Goal: Task Accomplishment & Management: Manage account settings

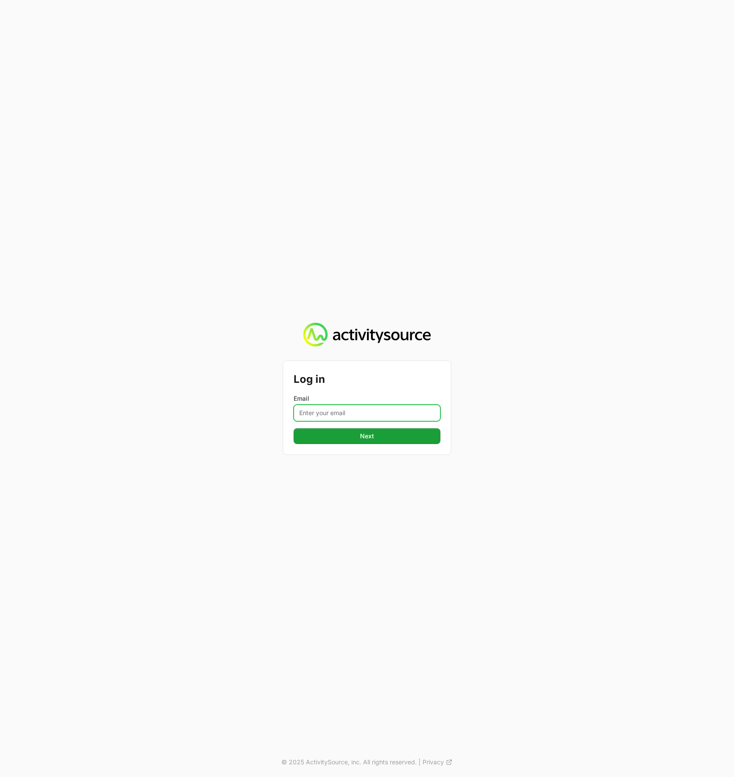
click at [369, 410] on input "Email" at bounding box center [367, 413] width 147 height 17
type input "timothy@landersystems.com"
click at [294, 428] on button "Next Next" at bounding box center [367, 436] width 147 height 16
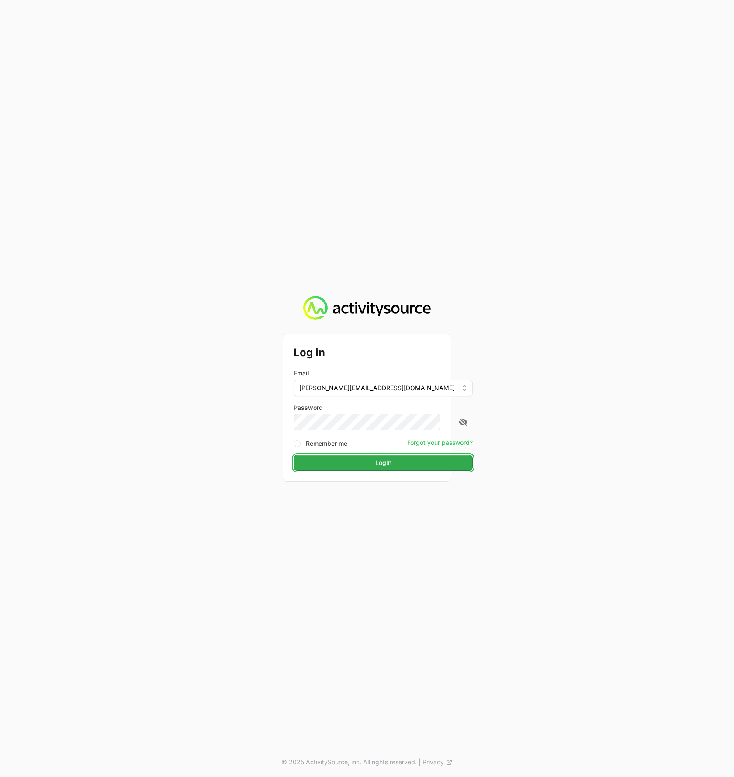
click at [321, 466] on span "Login" at bounding box center [383, 463] width 169 height 10
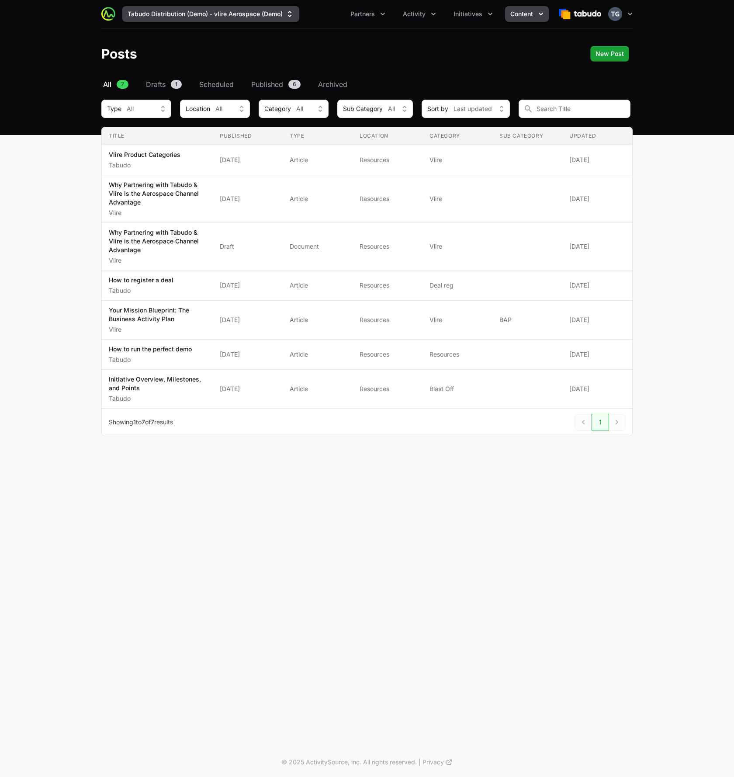
click at [143, 10] on button "Tabudo Distribution (Demo) - vlire Aerospace (Demo)" at bounding box center [210, 14] width 177 height 16
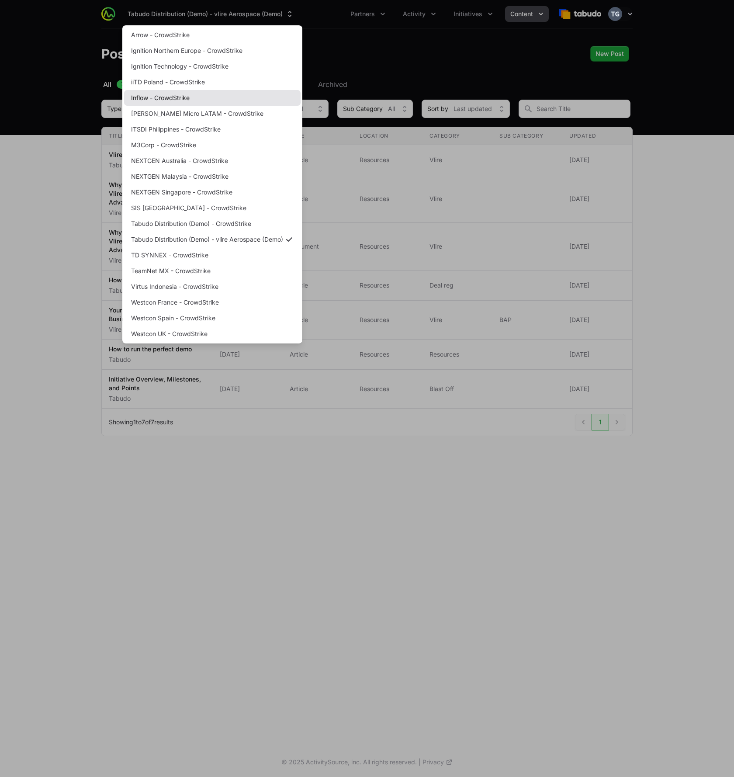
click at [172, 99] on link "Inflow - CrowdStrike" at bounding box center [212, 98] width 177 height 16
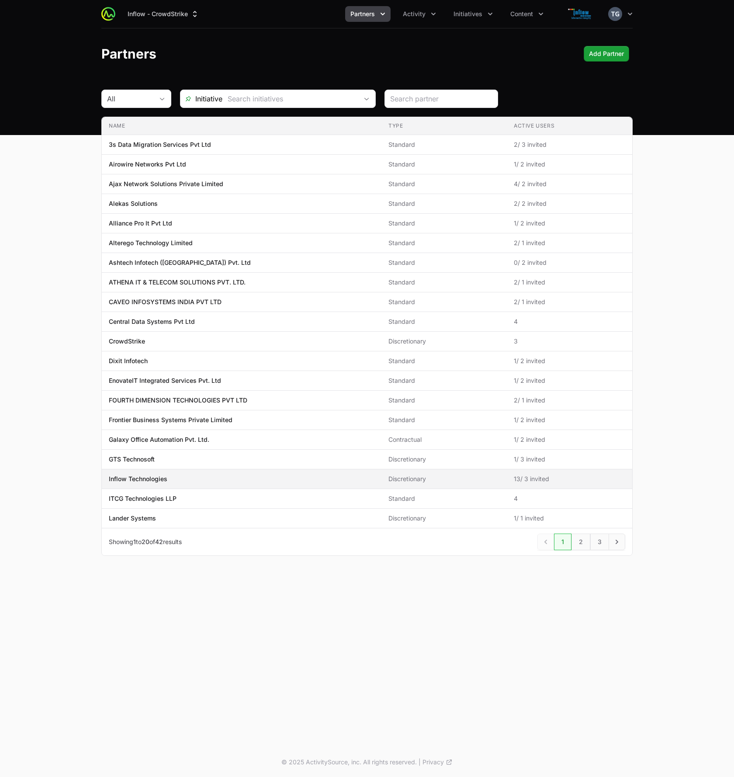
click at [201, 483] on span "Inflow Technologies" at bounding box center [242, 479] width 266 height 9
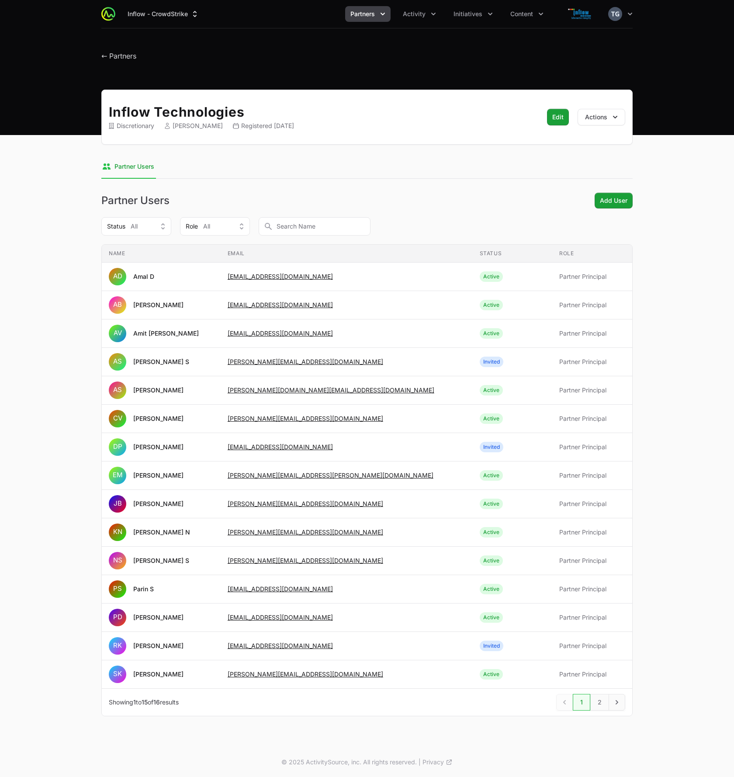
drag, startPoint x: 447, startPoint y: 713, endPoint x: 475, endPoint y: 710, distance: 28.1
click at [448, 711] on div "Previous Previous Next Next Showing 1 to 15 of 16 results 1 2 Next" at bounding box center [367, 702] width 531 height 28
click at [601, 703] on link "2" at bounding box center [600, 702] width 19 height 17
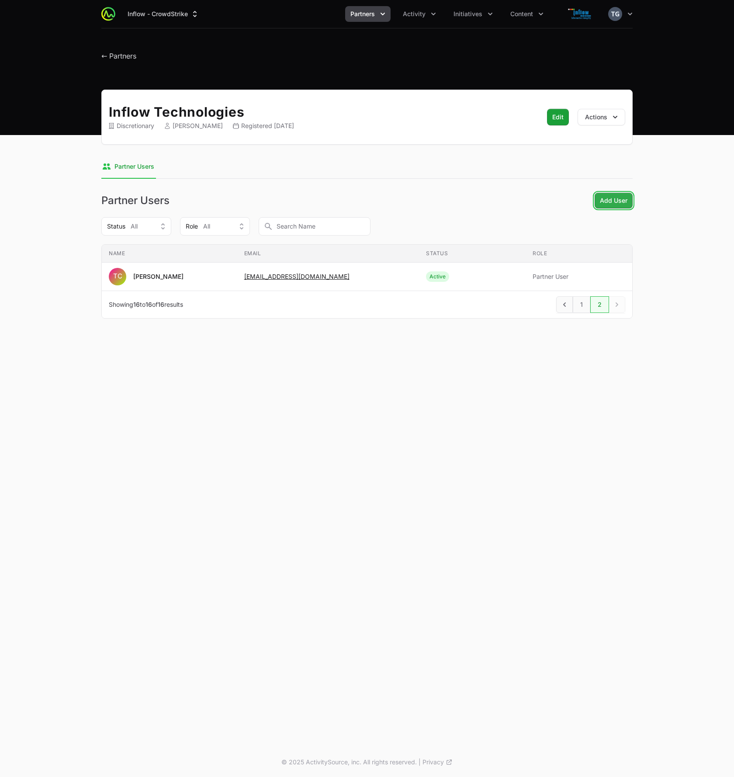
click at [604, 202] on span "Add User" at bounding box center [614, 200] width 28 height 10
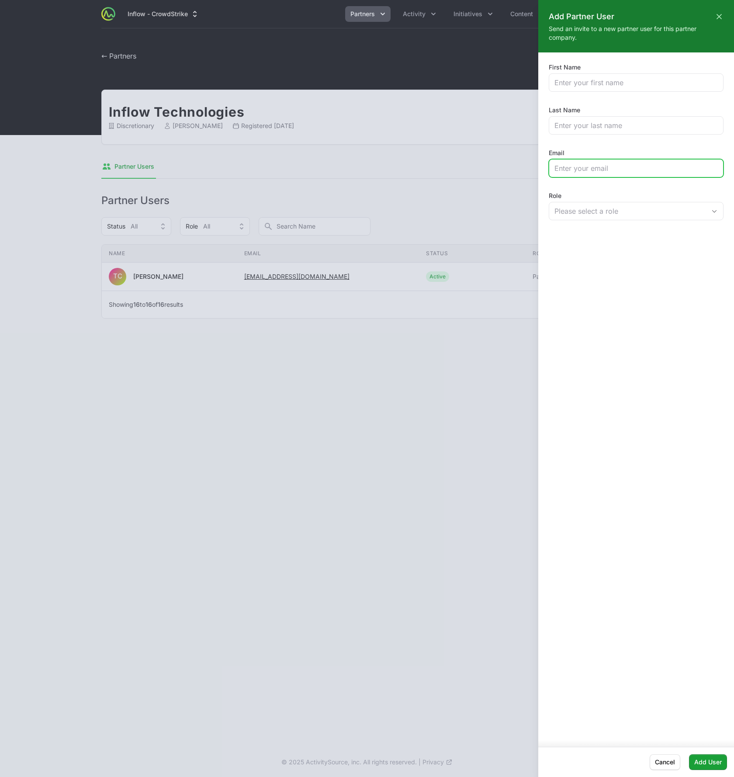
click at [576, 166] on input "Email" at bounding box center [636, 168] width 163 height 10
paste input "Seemantika.m@inflowtechnologies.com"
type input "Seemantika.m@inflowtechnologies.com"
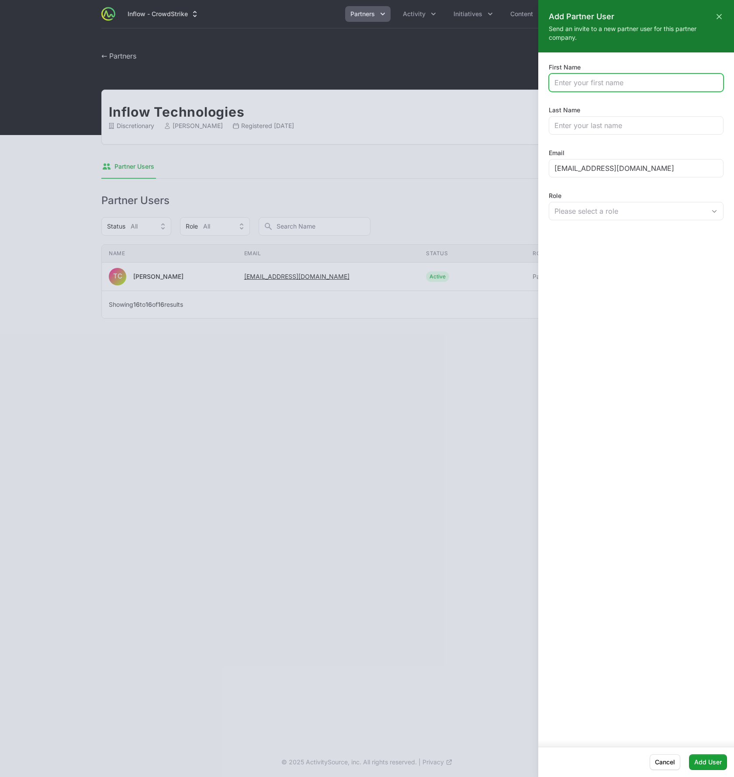
click at [599, 86] on input "First Name" at bounding box center [636, 82] width 163 height 10
type input "Seemantika"
type input "M"
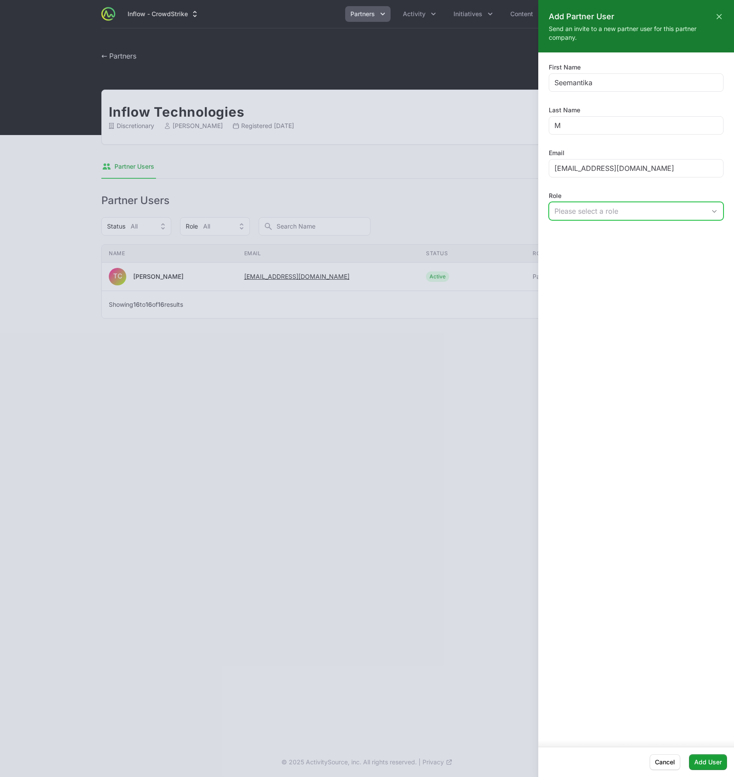
click at [595, 218] on button "Please select a role" at bounding box center [636, 210] width 174 height 17
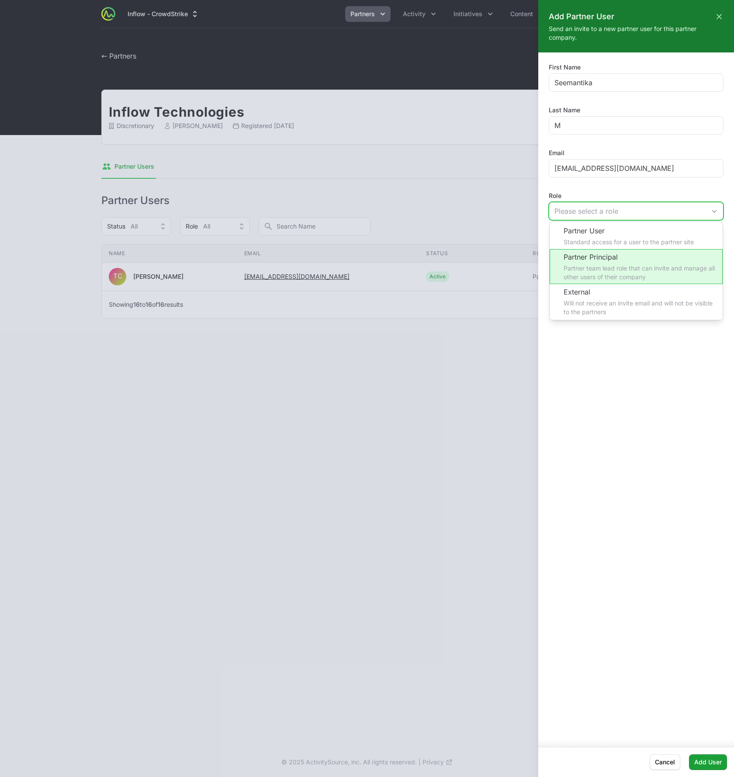
drag, startPoint x: 587, startPoint y: 257, endPoint x: 595, endPoint y: 254, distance: 8.7
click at [588, 257] on li "Partner Principal Partner team lead role that can invite and manage all other u…" at bounding box center [636, 266] width 173 height 35
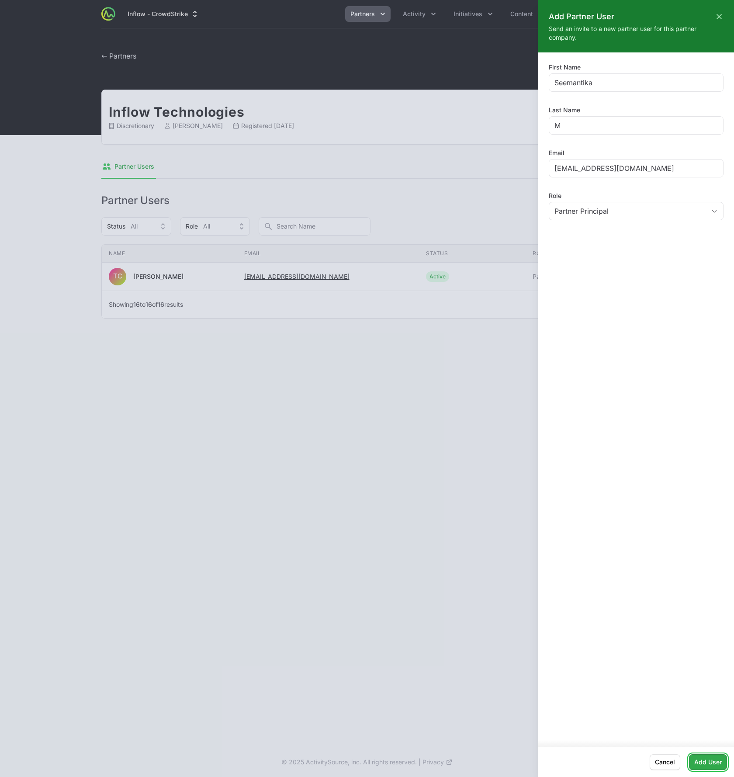
click at [701, 761] on span "Add User" at bounding box center [709, 762] width 28 height 10
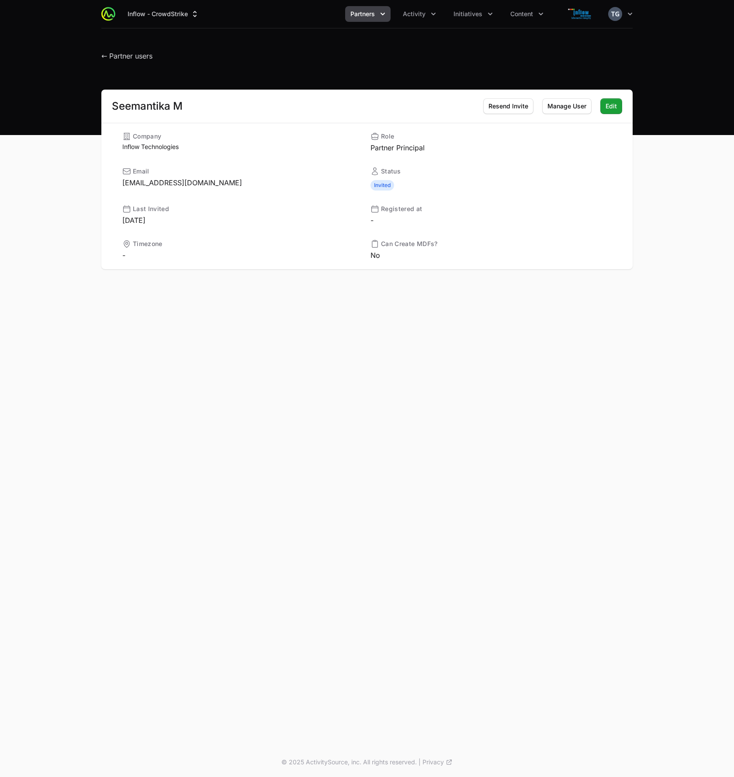
click at [644, 37] on header "← Partner users" at bounding box center [367, 53] width 734 height 51
click at [188, 18] on button "Inflow - CrowdStrike" at bounding box center [163, 14] width 82 height 16
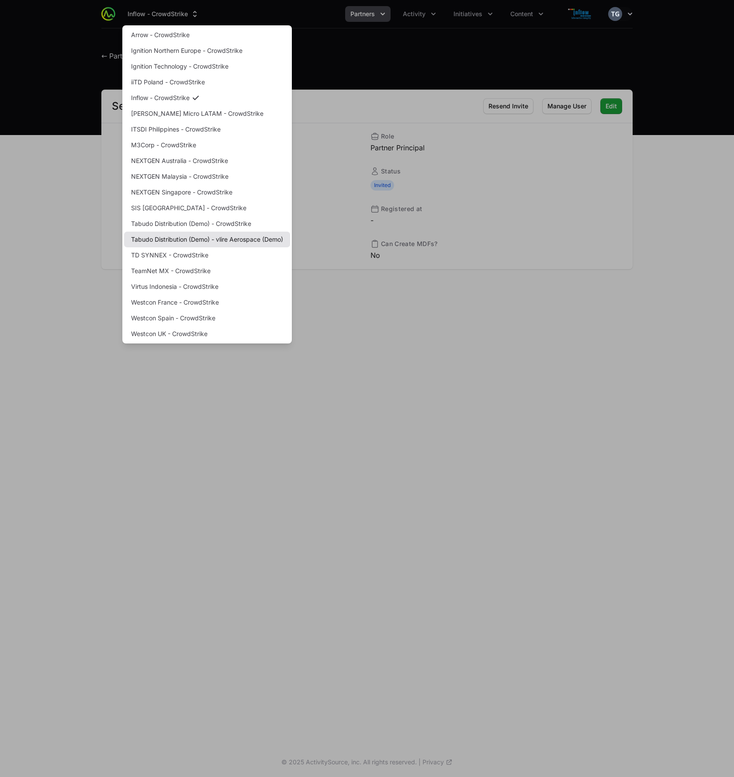
click at [192, 239] on link "Tabudo Distribution (Demo) - vlire Aerospace (Demo)" at bounding box center [207, 240] width 166 height 16
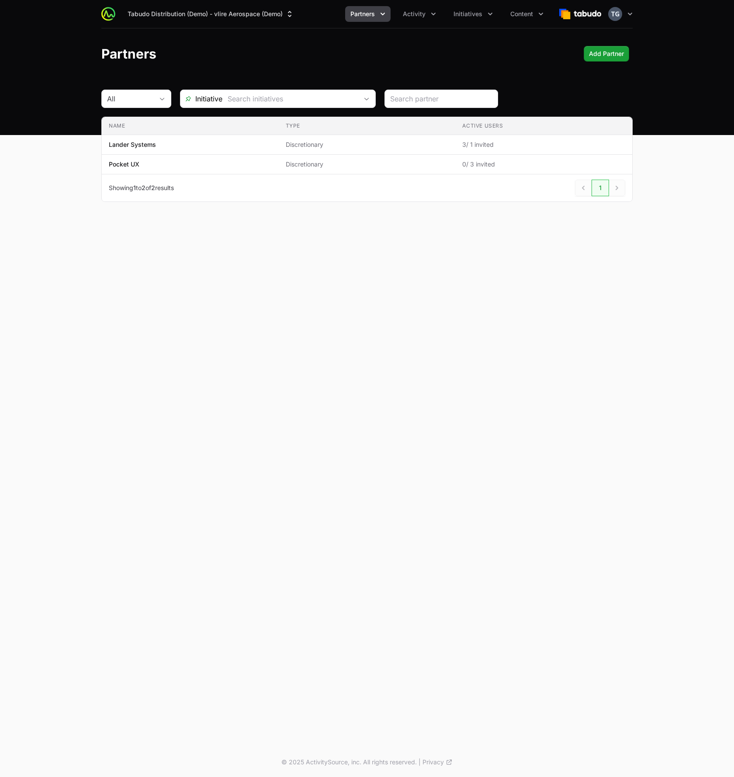
click at [708, 294] on div "Tabudo Distribution (Demo) - vlire Aerospace (Demo) Partners Activity Initiativ…" at bounding box center [367, 373] width 734 height 747
click at [65, 32] on header "Partners Add Partner Add Partner" at bounding box center [367, 53] width 734 height 51
click at [401, 47] on div "Partners Add Partner Add Partner" at bounding box center [367, 54] width 532 height 16
click at [630, 12] on icon "button" at bounding box center [630, 14] width 9 height 9
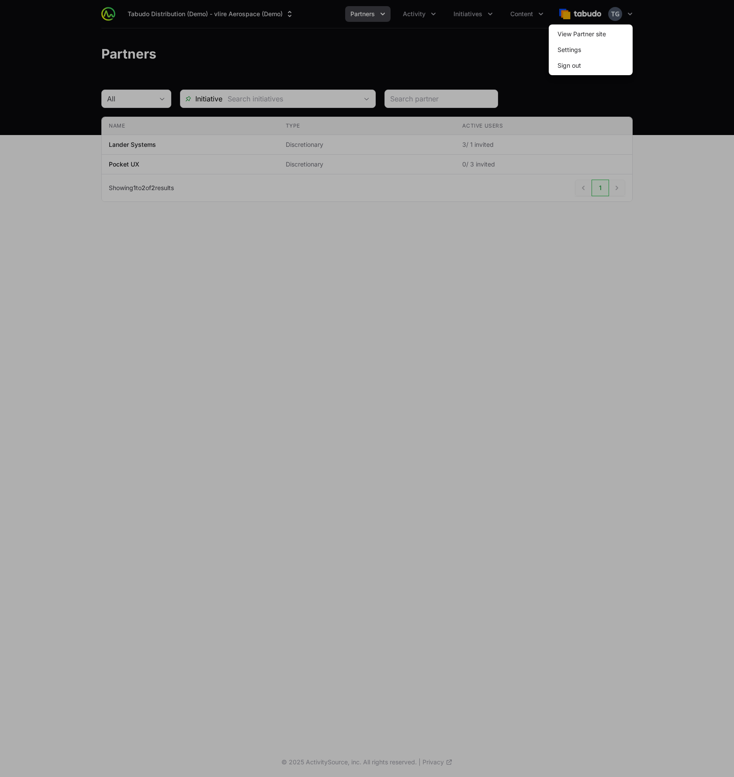
click at [636, 18] on div at bounding box center [367, 388] width 734 height 777
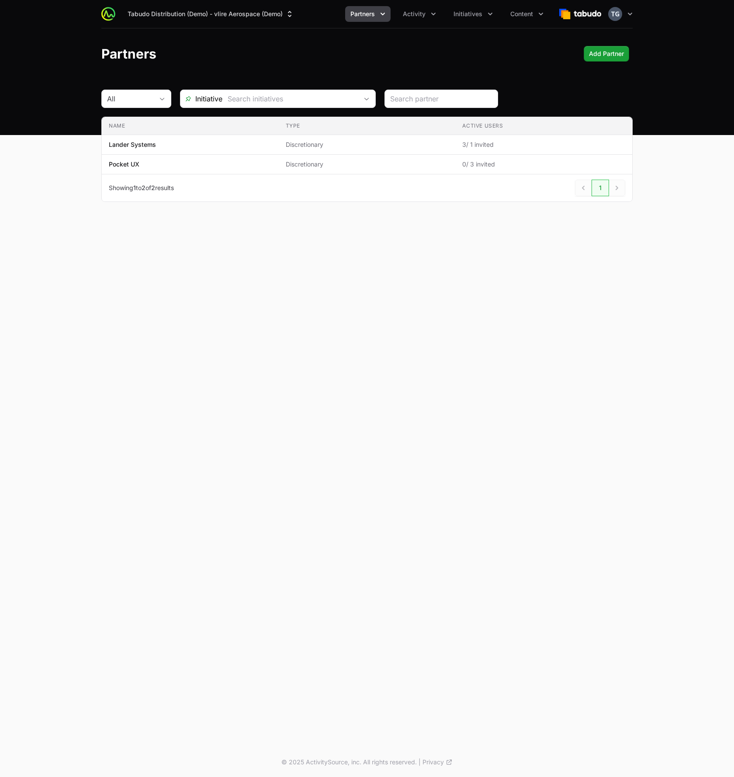
click at [643, 16] on div "Tabudo Distribution (Demo) - vlire Aerospace (Demo) Partners Activity Initiativ…" at bounding box center [367, 14] width 560 height 28
click at [392, 163] on span "Discretionary" at bounding box center [367, 164] width 163 height 9
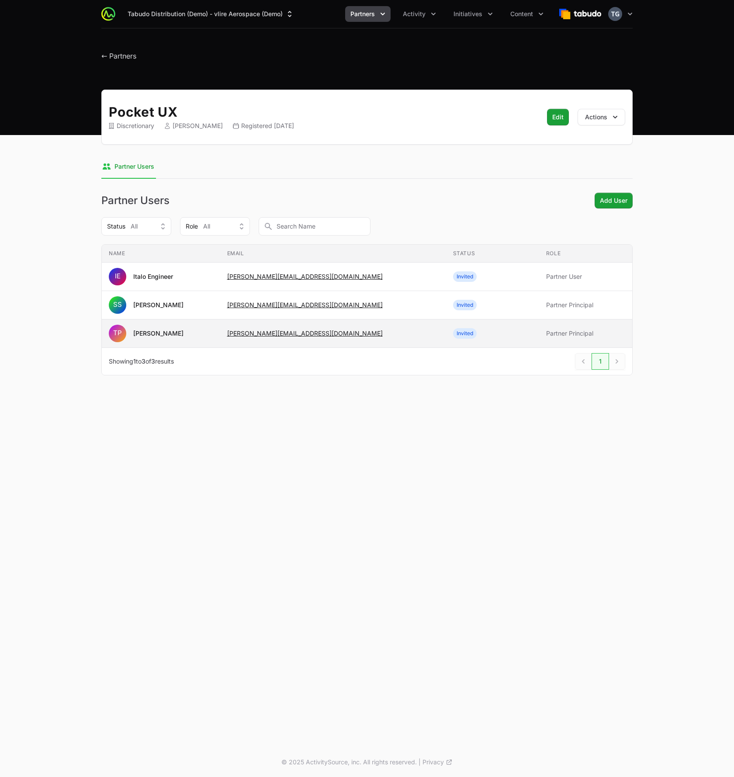
click at [360, 336] on span "[PERSON_NAME][EMAIL_ADDRESS][DOMAIN_NAME]" at bounding box center [333, 333] width 212 height 9
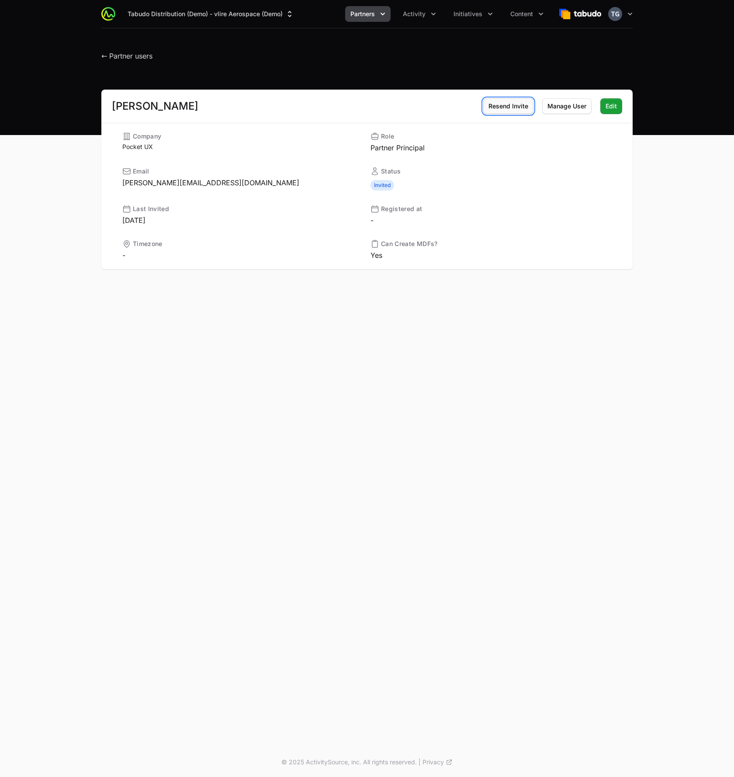
click at [514, 108] on span "Resend Invite" at bounding box center [509, 106] width 40 height 10
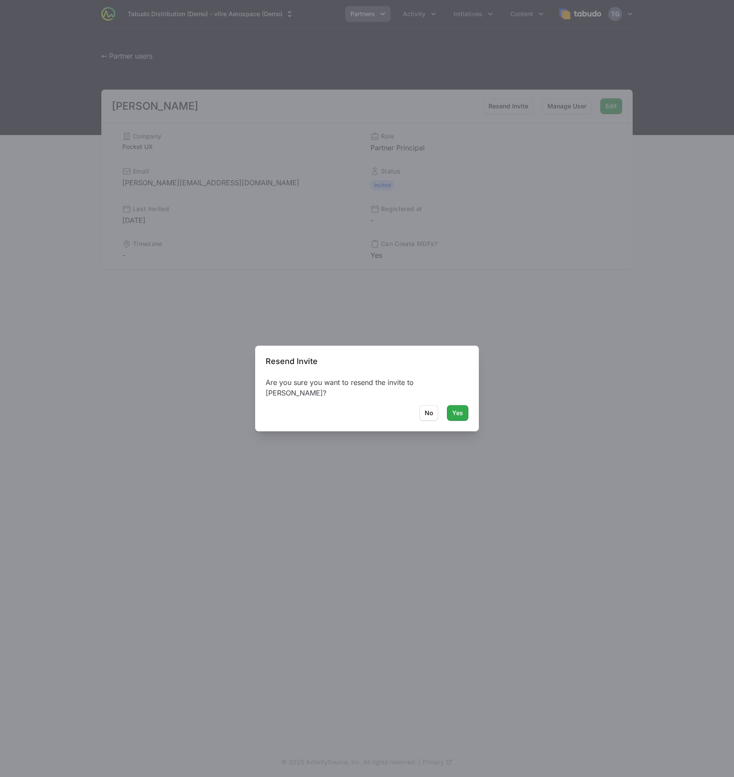
click at [457, 418] on button "Yes Yes" at bounding box center [457, 413] width 21 height 16
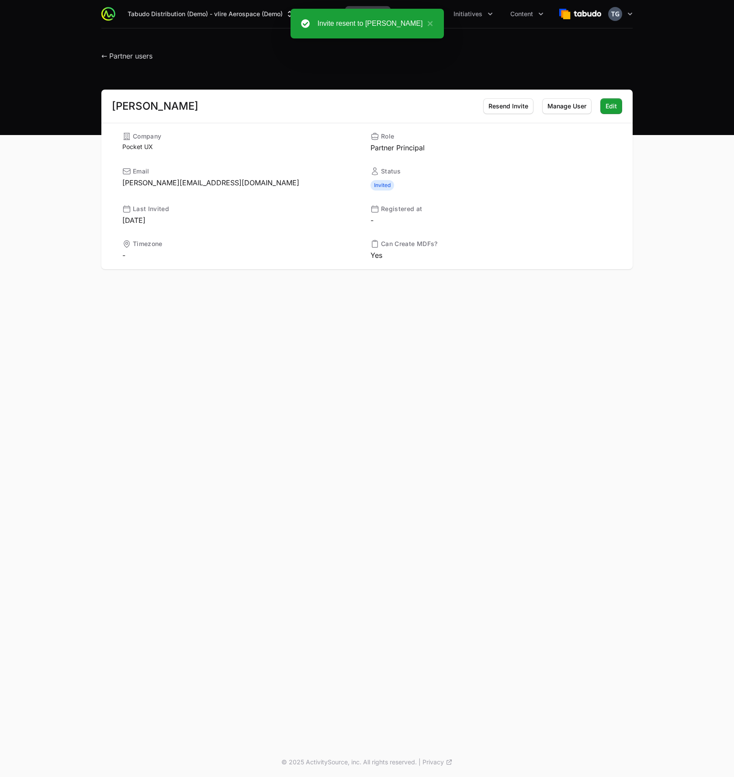
drag, startPoint x: 120, startPoint y: 183, endPoint x: 238, endPoint y: 185, distance: 118.5
click at [238, 185] on div "Company Pocket UX Role Partner Principal Email timothy+vliredemo@pocketux.net S…" at bounding box center [367, 196] width 511 height 129
click at [238, 185] on dd "[PERSON_NAME][EMAIL_ADDRESS][DOMAIN_NAME]" at bounding box center [242, 182] width 241 height 10
click at [111, 56] on span "← Partner users" at bounding box center [126, 56] width 51 height 9
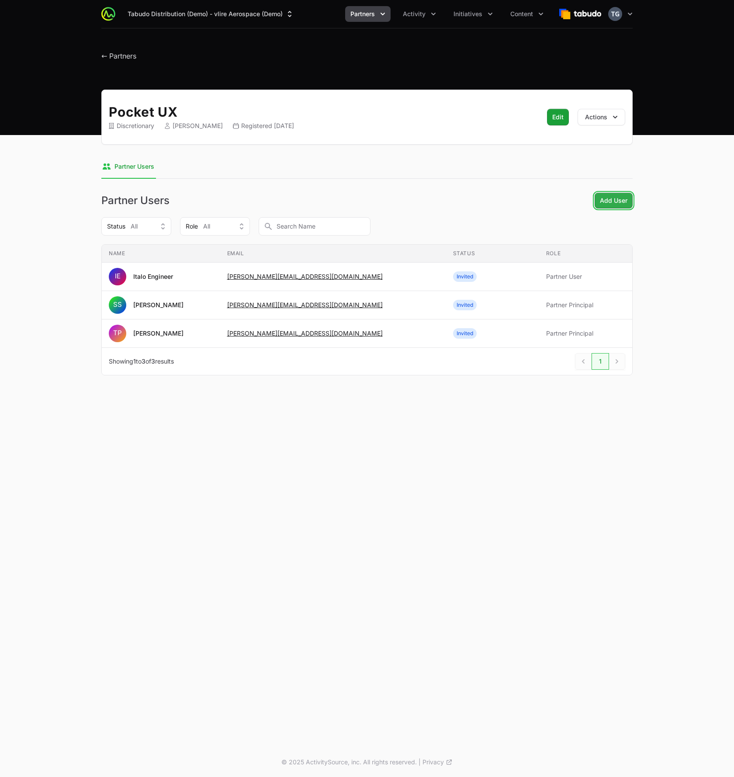
click at [616, 199] on span "Add User" at bounding box center [614, 200] width 28 height 10
click at [622, 199] on span "Add User" at bounding box center [614, 200] width 28 height 10
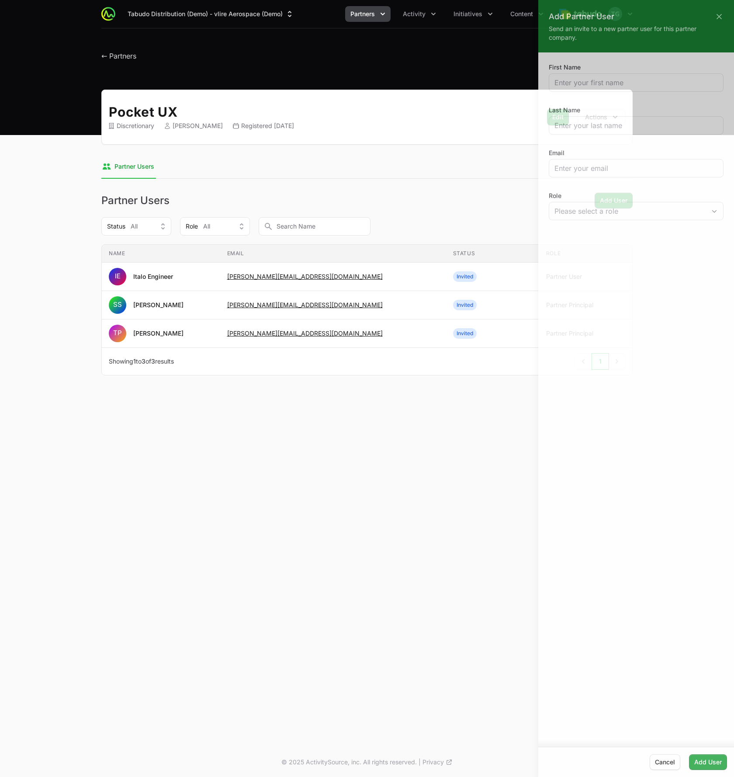
click at [446, 203] on div at bounding box center [367, 388] width 734 height 777
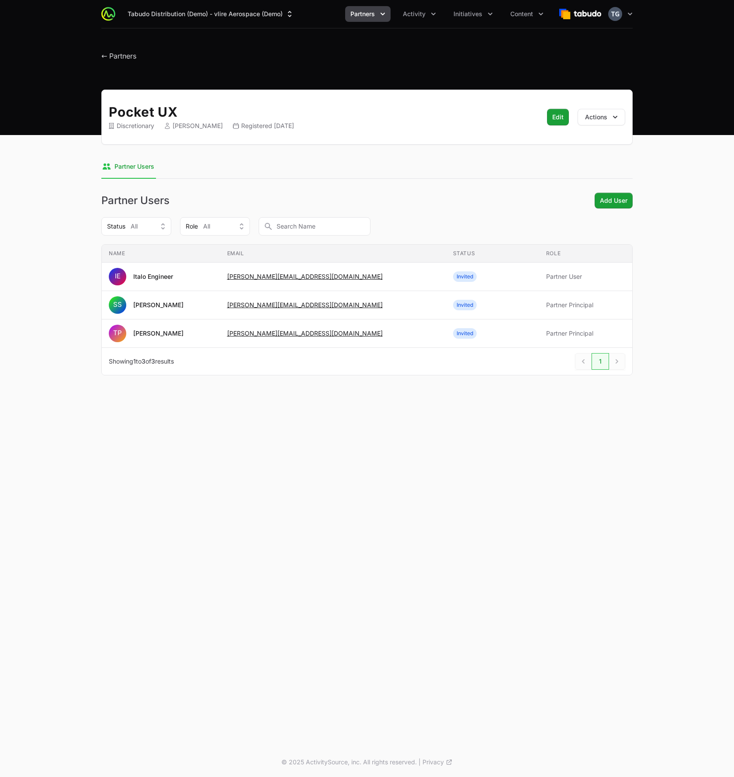
drag, startPoint x: 577, startPoint y: 204, endPoint x: 591, endPoint y: 202, distance: 14.5
click at [582, 204] on div "Partner Users Add User Add User" at bounding box center [367, 201] width 532 height 16
click at [601, 201] on span "Add User" at bounding box center [614, 200] width 28 height 10
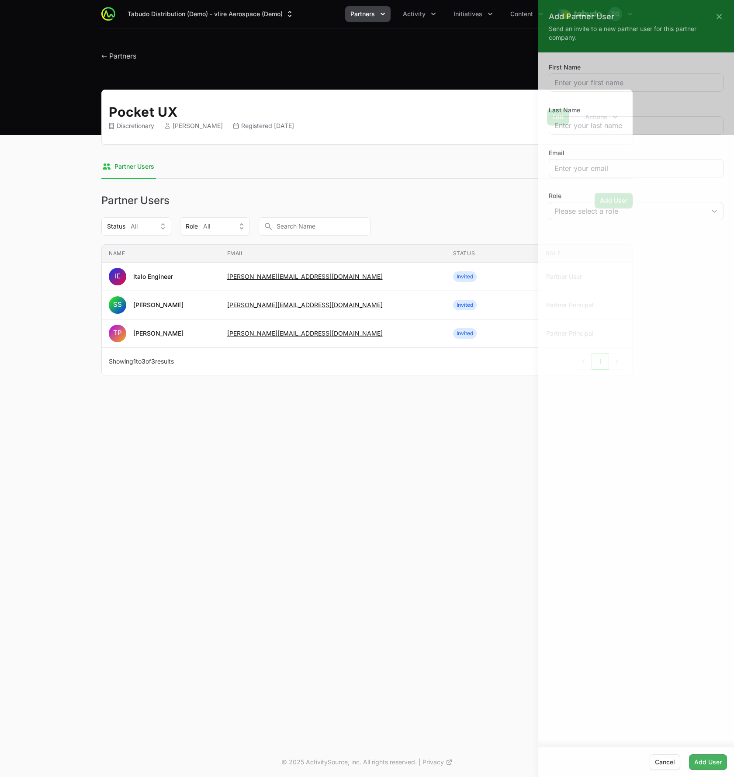
click at [423, 95] on div at bounding box center [367, 388] width 734 height 777
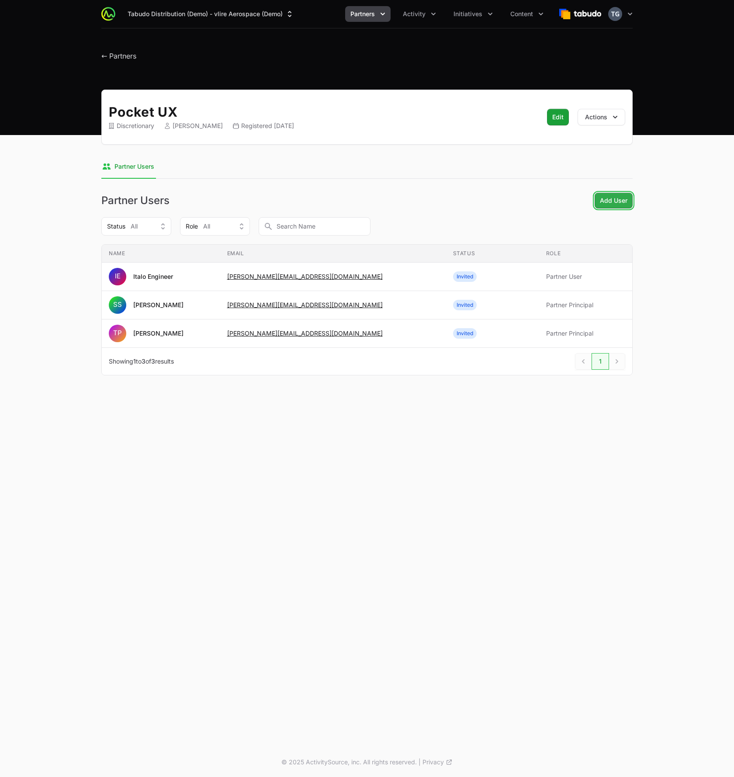
click at [610, 200] on span "Add User" at bounding box center [614, 200] width 28 height 10
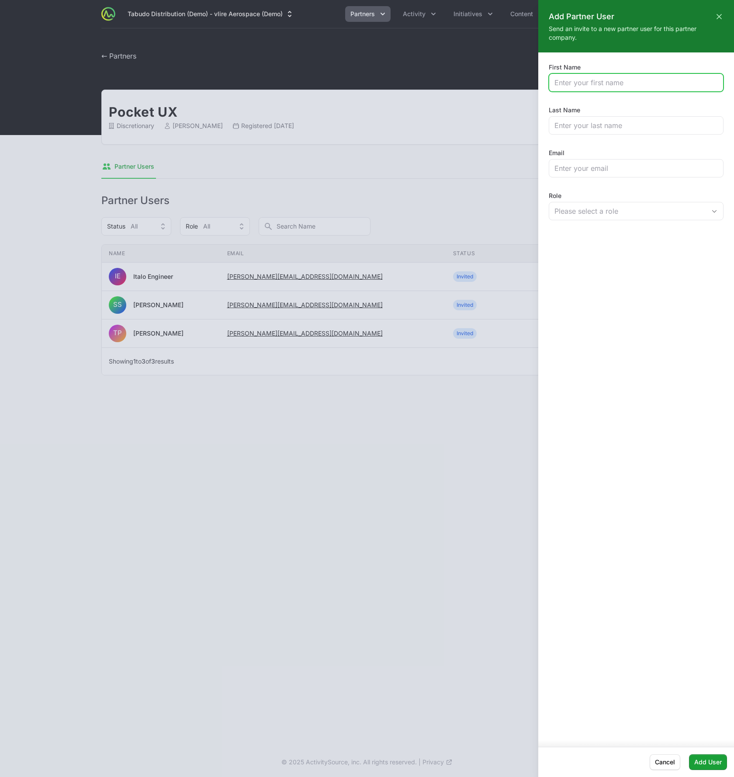
click at [600, 81] on input "First Name" at bounding box center [636, 82] width 163 height 10
type input "Timothy"
type input "Greig"
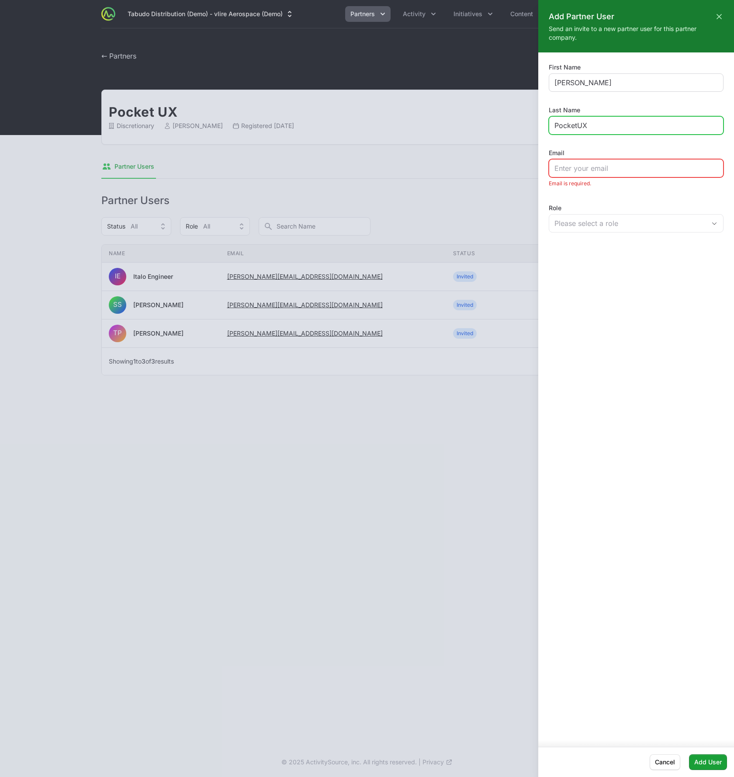
type input "PocketUX"
type input "Montgomery"
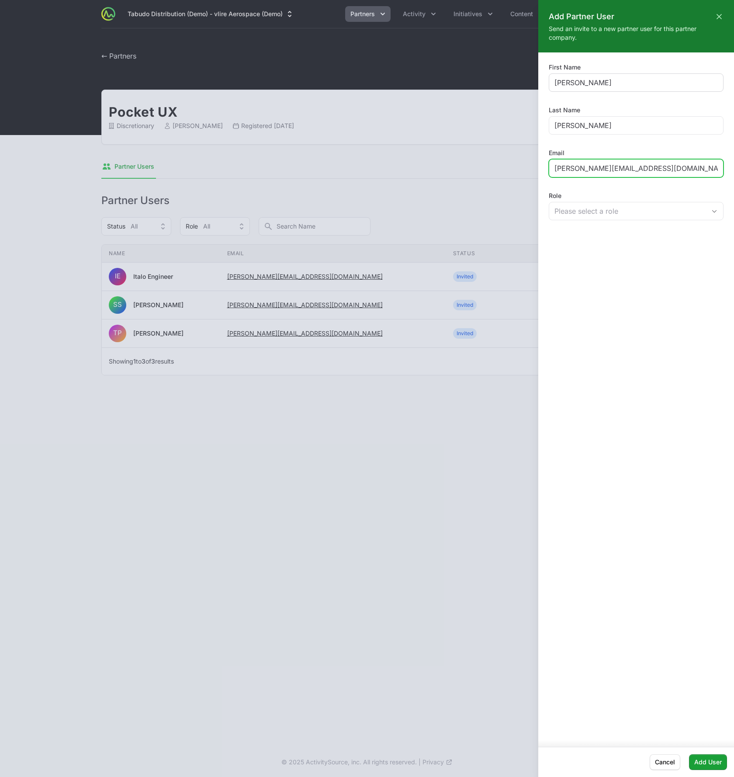
type input "timothy@pocketux.net"
click at [644, 209] on div "Please select a role" at bounding box center [630, 211] width 151 height 10
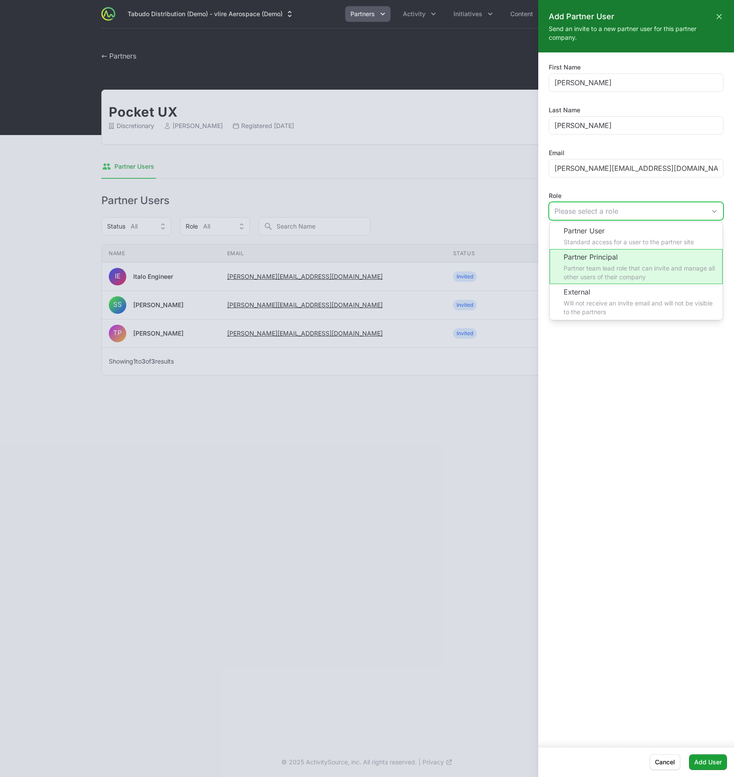
click at [606, 271] on li "Partner Principal Partner team lead role that can invite and manage all other u…" at bounding box center [636, 266] width 173 height 35
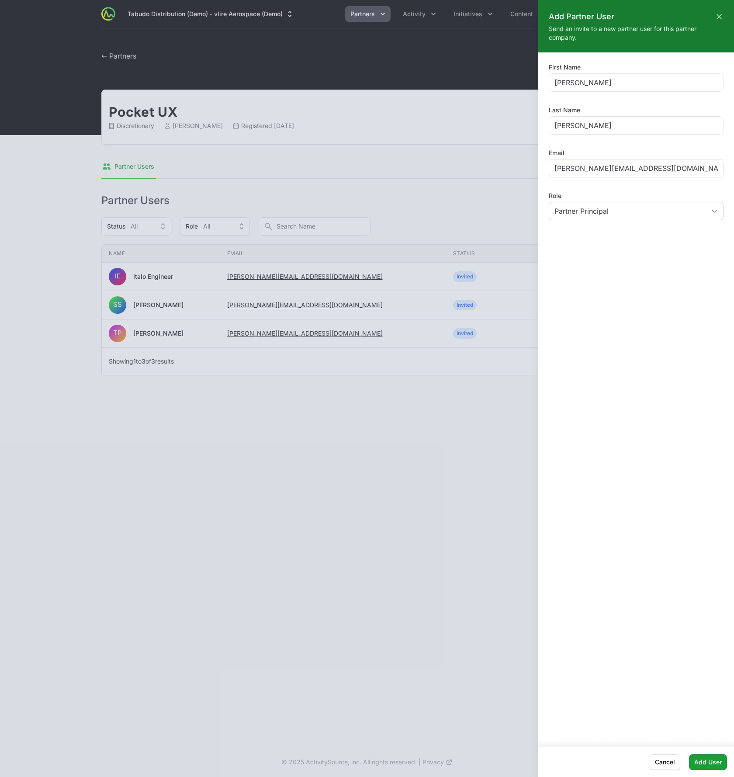
click at [618, 333] on div "First Name Timothy Last Name Montgomery Email timothy@pocketux.net Role Partner…" at bounding box center [637, 396] width 196 height 688
click at [698, 767] on span "Add User" at bounding box center [709, 762] width 28 height 10
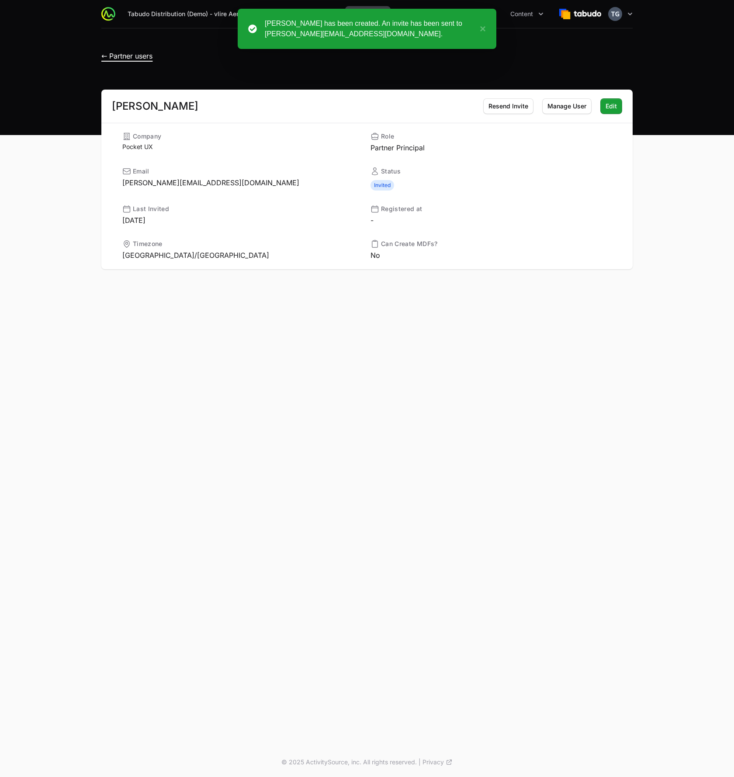
click at [121, 56] on span "← Partner users" at bounding box center [126, 56] width 51 height 9
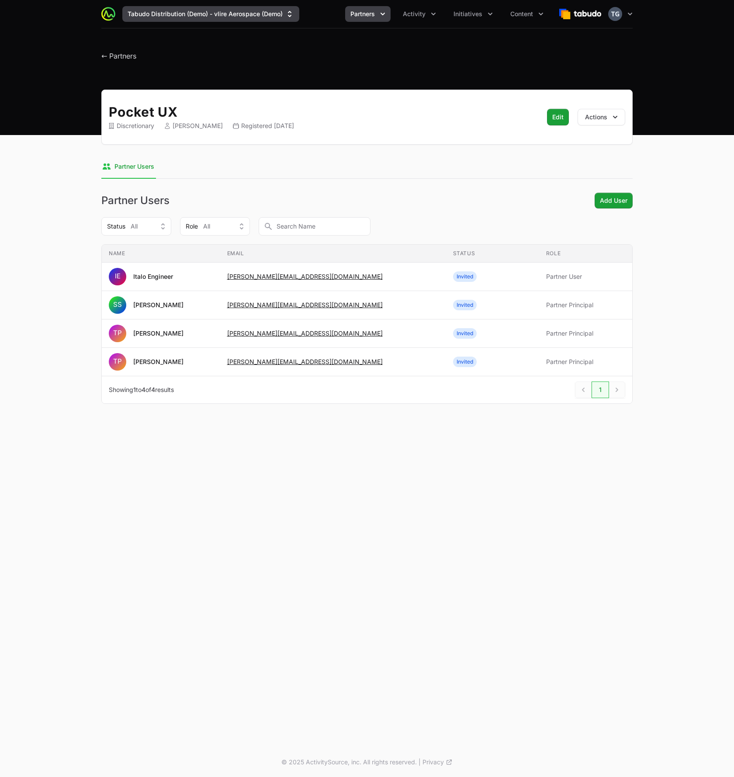
click at [251, 14] on button "Tabudo Distribution (Demo) - vlire Aerospace (Demo)" at bounding box center [210, 14] width 177 height 16
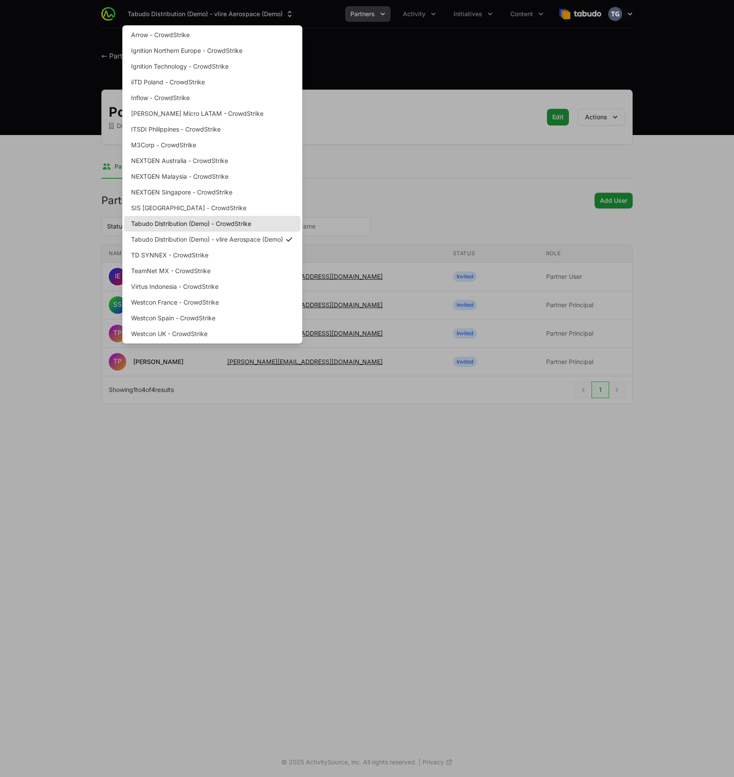
click at [262, 227] on link "Tabudo Distribution (Demo) - CrowdStrike" at bounding box center [212, 224] width 177 height 16
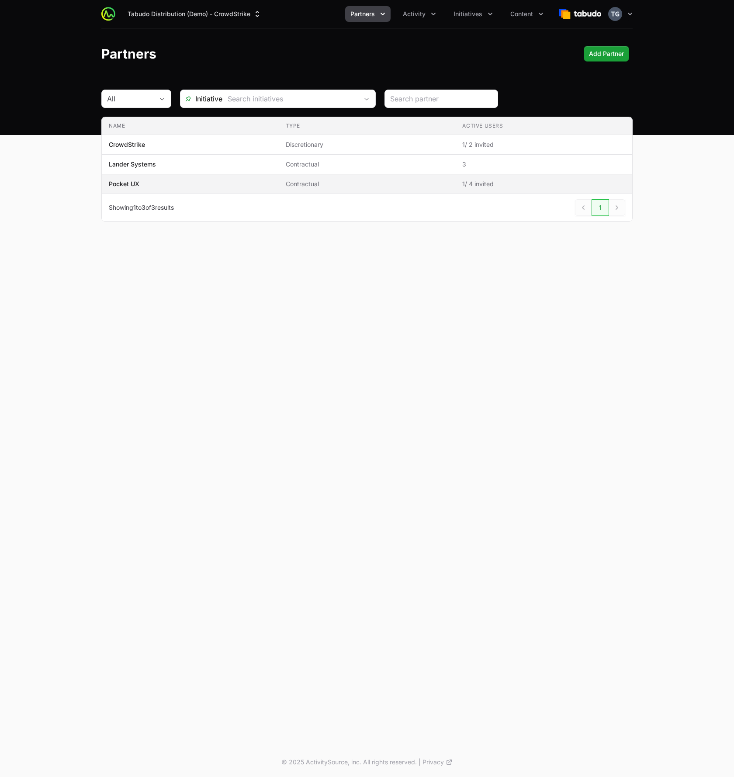
click at [204, 184] on span "Pocket UX" at bounding box center [190, 184] width 163 height 9
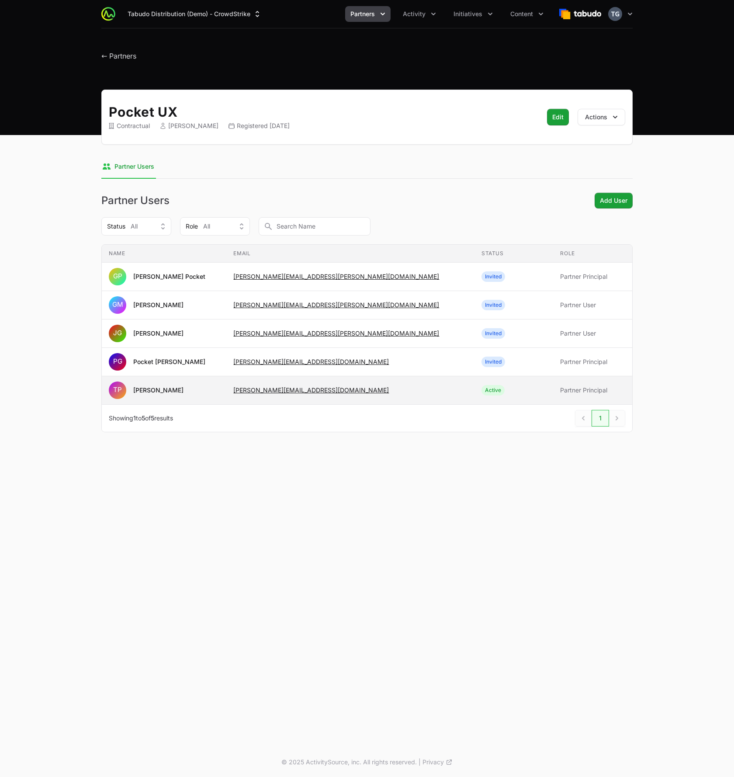
click at [379, 390] on span "[PERSON_NAME][EMAIL_ADDRESS][DOMAIN_NAME]" at bounding box center [350, 390] width 234 height 9
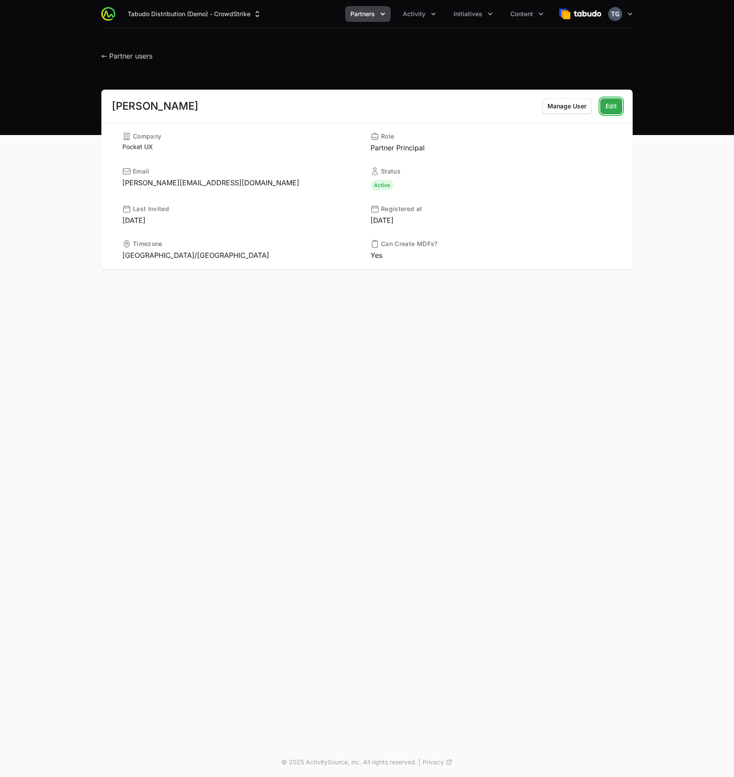
click at [610, 105] on span "Edit" at bounding box center [611, 106] width 11 height 10
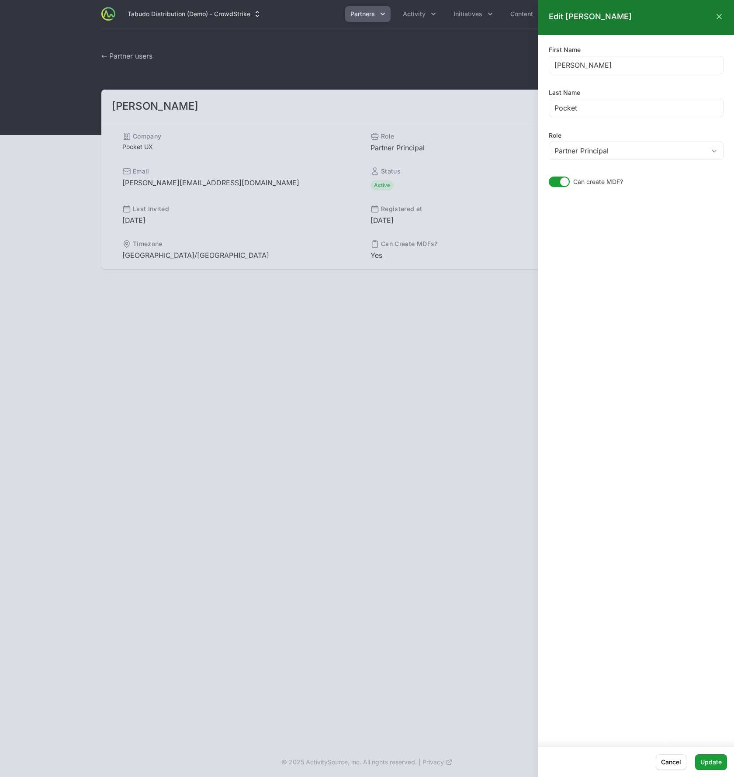
click at [449, 106] on div at bounding box center [367, 388] width 734 height 777
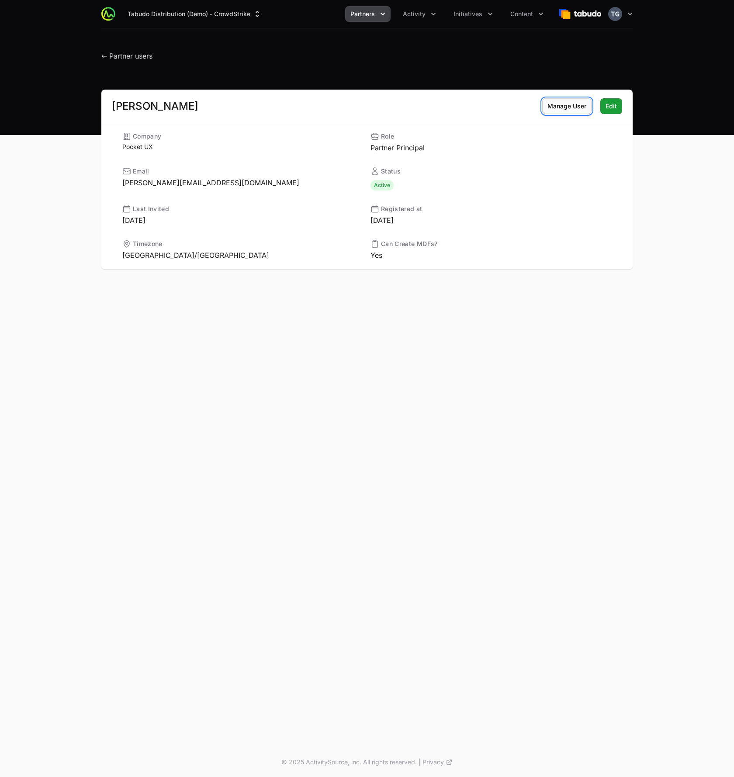
click at [566, 105] on span "Manage User" at bounding box center [567, 106] width 39 height 10
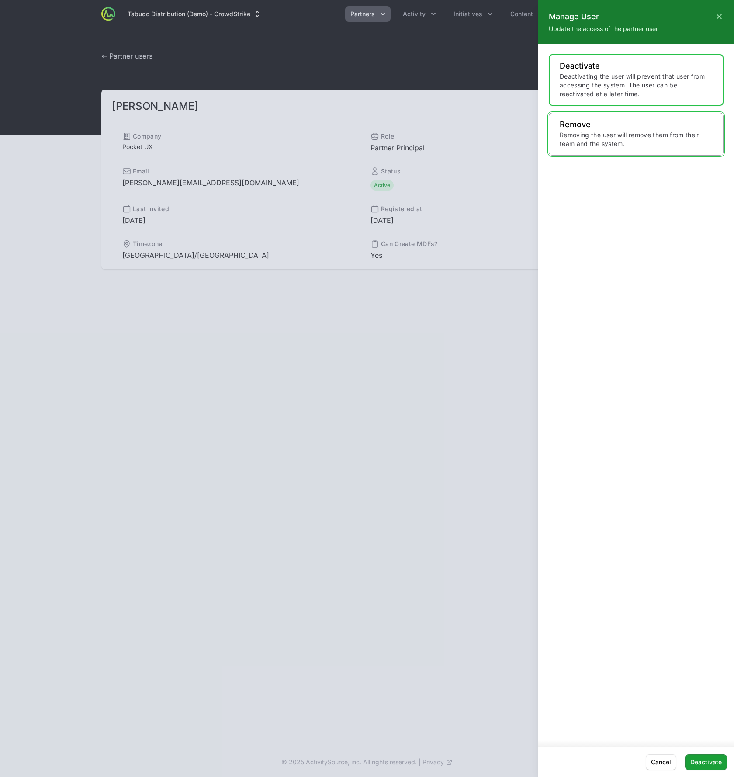
click at [646, 146] on p "Removing the user will remove them from their team and the system." at bounding box center [636, 139] width 153 height 17
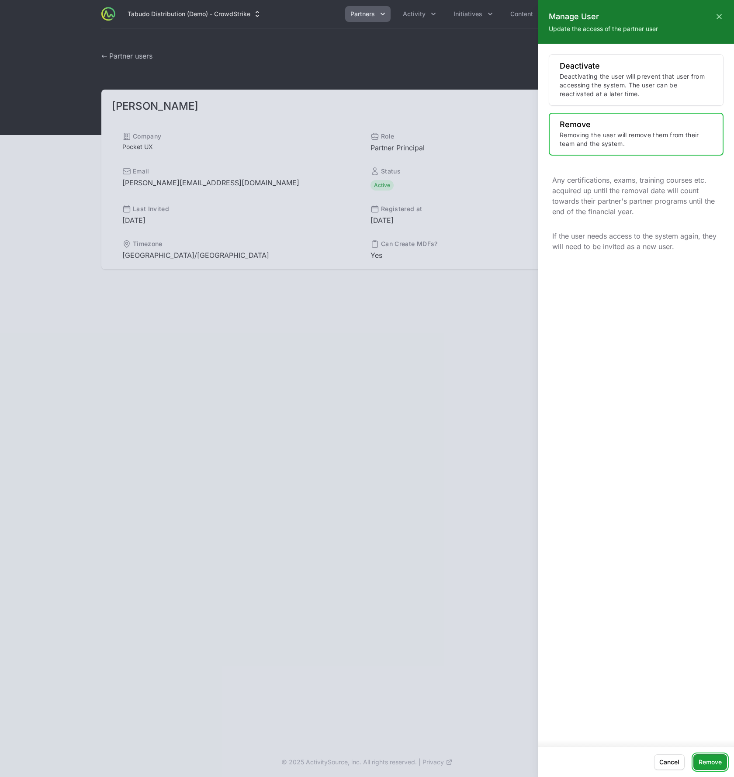
click at [707, 758] on span "Remove" at bounding box center [710, 762] width 23 height 10
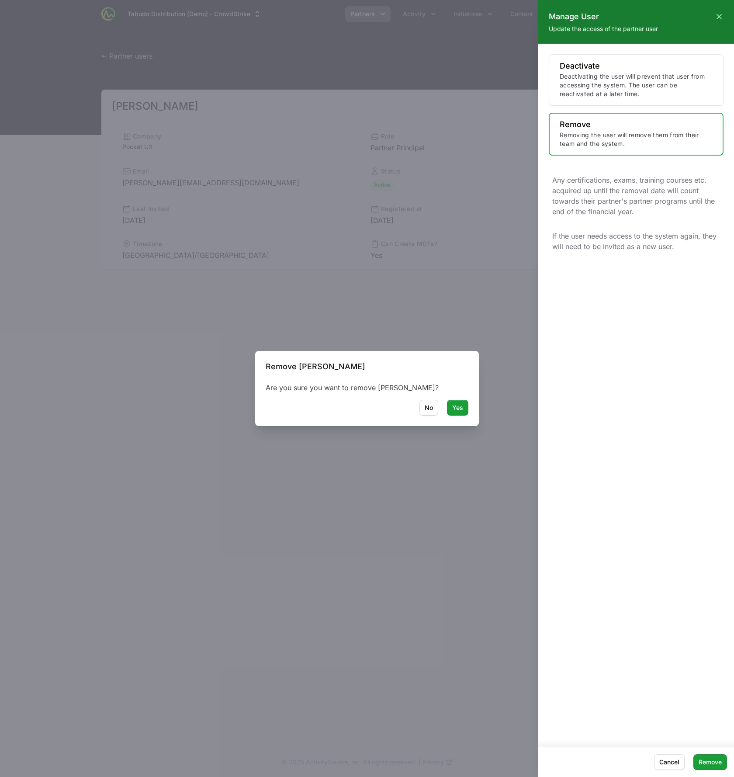
click at [456, 410] on div at bounding box center [367, 388] width 734 height 777
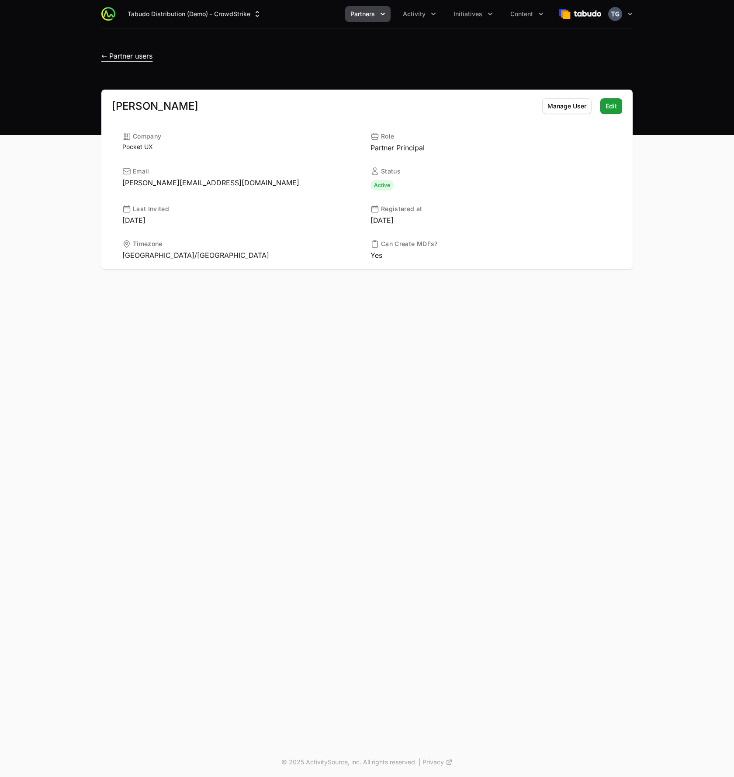
click at [116, 57] on span "← Partner users" at bounding box center [126, 56] width 51 height 9
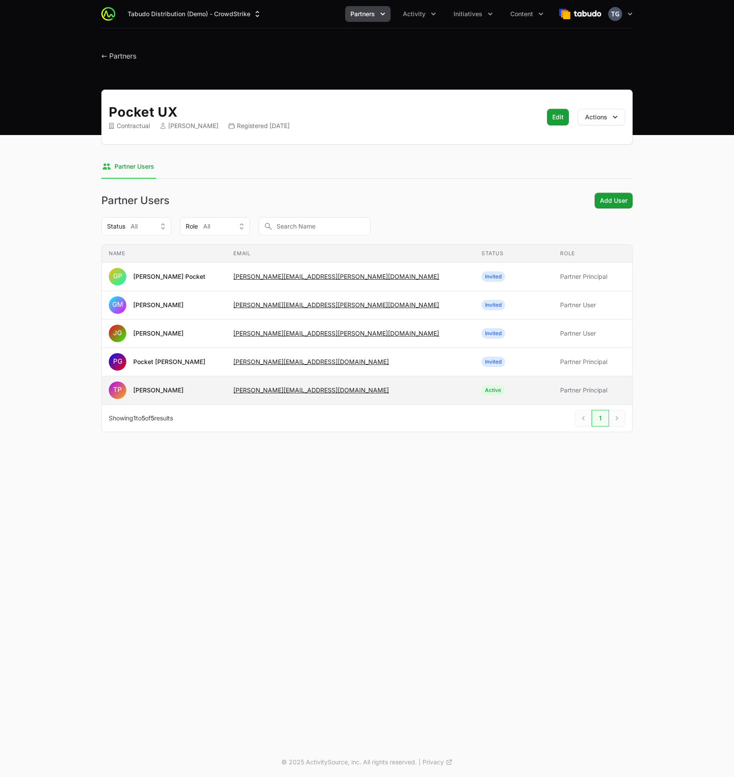
click at [396, 386] on span "timothy@pocketux.net" at bounding box center [350, 390] width 234 height 9
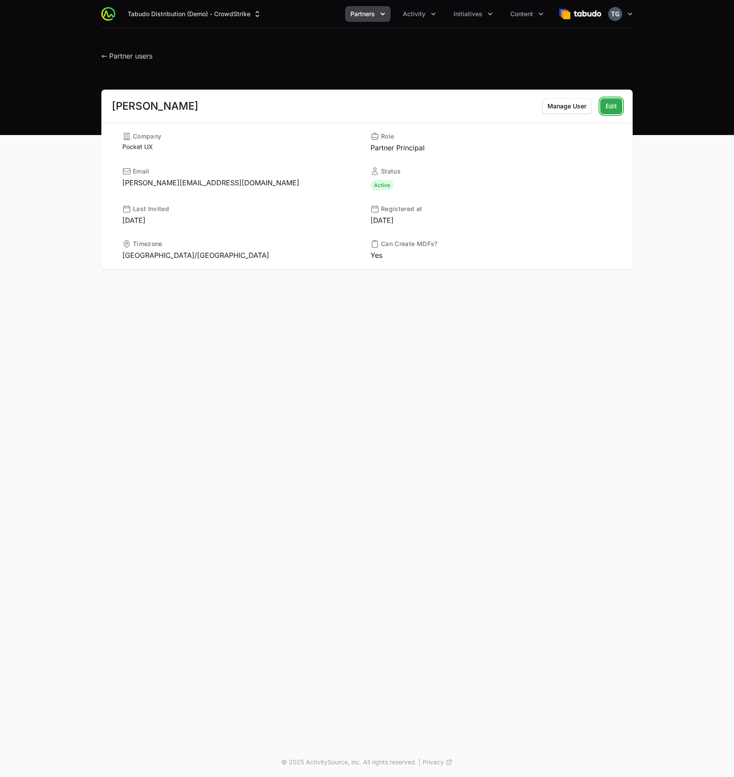
click at [614, 108] on span "Edit" at bounding box center [611, 106] width 11 height 10
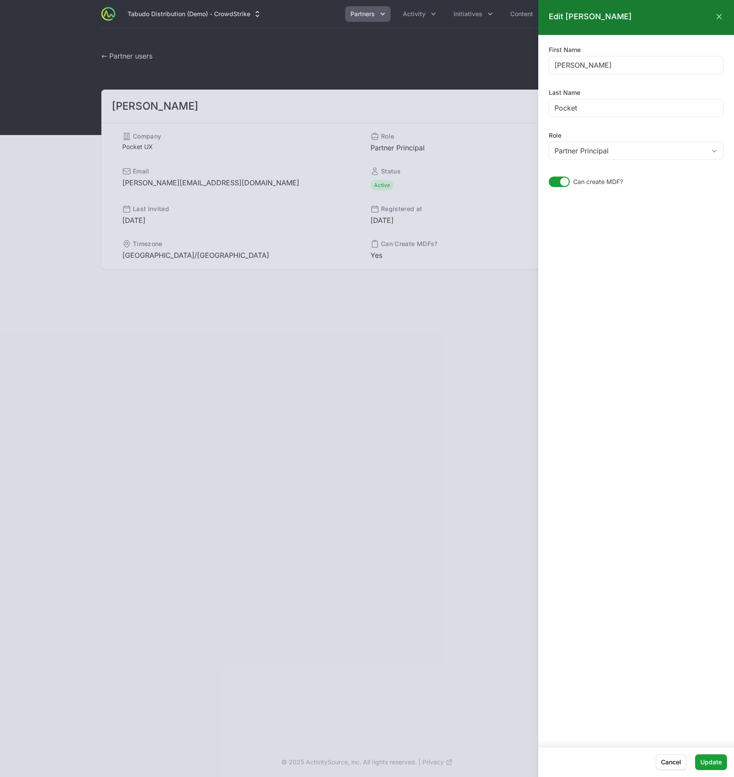
click at [472, 122] on div at bounding box center [367, 388] width 734 height 777
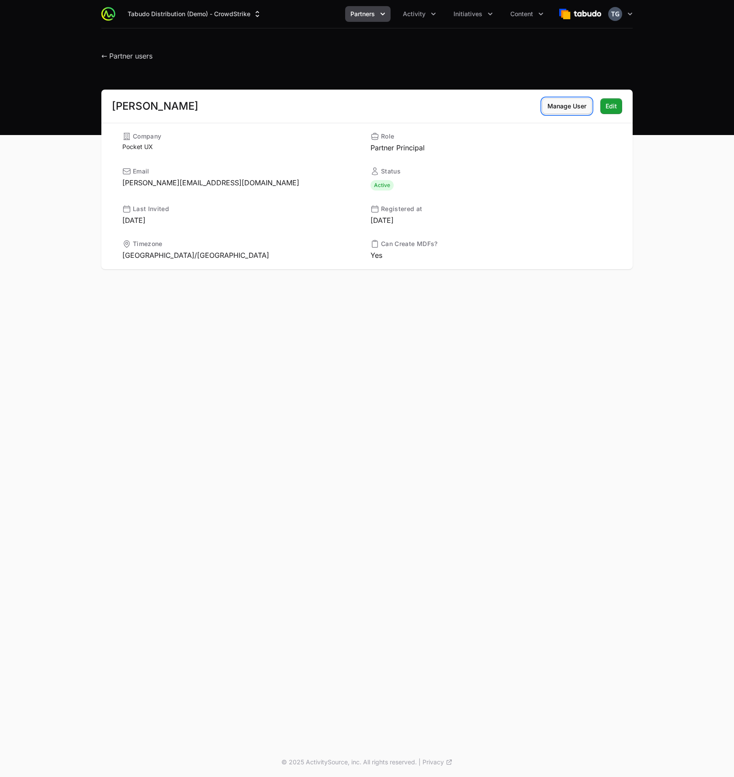
click at [563, 107] on span "Manage User" at bounding box center [567, 106] width 39 height 10
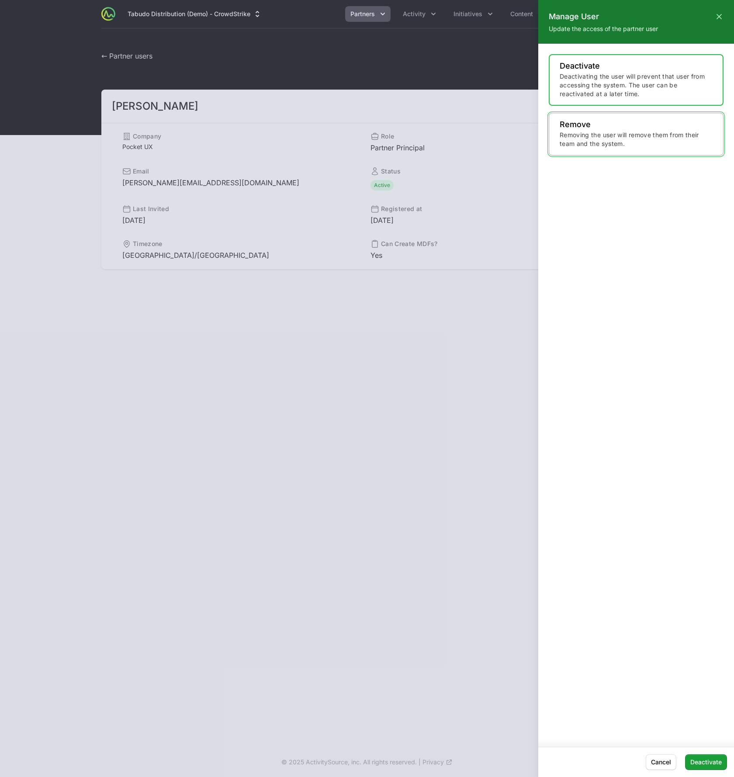
click at [583, 136] on p "Removing the user will remove them from their team and the system." at bounding box center [636, 139] width 153 height 17
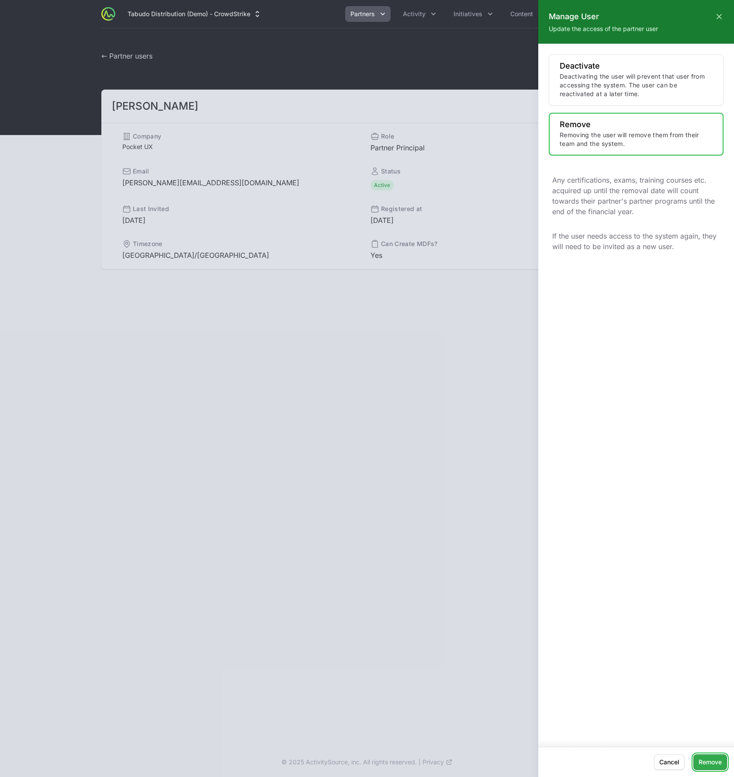
click at [712, 763] on span "Remove" at bounding box center [710, 762] width 23 height 10
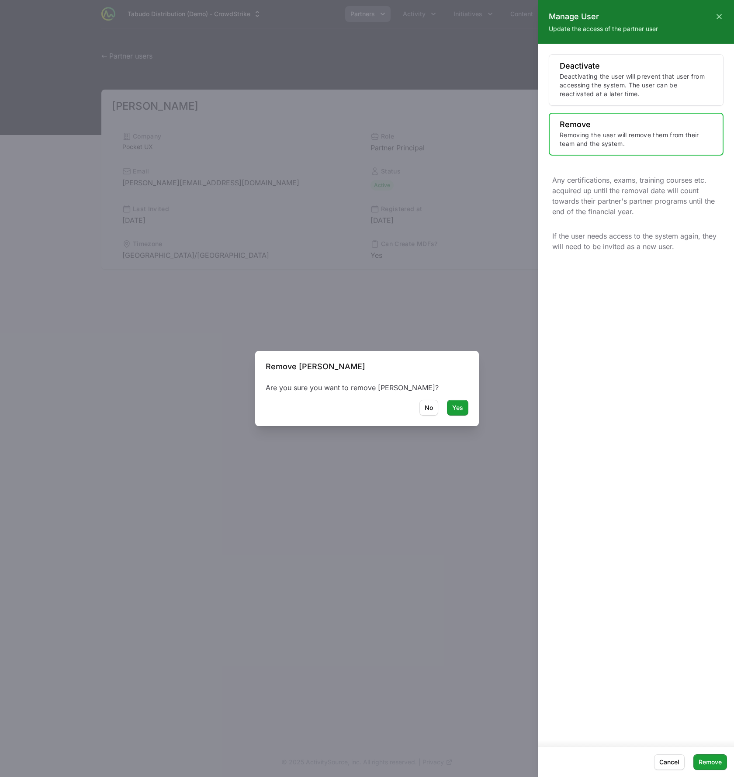
click at [463, 410] on div at bounding box center [367, 388] width 734 height 777
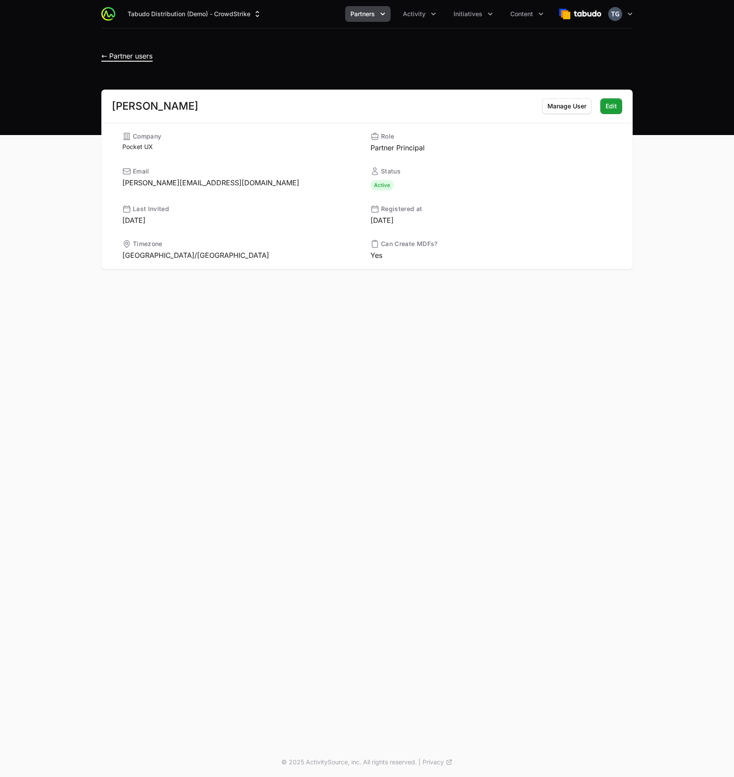
click at [121, 59] on span "← Partner users" at bounding box center [126, 56] width 51 height 9
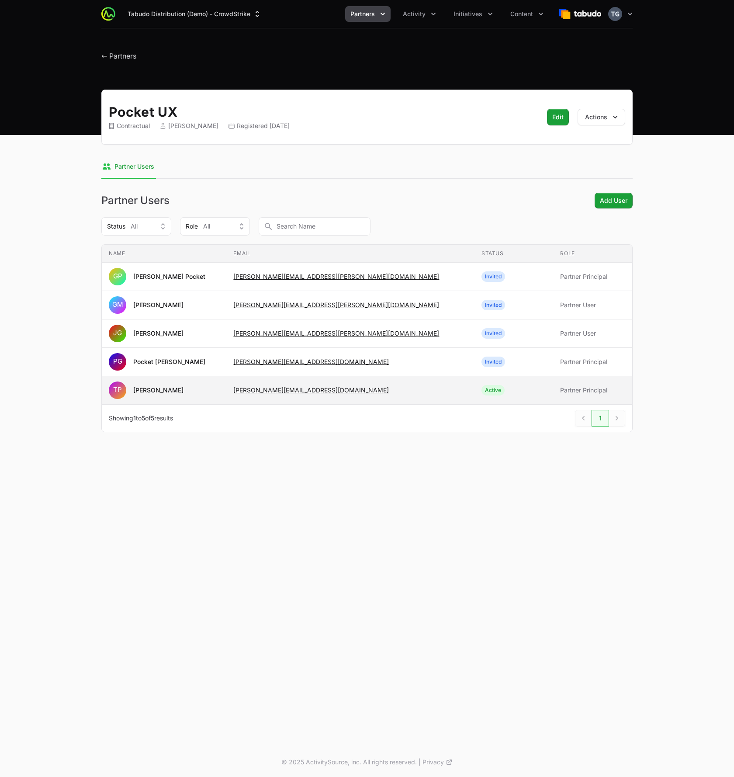
click at [359, 397] on td "Email timothy@pocketux.net" at bounding box center [350, 390] width 248 height 28
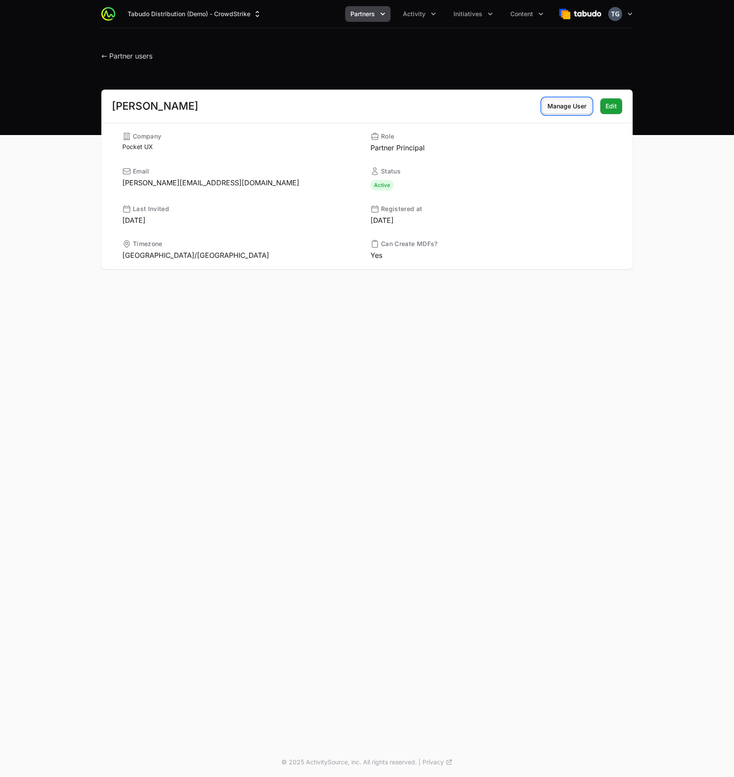
click at [579, 105] on span "Manage User" at bounding box center [567, 106] width 39 height 10
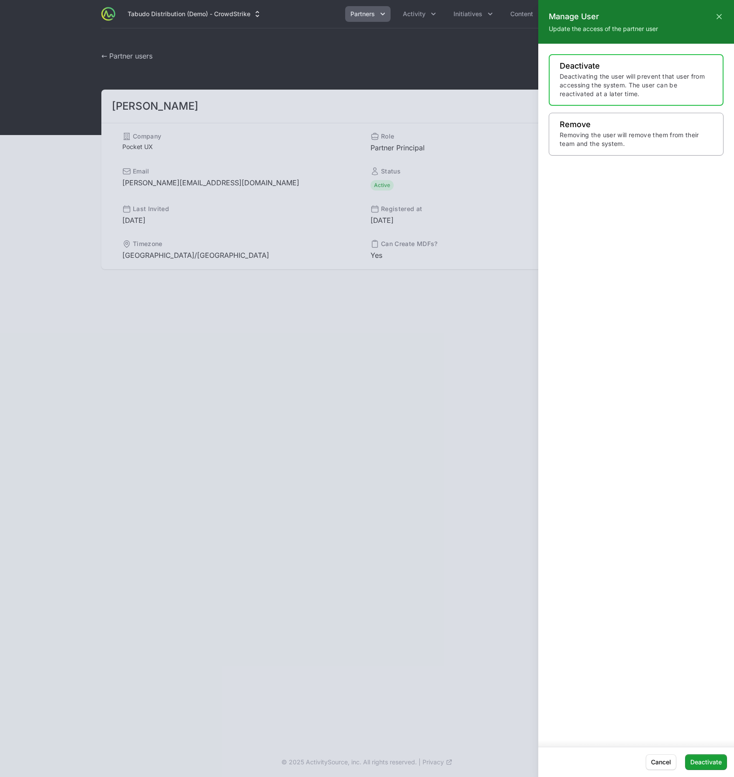
click at [598, 148] on div "Remove Removing the user will remove them from their team and the system." at bounding box center [636, 134] width 175 height 43
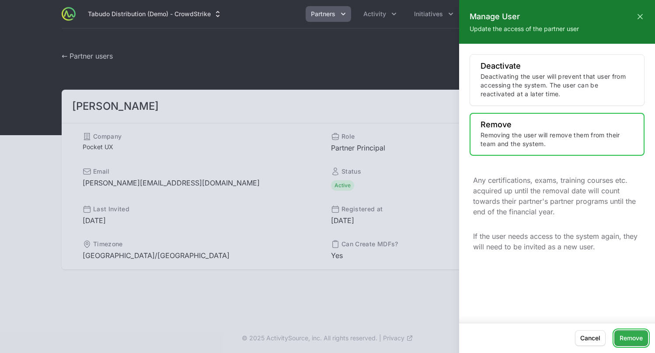
click at [631, 340] on span "Remove" at bounding box center [630, 338] width 23 height 10
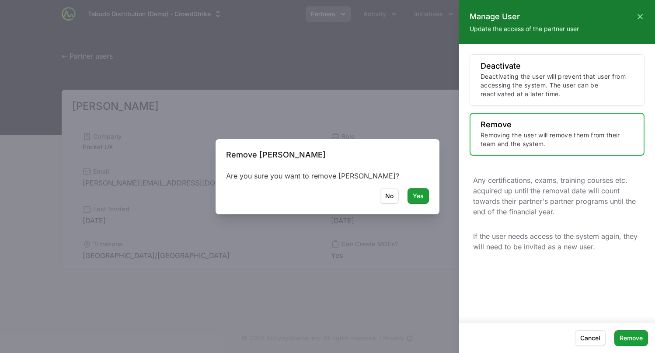
click at [418, 198] on div at bounding box center [327, 176] width 655 height 353
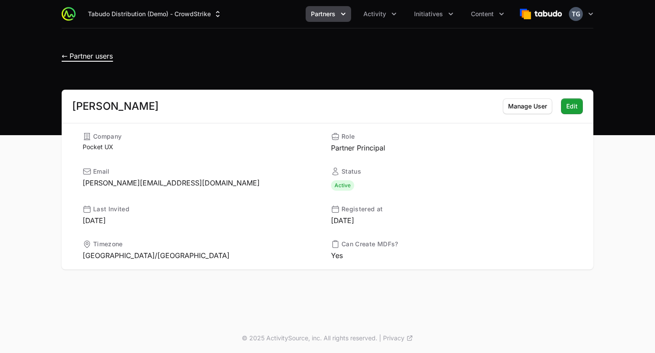
click at [84, 56] on span "← Partner users" at bounding box center [87, 56] width 51 height 9
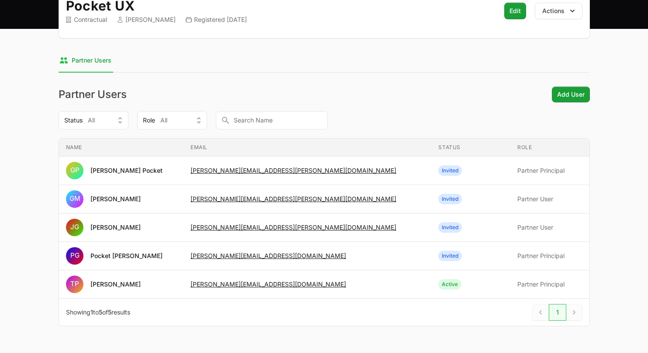
scroll to position [130, 0]
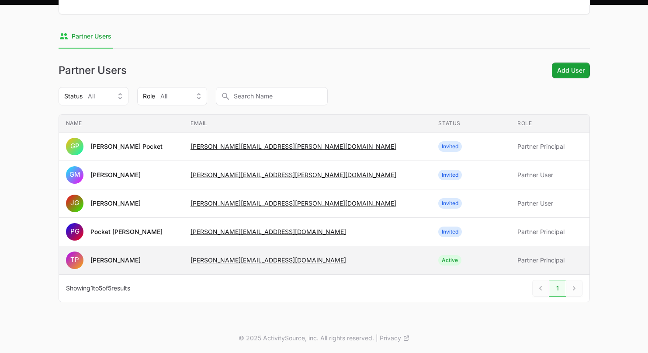
click at [177, 268] on span "TP Timothy Pocket" at bounding box center [121, 259] width 111 height 17
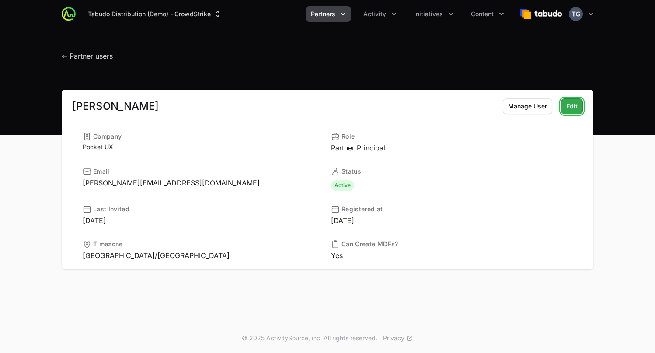
click at [570, 106] on span "Edit" at bounding box center [571, 106] width 11 height 10
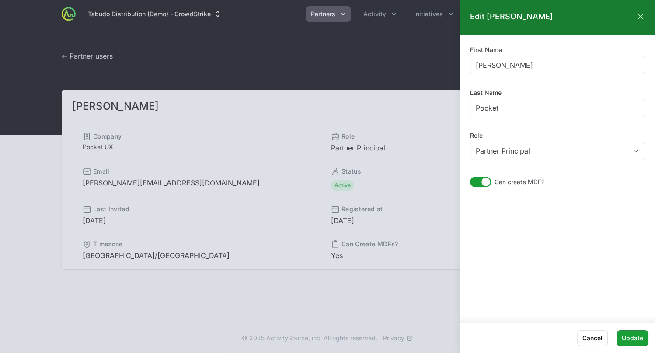
click at [316, 100] on div at bounding box center [327, 176] width 655 height 353
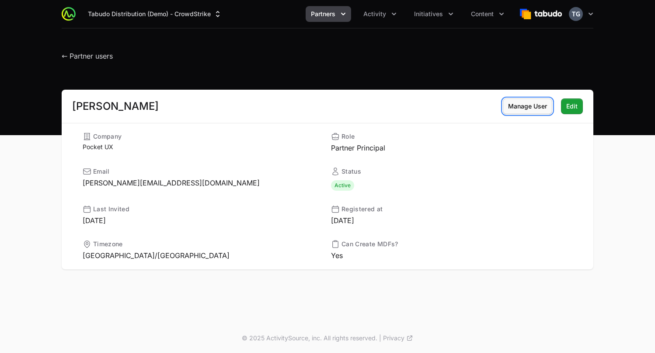
click at [528, 110] on span "Manage User" at bounding box center [527, 106] width 39 height 10
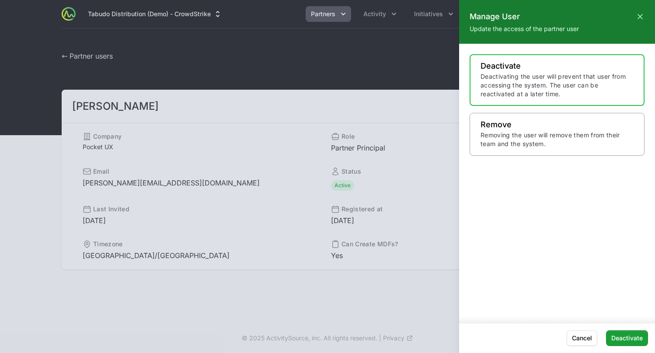
click at [483, 135] on p "Removing the user will remove them from their team and the system." at bounding box center [556, 139] width 153 height 17
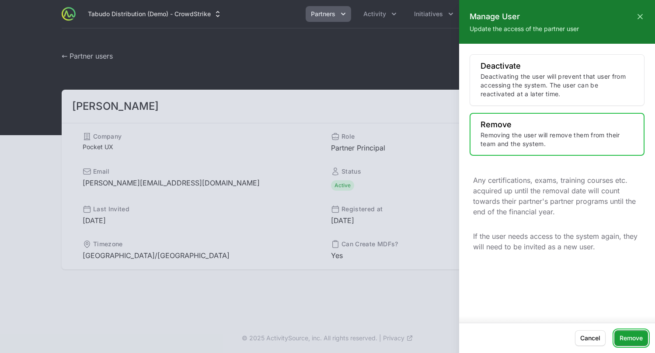
click at [622, 337] on span "Remove" at bounding box center [630, 338] width 23 height 10
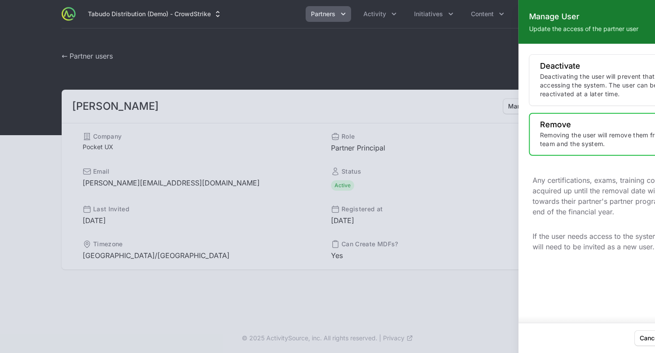
click at [417, 198] on div at bounding box center [327, 176] width 655 height 353
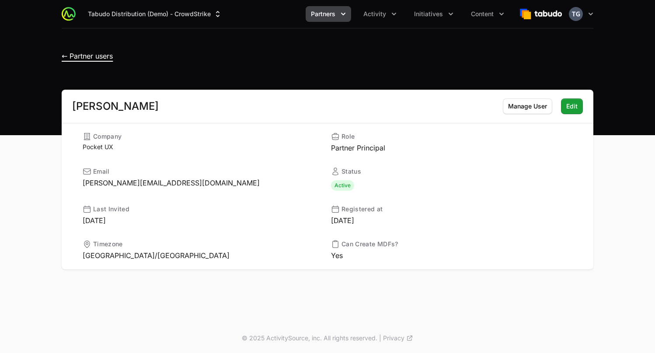
click at [95, 52] on span "← Partner users" at bounding box center [87, 56] width 51 height 9
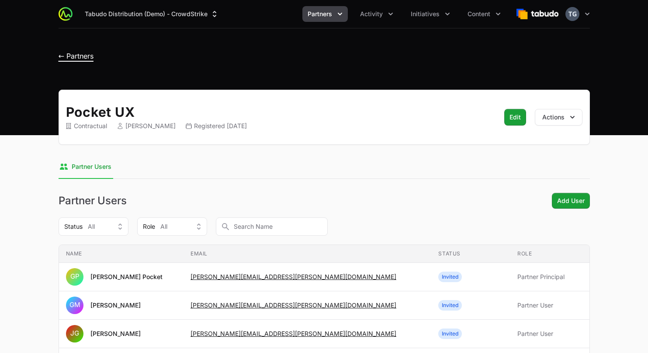
click at [70, 56] on span "← Partners" at bounding box center [76, 56] width 35 height 9
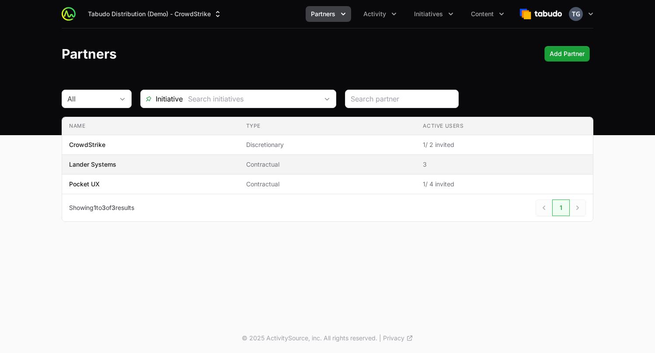
click at [156, 168] on span "Lander Systems" at bounding box center [150, 164] width 163 height 9
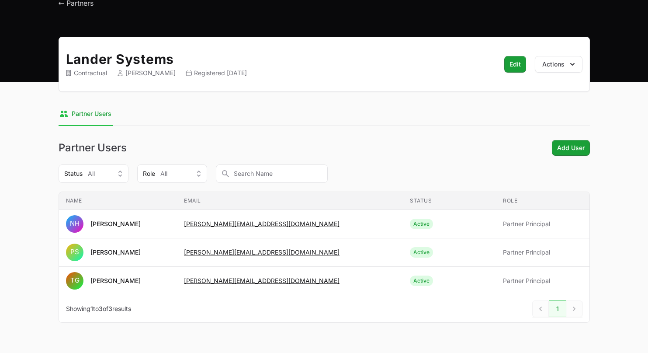
scroll to position [73, 0]
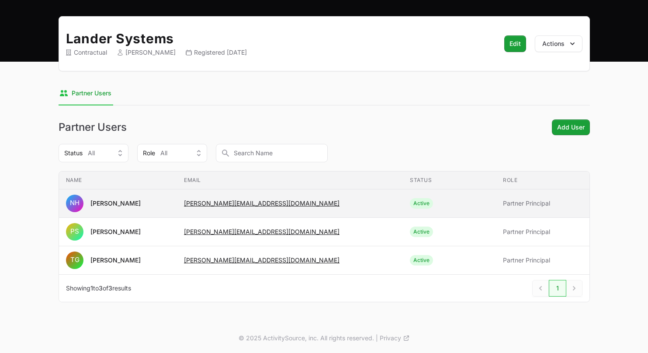
drag, startPoint x: 337, startPoint y: 204, endPoint x: 198, endPoint y: 203, distance: 138.6
click at [198, 204] on tr "Name NH Nathaniel Hornblower Email timothy+partnerdemo@landersystems.com Status…" at bounding box center [324, 203] width 531 height 28
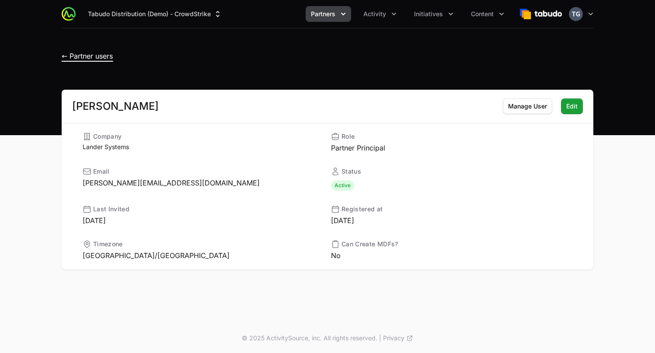
click at [93, 52] on span "← Partner users" at bounding box center [87, 56] width 51 height 9
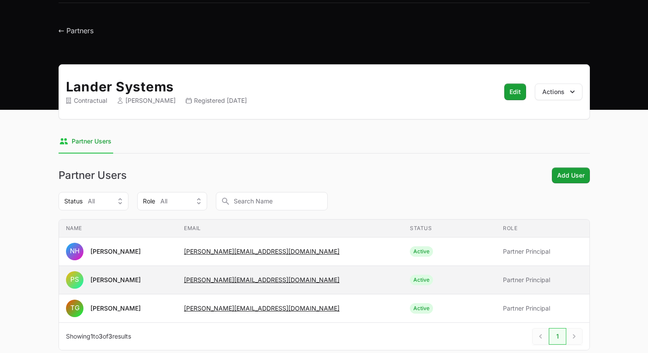
scroll to position [73, 0]
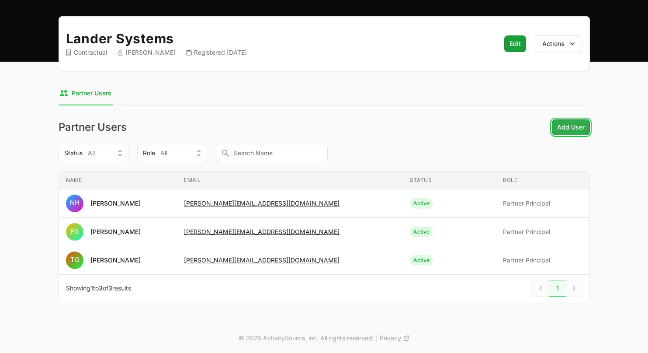
click at [553, 128] on button "Add User Add User" at bounding box center [571, 127] width 38 height 16
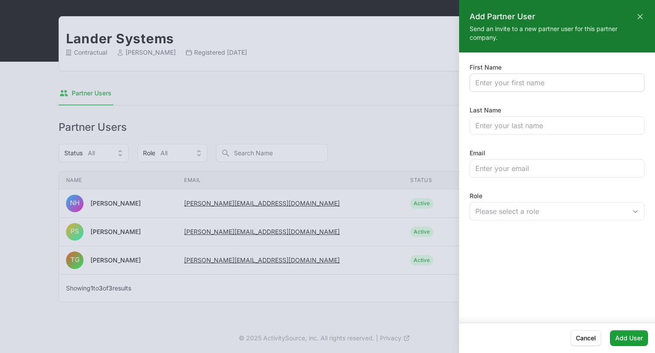
click at [542, 89] on div at bounding box center [556, 82] width 175 height 18
drag, startPoint x: 542, startPoint y: 88, endPoint x: 546, endPoint y: 82, distance: 7.3
click at [544, 84] on div at bounding box center [556, 82] width 175 height 18
click at [546, 82] on input "First Name" at bounding box center [556, 82] width 163 height 10
type input "M"
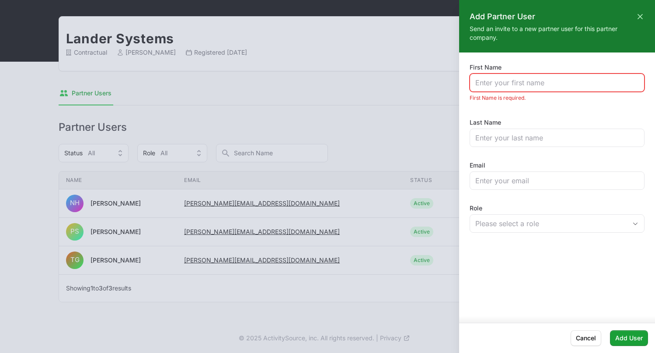
click at [275, 73] on div at bounding box center [327, 176] width 655 height 353
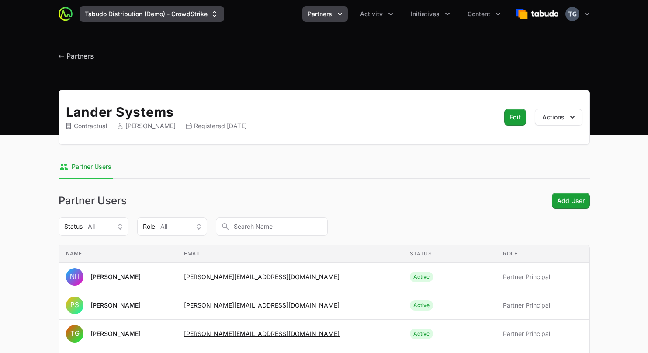
click at [191, 17] on button "Tabudo Distribution (Demo) - CrowdStrike" at bounding box center [152, 14] width 145 height 16
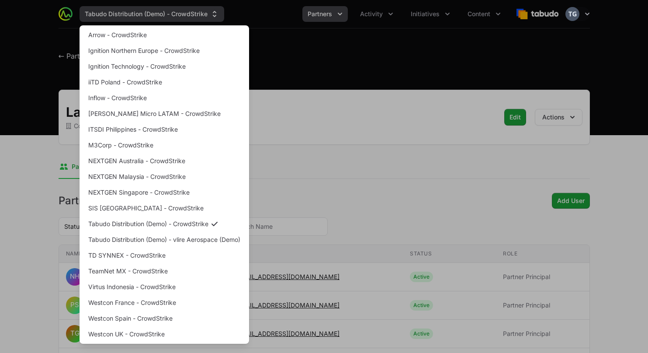
click at [191, 17] on div "Supplier switch menu" at bounding box center [324, 176] width 648 height 353
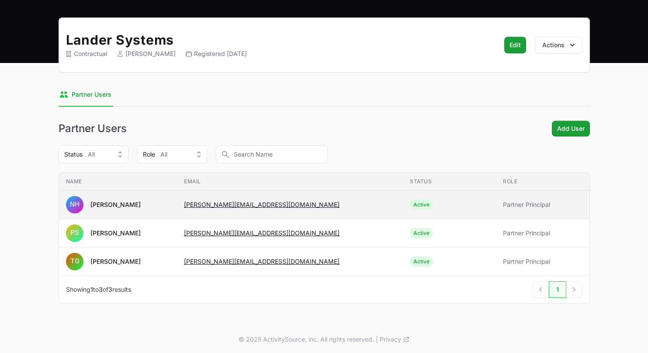
scroll to position [73, 0]
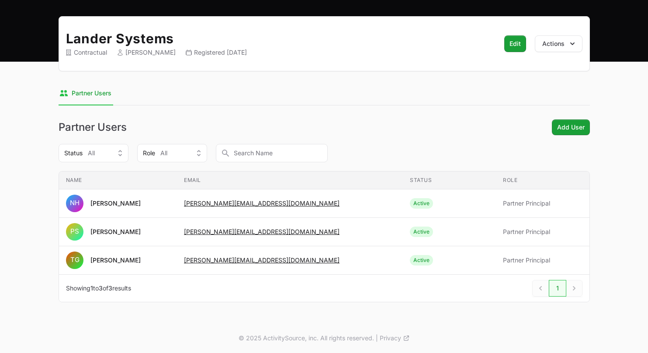
click at [183, 306] on div "Lander Systems Contractual [PERSON_NAME] Registered [DATE] Edit Edit Actions Se…" at bounding box center [325, 169] width 560 height 307
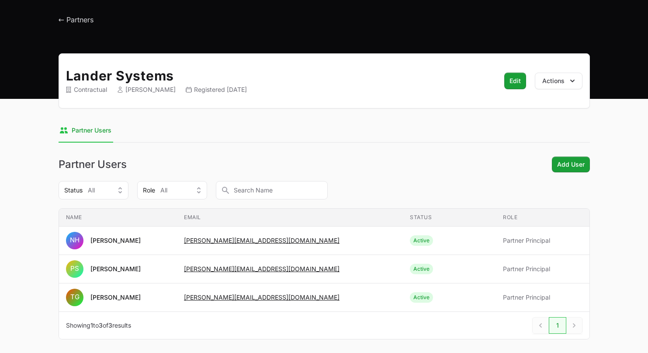
scroll to position [0, 0]
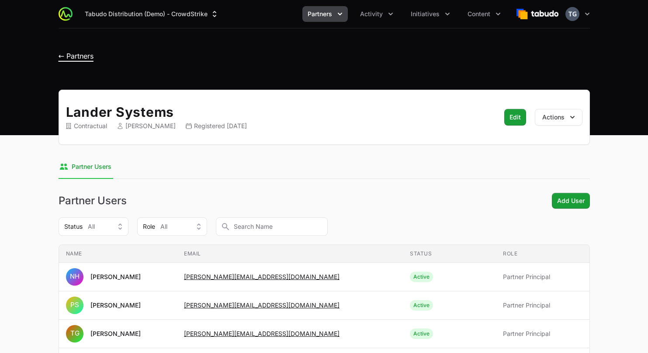
click at [73, 57] on span "← Partners" at bounding box center [76, 56] width 35 height 9
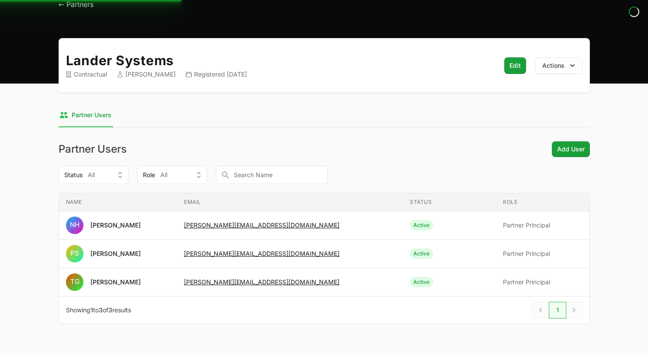
scroll to position [73, 0]
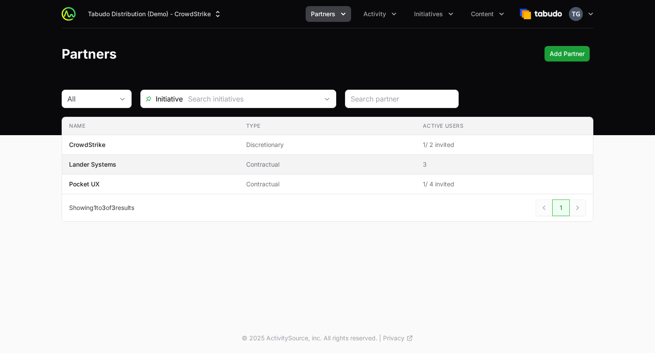
click at [92, 169] on td "Name Lander Systems" at bounding box center [150, 165] width 177 height 20
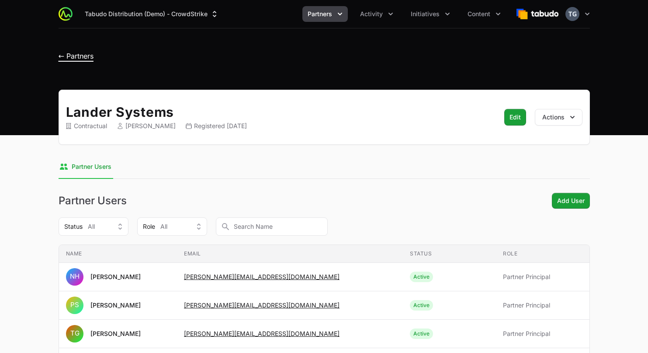
click at [69, 58] on span "← Partners" at bounding box center [76, 56] width 35 height 9
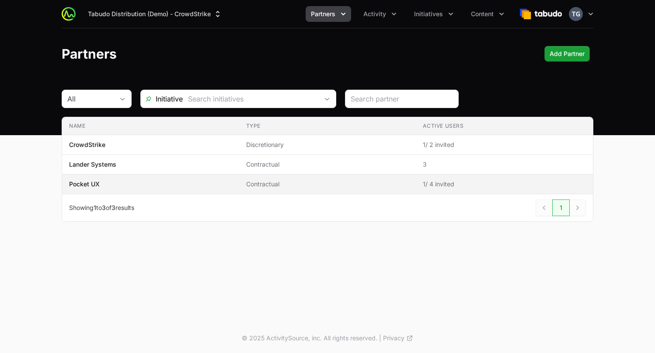
click at [153, 185] on span "Pocket UX" at bounding box center [150, 184] width 163 height 9
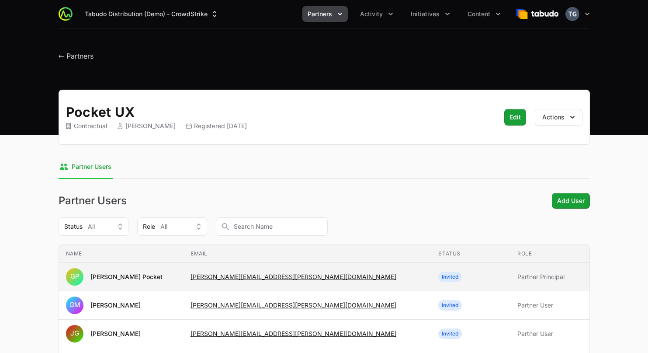
scroll to position [130, 0]
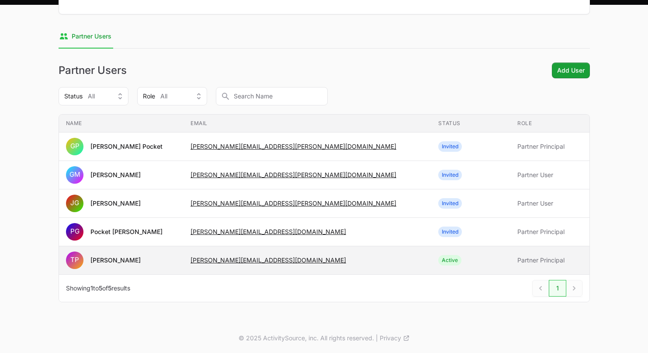
click at [301, 263] on span "[PERSON_NAME][EMAIL_ADDRESS][DOMAIN_NAME]" at bounding box center [308, 260] width 234 height 9
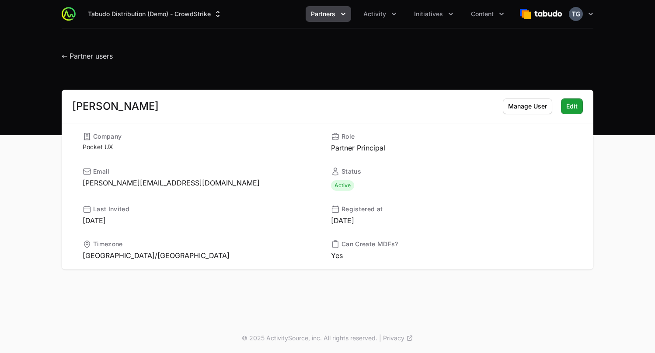
click at [76, 51] on h1 "← Partner users" at bounding box center [87, 54] width 51 height 16
click at [76, 56] on span "← Partner users" at bounding box center [87, 56] width 51 height 9
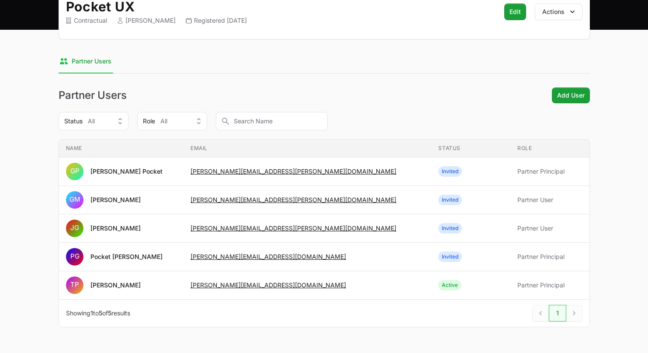
scroll to position [130, 0]
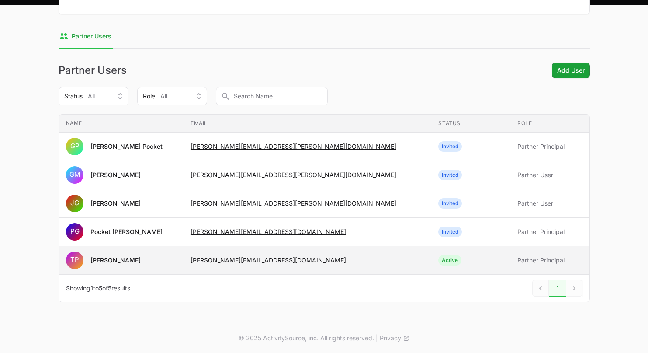
click at [149, 254] on span "TP [PERSON_NAME] Pocket" at bounding box center [121, 259] width 111 height 17
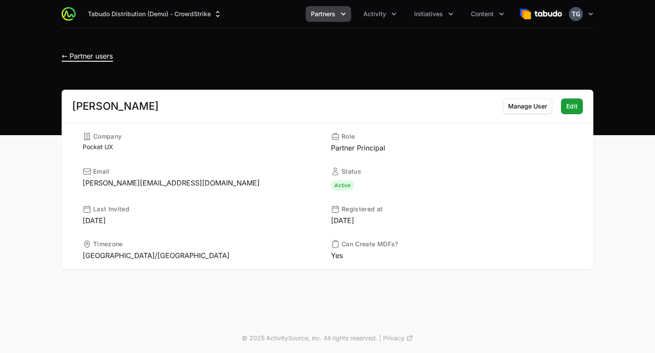
click at [79, 55] on span "← Partner users" at bounding box center [87, 56] width 51 height 9
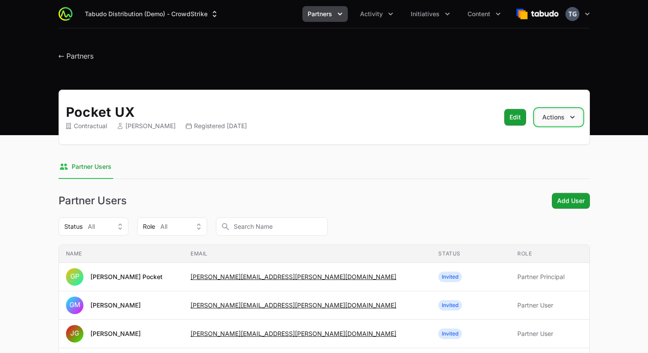
click at [561, 119] on button "Actions" at bounding box center [559, 117] width 48 height 17
click at [560, 119] on button "Actions" at bounding box center [559, 117] width 48 height 17
click at [499, 116] on div "Pocket UX Contractual Timothy Pocket Registered September 26th 2024 Edit Edit A…" at bounding box center [325, 117] width 532 height 55
click at [511, 117] on span "Edit" at bounding box center [515, 116] width 11 height 11
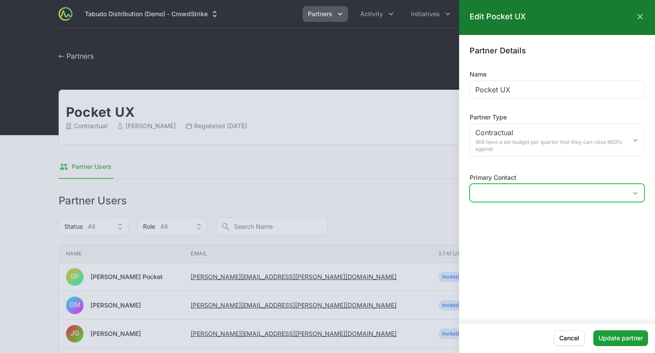
click at [529, 194] on input "Primary Contact" at bounding box center [548, 192] width 156 height 17
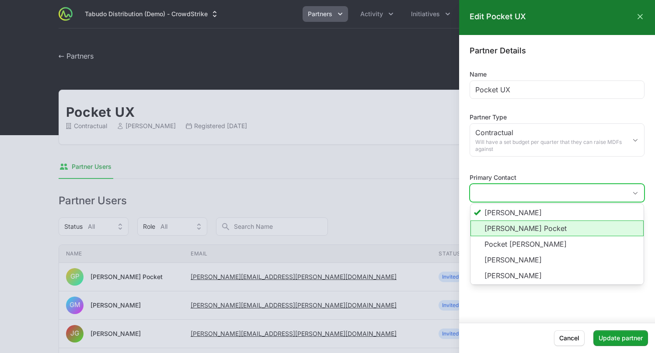
click at [522, 226] on li "Greig Pocket" at bounding box center [556, 228] width 173 height 16
type input "Greig Pocket"
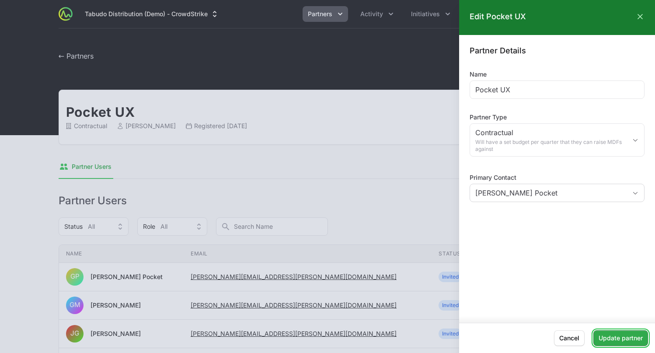
click at [628, 341] on span "Update partner" at bounding box center [620, 338] width 44 height 10
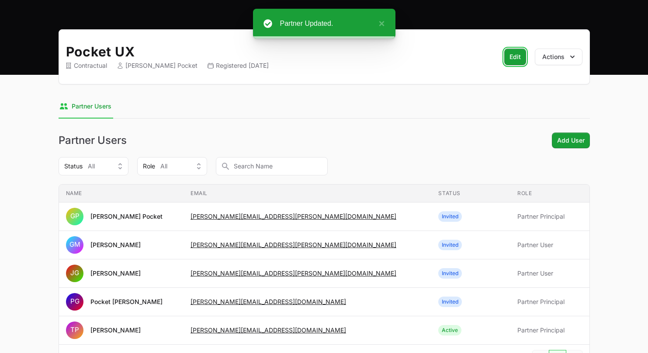
scroll to position [130, 0]
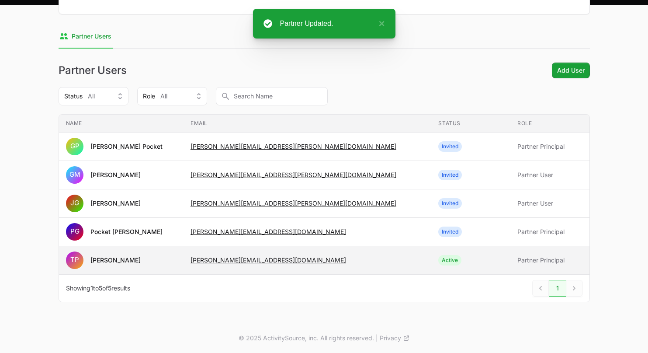
click at [305, 267] on td "Email timothy@pocketux.net" at bounding box center [308, 260] width 248 height 28
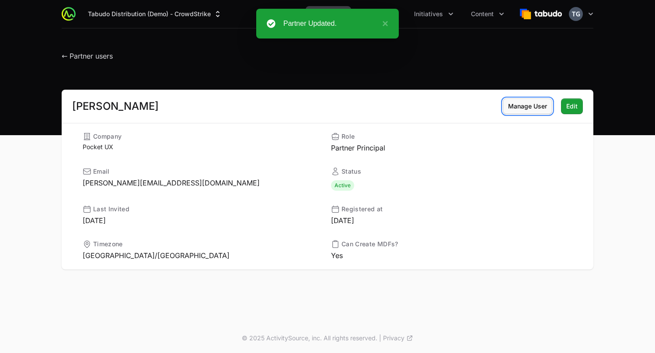
click at [530, 107] on span "Manage User" at bounding box center [527, 106] width 39 height 10
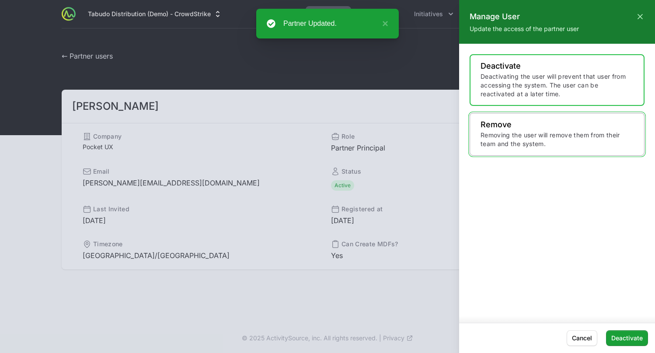
click at [522, 128] on p "Remove" at bounding box center [556, 124] width 153 height 9
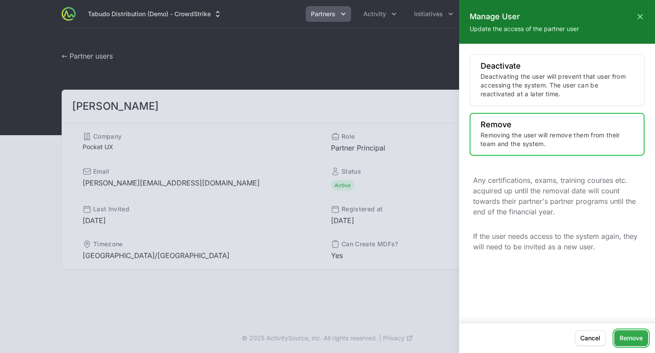
click at [622, 336] on span "Remove" at bounding box center [630, 338] width 23 height 10
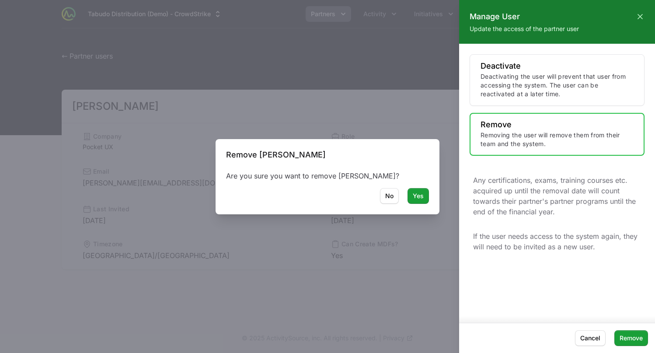
click at [413, 196] on div at bounding box center [327, 176] width 655 height 353
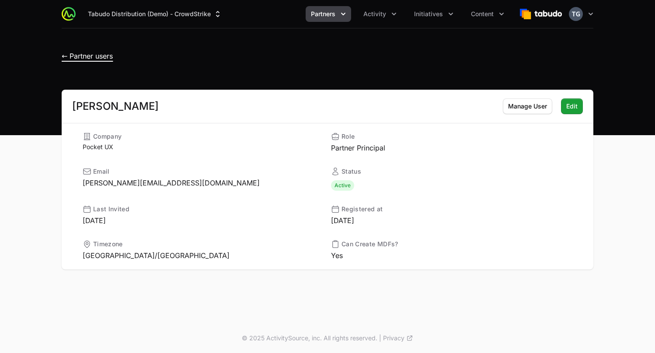
click at [73, 56] on span "← Partner users" at bounding box center [87, 56] width 51 height 9
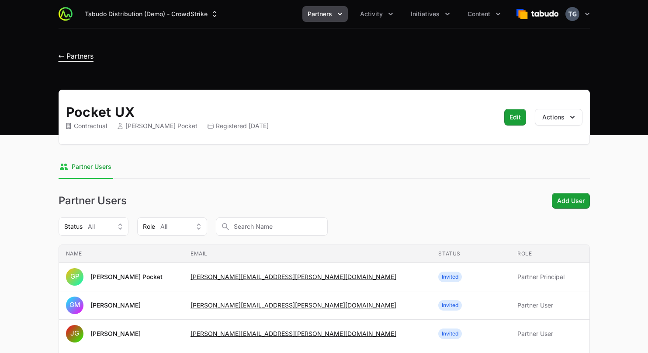
click at [83, 53] on span "← Partners" at bounding box center [76, 56] width 35 height 9
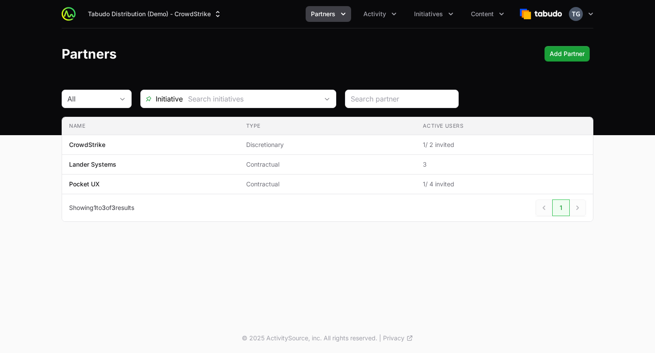
click at [328, 56] on div "Partners Add Partner Add Partner" at bounding box center [328, 54] width 532 height 16
click at [316, 50] on div "Partners Add Partner Add Partner" at bounding box center [328, 54] width 532 height 16
click at [450, 43] on header "Partners Add Partner Add Partner" at bounding box center [327, 53] width 655 height 51
click at [537, 283] on div "Tabudo Distribution (Demo) - CrowdStrike Partners Activity Initiatives Content …" at bounding box center [327, 161] width 655 height 323
click at [436, 17] on span "Initiatives" at bounding box center [428, 14] width 29 height 9
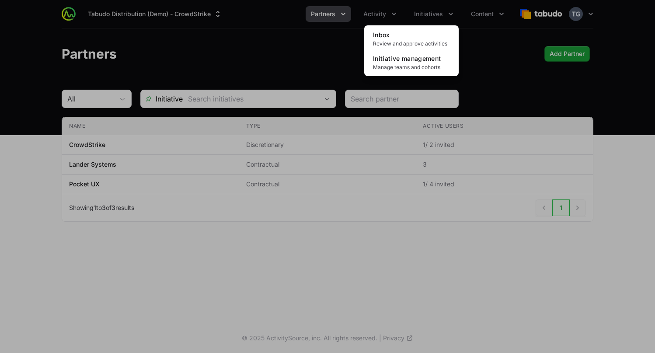
click at [465, 32] on div "Initiatives menu" at bounding box center [327, 176] width 655 height 353
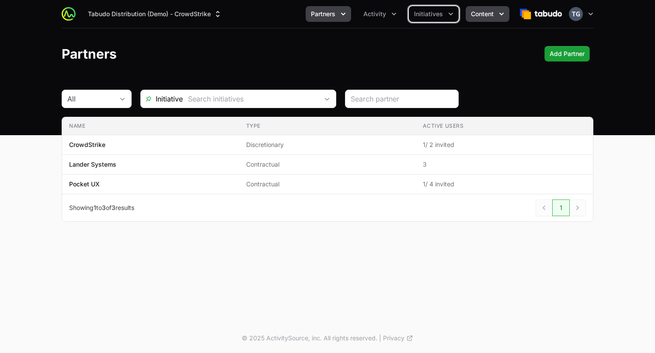
click at [472, 17] on span "Content" at bounding box center [482, 14] width 23 height 9
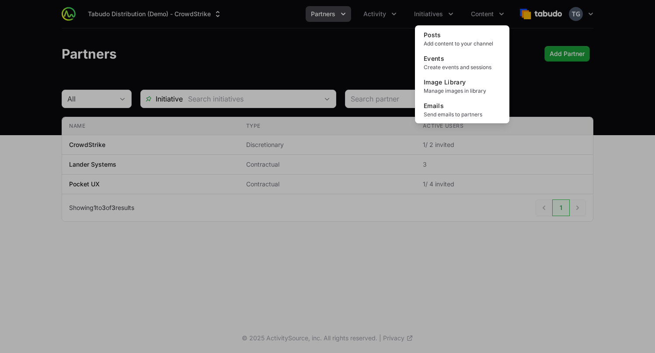
click at [472, 16] on div "Content menu" at bounding box center [327, 176] width 655 height 353
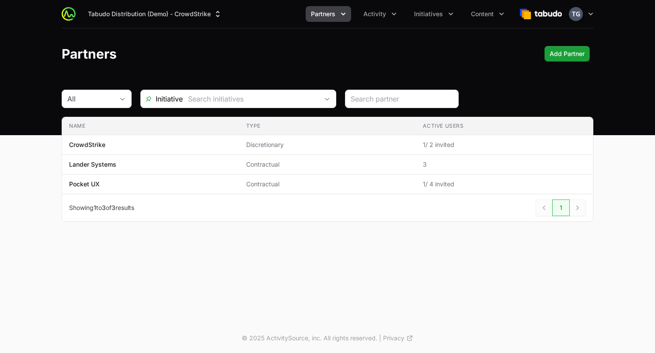
click at [274, 44] on header "Partners Add Partner Add Partner" at bounding box center [327, 53] width 655 height 51
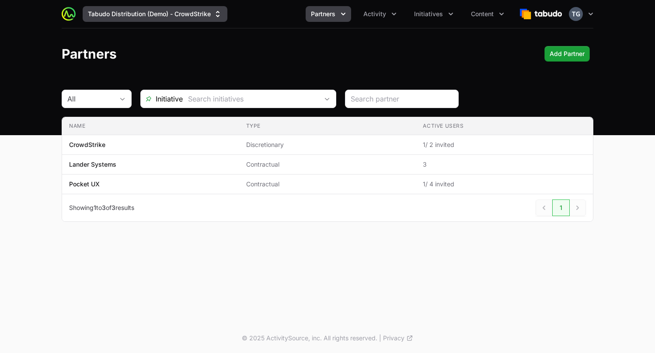
click at [136, 18] on button "Tabudo Distribution (Demo) - CrowdStrike" at bounding box center [155, 14] width 145 height 16
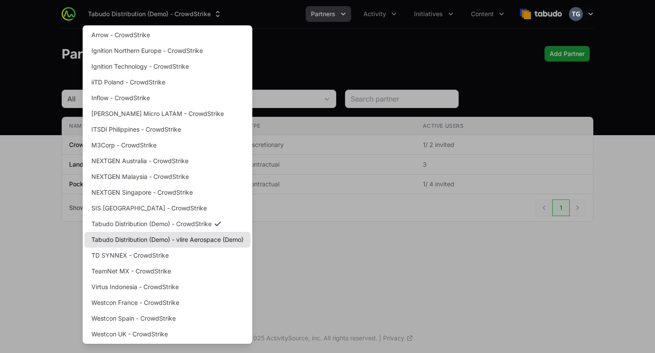
click at [224, 238] on link "Tabudo Distribution (Demo) - vlire Aerospace (Demo)" at bounding box center [167, 240] width 166 height 16
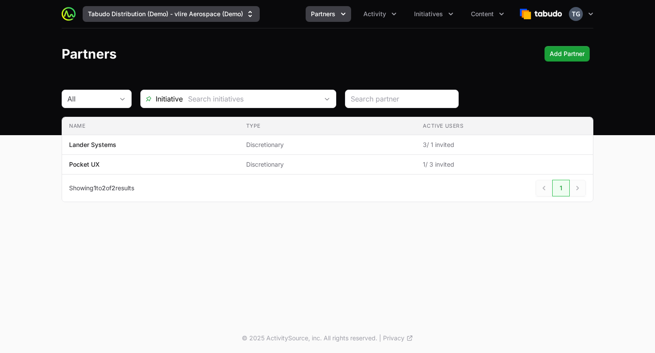
click at [222, 11] on button "Tabudo Distribution (Demo) - vlire Aerospace (Demo)" at bounding box center [171, 14] width 177 height 16
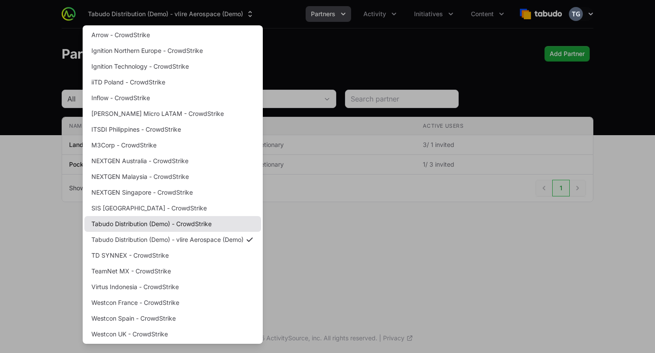
click at [190, 226] on link "Tabudo Distribution (Demo) - CrowdStrike" at bounding box center [172, 224] width 177 height 16
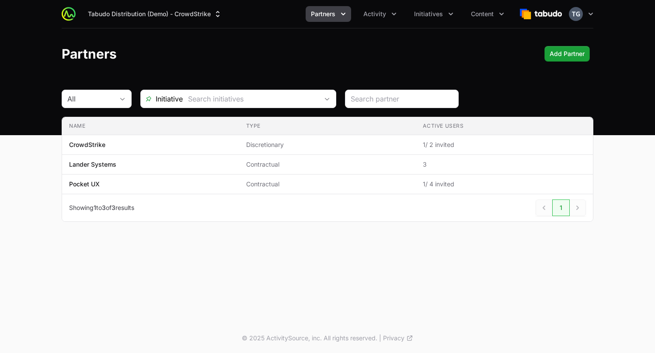
click at [300, 215] on div "Showing 1 to 3 of 3 results 1 Next" at bounding box center [327, 207] width 517 height 17
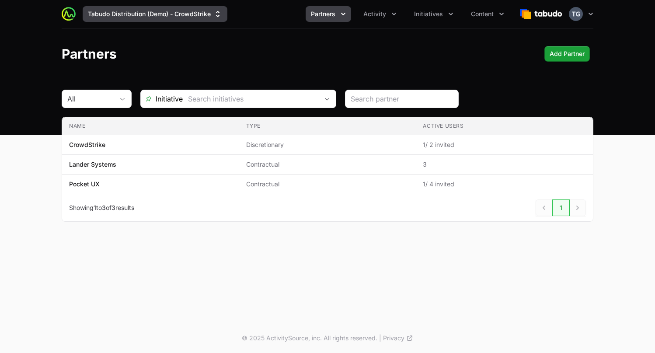
click at [153, 11] on button "Tabudo Distribution (Demo) - CrowdStrike" at bounding box center [155, 14] width 145 height 16
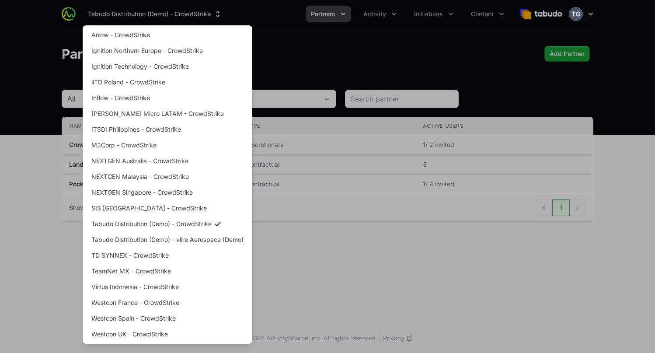
click at [346, 240] on div "Supplier switch menu" at bounding box center [327, 176] width 655 height 353
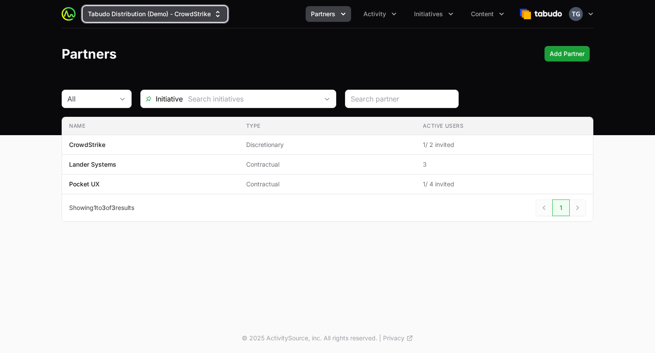
click at [159, 15] on button "Tabudo Distribution (Demo) - CrowdStrike" at bounding box center [155, 14] width 145 height 16
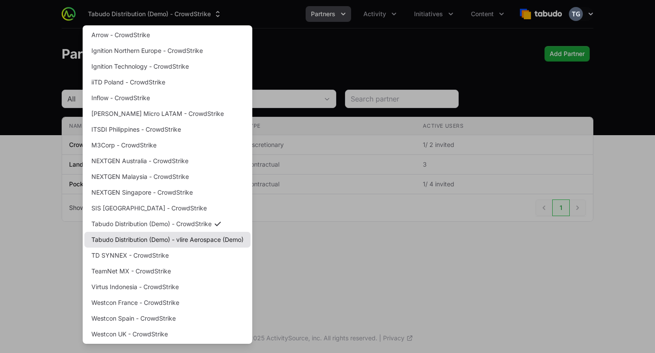
click at [205, 238] on link "Tabudo Distribution (Demo) - vlire Aerospace (Demo)" at bounding box center [167, 240] width 166 height 16
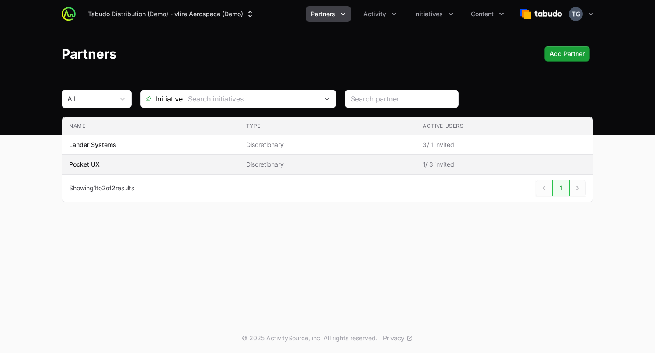
click at [217, 164] on span "Pocket UX" at bounding box center [150, 164] width 163 height 9
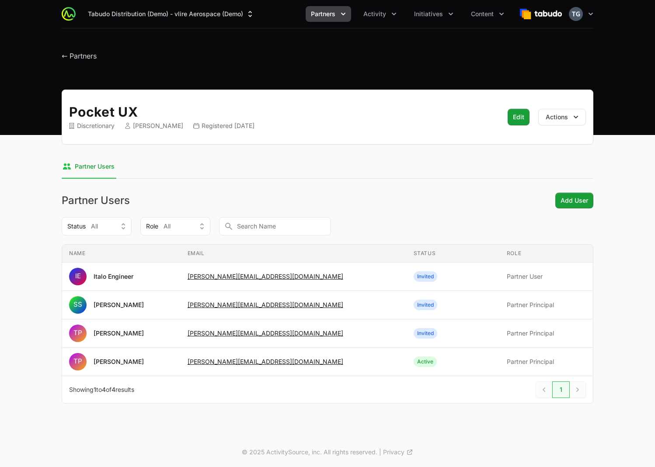
click at [410, 205] on div "Partner Users Add User Add User" at bounding box center [328, 201] width 532 height 16
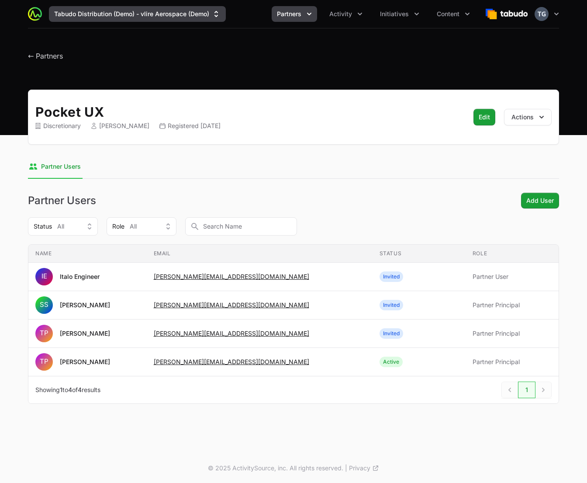
click at [131, 18] on button "Tabudo Distribution (Demo) - vlire Aerospace (Demo)" at bounding box center [137, 14] width 177 height 16
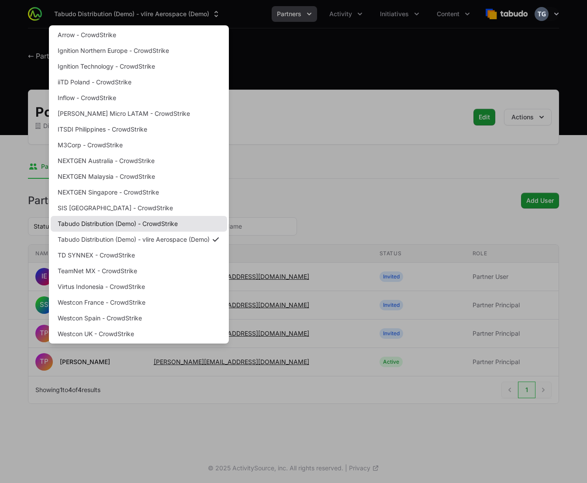
click at [163, 226] on link "Tabudo Distribution (Demo) - CrowdStrike" at bounding box center [139, 224] width 177 height 16
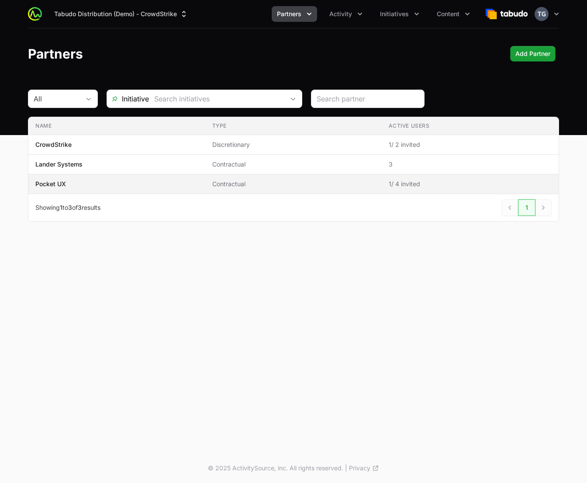
click at [154, 187] on span "Pocket UX" at bounding box center [116, 184] width 163 height 9
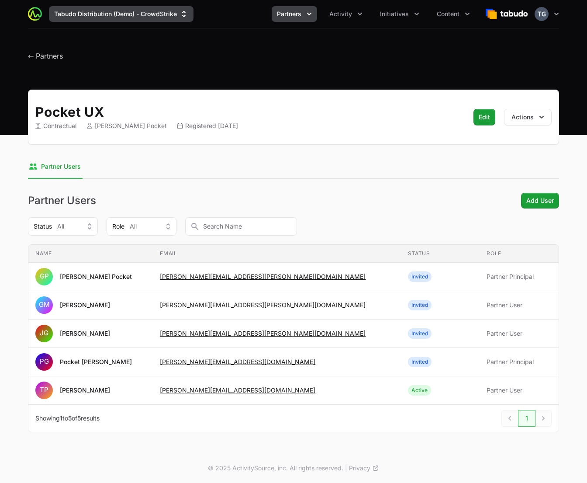
click at [131, 11] on button "Tabudo Distribution (Demo) - CrowdStrike" at bounding box center [121, 14] width 145 height 16
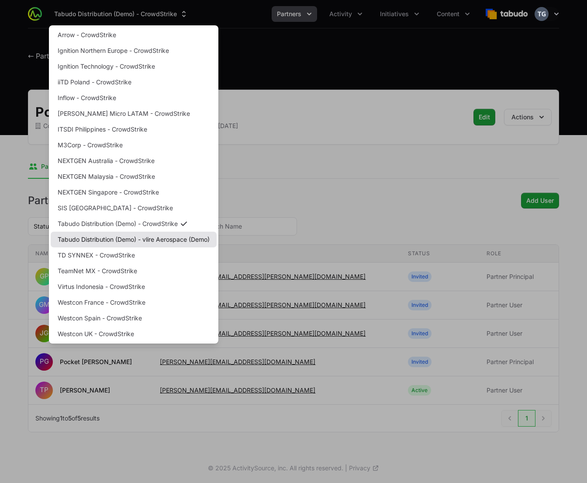
click at [136, 239] on link "Tabudo Distribution (Demo) - vlire Aerospace (Demo)" at bounding box center [134, 240] width 166 height 16
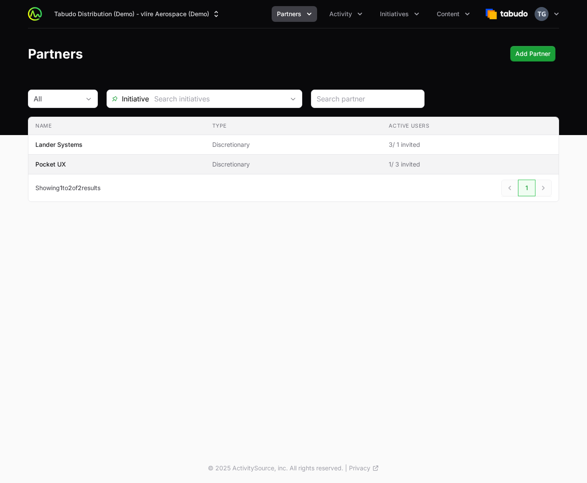
click at [155, 162] on span "Pocket UX" at bounding box center [116, 164] width 163 height 9
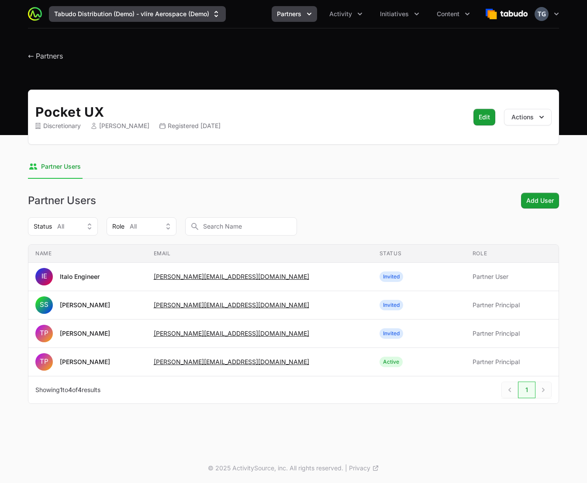
click at [145, 9] on button "Tabudo Distribution (Demo) - vlire Aerospace (Demo)" at bounding box center [137, 14] width 177 height 16
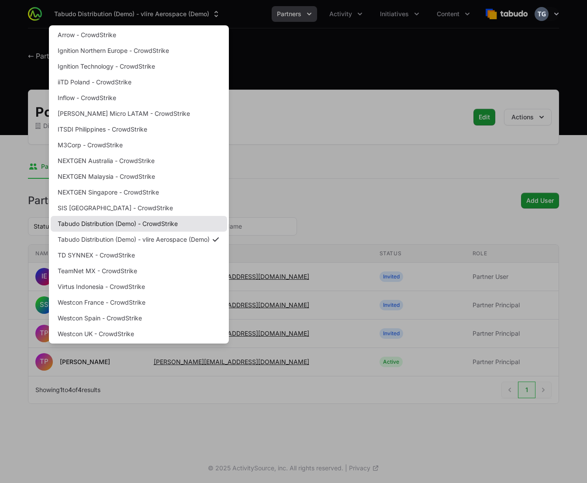
click at [165, 225] on link "Tabudo Distribution (Demo) - CrowdStrike" at bounding box center [139, 224] width 177 height 16
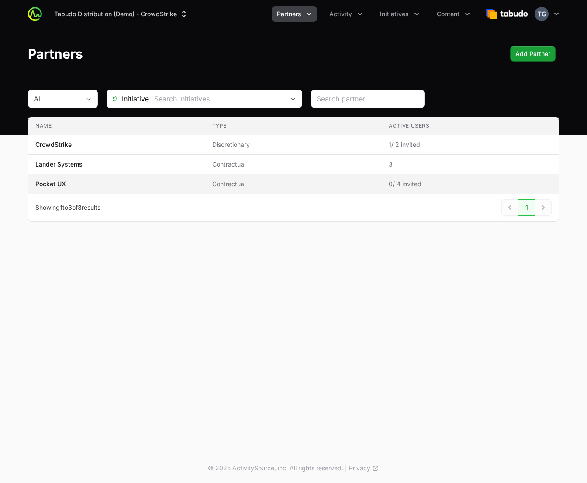
click at [247, 183] on span "Contractual" at bounding box center [293, 184] width 163 height 9
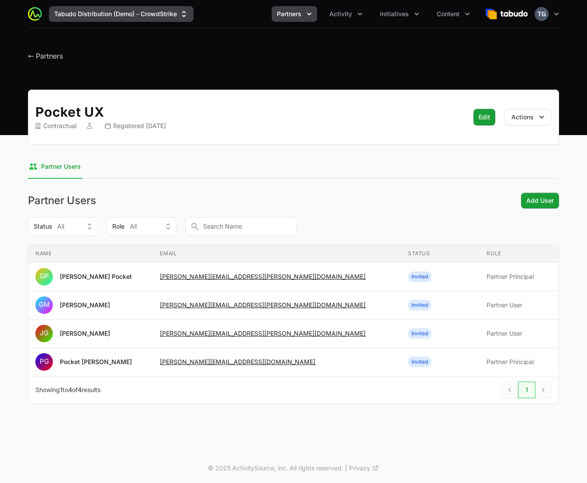
click at [160, 17] on button "Tabudo Distribution (Demo) - CrowdStrike" at bounding box center [121, 14] width 145 height 16
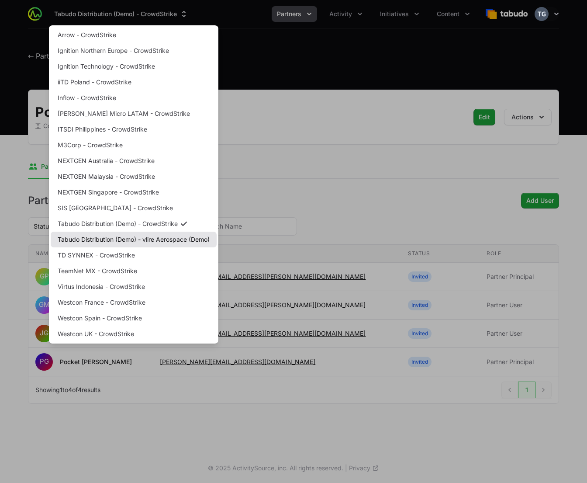
click at [143, 235] on link "Tabudo Distribution (Demo) - vlire Aerospace (Demo)" at bounding box center [134, 240] width 166 height 16
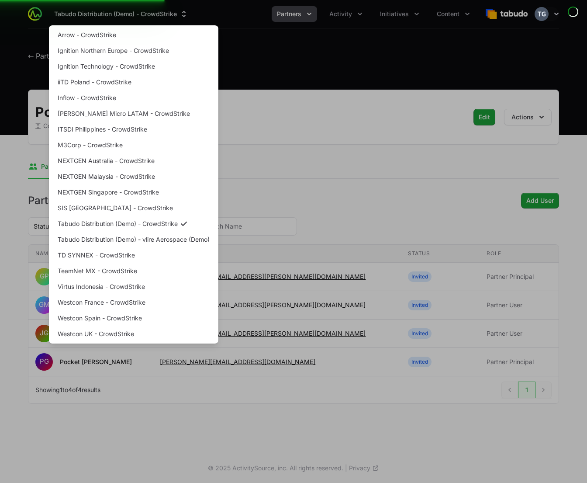
click at [360, 160] on div "Supplier switch menu" at bounding box center [293, 241] width 587 height 483
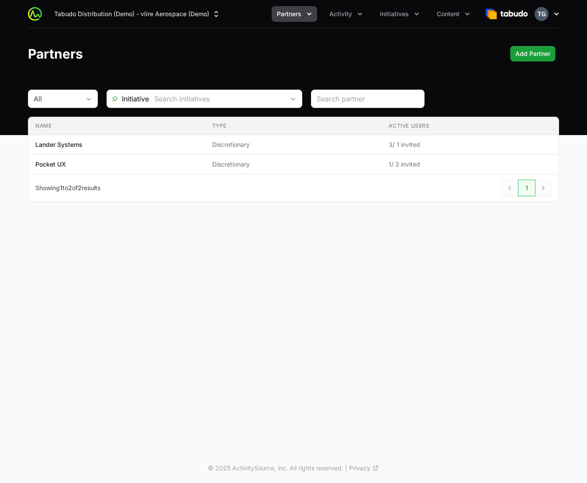
click at [554, 13] on icon "button" at bounding box center [557, 14] width 9 height 9
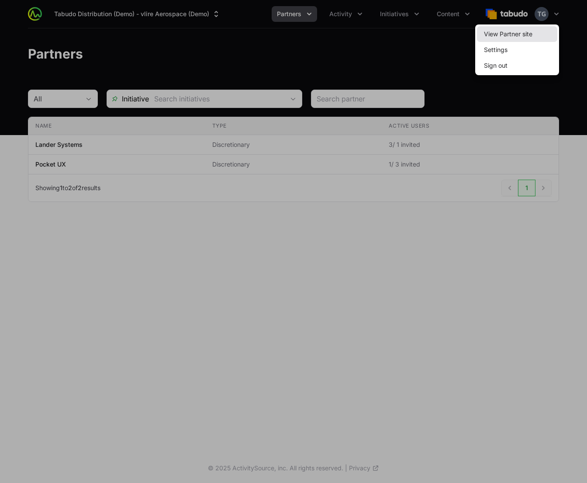
click at [545, 31] on link "View Partner site" at bounding box center [517, 34] width 80 height 16
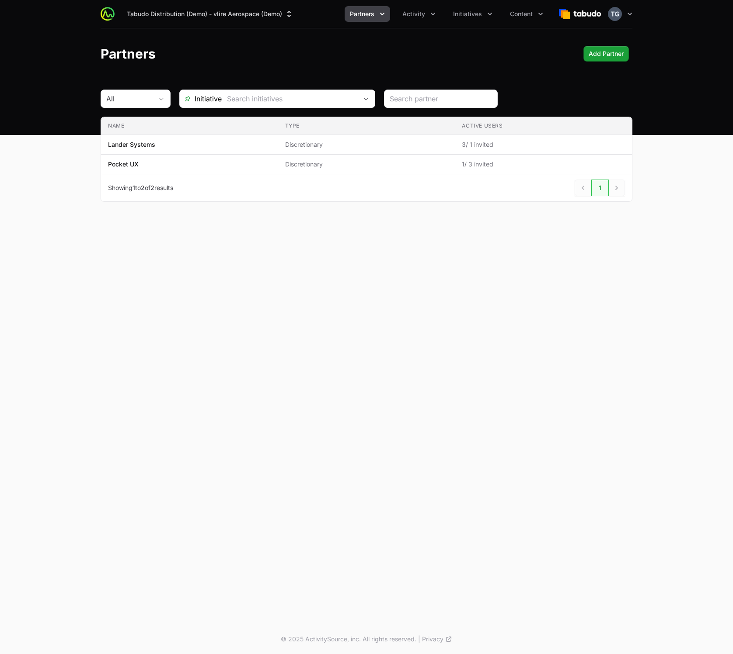
click at [351, 13] on span "Partners" at bounding box center [362, 14] width 24 height 9
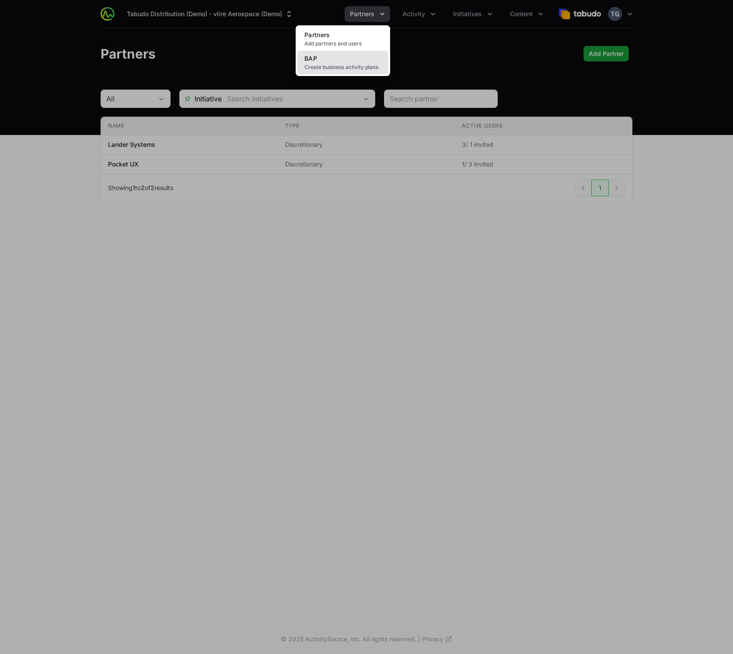
click at [341, 66] on span "Create business activity plans" at bounding box center [342, 67] width 77 height 7
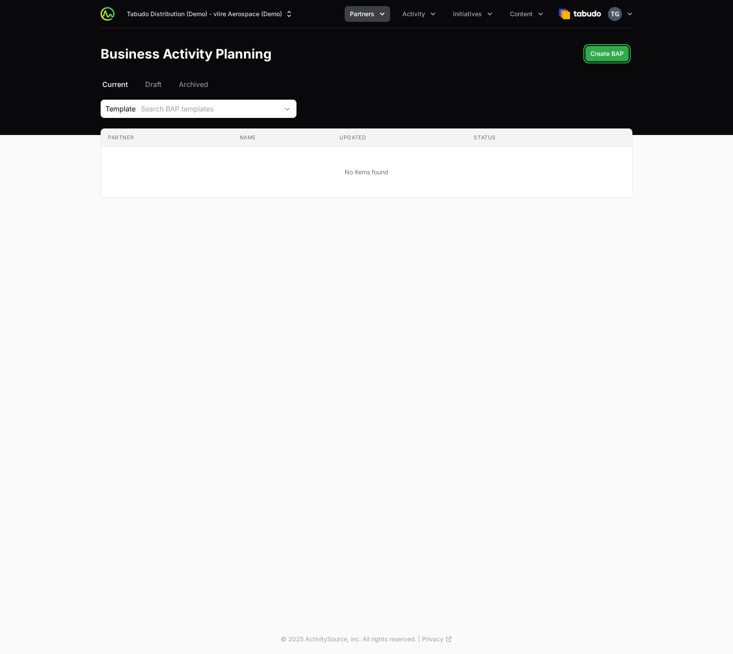
click at [612, 50] on span "Create BAP" at bounding box center [606, 54] width 33 height 10
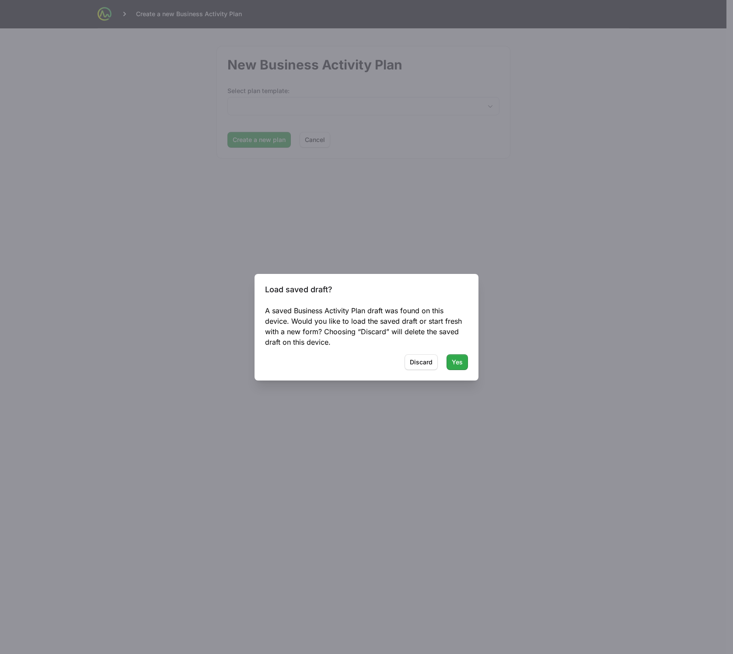
click at [458, 368] on button "Yes Yes" at bounding box center [456, 363] width 21 height 16
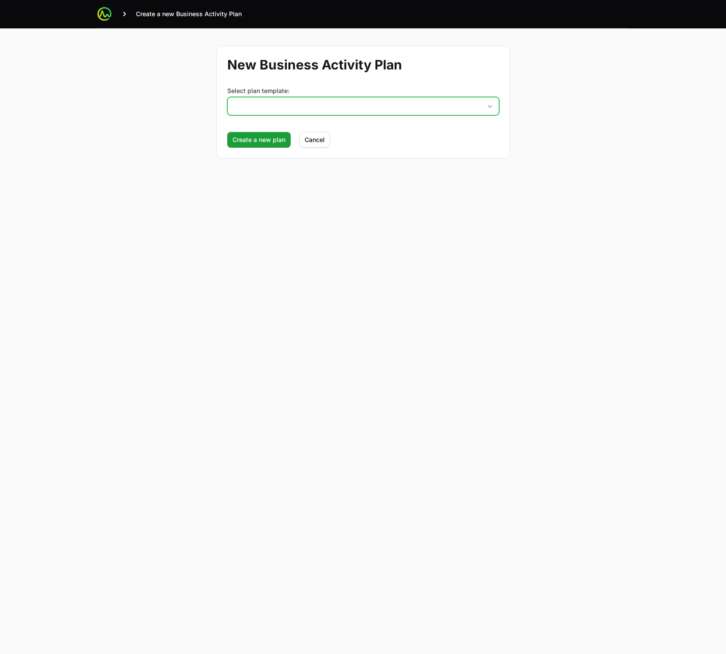
click at [326, 106] on button "placeholder" at bounding box center [363, 105] width 271 height 17
click at [328, 106] on button "placeholder" at bounding box center [363, 105] width 271 height 17
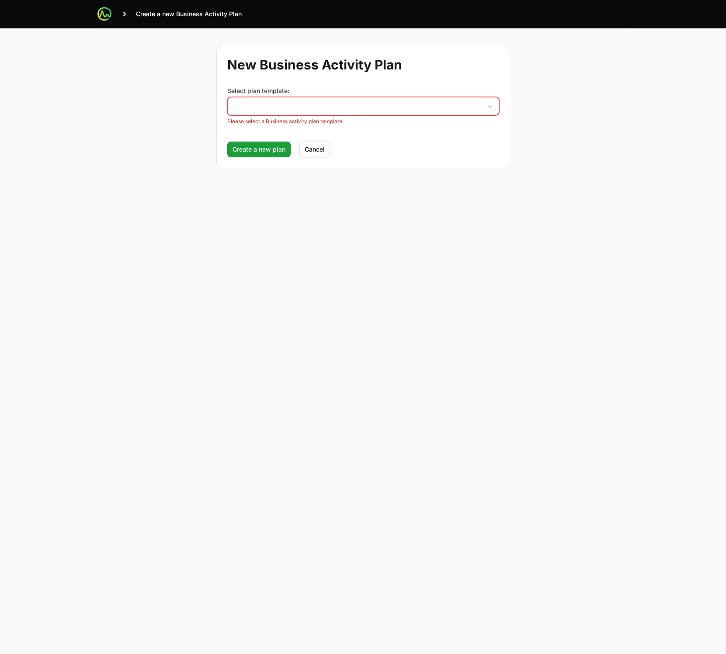
click at [419, 177] on div "New Business Activity Plan Select plan template: placeholder Please select a Bu…" at bounding box center [363, 106] width 560 height 157
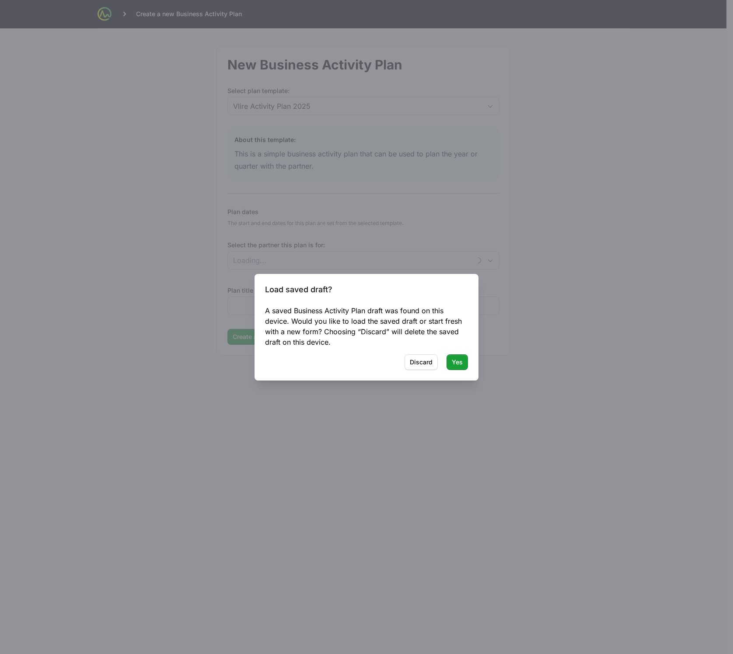
type input "Pocket UX"
click at [455, 361] on span "Yes" at bounding box center [457, 362] width 11 height 10
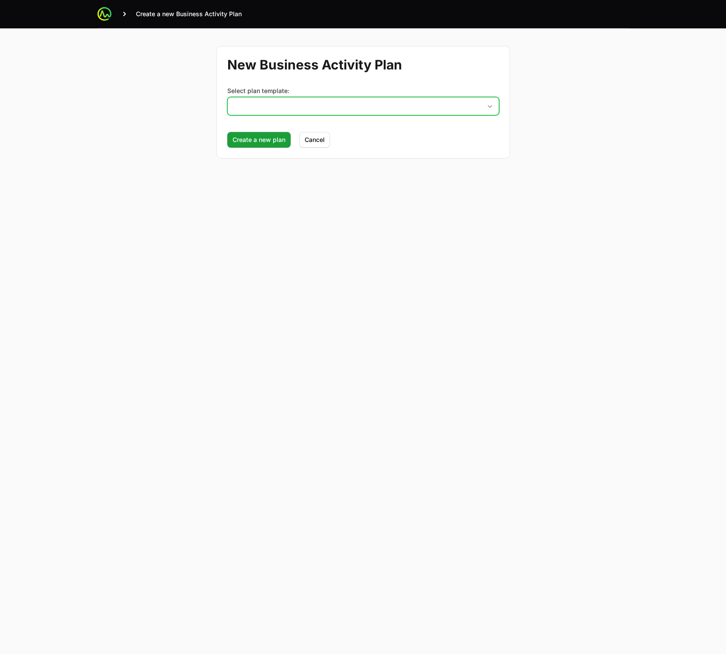
click at [366, 100] on button "placeholder" at bounding box center [363, 105] width 271 height 17
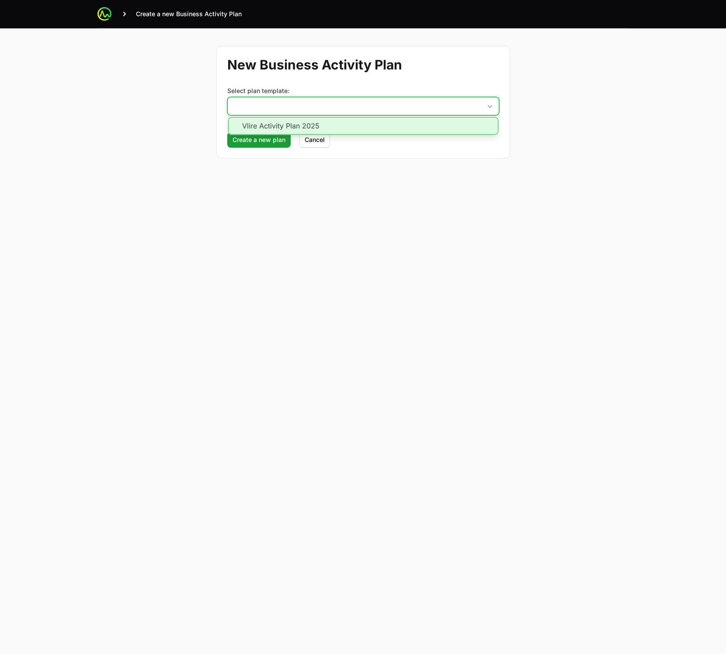
click at [365, 125] on li "Vlire Activity Plan 2025" at bounding box center [363, 125] width 270 height 17
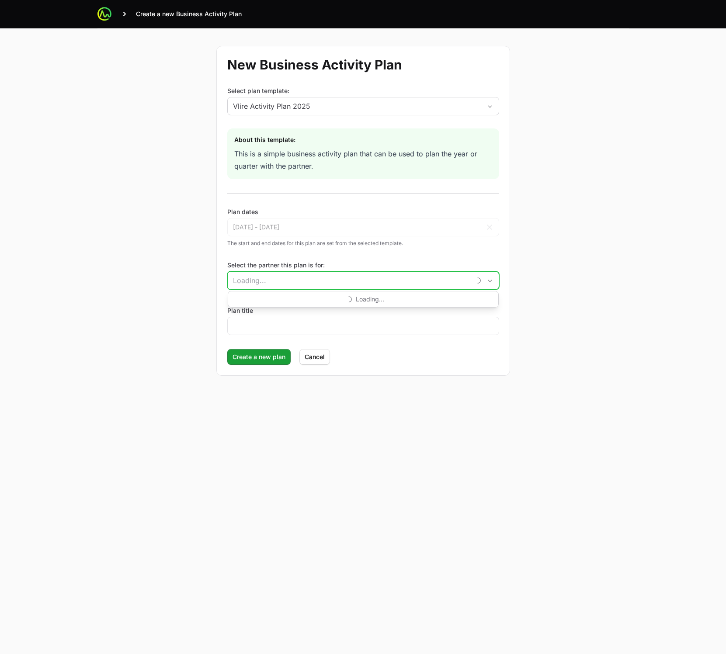
click at [284, 282] on input "Select the partner this plan is for:" at bounding box center [349, 280] width 243 height 17
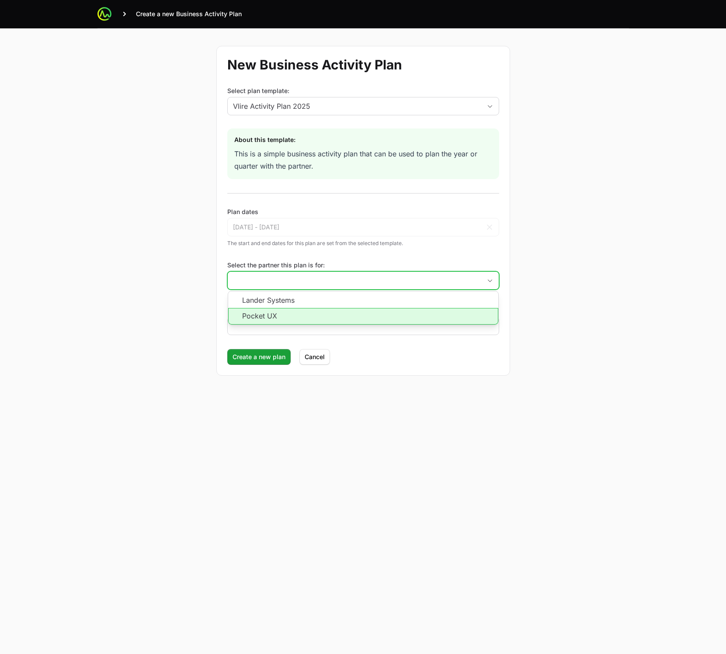
click at [255, 319] on li "Pocket UX" at bounding box center [363, 316] width 270 height 17
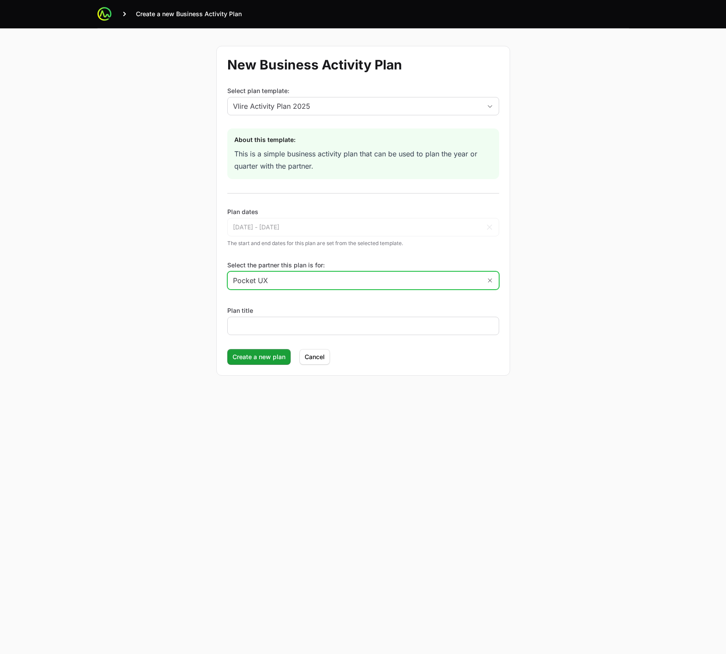
type input "Pocket UX"
click at [273, 276] on input "Pocket UX" at bounding box center [355, 280] width 254 height 17
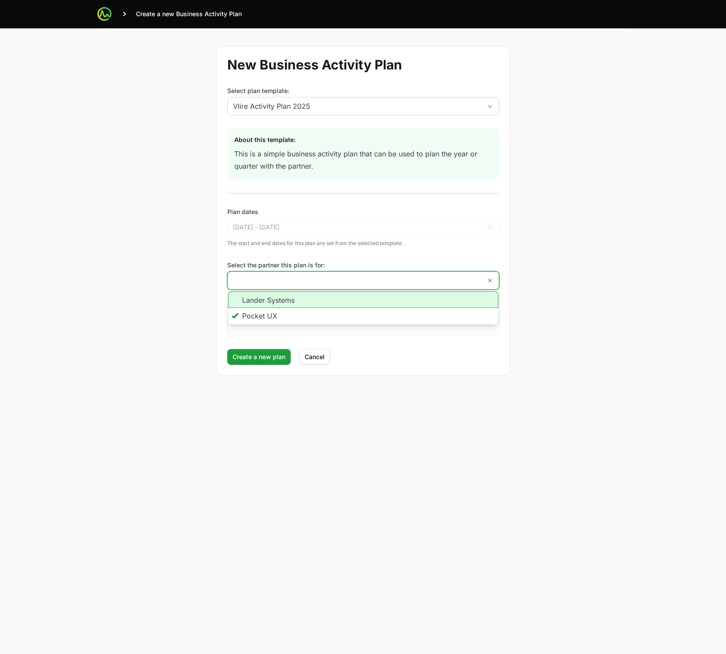
click at [266, 299] on li "Lander Systems" at bounding box center [363, 300] width 270 height 17
type input "Lander Systems"
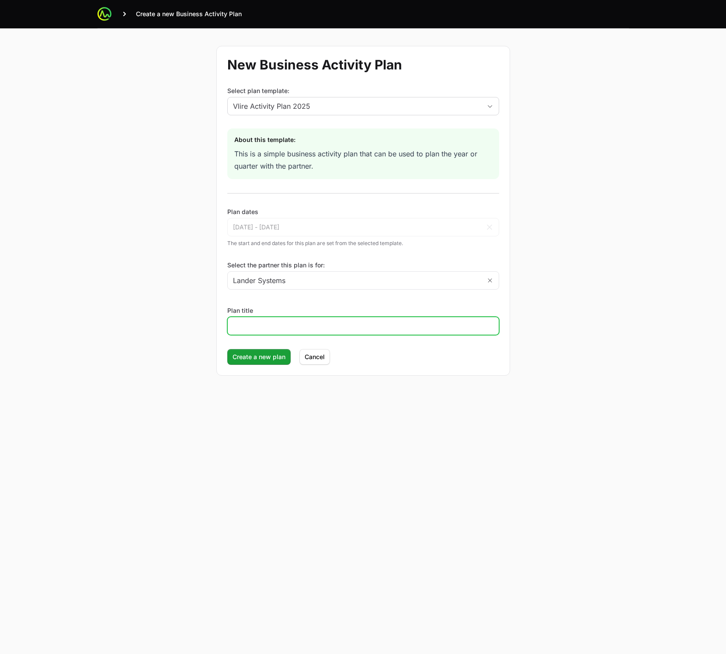
click at [253, 321] on input "Plan title" at bounding box center [363, 326] width 261 height 10
type input "Vlire Lander Business Activity Plan 2025"
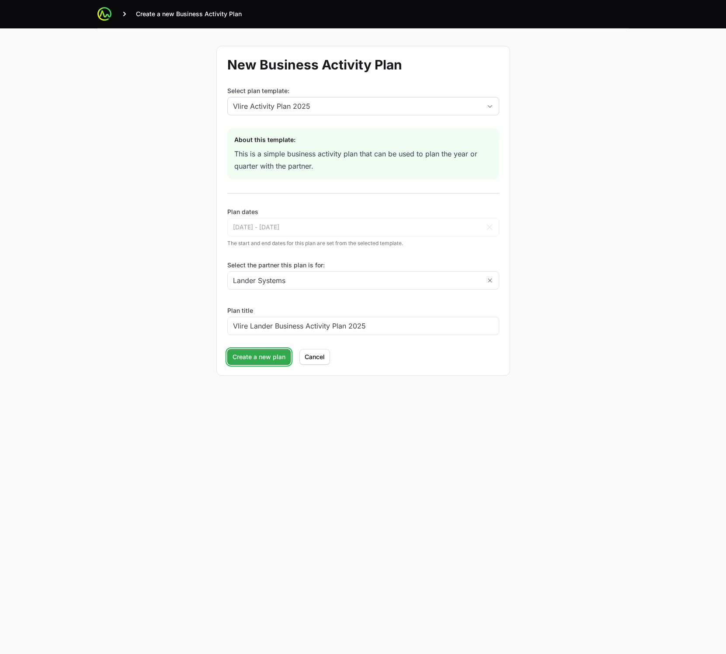
click at [238, 355] on span "Create a new plan" at bounding box center [259, 357] width 53 height 10
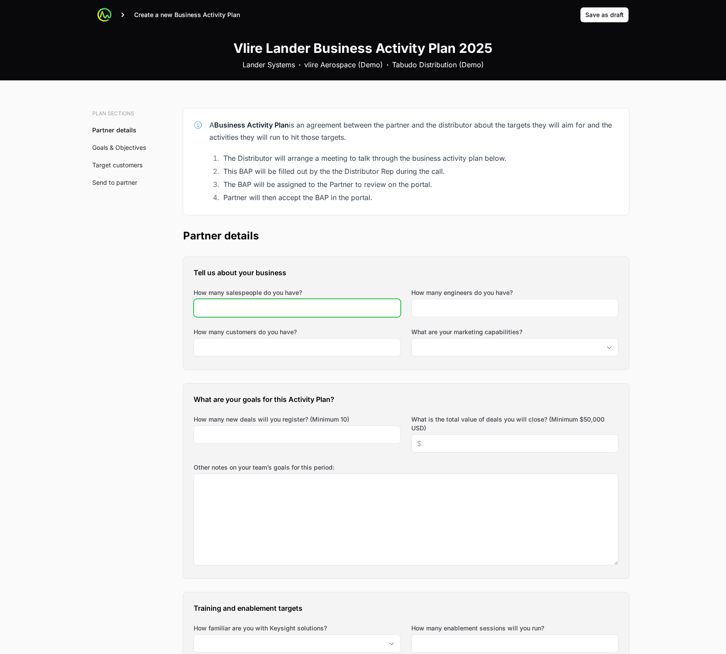
click at [339, 311] on input "How many salespeople do you have?" at bounding box center [297, 308] width 196 height 10
type input "1"
click at [460, 314] on div at bounding box center [514, 308] width 207 height 18
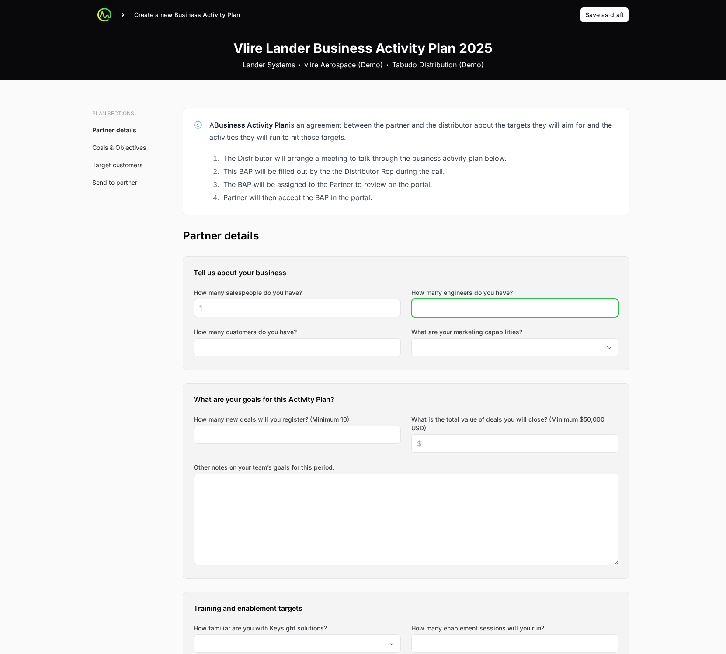
click at [459, 306] on input "How many engineers do you have?" at bounding box center [515, 308] width 196 height 10
type input "1"
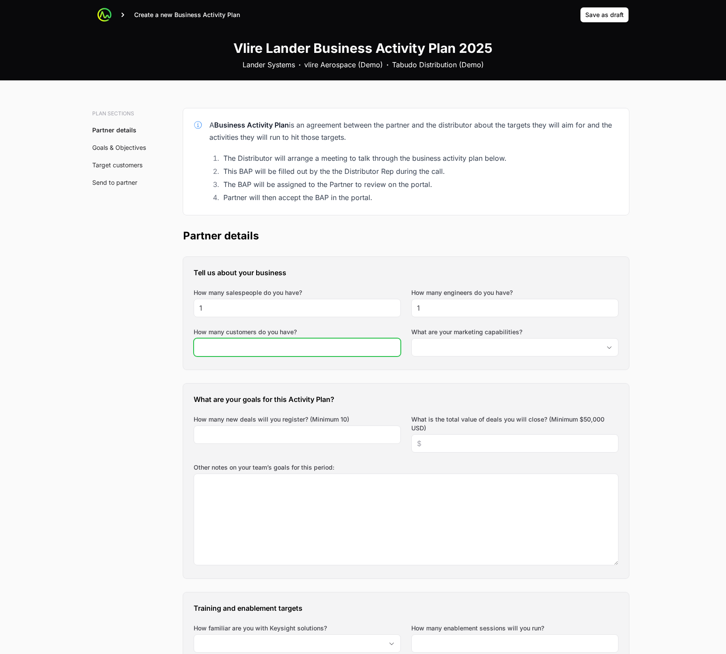
click at [257, 350] on input "How many customers do you have?" at bounding box center [297, 347] width 196 height 10
type input "1"
click at [472, 352] on input "What are your marketing capabilities?" at bounding box center [506, 347] width 189 height 17
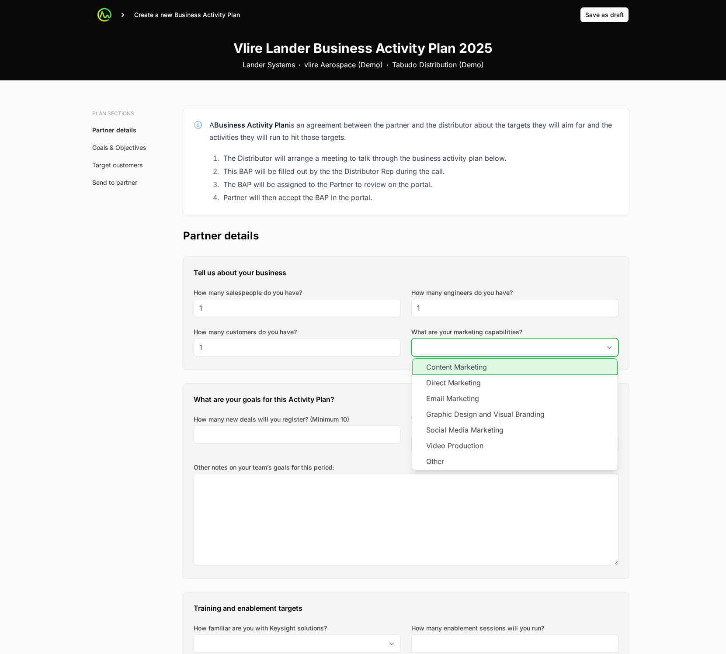
click at [466, 368] on li "Content Marketing" at bounding box center [514, 366] width 205 height 17
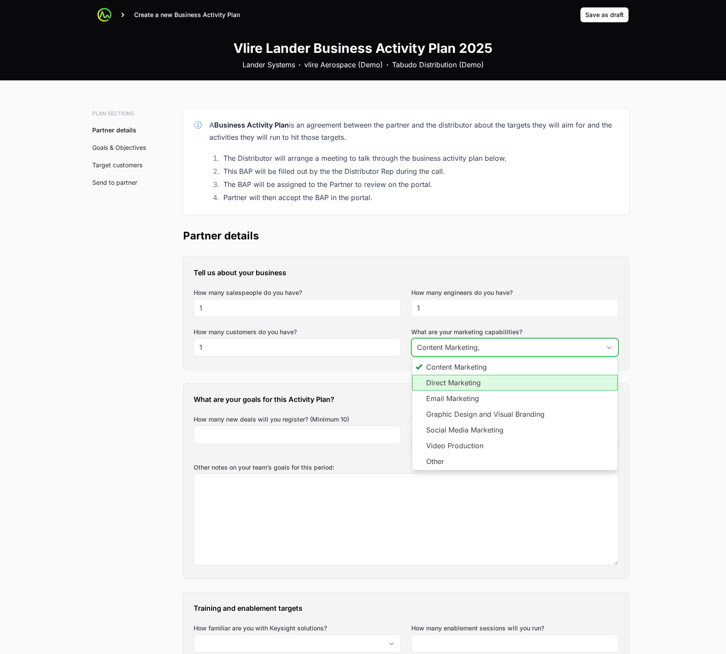
click at [462, 384] on li "Direct Marketing" at bounding box center [514, 383] width 205 height 16
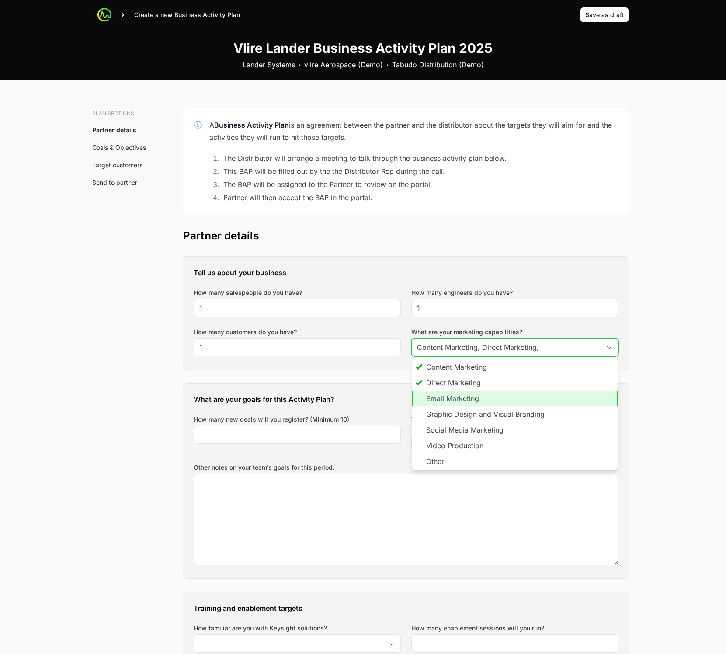
drag, startPoint x: 455, startPoint y: 405, endPoint x: 459, endPoint y: 440, distance: 34.8
click at [455, 406] on li "Email Marketing" at bounding box center [514, 399] width 205 height 16
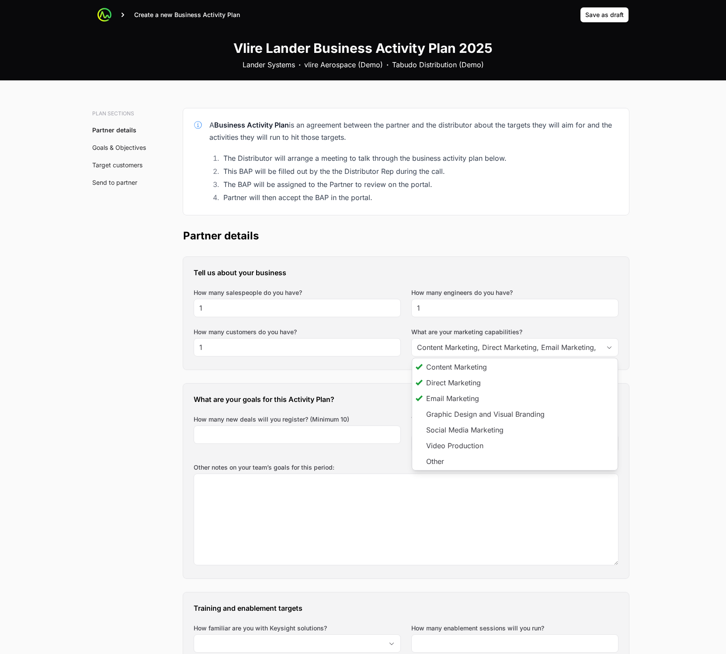
type input "Content Marketing, Direct Marketing, Email Marketing"
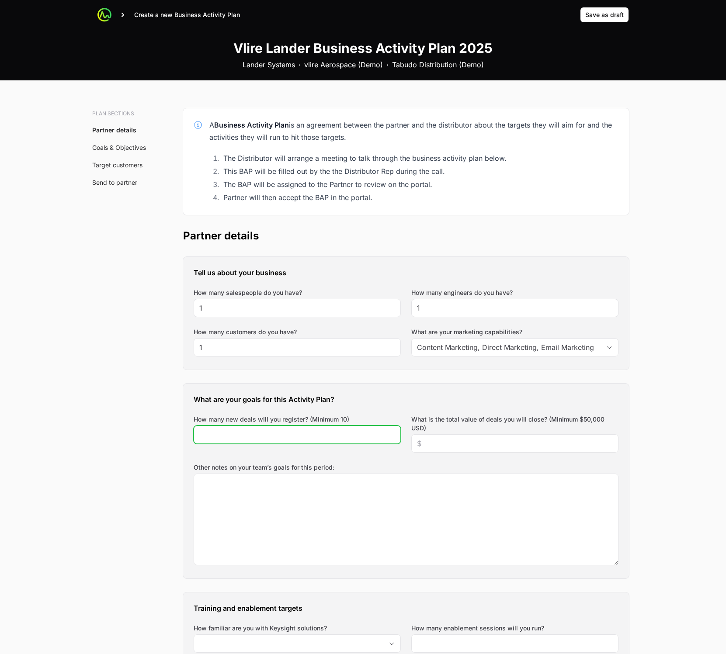
click at [310, 448] on div "How many new deals will you register? (Minimum 10)" at bounding box center [297, 434] width 207 height 38
type input "10"
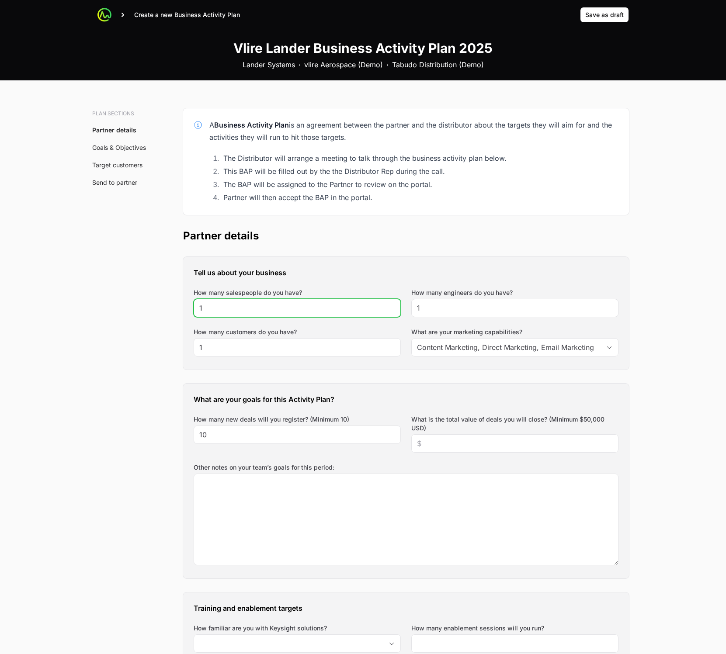
drag, startPoint x: 230, startPoint y: 302, endPoint x: 211, endPoint y: 303, distance: 19.7
click at [211, 303] on div "1" at bounding box center [297, 308] width 207 height 18
drag, startPoint x: 211, startPoint y: 304, endPoint x: 192, endPoint y: 302, distance: 18.4
click at [192, 302] on div "Tell us about your business How many salespeople do you have? 1 How many engine…" at bounding box center [406, 313] width 446 height 113
type input "5"
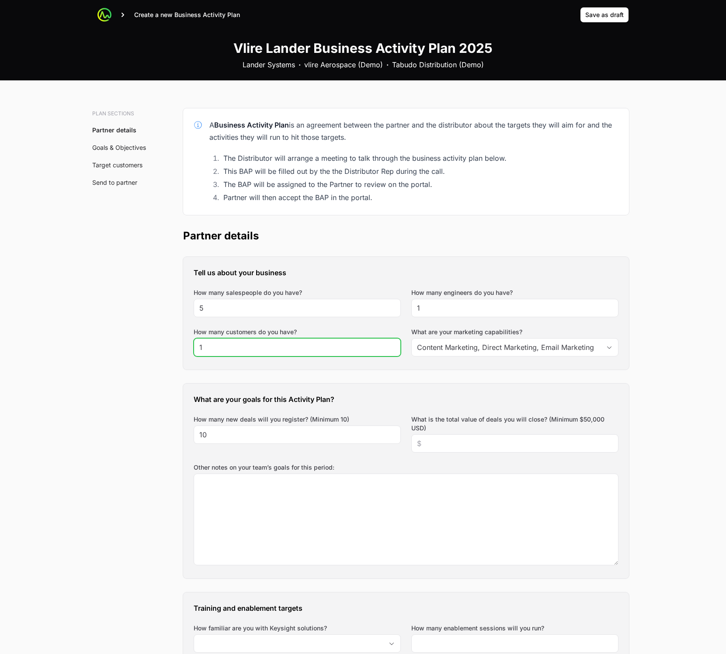
drag, startPoint x: 194, startPoint y: 343, endPoint x: 178, endPoint y: 347, distance: 16.2
drag, startPoint x: 248, startPoint y: 351, endPoint x: 165, endPoint y: 345, distance: 83.3
type input "5"
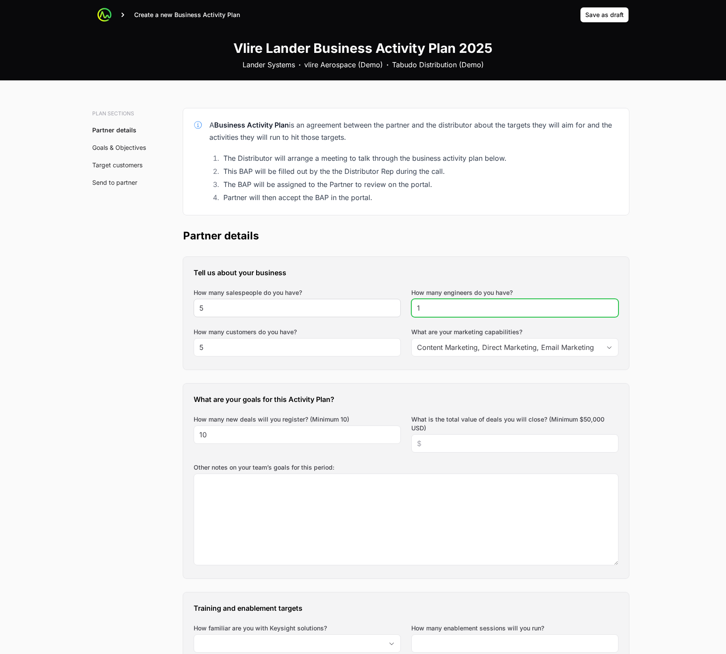
drag, startPoint x: 429, startPoint y: 306, endPoint x: 367, endPoint y: 307, distance: 61.6
click at [368, 307] on div "Tell us about your business How many salespeople do you have? 5 How many engine…" at bounding box center [406, 313] width 446 height 113
type input "5"
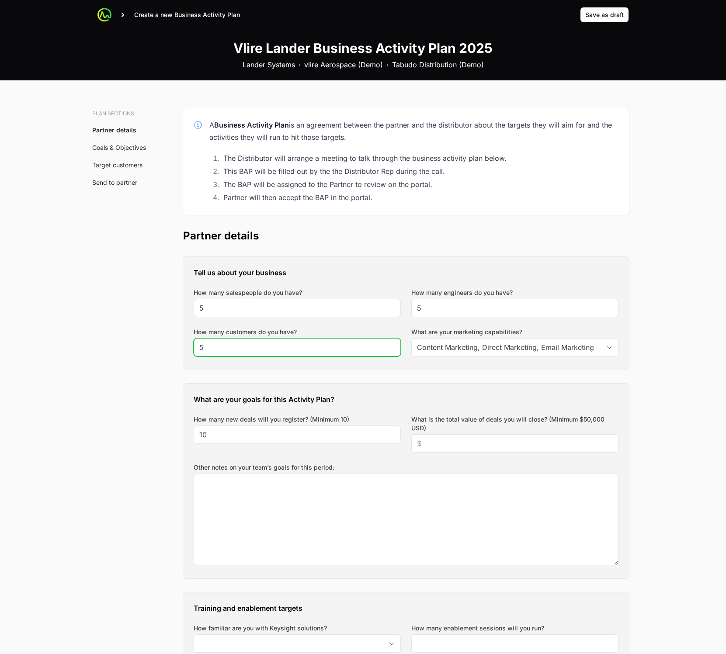
click at [205, 348] on input "5" at bounding box center [297, 347] width 196 height 10
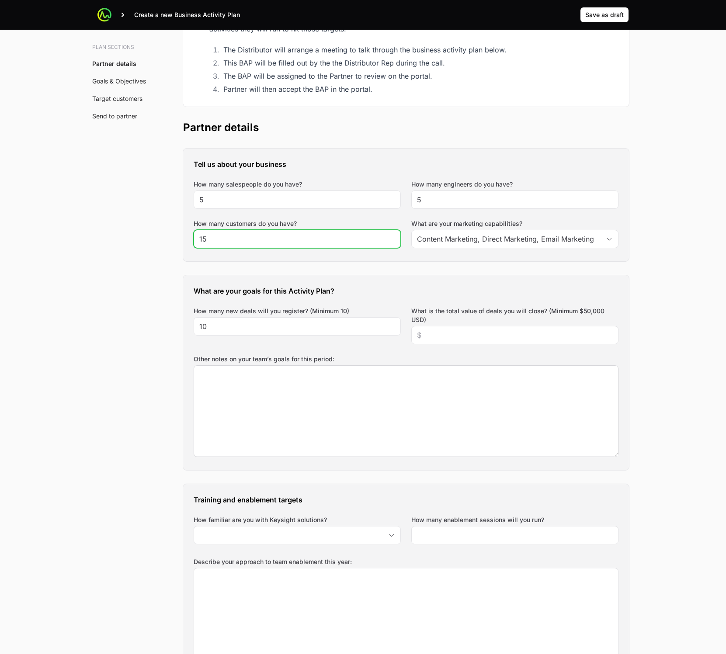
scroll to position [119, 0]
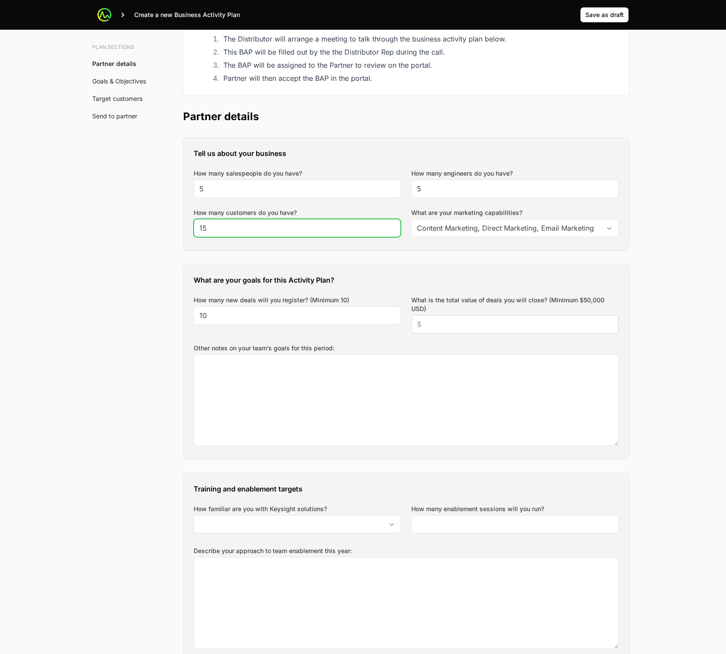
type input "15"
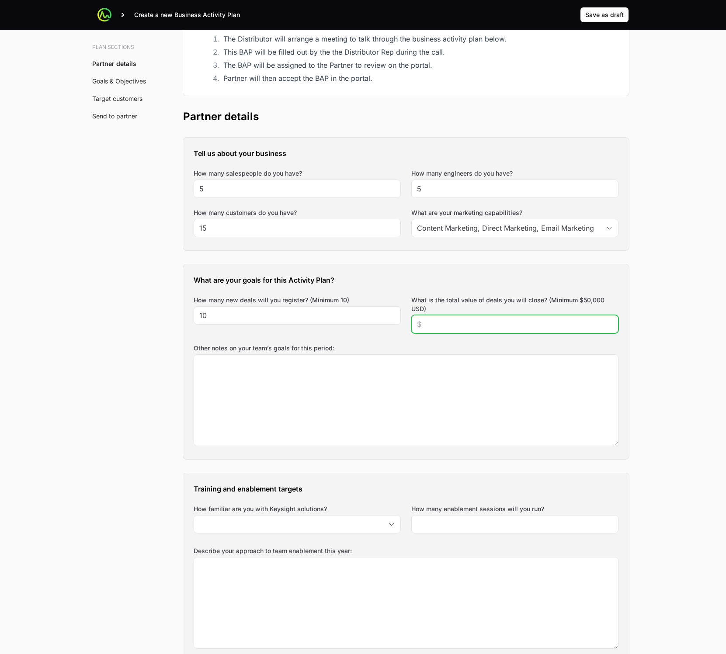
click at [515, 323] on input "What is the total value of deals you will close? (Minimum $50,000 USD)" at bounding box center [515, 324] width 196 height 10
type input "$5"
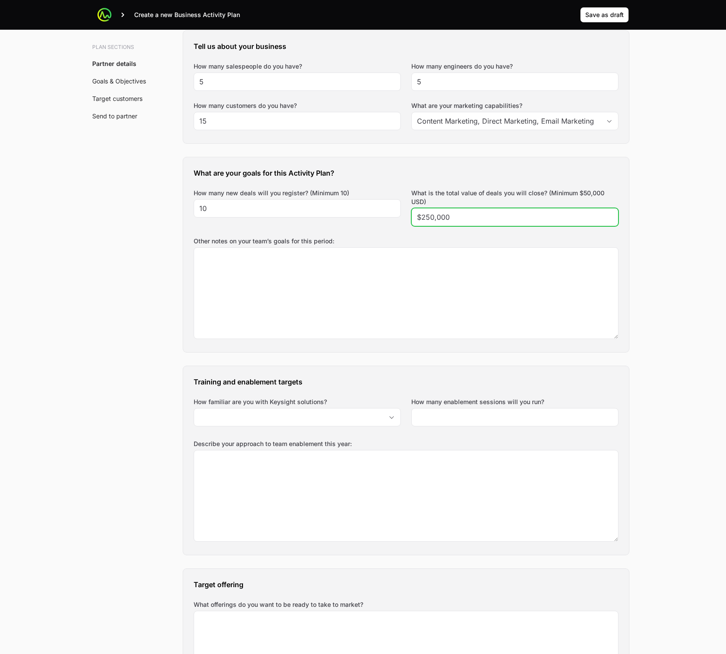
scroll to position [227, 0]
type input "$250,000"
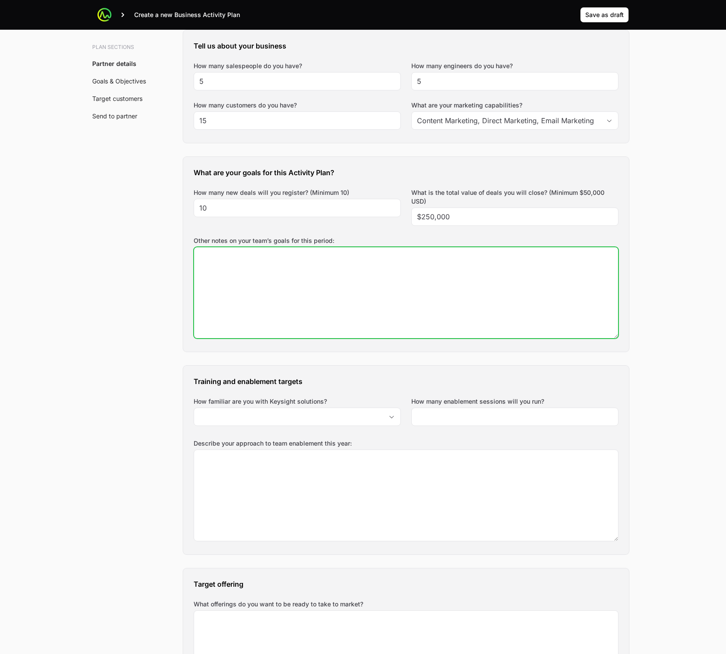
click at [360, 274] on textarea "Other notes on your team’s goals for this period:" at bounding box center [406, 292] width 424 height 91
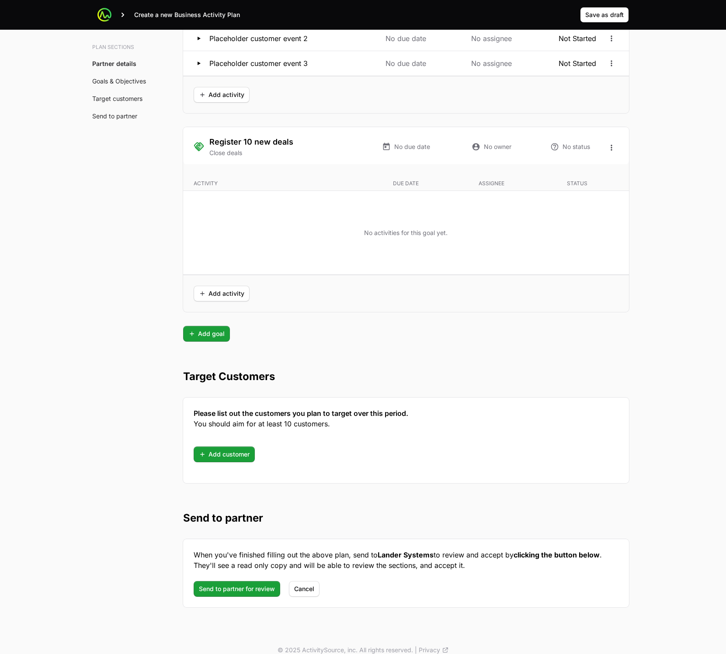
scroll to position [1664, 0]
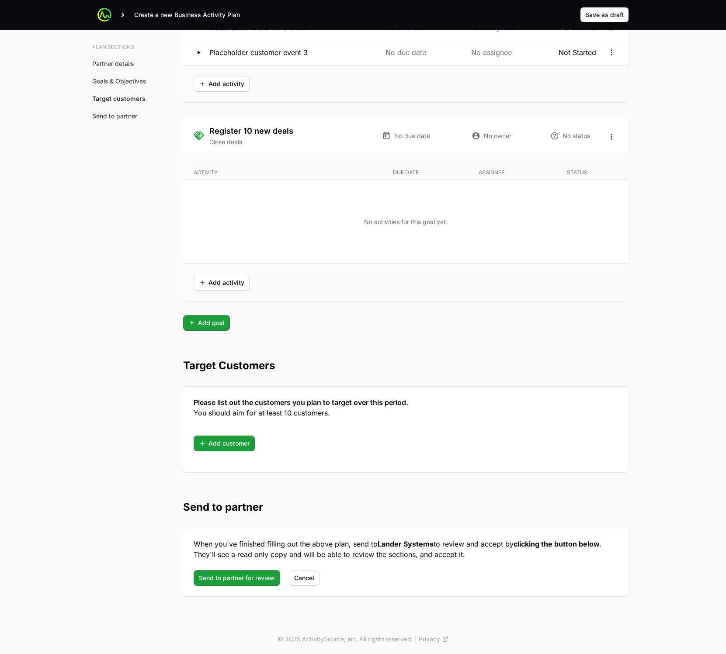
drag, startPoint x: 221, startPoint y: 44, endPoint x: 529, endPoint y: 280, distance: 387.6
copy main "Vlire Lander Business Activity Plan 2025 Lander Systems · vlire Aerospace (Demo…"
click at [580, 317] on div "Goals and Objectives Objectives Team enablement Generate leads Sales activity C…" at bounding box center [406, 16] width 446 height 630
click at [101, 16] on icon at bounding box center [104, 14] width 9 height 9
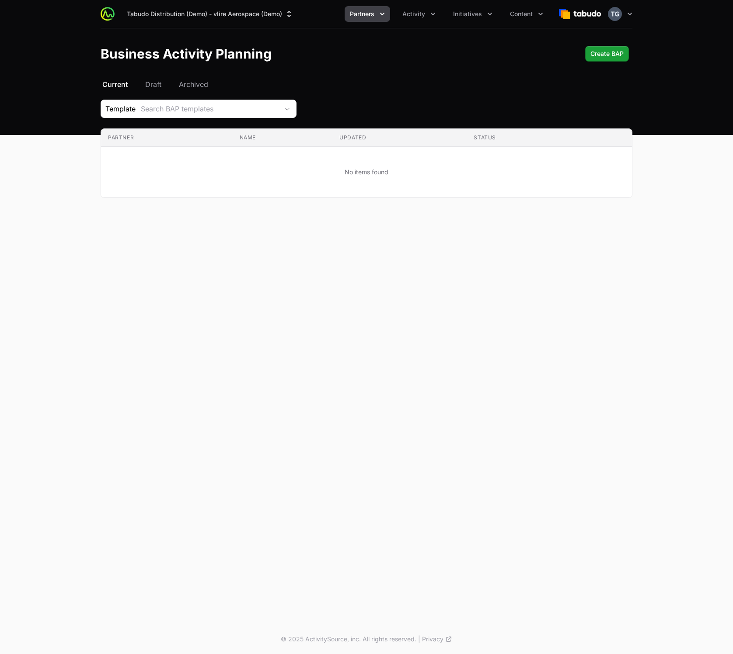
click at [365, 18] on button "Partners" at bounding box center [366, 14] width 45 height 16
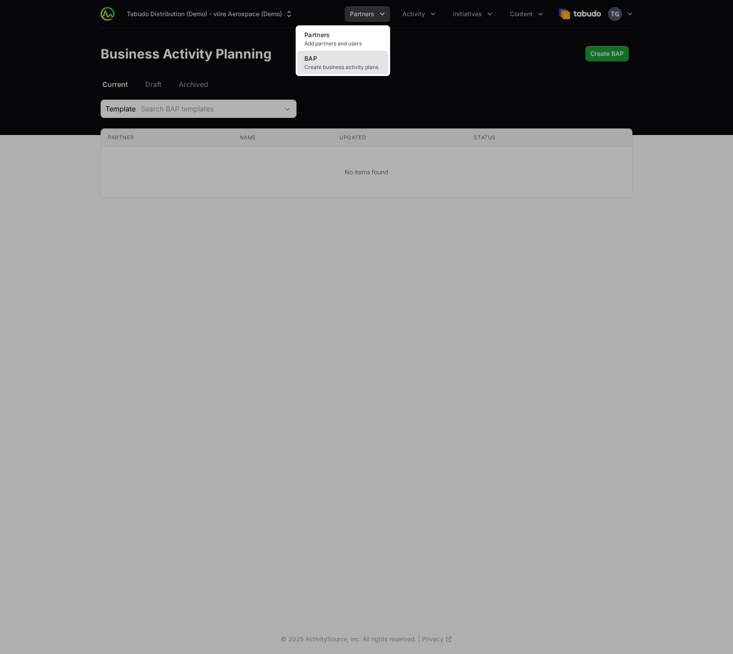
click at [367, 64] on span "Create business activity plans" at bounding box center [342, 67] width 77 height 7
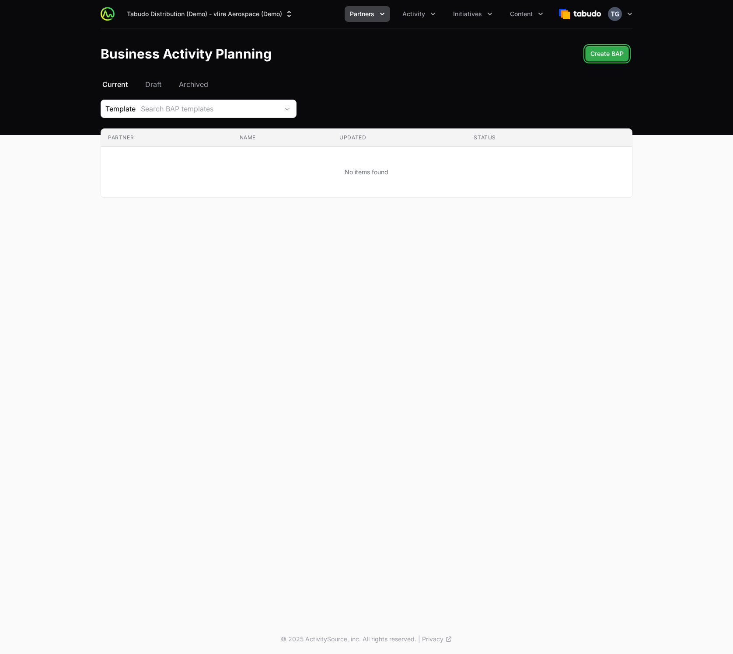
click at [589, 56] on button "Create BAP Create BAP" at bounding box center [607, 54] width 44 height 16
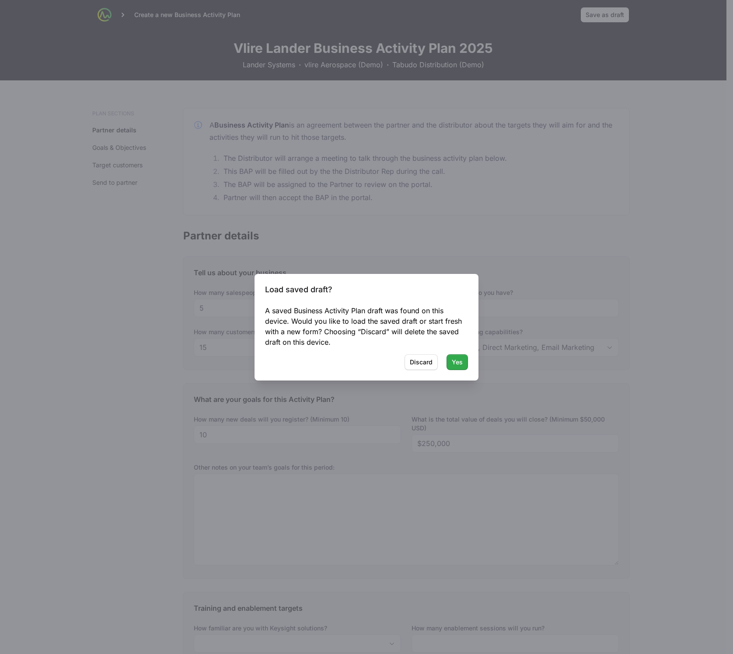
click at [453, 362] on span "Yes" at bounding box center [457, 362] width 11 height 10
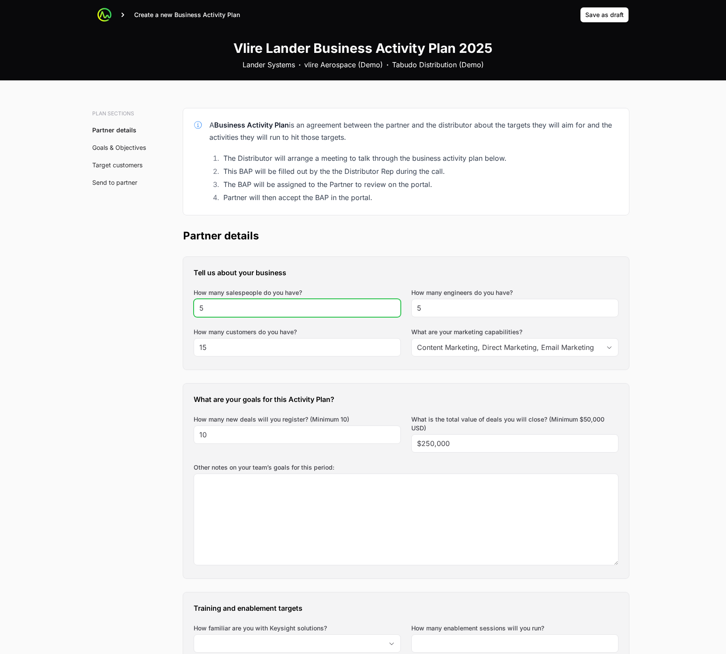
click at [306, 311] on input "5" at bounding box center [297, 308] width 196 height 10
drag, startPoint x: 305, startPoint y: 311, endPoint x: 153, endPoint y: 306, distance: 152.2
type input "4"
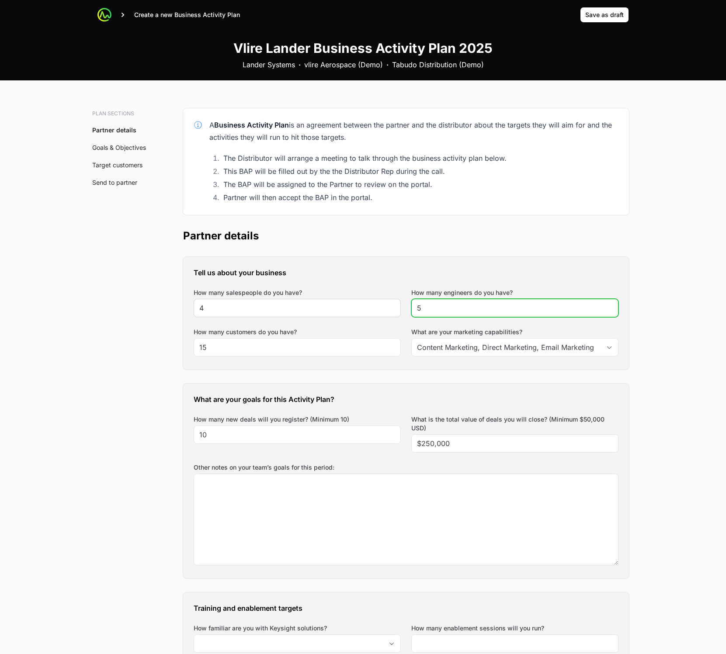
drag, startPoint x: 447, startPoint y: 308, endPoint x: 396, endPoint y: 306, distance: 50.8
click at [397, 306] on div "Tell us about your business How many salespeople do you have? 4 How many engine…" at bounding box center [406, 313] width 446 height 113
type input "3"
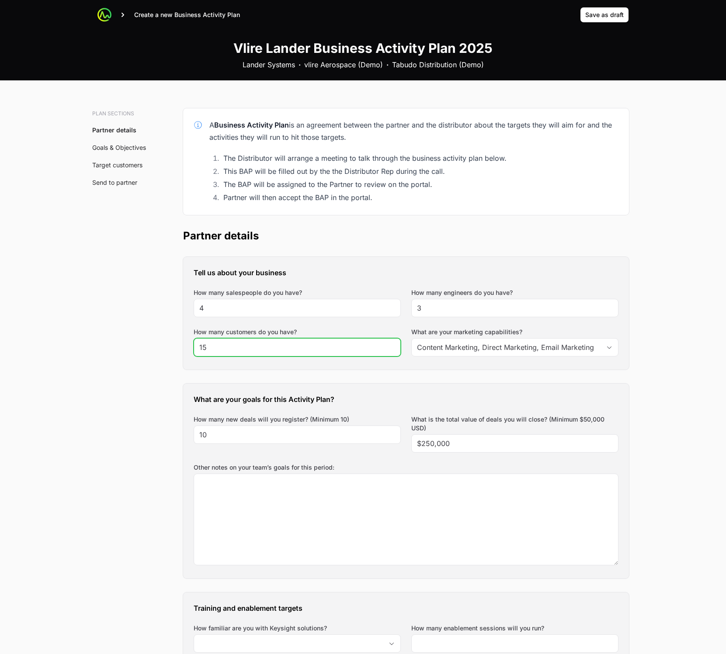
drag, startPoint x: 311, startPoint y: 348, endPoint x: 12, endPoint y: 337, distance: 298.8
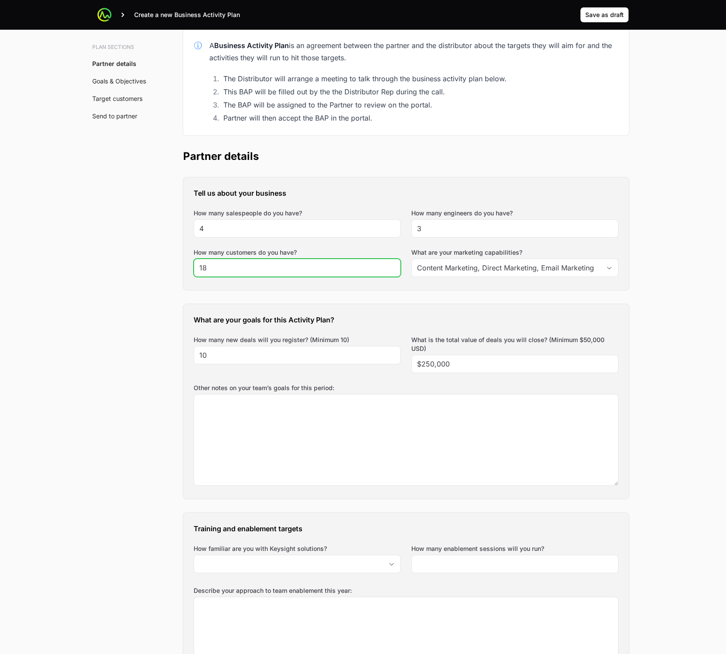
scroll to position [86, 0]
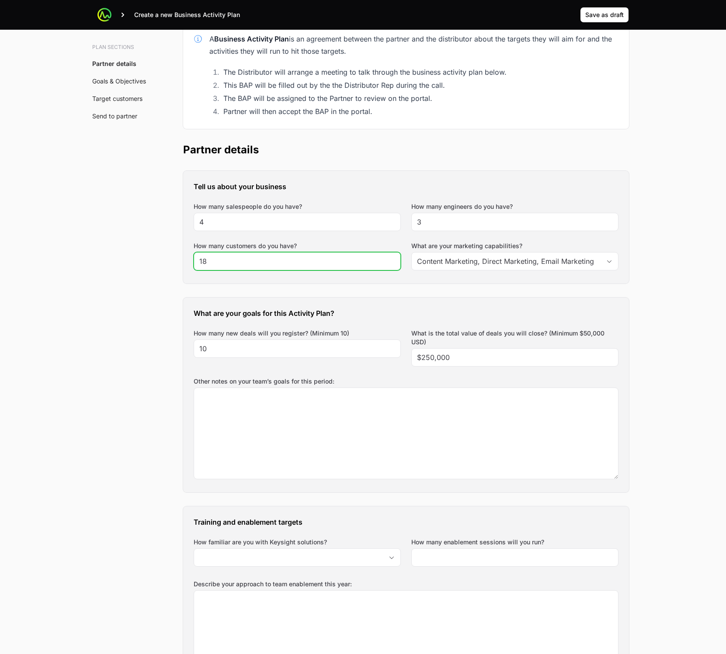
type input "18"
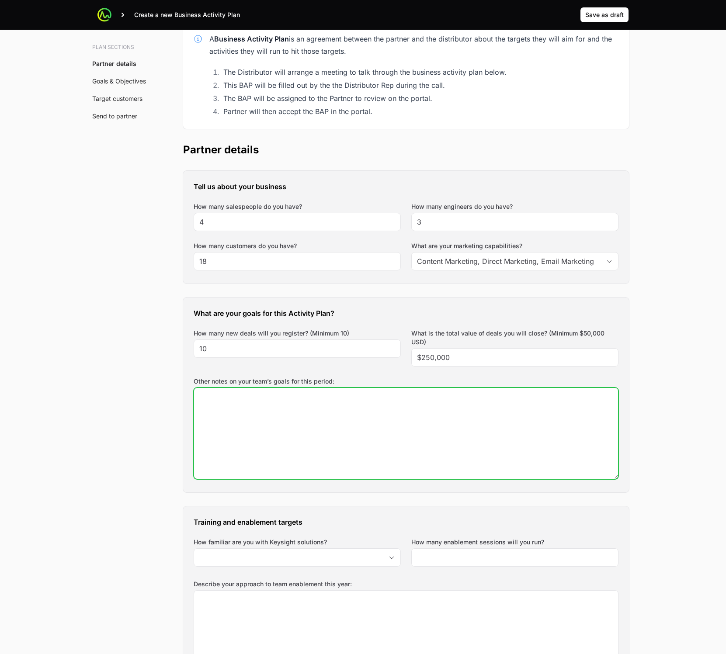
drag, startPoint x: 245, startPoint y: 423, endPoint x: 250, endPoint y: 422, distance: 4.6
click at [246, 424] on textarea "Other notes on your team’s goals for this period:" at bounding box center [406, 433] width 424 height 91
paste textarea "Expand Vlire Lander Systems in aerospace and research sectors Strengthen techni…"
drag, startPoint x: 259, startPoint y: 407, endPoint x: 264, endPoint y: 406, distance: 5.4
click at [258, 407] on textarea "Expand Vlire Lander Systems in aerospace and research sectors Strengthen techni…" at bounding box center [406, 433] width 424 height 91
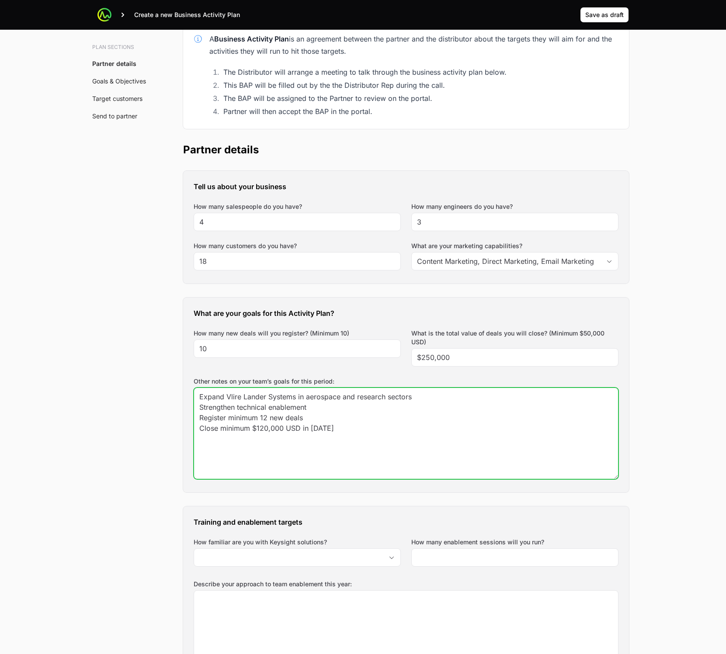
paste textarea "Build at least 5 strategic partnerships Improve campaign attribution through Ac…"
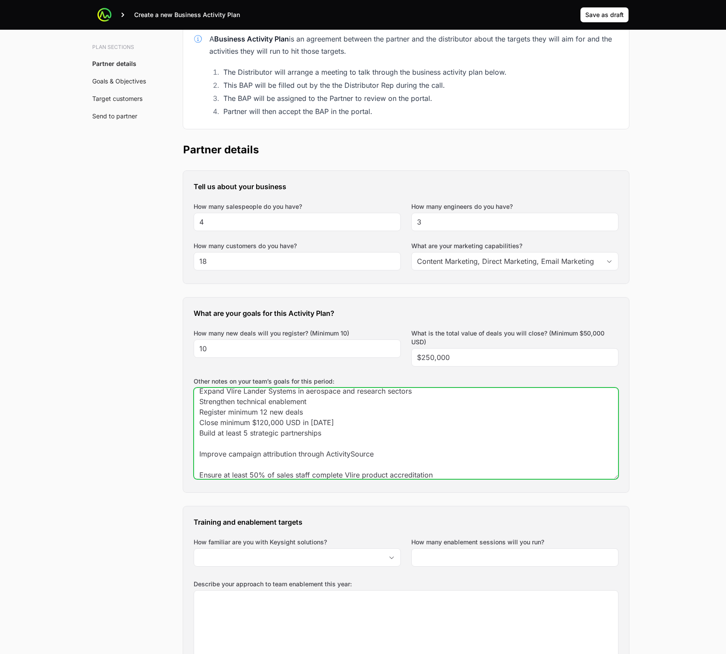
click at [205, 445] on textarea "Expand Vlire Lander Systems in aerospace and research sectors Strengthen techni…" at bounding box center [406, 433] width 424 height 91
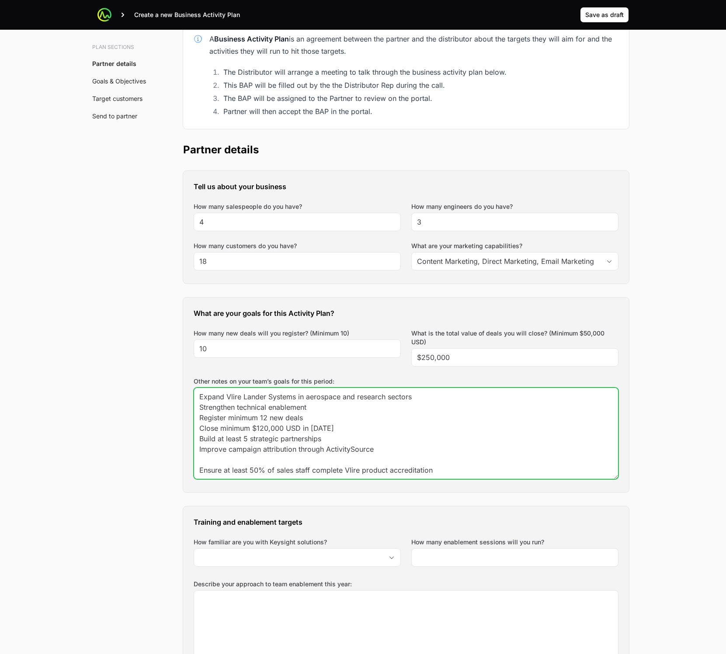
scroll to position [0, 0]
click at [212, 463] on textarea "Expand Vlire Lander Systems in aerospace and research sectors Strengthen techni…" at bounding box center [406, 433] width 424 height 91
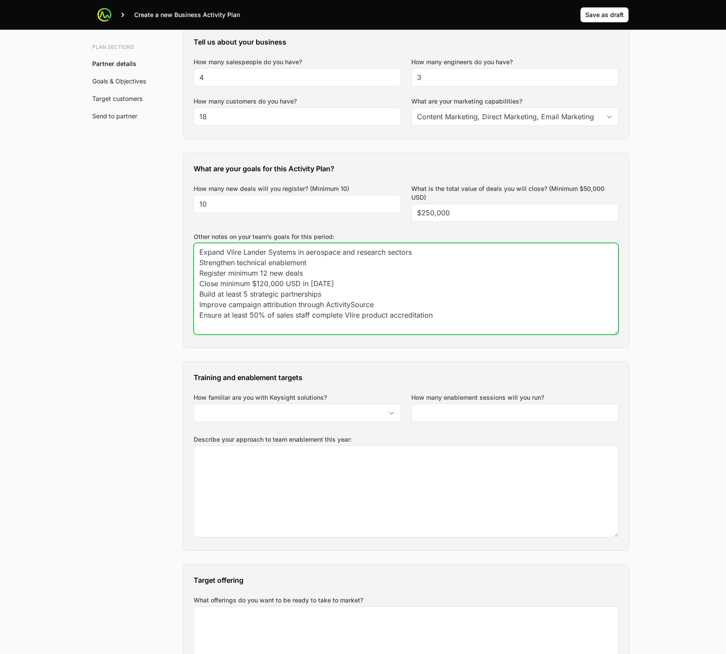
scroll to position [234, 0]
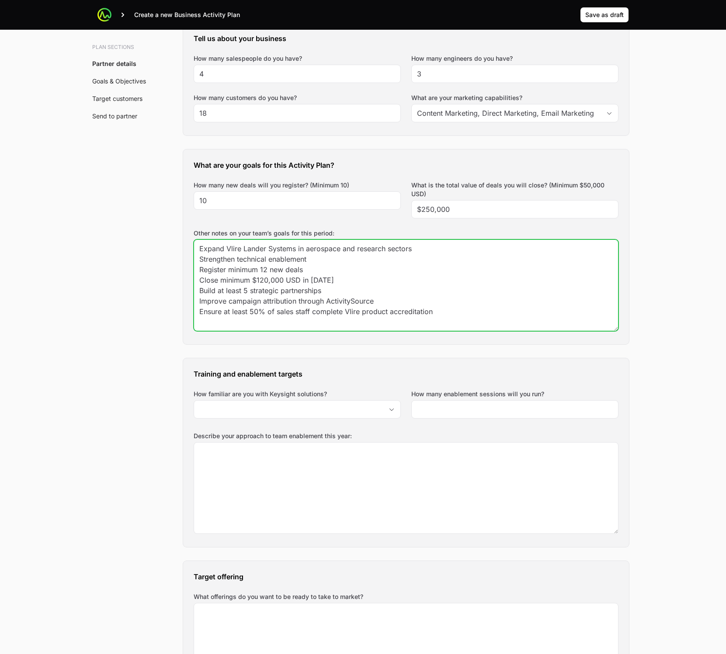
type textarea "Expand Vlire Lander Systems in aerospace and research sectors Strengthen techni…"
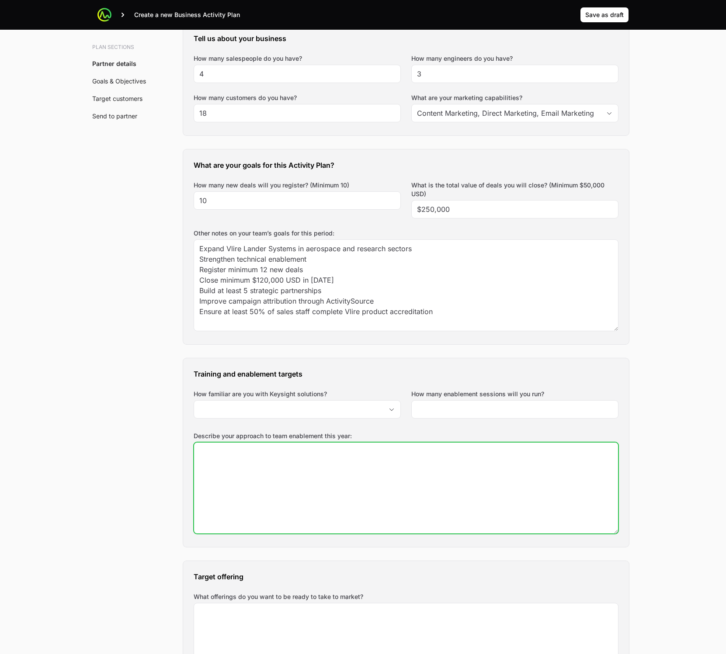
click at [269, 468] on textarea "Describe your approach to team enablement this year:" at bounding box center [406, 488] width 424 height 91
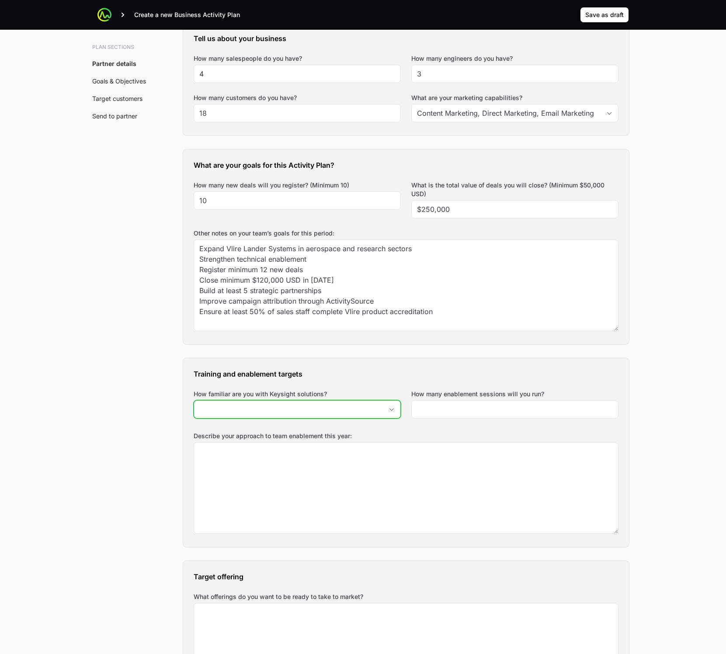
click at [264, 411] on input "How familiar are you with Keysight solutions?" at bounding box center [288, 409] width 189 height 17
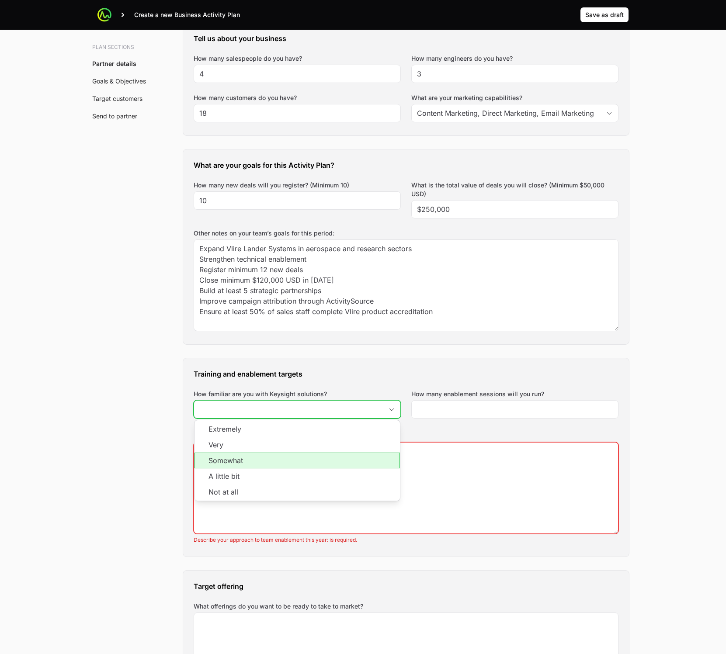
click at [253, 461] on li "Somewhat" at bounding box center [297, 461] width 205 height 16
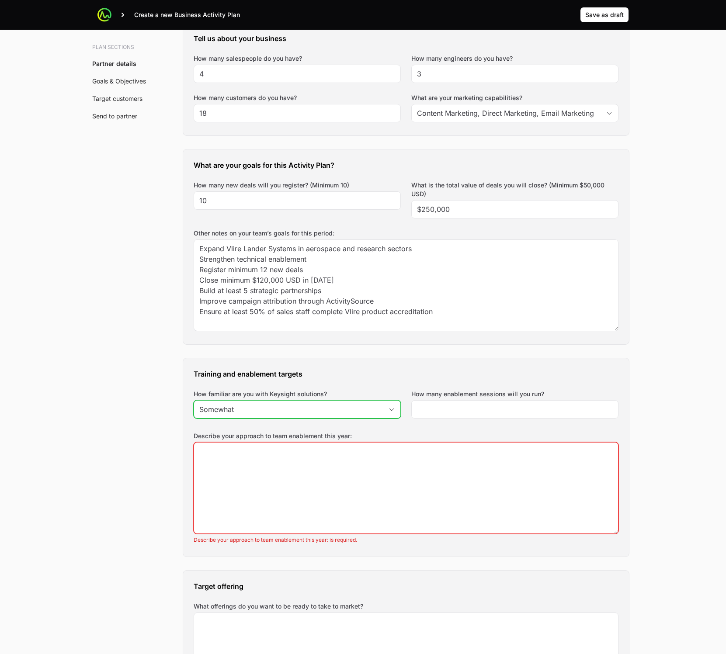
type input "Somewhat"
click at [504, 401] on div at bounding box center [514, 409] width 207 height 18
click at [503, 406] on input "How many enablement sessions will you run?" at bounding box center [515, 409] width 196 height 10
type input "7"
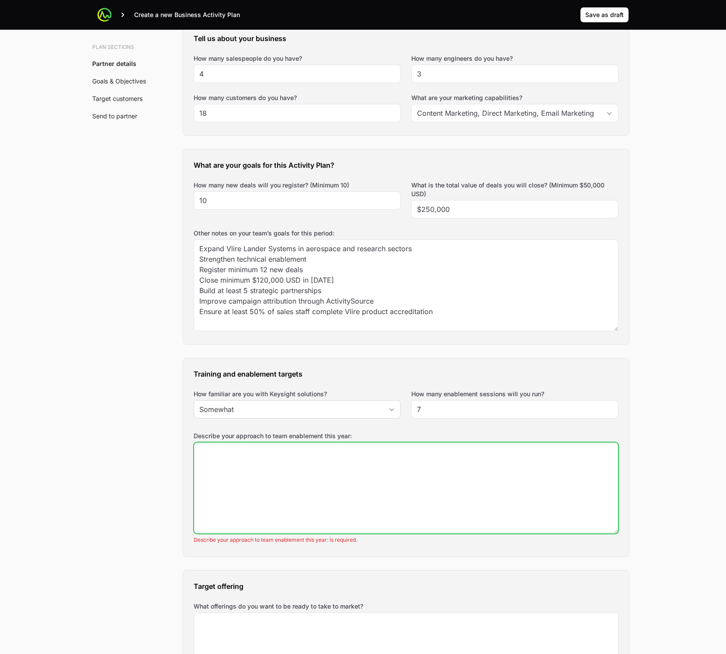
click at [335, 479] on textarea "Describe your approach to team enablement this year:" at bounding box center [406, 488] width 424 height 91
paste textarea "Team familiarity: Moderate (2/5 sales reps are already Vlire certified) Enablem…"
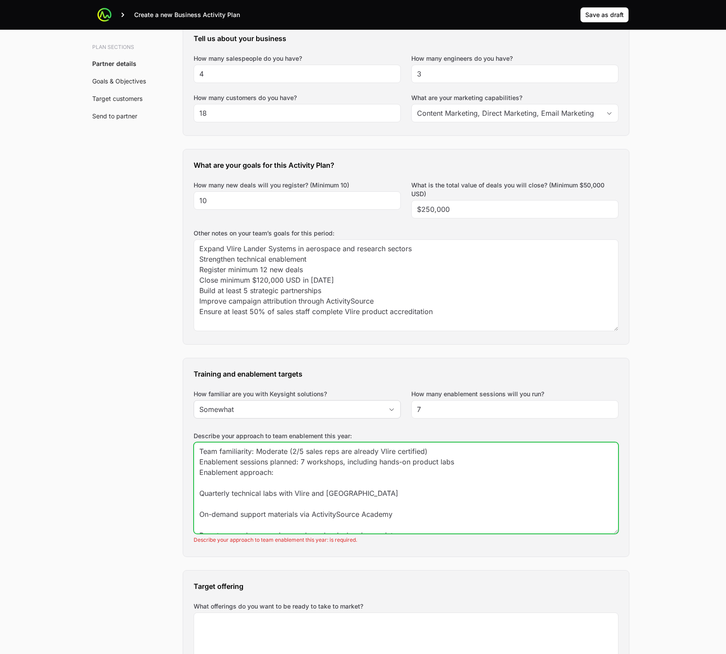
scroll to position [6, 0]
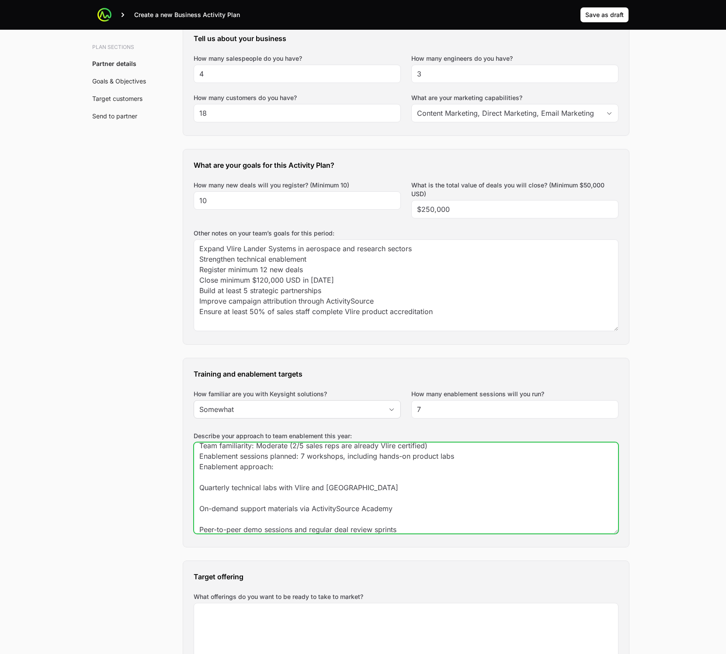
click at [272, 472] on textarea "Team familiarity: Moderate (2/5 sales reps are already Vlire certified) Enablem…" at bounding box center [406, 488] width 424 height 91
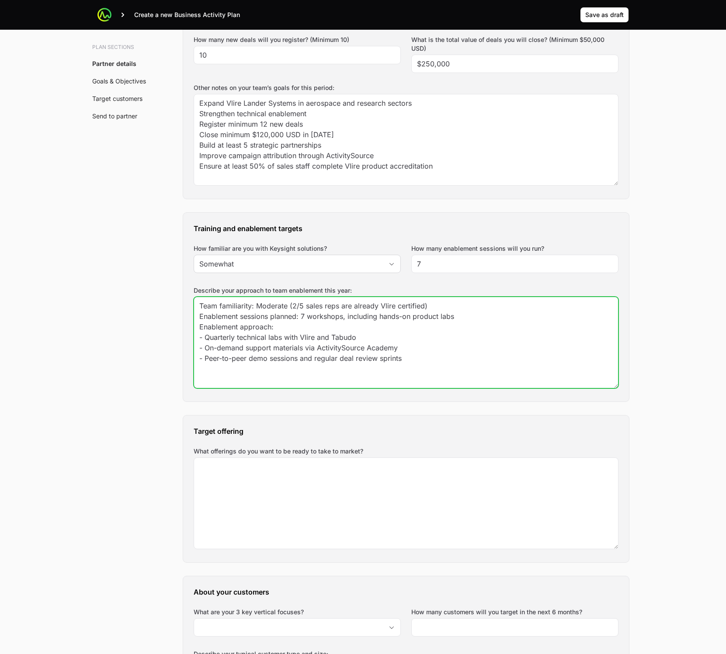
scroll to position [468, 0]
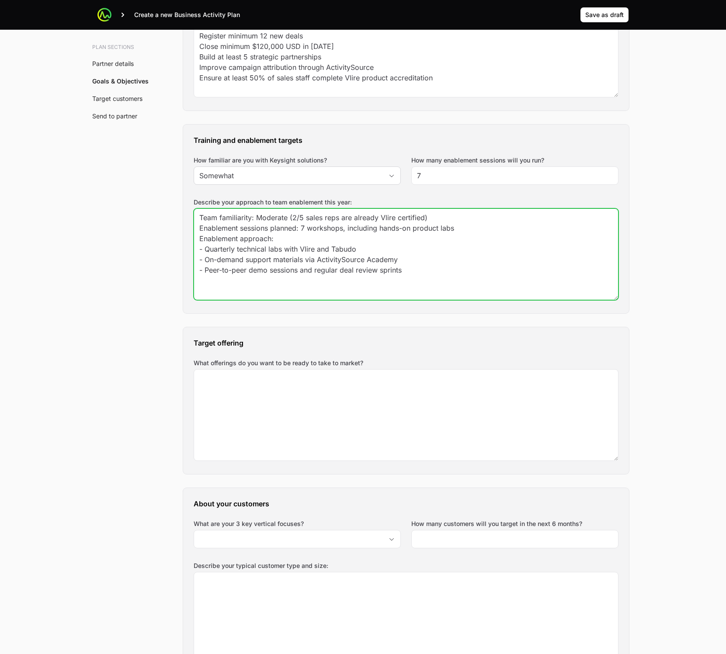
type textarea "Team familiarity: Moderate (2/5 sales reps are already Vlire certified) Enablem…"
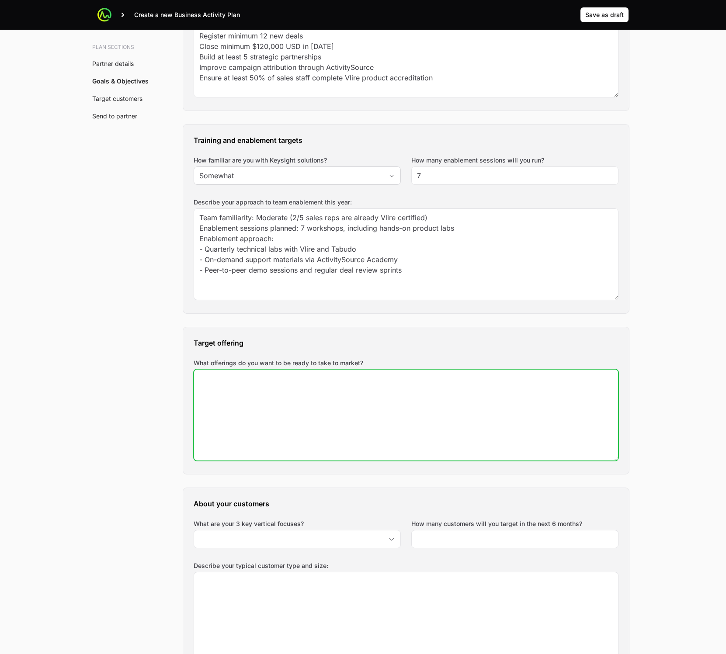
click at [334, 399] on textarea "What offerings do you want to be ready to take to market?" at bounding box center [406, 415] width 424 height 91
paste textarea "Market-ready solutions: Vlire Lander Systems: Luna, Mars, and Asteroid variants…"
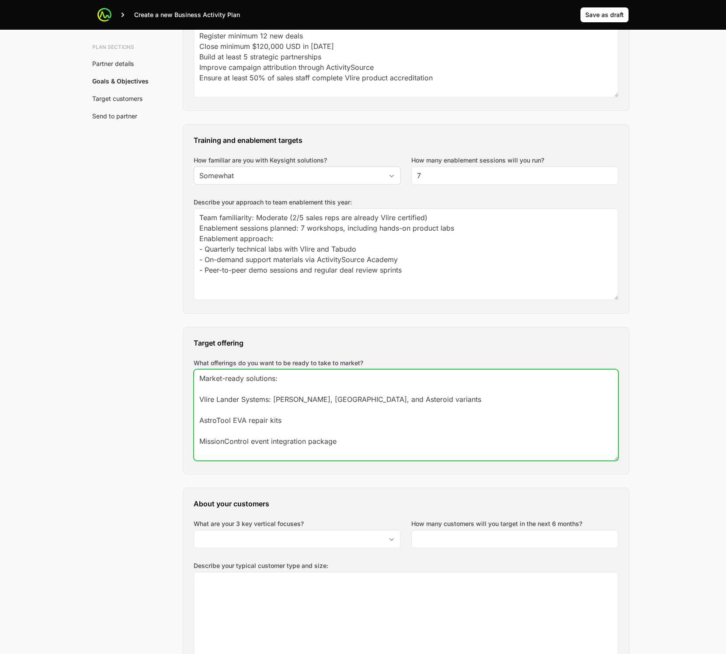
click at [285, 389] on textarea "Market-ready solutions: Vlire Lander Systems: Luna, Mars, and Asteroid variants…" at bounding box center [406, 415] width 424 height 91
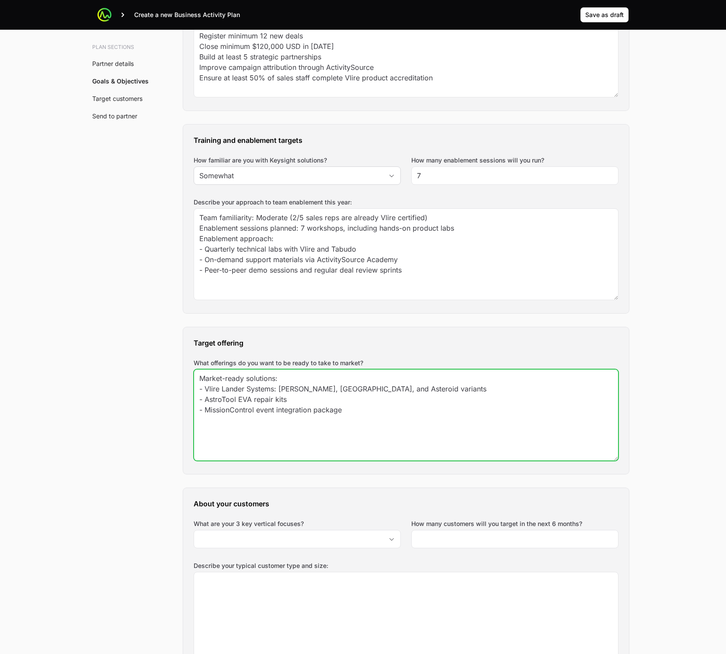
click at [421, 435] on textarea "Market-ready solutions: - Vlire Lander Systems: Luna, Mars, and Asteroid varian…" at bounding box center [406, 415] width 424 height 91
type textarea "Market-ready solutions: - Vlire Lander Systems: Luna, Mars, and Asteroid varian…"
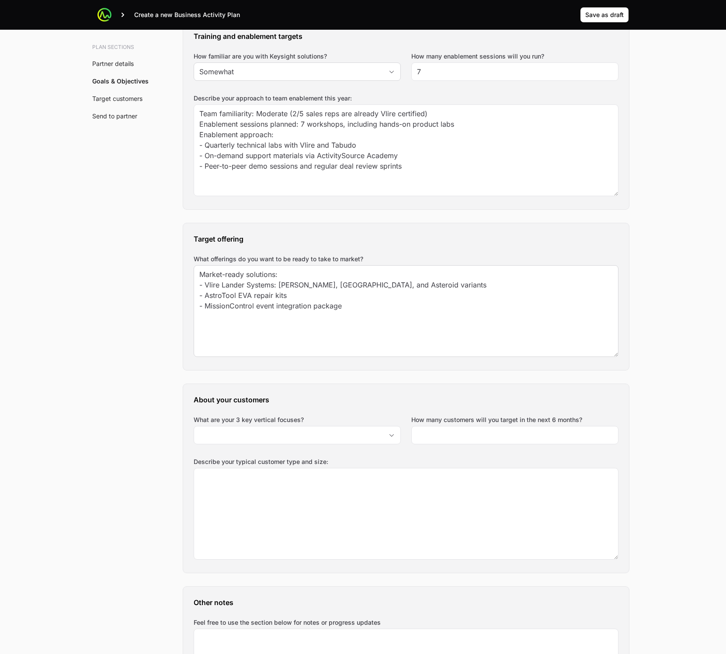
scroll to position [576, 0]
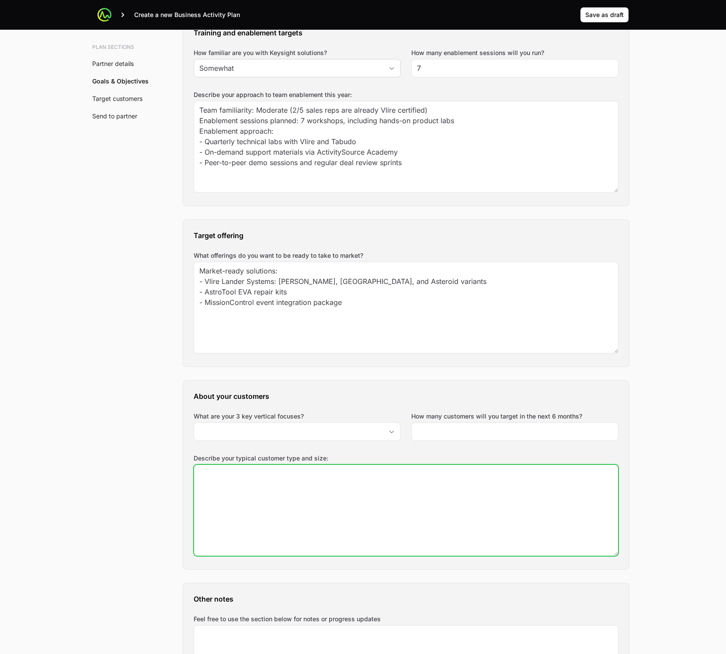
click at [230, 478] on textarea "Describe your typical customer type and size:" at bounding box center [406, 510] width 424 height 91
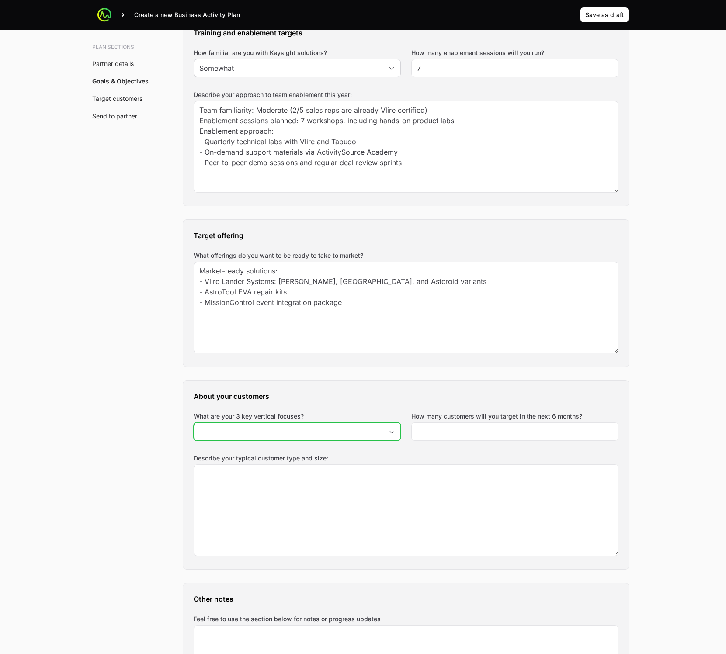
click at [337, 426] on input "What are your 3 key vertical focuses?" at bounding box center [288, 431] width 189 height 17
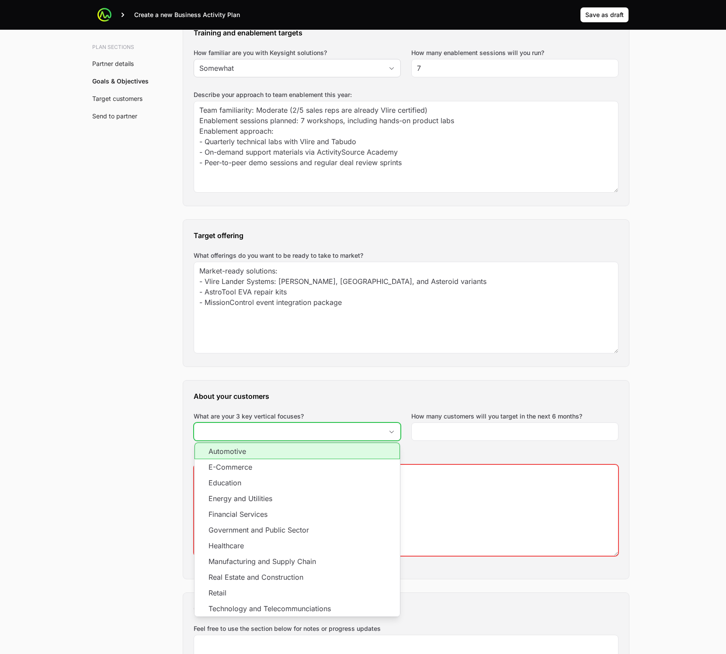
click at [337, 428] on input "What are your 3 key vertical focuses?" at bounding box center [288, 431] width 189 height 17
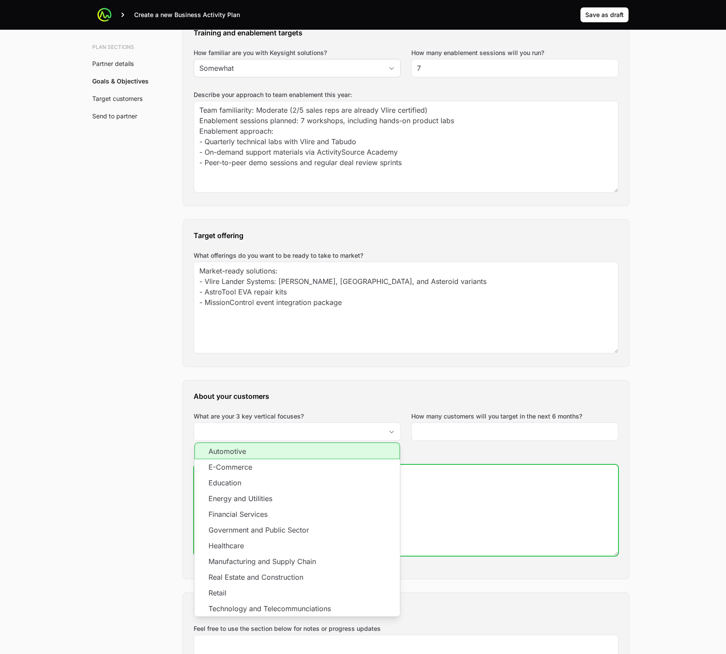
click at [430, 495] on textarea "Describe your typical customer type and size:" at bounding box center [406, 510] width 424 height 91
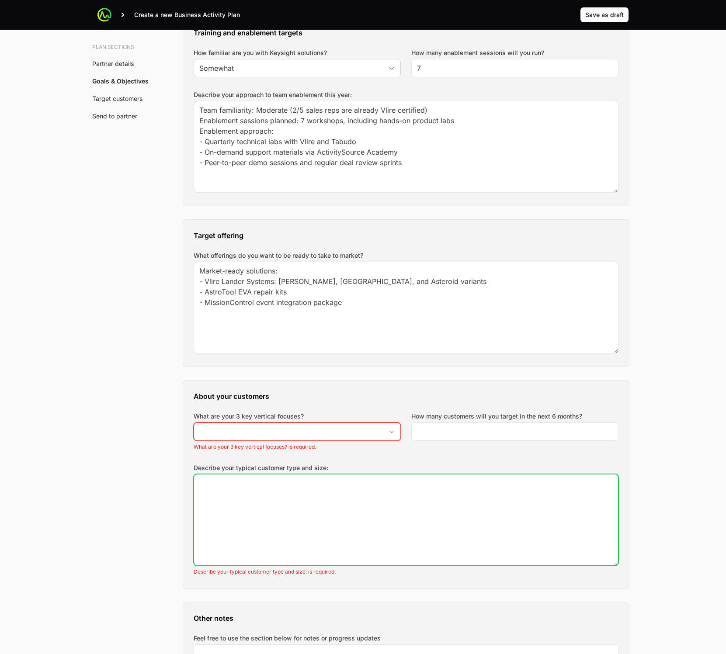
paste textarea "3 Key verticals: Private aerospace contractors Academic and research labs Comme…"
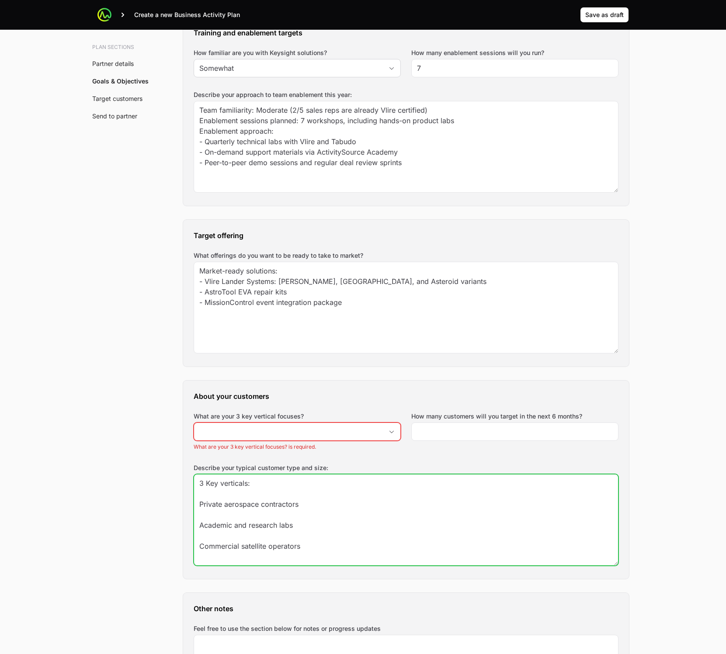
drag, startPoint x: 268, startPoint y: 491, endPoint x: 186, endPoint y: 482, distance: 82.3
click at [188, 480] on div "About your customers What are your 3 key vertical focuses? What are your 3 key …" at bounding box center [406, 480] width 446 height 198
click at [338, 553] on textarea "Private aerospace contractors Academic and research labs Commercial satellite o…" at bounding box center [406, 520] width 424 height 91
paste textarea "Mid-sized companies with technical teams Research institutes with government gr…"
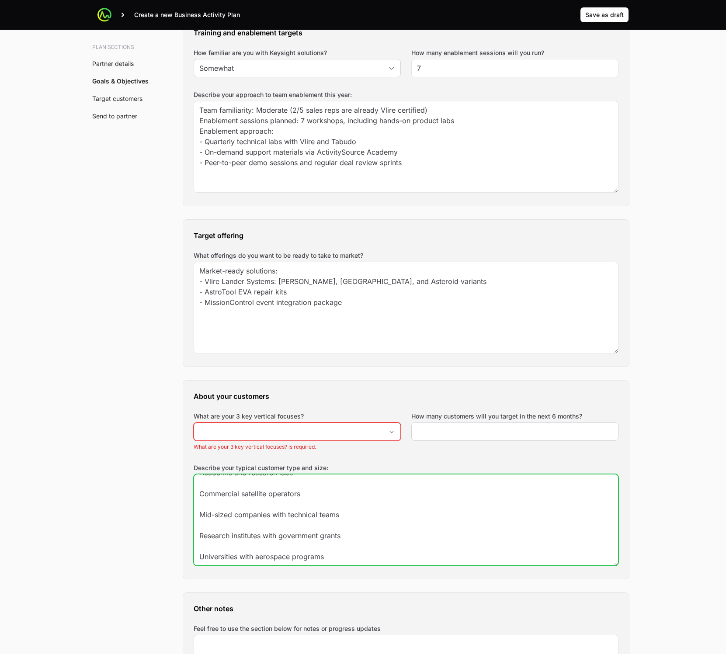
type textarea "Private aerospace contractors Academic and research labs Commercial satellite o…"
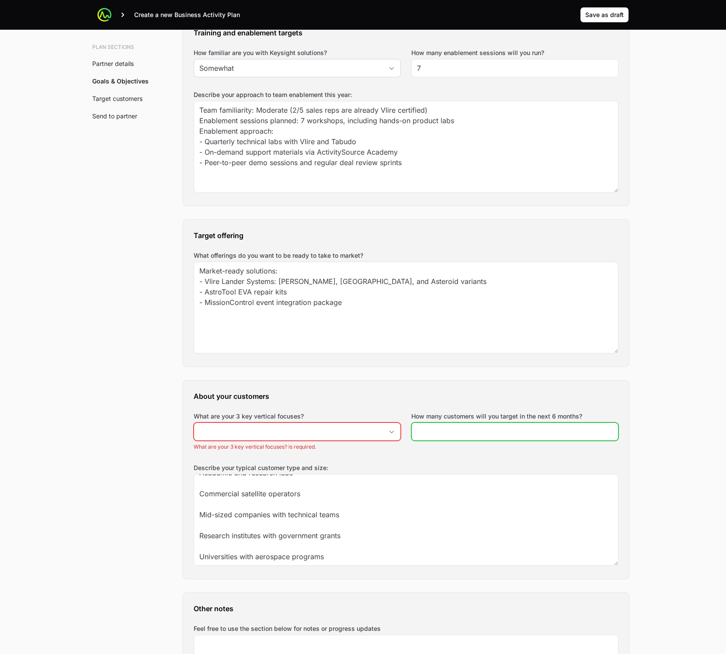
click at [540, 431] on input "How many customers will you target in the next 6 months?" at bounding box center [515, 432] width 196 height 10
type input "30"
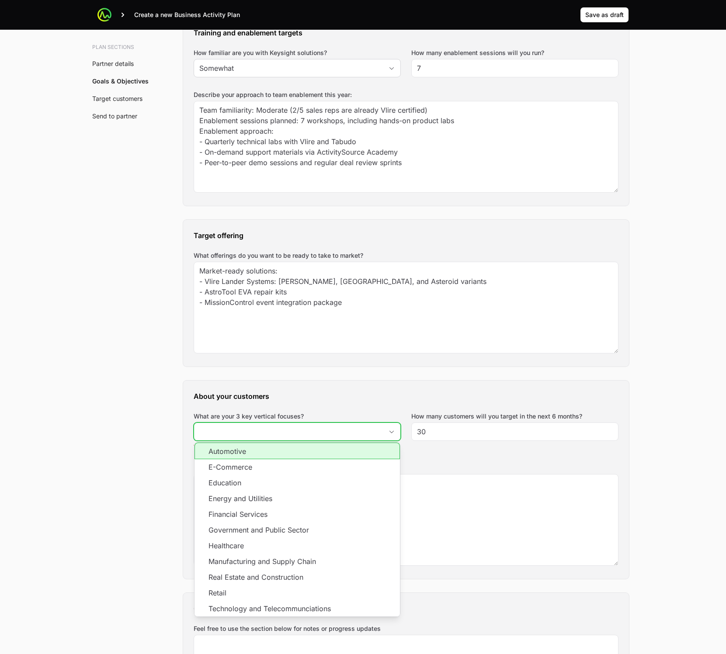
drag, startPoint x: 241, startPoint y: 424, endPoint x: 246, endPoint y: 429, distance: 6.2
click at [241, 424] on input "What are your 3 key vertical focuses?" at bounding box center [288, 431] width 189 height 17
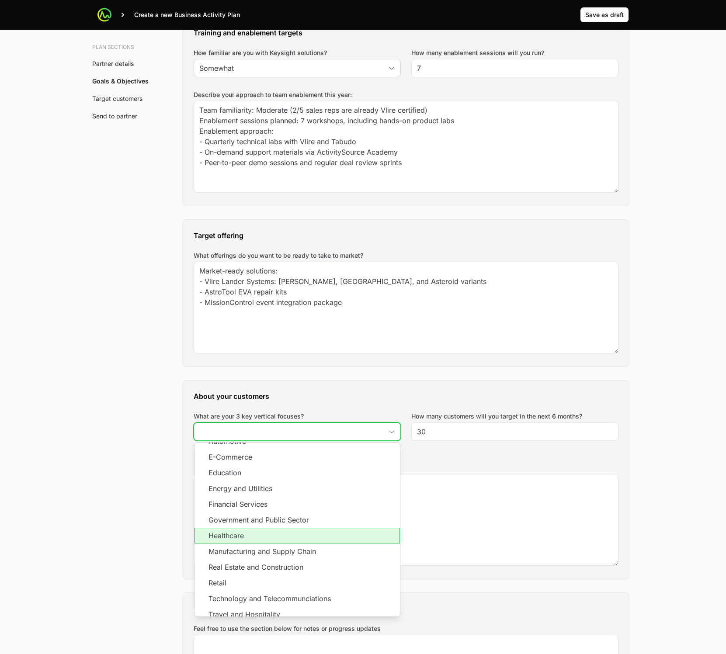
scroll to position [17, 0]
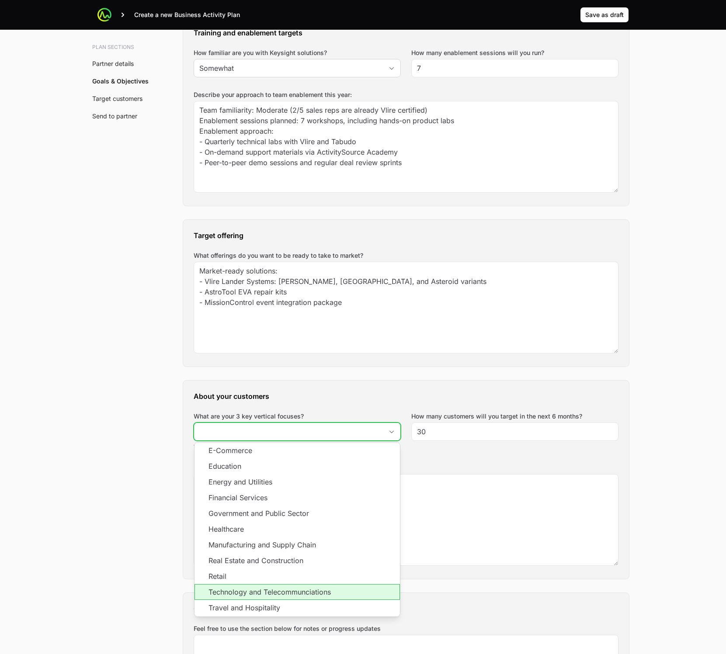
click at [249, 594] on li "Technology and Telecommunciations" at bounding box center [297, 592] width 205 height 16
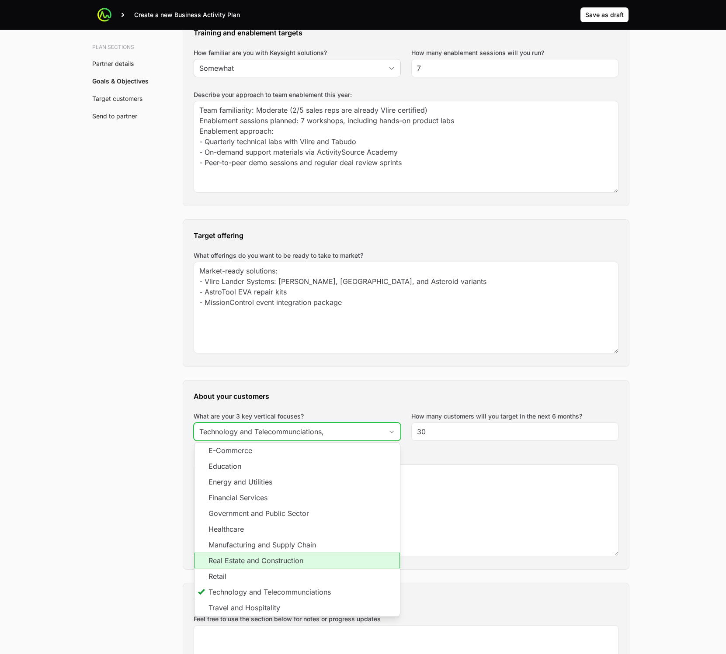
click at [240, 561] on li "Real Estate and Construction" at bounding box center [297, 561] width 205 height 16
click at [239, 553] on li "Real Estate and Construction" at bounding box center [297, 561] width 205 height 16
click at [240, 546] on li "Manufacturing and Supply Chain" at bounding box center [297, 545] width 205 height 16
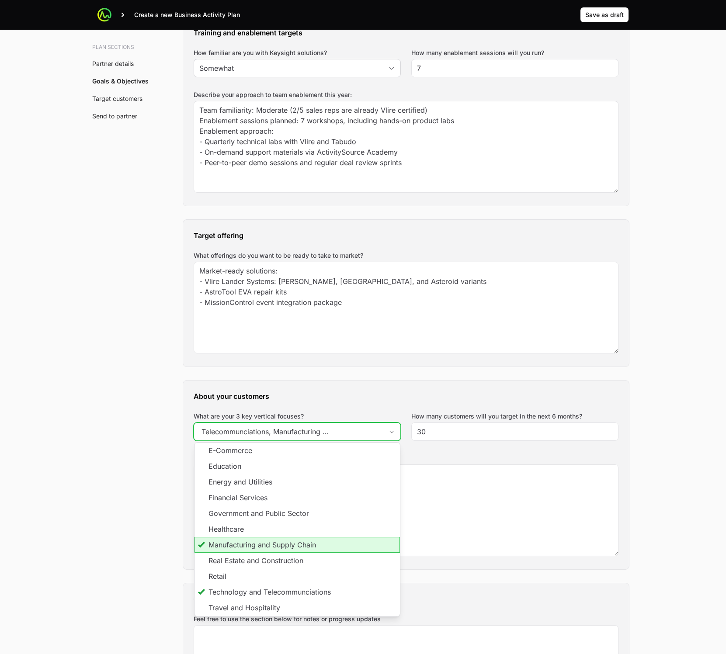
scroll to position [0, 56]
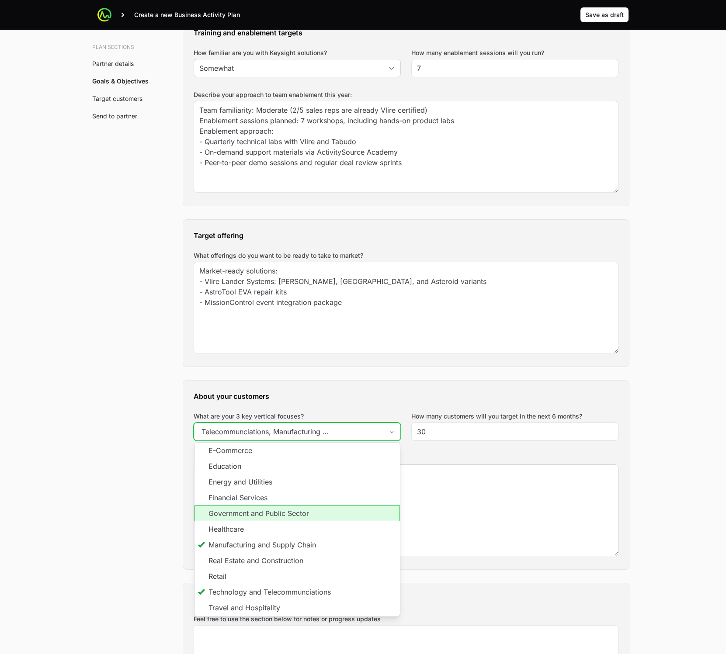
click at [249, 509] on li "Government and Public Sector" at bounding box center [297, 514] width 205 height 16
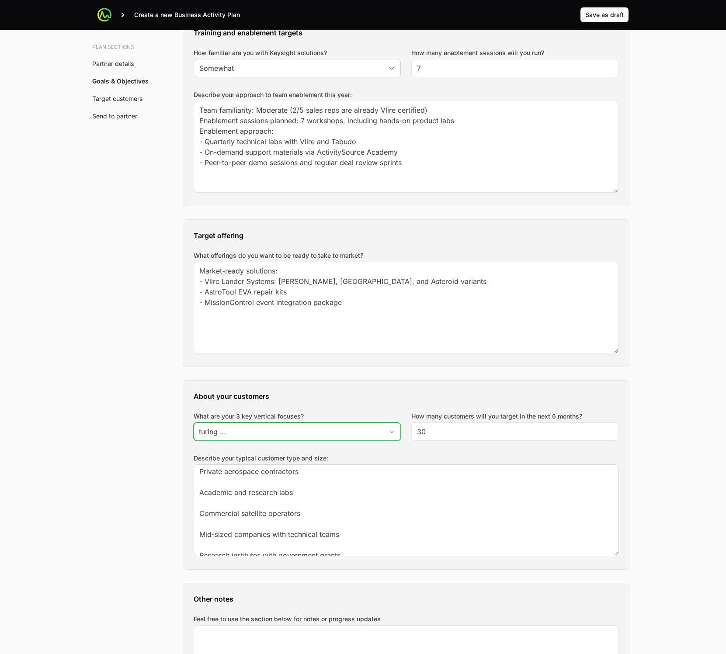
scroll to position [0, 0]
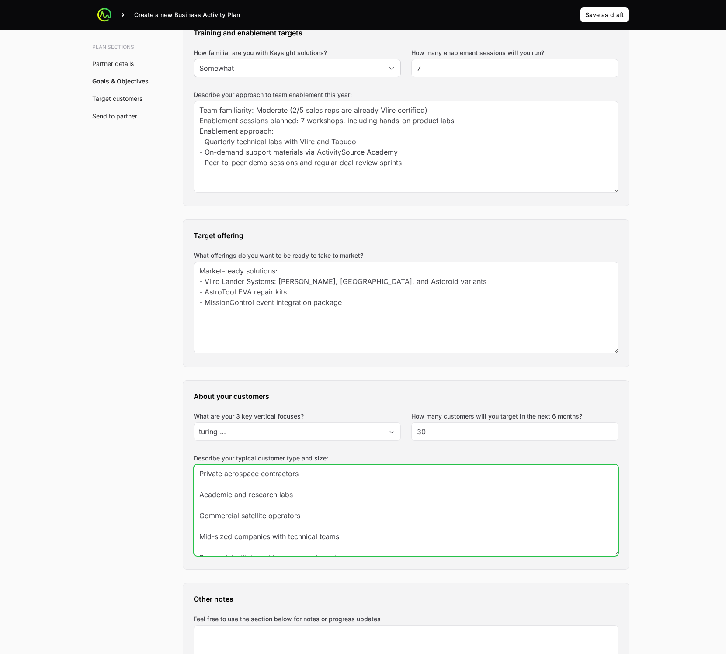
type input "Technology and Telecommunciations, Manufacturing and Supply Chain, Government a…"
drag, startPoint x: 232, startPoint y: 497, endPoint x: 238, endPoint y: 499, distance: 6.3
click at [232, 497] on textarea "Private aerospace contractors Academic and research labs Commercial satellite o…" at bounding box center [406, 510] width 424 height 91
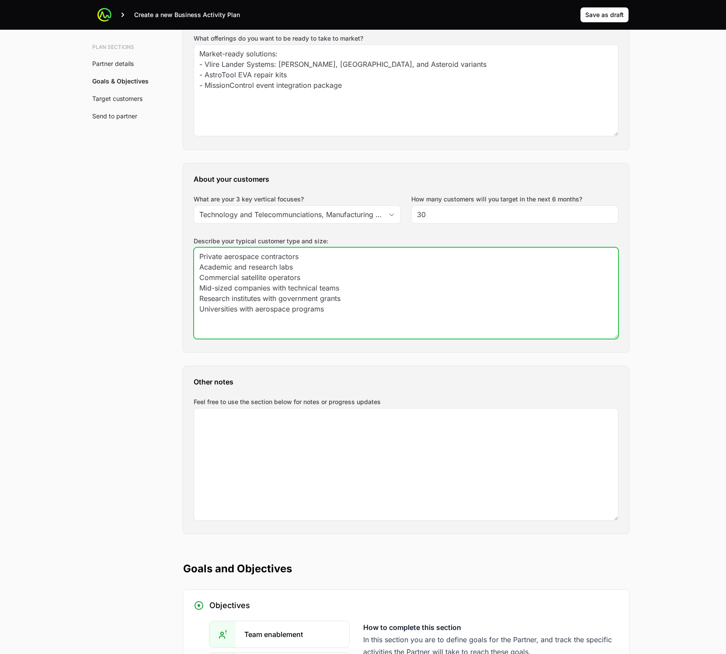
scroll to position [796, 0]
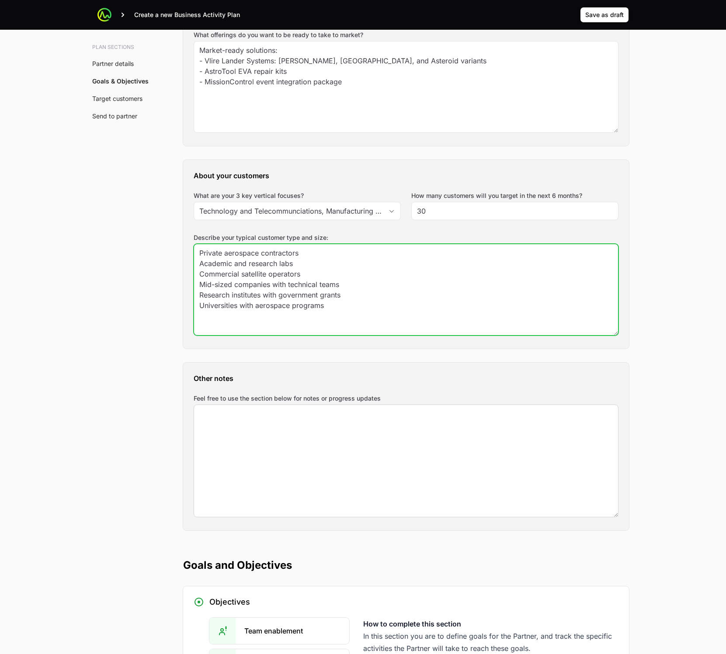
type textarea "Private aerospace contractors Academic and research labs Commercial satellite o…"
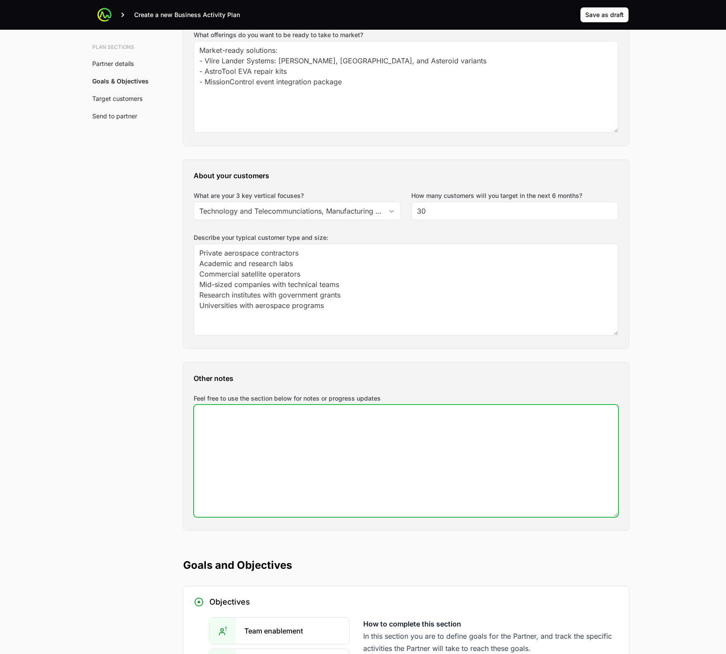
click at [231, 436] on textarea "Feel free to use the section below for notes or progress updates" at bounding box center [406, 461] width 424 height 112
click at [476, 431] on textarea "Feel free to use the section below for notes or progress updates" at bounding box center [406, 461] width 424 height 112
paste textarea "Update: Q1 focus on university outreach. New demo event scheduled for Lunar Day…"
type textarea "Update: Q1 focus on university outreach. New demo event scheduled for Lunar Day…"
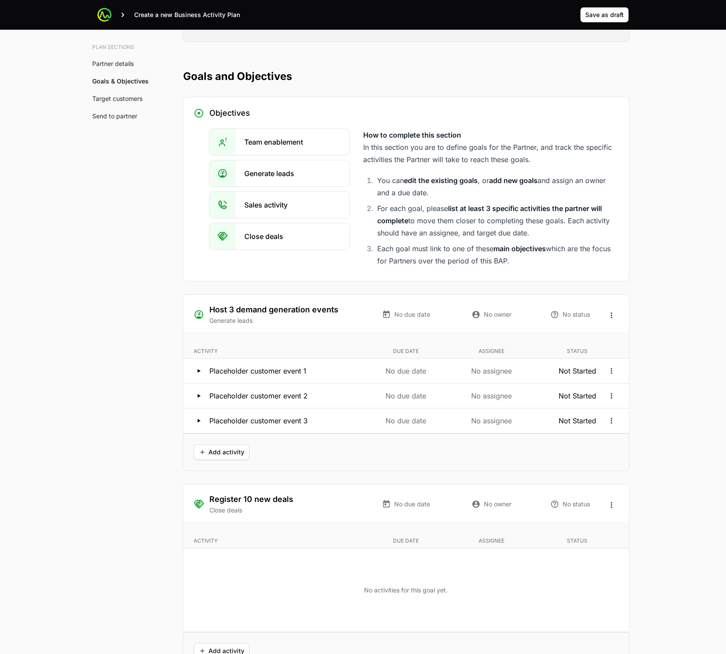
scroll to position [1335, 0]
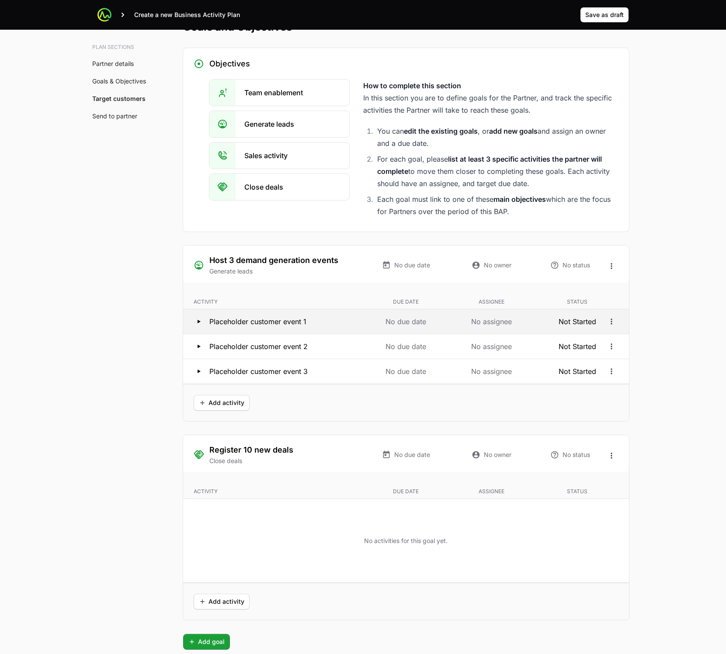
click at [198, 322] on icon at bounding box center [199, 321] width 3 height 3
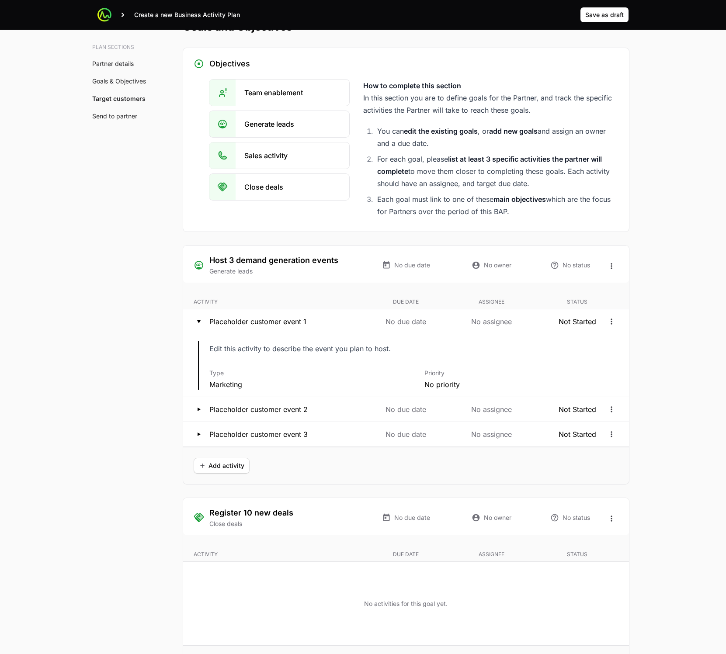
click at [298, 351] on div "Edit this activity to describe the event you plan to host." at bounding box center [351, 349] width 284 height 12
click at [275, 318] on p "Placeholder customer event 1" at bounding box center [257, 321] width 97 height 10
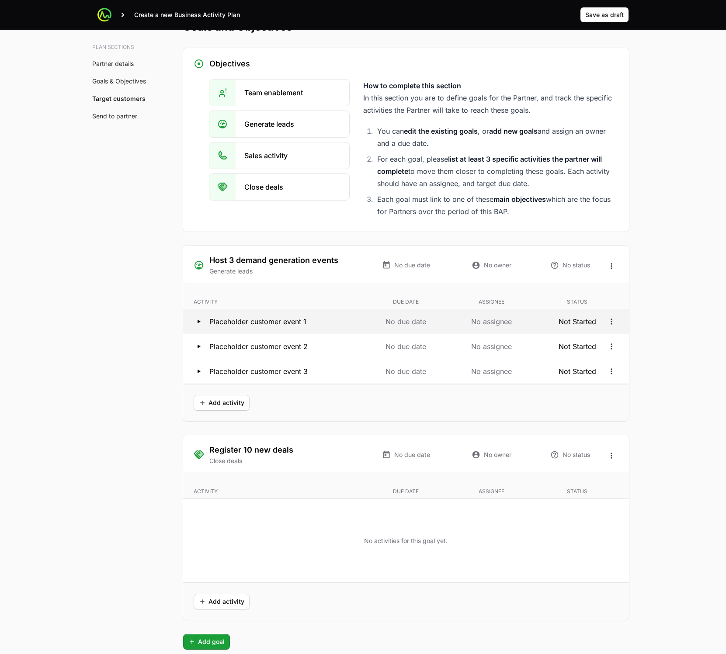
click at [274, 321] on p "Placeholder customer event 1" at bounding box center [257, 321] width 97 height 10
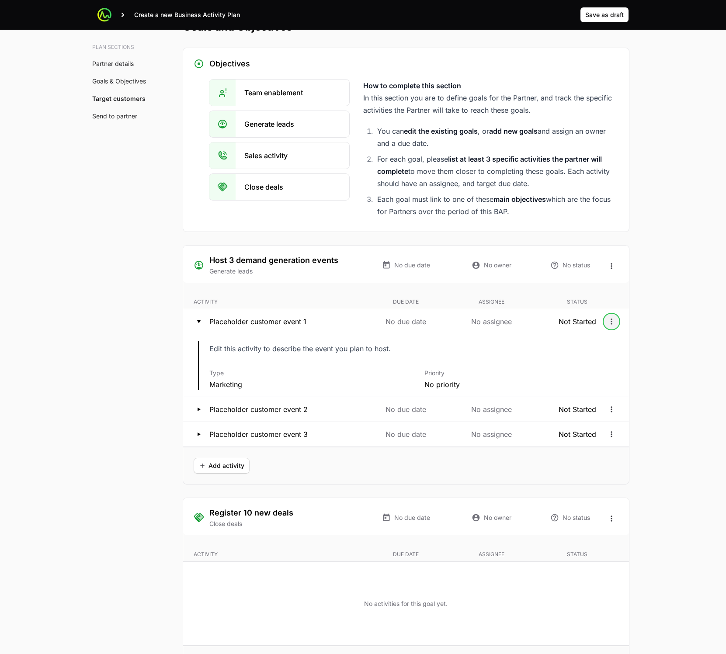
click at [611, 316] on button "Open options" at bounding box center [612, 322] width 14 height 14
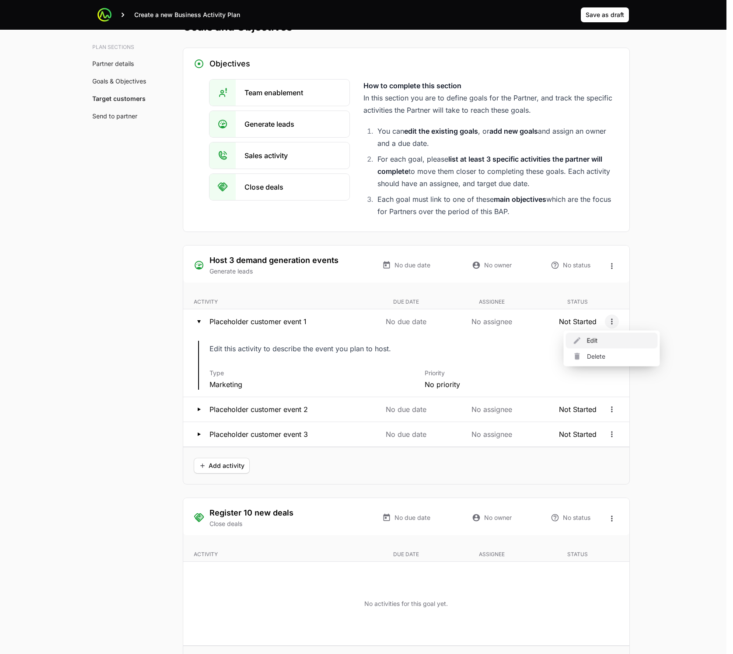
click at [611, 343] on div "Edit" at bounding box center [612, 341] width 92 height 16
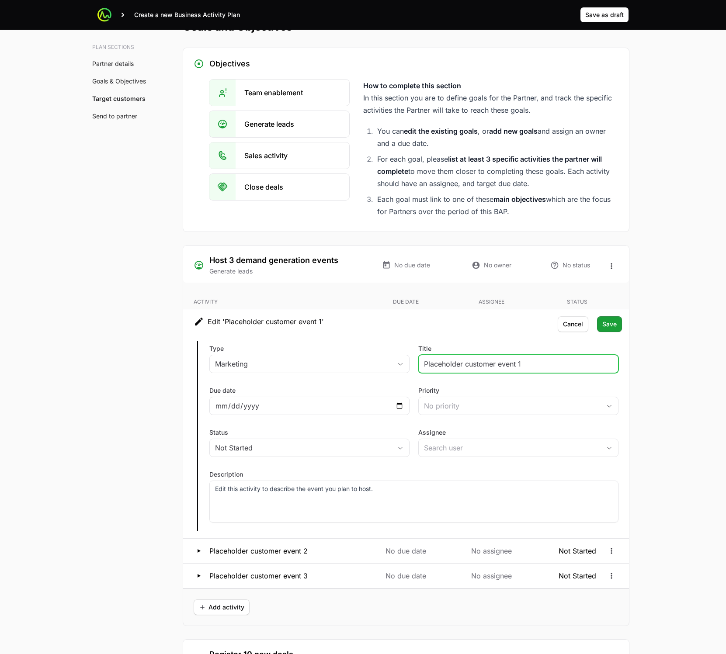
click at [453, 362] on input "Placeholder customer event 1" at bounding box center [518, 364] width 189 height 10
type input "Lunar Day virtual symposium"
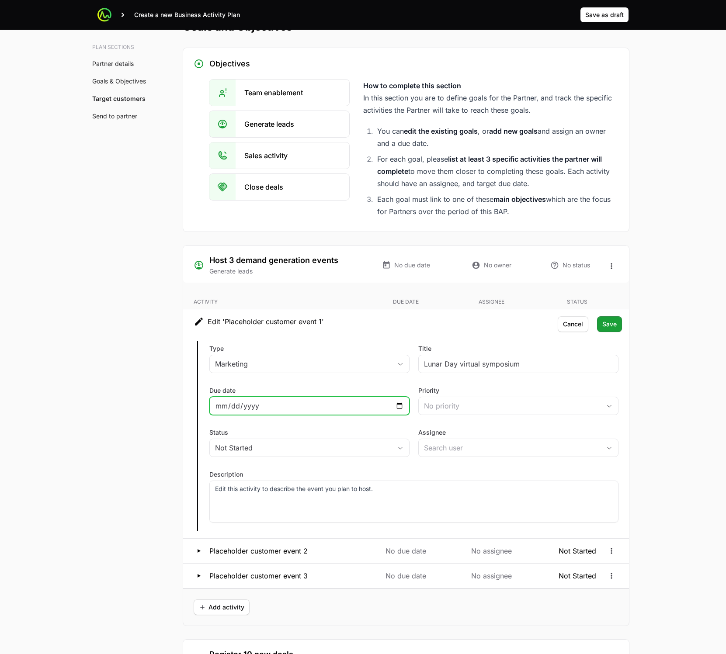
click at [402, 405] on input "Due date" at bounding box center [309, 406] width 189 height 10
type input "2026-03-10"
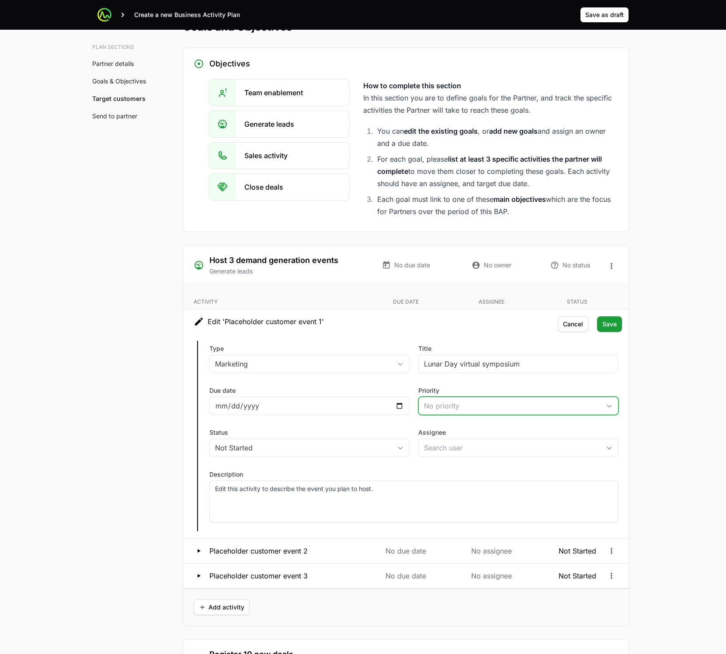
click at [443, 406] on div "No priority" at bounding box center [512, 406] width 177 height 10
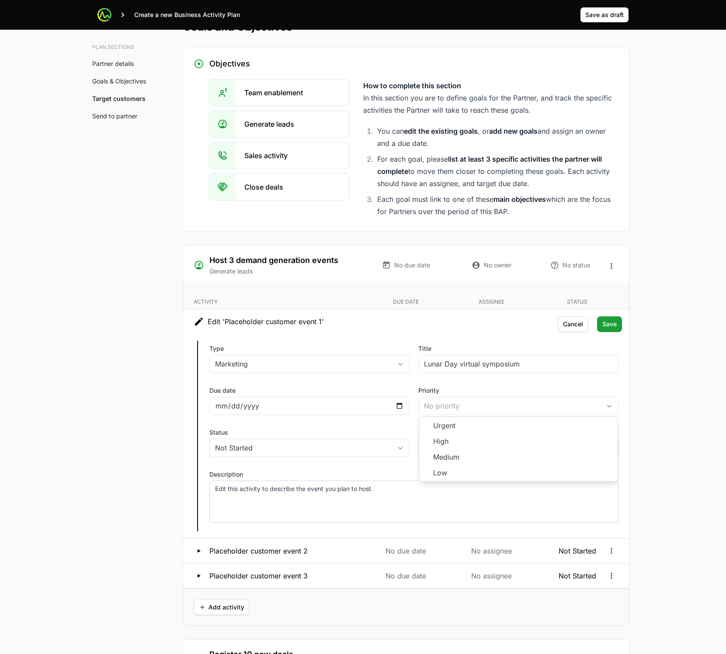
click at [464, 514] on div "Edit this activity to describe the event you plan to host." at bounding box center [413, 502] width 409 height 42
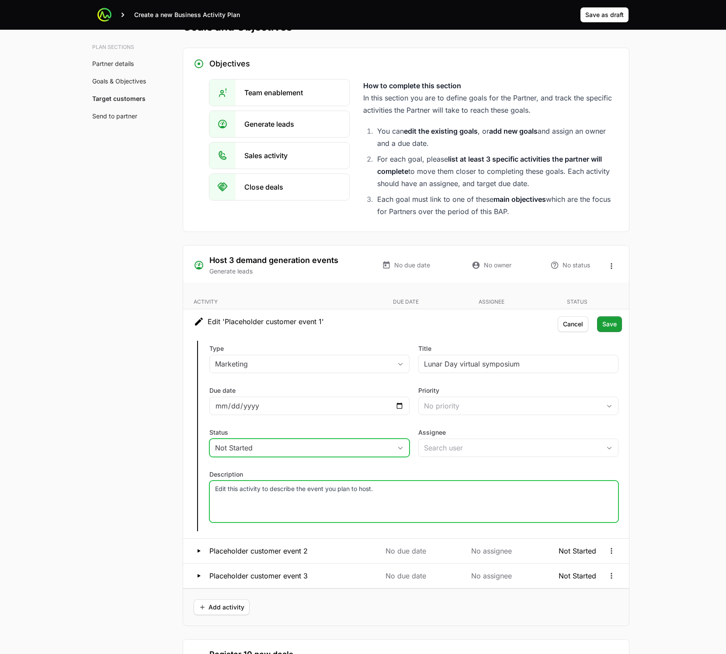
click at [342, 456] on button "Not Started" at bounding box center [309, 447] width 199 height 17
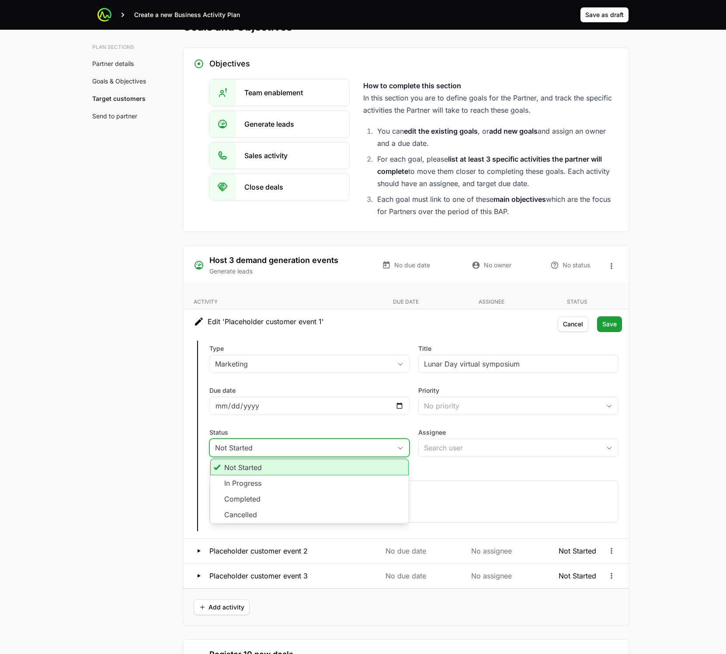
click at [344, 449] on div "Not Started" at bounding box center [303, 448] width 177 height 10
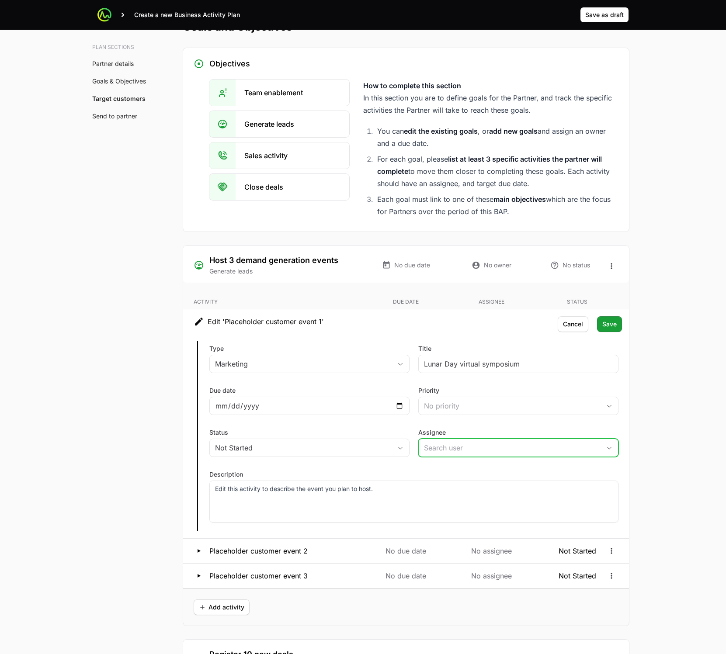
click at [445, 452] on input "Assignee" at bounding box center [510, 447] width 182 height 17
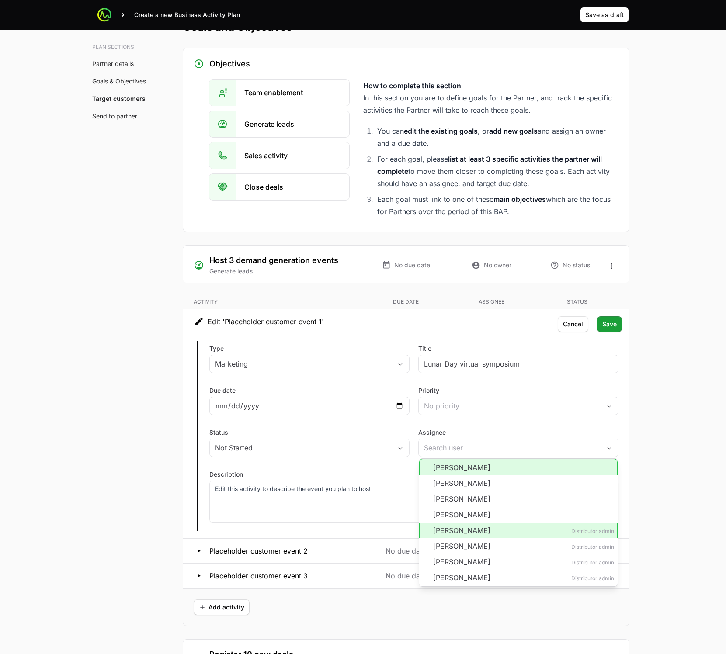
click at [334, 437] on div "Status Not Started" at bounding box center [309, 442] width 200 height 29
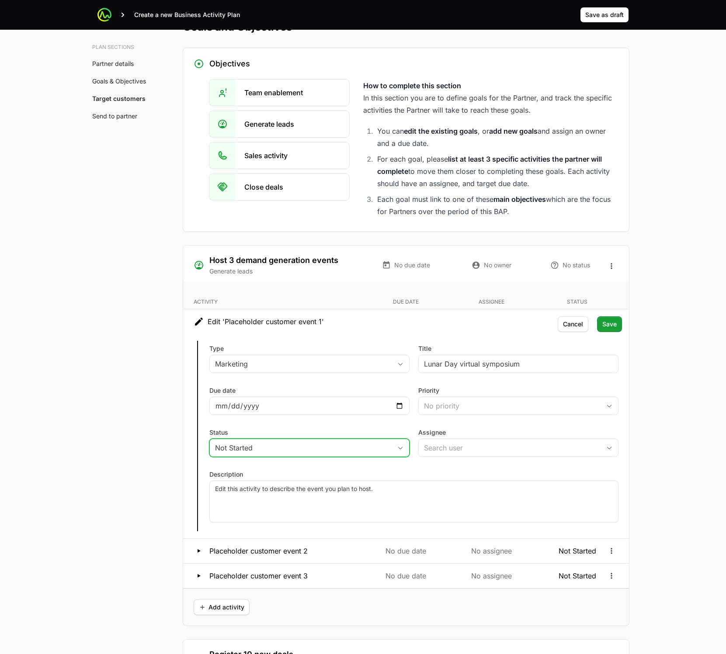
click at [334, 445] on div "Not Started" at bounding box center [303, 448] width 177 height 10
click at [337, 449] on div "Not Started" at bounding box center [303, 448] width 177 height 10
click at [473, 445] on input "Assignee" at bounding box center [510, 447] width 182 height 17
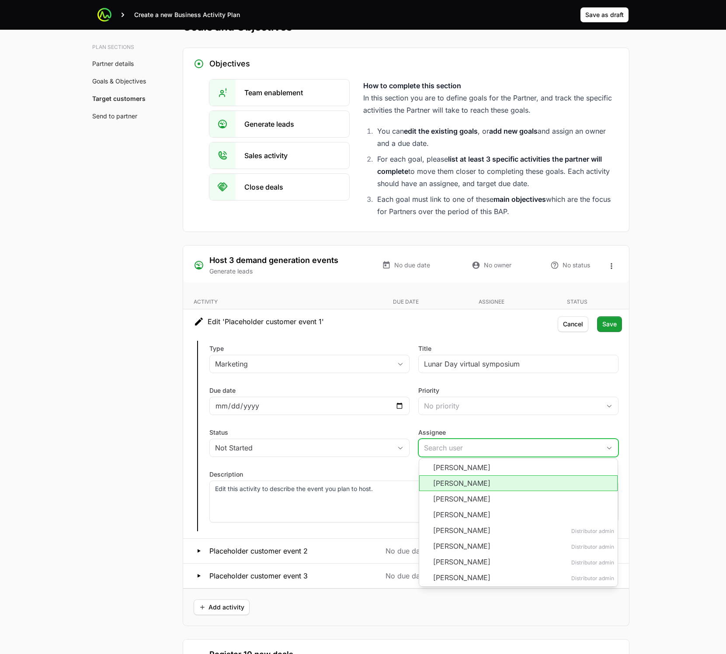
click at [506, 484] on li "[PERSON_NAME]" at bounding box center [518, 484] width 198 height 16
type input "[PERSON_NAME]"
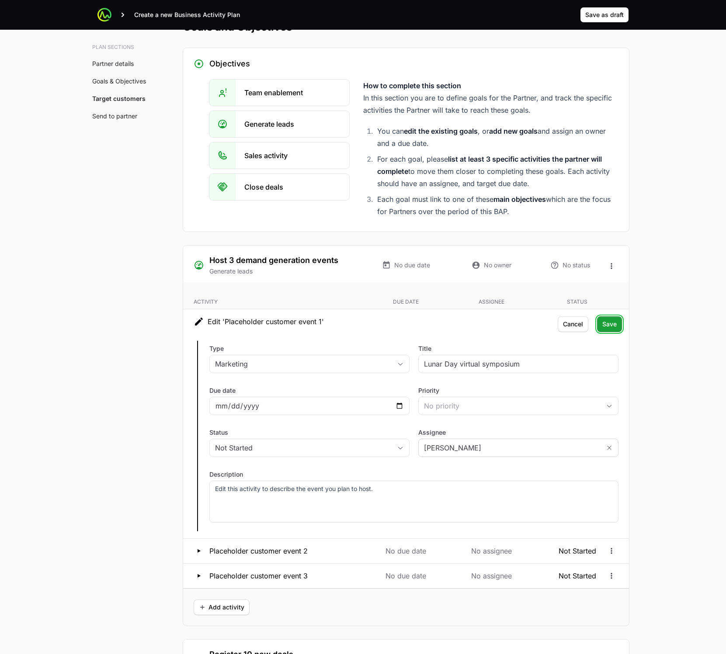
click at [609, 327] on span "Save" at bounding box center [609, 324] width 14 height 10
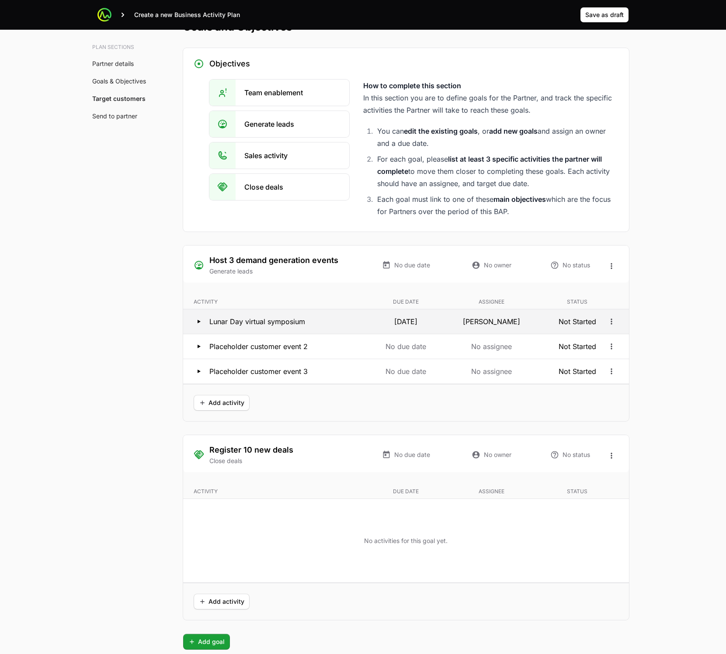
click at [195, 323] on icon at bounding box center [199, 321] width 10 height 10
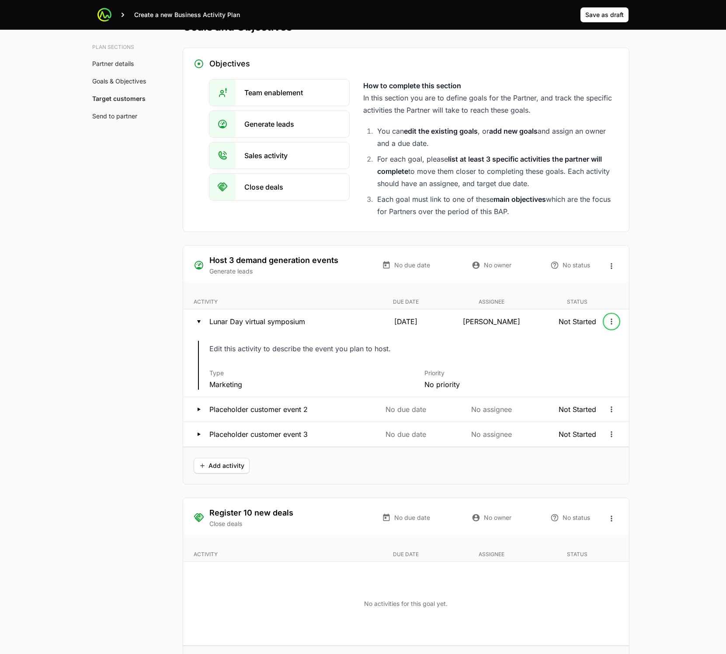
click at [607, 322] on icon "Open options" at bounding box center [611, 321] width 9 height 9
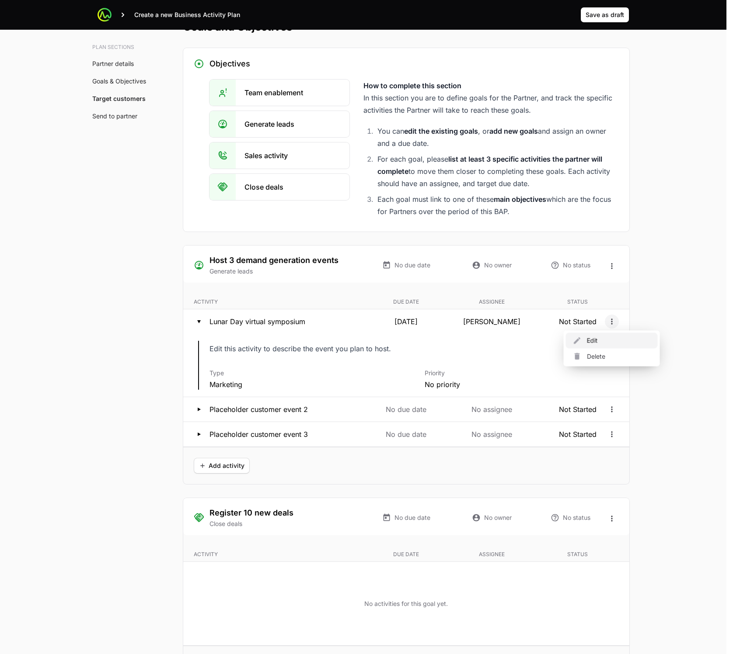
click at [596, 340] on div "Edit" at bounding box center [612, 341] width 92 height 16
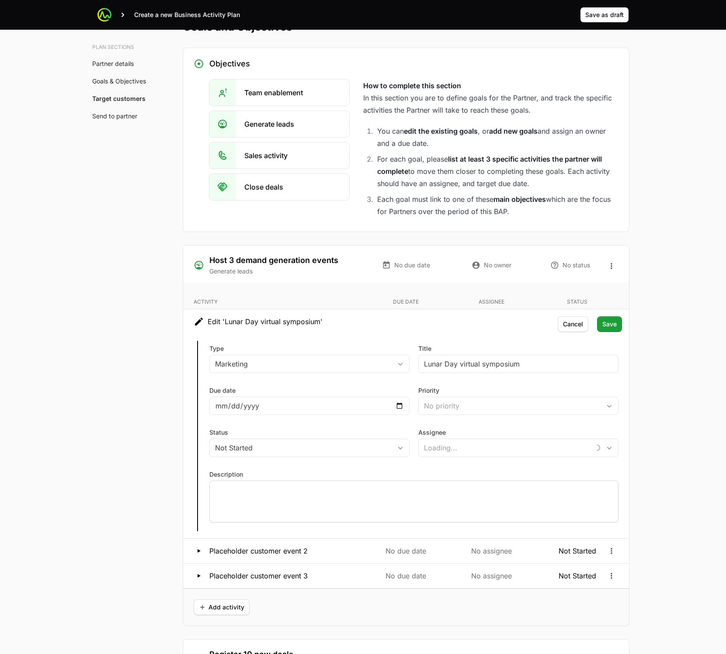
click at [246, 495] on div at bounding box center [413, 502] width 409 height 42
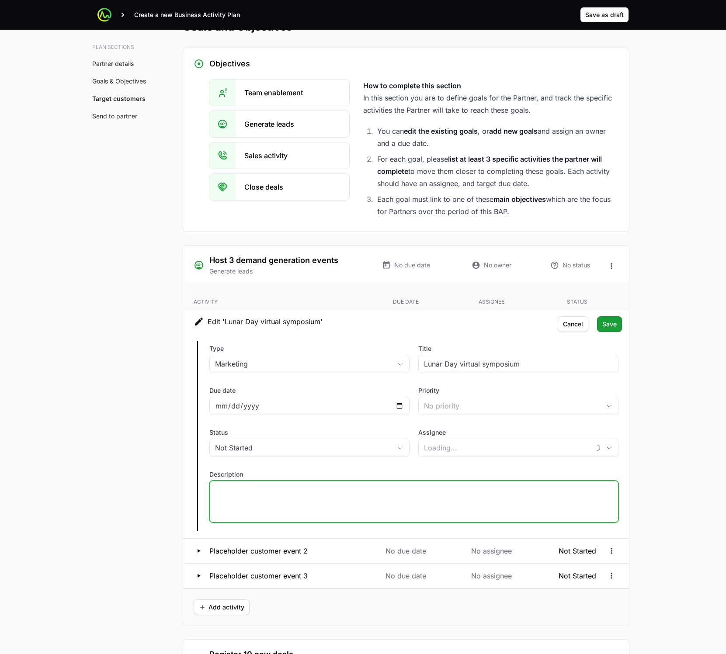
type input "[PERSON_NAME]"
click at [611, 327] on span "Save" at bounding box center [609, 324] width 14 height 10
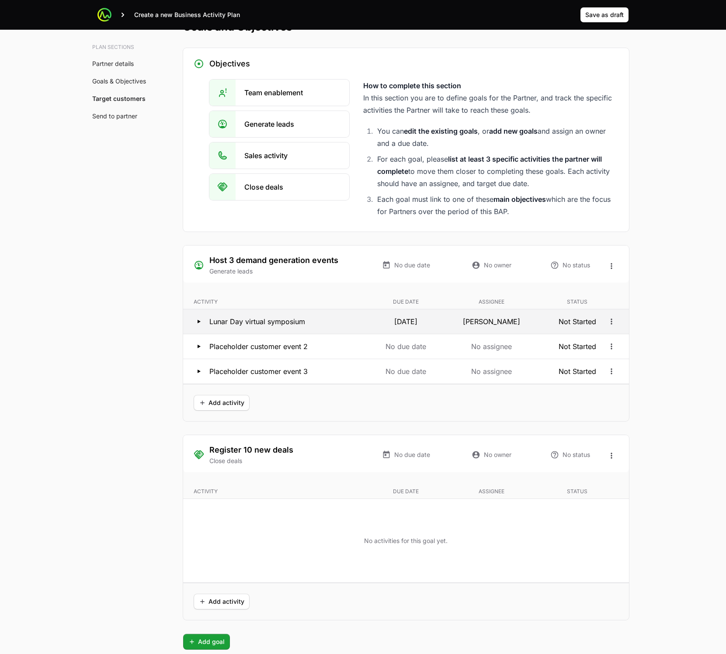
click at [191, 321] on button "Lunar Day virtual symposium 10 Mar 2026 Nathaniel Hornblower Not Started" at bounding box center [406, 321] width 446 height 24
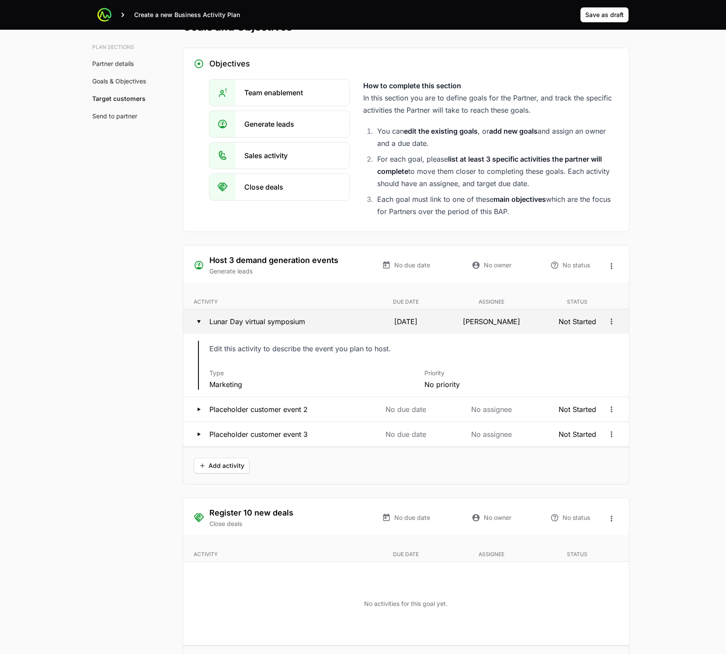
click at [194, 320] on icon at bounding box center [199, 321] width 10 height 10
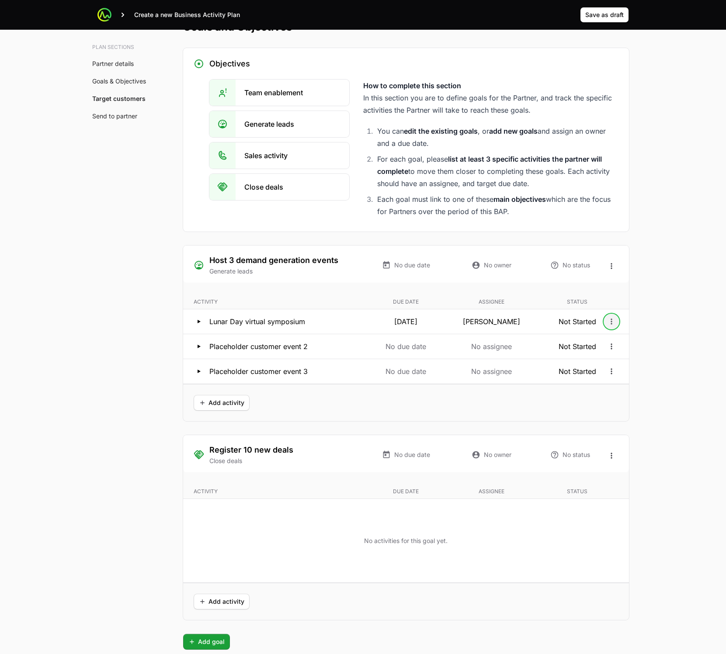
click at [612, 326] on button "Open options" at bounding box center [612, 322] width 14 height 14
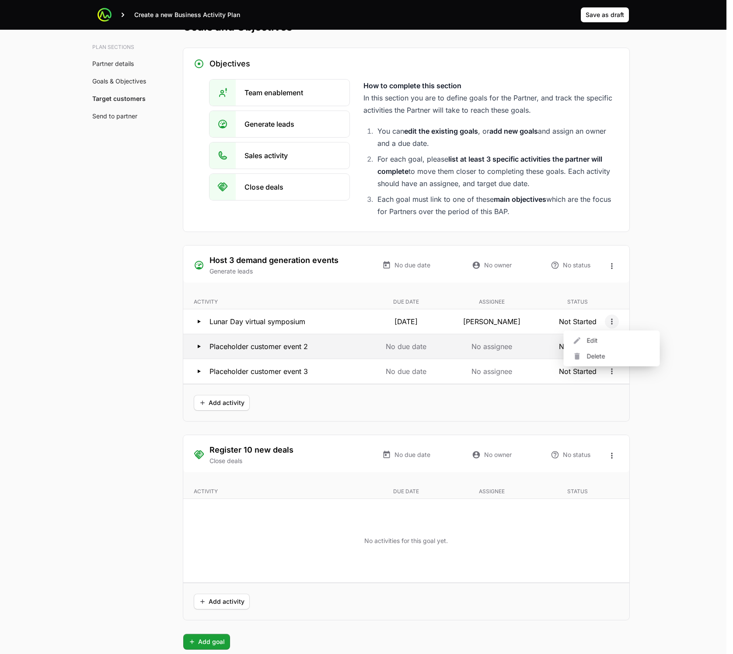
click at [607, 335] on div "Edit" at bounding box center [612, 341] width 92 height 16
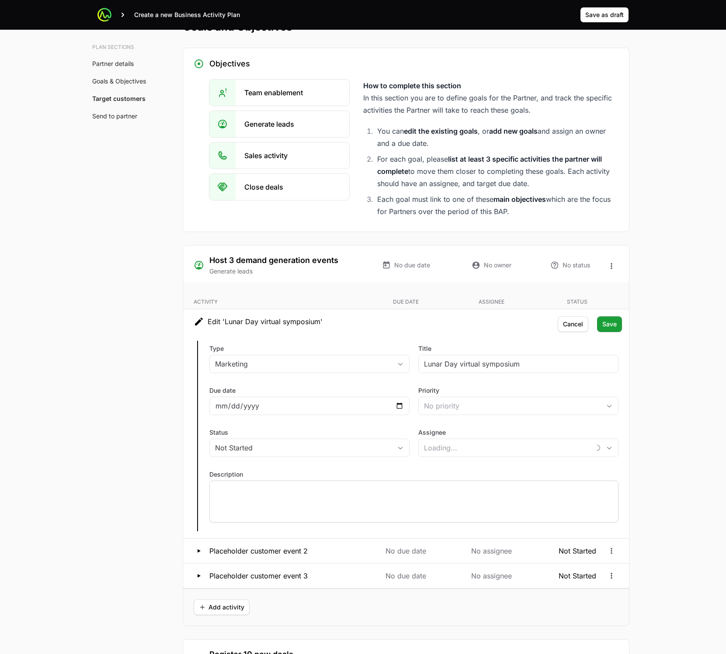
click at [304, 492] on p at bounding box center [414, 489] width 398 height 9
type input "Nathaniel Hornblower"
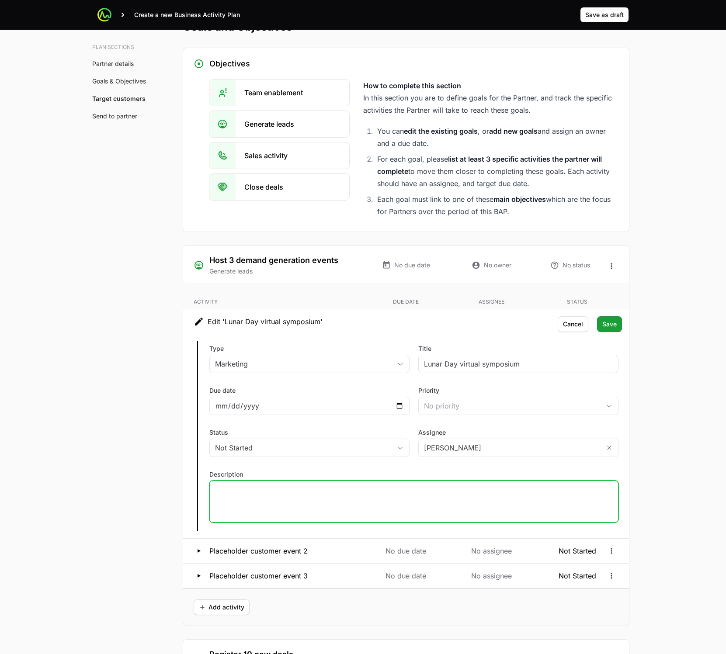
click at [322, 497] on div at bounding box center [413, 502] width 409 height 42
click at [614, 323] on span "Save" at bounding box center [609, 324] width 14 height 10
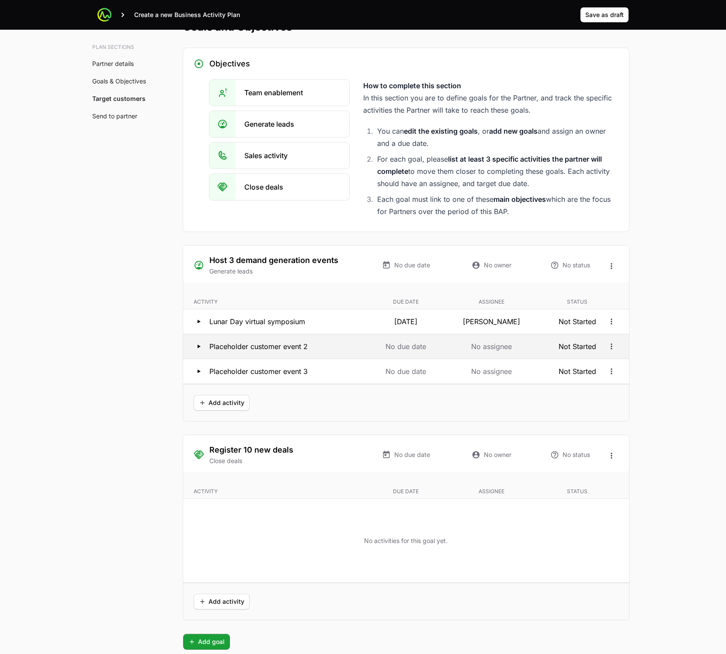
click at [202, 347] on icon at bounding box center [199, 346] width 10 height 10
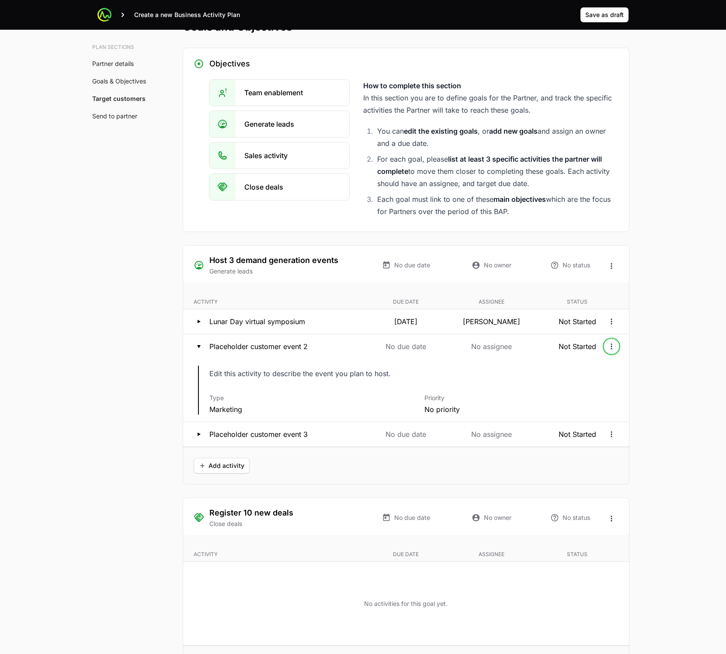
click at [616, 347] on button "Open options" at bounding box center [612, 347] width 14 height 14
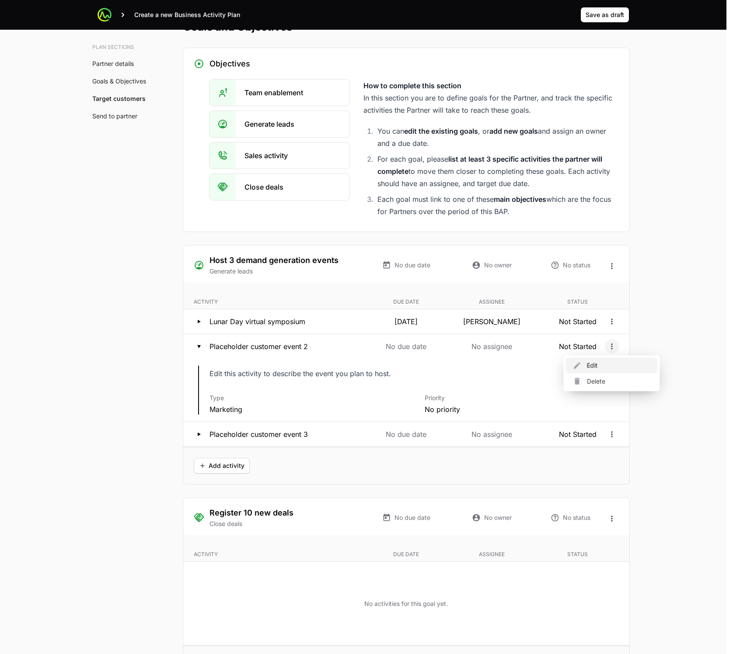
click at [598, 365] on div "Edit" at bounding box center [612, 366] width 92 height 16
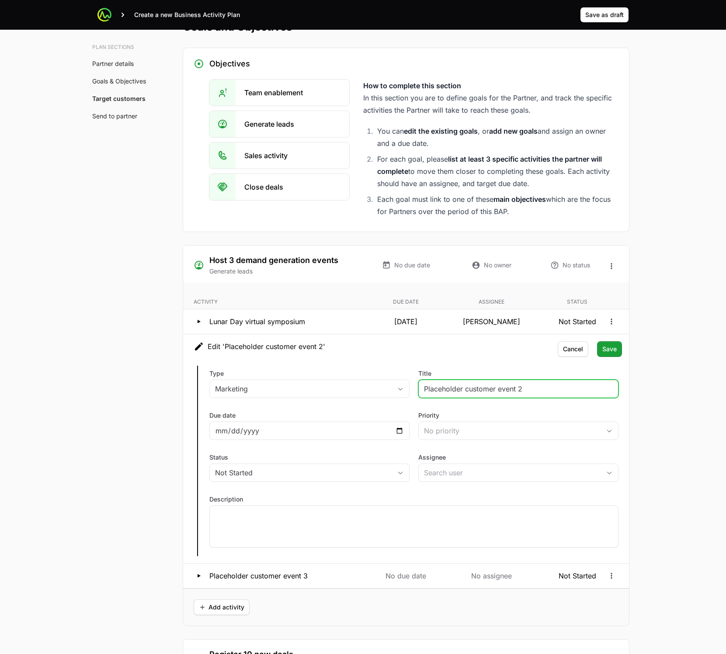
click at [540, 387] on input "Placeholder customer event 2" at bounding box center [518, 389] width 189 height 10
paste input "Activity: Industry Roundtable webinar (June 8, Assignee: Ayesha, Status: Not St…"
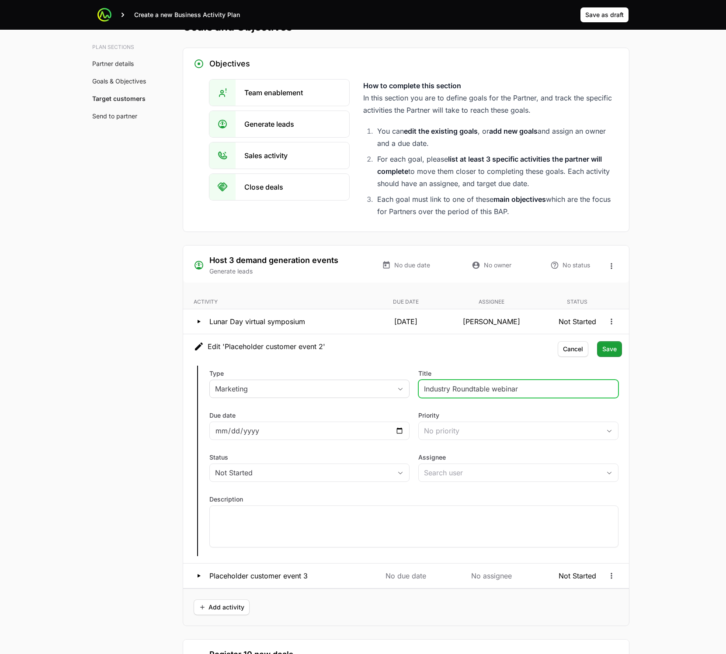
type input "Industry Roundtable webinar"
click at [251, 392] on div "Marketing" at bounding box center [303, 389] width 177 height 10
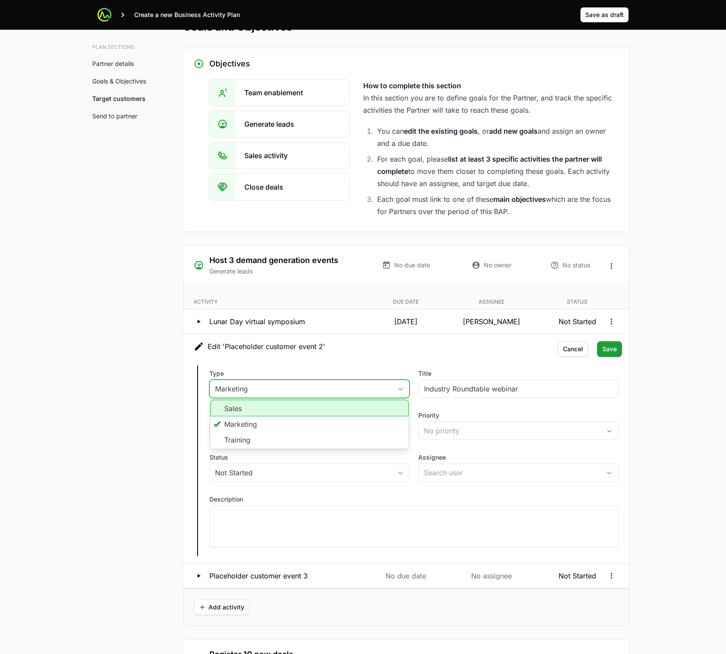
click at [226, 412] on li "Sales" at bounding box center [309, 408] width 198 height 17
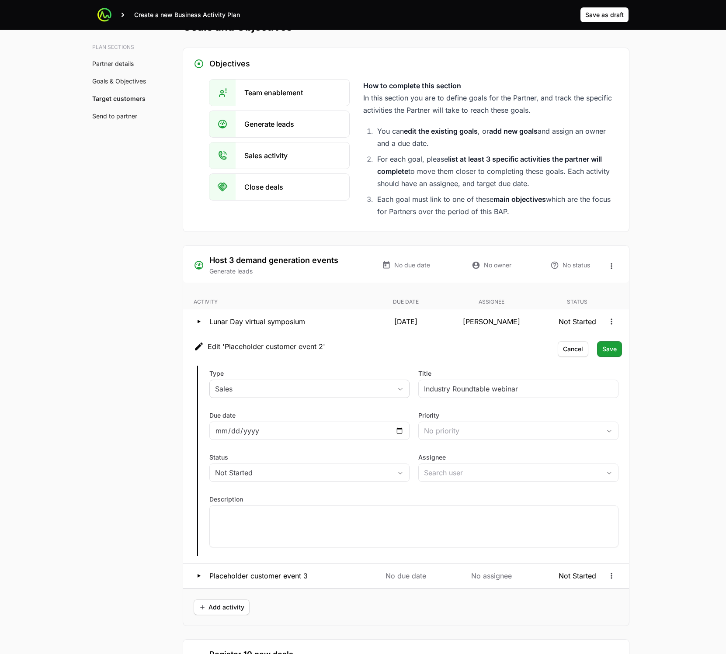
click at [322, 403] on div "Type Sales Title Industry Roundtable webinar Due date Priority No priority Stat…" at bounding box center [406, 461] width 446 height 205
click at [321, 394] on button "Sales" at bounding box center [309, 388] width 199 height 17
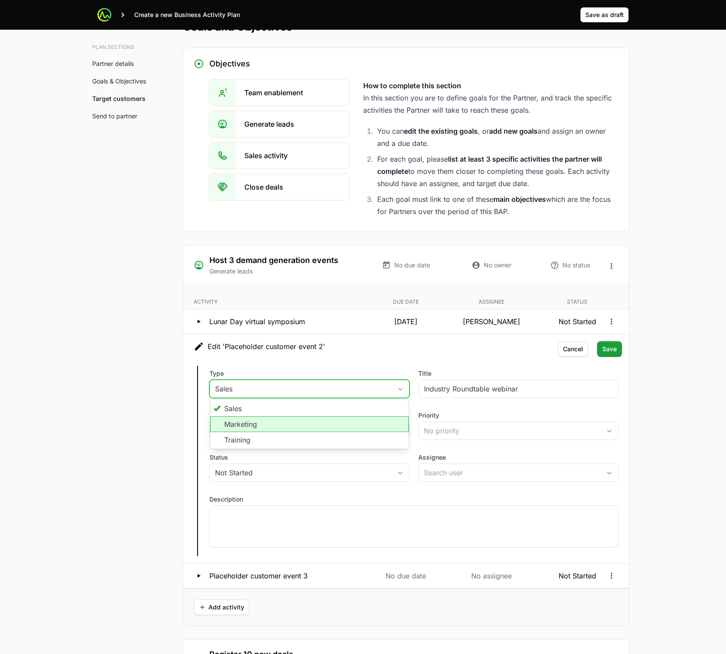
click at [295, 425] on li "Marketing" at bounding box center [309, 425] width 198 height 16
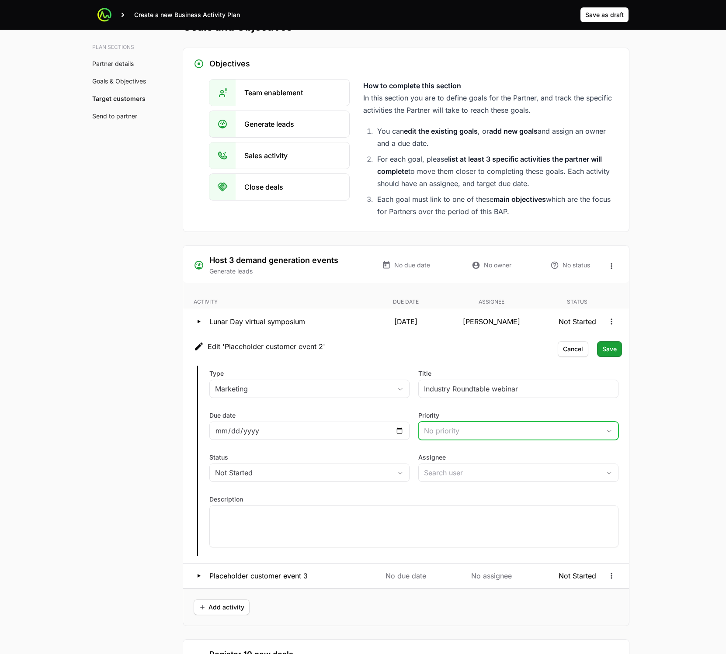
click at [448, 431] on div "No priority" at bounding box center [512, 431] width 177 height 10
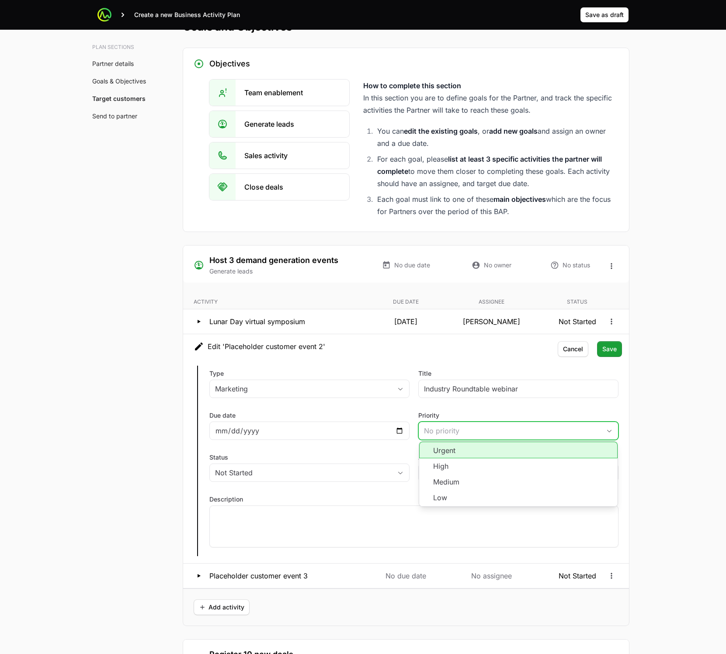
drag, startPoint x: 449, startPoint y: 431, endPoint x: 424, endPoint y: 430, distance: 25.0
click at [450, 431] on div "No priority" at bounding box center [512, 431] width 177 height 10
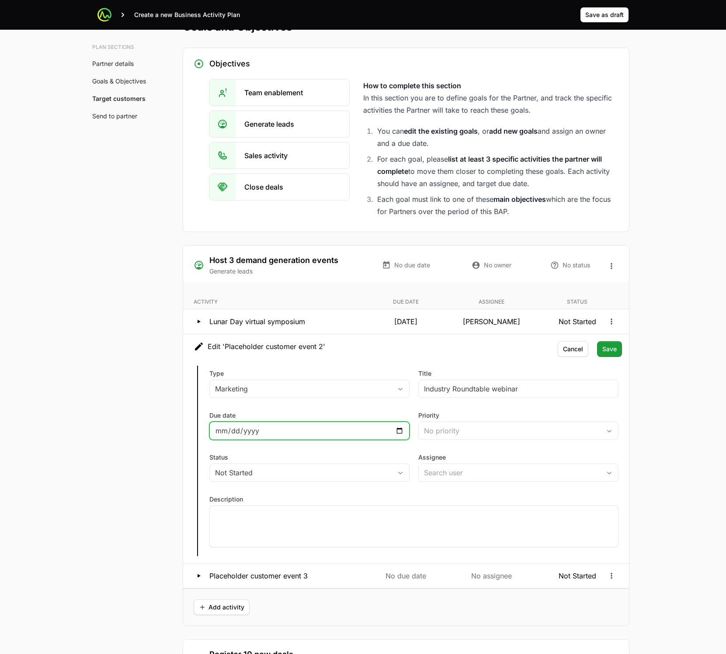
click at [365, 430] on input "Due date" at bounding box center [309, 431] width 189 height 10
click at [397, 428] on input "Due date" at bounding box center [309, 431] width 189 height 10
type input "2026-06-08"
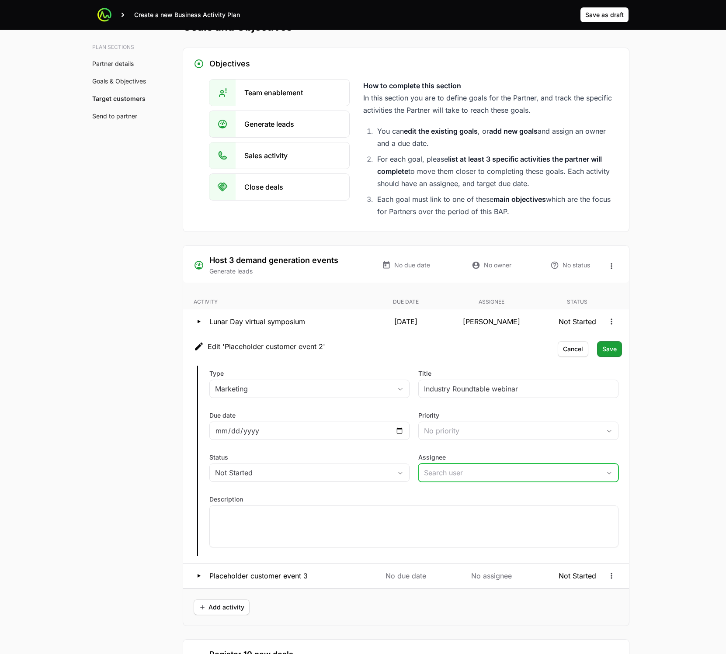
click at [434, 474] on input "Assignee" at bounding box center [510, 472] width 182 height 17
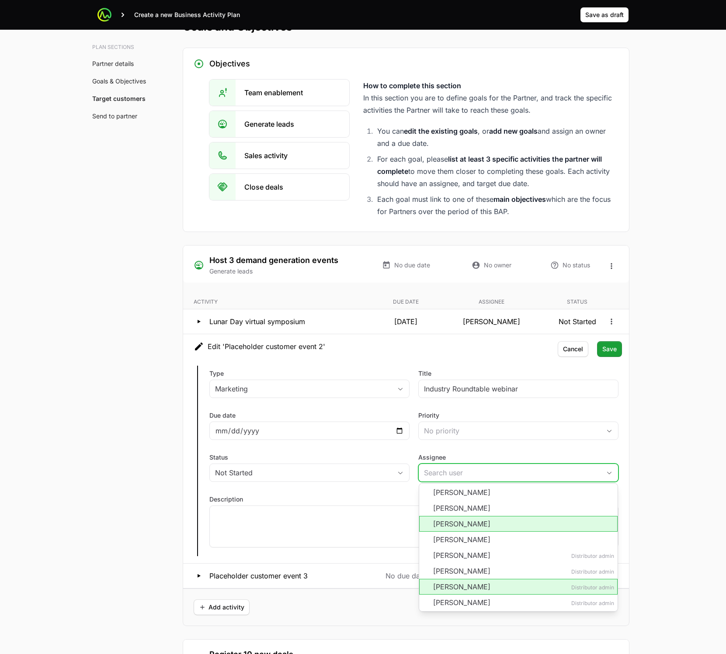
click at [453, 522] on li "[PERSON_NAME]" at bounding box center [518, 524] width 198 height 16
type input "[PERSON_NAME]"
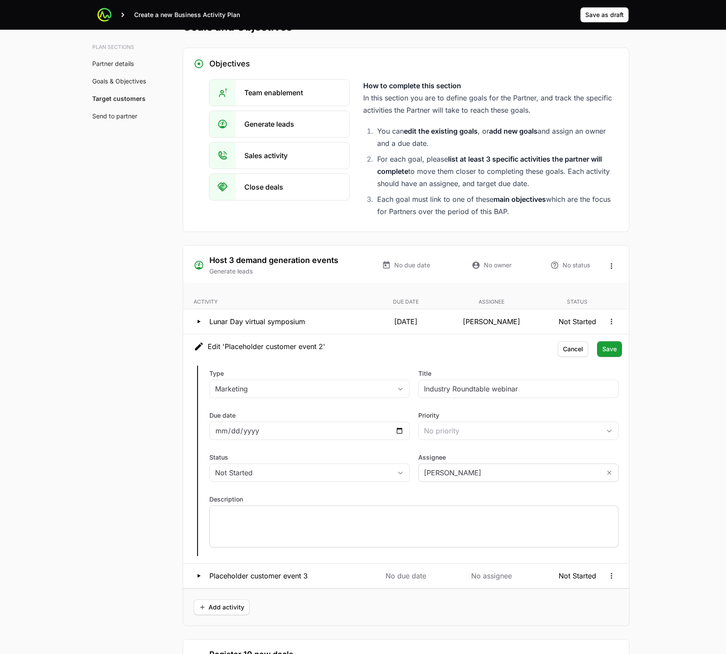
click at [268, 515] on p at bounding box center [414, 514] width 398 height 9
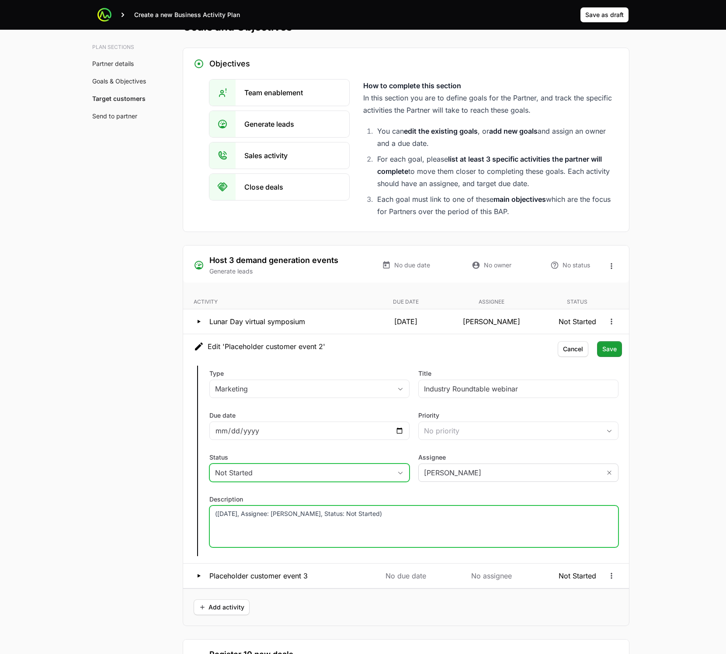
click at [331, 474] on div "Not Started" at bounding box center [303, 473] width 177 height 10
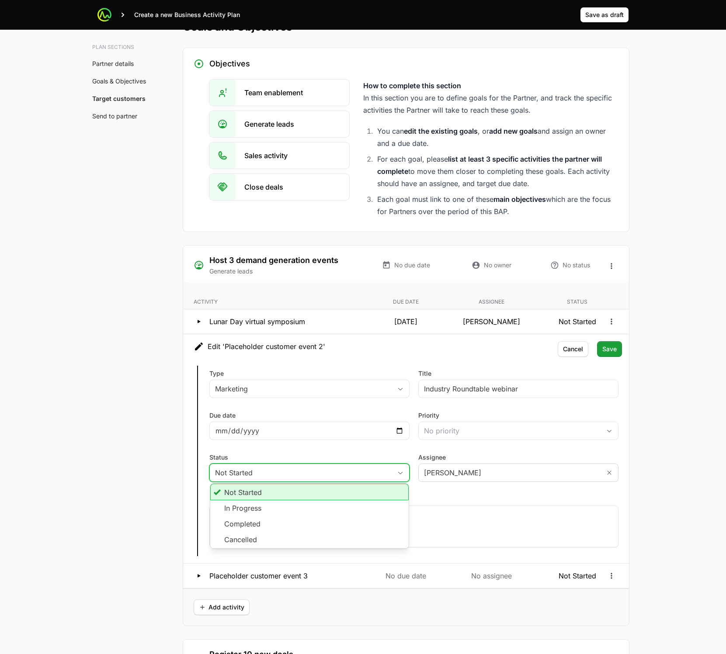
click at [331, 472] on div "Not Started" at bounding box center [303, 473] width 177 height 10
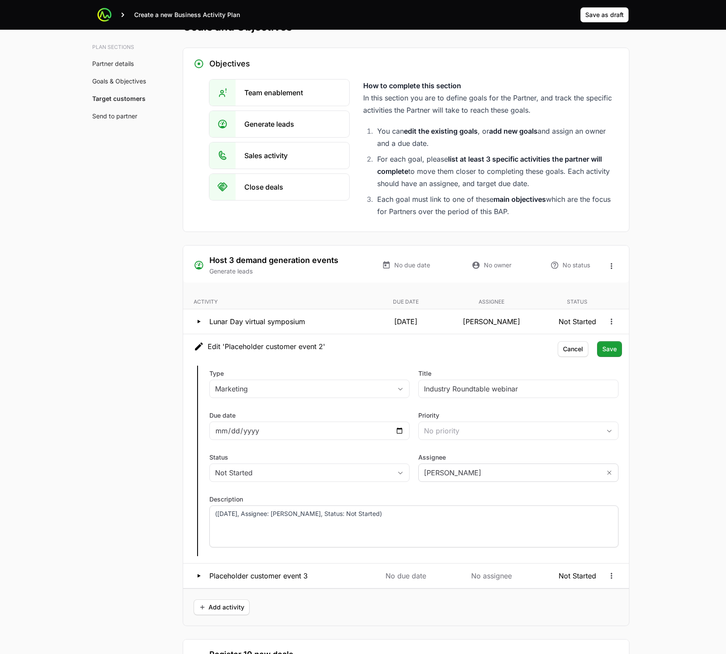
click at [257, 523] on div "(June 8, Assignee: Ayesha, Status: Not Started)" at bounding box center [413, 527] width 409 height 42
paste div
click at [611, 349] on span "Save" at bounding box center [609, 349] width 14 height 10
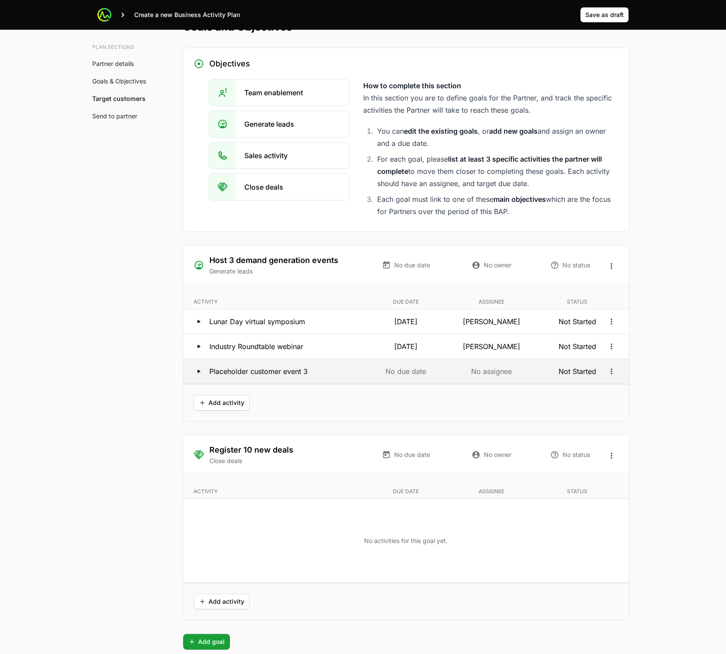
click at [201, 369] on icon at bounding box center [199, 371] width 10 height 10
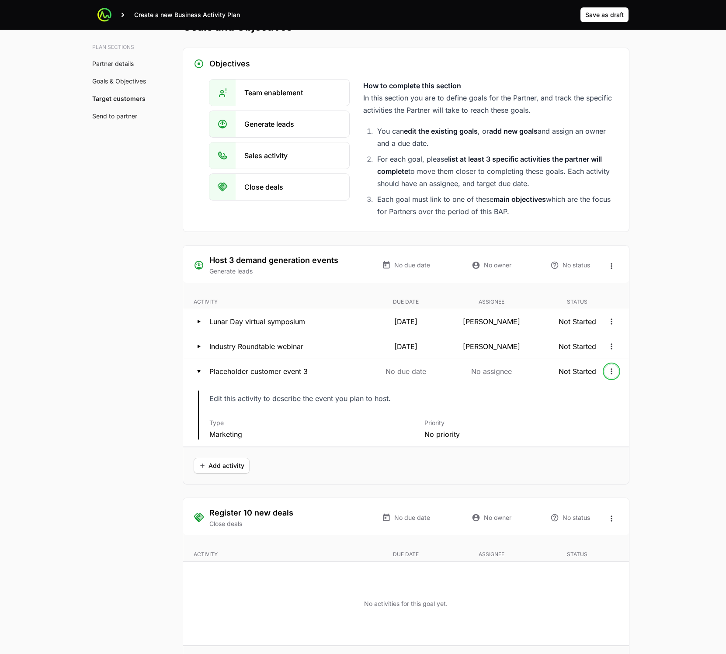
click at [610, 369] on icon "Open options" at bounding box center [611, 371] width 9 height 9
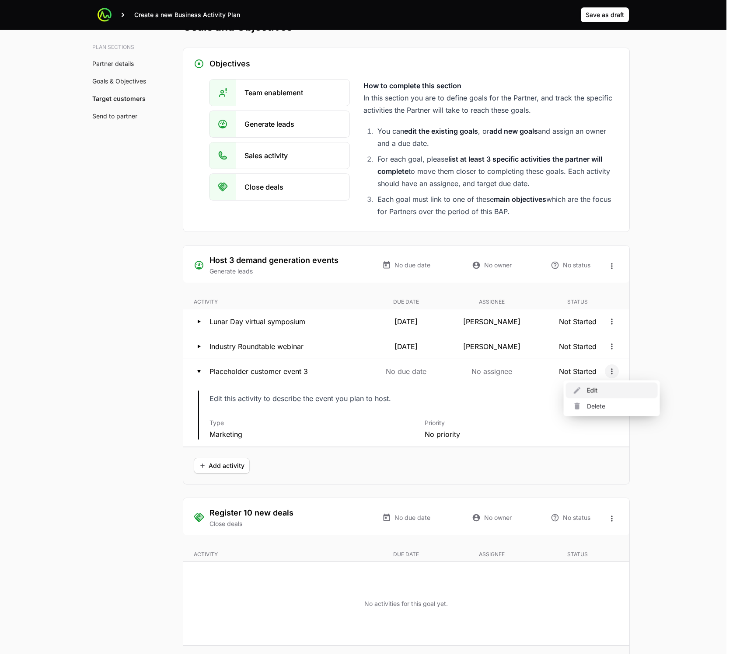
click at [602, 393] on div "Edit" at bounding box center [612, 391] width 92 height 16
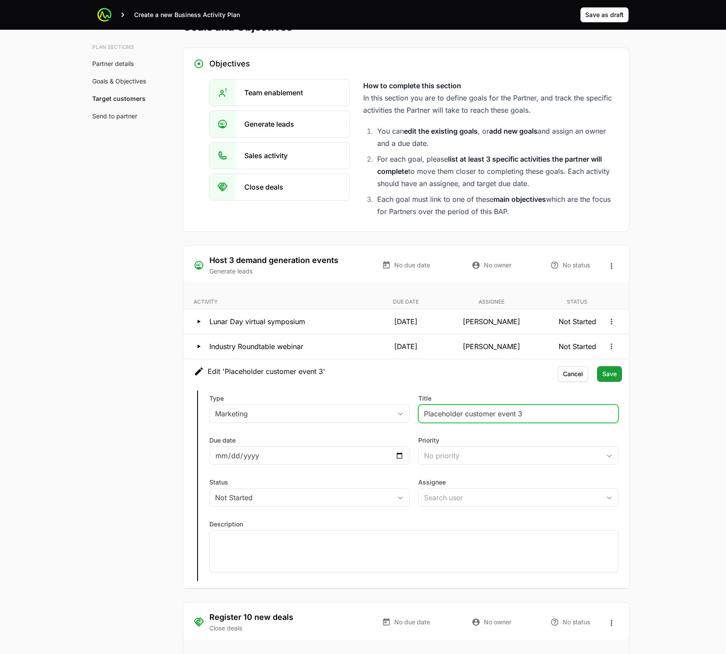
click at [459, 411] on input "Placeholder customer event 3" at bounding box center [518, 414] width 189 height 10
paste input "Activity: Summer Tech Expo booth (August 25, Assignee: Li, Status: Not Started)"
type input "Summer Tech Expo booth"
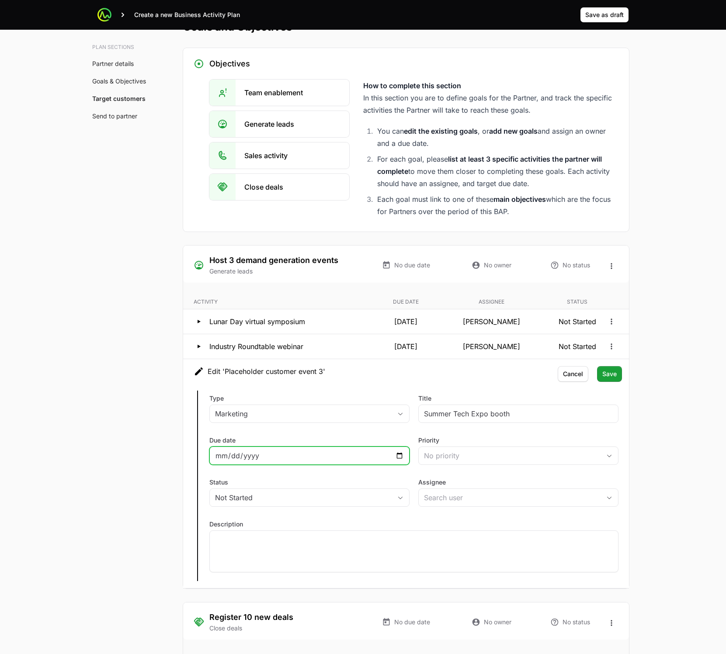
click at [399, 456] on input "Due date" at bounding box center [309, 456] width 189 height 10
type input "2026-08-06"
click at [481, 455] on div "No priority" at bounding box center [512, 456] width 177 height 10
click at [332, 521] on label "Description" at bounding box center [413, 524] width 409 height 9
click at [341, 503] on button "Not Started" at bounding box center [309, 497] width 199 height 17
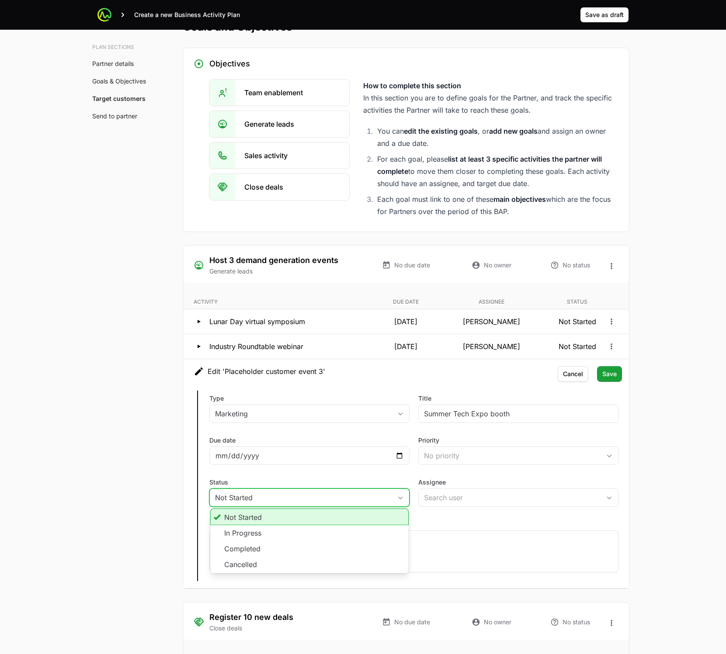
click at [341, 500] on div "Not Started" at bounding box center [303, 498] width 177 height 10
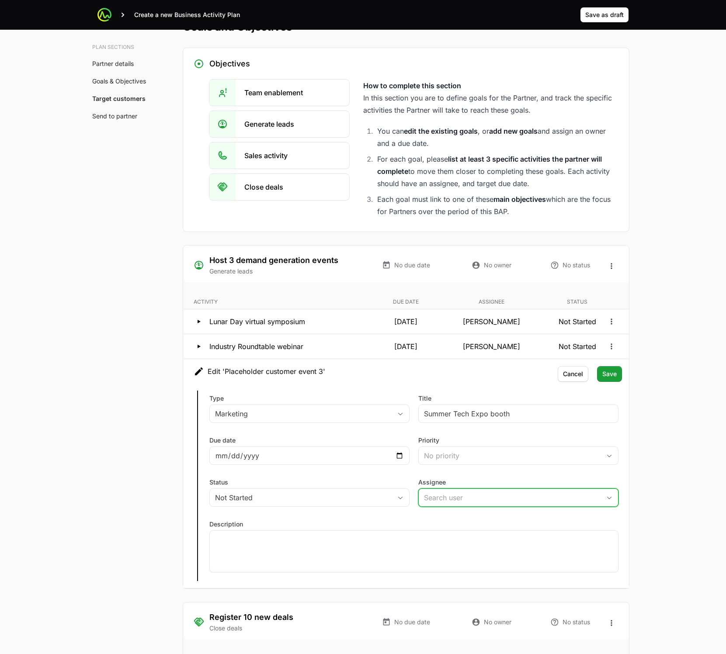
click at [507, 502] on input "Assignee" at bounding box center [510, 497] width 182 height 17
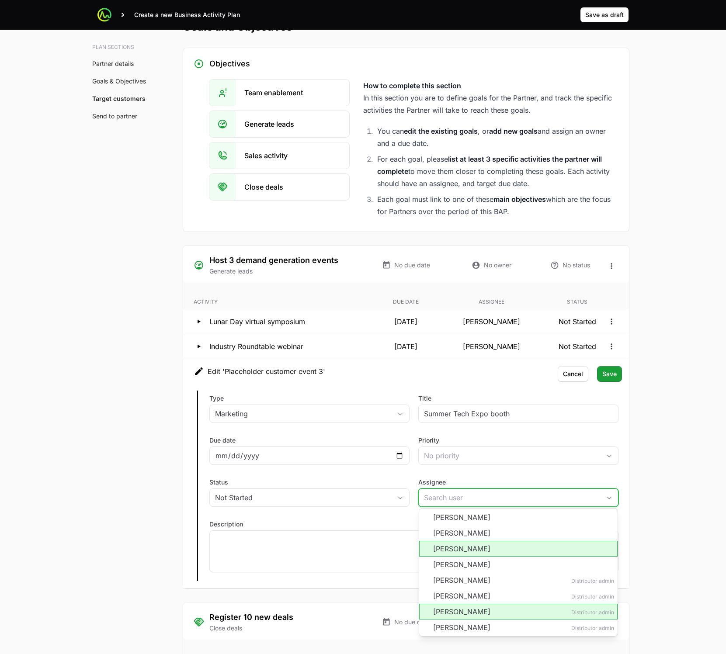
drag, startPoint x: 480, startPoint y: 553, endPoint x: 475, endPoint y: 553, distance: 5.7
click at [480, 553] on li "[PERSON_NAME]" at bounding box center [518, 549] width 198 height 16
type input "[PERSON_NAME]"
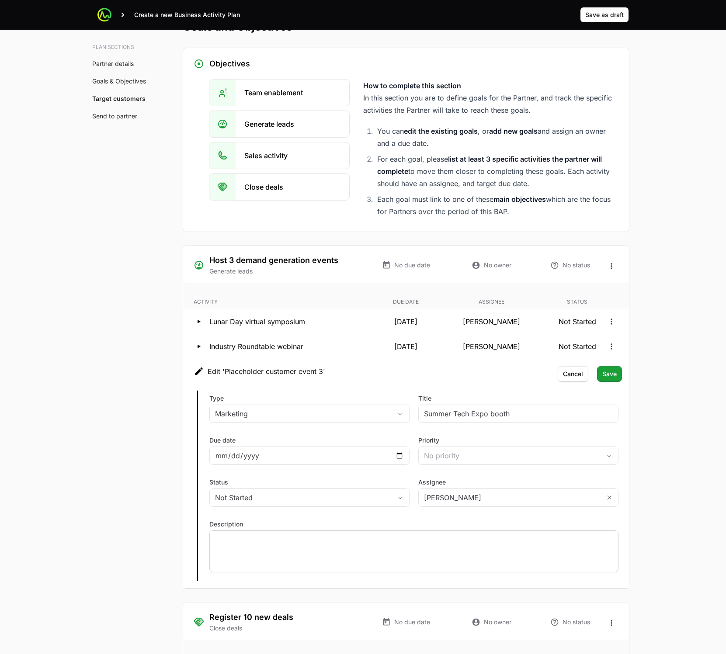
click at [313, 544] on div at bounding box center [413, 552] width 409 height 42
click at [332, 554] on div "(August 25, Assignee: Li, Status: Not Started)" at bounding box center [413, 552] width 409 height 42
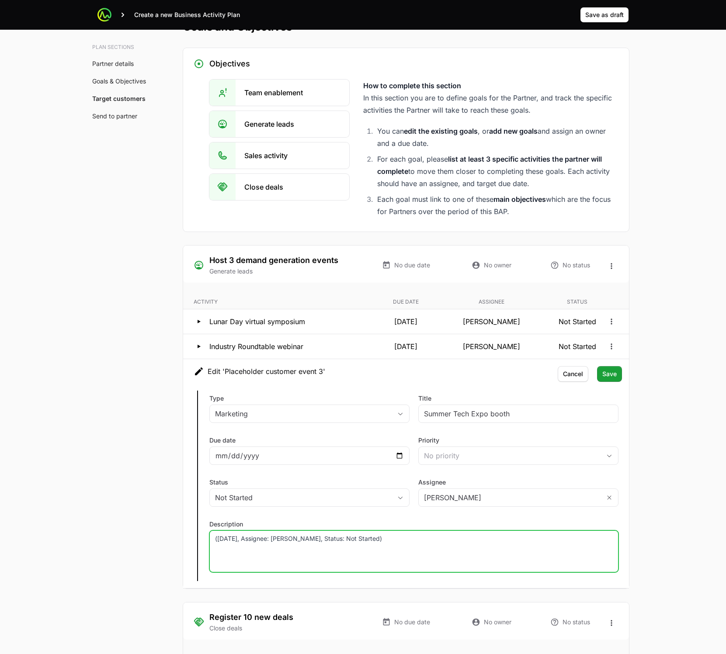
click at [332, 554] on div "(August 25, Assignee: Li, Status: Not Started)" at bounding box center [413, 552] width 409 height 42
paste div
click at [401, 456] on input "2026-08-06" at bounding box center [309, 456] width 189 height 10
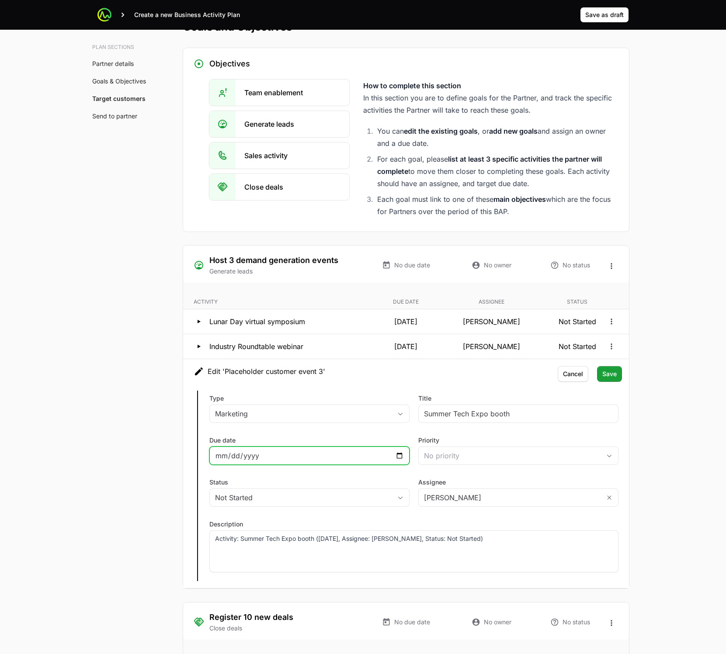
type input "2026-08-25"
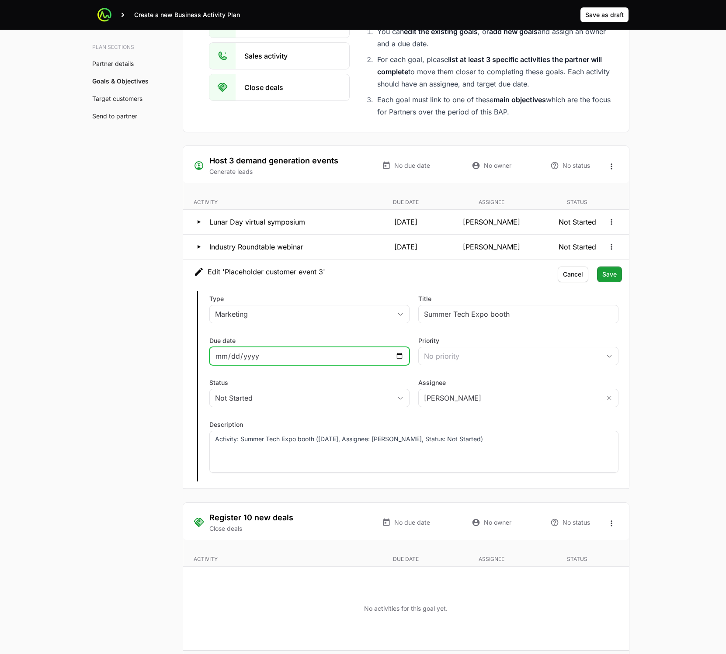
scroll to position [1439, 0]
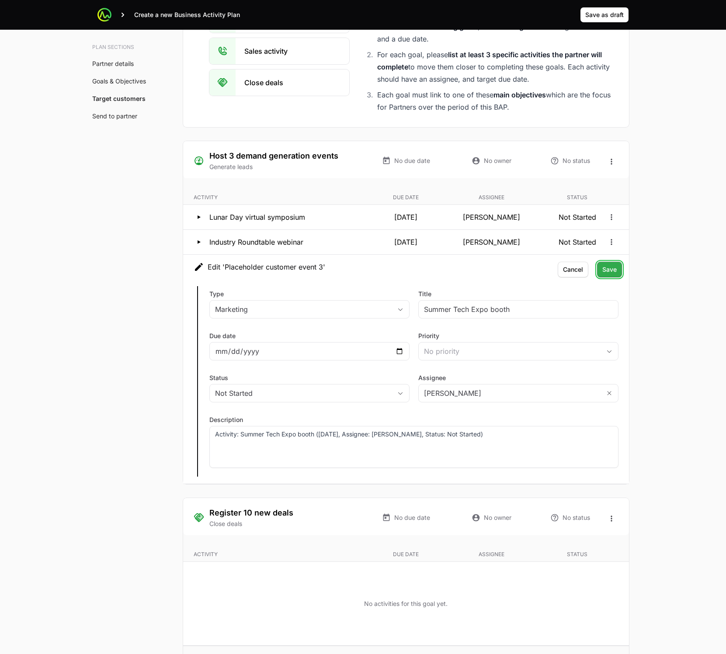
click at [601, 271] on button "Save Save" at bounding box center [609, 270] width 25 height 16
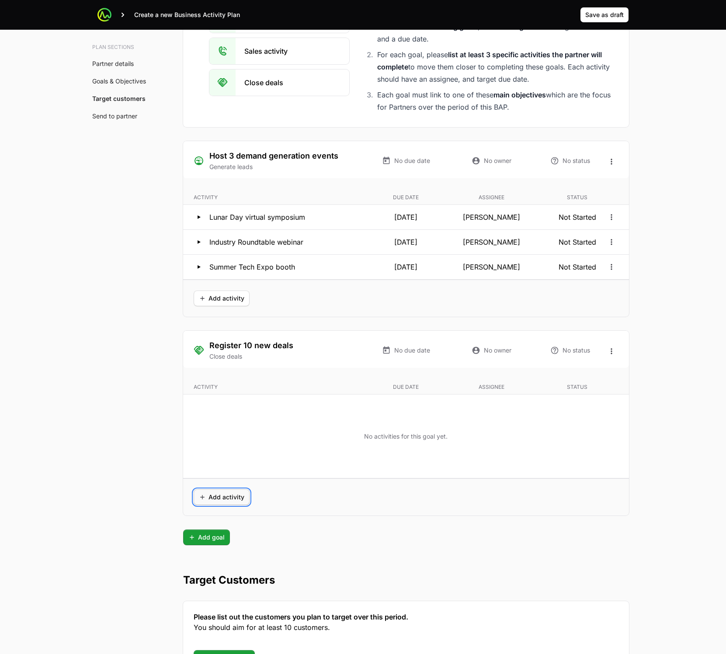
click at [208, 499] on span "Add activity" at bounding box center [221, 497] width 45 height 10
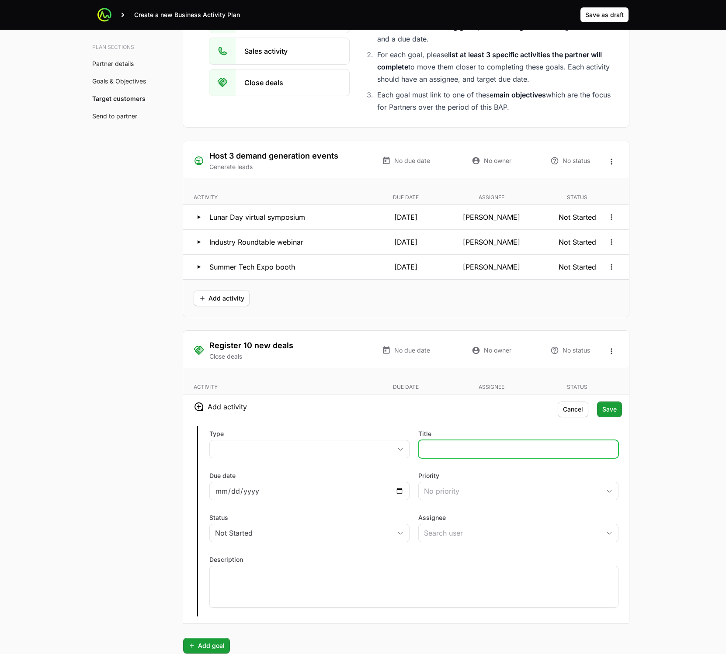
click at [489, 446] on input "Title" at bounding box center [518, 449] width 189 height 10
paste input "Activity: Run monthly pipeline check-in calls (Starting Feb, Assignee: team, St…"
type input "Run monthly pipeline check-in calls"
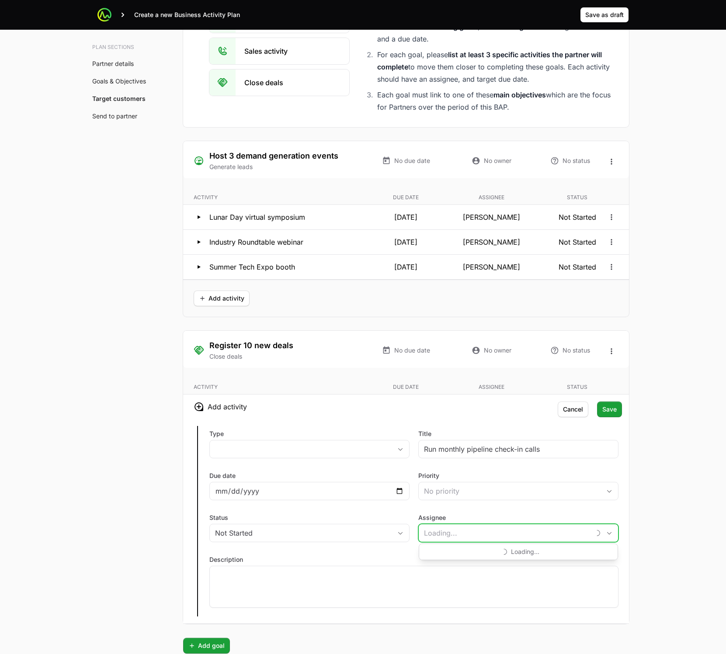
click at [530, 532] on input "Assignee" at bounding box center [504, 533] width 171 height 17
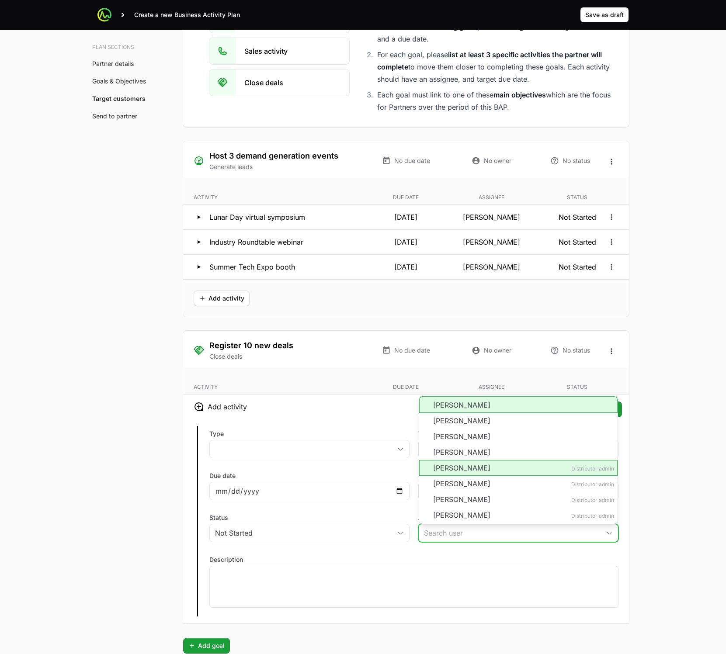
click at [461, 403] on li "Anthony Sexton" at bounding box center [518, 404] width 198 height 17
type input "Anthony Sexton"
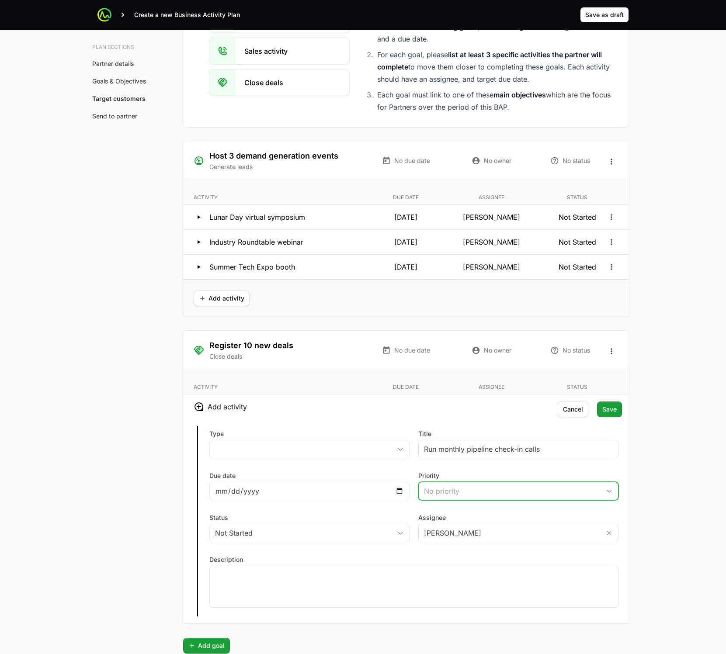
click at [440, 487] on div "No priority" at bounding box center [512, 491] width 177 height 10
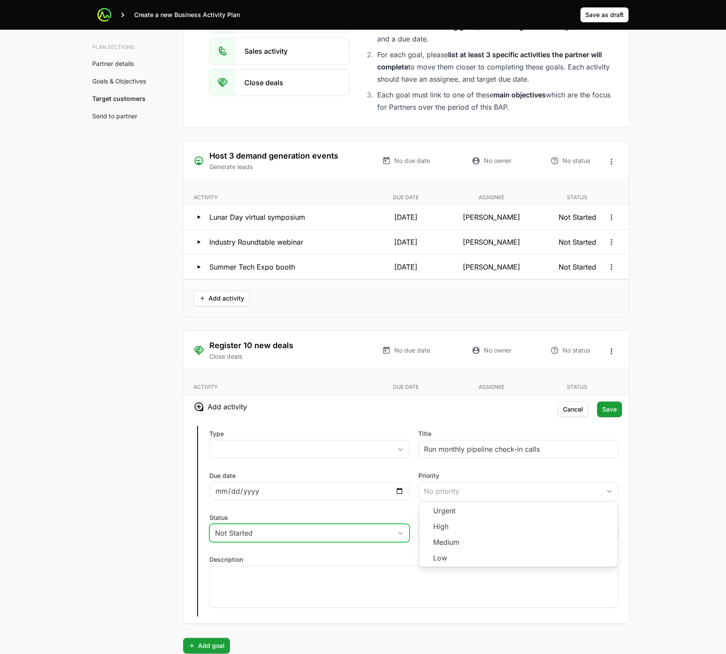
click at [338, 535] on div "Not Started" at bounding box center [303, 533] width 177 height 10
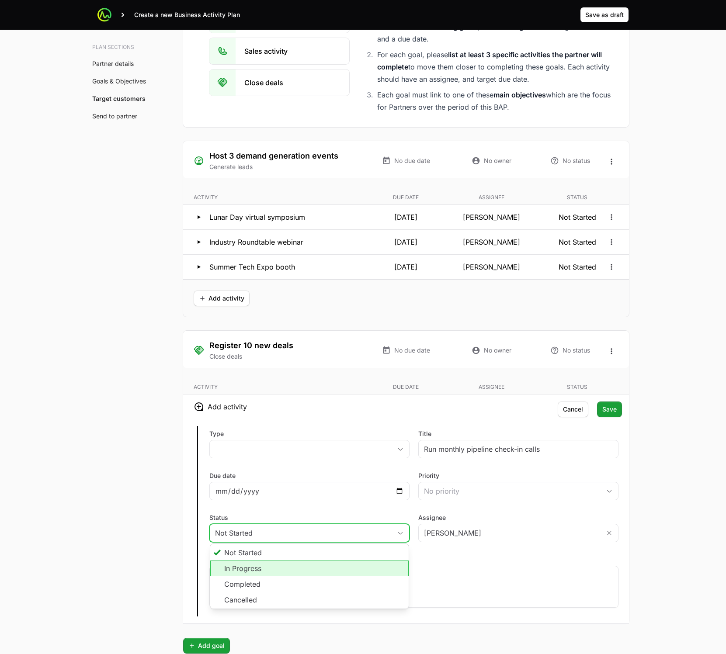
click at [280, 573] on li "In Progress" at bounding box center [309, 569] width 198 height 16
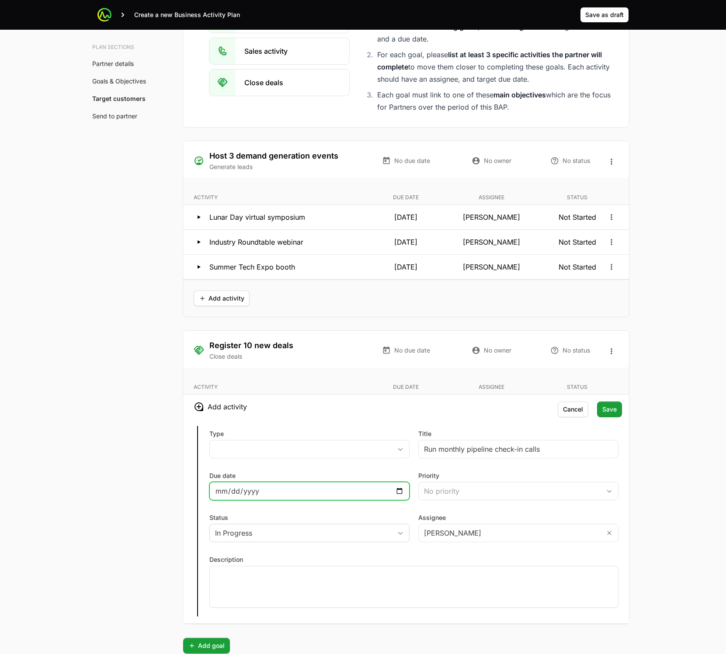
click at [401, 492] on input "Due date" at bounding box center [309, 491] width 189 height 10
click at [378, 598] on div at bounding box center [413, 587] width 409 height 42
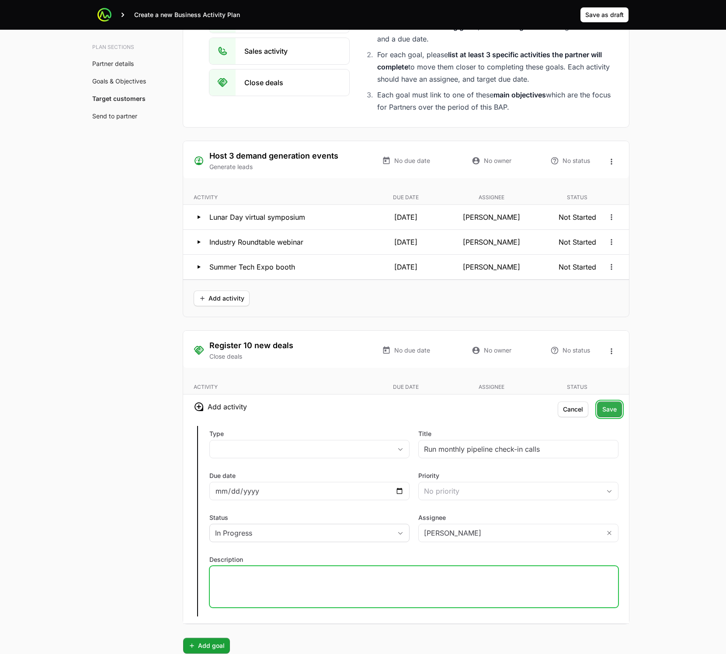
click at [609, 410] on span "Save" at bounding box center [609, 409] width 14 height 10
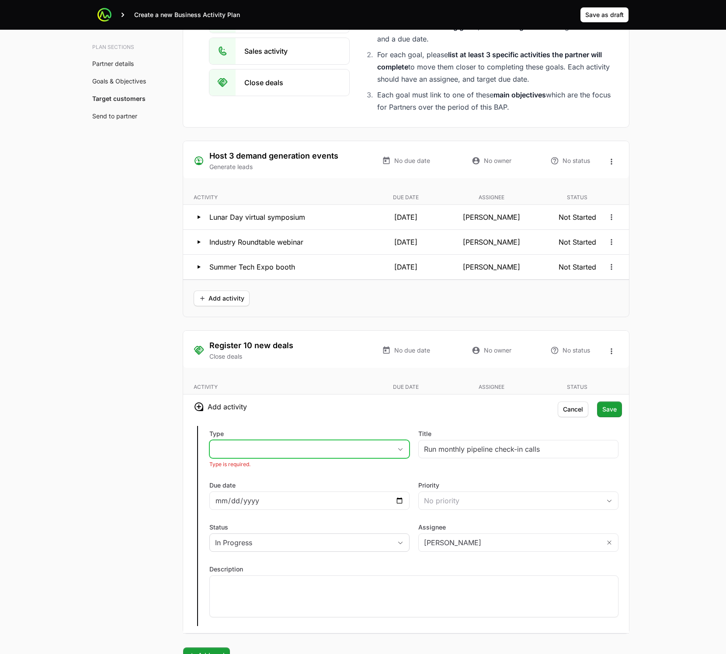
click at [329, 455] on button "placeholder" at bounding box center [309, 449] width 199 height 17
click at [316, 476] on li "Sales" at bounding box center [309, 468] width 198 height 17
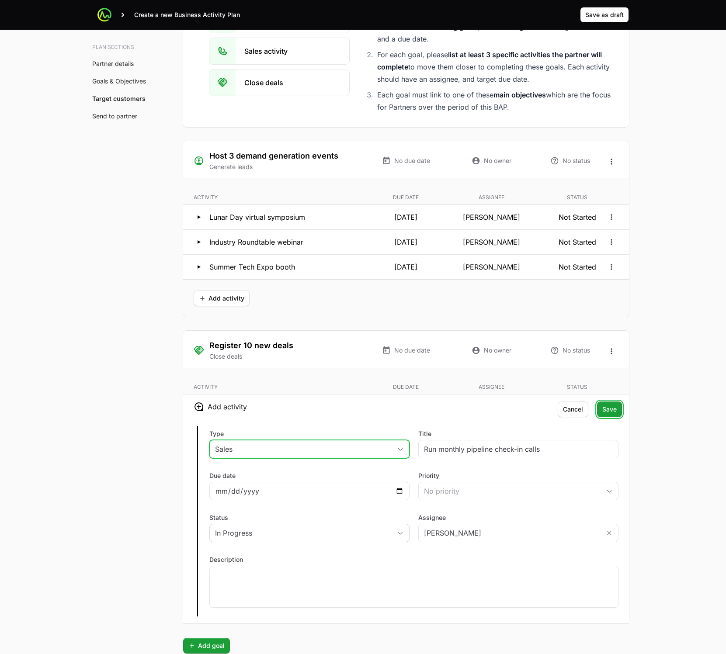
click at [610, 411] on span "Save" at bounding box center [609, 409] width 14 height 10
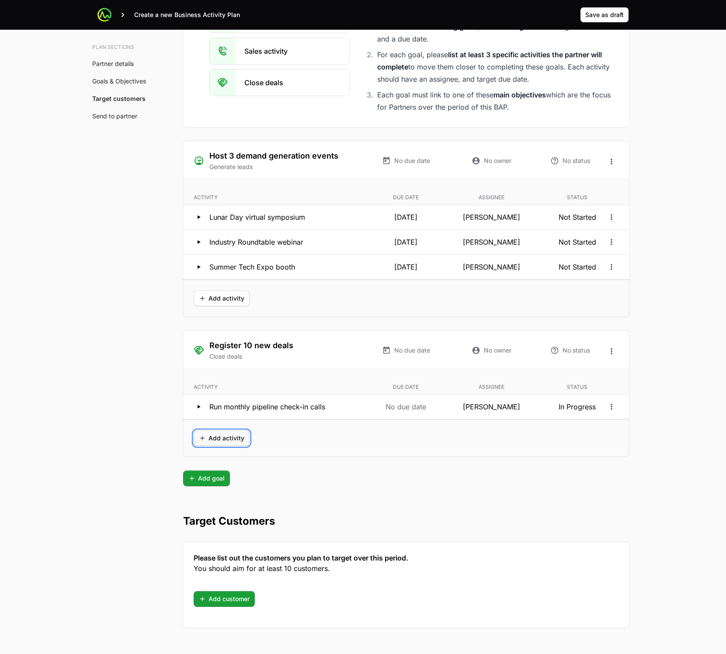
click at [221, 440] on span "Add activity" at bounding box center [221, 438] width 45 height 10
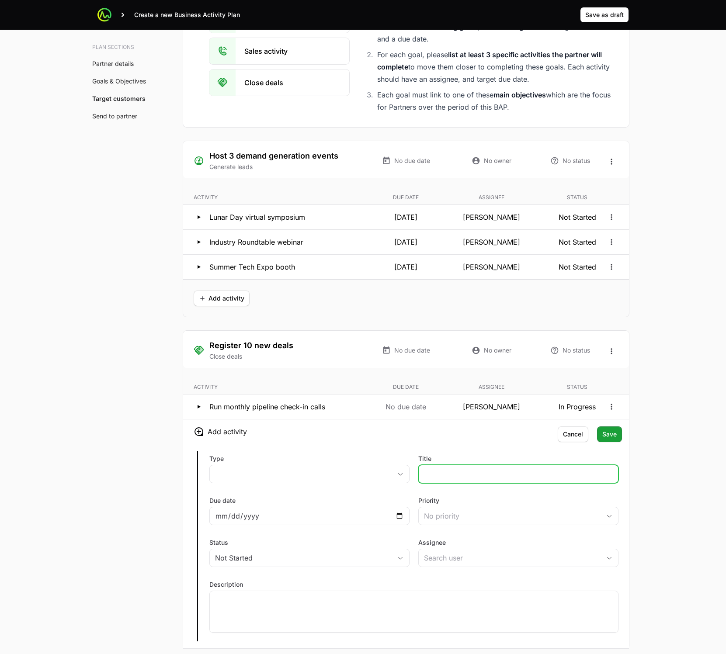
click at [516, 473] on input "Title" at bounding box center [518, 474] width 189 height 10
paste input "Activity: Collect deal feedback in ActivitySource (every month, Assignee: sales…"
type input "Collect deal feedback in ActivitySource"
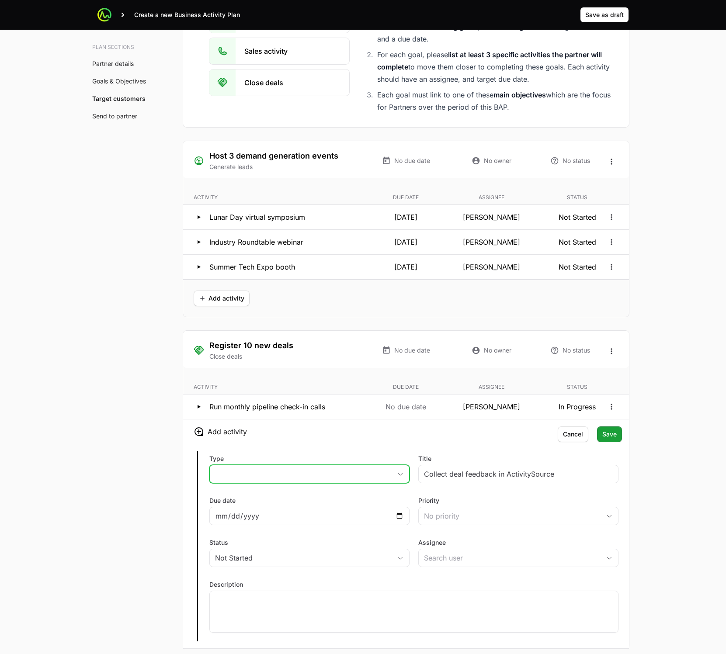
click at [330, 475] on button "placeholder" at bounding box center [309, 474] width 199 height 17
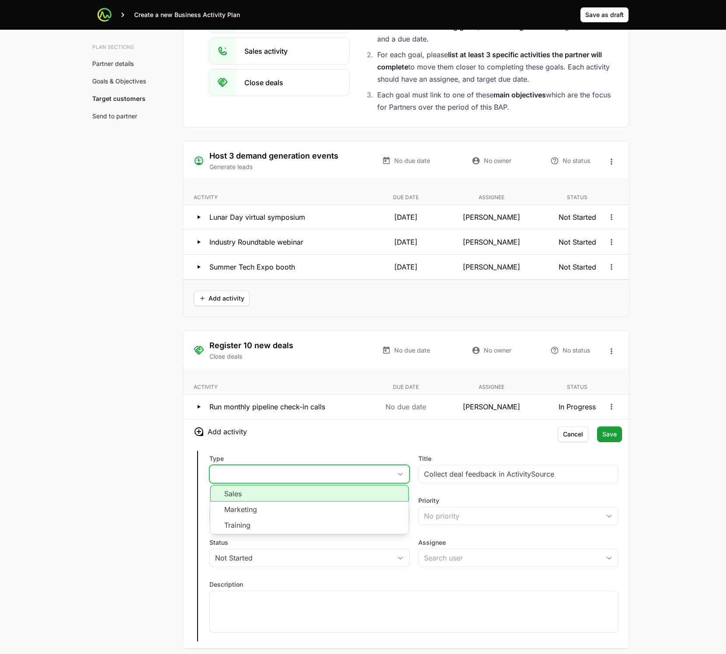
click at [318, 497] on li "Sales" at bounding box center [309, 493] width 198 height 17
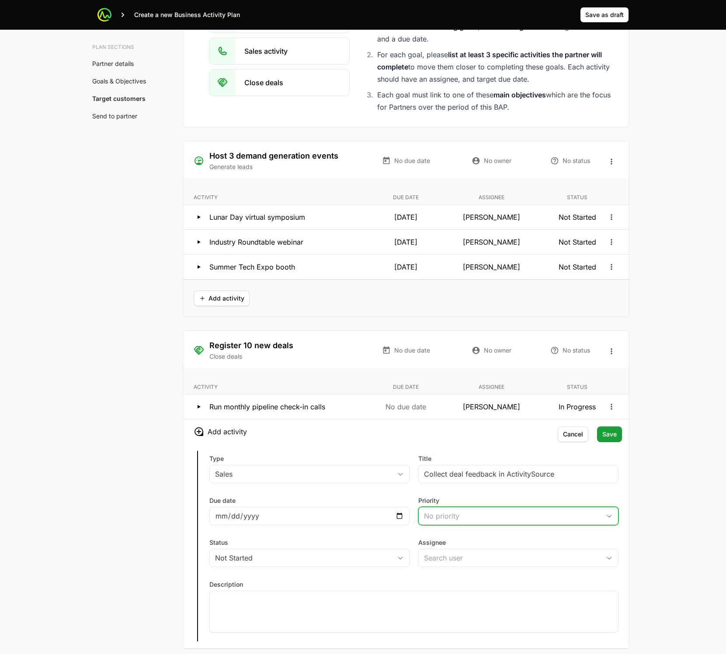
click at [449, 522] on button "No priority" at bounding box center [518, 515] width 199 height 17
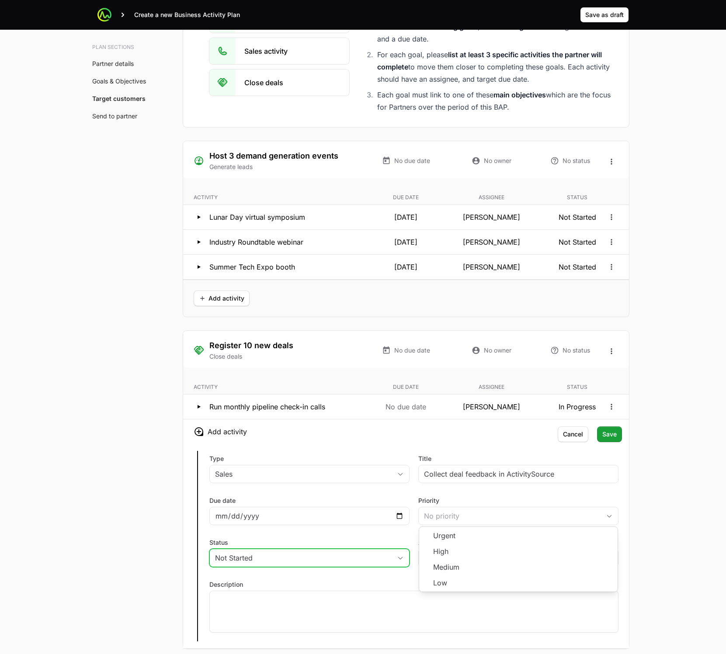
click at [323, 566] on button "Not Started" at bounding box center [309, 557] width 199 height 17
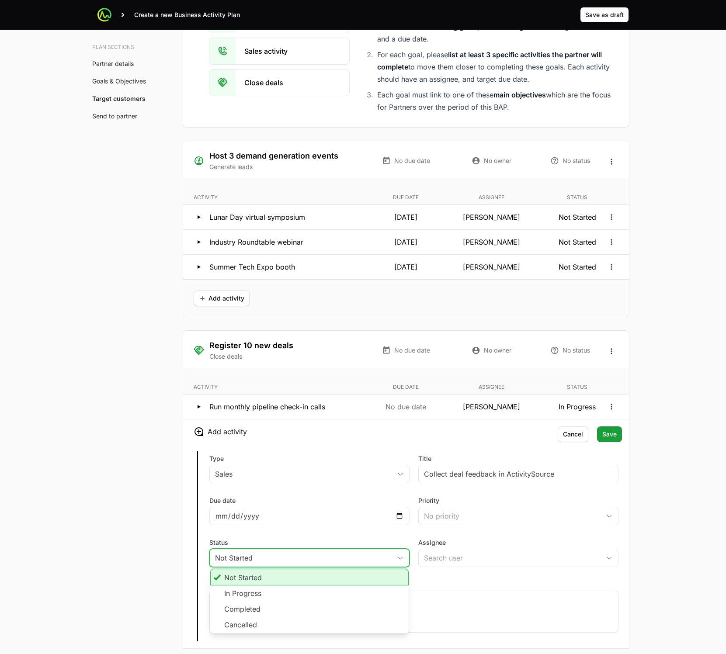
click at [321, 554] on div "Not Started" at bounding box center [303, 558] width 177 height 10
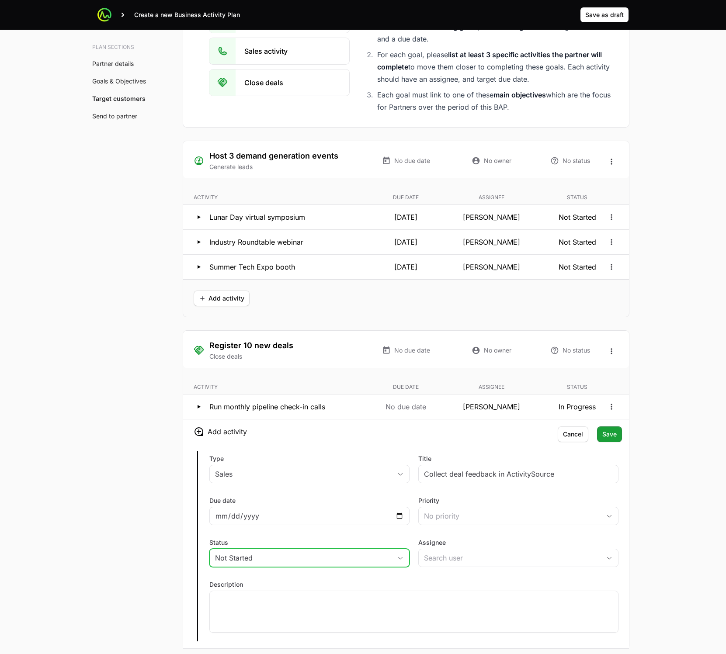
click at [321, 555] on div "Not Started" at bounding box center [303, 558] width 177 height 10
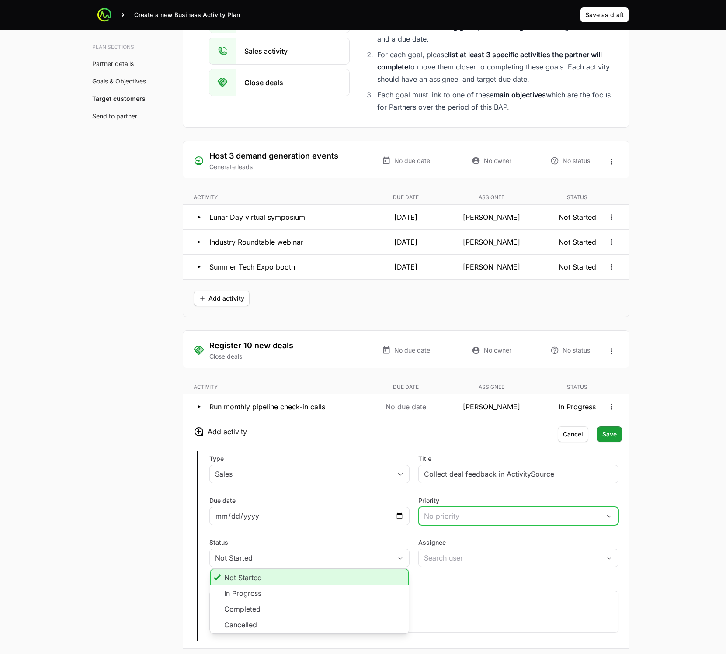
click at [472, 511] on div "No priority" at bounding box center [512, 516] width 177 height 10
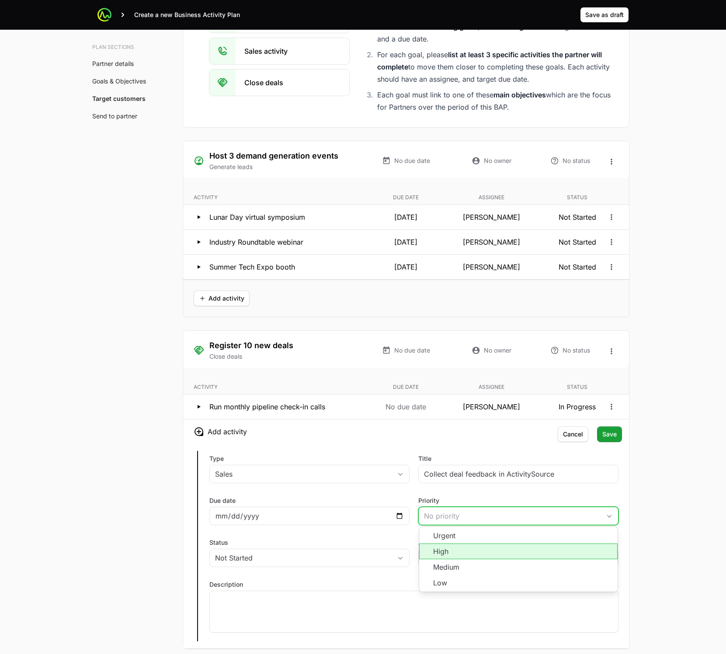
drag, startPoint x: 453, startPoint y: 553, endPoint x: 442, endPoint y: 554, distance: 11.0
click at [453, 553] on li "High" at bounding box center [518, 552] width 198 height 16
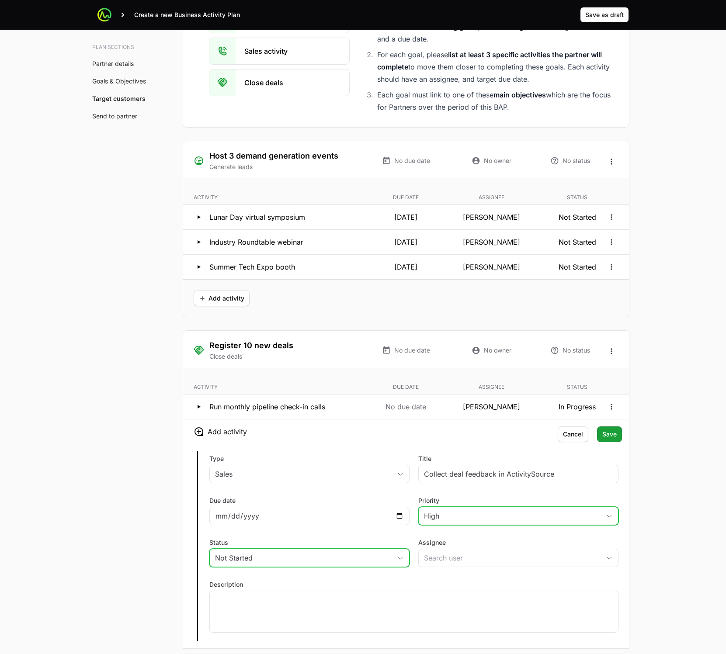
click at [302, 556] on div "Not Started" at bounding box center [303, 558] width 177 height 10
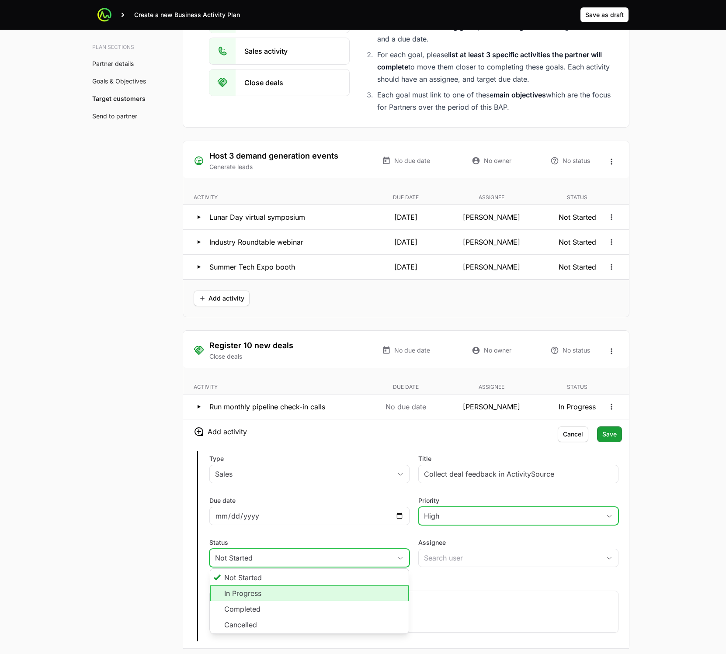
click at [283, 596] on li "In Progress" at bounding box center [309, 594] width 198 height 16
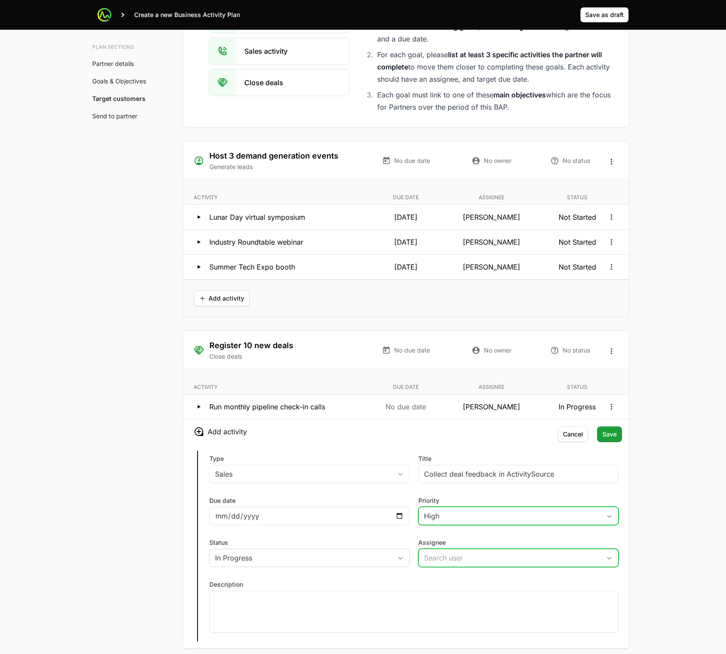
click at [469, 560] on input "Assignee" at bounding box center [510, 557] width 182 height 17
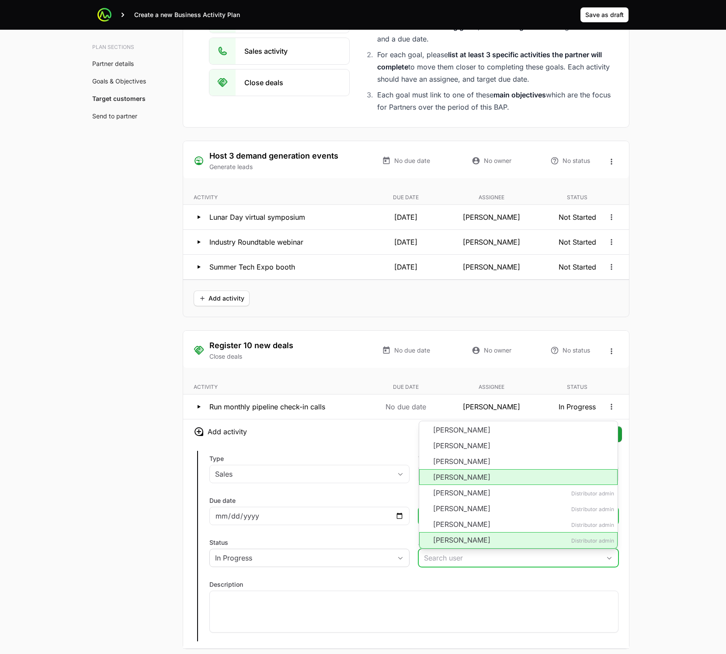
click at [462, 546] on li "Timothy Greig Distributor admin" at bounding box center [518, 540] width 198 height 17
type input "[PERSON_NAME]"
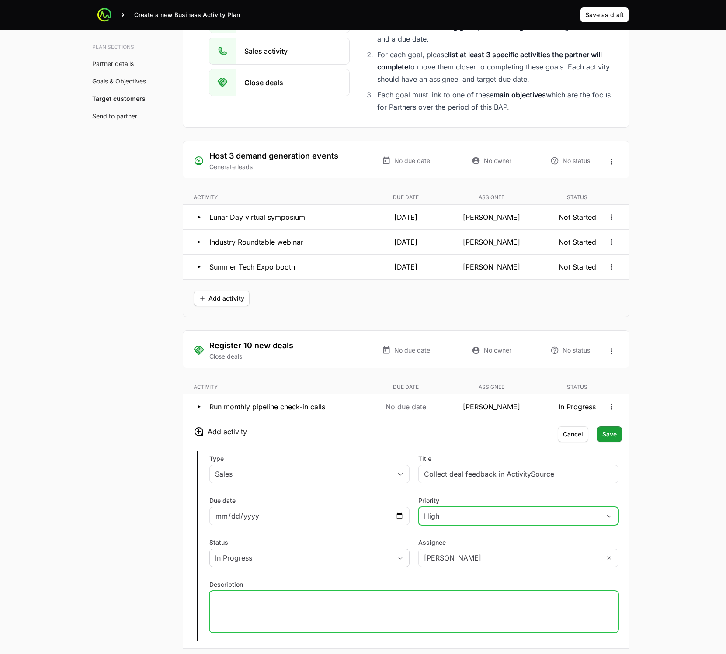
click at [275, 600] on p at bounding box center [414, 599] width 398 height 9
click at [373, 606] on div "(every month, Assignee: sales team, Status: Ongoing)" at bounding box center [413, 612] width 409 height 42
click at [382, 602] on p "(every month, Assignee: sales team, Status: Ongoing)" at bounding box center [414, 599] width 398 height 9
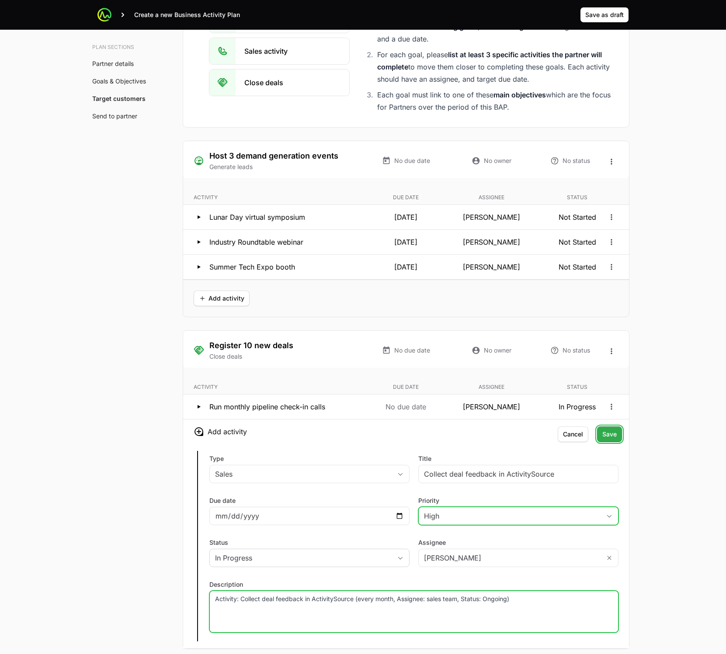
click at [613, 441] on button "Save Save" at bounding box center [609, 435] width 25 height 16
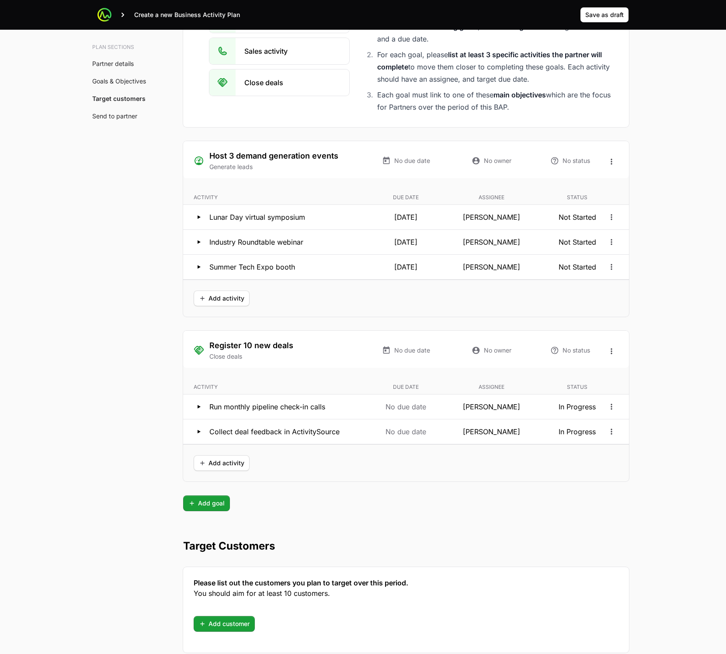
scroll to position [1522, 0]
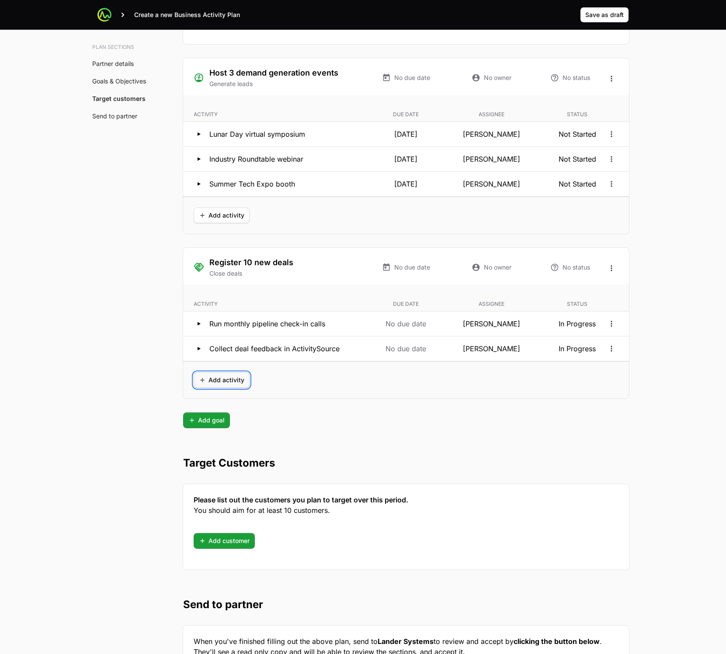
click at [213, 382] on span "Add activity" at bounding box center [221, 380] width 45 height 10
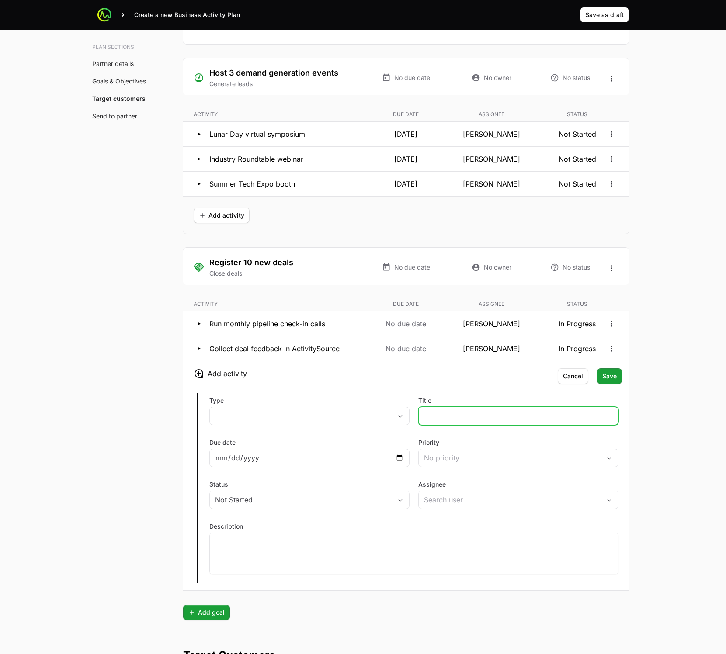
click at [442, 414] on input "Title" at bounding box center [518, 416] width 189 height 10
paste input "Activity: Tabudo assisted deal-support reviews (quarterly, Assignee: Tabudo rep…"
type input "Tabudo assisted deal-support reviews"
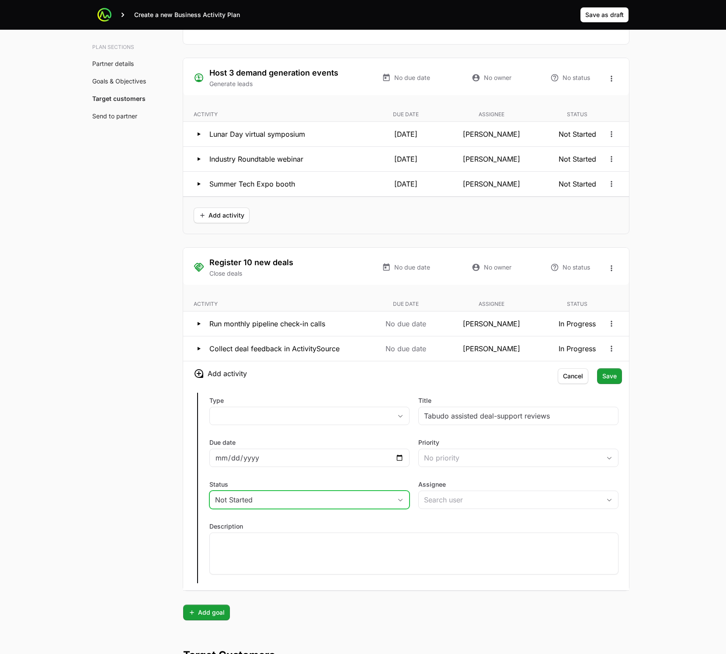
click at [385, 494] on button "Not Started" at bounding box center [309, 499] width 199 height 17
drag, startPoint x: 329, startPoint y: 535, endPoint x: 338, endPoint y: 530, distance: 10.4
click at [329, 535] on li "In Progress" at bounding box center [309, 536] width 198 height 16
click at [433, 501] on input "Assignee" at bounding box center [510, 499] width 182 height 17
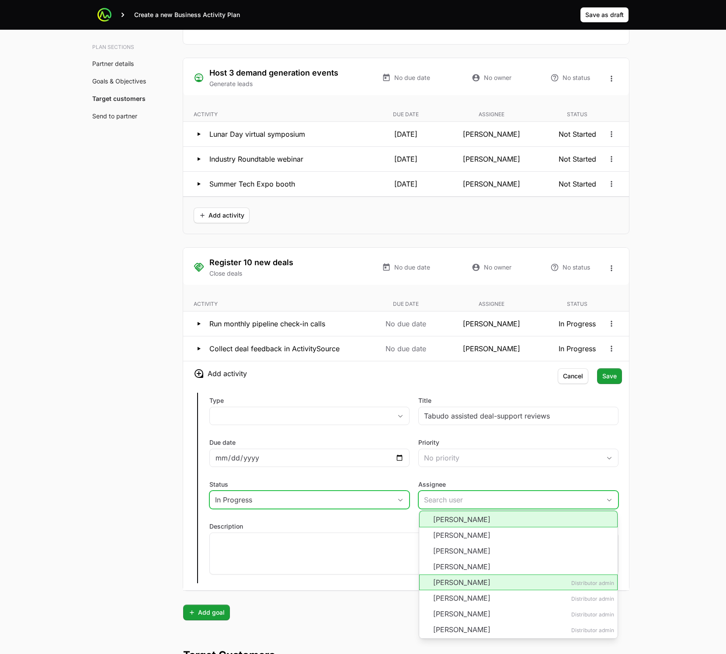
click at [452, 523] on li "Anthony Sexton" at bounding box center [518, 519] width 198 height 17
type input "Anthony Sexton"
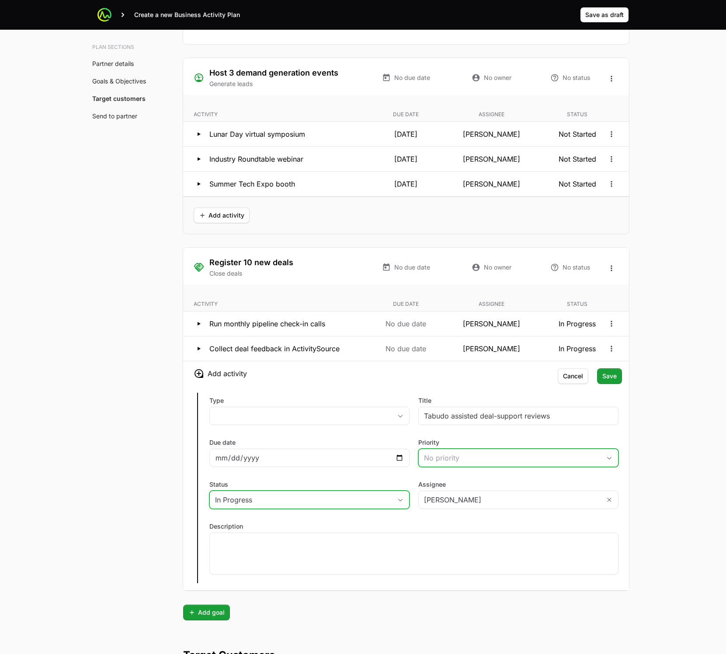
click at [469, 456] on div "No priority" at bounding box center [512, 458] width 177 height 10
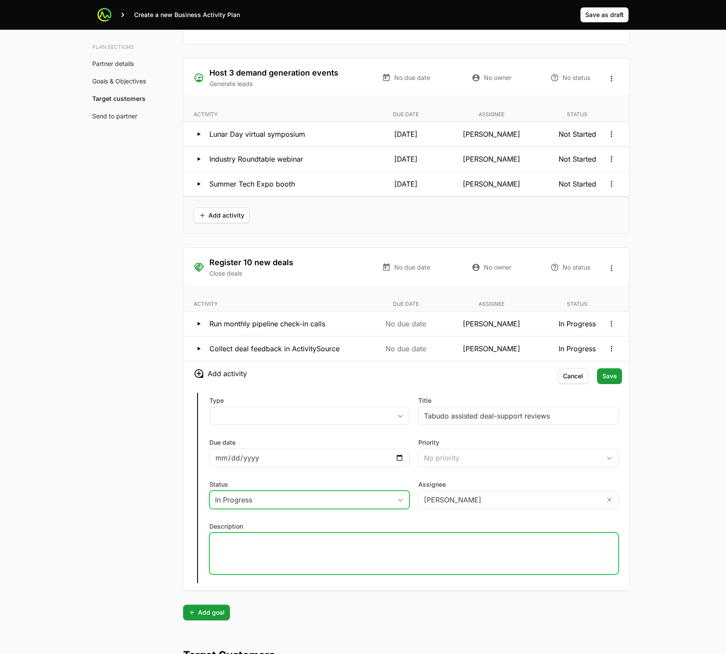
click at [385, 533] on div at bounding box center [413, 554] width 409 height 42
click at [604, 385] on div "Add activity Type placeholder Title Tabudo assisted deal-support reviews Due da…" at bounding box center [406, 475] width 446 height 229
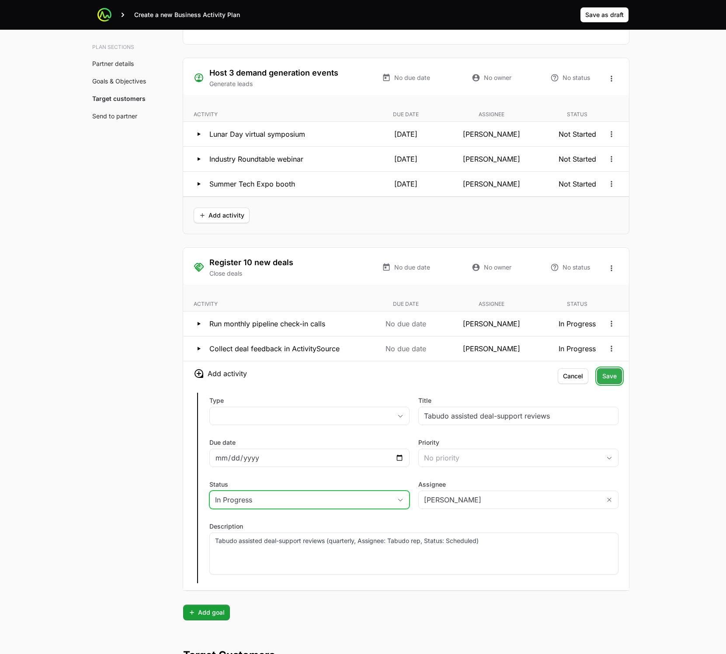
click at [605, 382] on button "Save Save" at bounding box center [609, 376] width 25 height 16
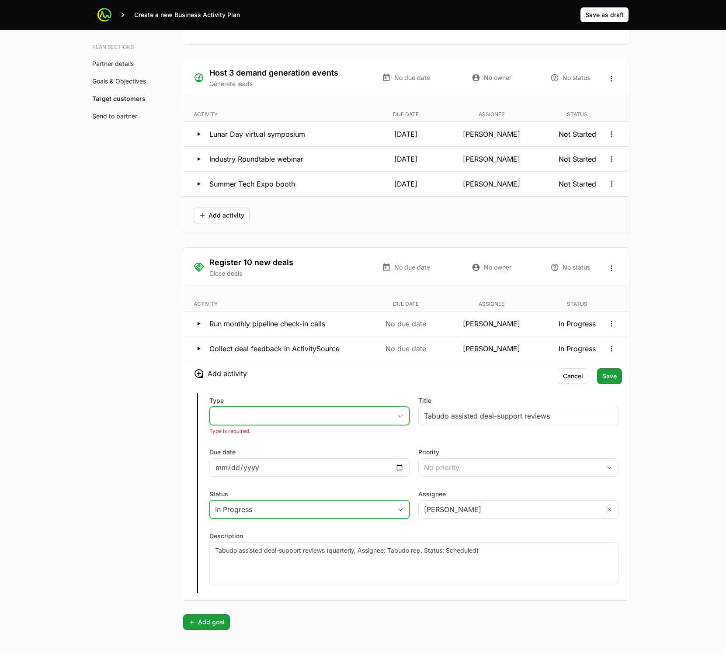
click at [293, 413] on button "placeholder" at bounding box center [309, 415] width 199 height 17
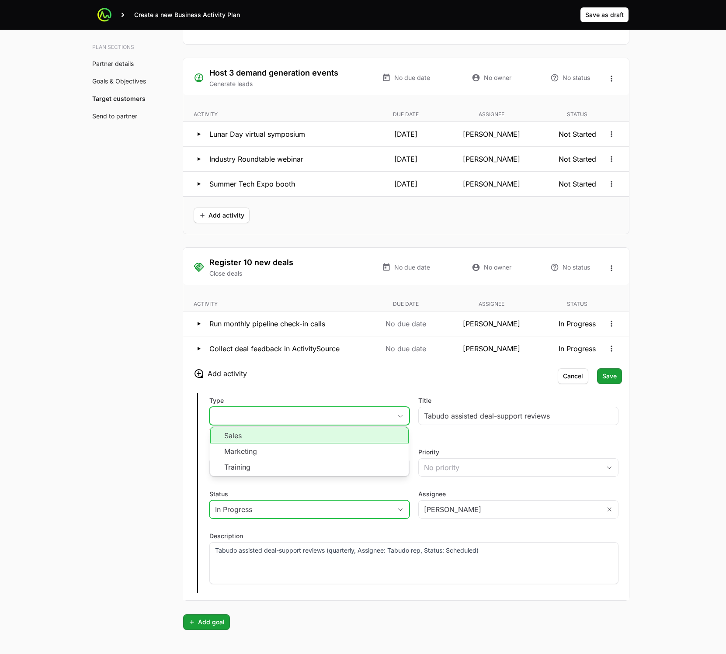
click at [281, 435] on li "Sales" at bounding box center [309, 435] width 198 height 17
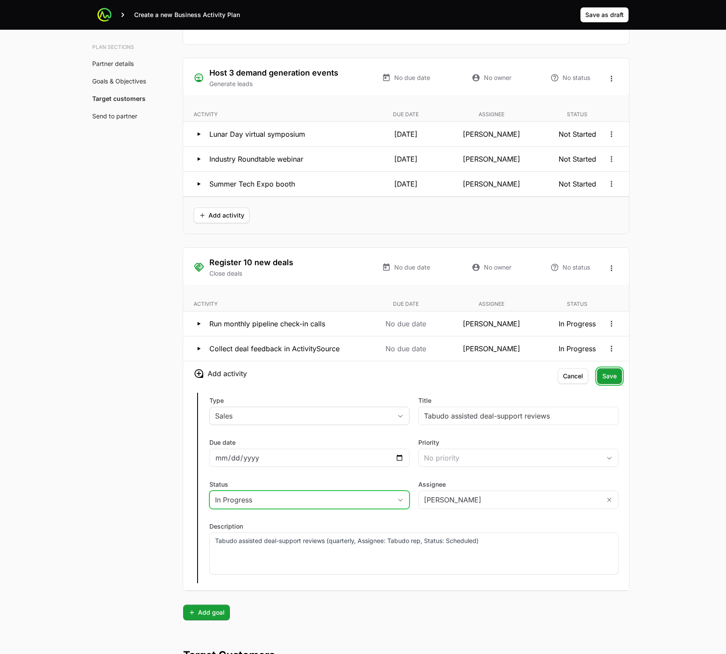
click at [606, 372] on button "Save Save" at bounding box center [609, 376] width 25 height 16
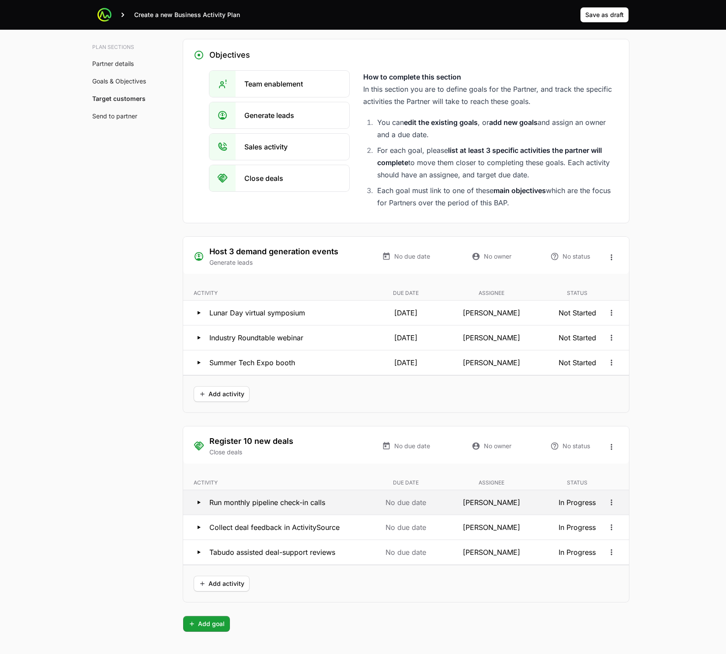
scroll to position [1509, 0]
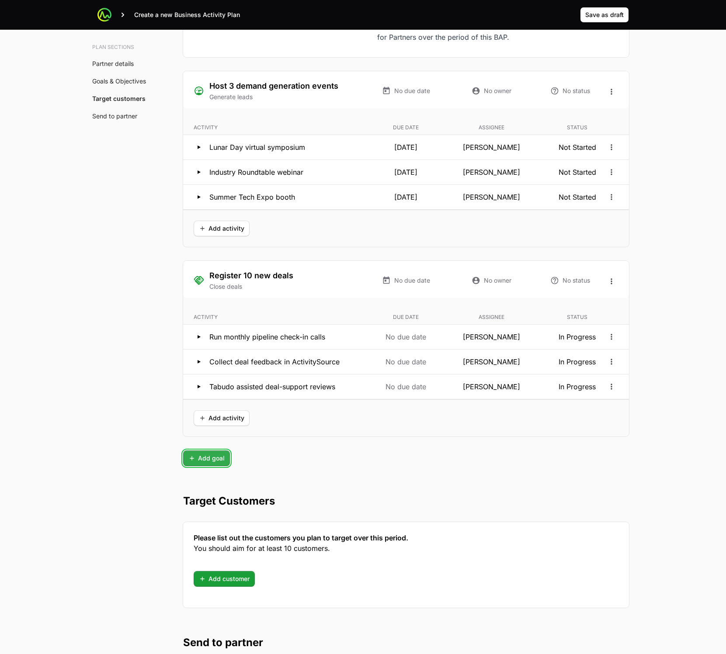
click at [217, 462] on span "Add goal" at bounding box center [206, 458] width 36 height 10
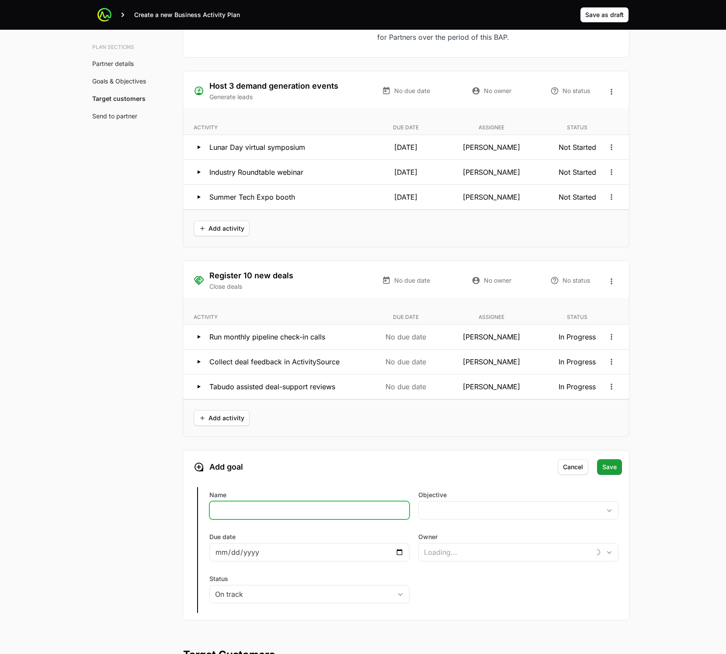
click at [277, 511] on input "Name" at bounding box center [309, 510] width 189 height 10
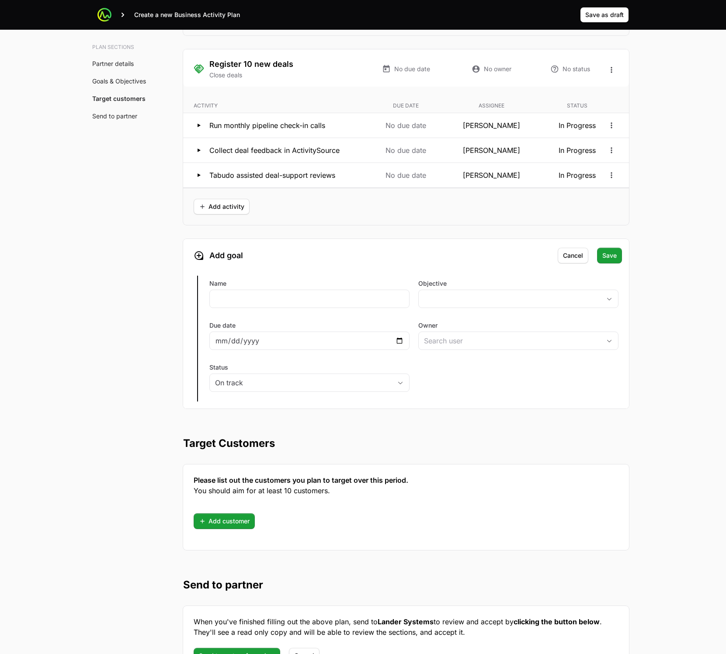
scroll to position [1799, 0]
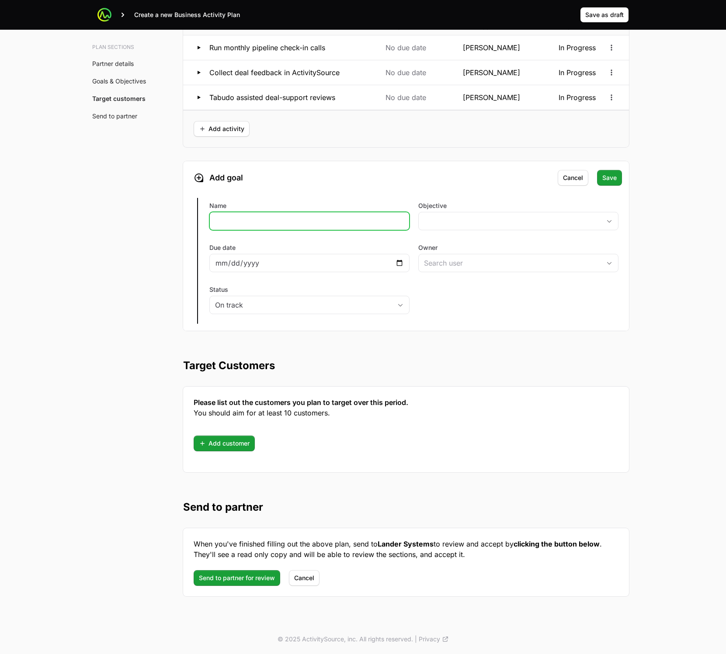
paste input "Close $120,000 in deals (Objective: Close deals)"
type input "Close $120,000 in deals in 2025"
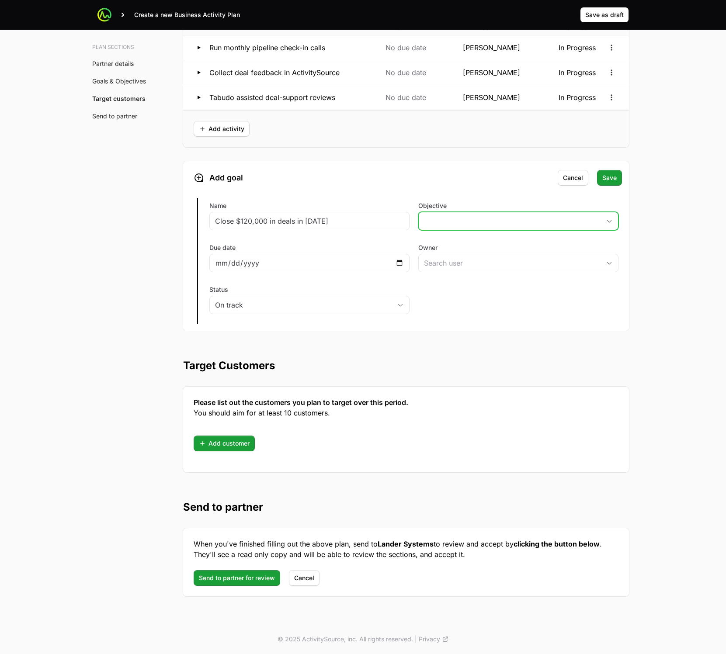
click at [467, 214] on button "placeholder" at bounding box center [518, 220] width 199 height 17
drag, startPoint x: 482, startPoint y: 289, endPoint x: 473, endPoint y: 286, distance: 8.9
click at [481, 289] on li "Close deals" at bounding box center [518, 288] width 198 height 17
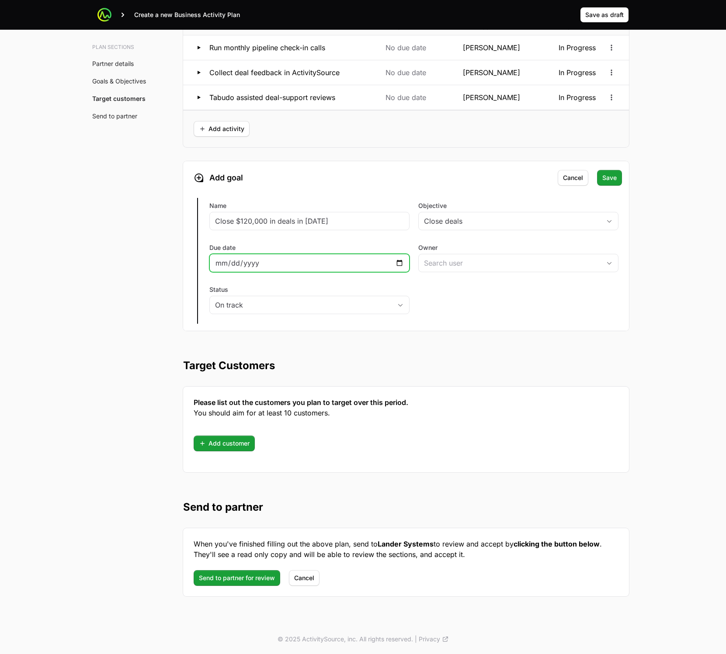
click at [368, 261] on input "Due date" at bounding box center [309, 263] width 189 height 10
click at [400, 262] on input "Due date" at bounding box center [309, 263] width 189 height 10
type input "2025-12-31"
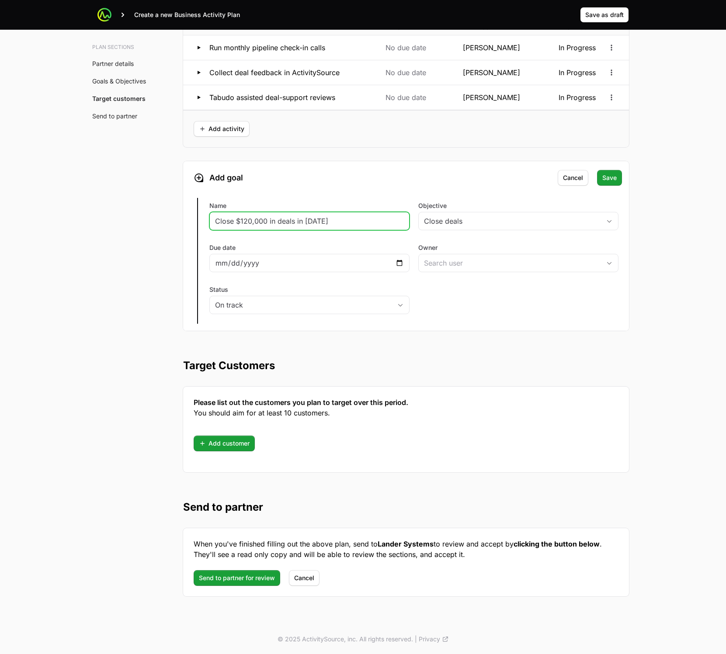
click at [303, 222] on input "Close $120,000 in deals in 2025" at bounding box center [309, 221] width 189 height 10
click at [306, 219] on input "Close $120,000 in deals in 2025" at bounding box center [309, 221] width 189 height 10
drag, startPoint x: 339, startPoint y: 222, endPoint x: 295, endPoint y: 222, distance: 43.7
click at [295, 222] on input "Close $120,000 in deals in 2025" at bounding box center [309, 221] width 189 height 10
click at [337, 219] on input "Close $120,000 in deals in 2025" at bounding box center [309, 221] width 189 height 10
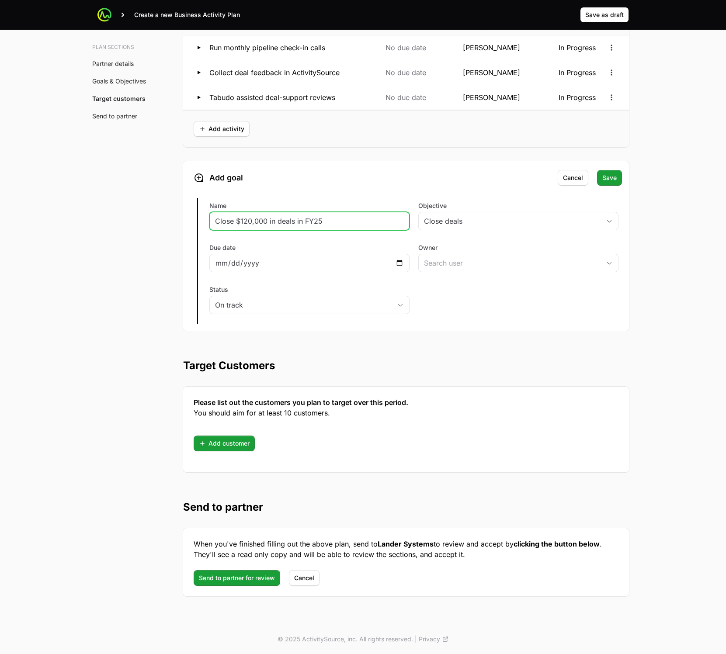
type input "Close $120,000 in deals in FY25"
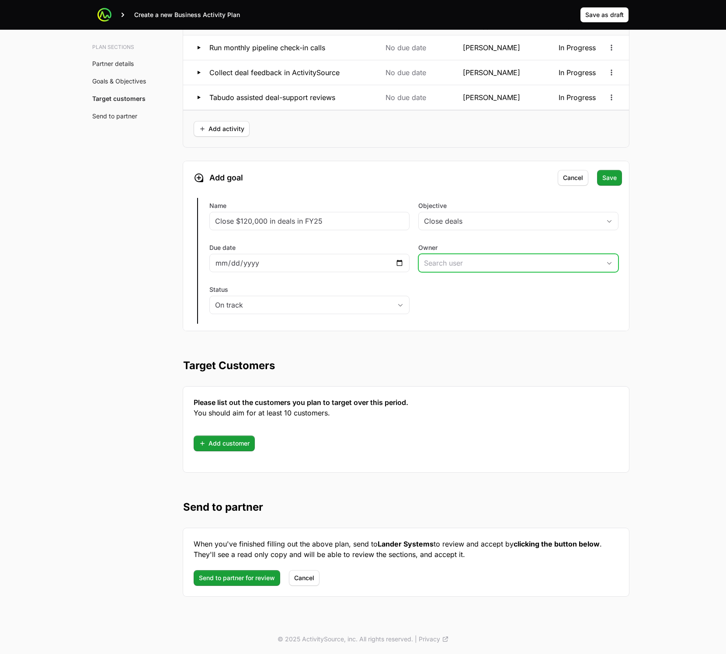
click at [540, 262] on input "Owner" at bounding box center [510, 262] width 182 height 17
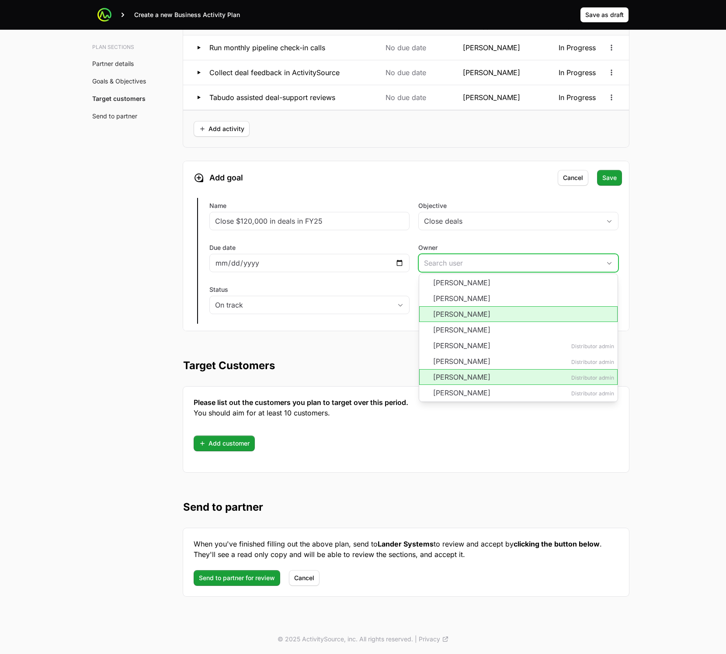
click at [506, 313] on li "[PERSON_NAME]" at bounding box center [518, 314] width 198 height 16
type input "[PERSON_NAME]"
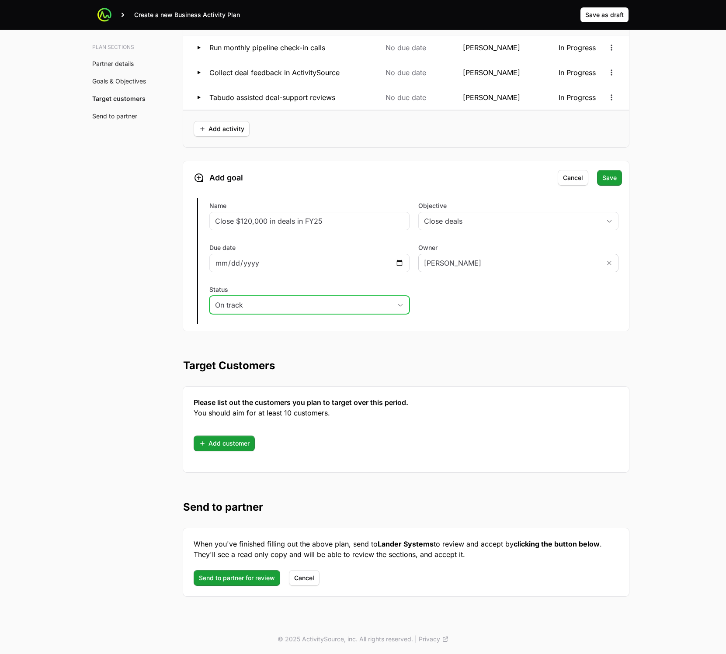
click at [358, 301] on div "On track" at bounding box center [303, 305] width 177 height 10
click at [360, 299] on button "On track" at bounding box center [309, 304] width 199 height 17
click at [607, 180] on span "Save" at bounding box center [609, 178] width 14 height 10
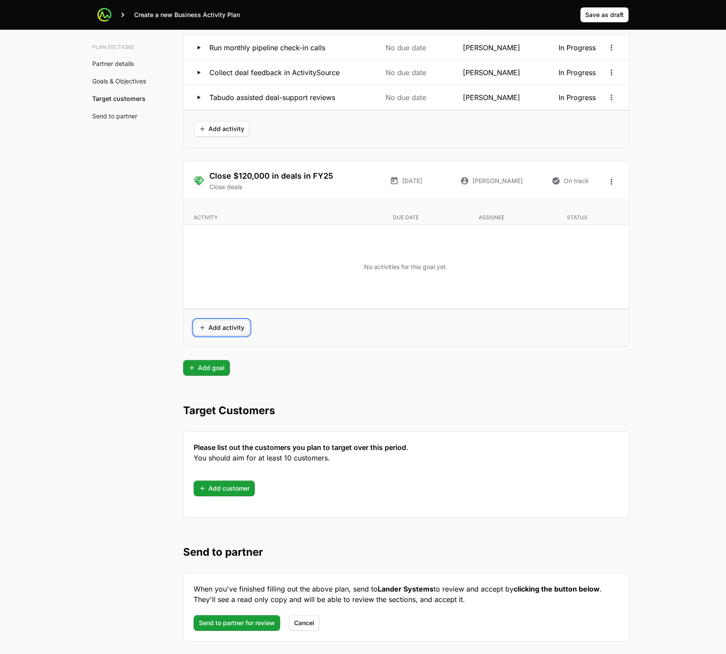
click at [224, 330] on span "Add activity" at bounding box center [221, 328] width 45 height 10
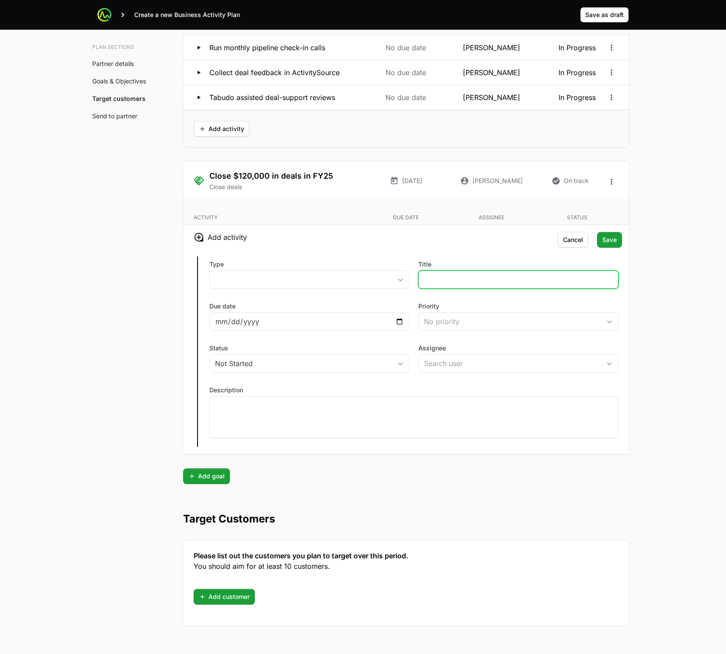
click at [516, 278] on input "Title" at bounding box center [518, 280] width 189 height 10
paste input "Track close rate and ROI with ActivitySource dashboards (monthly, Assignee: Lea…"
type input "Track close rate and ROI with ActivitySource dashboards"
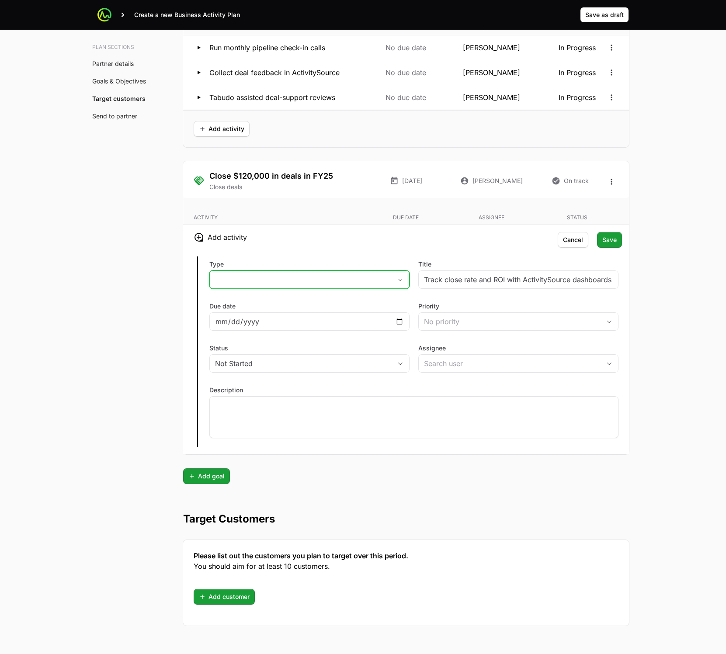
click at [332, 278] on button "placeholder" at bounding box center [309, 279] width 199 height 17
click at [313, 302] on li "Sales" at bounding box center [309, 299] width 198 height 17
click at [430, 322] on div "No priority" at bounding box center [512, 321] width 177 height 10
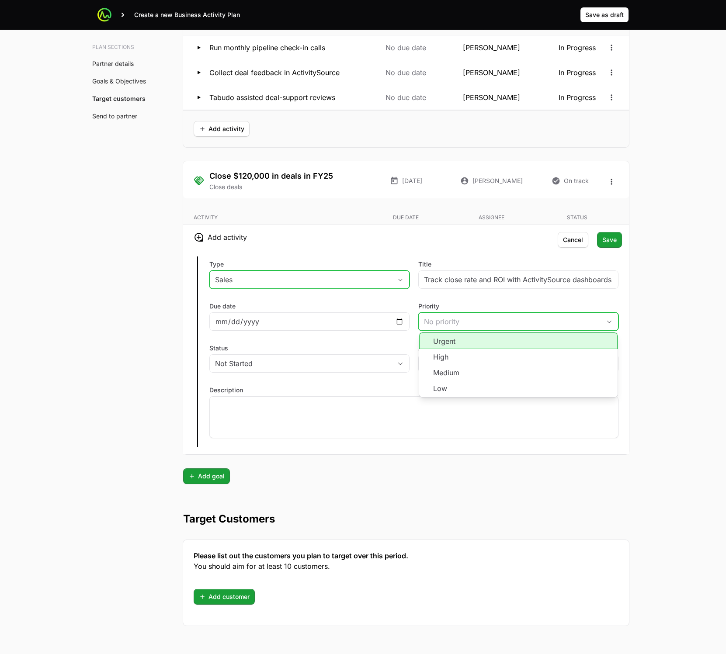
click at [429, 319] on div "No priority" at bounding box center [512, 321] width 177 height 10
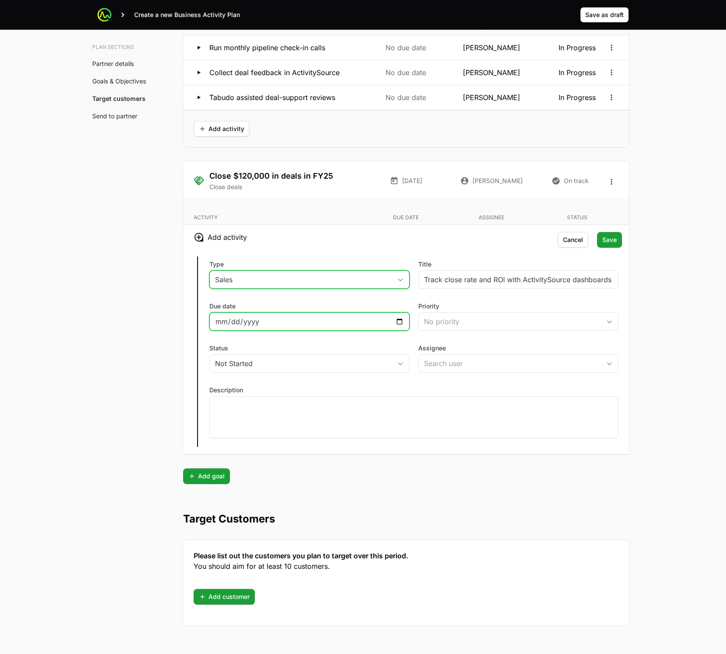
click at [371, 324] on input "Due date" at bounding box center [309, 321] width 189 height 10
click at [395, 321] on input "Due date" at bounding box center [309, 321] width 189 height 10
drag, startPoint x: 355, startPoint y: 302, endPoint x: 363, endPoint y: 304, distance: 8.8
click at [355, 303] on div "Due date" at bounding box center [309, 316] width 200 height 29
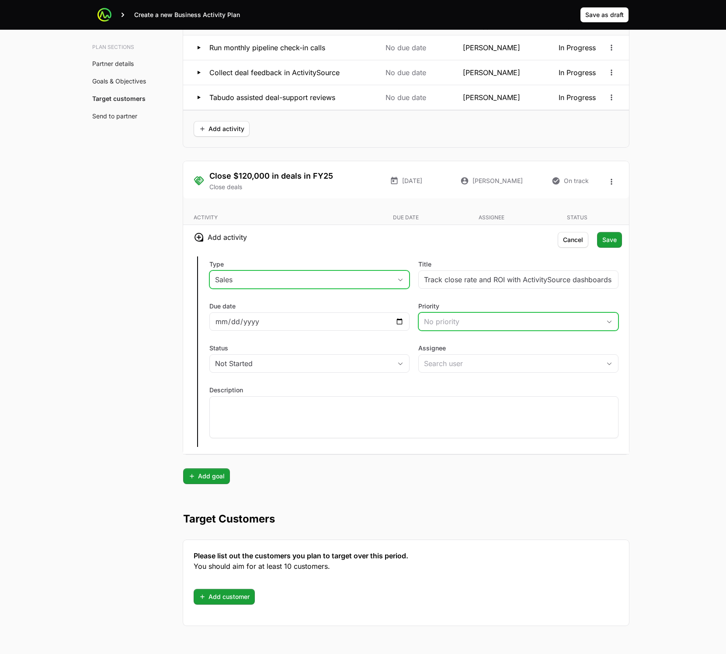
click at [541, 326] on div "No priority" at bounding box center [512, 321] width 177 height 10
click at [540, 310] on label "Priority" at bounding box center [518, 306] width 200 height 9
click at [540, 313] on button "No priority" at bounding box center [518, 321] width 199 height 17
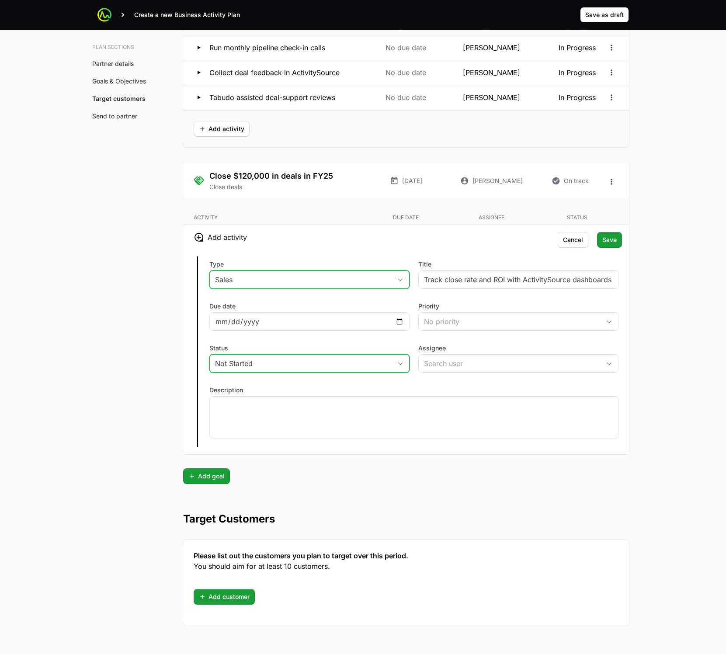
click at [363, 363] on div "Not Started" at bounding box center [303, 363] width 177 height 10
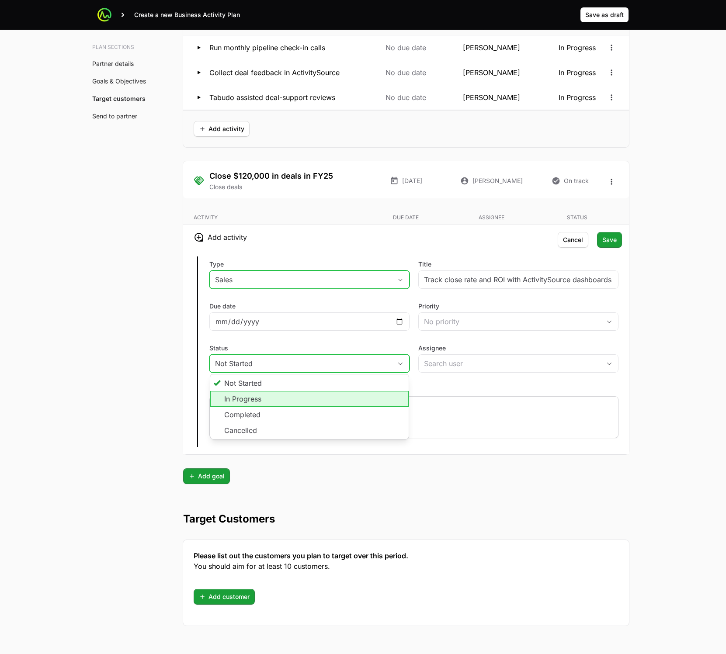
click at [334, 401] on li "In Progress" at bounding box center [309, 399] width 198 height 16
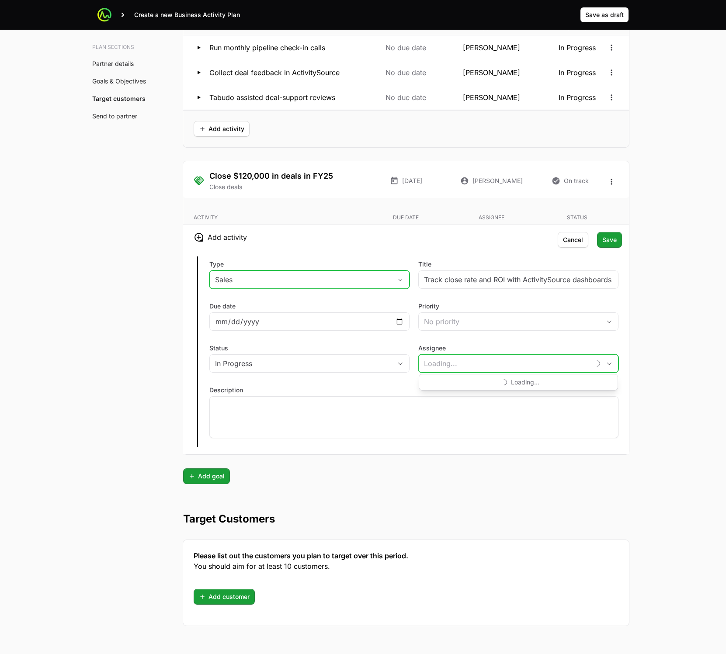
click at [457, 368] on input "Assignee" at bounding box center [504, 363] width 171 height 17
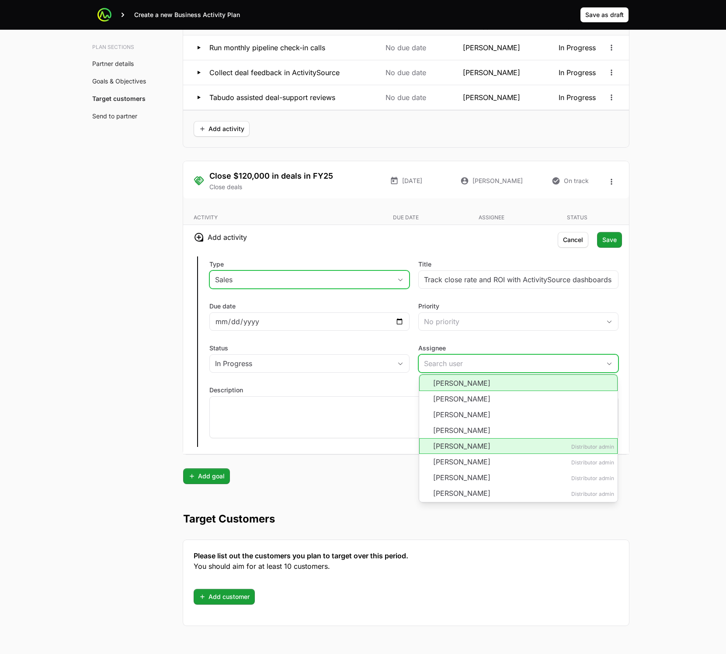
click at [448, 386] on li "Anthony Sexton" at bounding box center [518, 383] width 198 height 17
type input "Anthony Sexton"
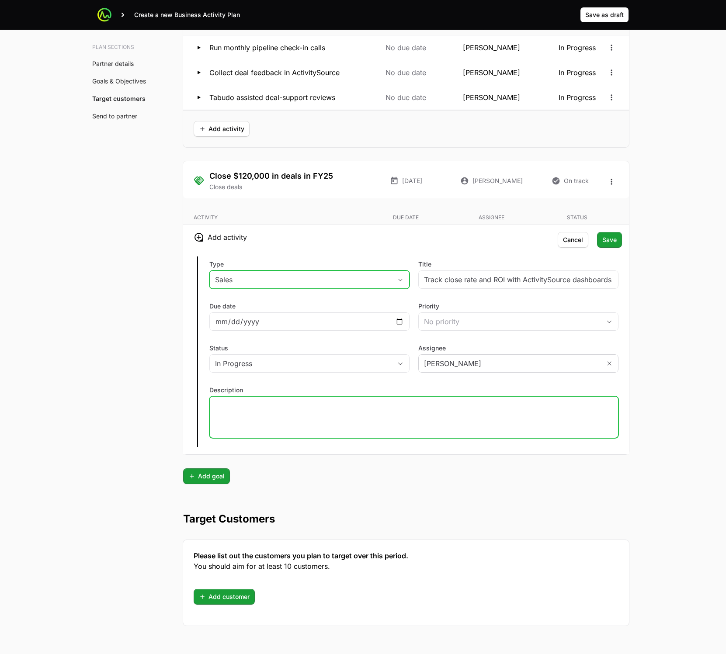
click at [385, 422] on div at bounding box center [413, 417] width 409 height 42
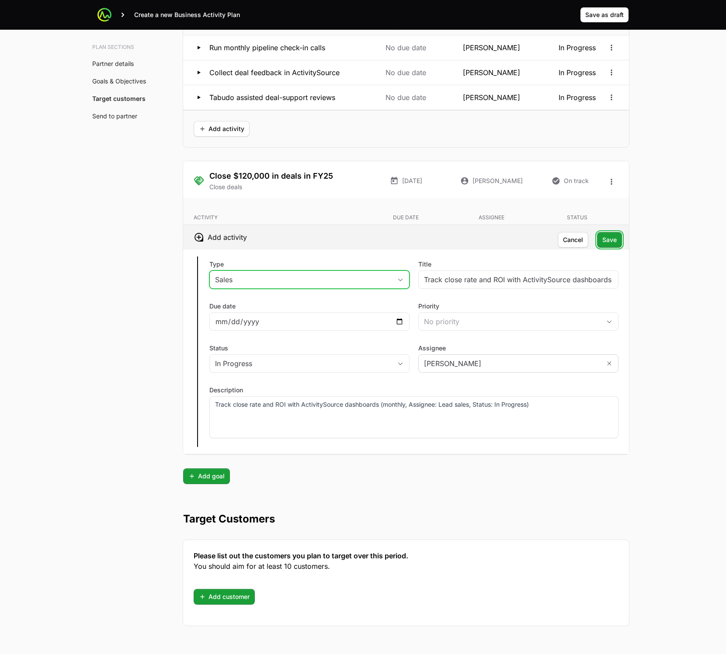
click at [619, 238] on button "Save Save" at bounding box center [609, 240] width 25 height 16
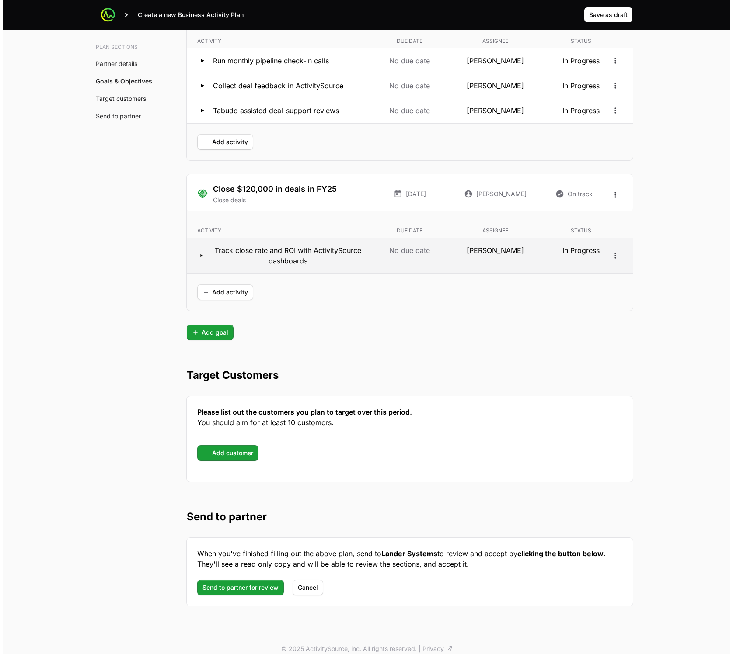
scroll to position [1776, 0]
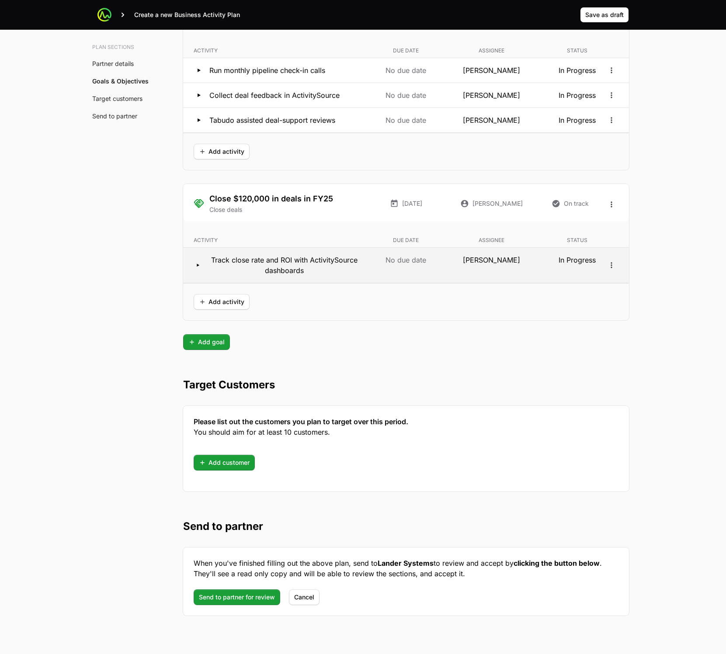
click at [199, 264] on icon at bounding box center [197, 265] width 10 height 9
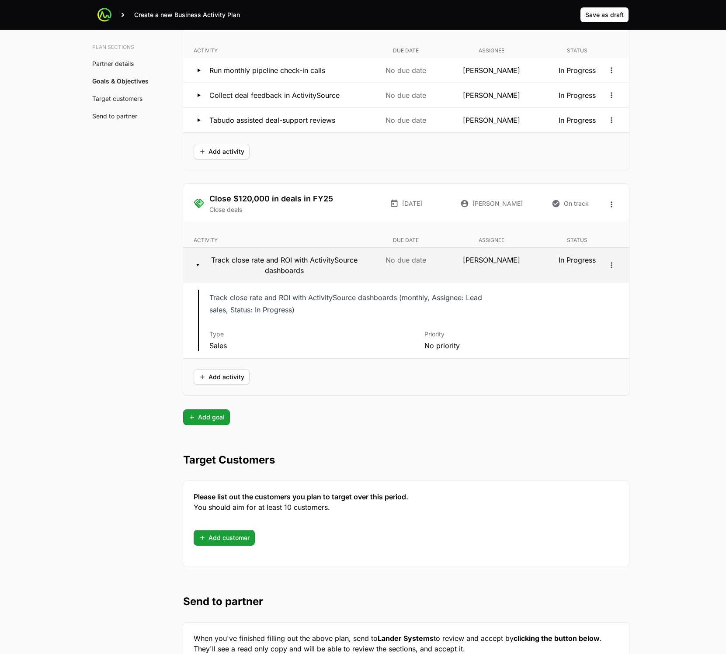
drag, startPoint x: 197, startPoint y: 265, endPoint x: 210, endPoint y: 262, distance: 13.0
click at [198, 265] on icon at bounding box center [197, 265] width 3 height 3
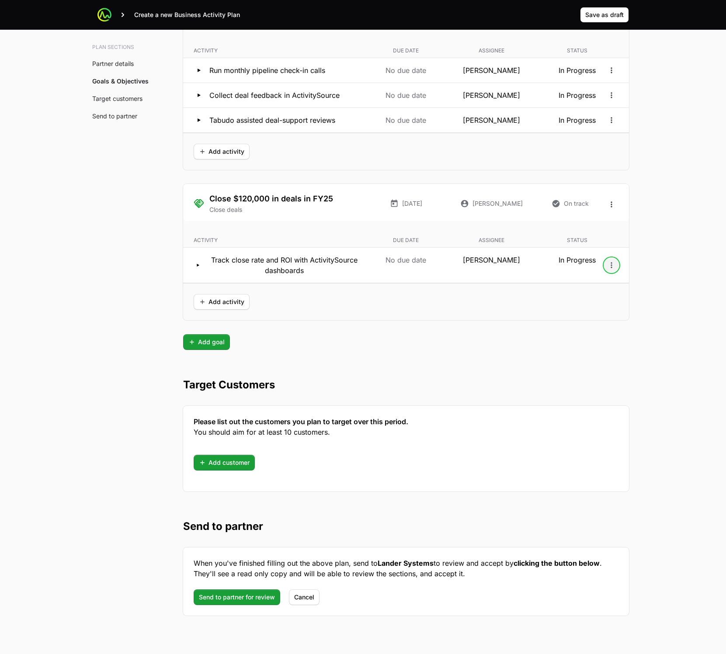
click at [614, 267] on icon "Open options" at bounding box center [611, 265] width 9 height 9
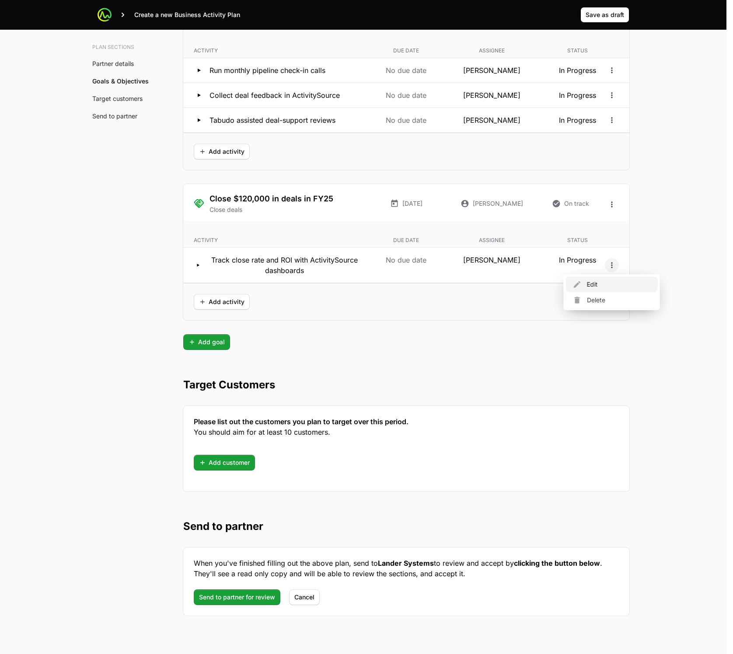
click at [603, 281] on div "Edit" at bounding box center [612, 285] width 92 height 16
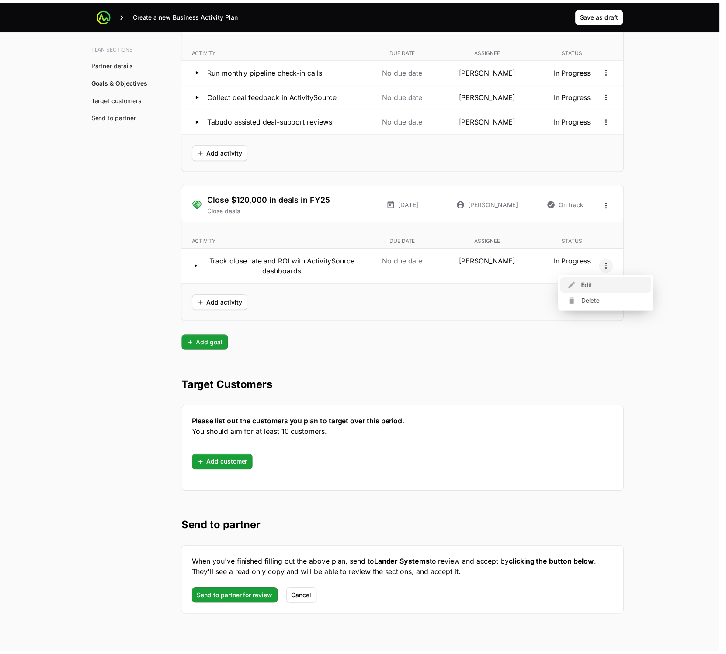
scroll to position [1748, 0]
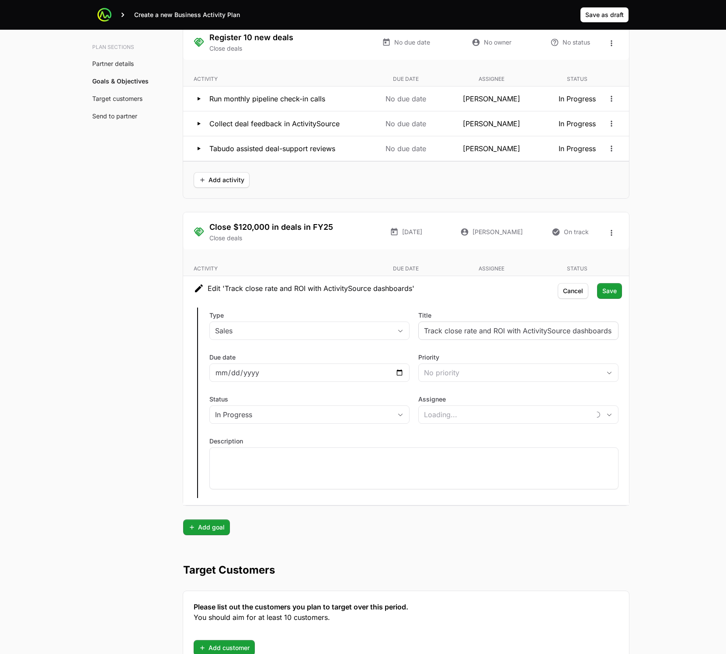
click at [419, 328] on div "Track close rate and ROI with ActivitySource dashboards" at bounding box center [518, 331] width 200 height 18
type input "Anthony Sexton"
click at [425, 328] on div "Track close rate and ROI with ActivitySource dashboards" at bounding box center [518, 331] width 200 height 18
click at [425, 329] on input "Track close rate and ROI with ActivitySource dashboards" at bounding box center [518, 331] width 189 height 10
type input "Track close rate and ROI with ActivitySource dashboards"
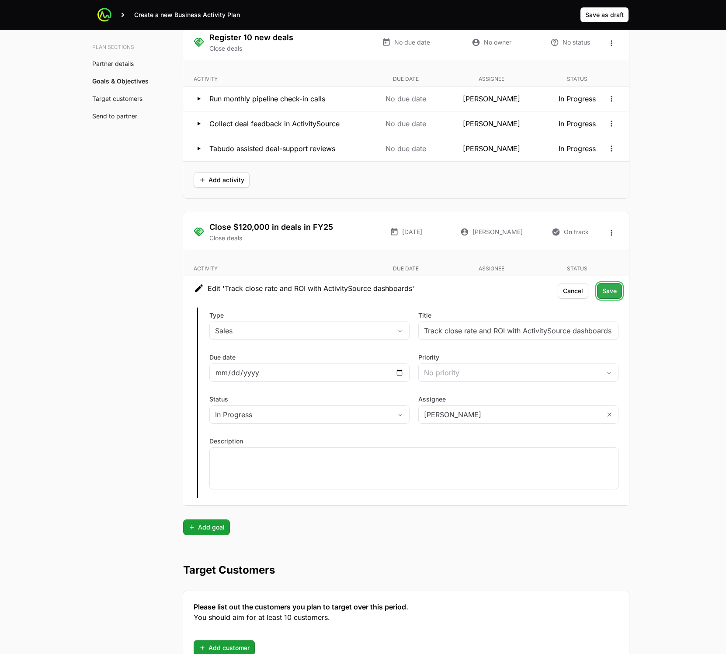
click at [612, 296] on span "Save" at bounding box center [609, 291] width 14 height 10
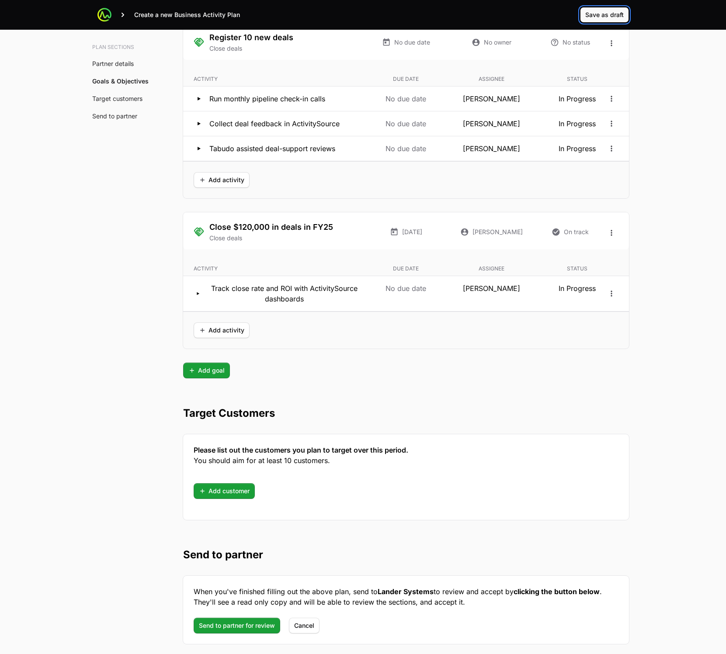
click at [599, 11] on span "Save as draft" at bounding box center [604, 15] width 38 height 10
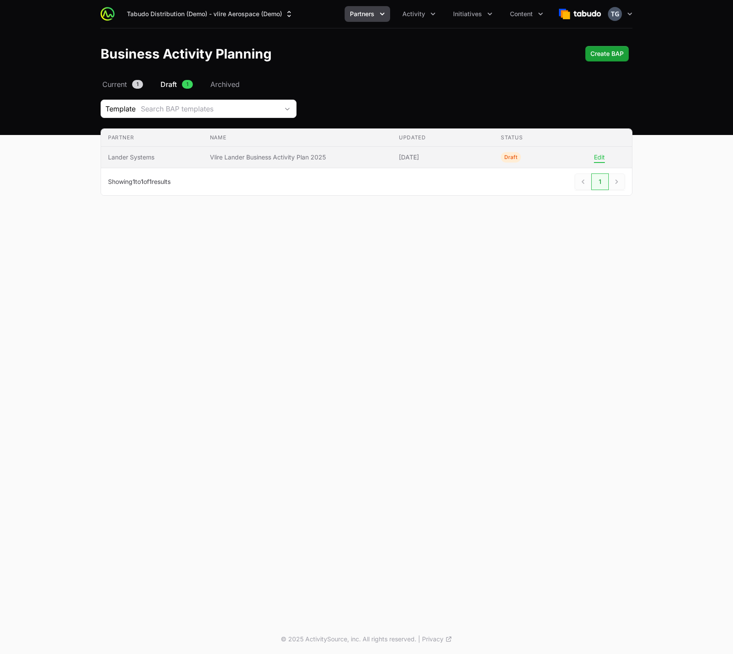
click at [598, 156] on button "Edit" at bounding box center [599, 157] width 11 height 8
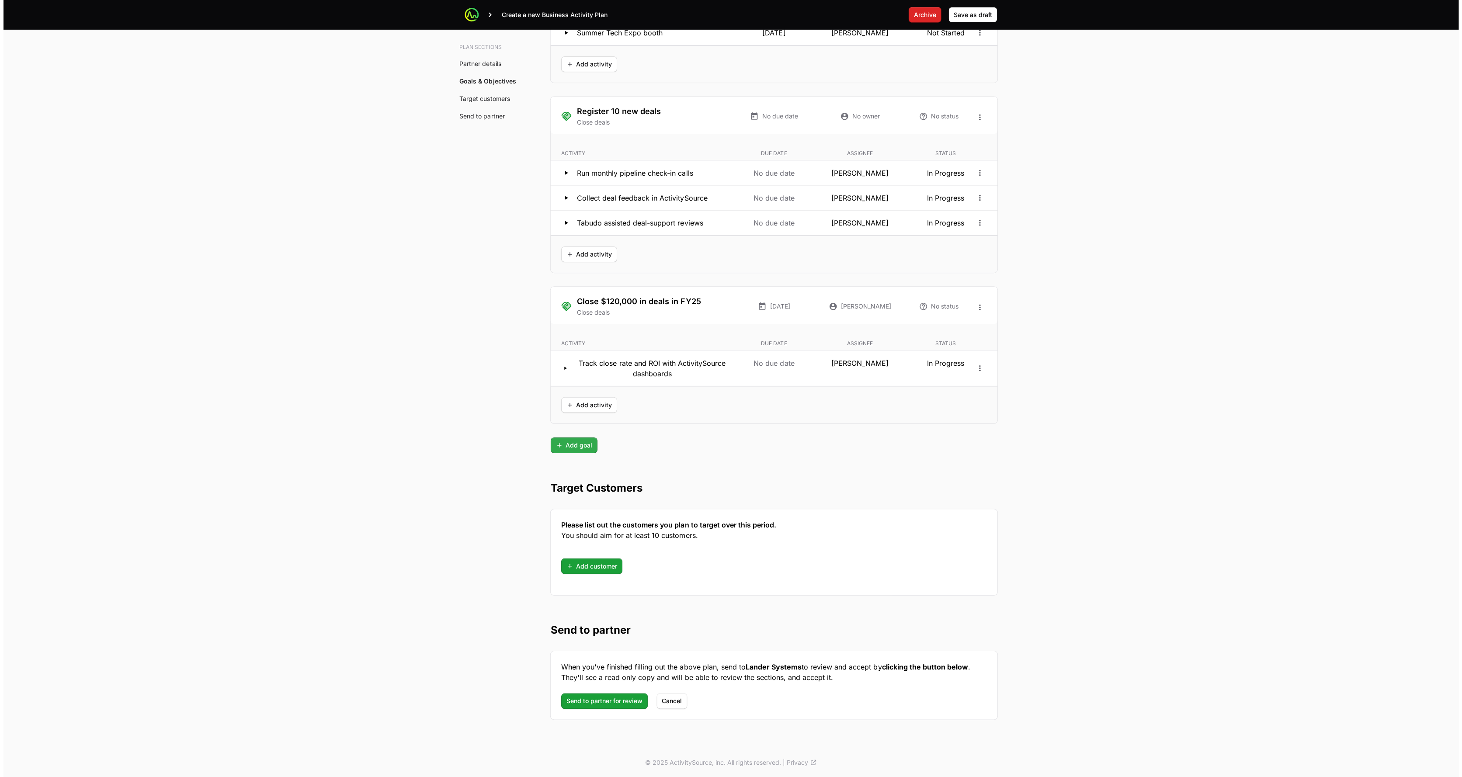
scroll to position [1690, 0]
click at [591, 406] on span "Add activity" at bounding box center [589, 406] width 45 height 10
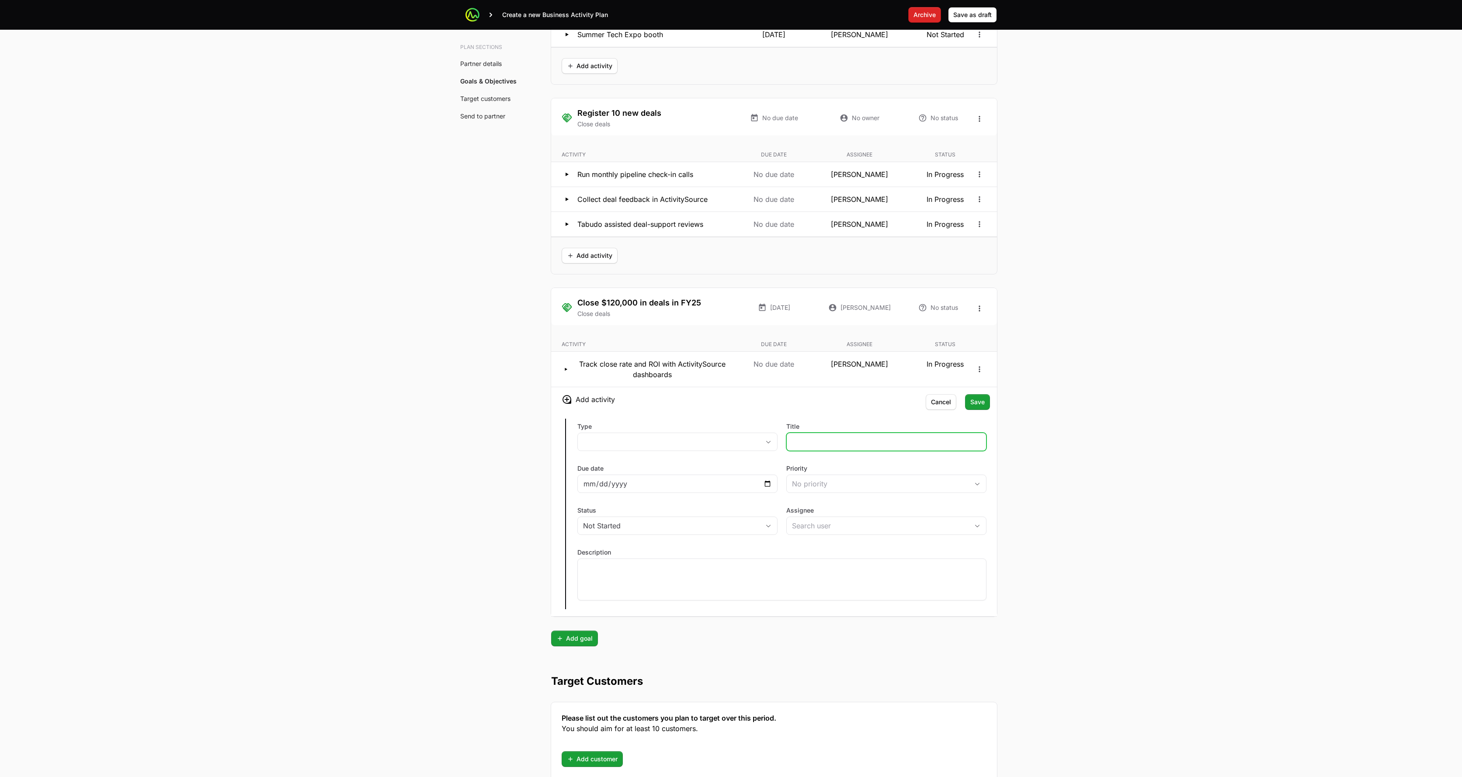
click at [732, 443] on input "Title" at bounding box center [886, 442] width 189 height 10
paste input "Tabudo partner Q4 closeout session (November, Assignee: Tabudo account manager,…"
type input "Tabudo partner Q4 closeout session"
click at [710, 439] on button "placeholder" at bounding box center [677, 441] width 199 height 17
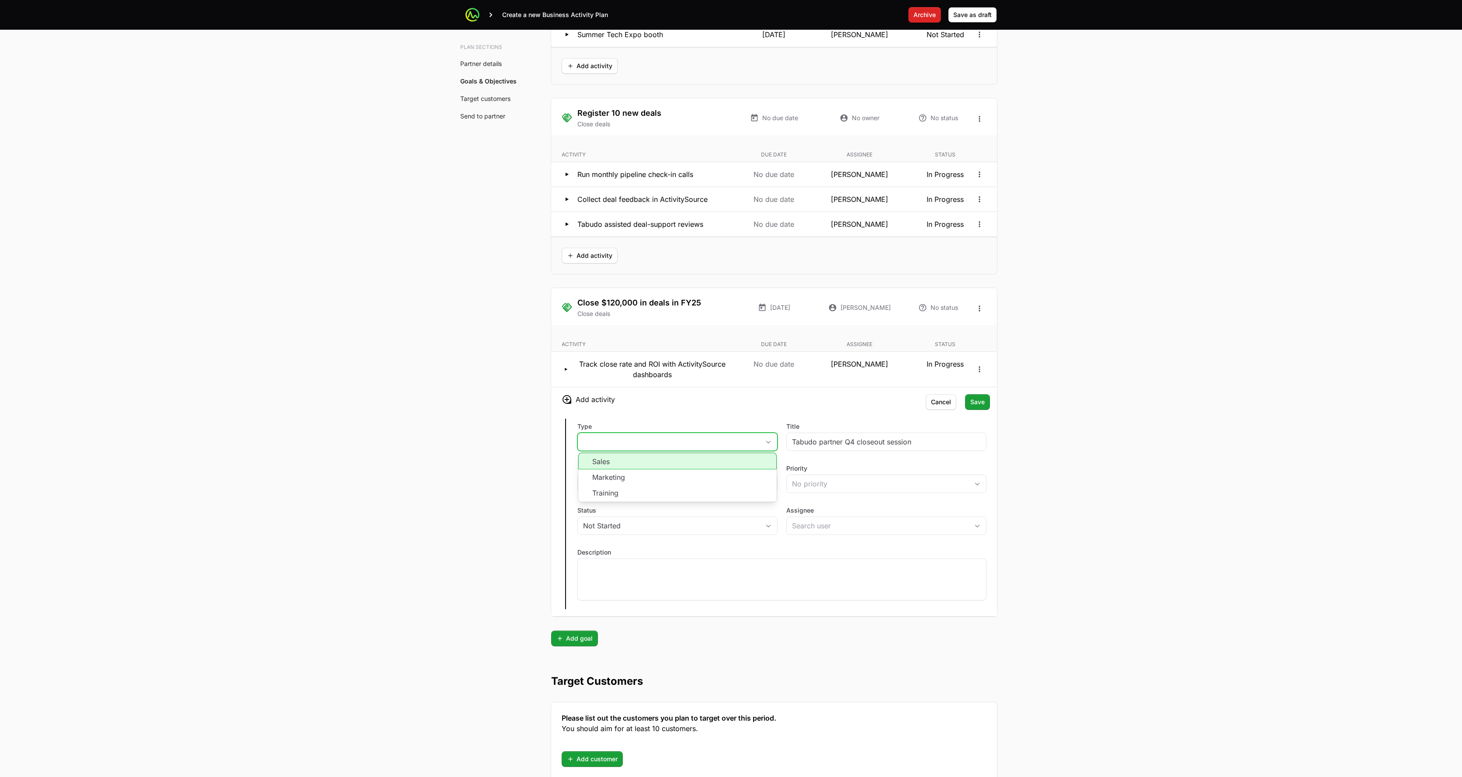
click at [694, 461] on li "Sales" at bounding box center [677, 461] width 198 height 17
drag, startPoint x: 807, startPoint y: 524, endPoint x: 810, endPoint y: 530, distance: 6.7
click at [732, 524] on input "Assignee" at bounding box center [872, 525] width 171 height 17
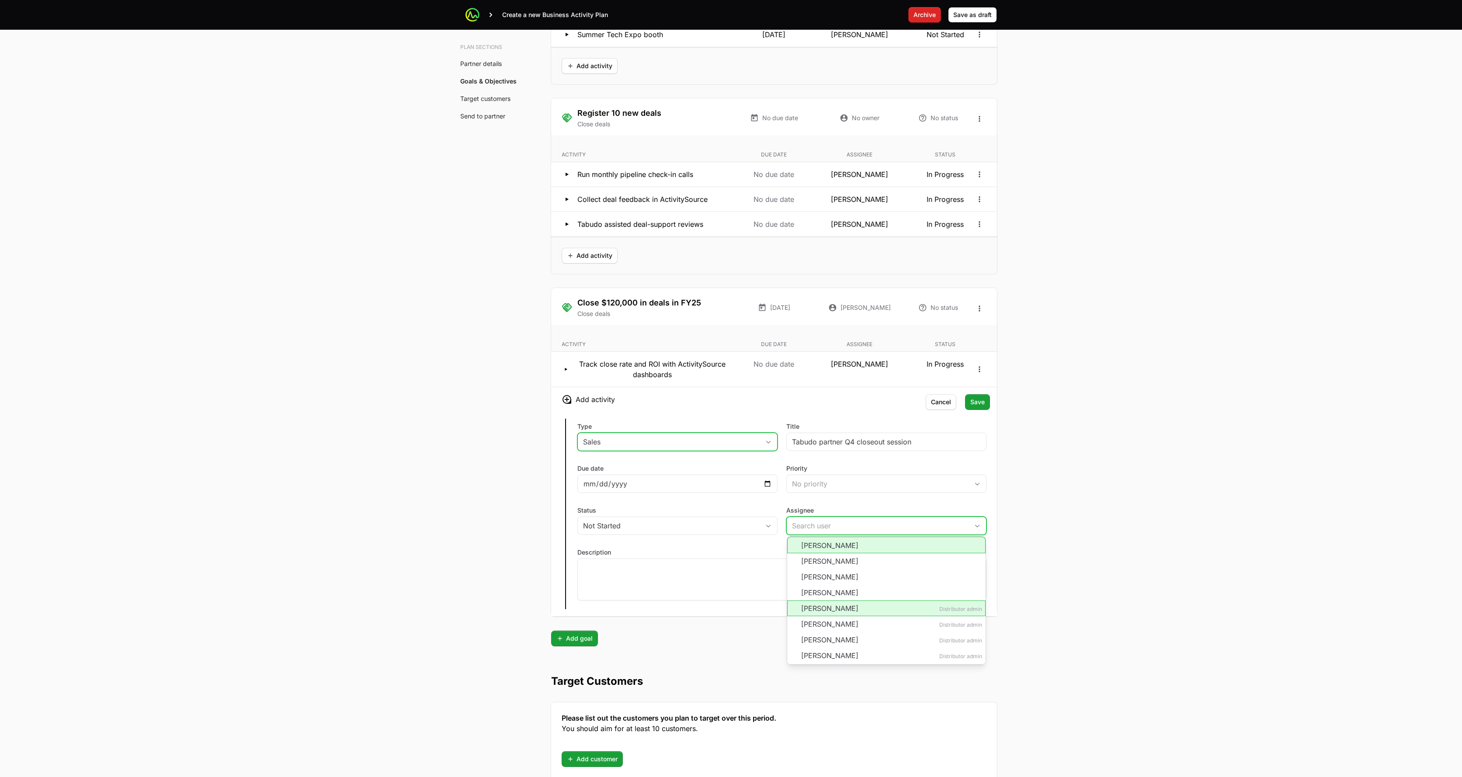
click at [732, 545] on li "Anthony Sexton" at bounding box center [886, 545] width 198 height 17
type input "Anthony Sexton"
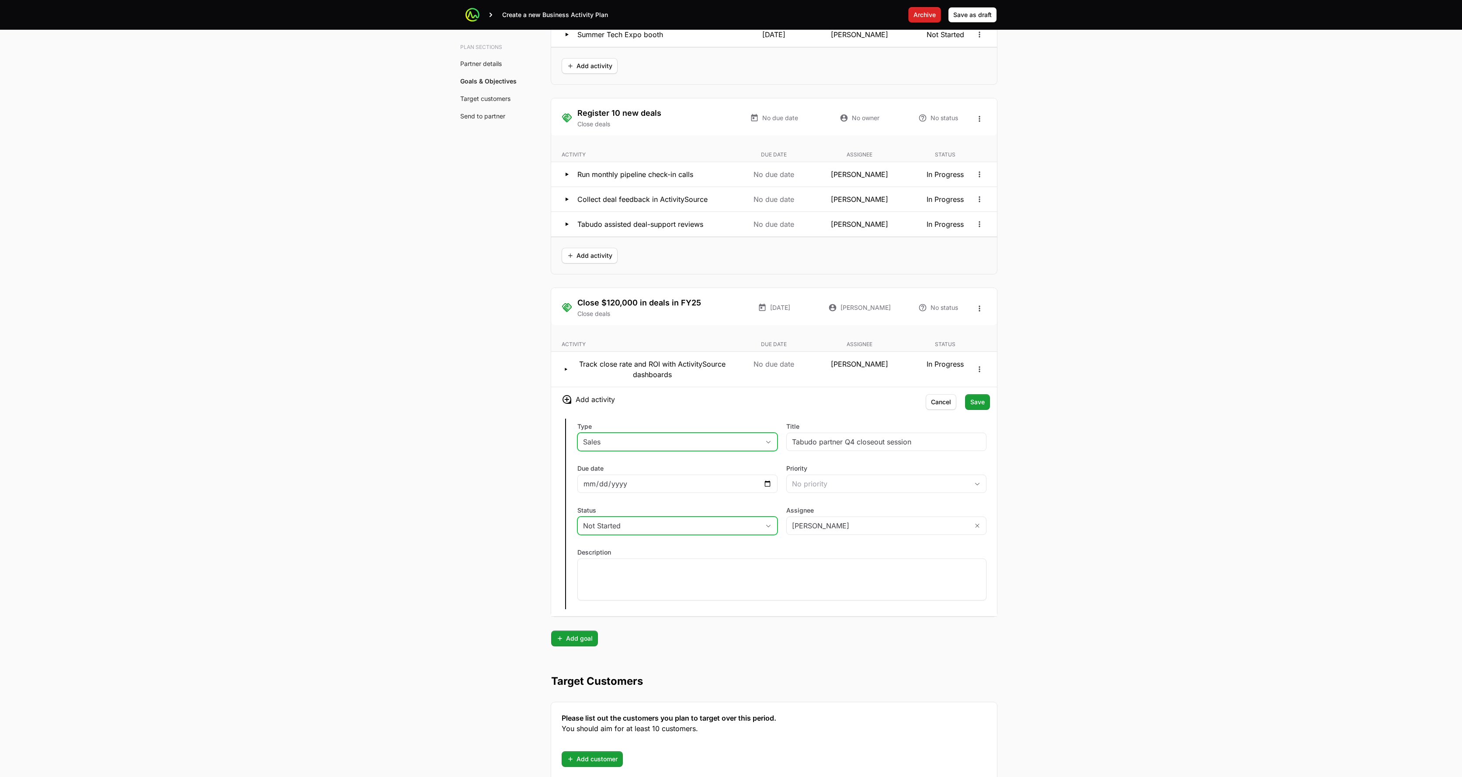
click at [630, 524] on div "Not Started" at bounding box center [671, 526] width 177 height 10
drag, startPoint x: 549, startPoint y: 523, endPoint x: 601, endPoint y: 585, distance: 81.0
click at [629, 585] on div at bounding box center [781, 580] width 409 height 42
click at [732, 407] on button "Save Save" at bounding box center [977, 402] width 25 height 16
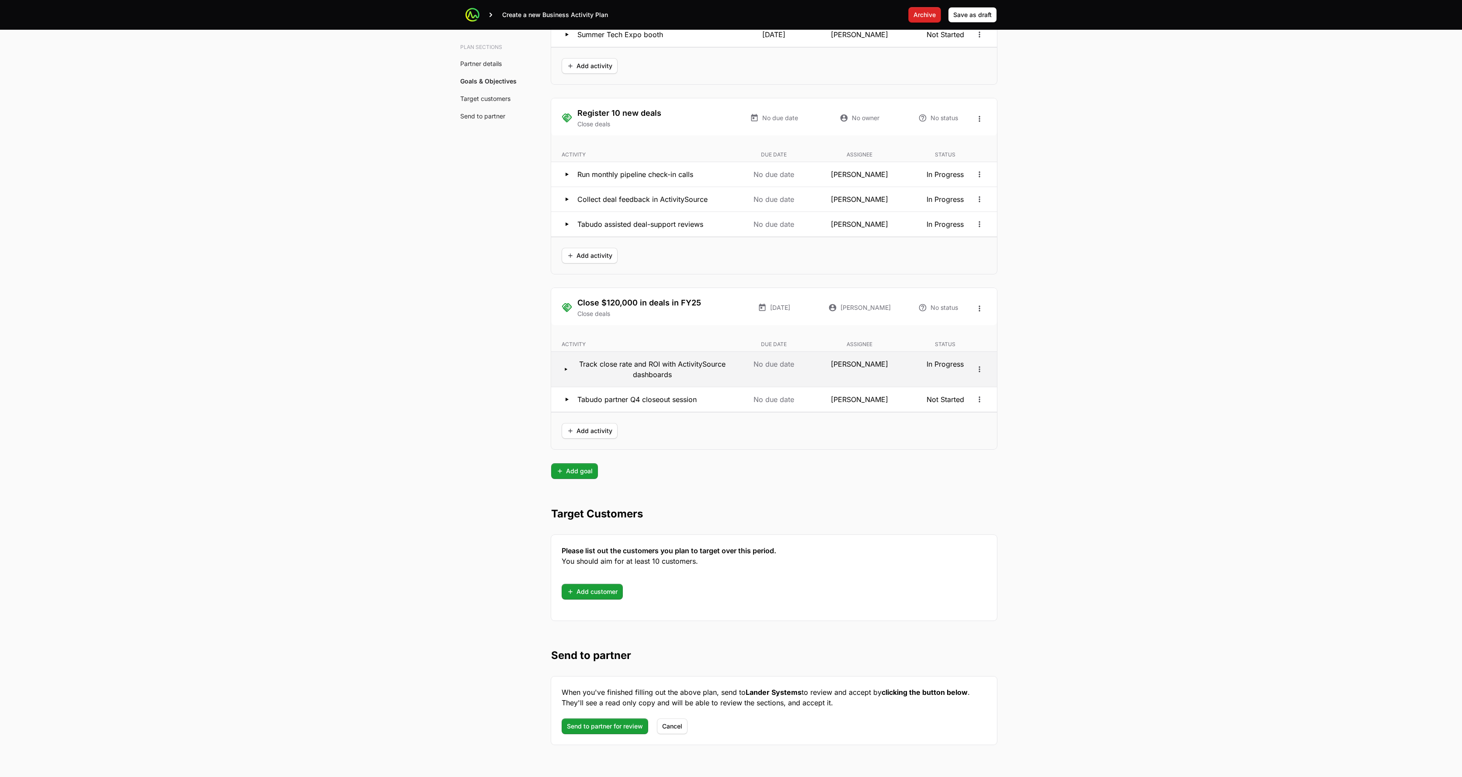
drag, startPoint x: 570, startPoint y: 372, endPoint x: 566, endPoint y: 369, distance: 5.0
click at [570, 372] on icon at bounding box center [565, 369] width 10 height 9
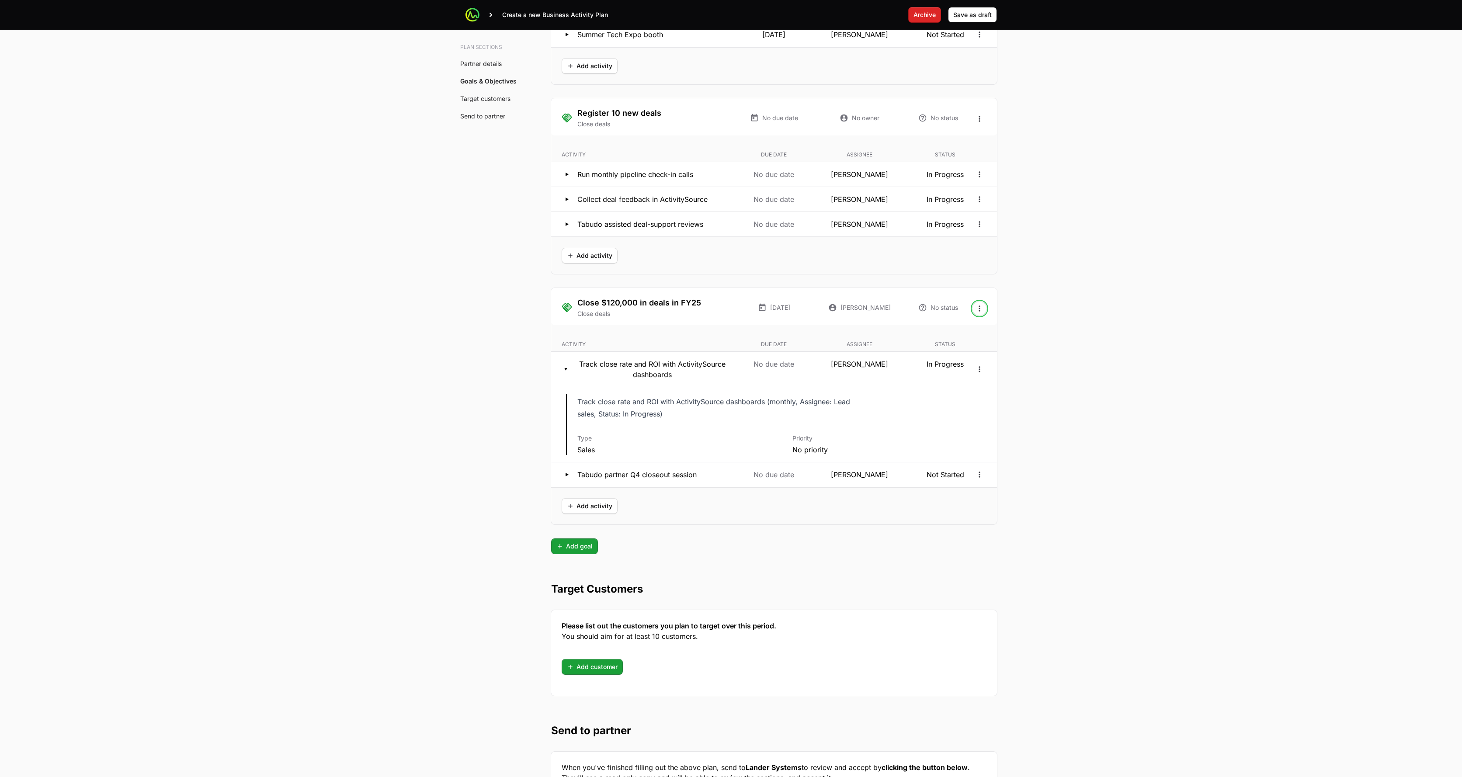
click at [732, 310] on icon "Open options" at bounding box center [979, 308] width 9 height 9
click at [732, 327] on div "Edit" at bounding box center [980, 328] width 92 height 16
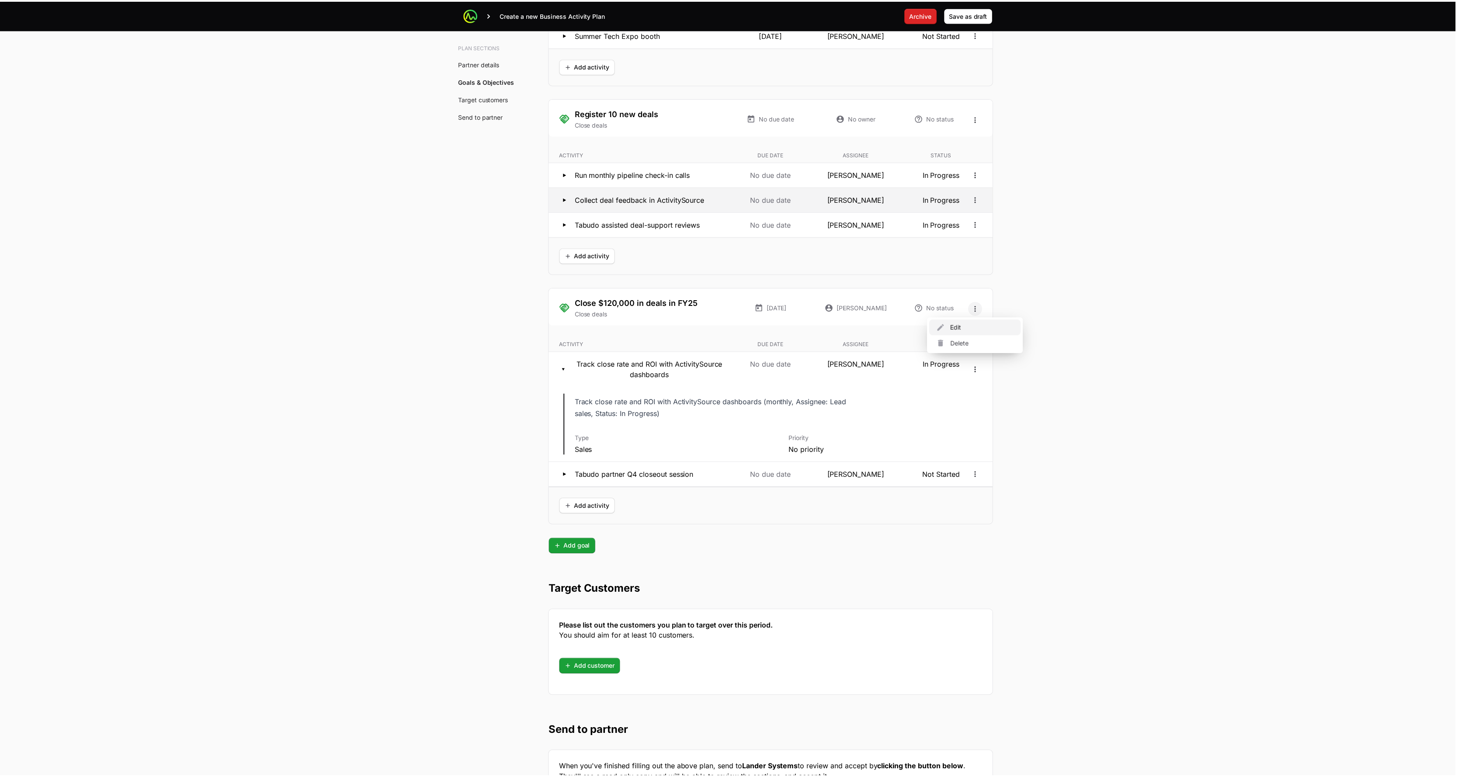
scroll to position [1554, 0]
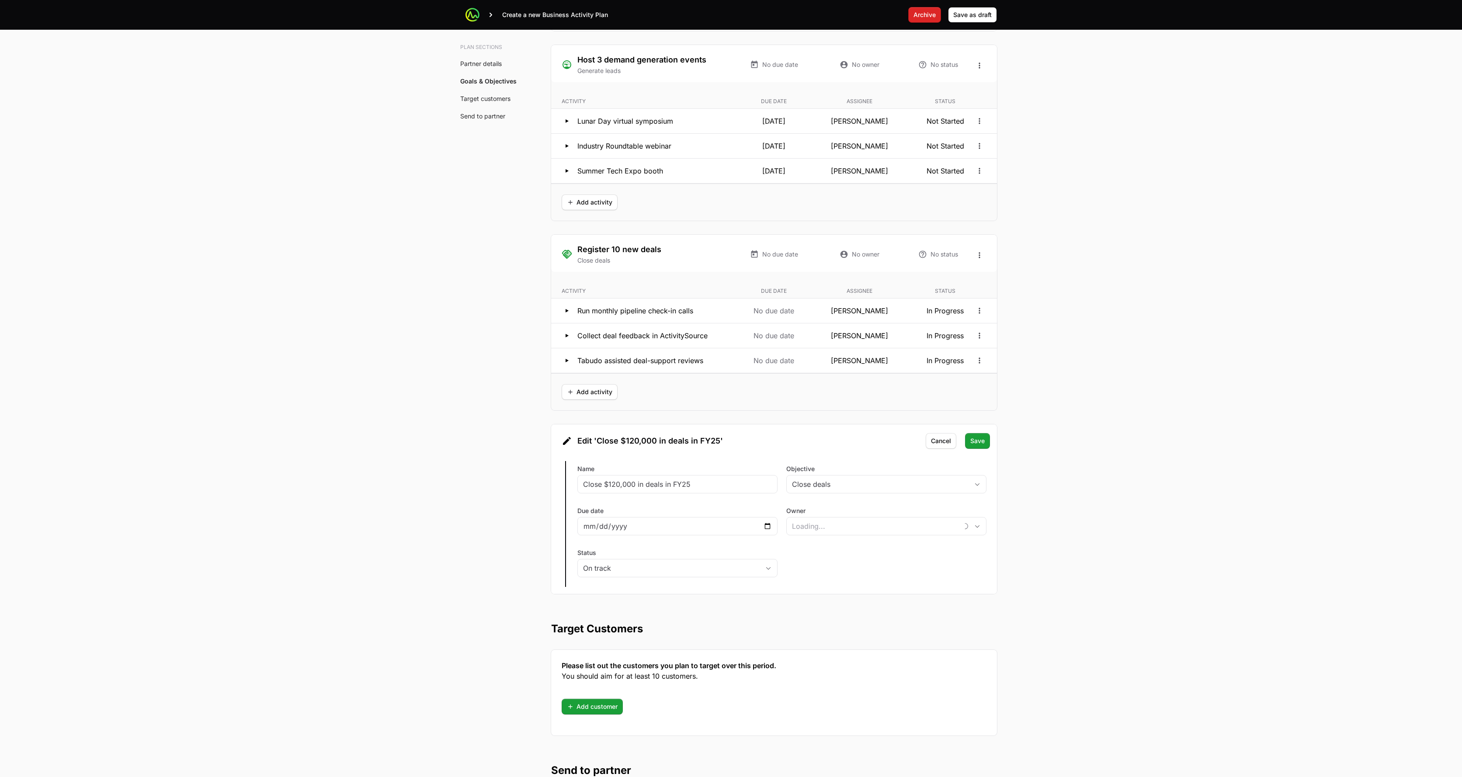
type input "[PERSON_NAME]"
click at [732, 440] on span "Save" at bounding box center [977, 441] width 14 height 10
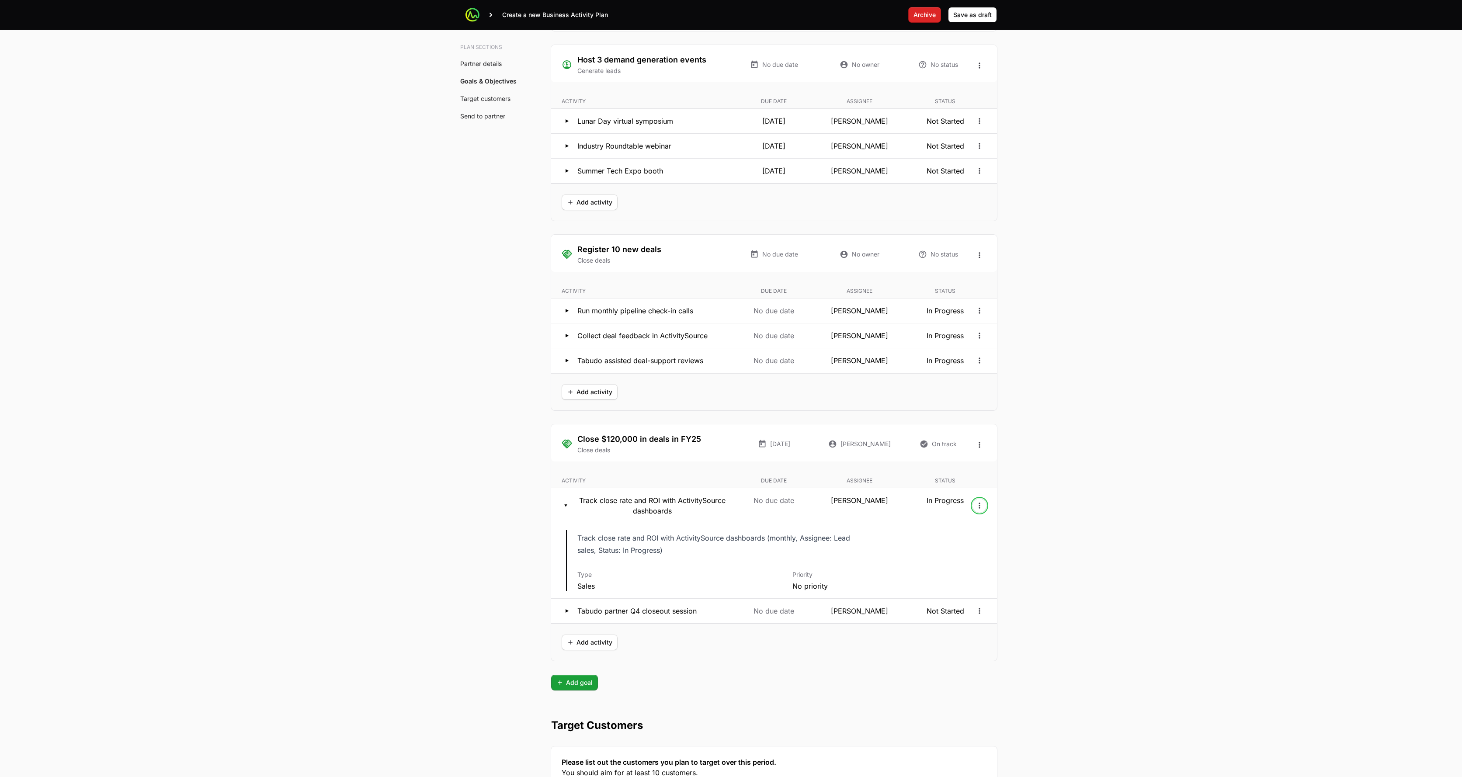
click at [732, 505] on icon "Open options" at bounding box center [979, 505] width 9 height 9
click at [732, 522] on div "Edit" at bounding box center [980, 525] width 92 height 16
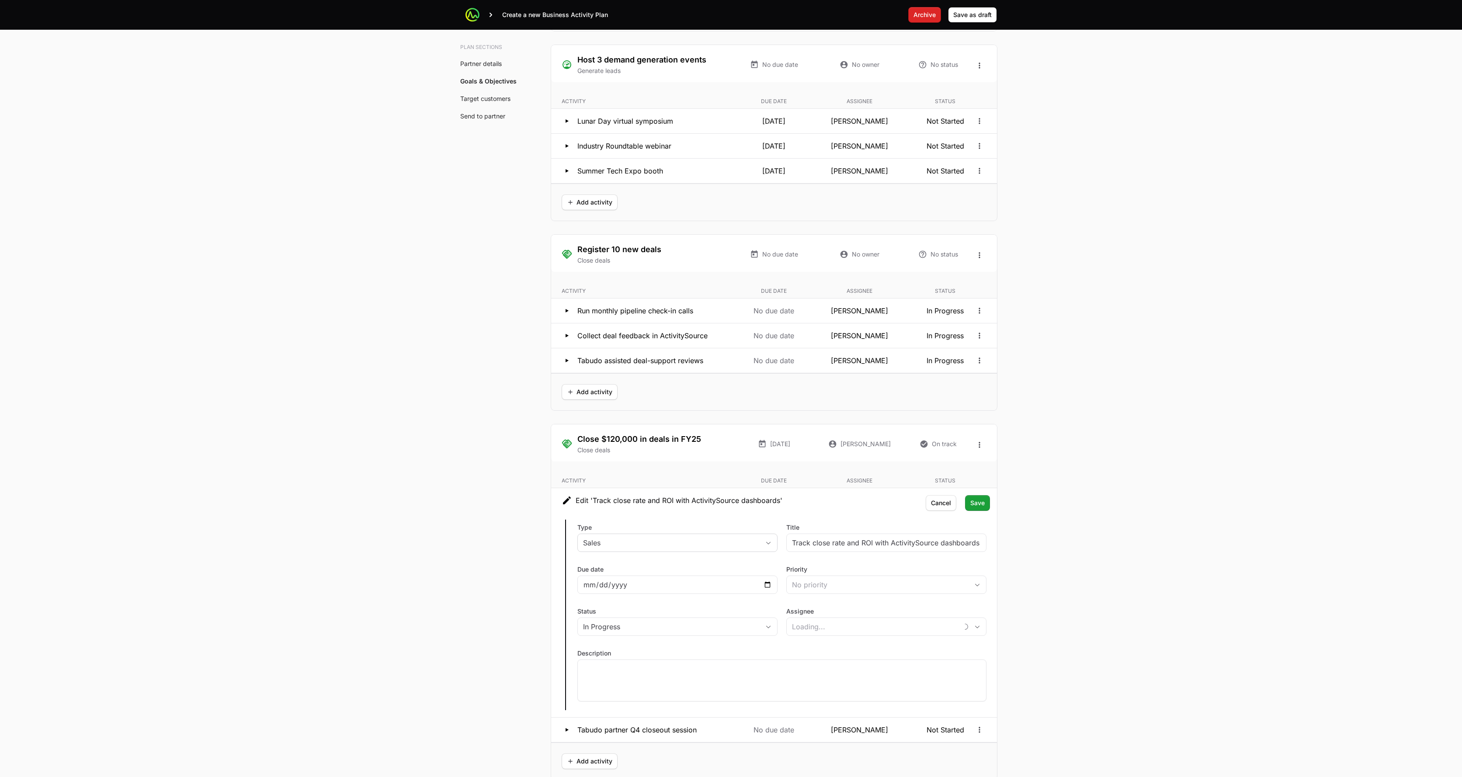
type input "Anthony Sexton"
click at [732, 543] on input "Track close rate and ROI with ActivitySource dashboards" at bounding box center [886, 543] width 189 height 10
type input "Test"
click at [732, 507] on span "Save" at bounding box center [977, 503] width 14 height 10
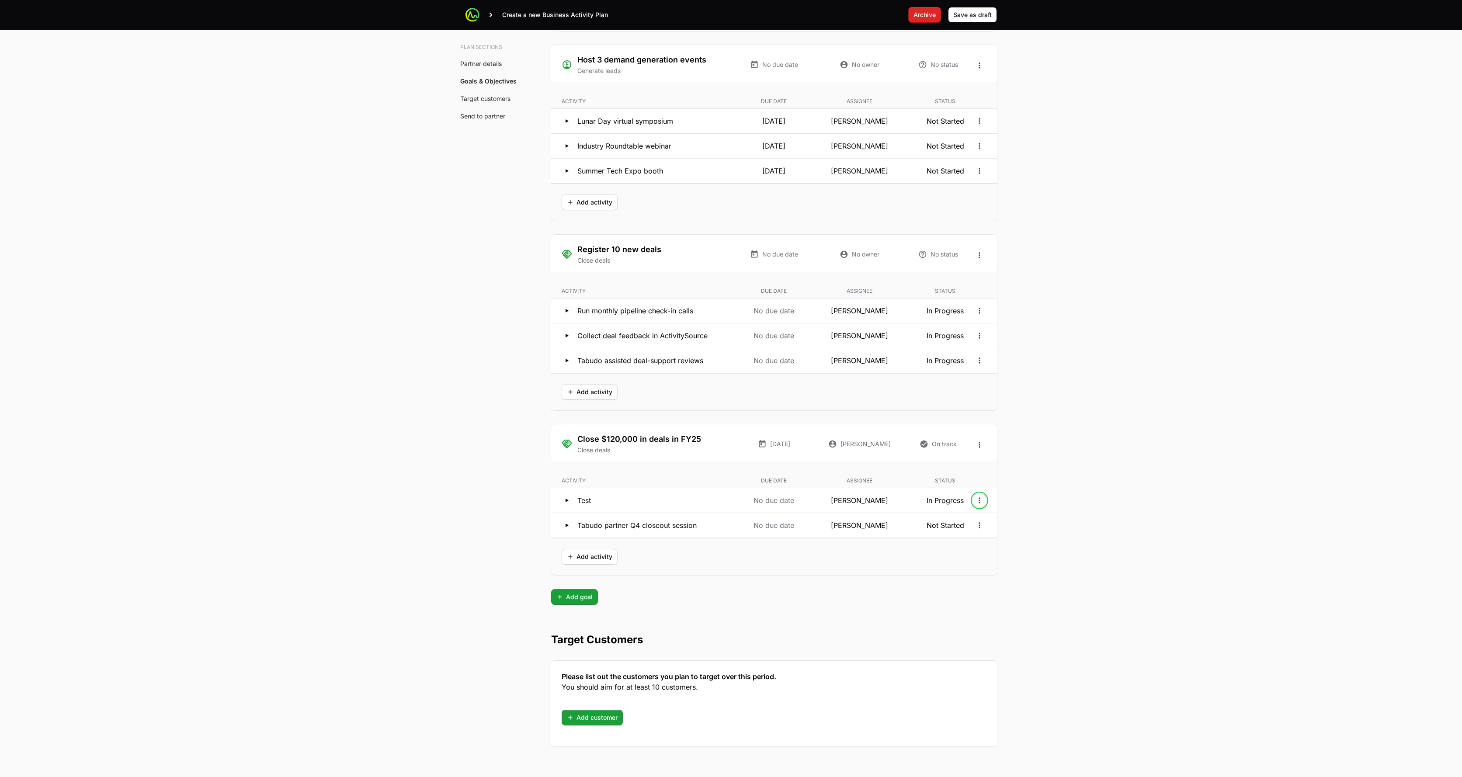
click at [732, 502] on button "Open options" at bounding box center [980, 501] width 14 height 14
drag, startPoint x: 965, startPoint y: 518, endPoint x: 957, endPoint y: 522, distance: 8.2
click at [732, 519] on div "Edit" at bounding box center [980, 519] width 92 height 16
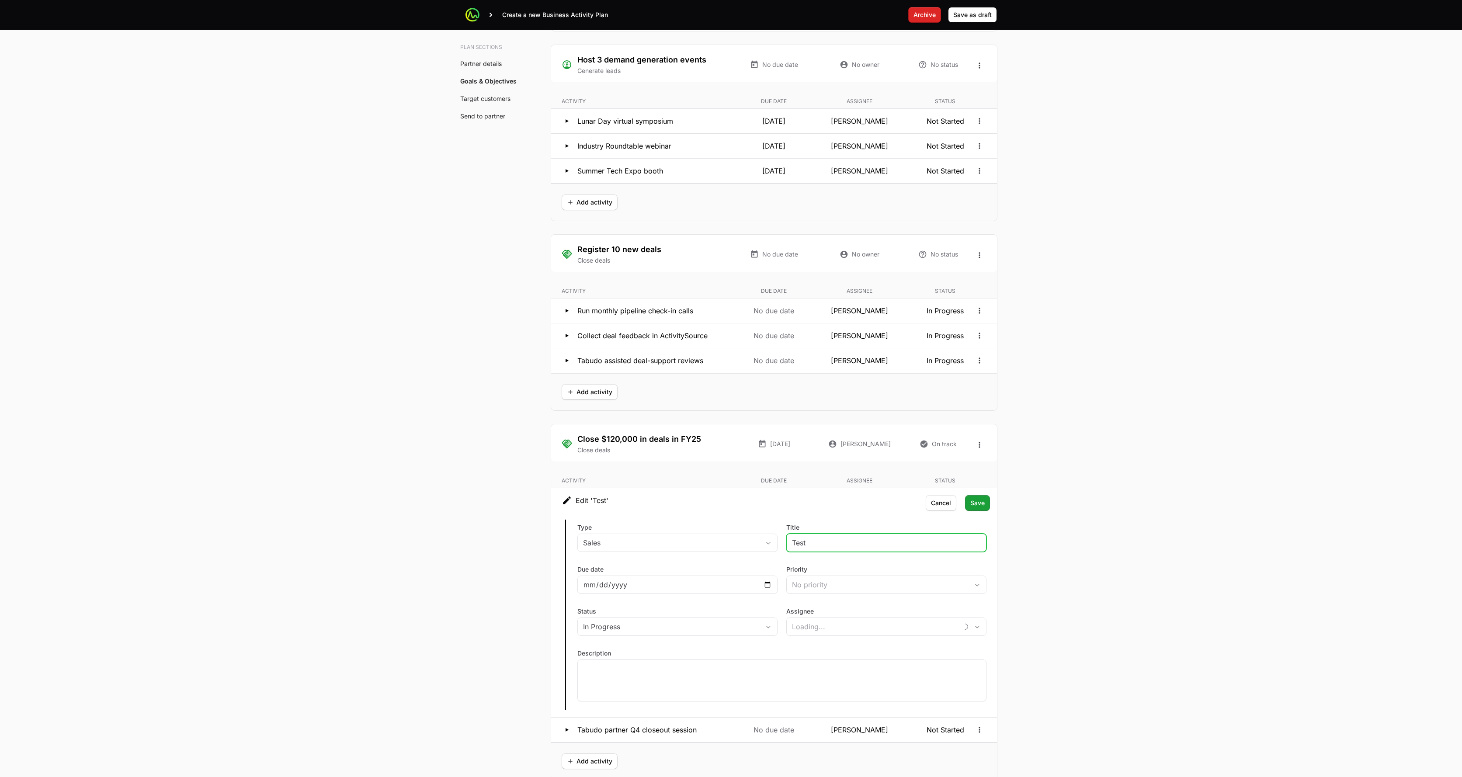
click at [732, 541] on input "Test" at bounding box center [886, 543] width 189 height 10
paste input "rack close rate and ROI with ActivitySource dashboards"
type input "Track close rate and ROI with ActivitySource dashboards"
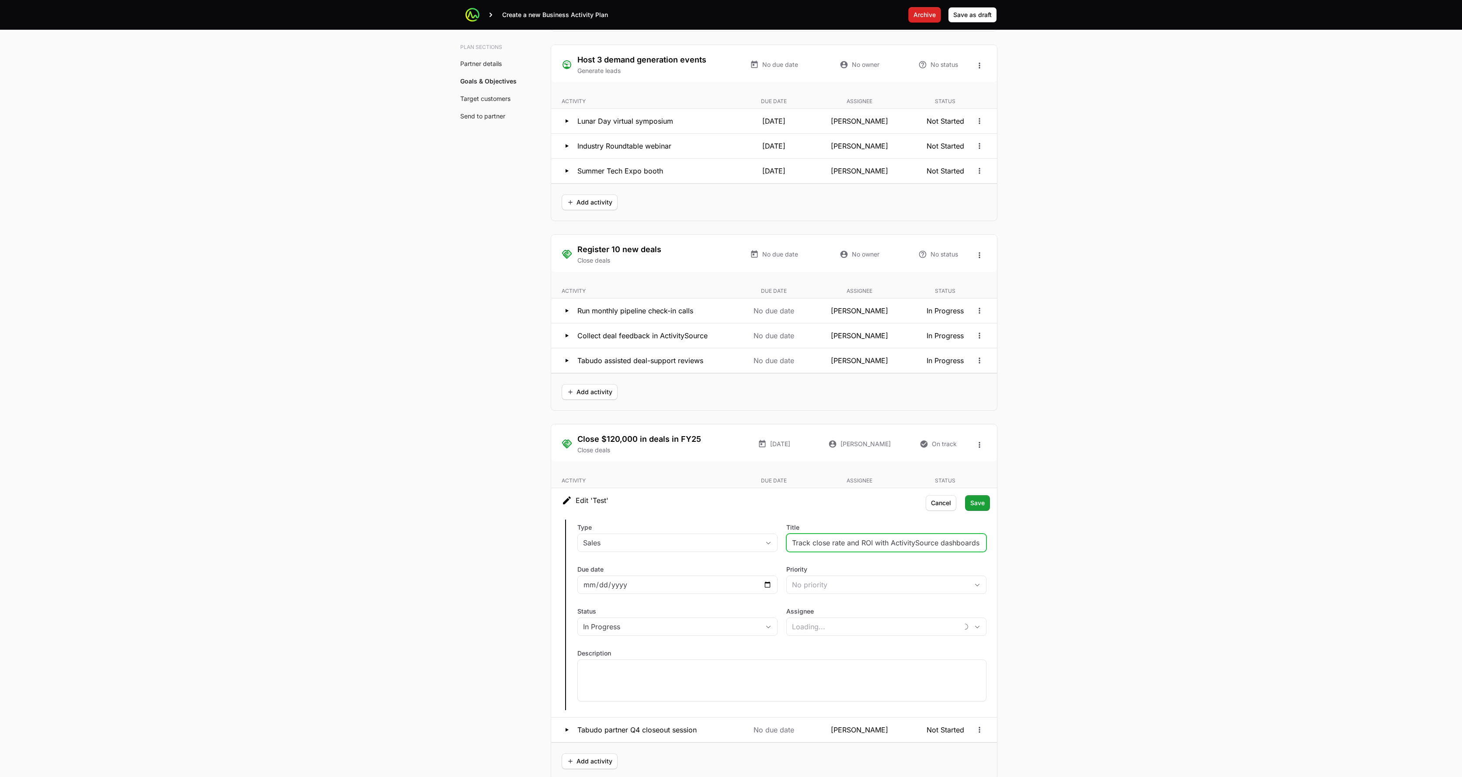
type input "Anthony Sexton"
type input "Track close rate and ROI with ActivitySource dashboards"
click at [732, 497] on button "Save Save" at bounding box center [977, 503] width 25 height 16
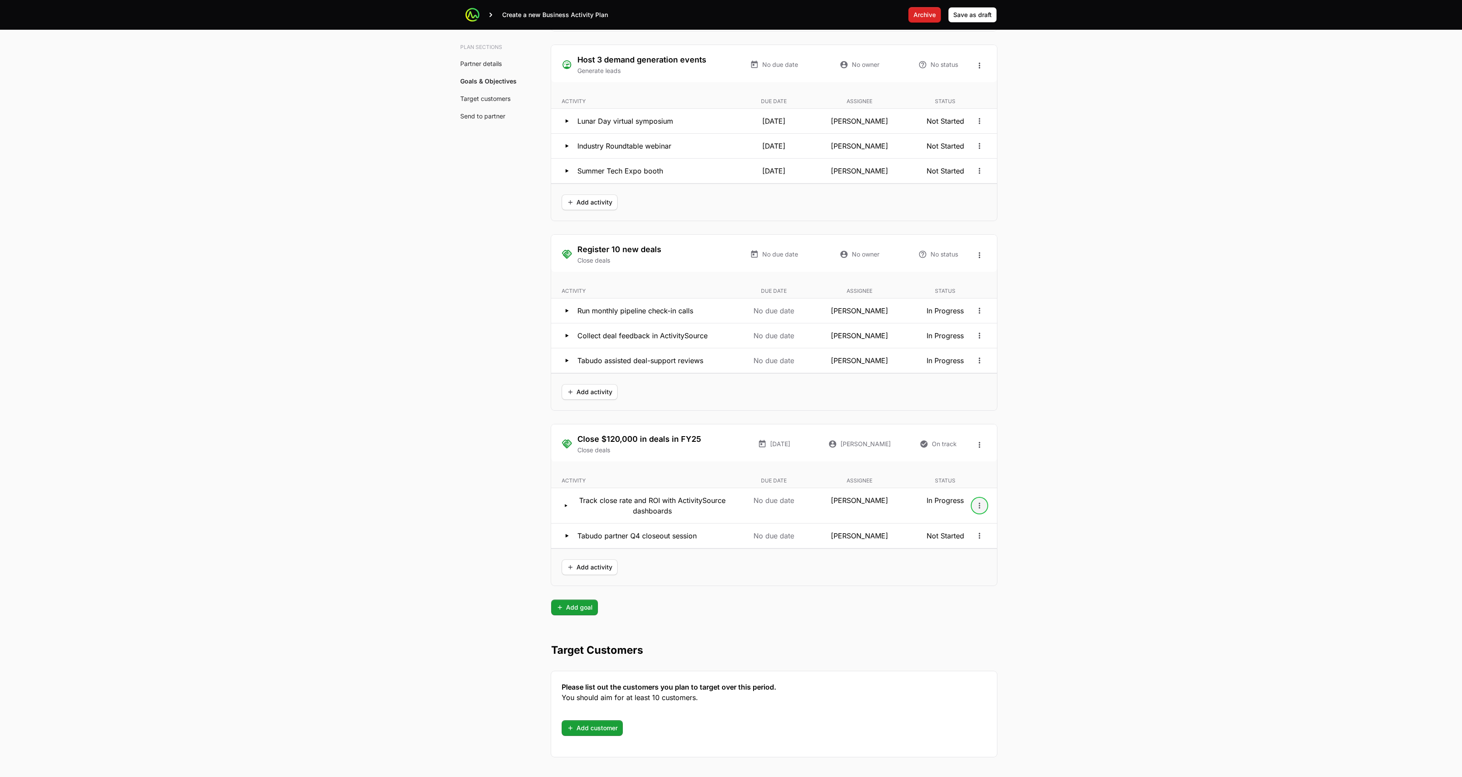
click at [732, 505] on icon "Open options" at bounding box center [979, 505] width 9 height 9
click at [732, 526] on div "Edit" at bounding box center [980, 525] width 92 height 16
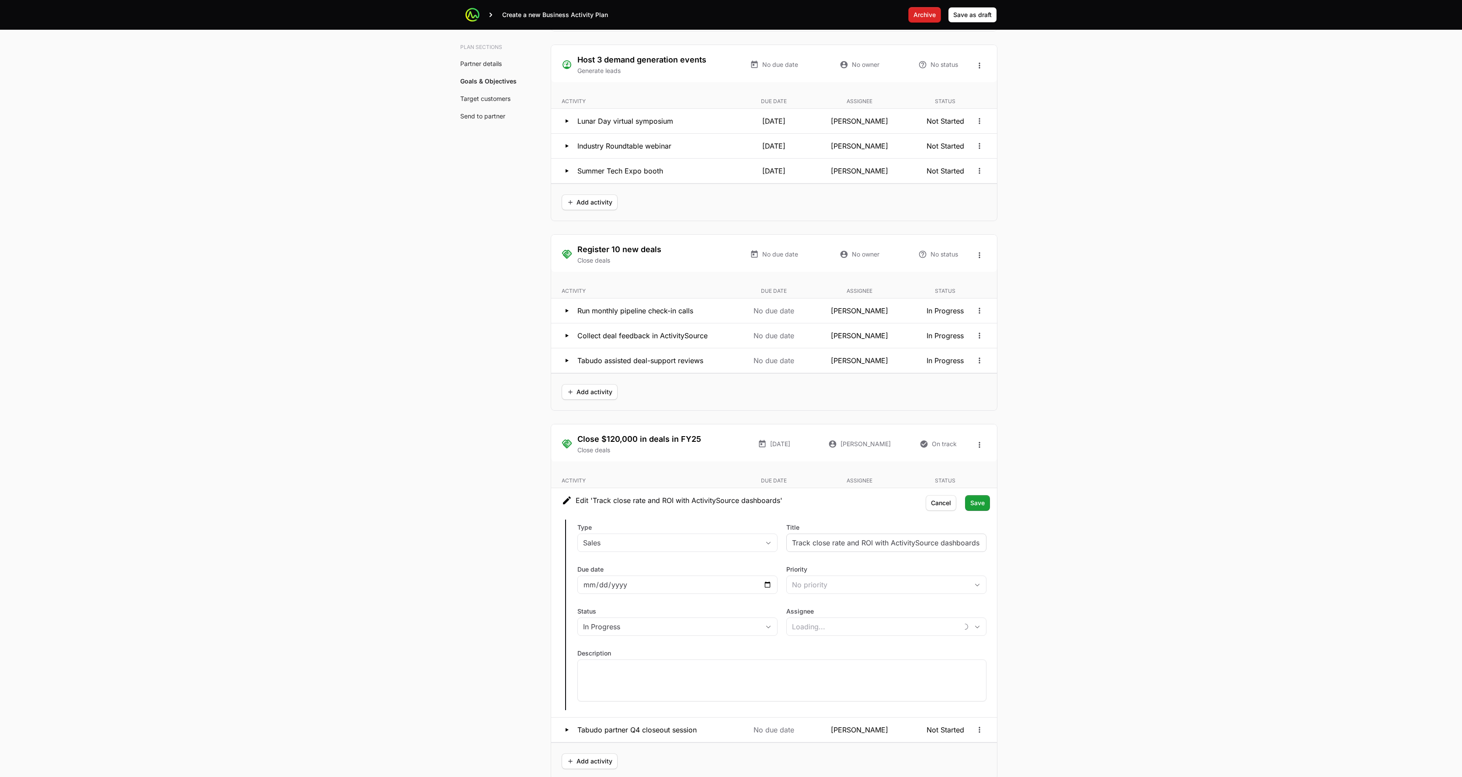
type input "Anthony Sexton"
click at [732, 542] on input "Track close rate and ROI with ActivitySource dashboards" at bounding box center [886, 543] width 189 height 10
type input "Track close rate and ROI with ActivitySource"
click at [732, 503] on span "Save" at bounding box center [977, 503] width 14 height 10
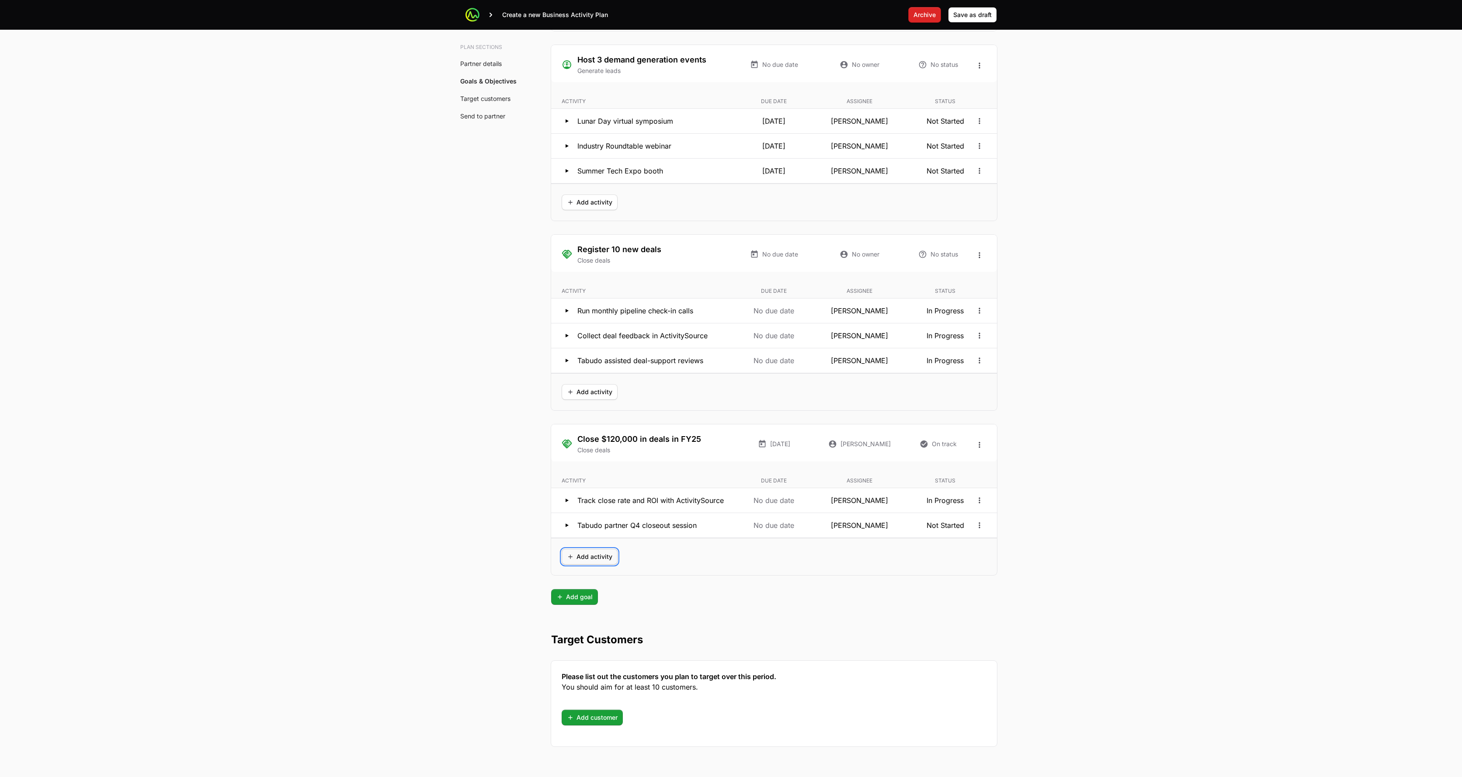
click at [601, 555] on span "Add activity" at bounding box center [589, 557] width 45 height 10
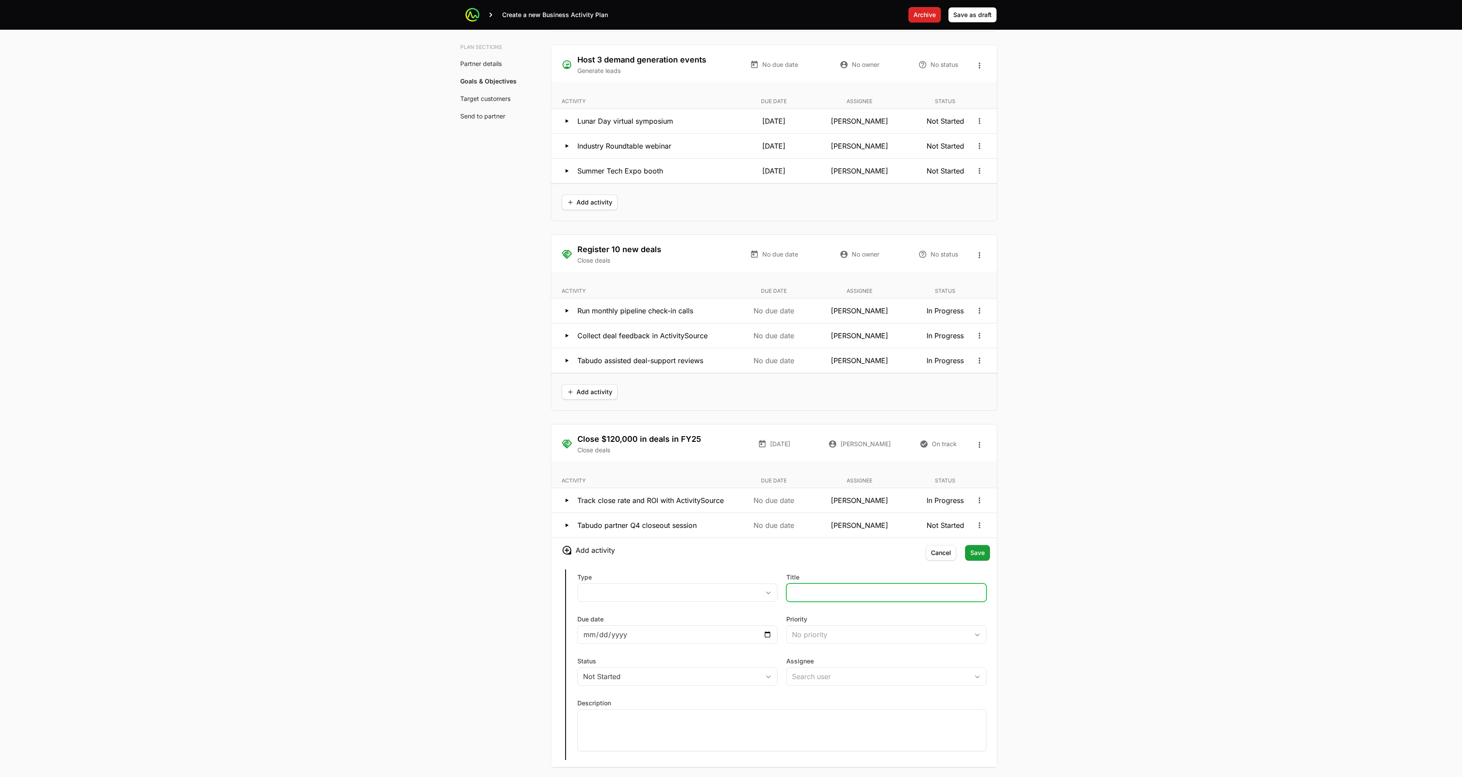
click at [732, 596] on input "Title" at bounding box center [886, 592] width 189 height 10
paste input "Create win stories for closed deals"
type input "Create win stories for closed deals"
click at [715, 587] on button "placeholder" at bounding box center [677, 592] width 199 height 17
click at [674, 612] on li "Sales" at bounding box center [677, 612] width 198 height 17
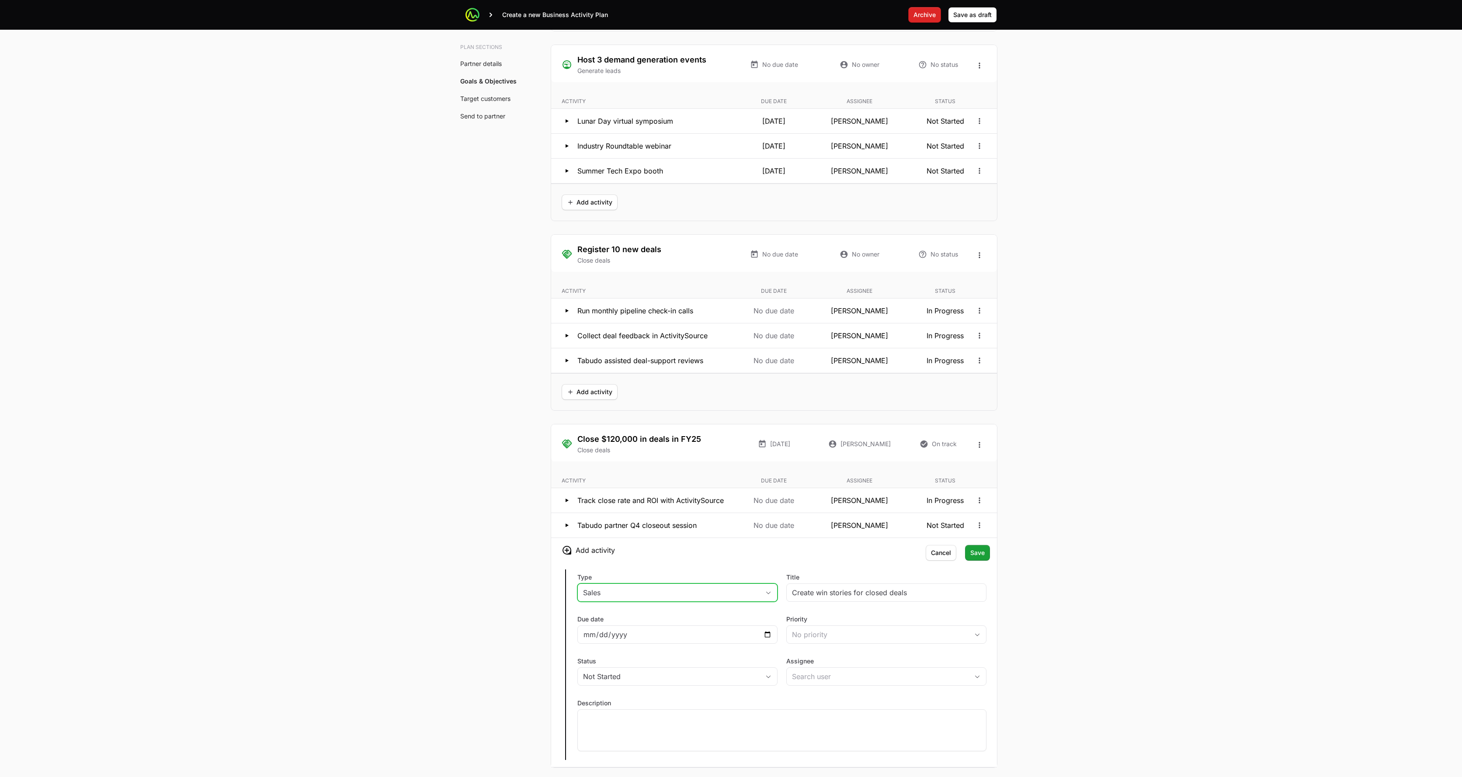
click at [688, 589] on div "Sales" at bounding box center [671, 592] width 177 height 10
click at [664, 626] on li "Marketing" at bounding box center [677, 628] width 198 height 16
click at [732, 654] on input "Assignee" at bounding box center [878, 676] width 182 height 17
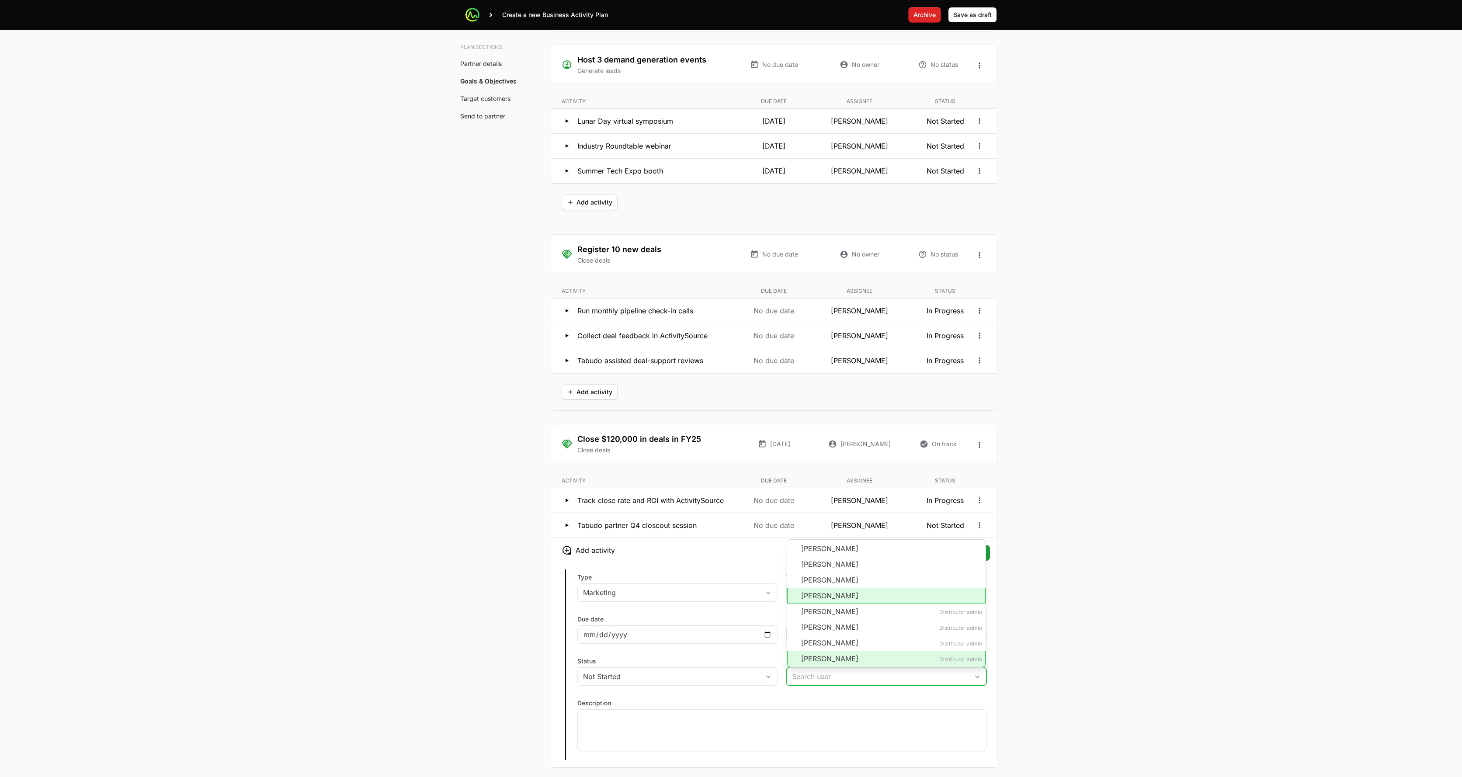
click at [732, 593] on li "[PERSON_NAME]" at bounding box center [886, 596] width 198 height 16
type input "[PERSON_NAME]"
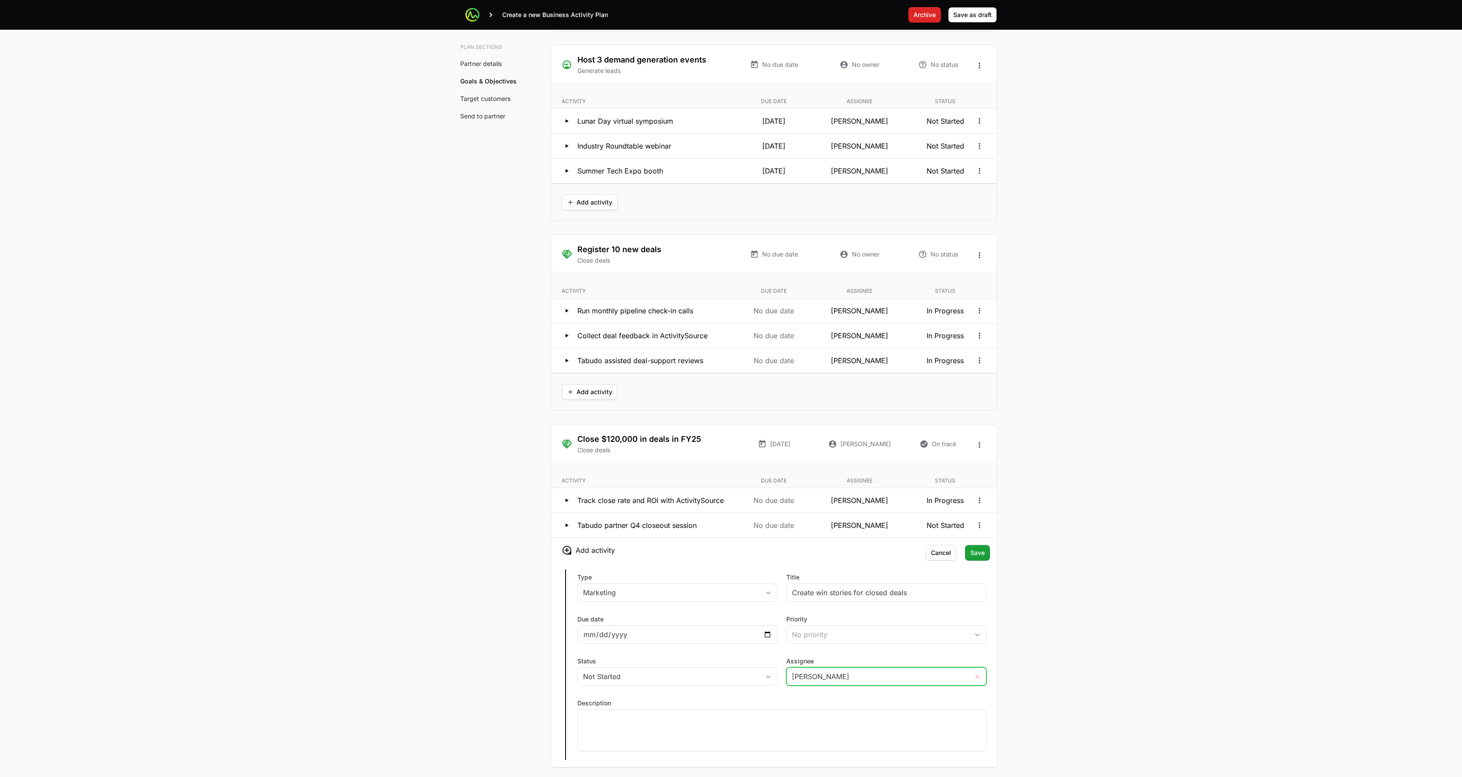
click at [732, 654] on icon "Remove" at bounding box center [977, 676] width 5 height 7
drag, startPoint x: 906, startPoint y: 680, endPoint x: 901, endPoint y: 677, distance: 5.7
click at [732, 654] on input "Assignee" at bounding box center [878, 676] width 182 height 17
click at [732, 568] on li "Nathaniel Hornblower" at bounding box center [886, 564] width 198 height 16
type input "Nathaniel Hornblower"
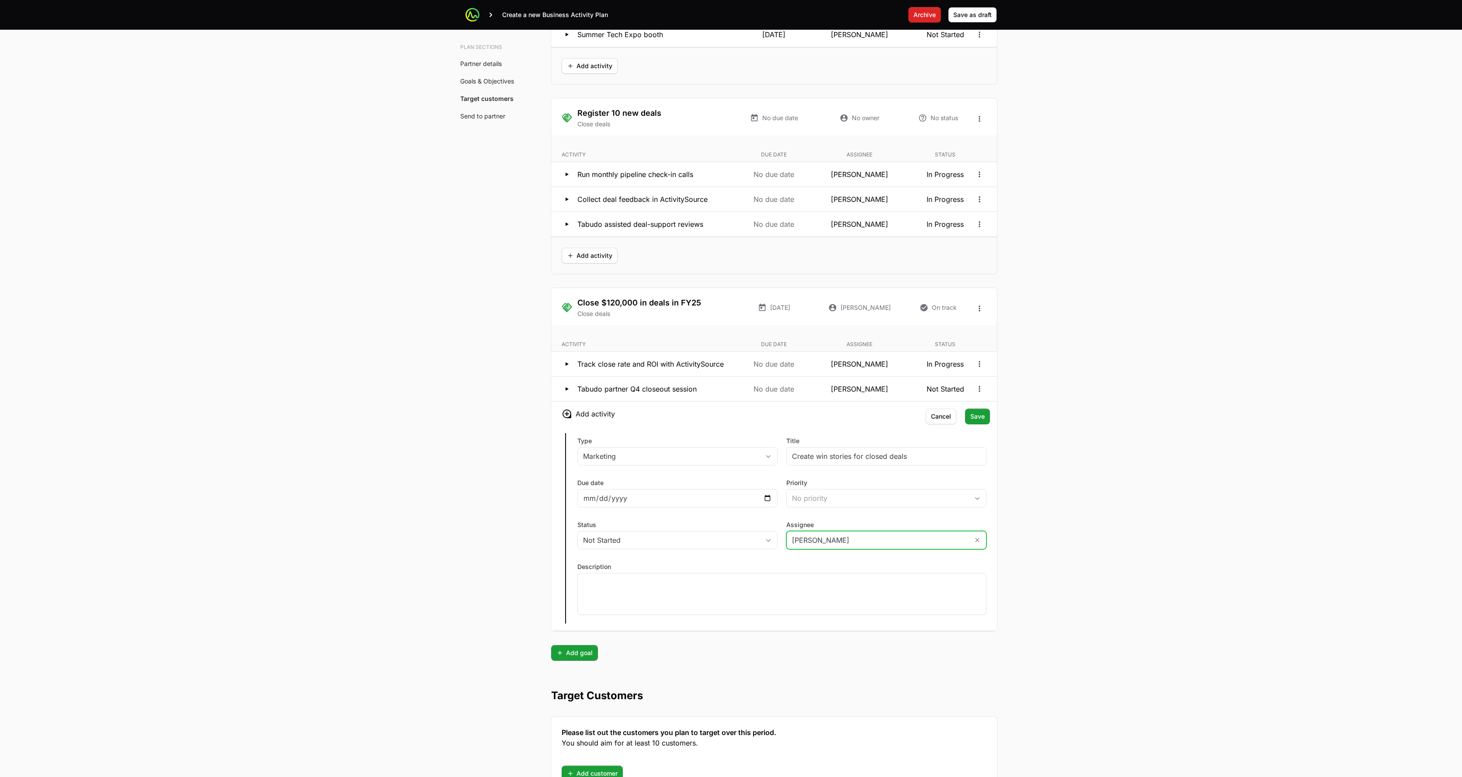
scroll to position [1793, 0]
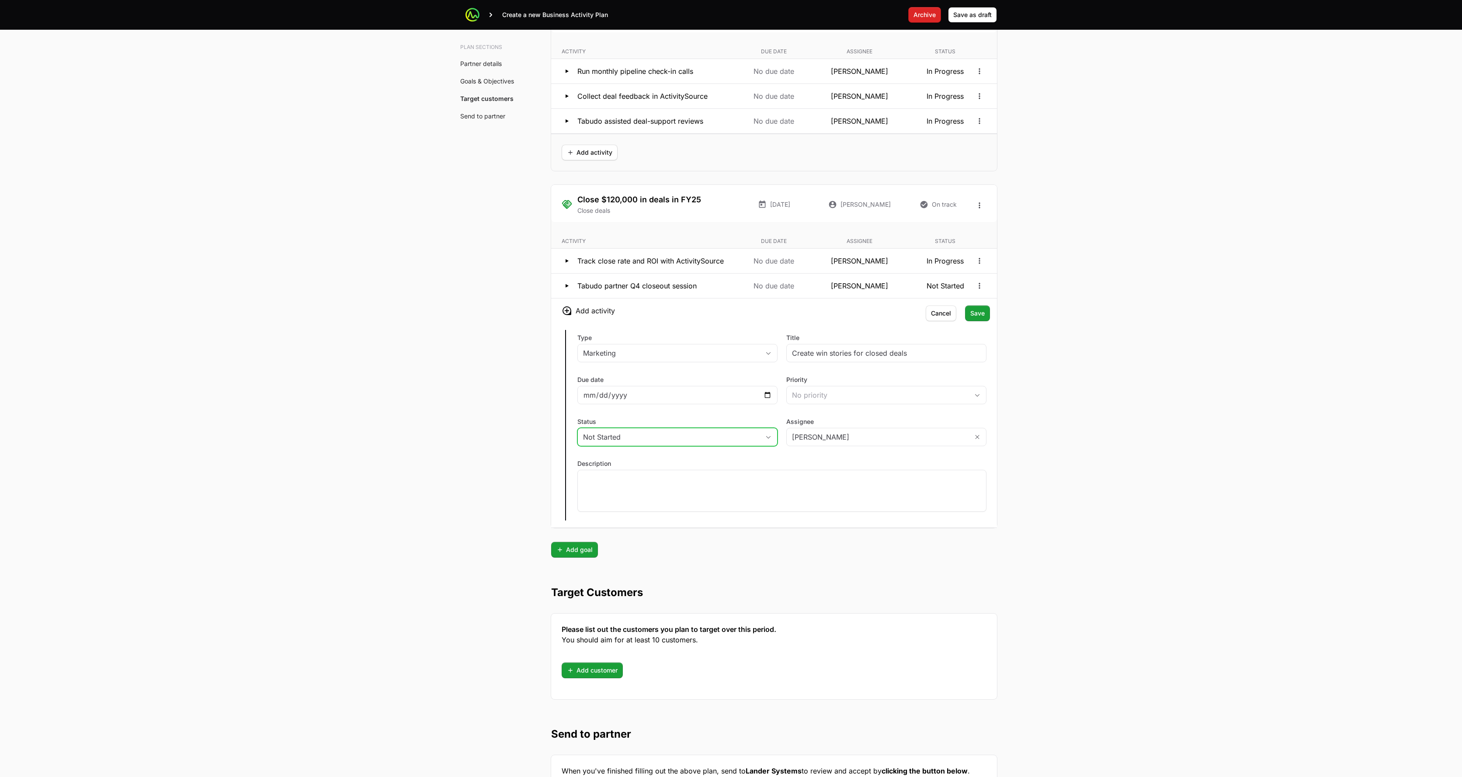
click at [662, 437] on div "Not Started" at bounding box center [671, 437] width 177 height 10
click at [651, 445] on div "Not Started" at bounding box center [677, 437] width 200 height 18
drag, startPoint x: 589, startPoint y: 448, endPoint x: 593, endPoint y: 444, distance: 5.3
click at [591, 445] on div "Status Not Started" at bounding box center [677, 432] width 200 height 31
click at [597, 438] on div "Not Started" at bounding box center [671, 437] width 177 height 10
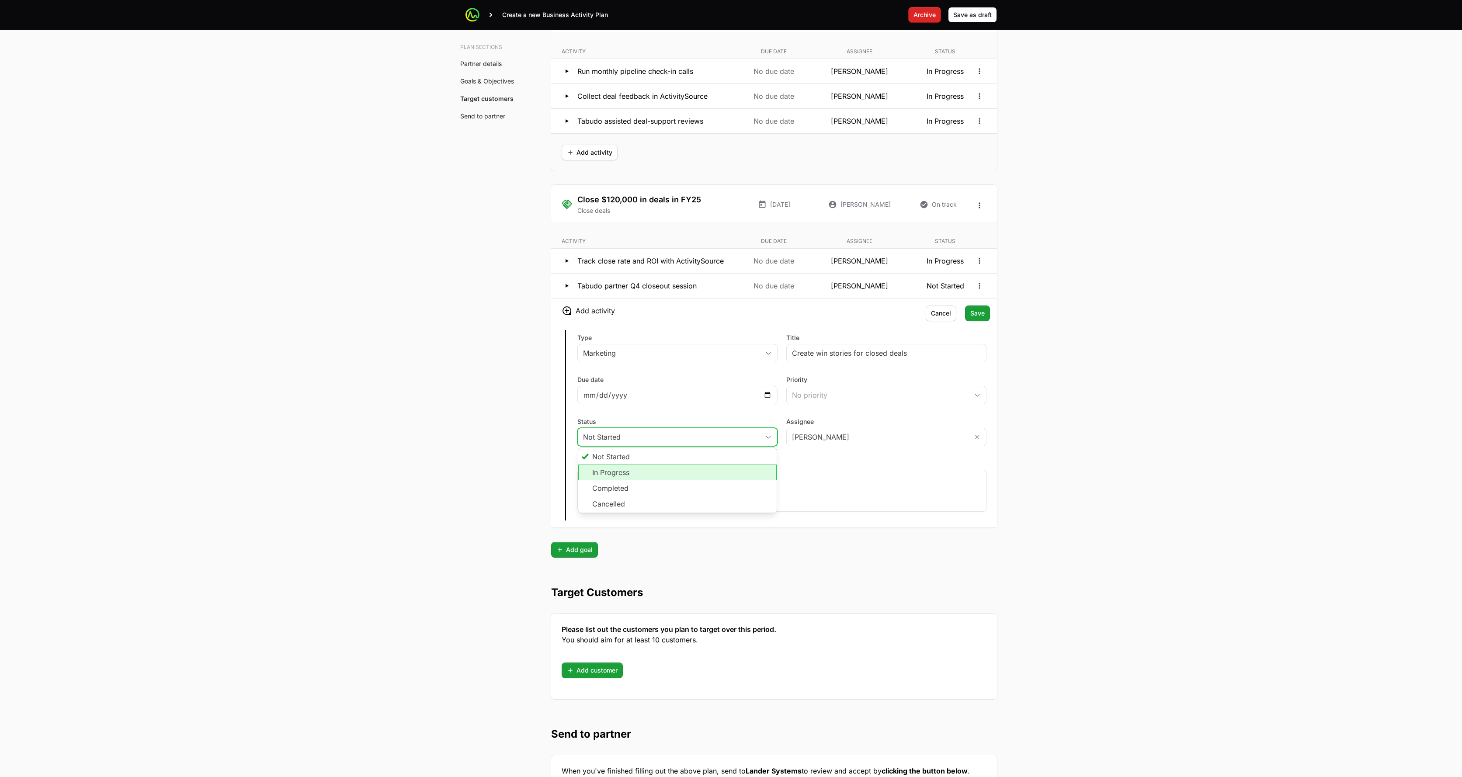
click at [593, 476] on li "In Progress" at bounding box center [677, 473] width 198 height 16
click at [732, 313] on span "Save" at bounding box center [977, 313] width 14 height 10
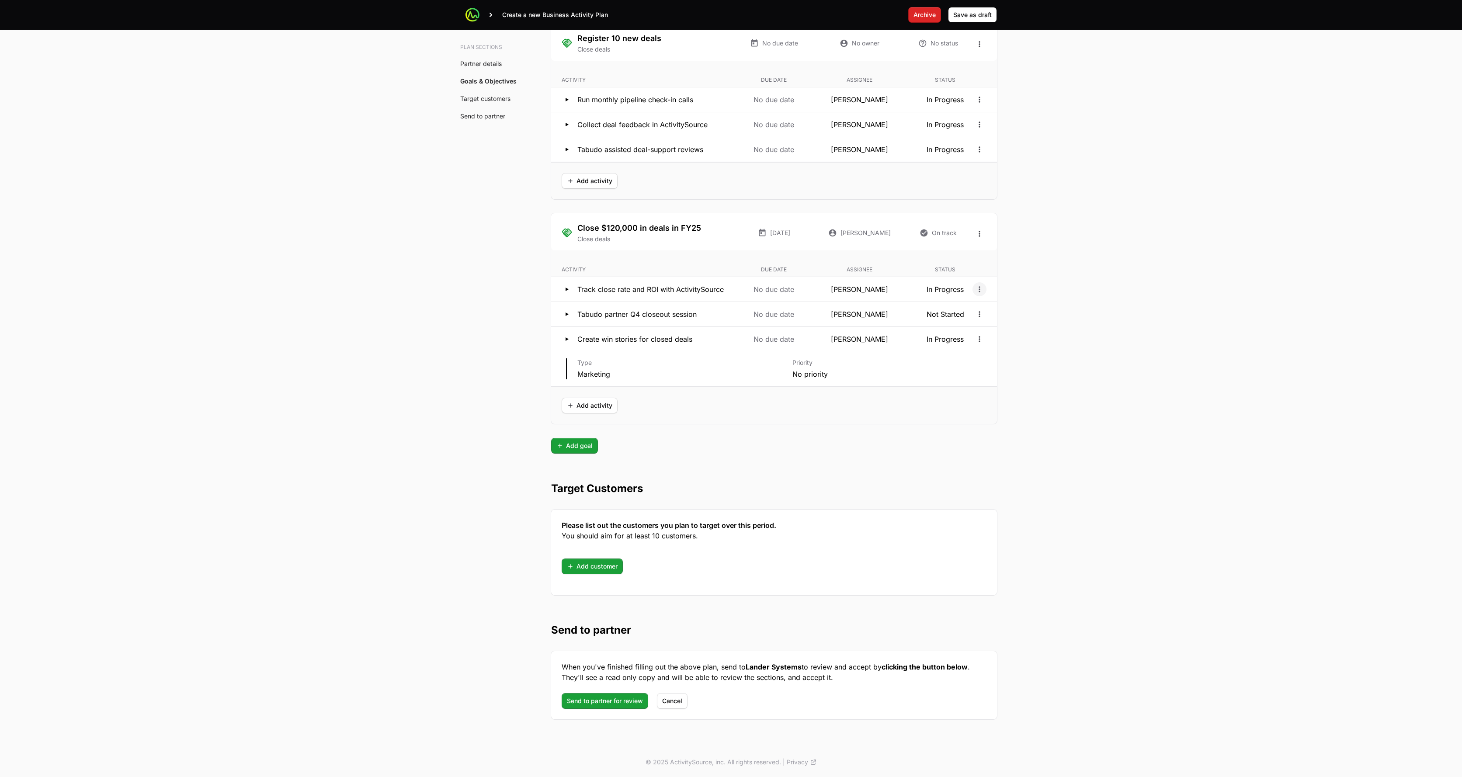
scroll to position [1730, 0]
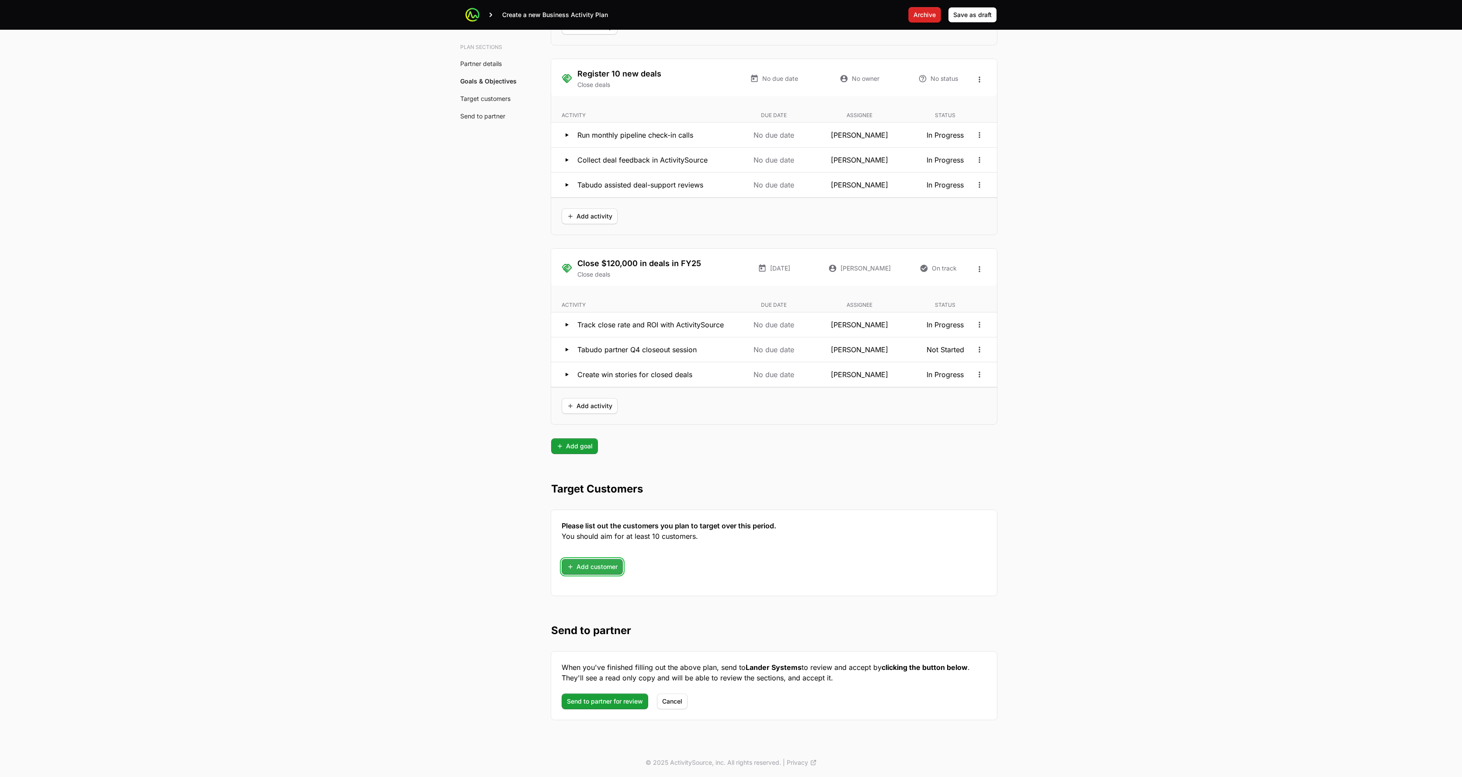
click at [583, 568] on span "Add customer" at bounding box center [592, 567] width 51 height 10
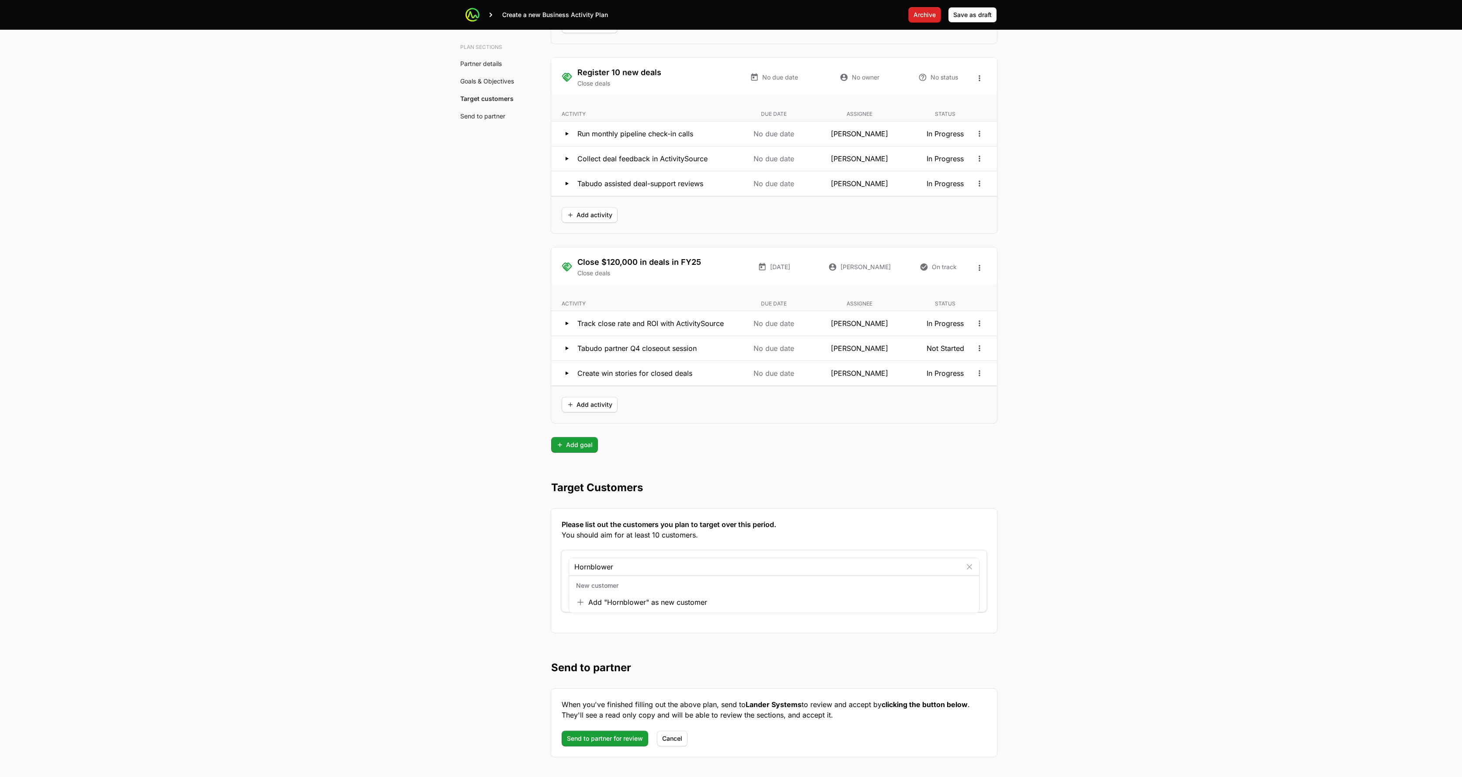
scroll to position [1731, 0]
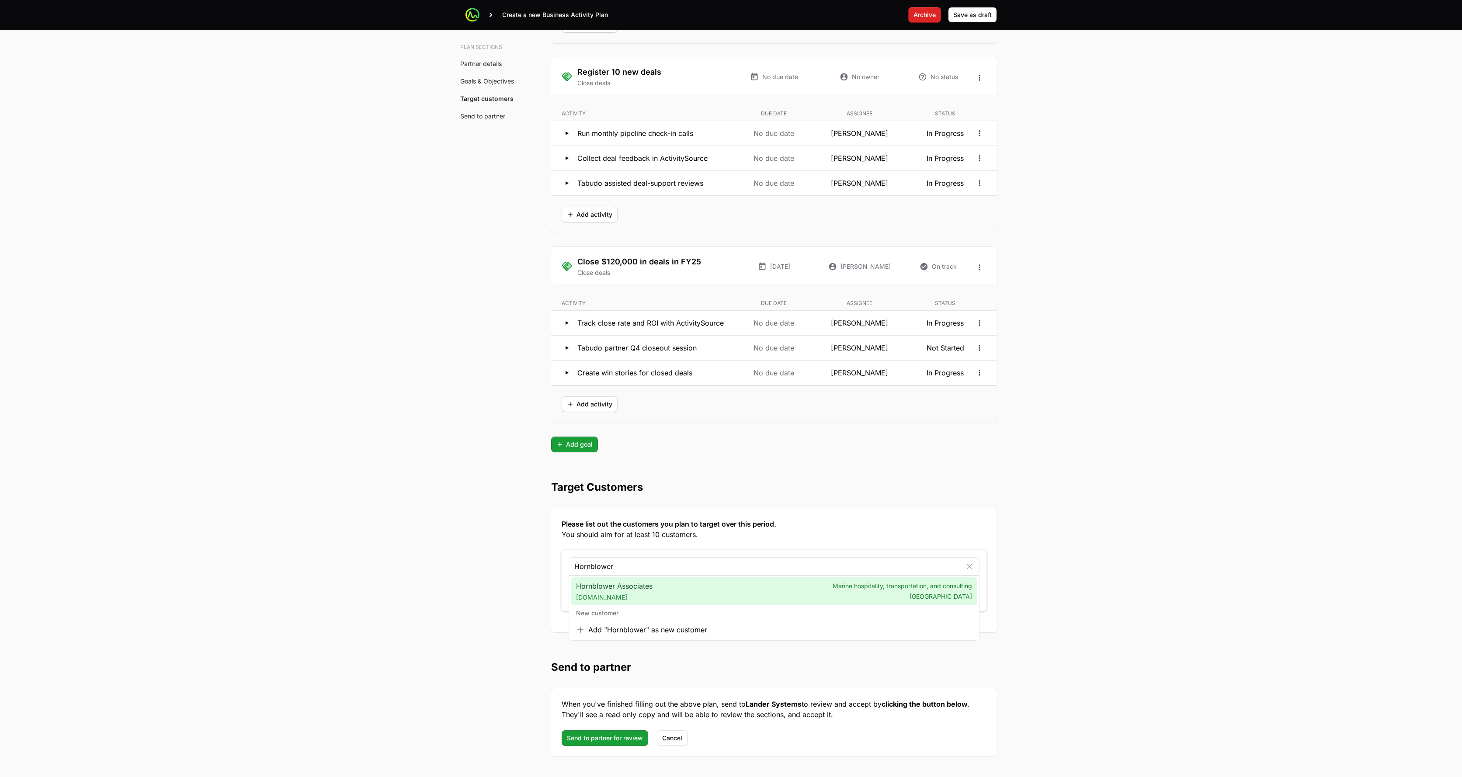
type input "Hornblower"
click at [667, 590] on div "Hornblower Associates hornblowercorp.com Marine hospitality, transportation, an…" at bounding box center [774, 591] width 407 height 28
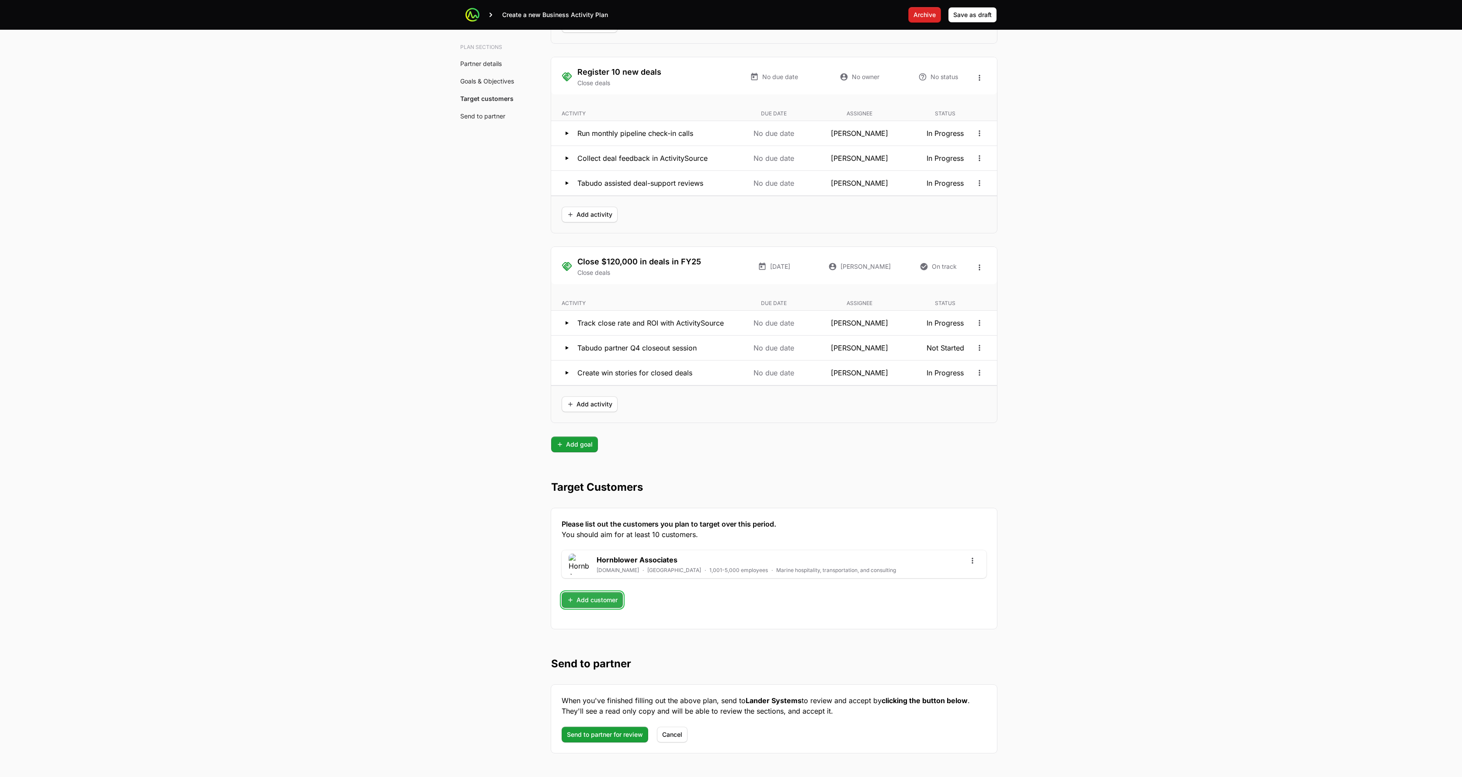
click at [595, 602] on span "Add customer" at bounding box center [592, 600] width 51 height 10
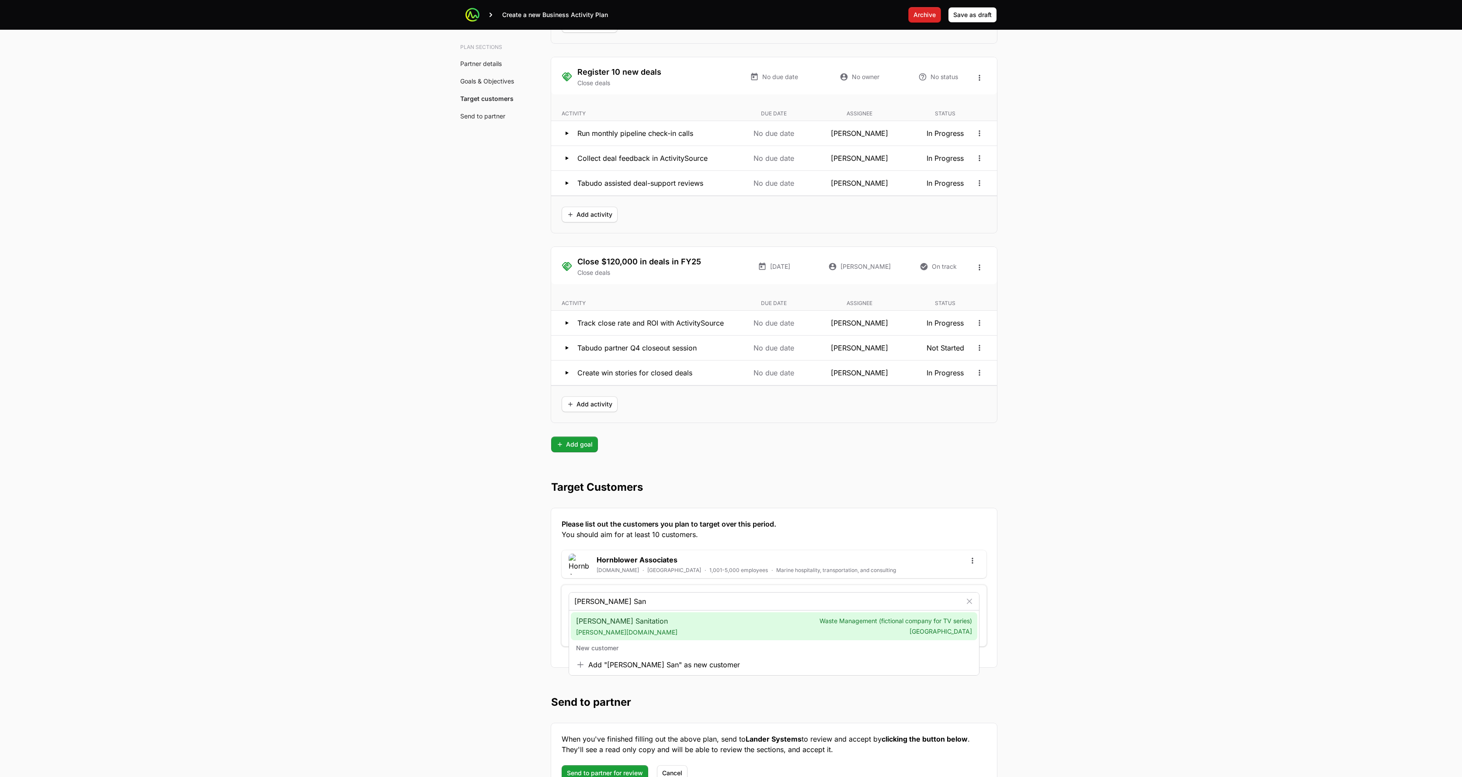
type input "Barone San"
click at [606, 627] on span "Barone Sanitation barone-sanitation.com" at bounding box center [626, 626] width 101 height 21
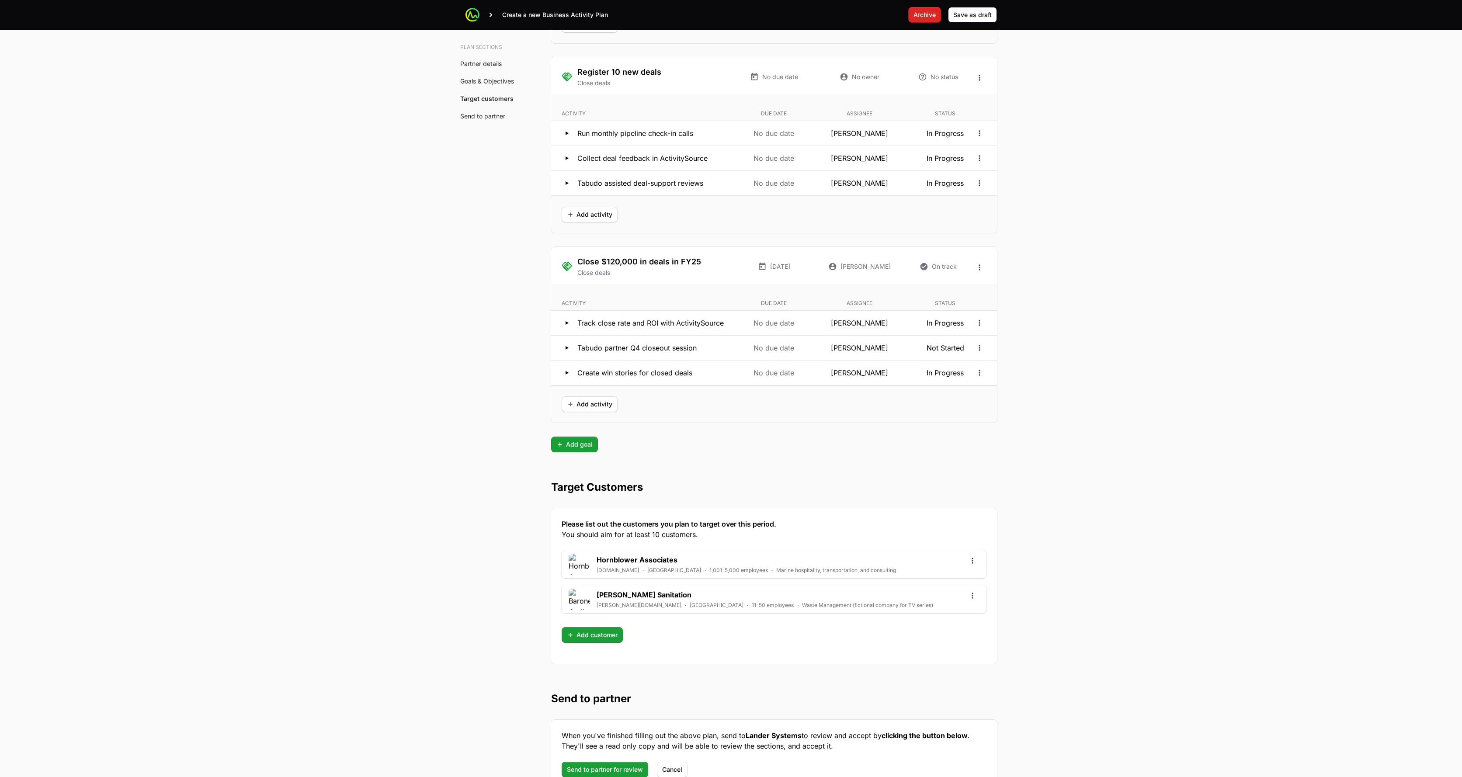
scroll to position [1800, 0]
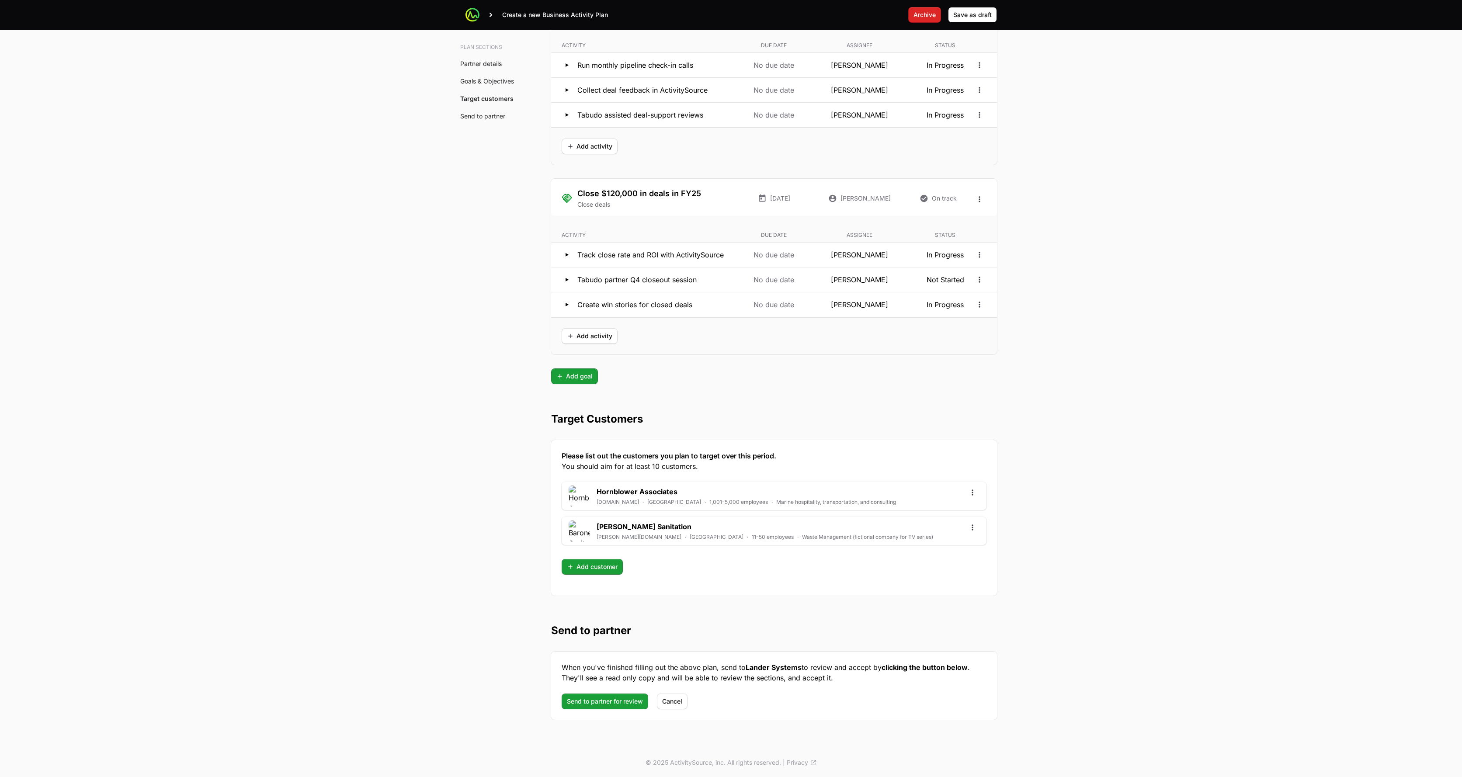
click at [599, 574] on div "Please list out the customers you plan to target over this period. You should a…" at bounding box center [774, 518] width 446 height 156
click at [603, 570] on span "Add customer" at bounding box center [592, 567] width 51 height 10
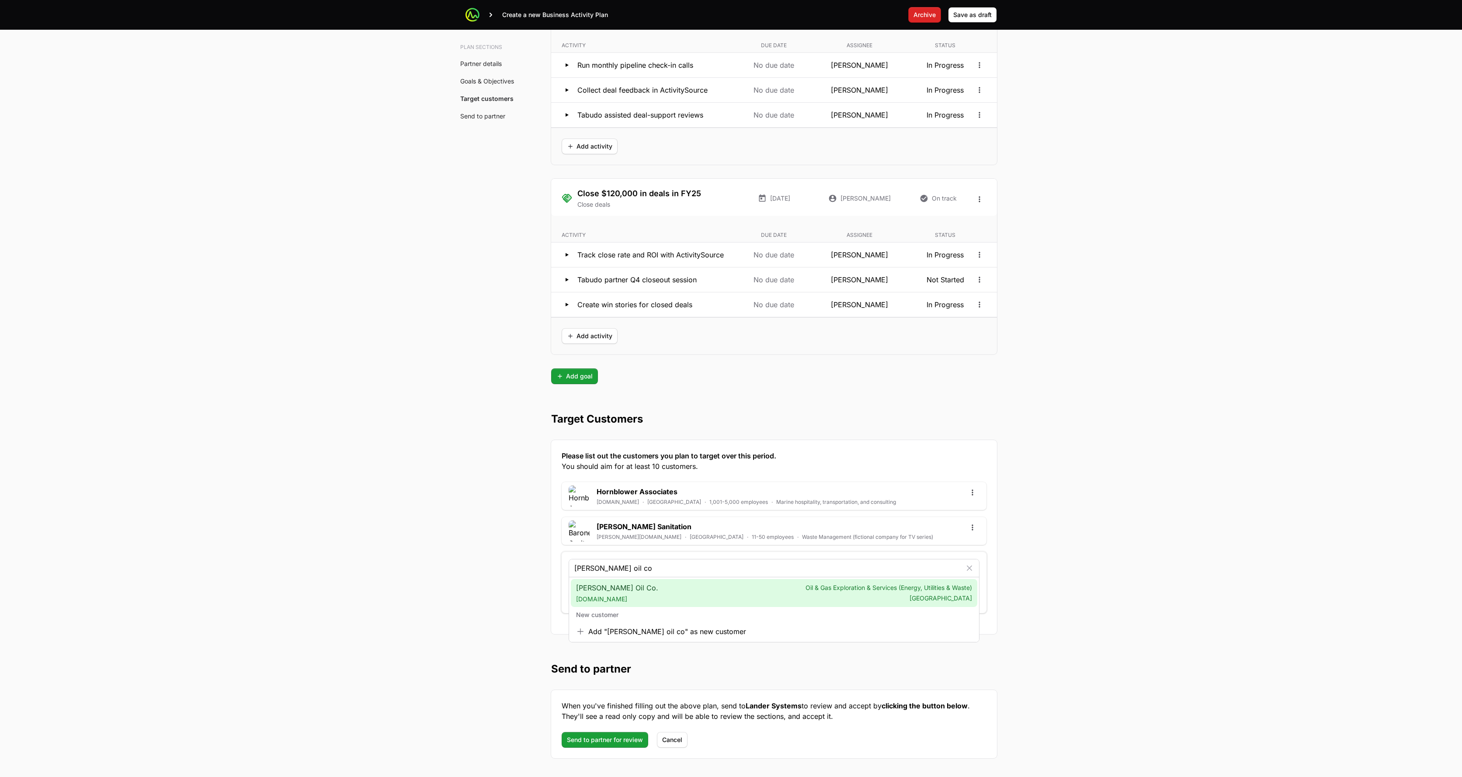
type input "Genco pura oil co"
click at [732, 594] on div "Genco Pura Oil Co. gencopura.com Oil & Gas Exploration & Services (Energy, Util…" at bounding box center [774, 593] width 407 height 28
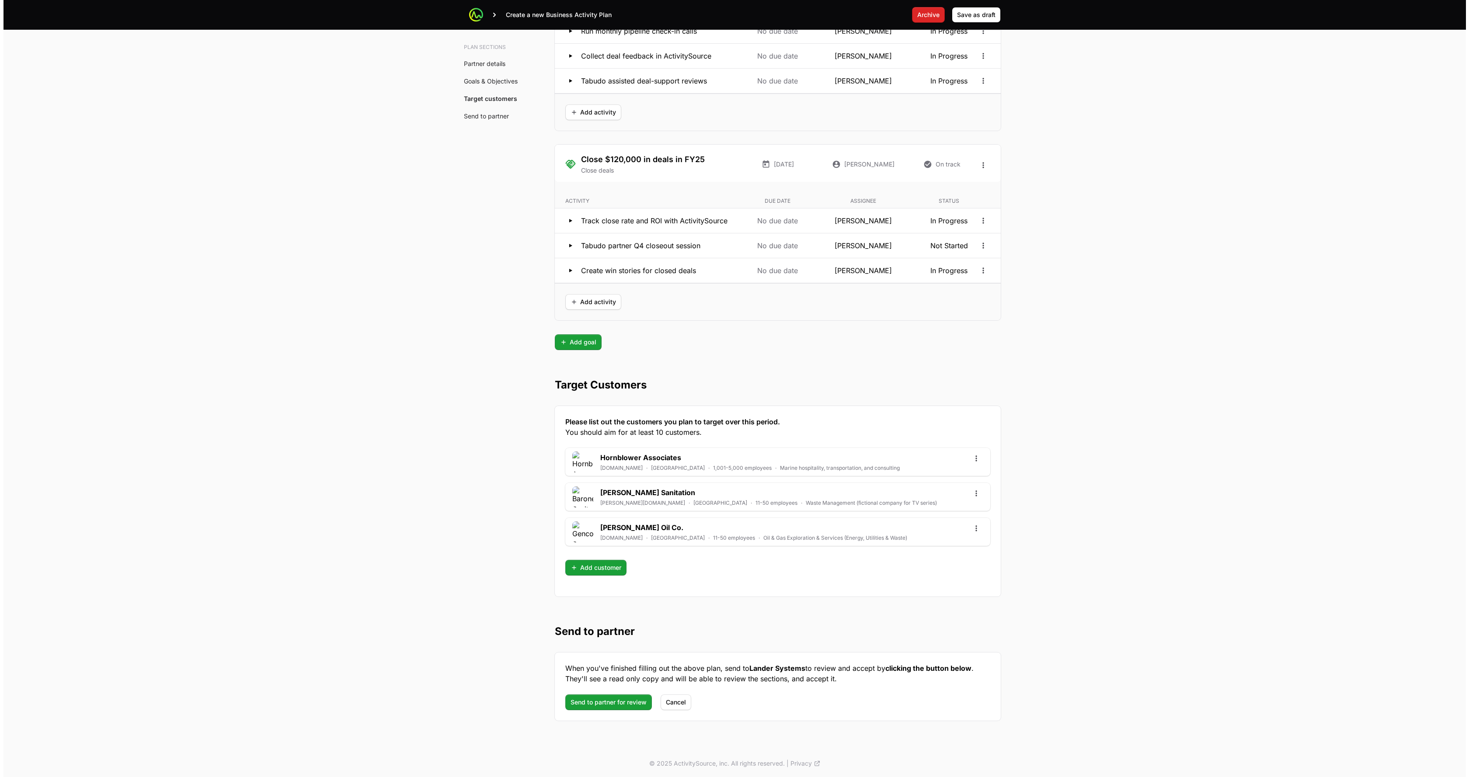
scroll to position [1835, 0]
click at [732, 523] on icon "Open options" at bounding box center [972, 527] width 9 height 9
click at [732, 546] on div "Edit" at bounding box center [973, 547] width 92 height 16
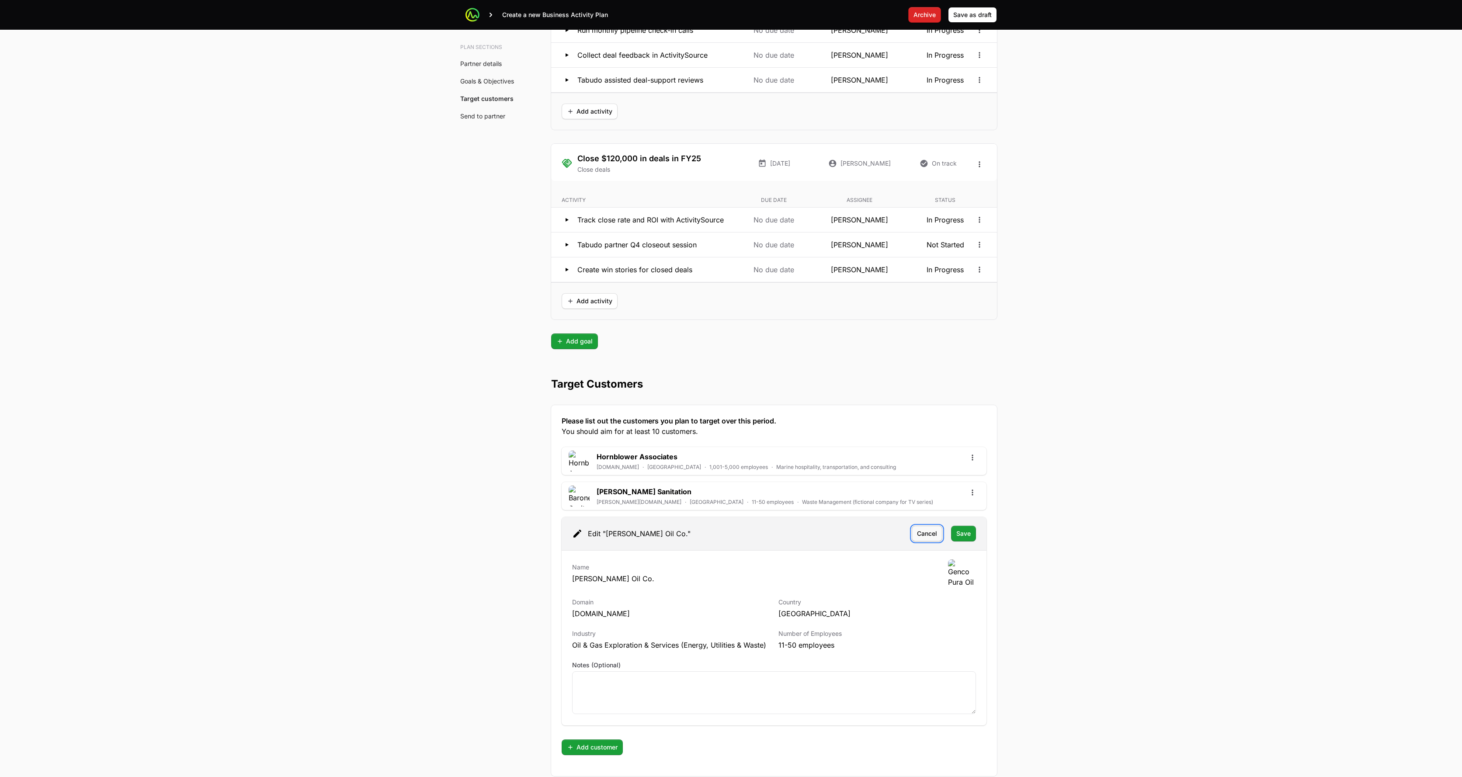
click at [732, 537] on span "Cancel" at bounding box center [927, 533] width 20 height 10
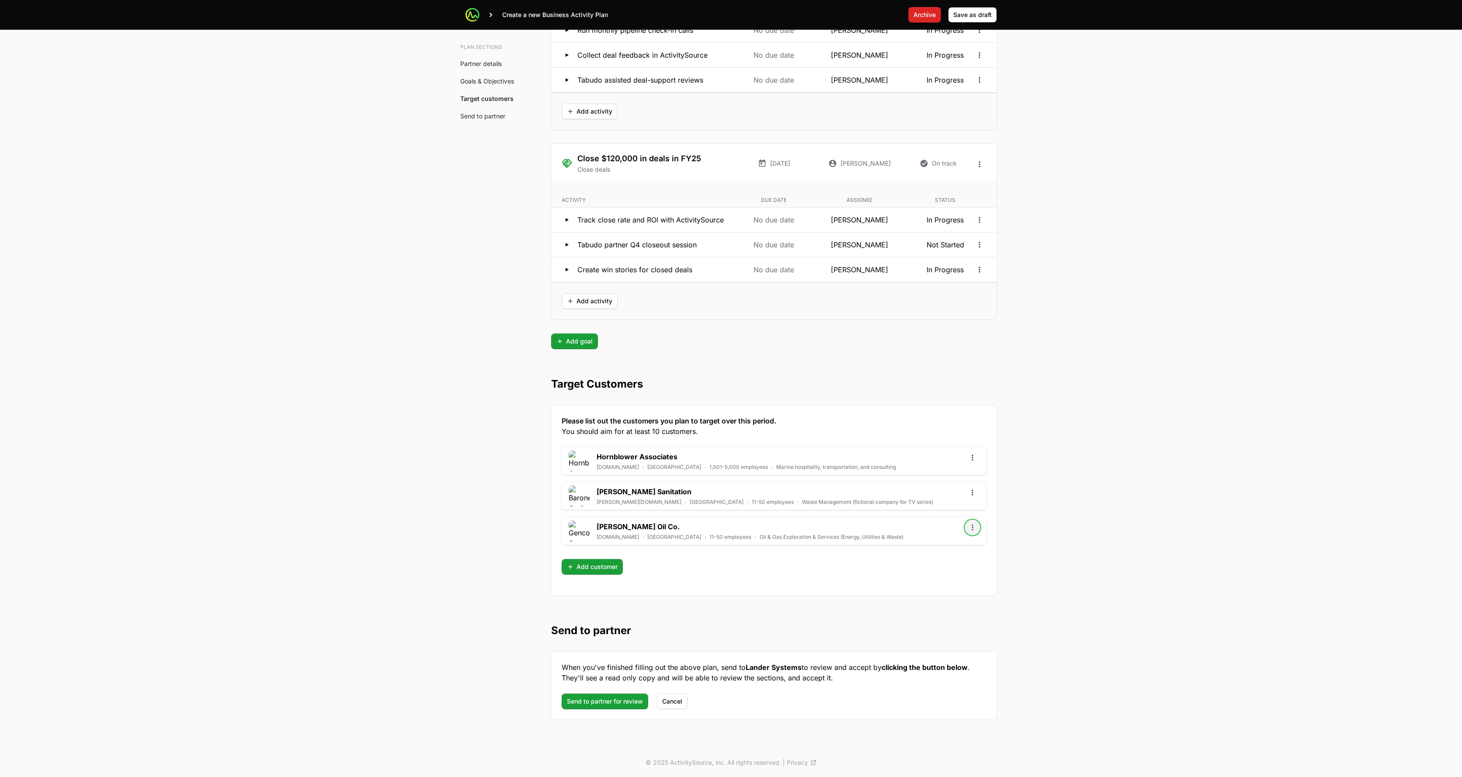
drag, startPoint x: 974, startPoint y: 527, endPoint x: 970, endPoint y: 533, distance: 7.6
click at [732, 527] on icon "Open options" at bounding box center [972, 527] width 9 height 9
click at [732, 561] on div "Remove" at bounding box center [973, 562] width 92 height 16
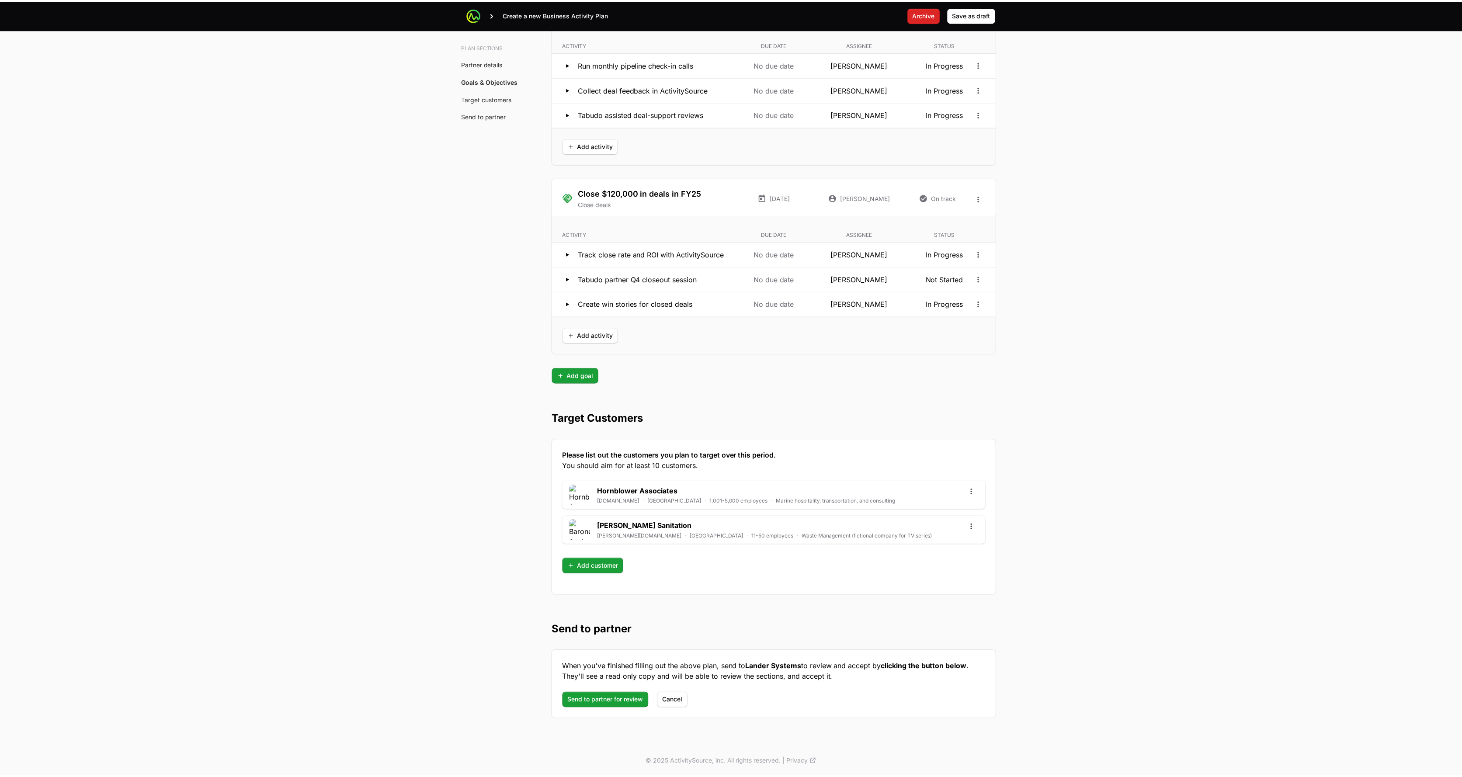
scroll to position [1800, 0]
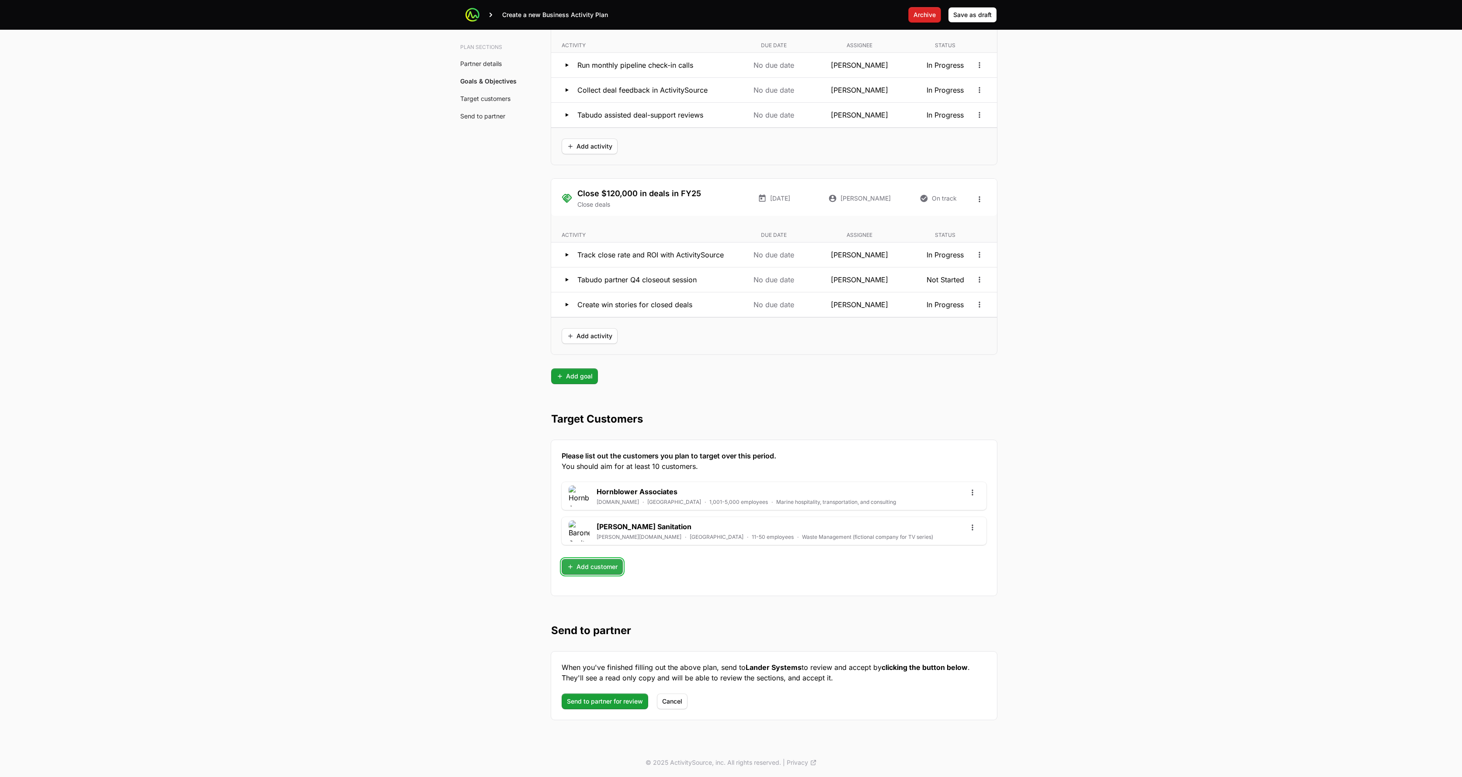
click at [576, 569] on span "Add customer" at bounding box center [592, 567] width 51 height 10
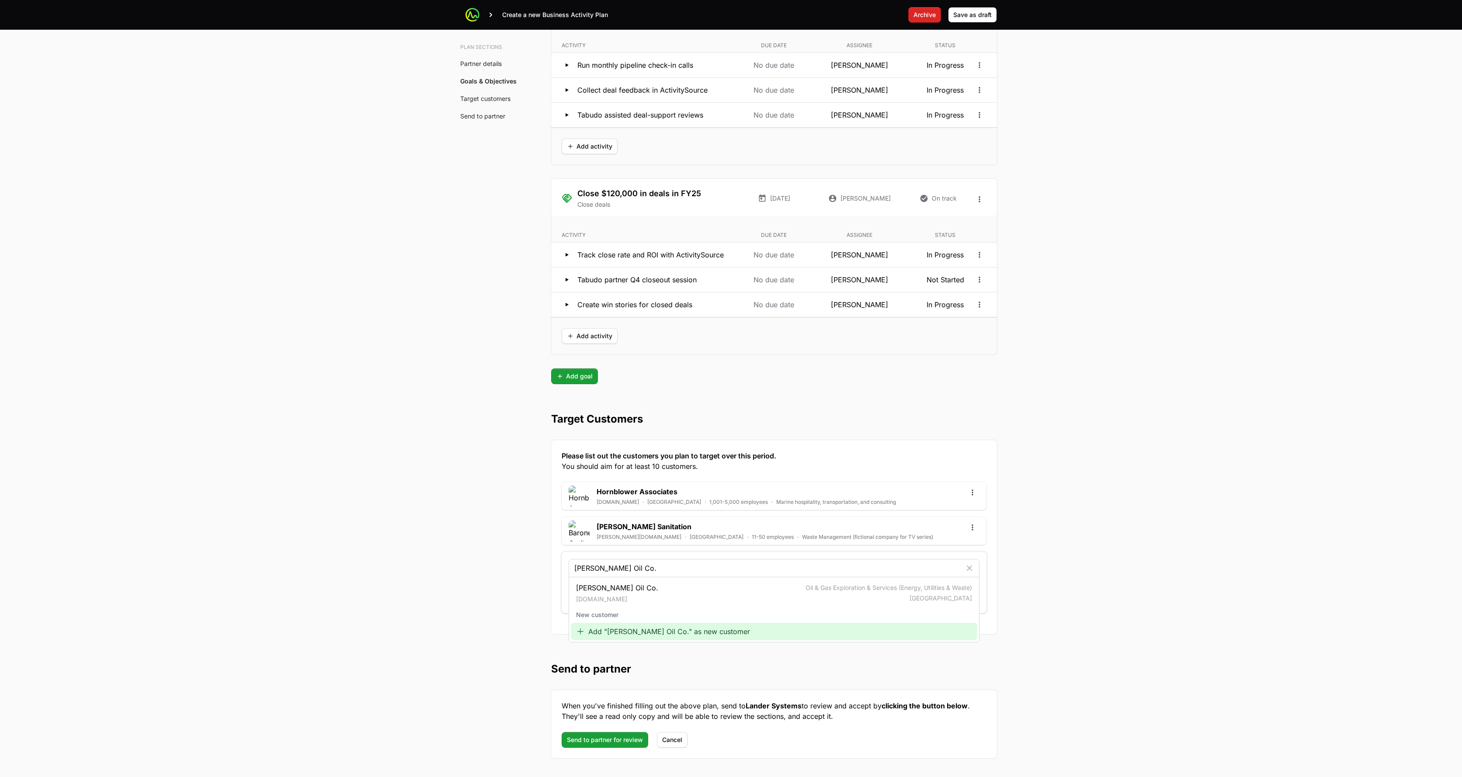
type input "Genco Pura Oil Co."
click at [732, 631] on div "Add "Genco Pura Oil Co." as new customer" at bounding box center [774, 631] width 407 height 17
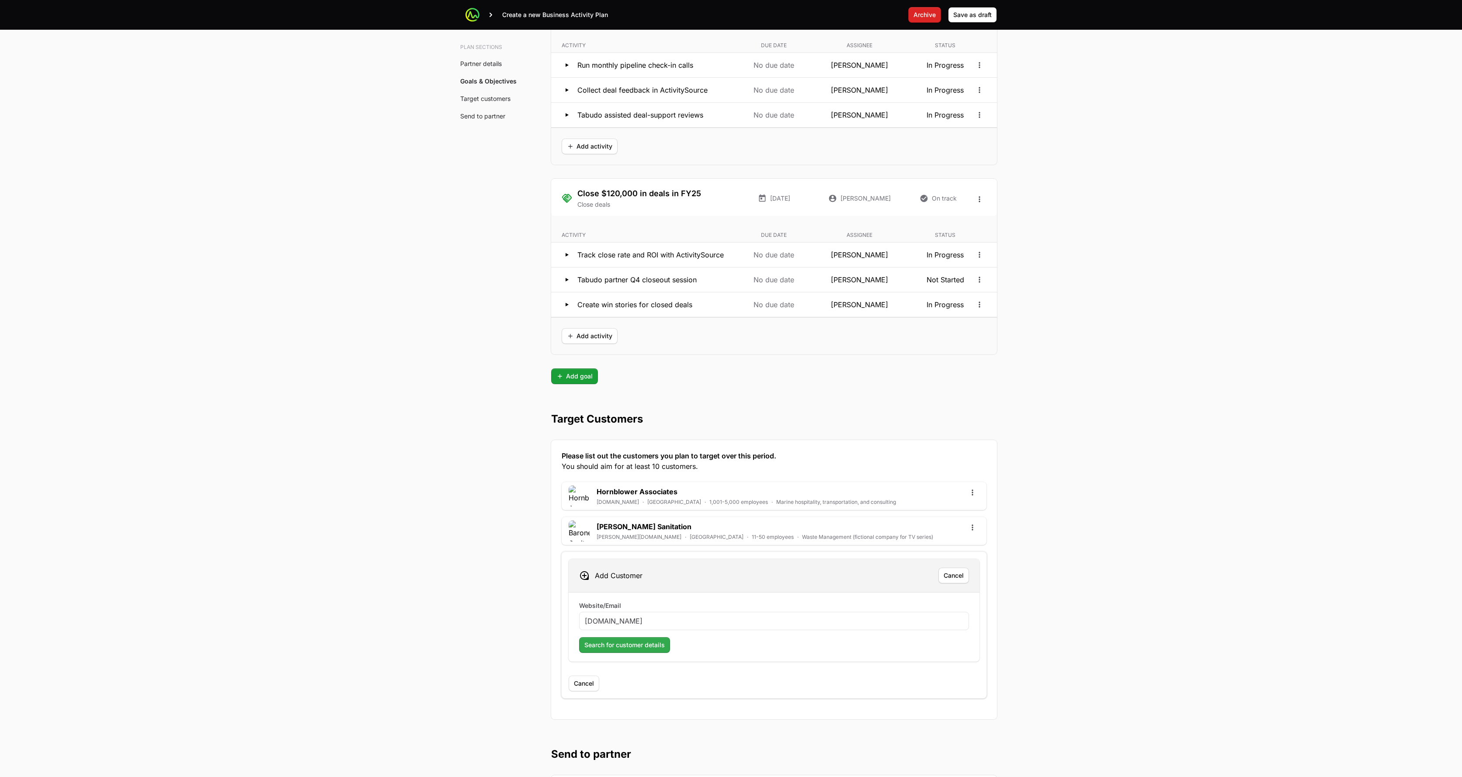
type input "genco-pura.com"
click at [595, 640] on span "Search for customer details" at bounding box center [624, 645] width 80 height 10
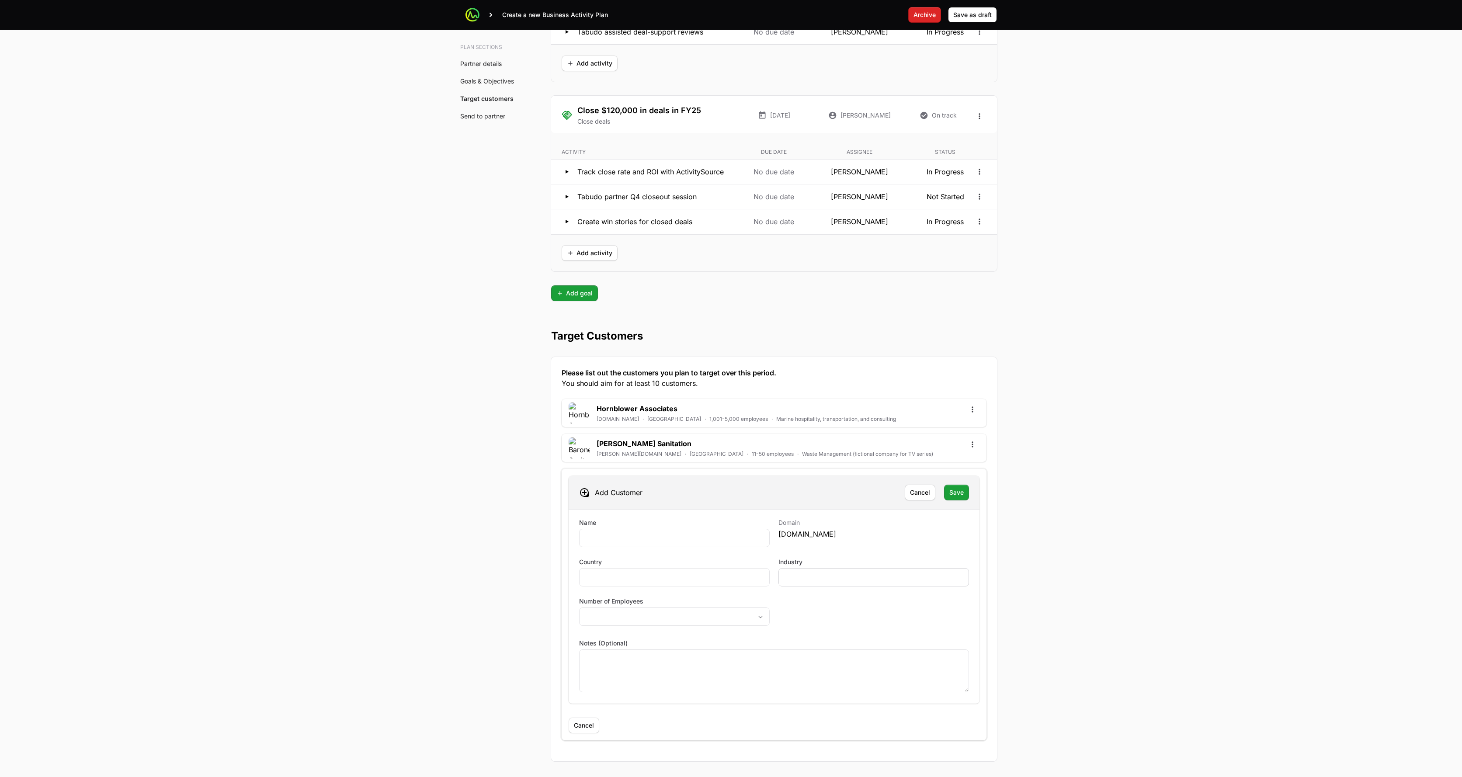
scroll to position [1883, 0]
click at [732, 572] on div at bounding box center [874, 577] width 191 height 18
click at [732, 583] on div at bounding box center [874, 577] width 191 height 18
click at [732, 578] on input "Industry" at bounding box center [873, 577] width 179 height 10
click at [690, 535] on input "Name" at bounding box center [674, 538] width 179 height 10
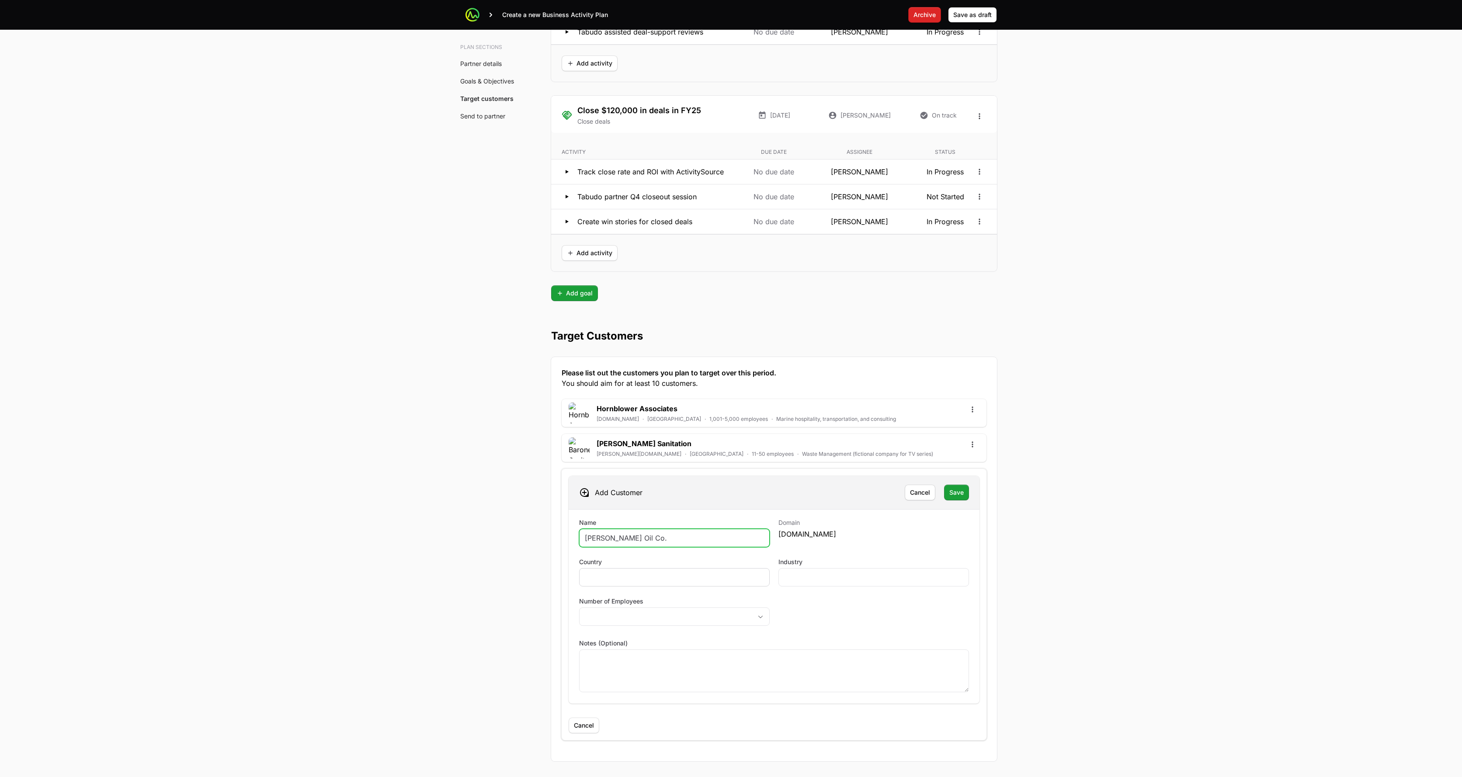
type input "Genco Pura Oil Co."
click at [641, 583] on div at bounding box center [674, 577] width 191 height 18
click at [643, 578] on input "Country" at bounding box center [674, 577] width 179 height 10
type input "[GEOGRAPHIC_DATA]"
click at [610, 619] on button "placeholder" at bounding box center [675, 616] width 190 height 17
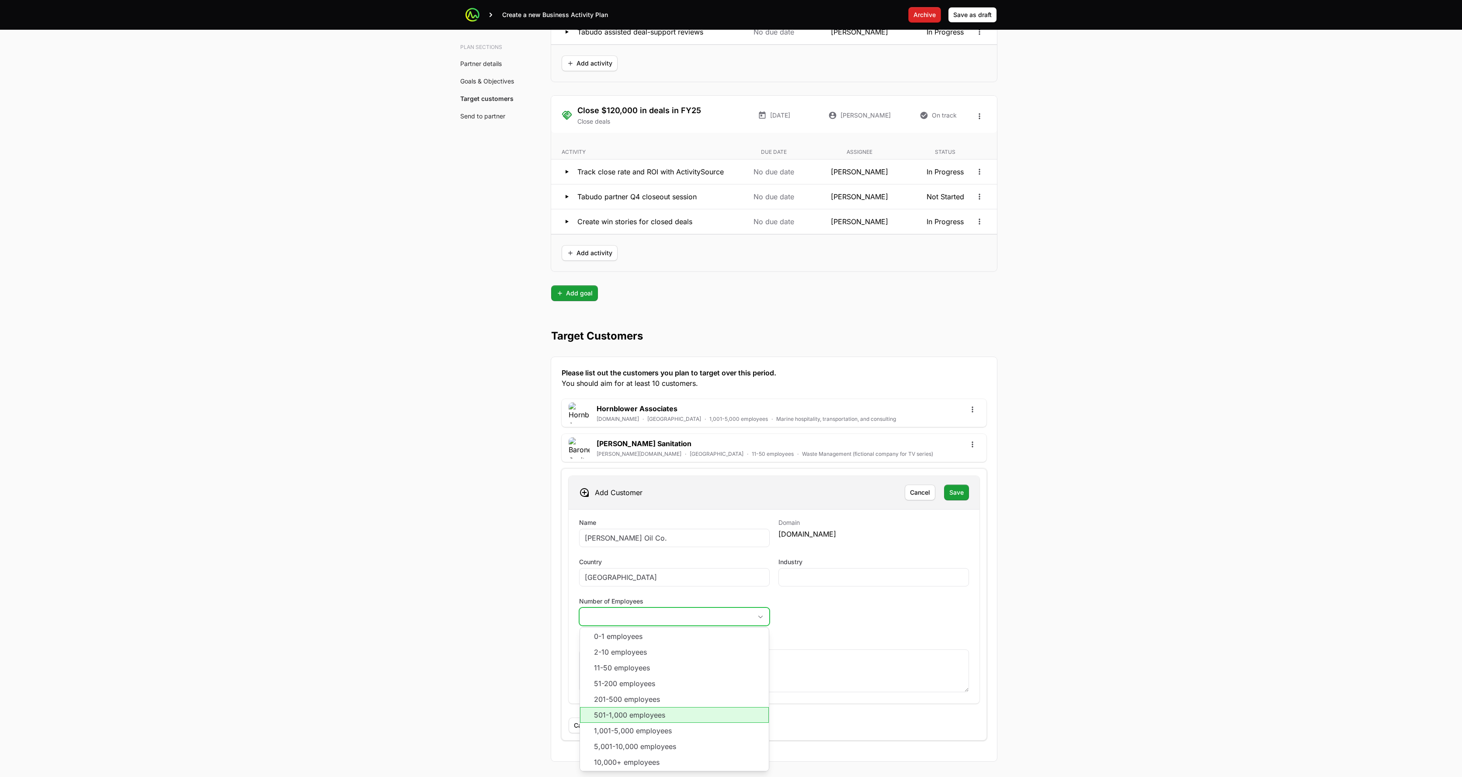
click at [621, 654] on li "501-1,000 employees" at bounding box center [674, 715] width 189 height 16
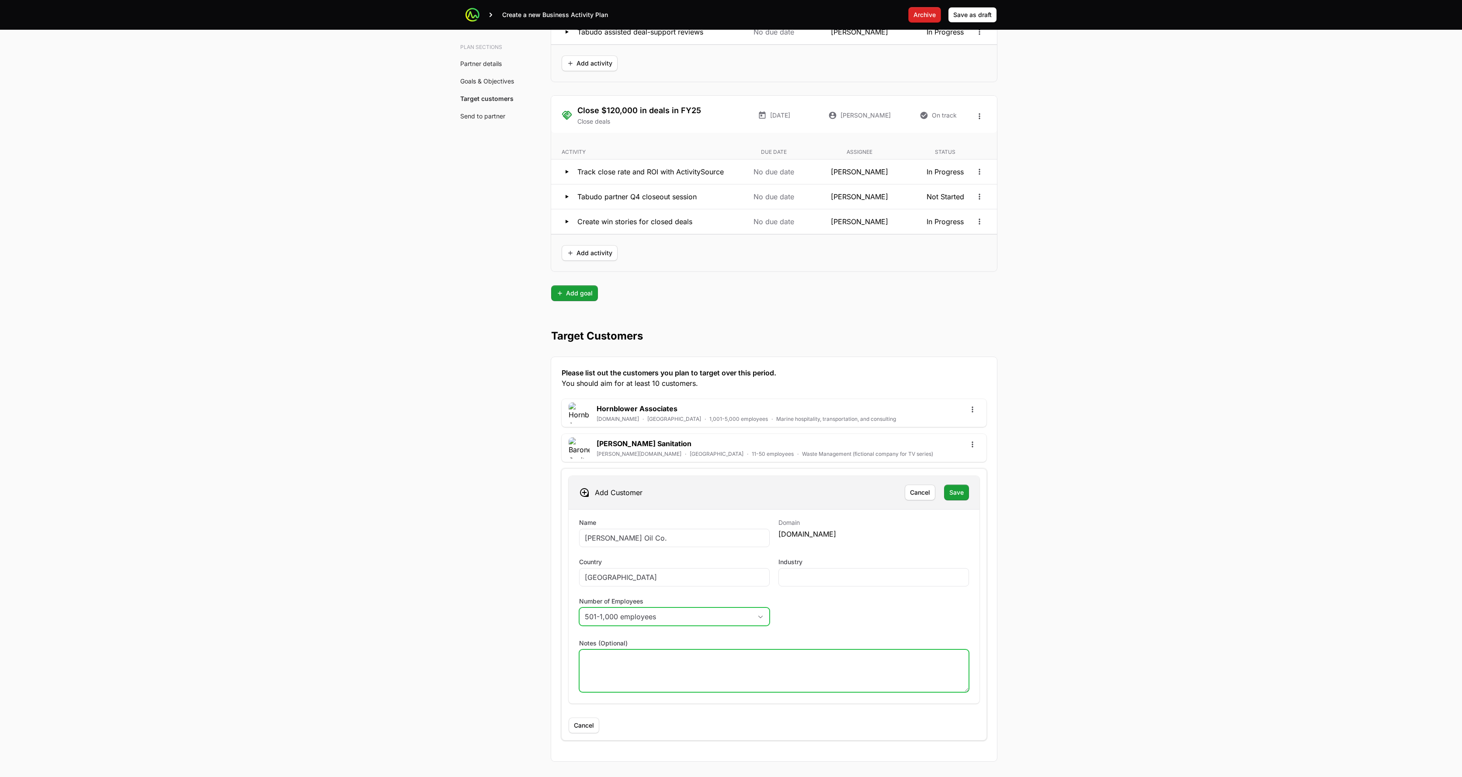
click at [625, 654] on textarea "Notes (Optional)" at bounding box center [774, 671] width 389 height 42
click at [732, 584] on div at bounding box center [874, 577] width 191 height 18
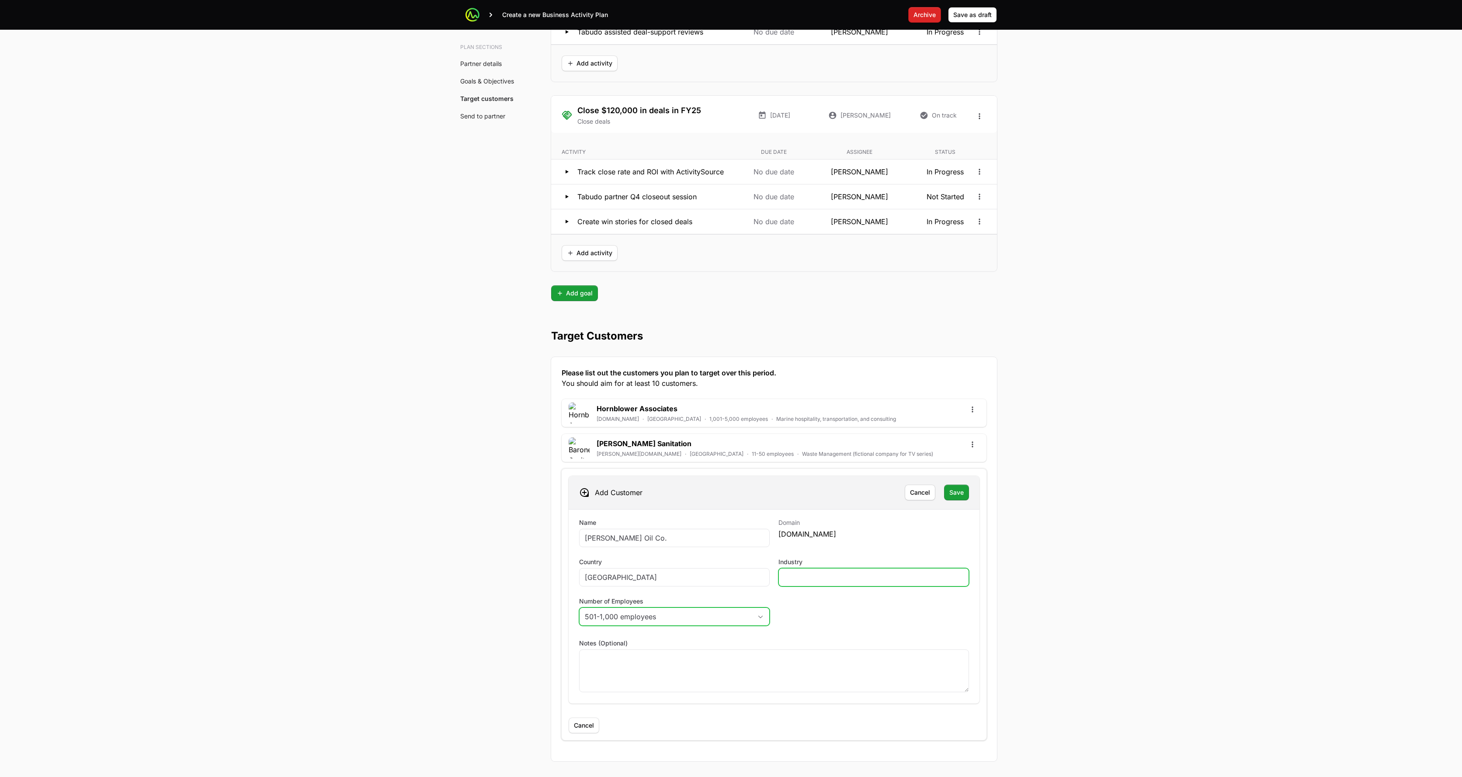
click at [732, 581] on input "Industry" at bounding box center [873, 577] width 179 height 10
type input "W"
drag, startPoint x: 817, startPoint y: 579, endPoint x: 816, endPoint y: 573, distance: 5.9
click at [732, 578] on input "Industry" at bounding box center [873, 577] width 179 height 10
type input "Olive oil importer (fictional company for TV series)"
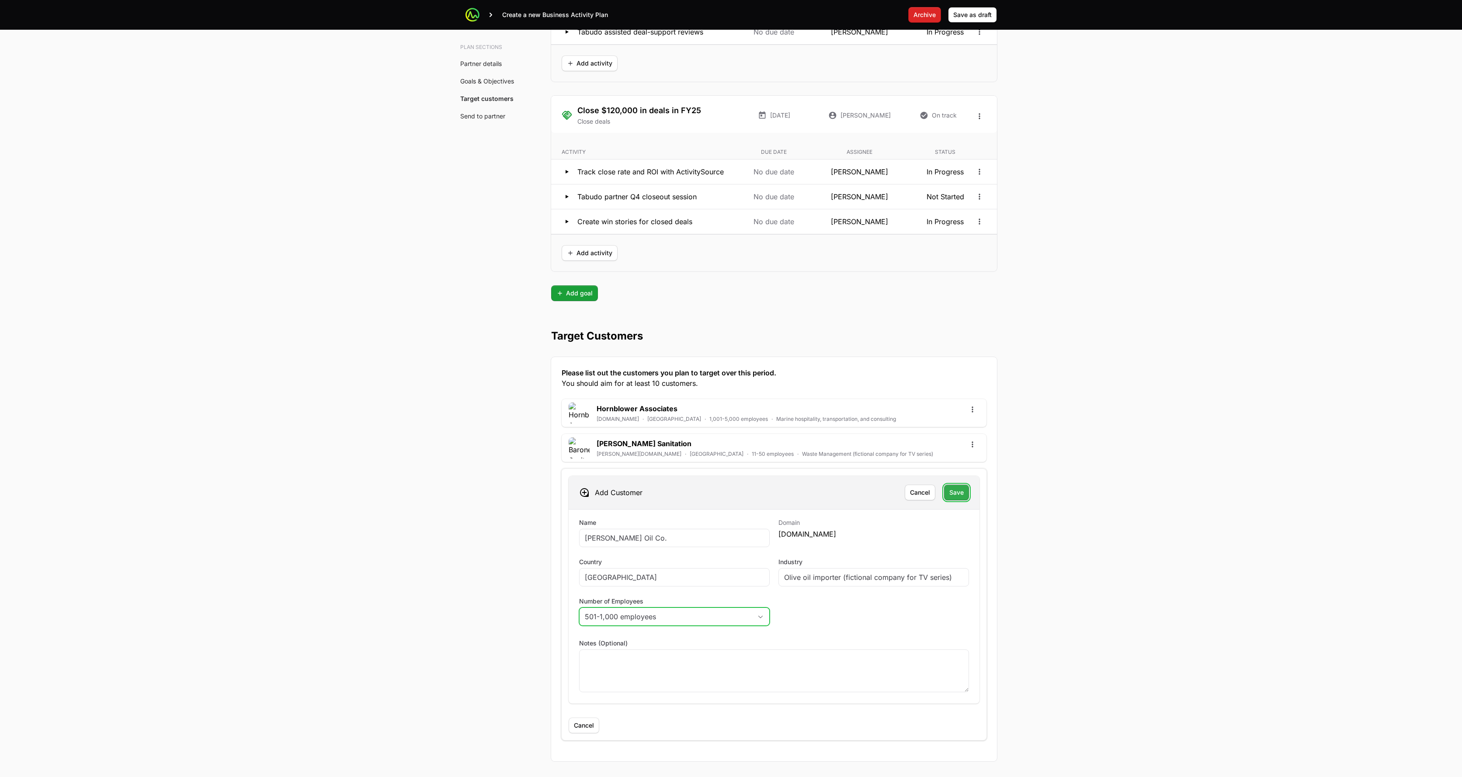
click at [732, 493] on span "Save" at bounding box center [956, 492] width 14 height 10
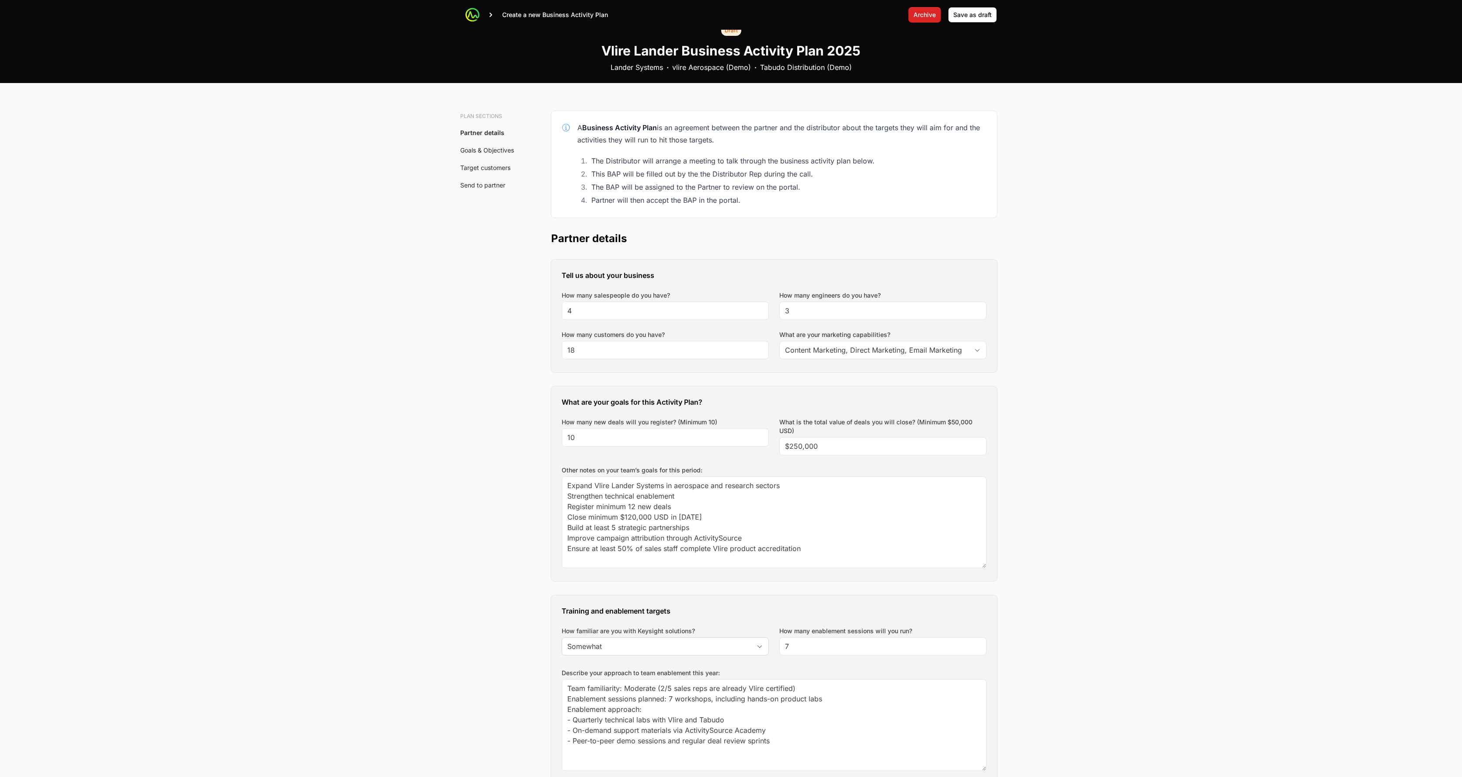
scroll to position [0, 0]
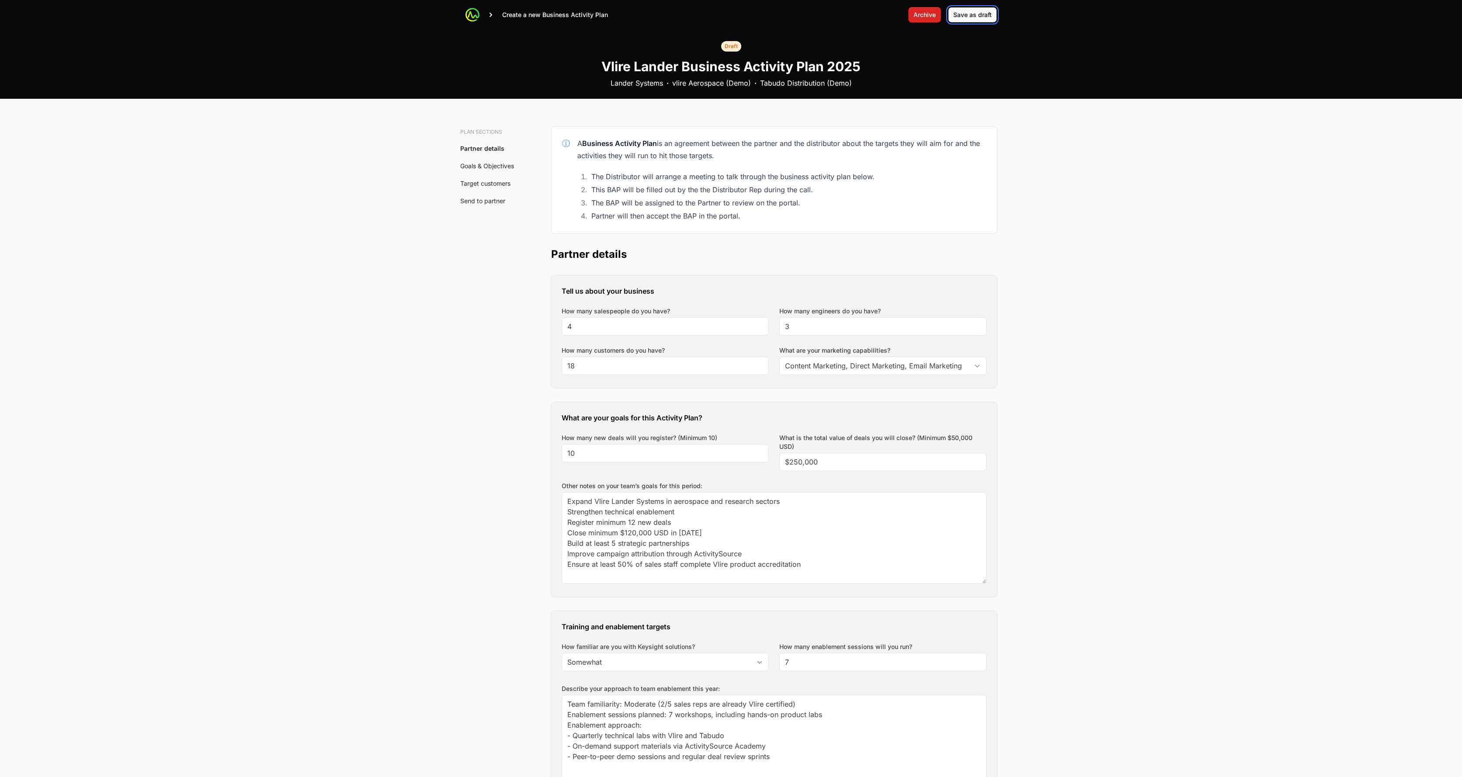
click at [732, 18] on span "Save as draft" at bounding box center [972, 15] width 38 height 10
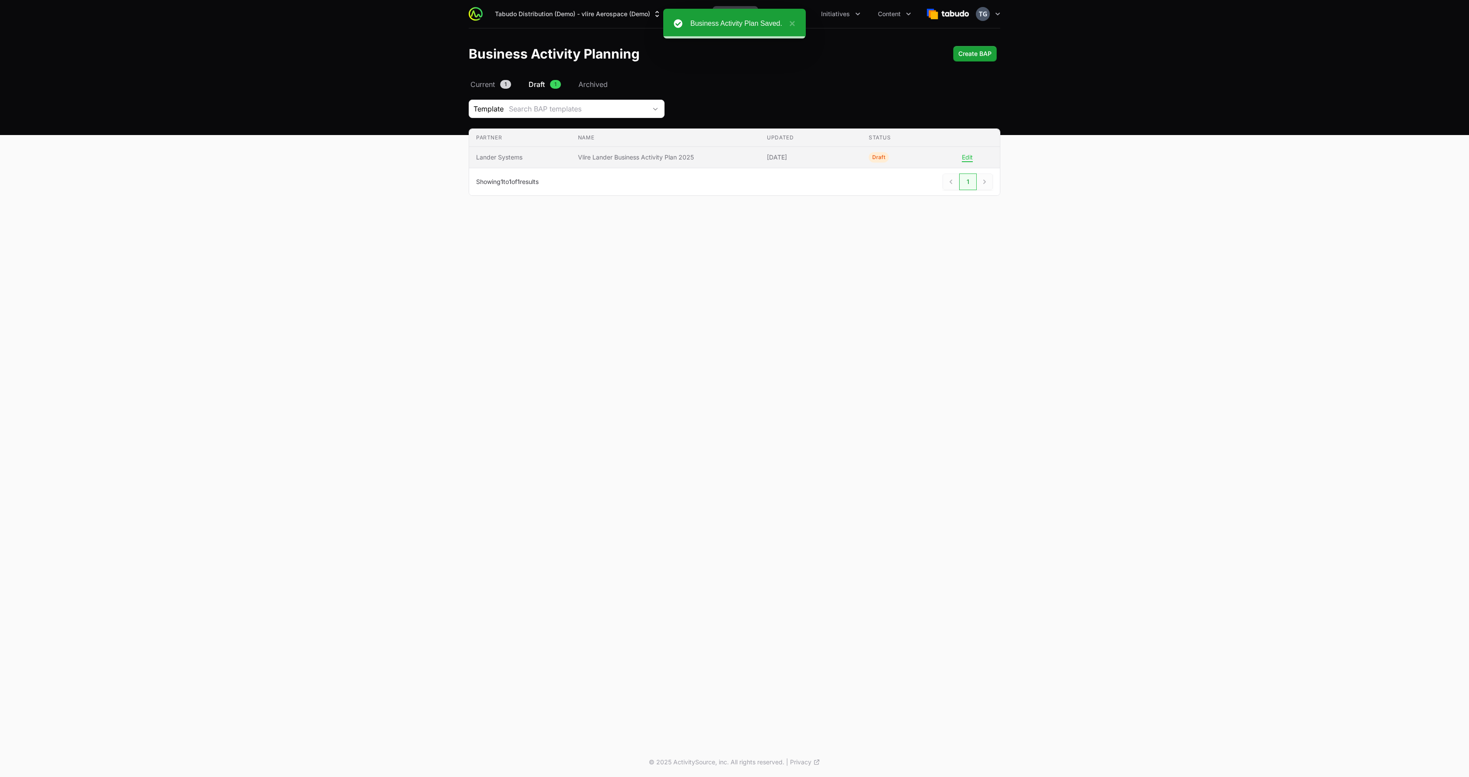
click at [732, 158] on span "[DATE]" at bounding box center [811, 157] width 88 height 9
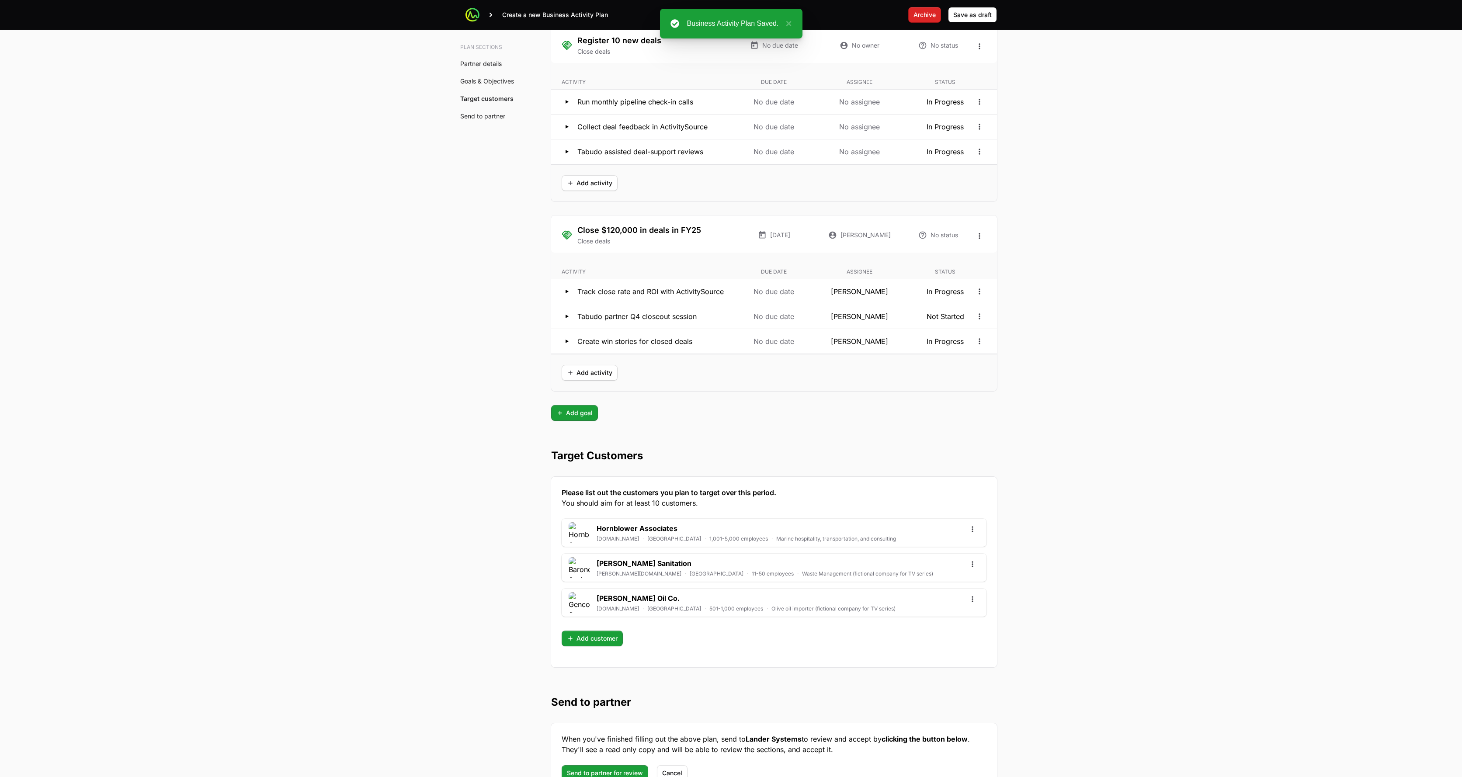
scroll to position [1835, 0]
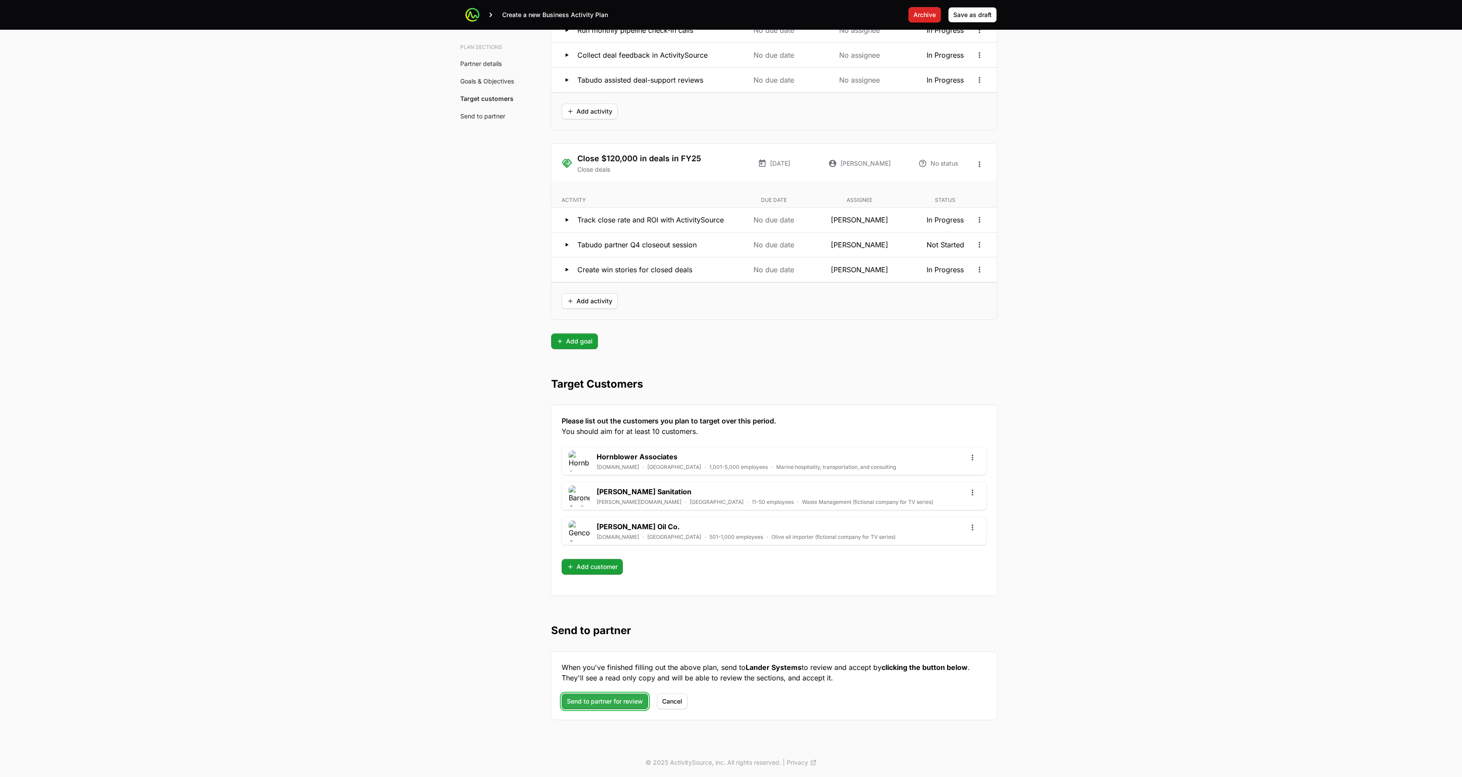
click at [605, 654] on span "Send to partner for review" at bounding box center [605, 701] width 76 height 10
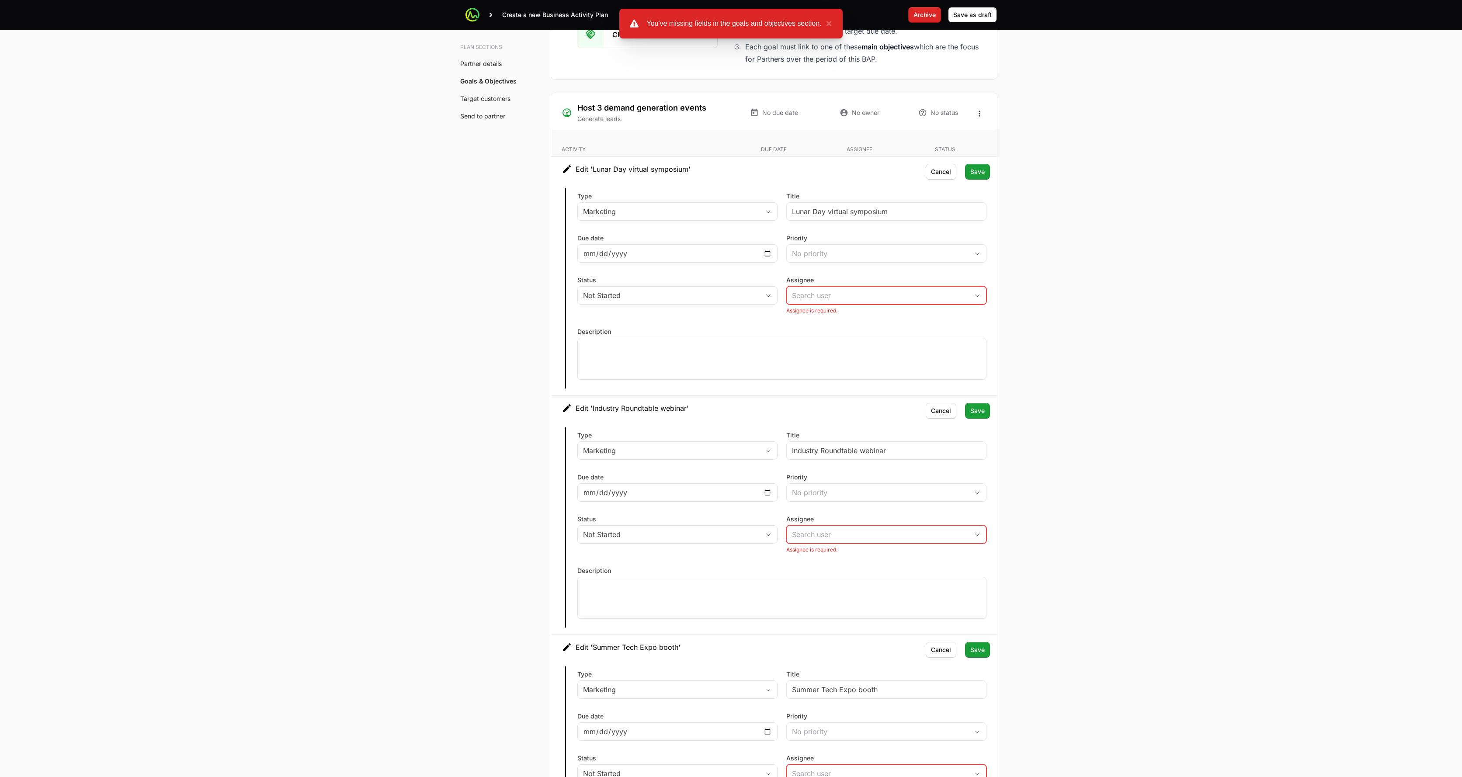
scroll to position [1455, 0]
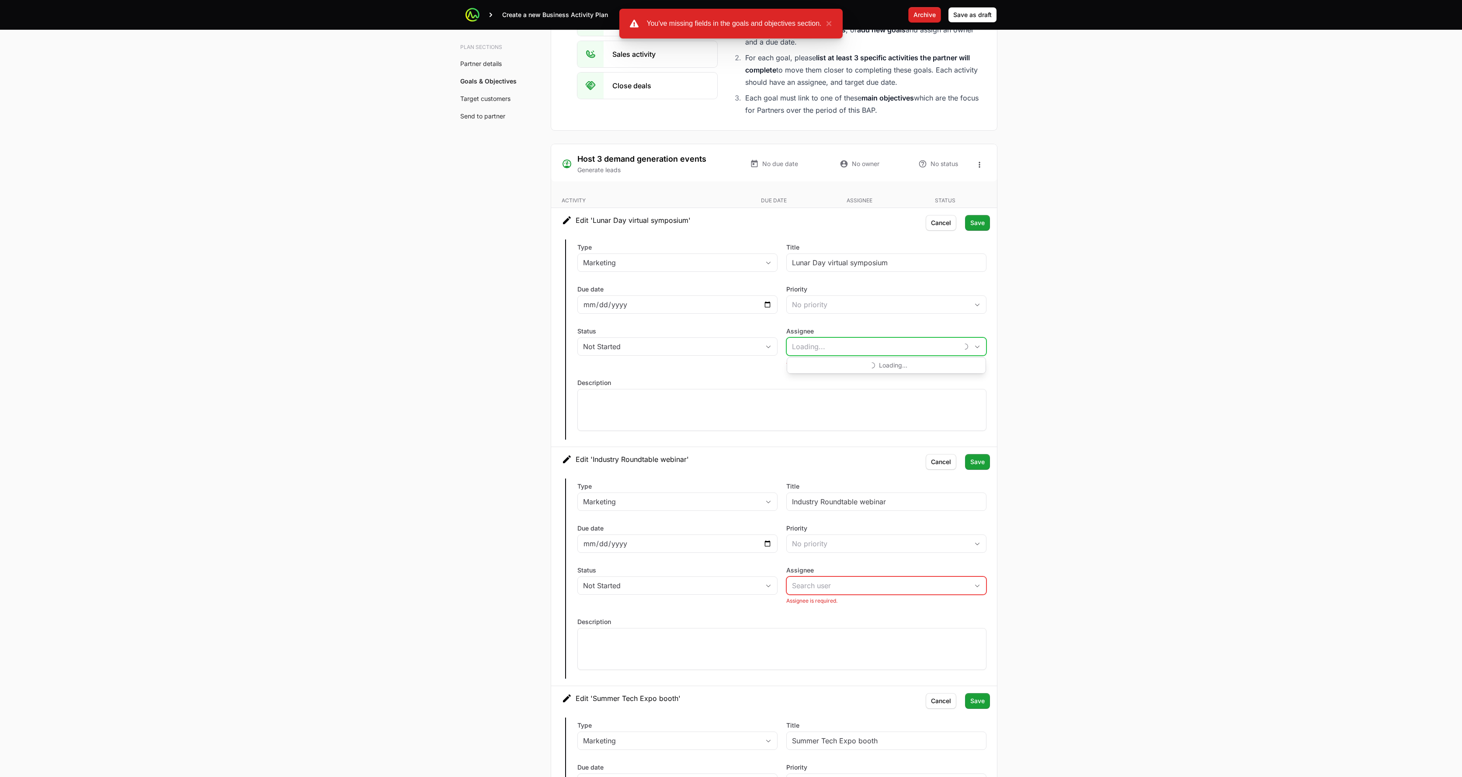
click at [732, 345] on input "Assignee" at bounding box center [872, 346] width 171 height 17
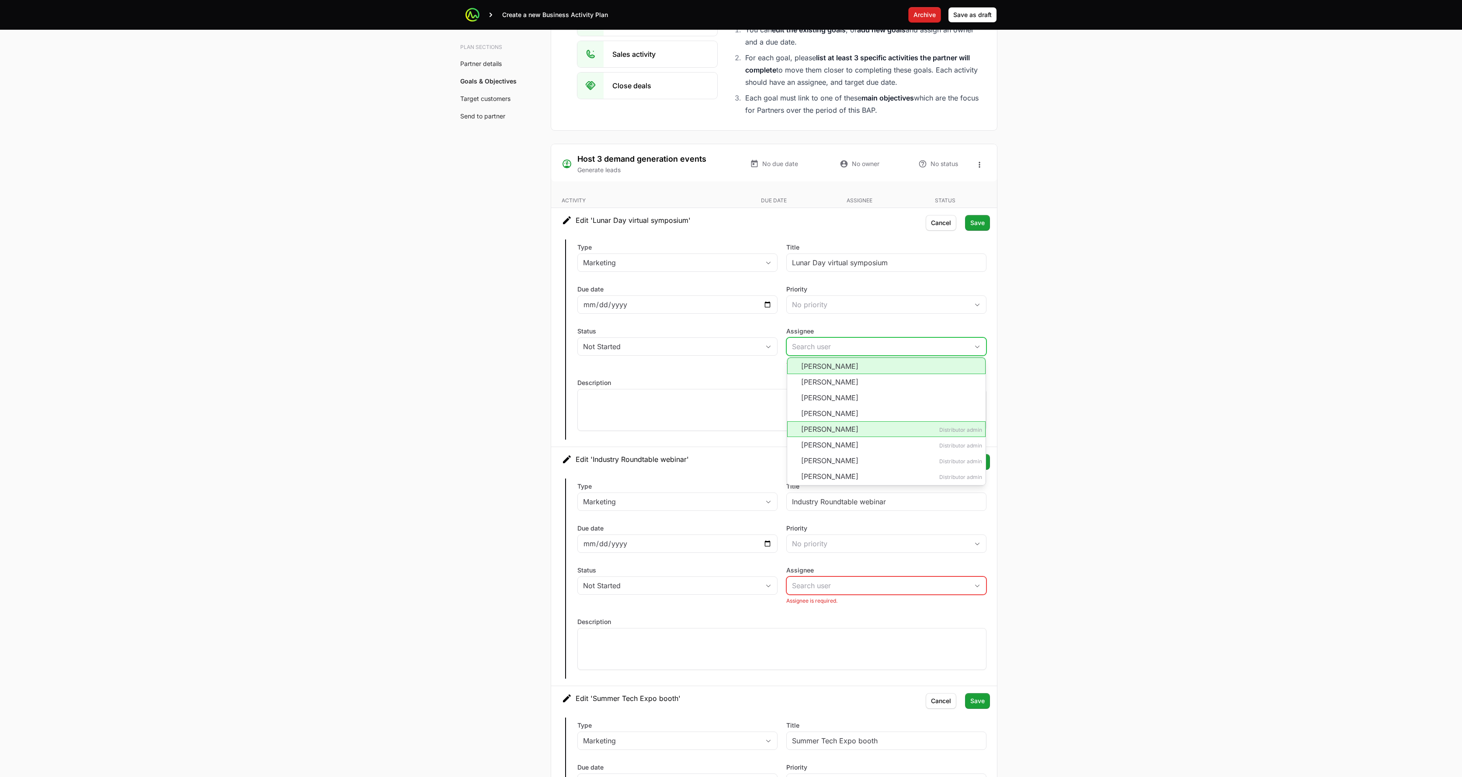
click at [732, 369] on li "Anthony Sexton" at bounding box center [886, 366] width 198 height 17
type input "Anthony Sexton"
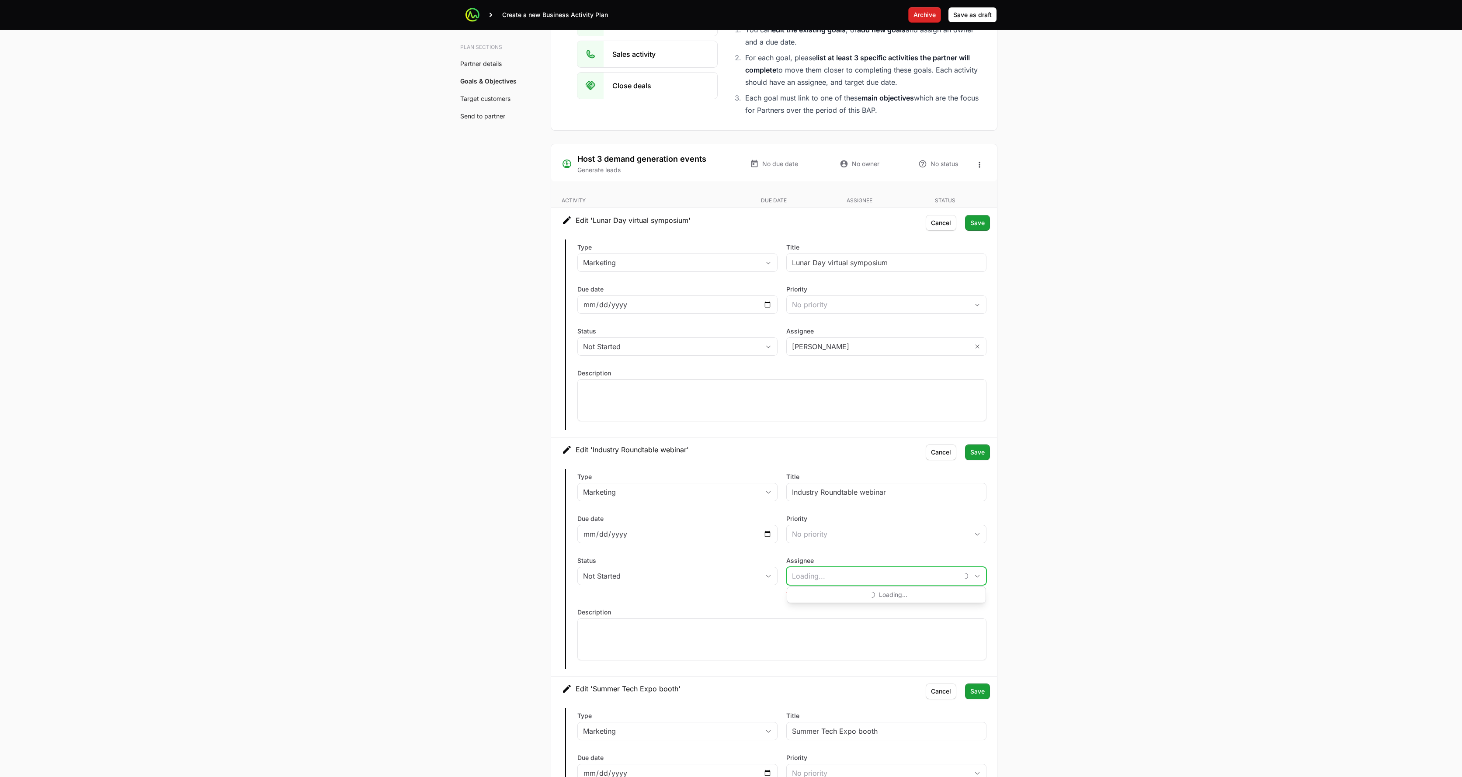
drag, startPoint x: 852, startPoint y: 574, endPoint x: 850, endPoint y: 583, distance: 9.5
click at [732, 574] on input "Assignee" at bounding box center [872, 575] width 171 height 17
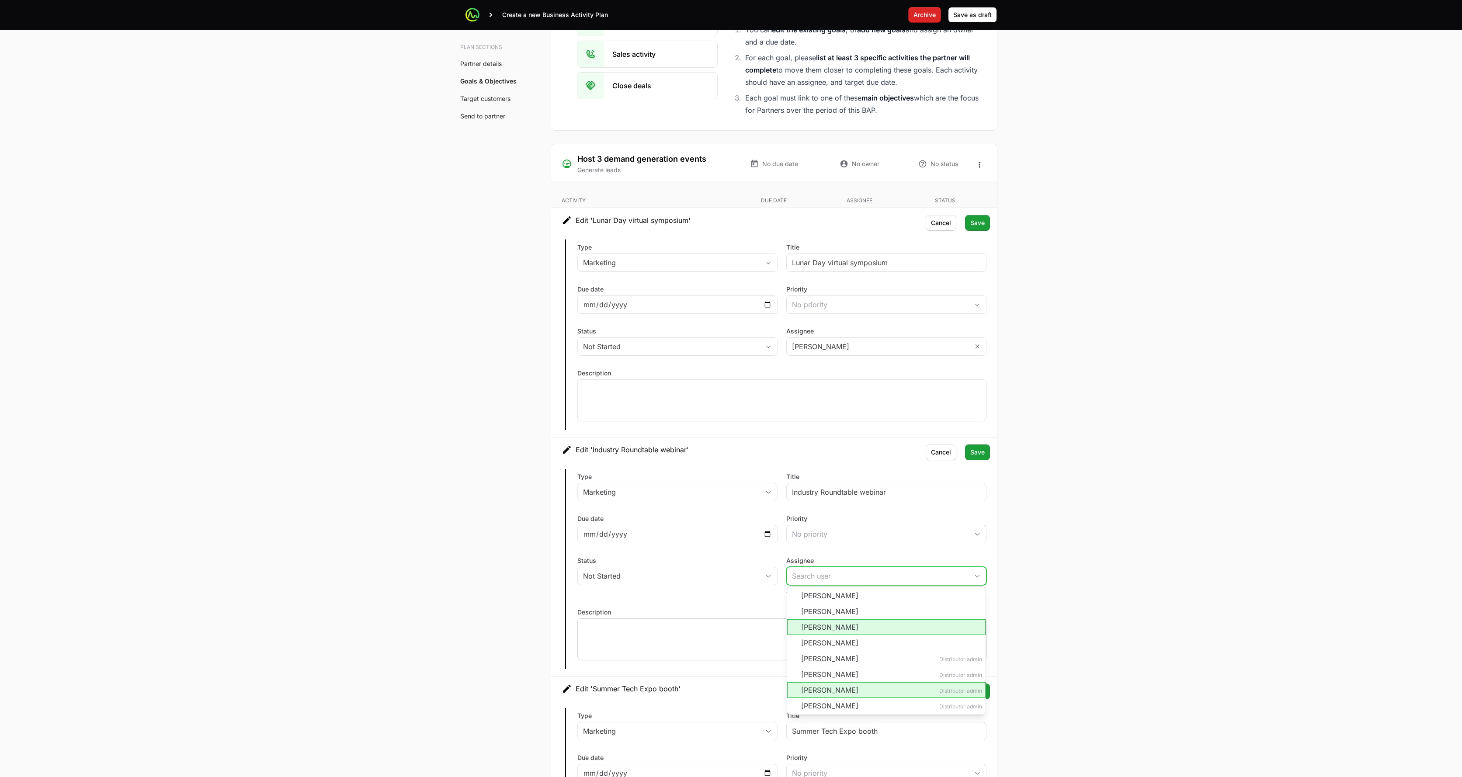
click at [732, 629] on li "[PERSON_NAME]" at bounding box center [886, 627] width 198 height 16
type input "[PERSON_NAME]"
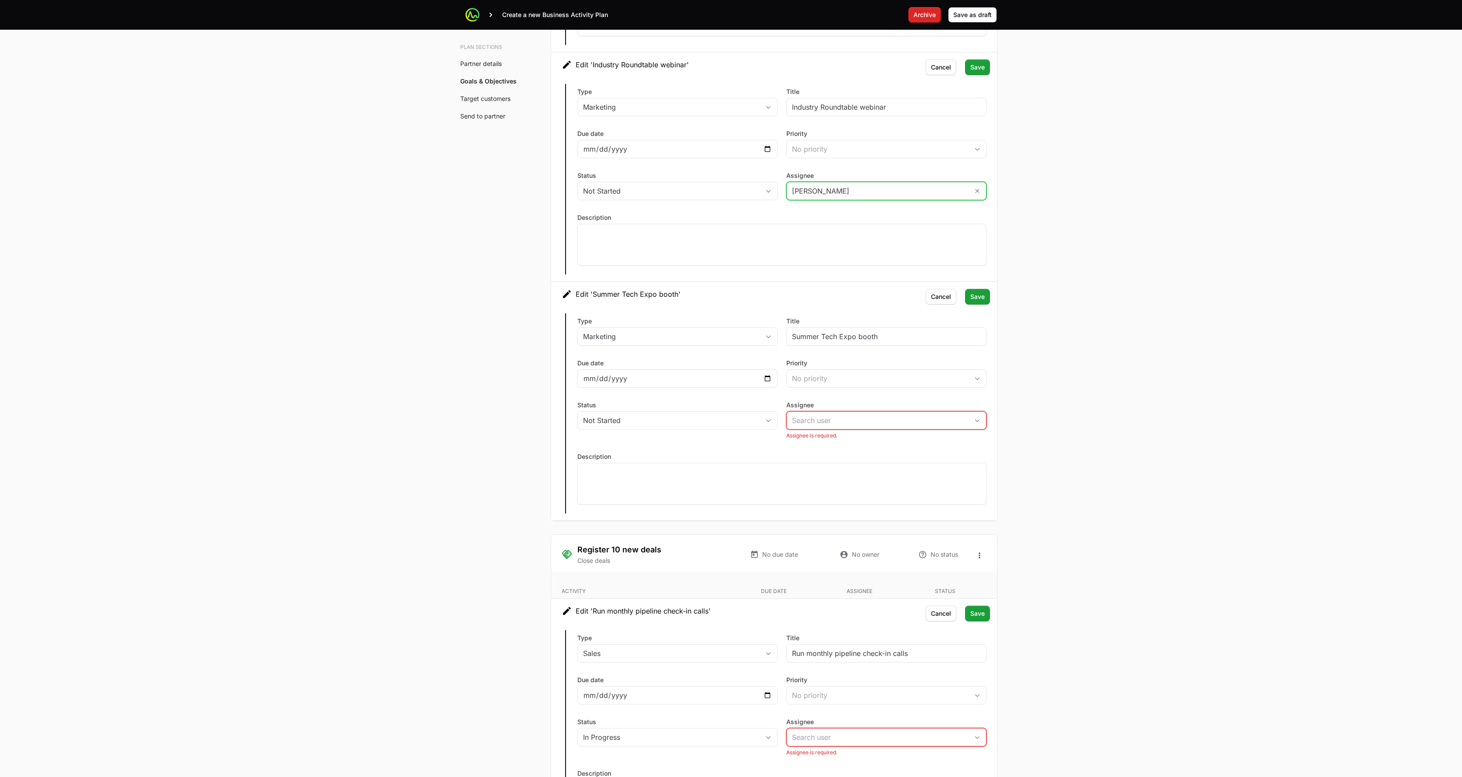
scroll to position [1844, 0]
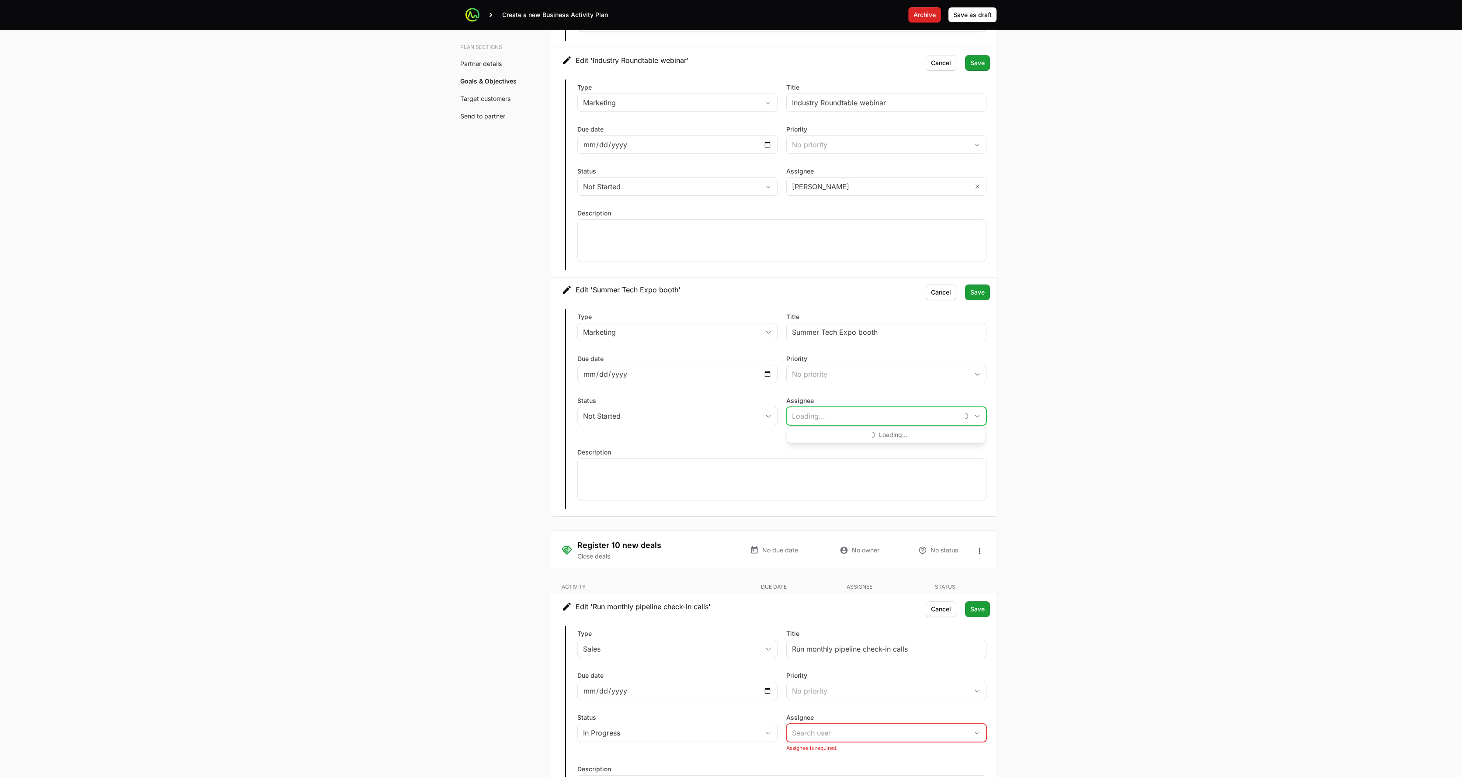
click at [732, 421] on input "Assignee" at bounding box center [872, 415] width 171 height 17
click at [732, 453] on li "Nathaniel Hornblower" at bounding box center [886, 452] width 198 height 16
type input "Nathaniel Hornblower"
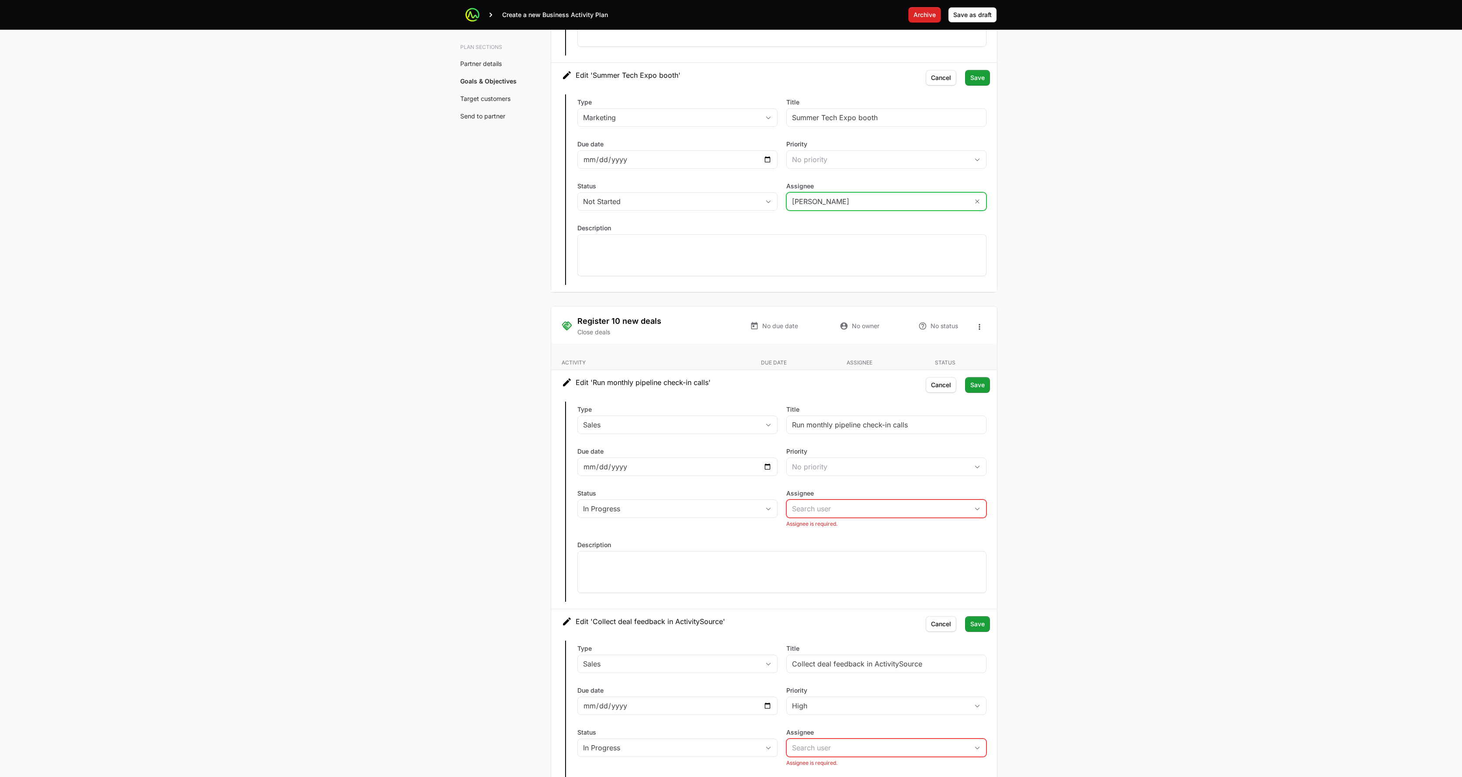
scroll to position [2094, 0]
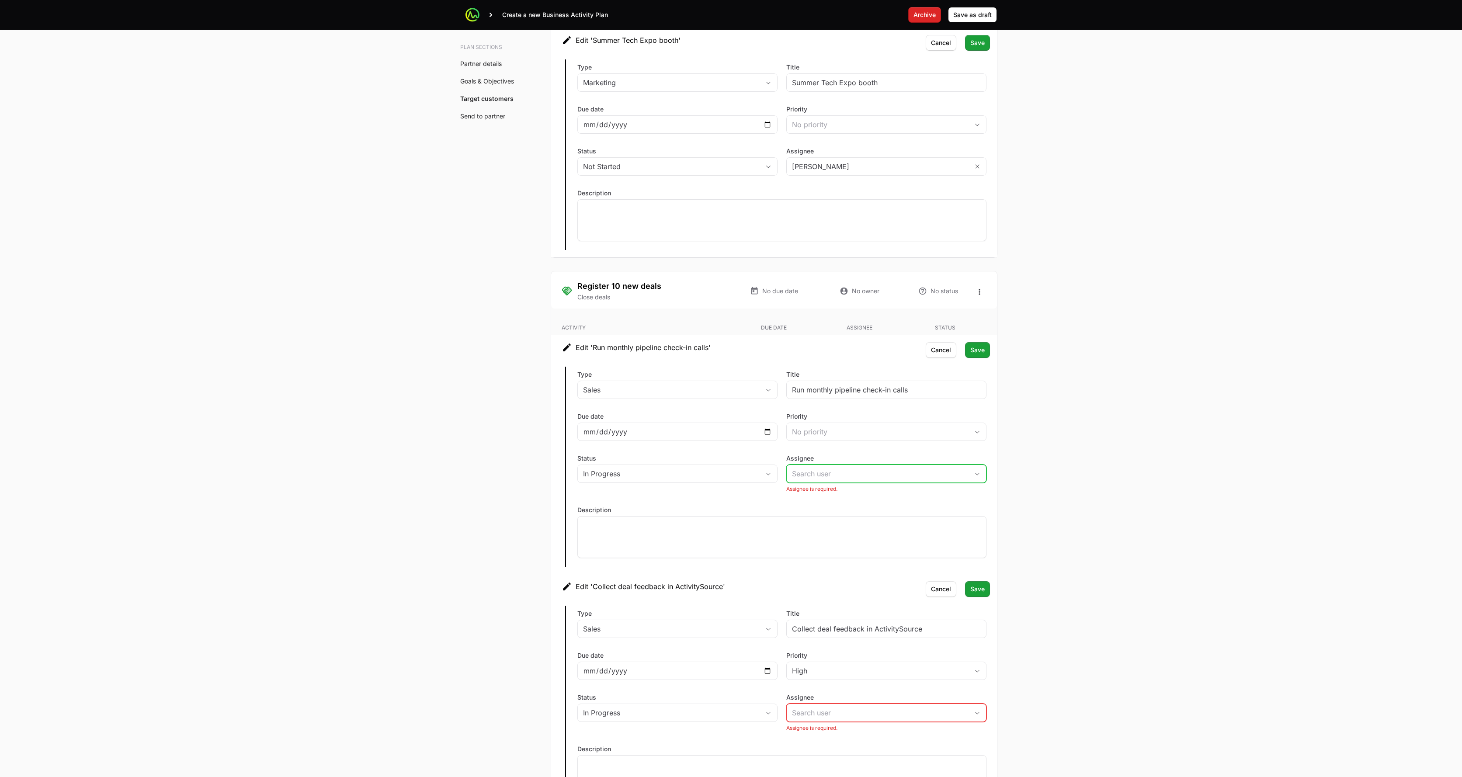
click at [732, 477] on input "Assignee" at bounding box center [878, 473] width 182 height 17
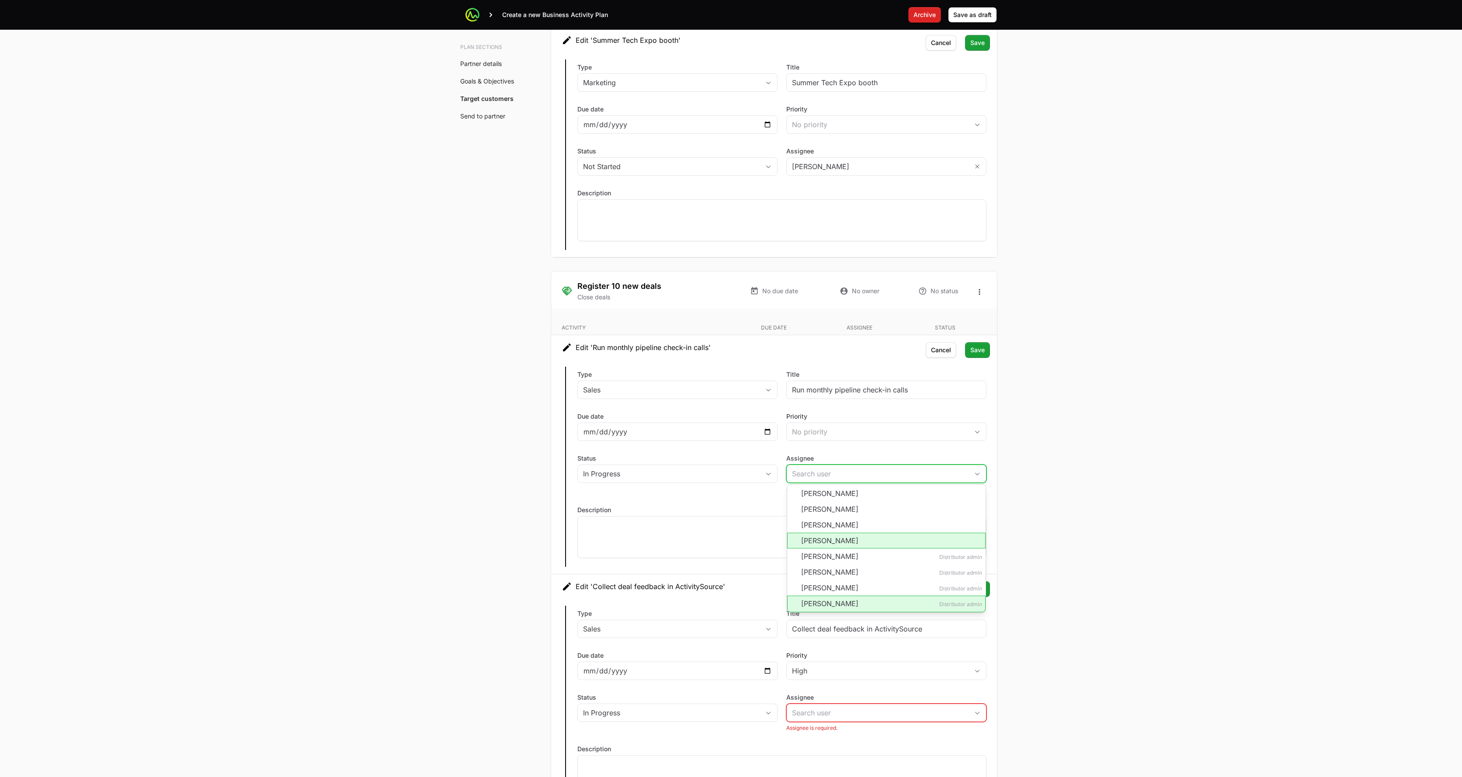
click at [732, 599] on li "Timothy Greig Distributor admin" at bounding box center [886, 604] width 198 height 17
type input "[PERSON_NAME]"
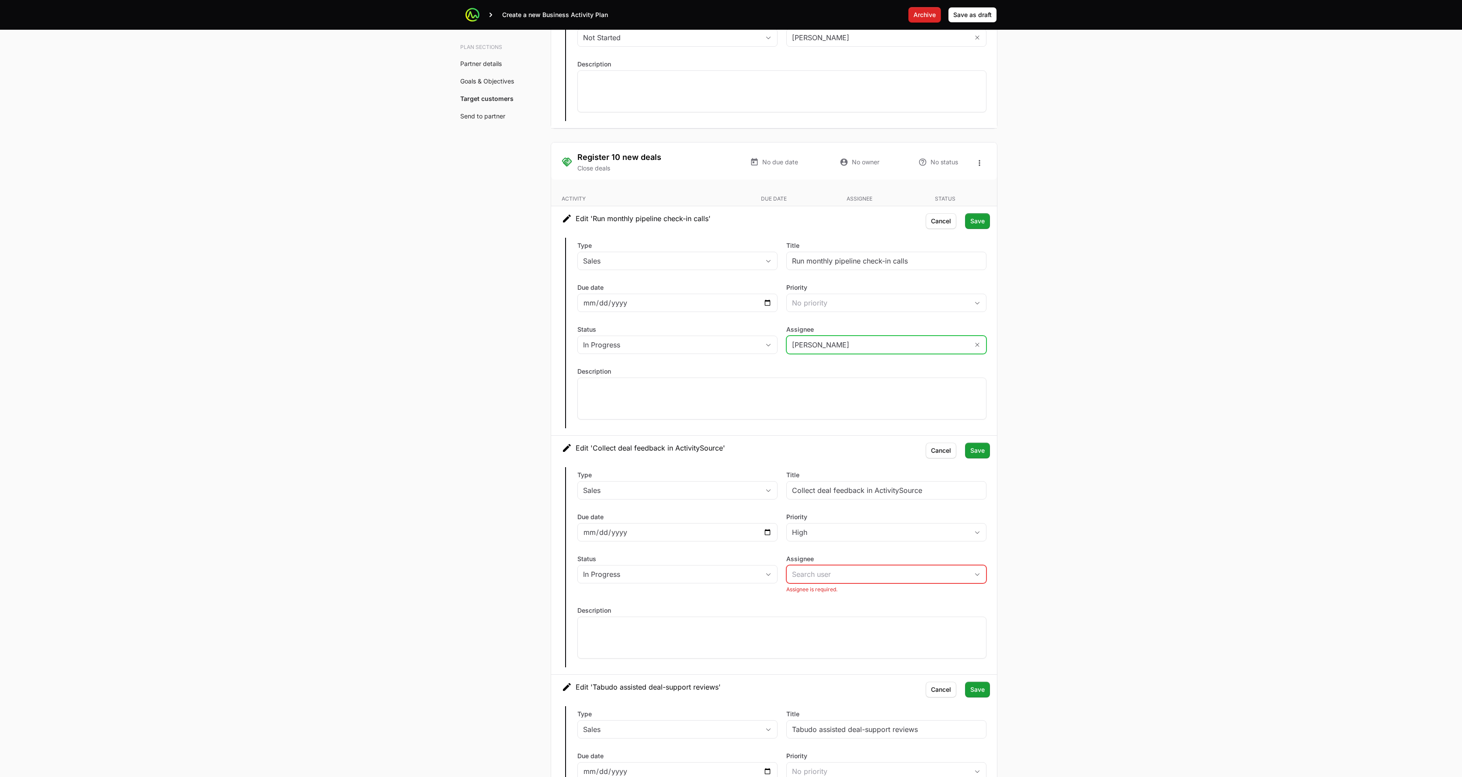
scroll to position [2313, 0]
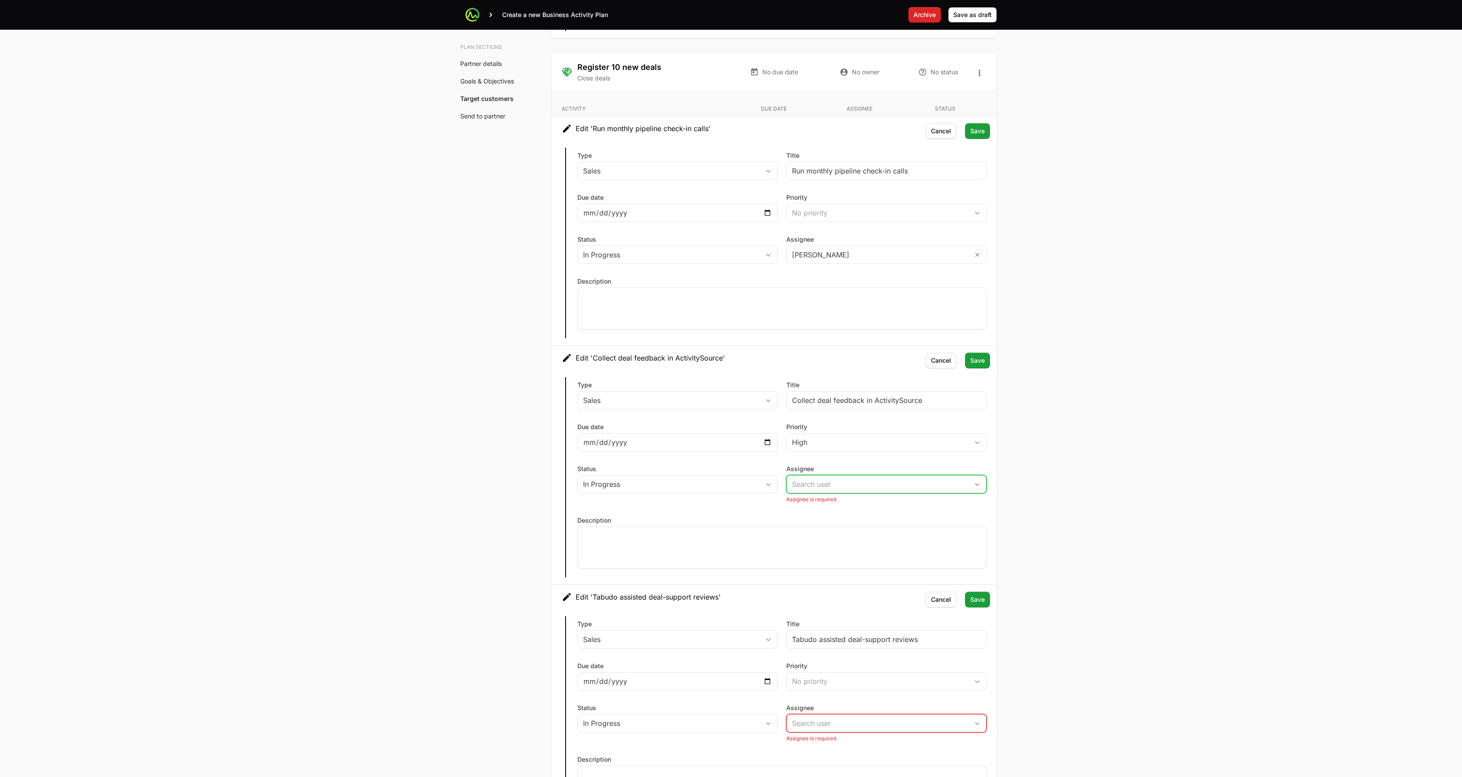
click at [732, 489] on input "Assignee" at bounding box center [878, 484] width 182 height 17
click at [732, 525] on li "Nathaniel Hornblower" at bounding box center [886, 520] width 198 height 16
type input "Nathaniel Hornblower"
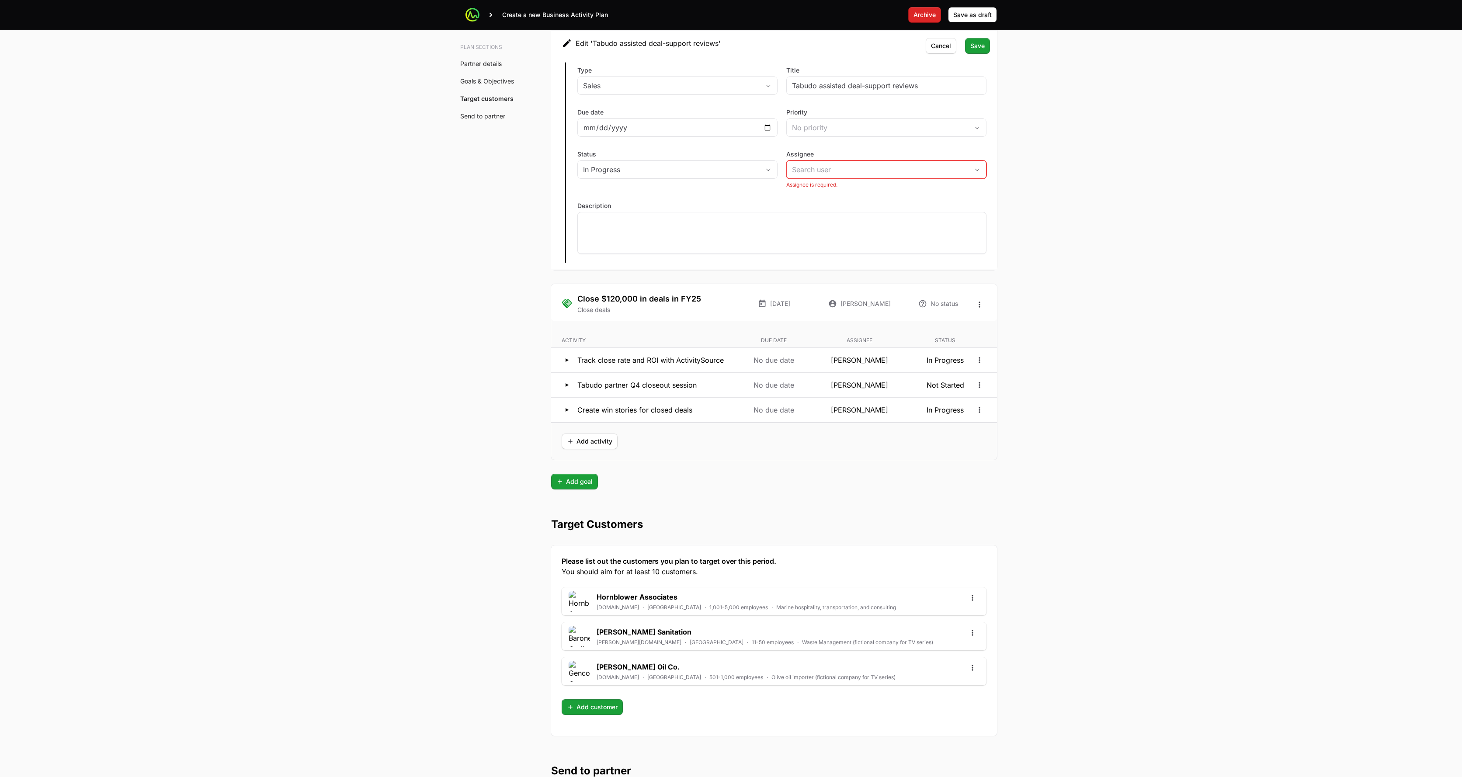
scroll to position [2882, 0]
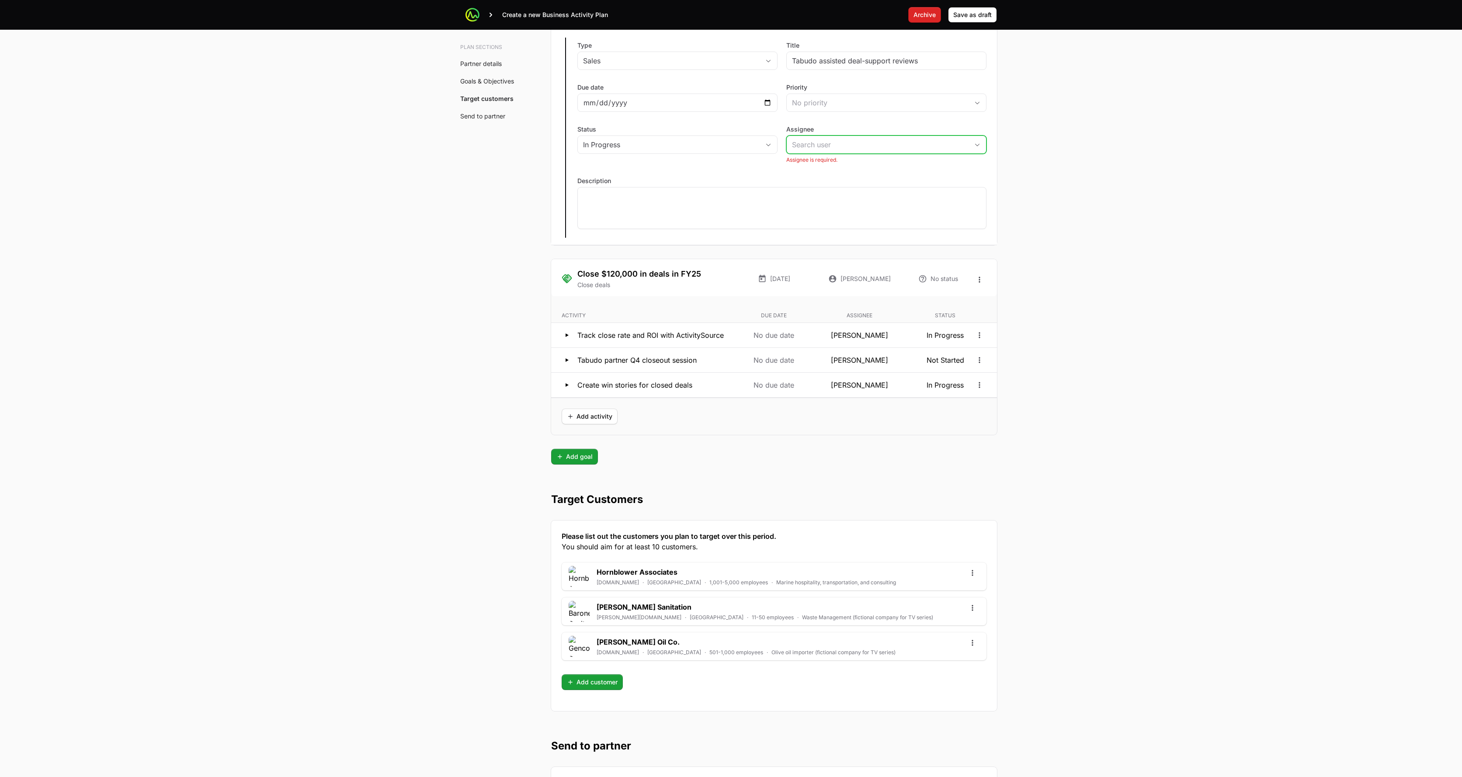
click at [732, 143] on input "Assignee" at bounding box center [878, 144] width 182 height 17
click at [732, 251] on li "Peter Spillane Distributor admin" at bounding box center [886, 259] width 198 height 16
type input "[PERSON_NAME]"
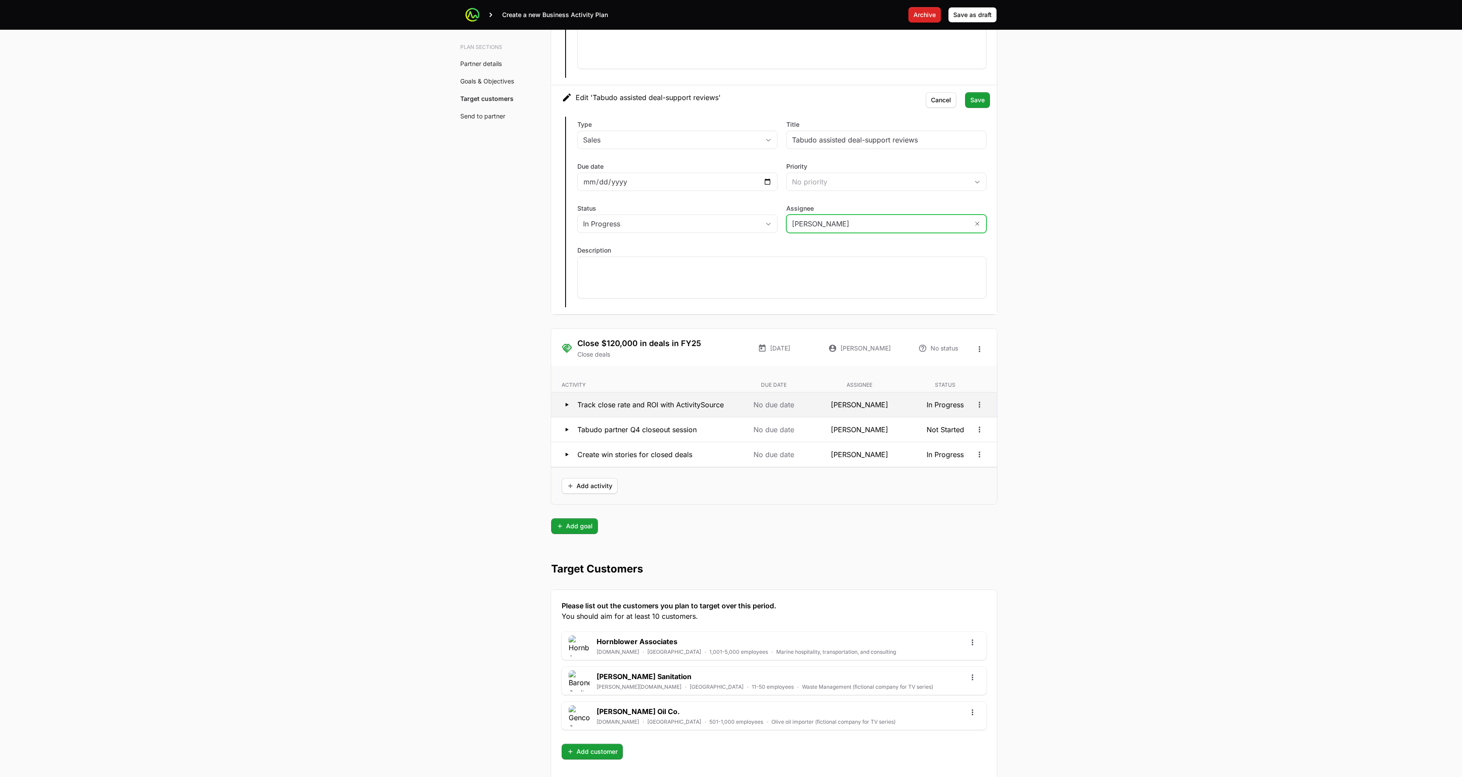
scroll to position [2561, 0]
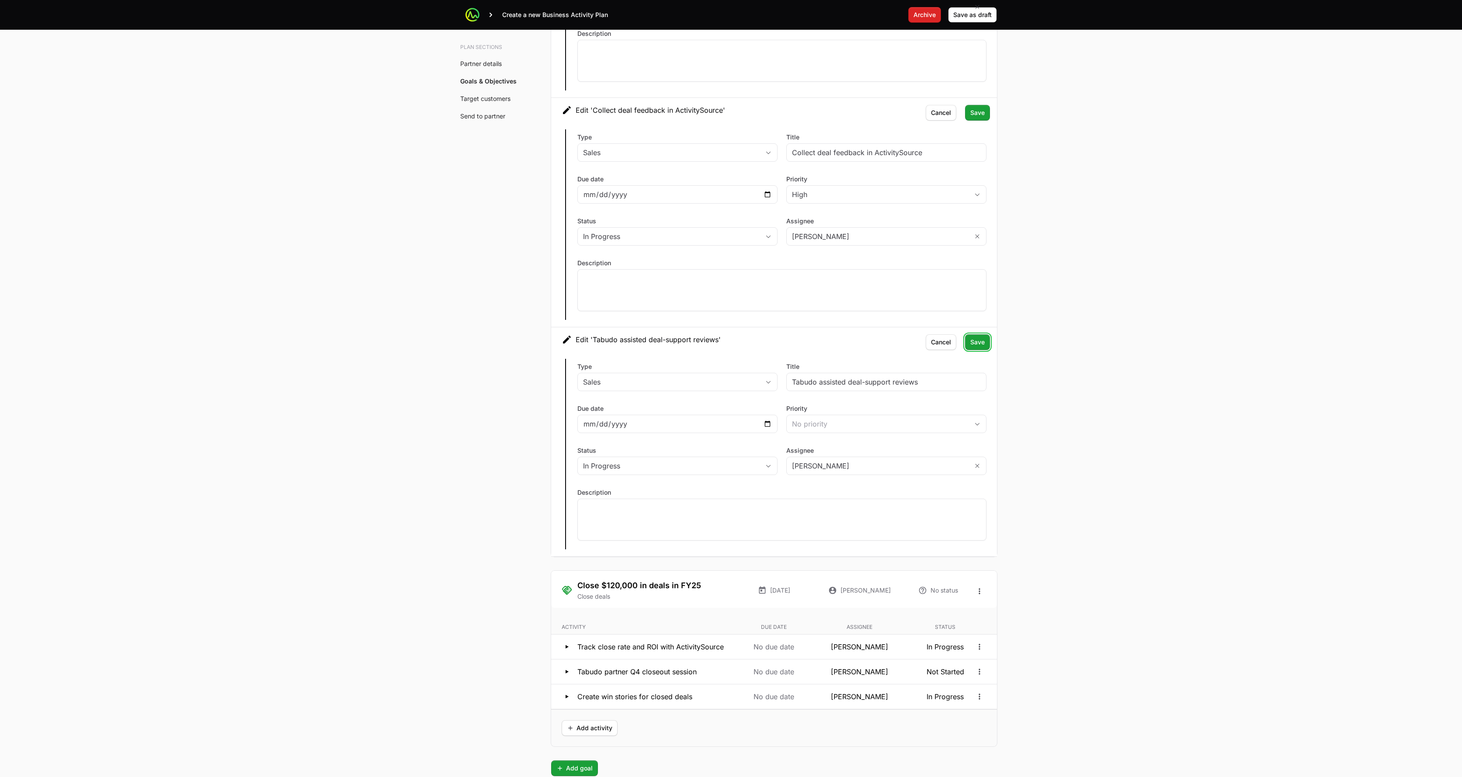
click at [732, 343] on button "Save Save" at bounding box center [977, 342] width 25 height 16
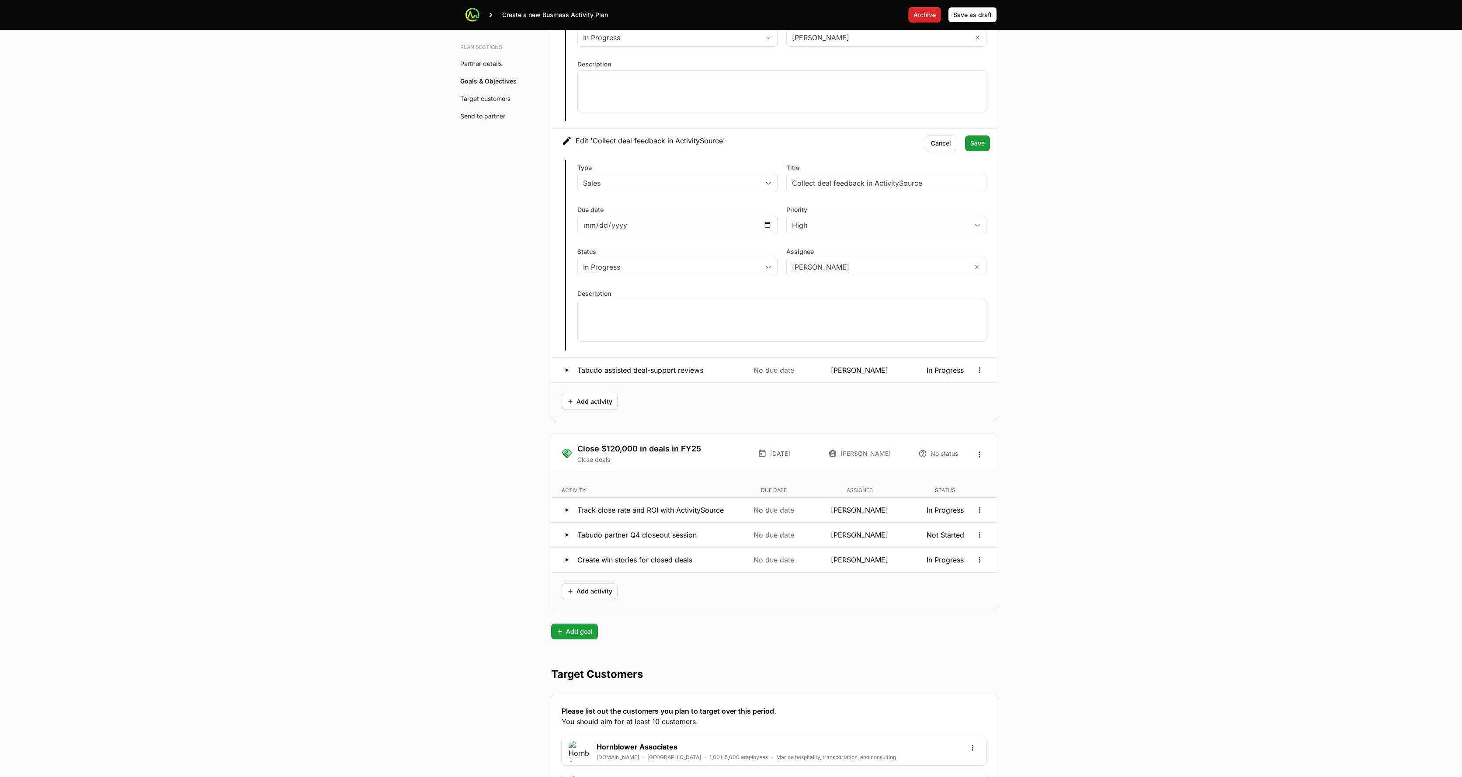
scroll to position [2515, 0]
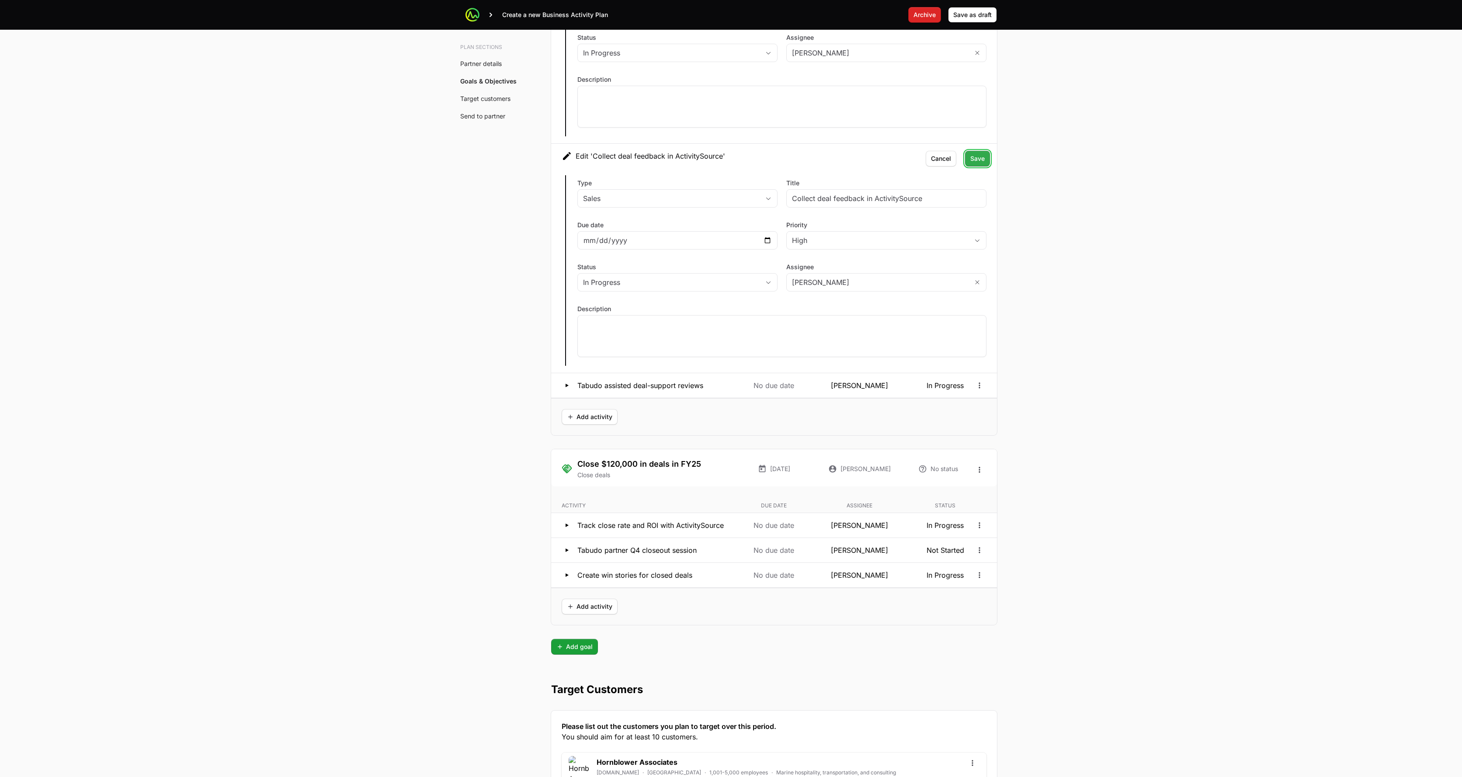
click at [732, 160] on span "Save" at bounding box center [977, 158] width 14 height 10
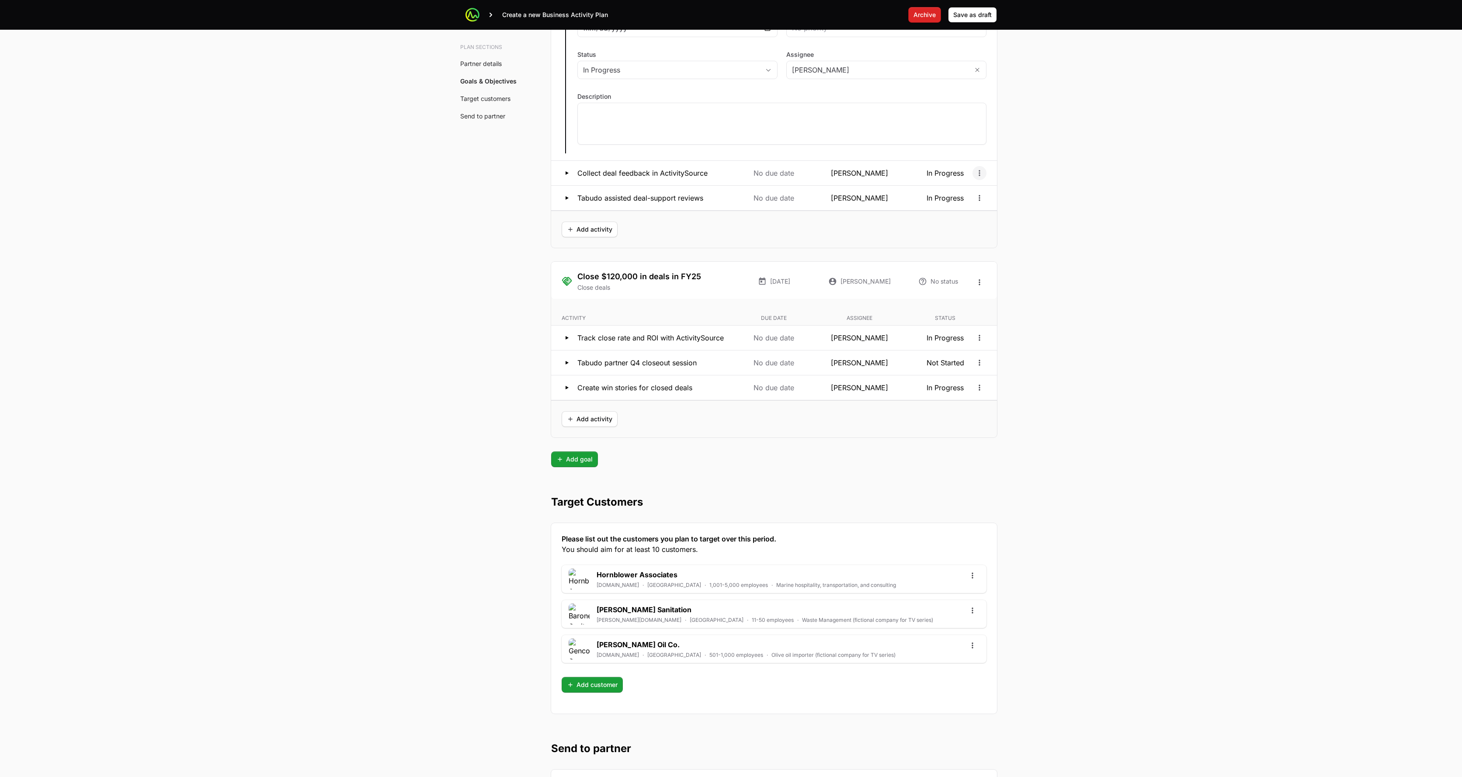
scroll to position [2278, 0]
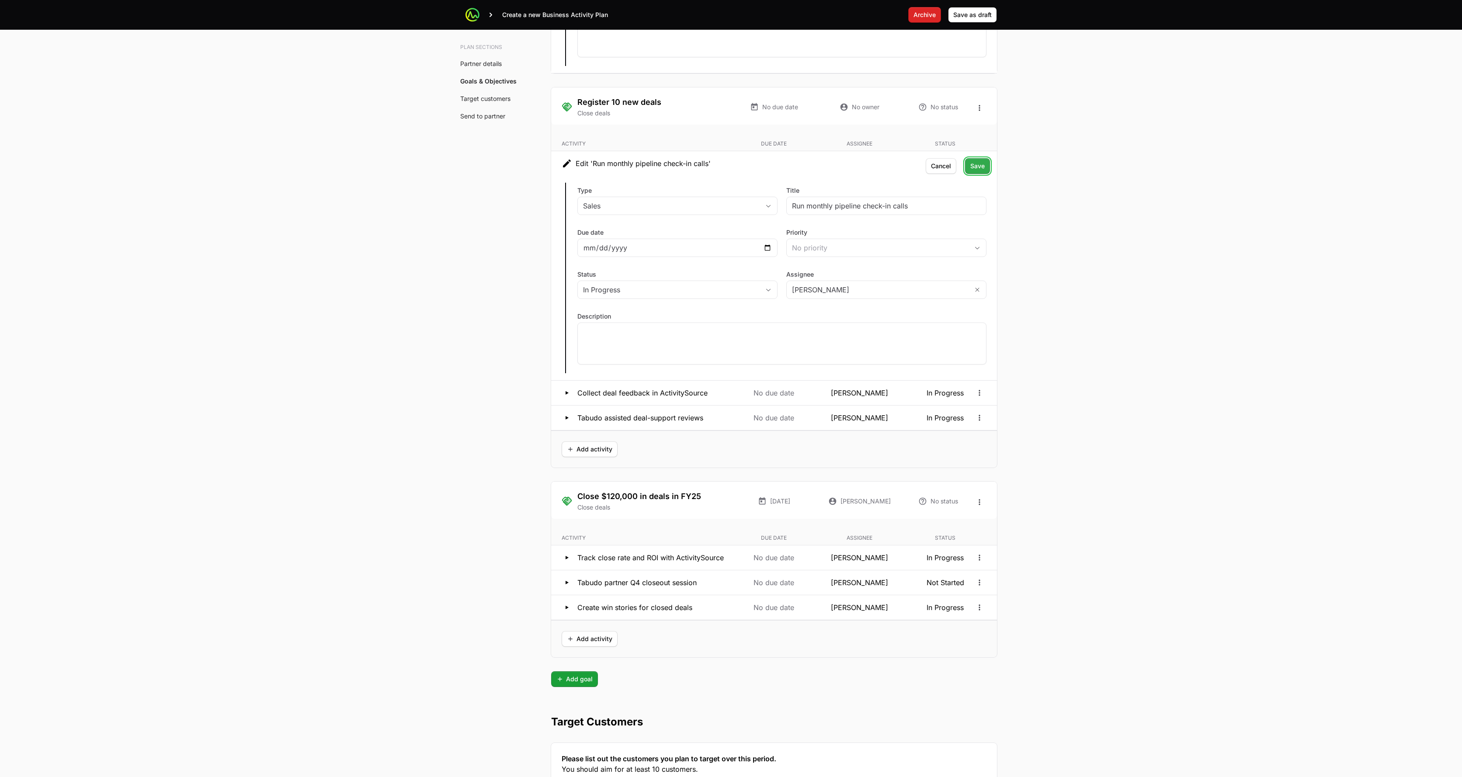
click at [732, 161] on span "Save" at bounding box center [977, 166] width 14 height 10
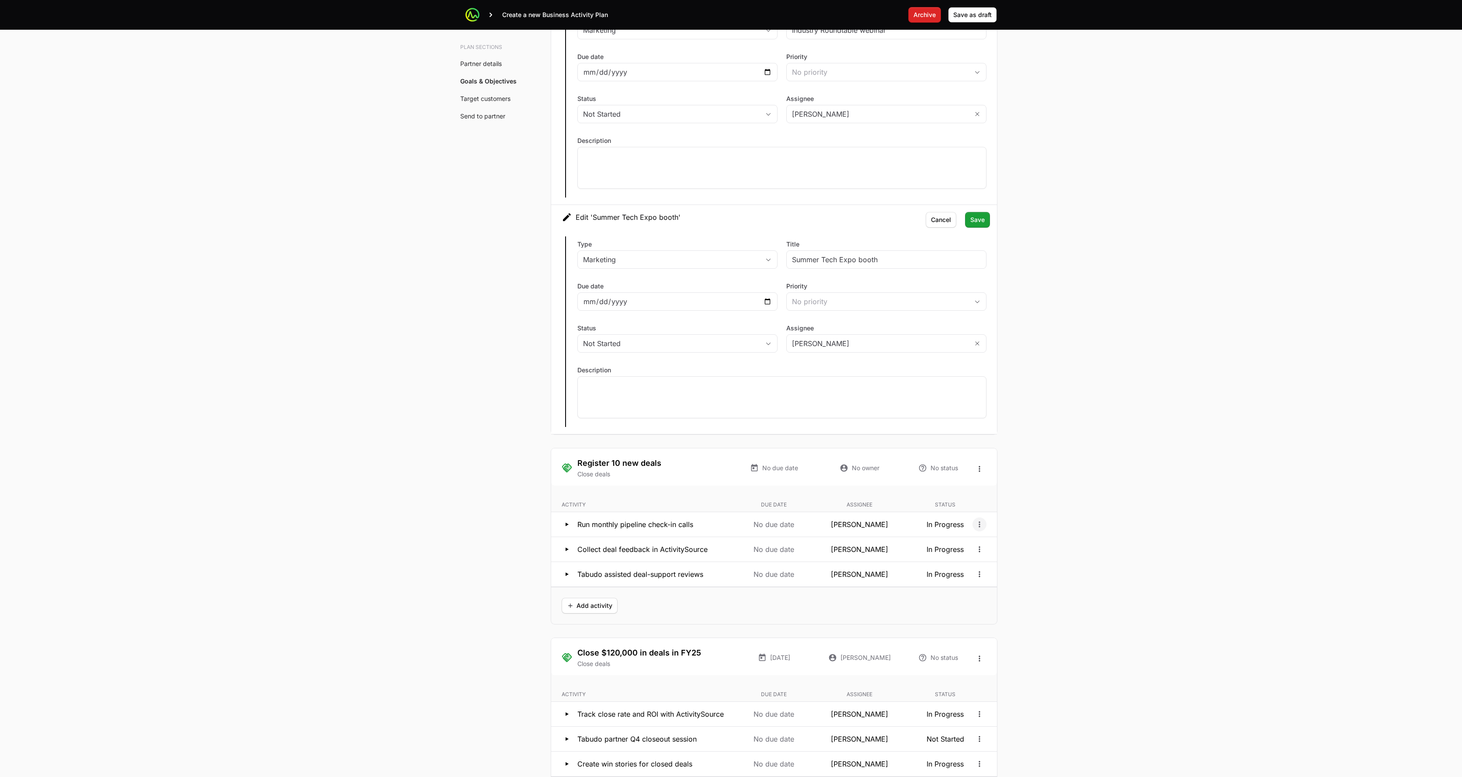
scroll to position [1914, 0]
click at [732, 226] on span "Save" at bounding box center [977, 223] width 14 height 10
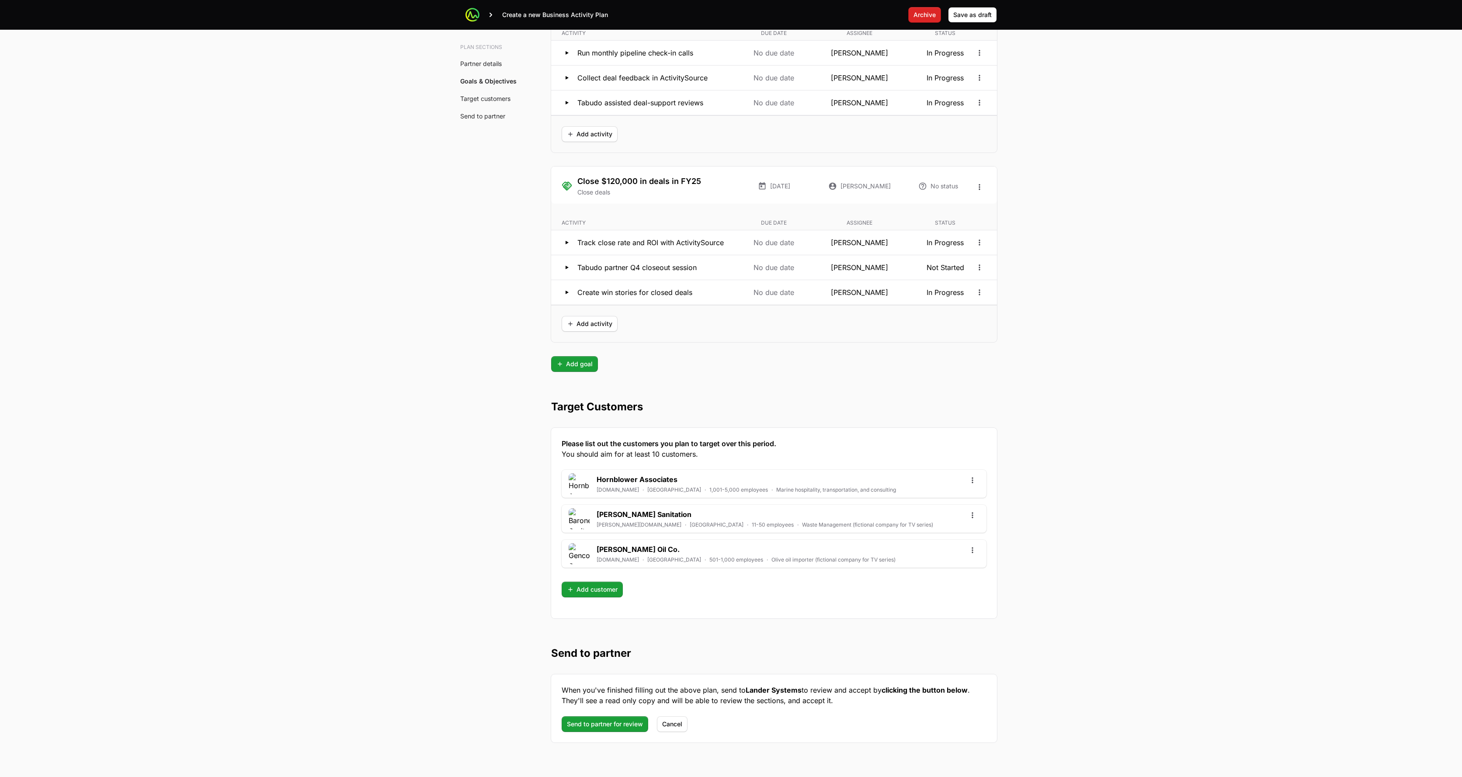
scroll to position [2244, 0]
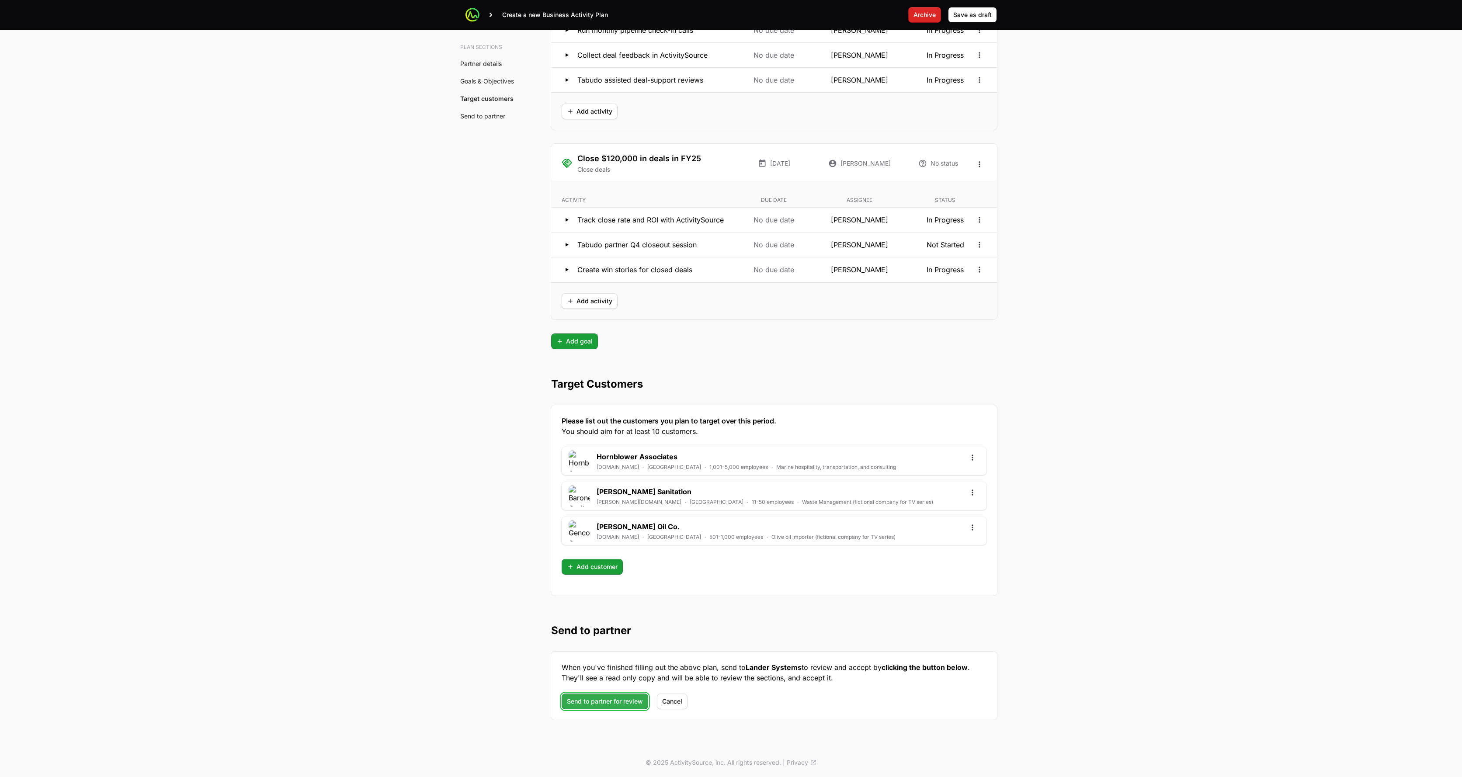
click at [587, 654] on span "Send to partner for review" at bounding box center [605, 701] width 76 height 10
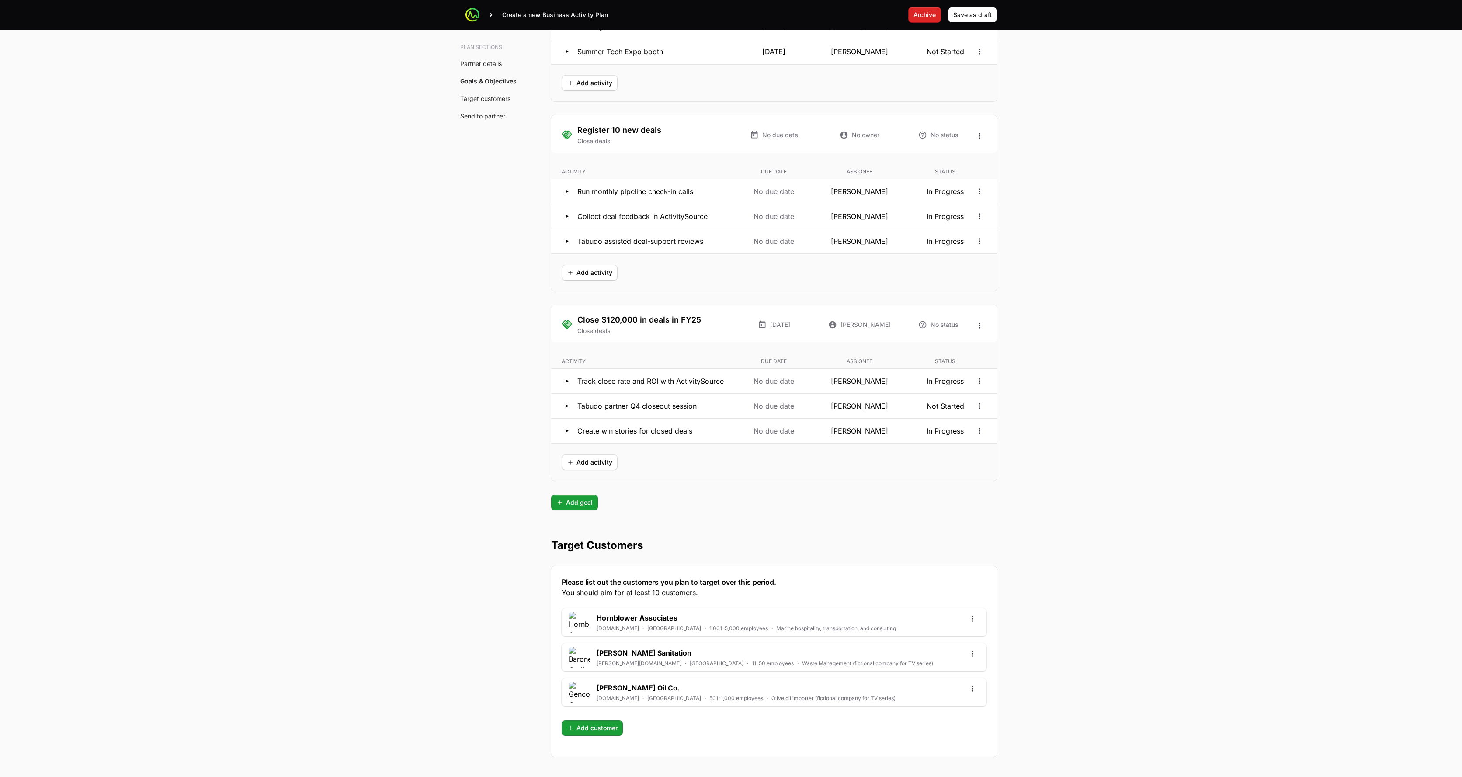
scroll to position [1835, 0]
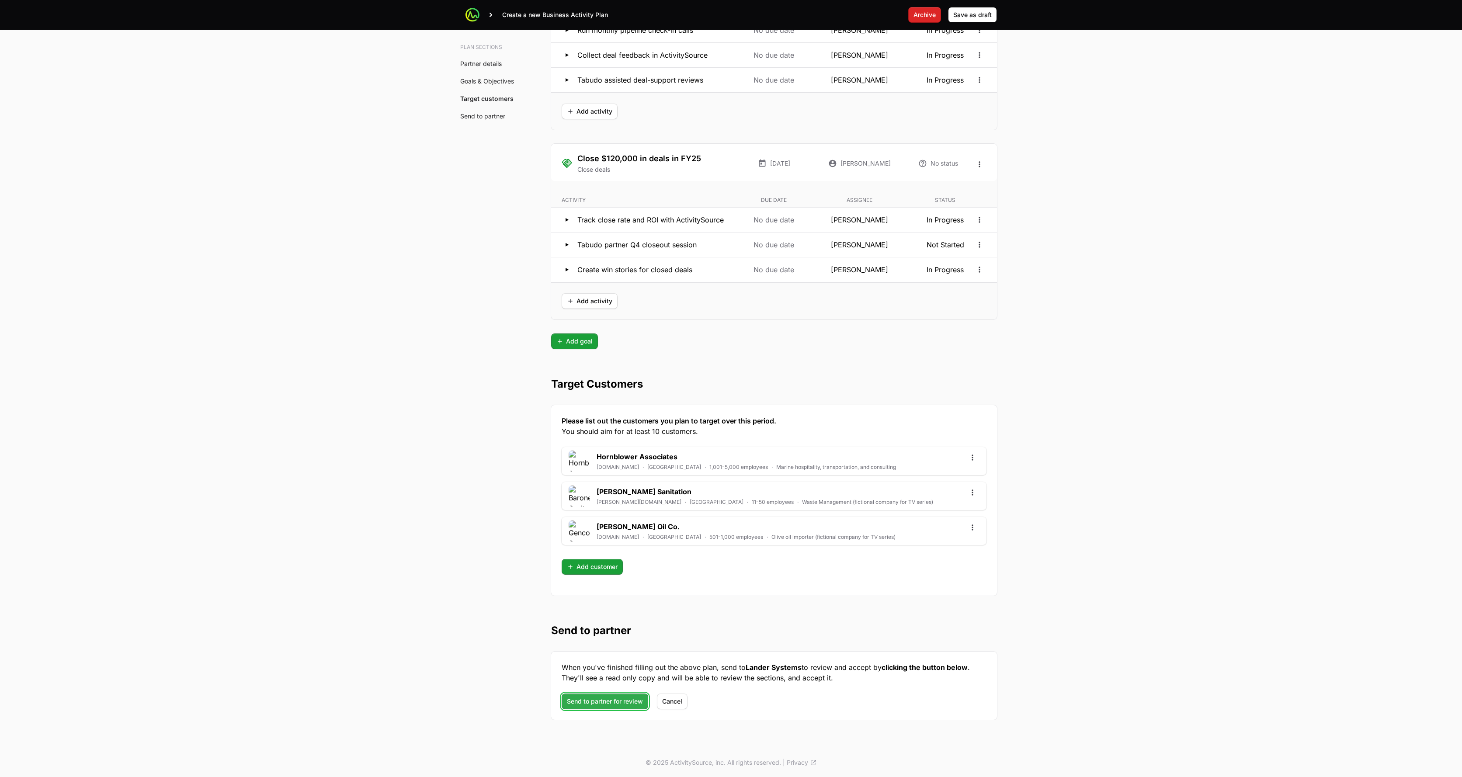
click at [628, 654] on button "Send to partner for review Send to partner for review" at bounding box center [605, 702] width 87 height 16
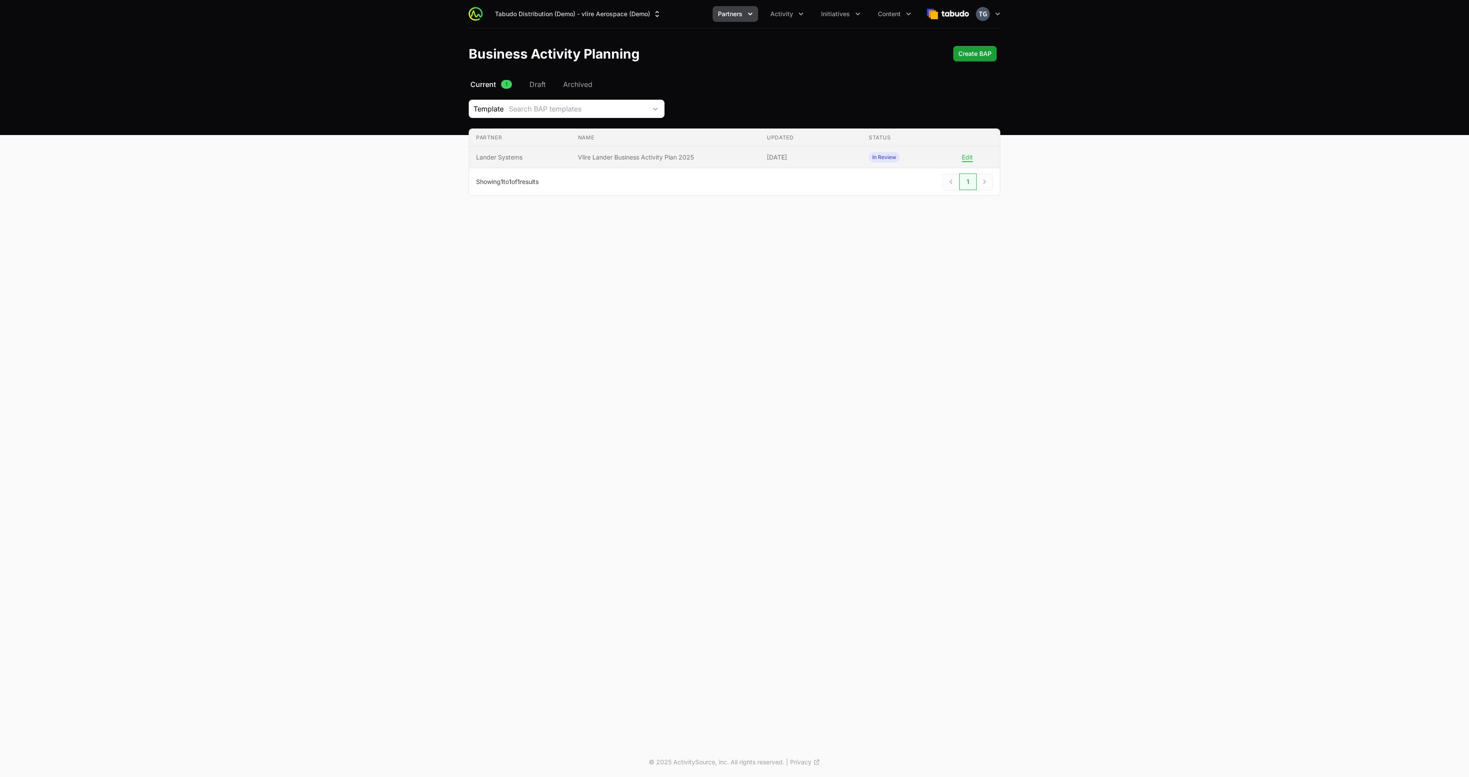
click at [732, 157] on span "[DATE]" at bounding box center [811, 157] width 88 height 9
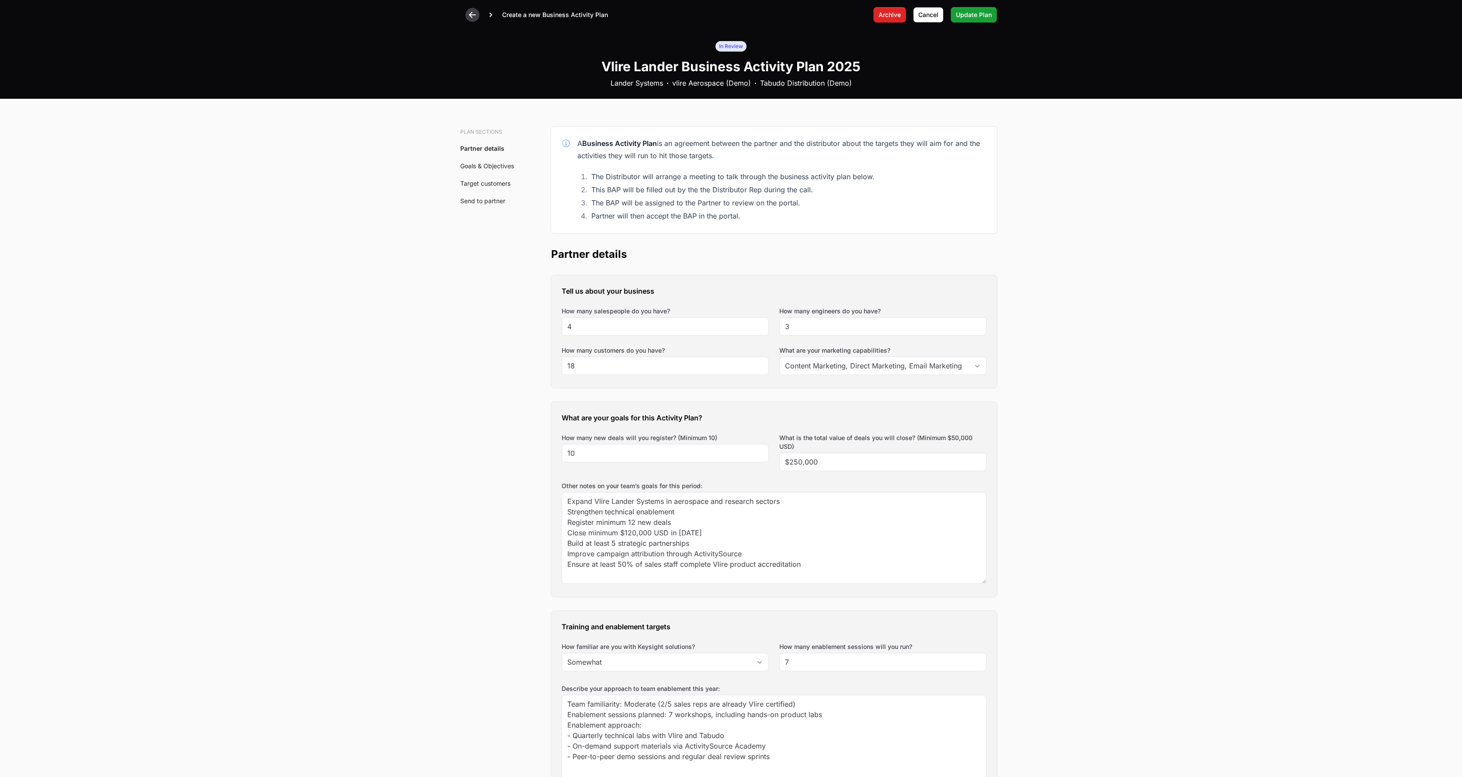
click at [466, 16] on div at bounding box center [473, 15] width 14 height 14
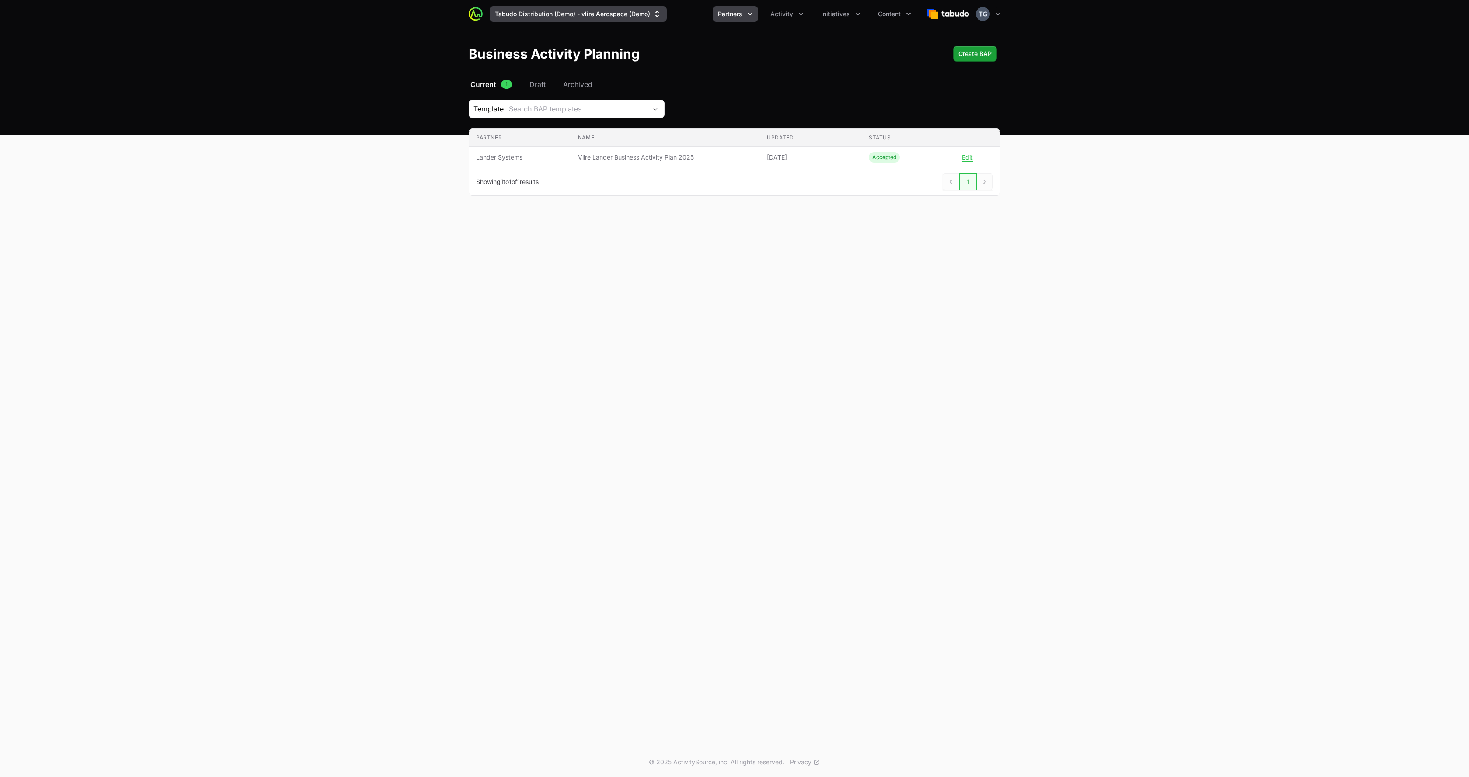
click at [550, 19] on button "Tabudo Distribution (Demo) - vlire Aerospace (Demo)" at bounding box center [578, 14] width 177 height 16
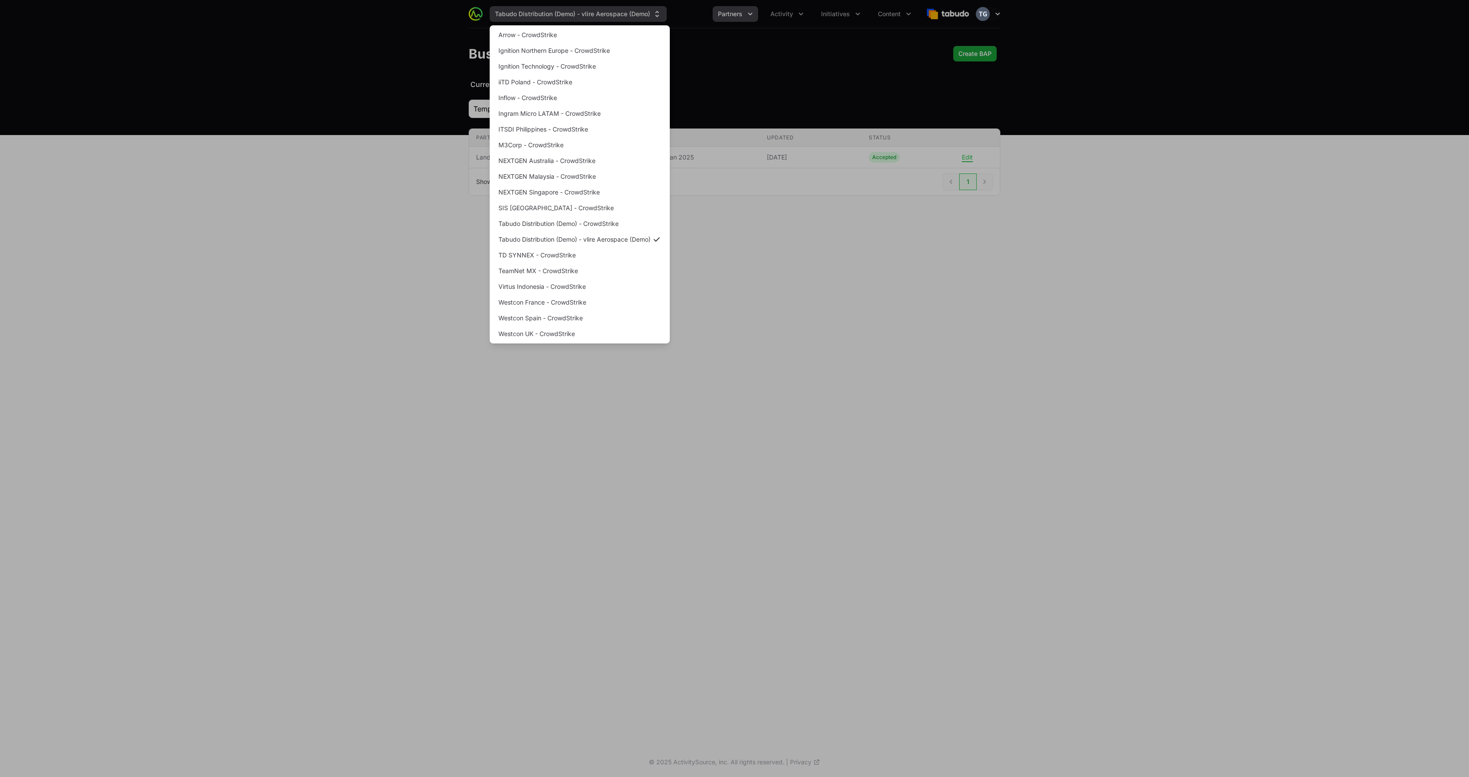
click at [552, 14] on div "Supplier switch menu" at bounding box center [734, 388] width 1469 height 777
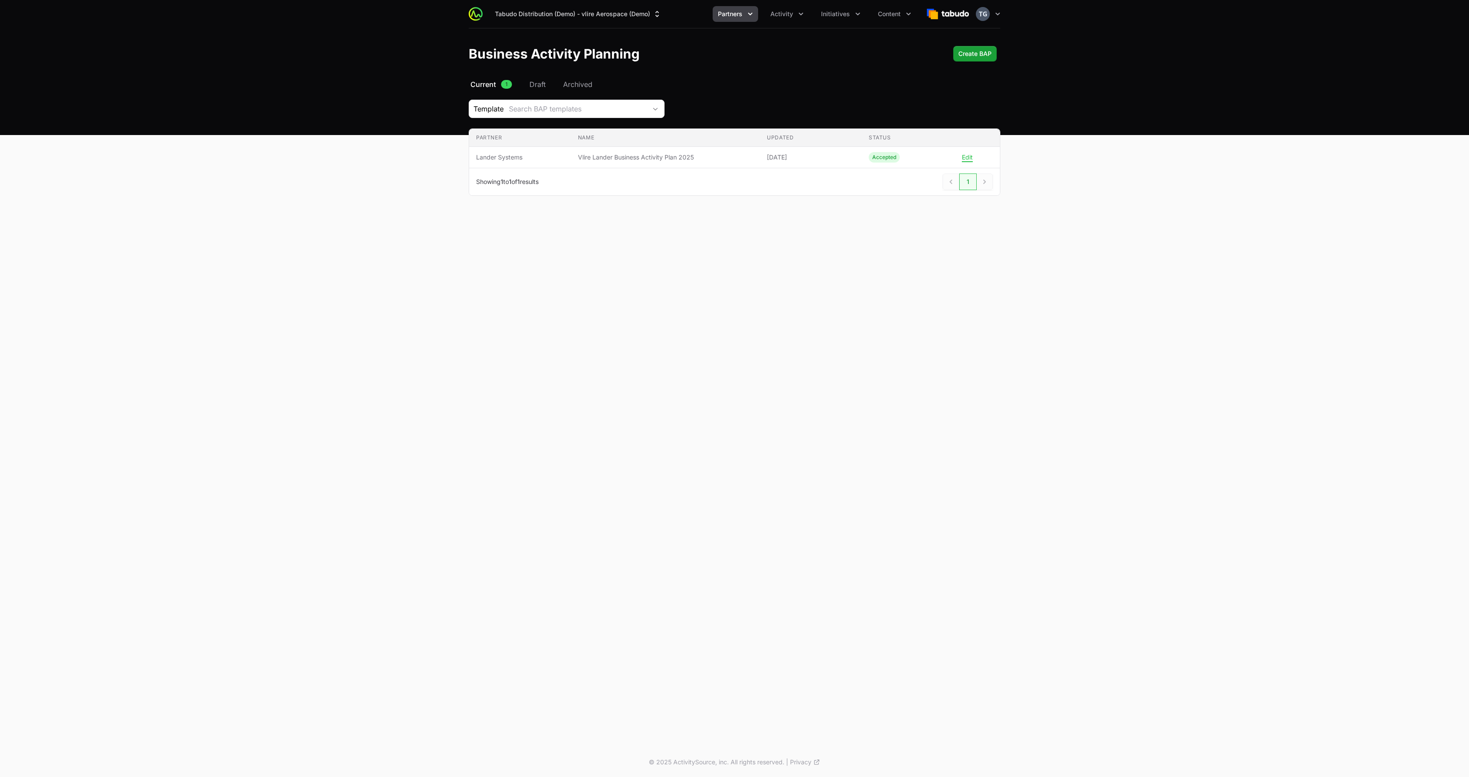
drag, startPoint x: 894, startPoint y: 76, endPoint x: 891, endPoint y: 81, distance: 5.7
click at [732, 76] on header "Business Activity Planning Create BAP Create BAP" at bounding box center [734, 53] width 1469 height 51
click at [732, 18] on button "Partners" at bounding box center [735, 14] width 45 height 16
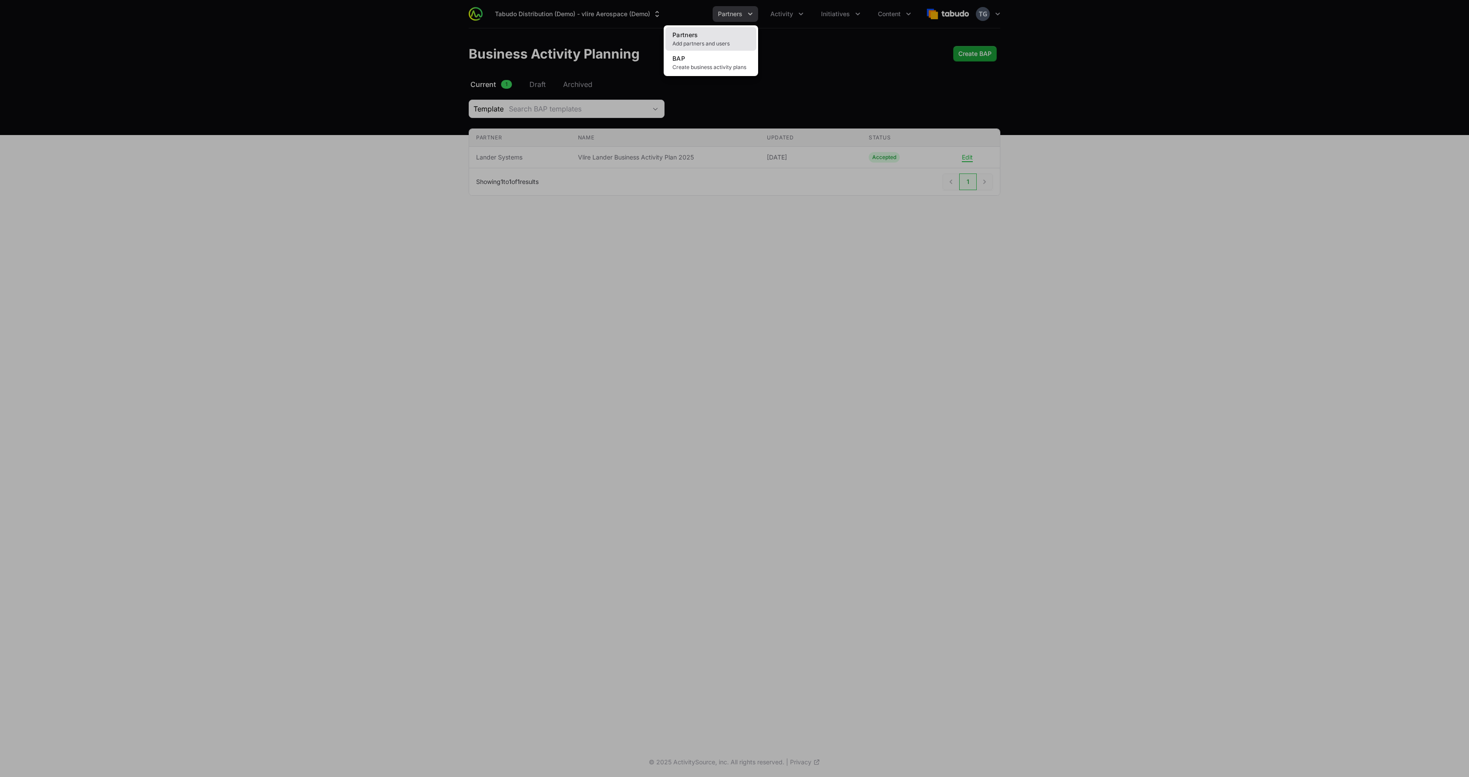
click at [716, 40] on span "Add partners and users" at bounding box center [710, 43] width 77 height 7
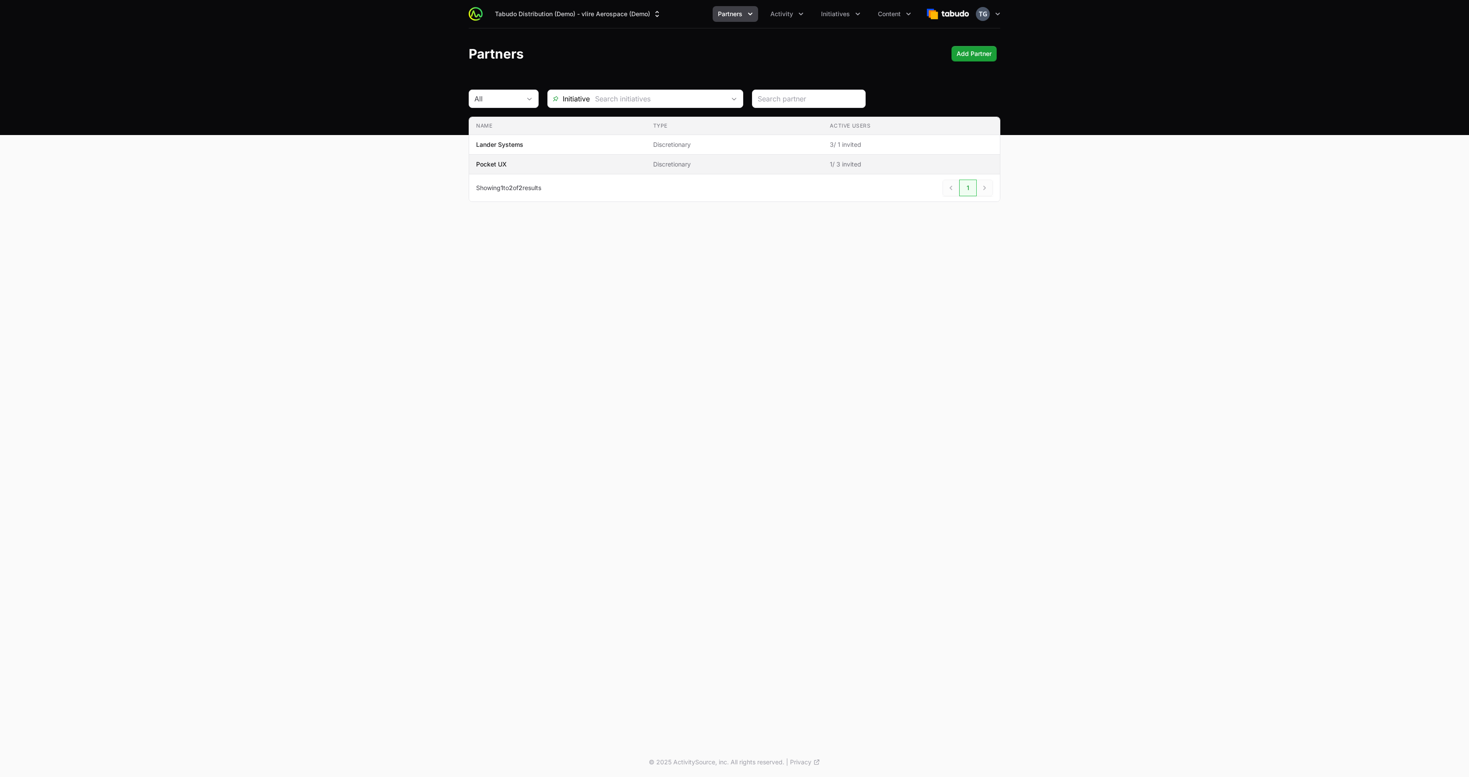
click at [622, 167] on span "Pocket UX" at bounding box center [557, 164] width 163 height 9
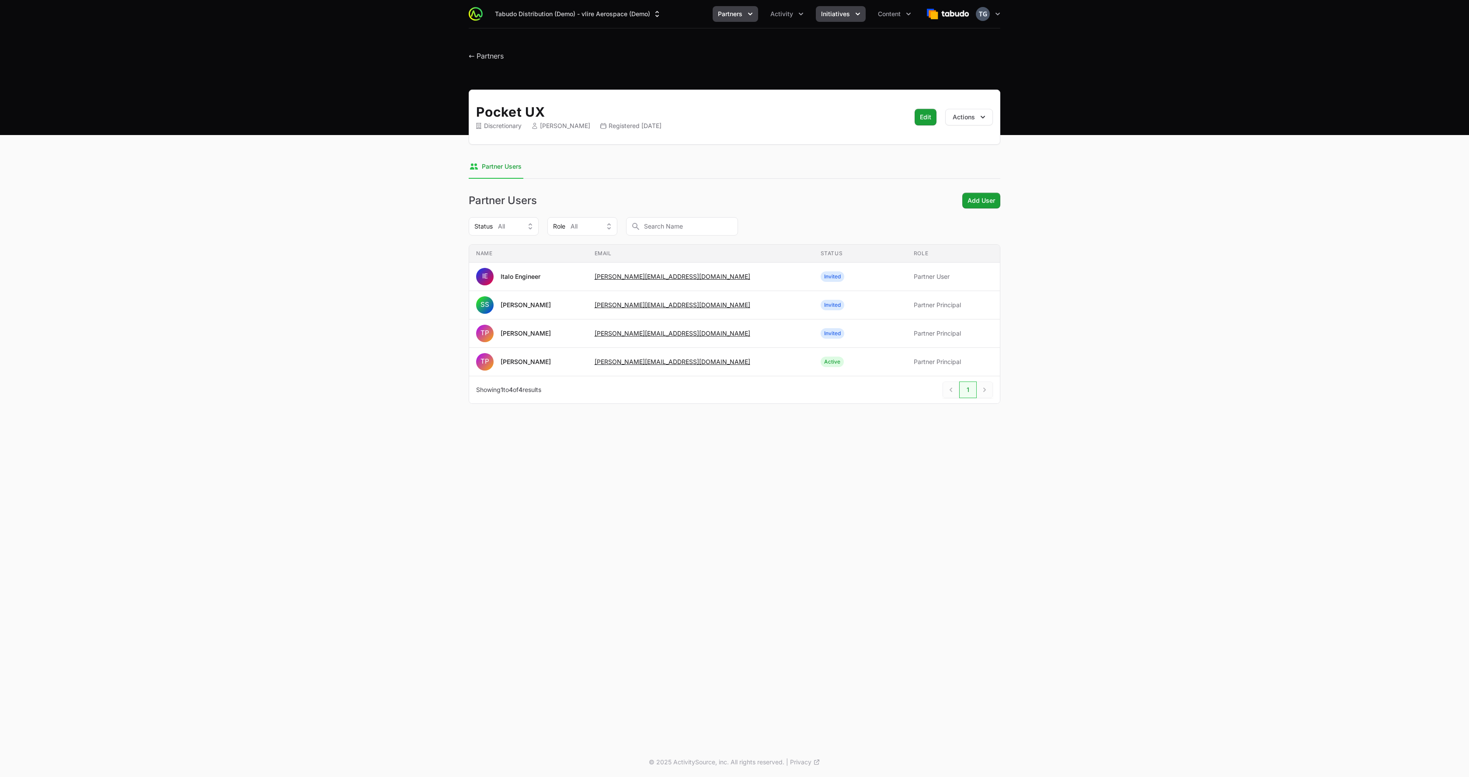
click at [732, 14] on span "Initiatives" at bounding box center [835, 14] width 29 height 9
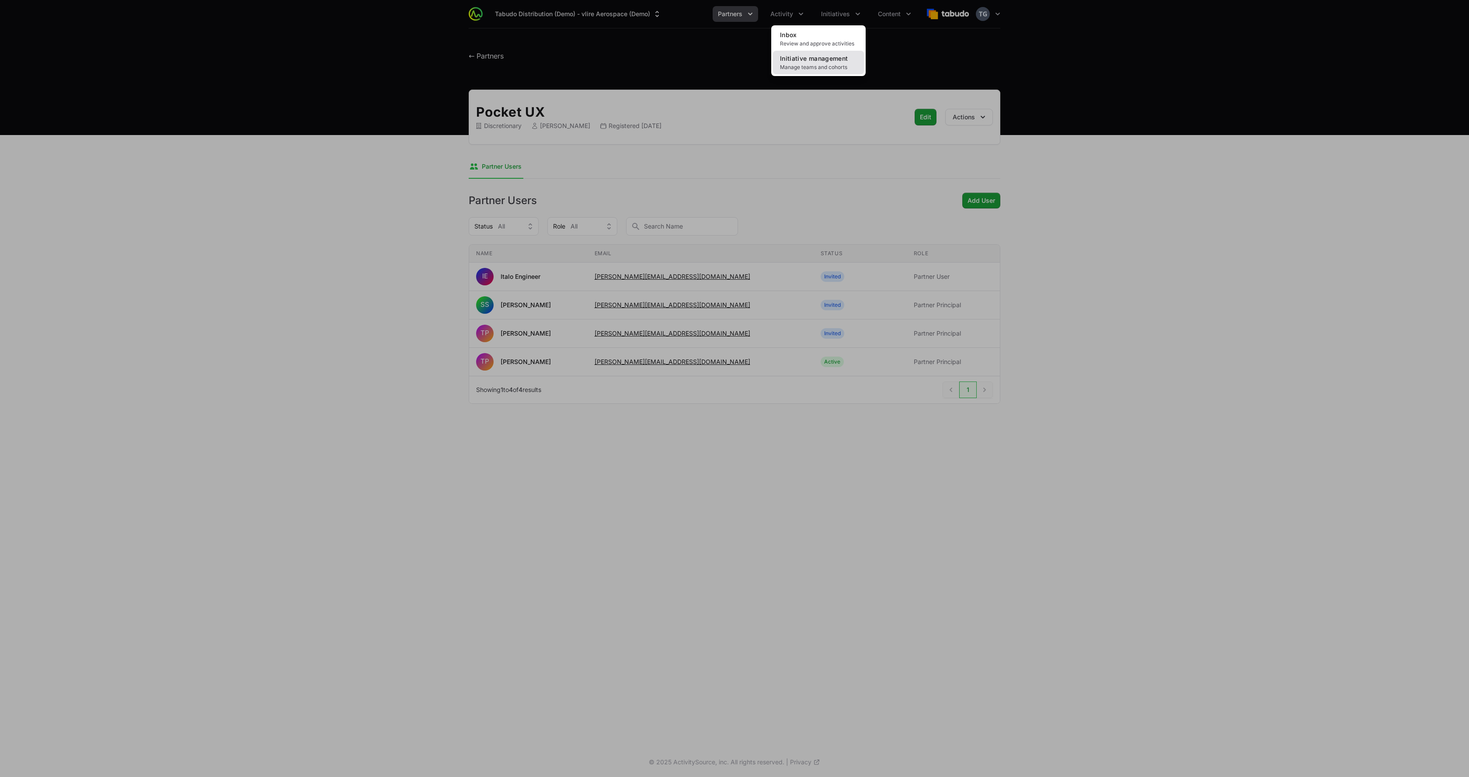
click at [732, 65] on span "Manage teams and cohorts" at bounding box center [818, 67] width 77 height 7
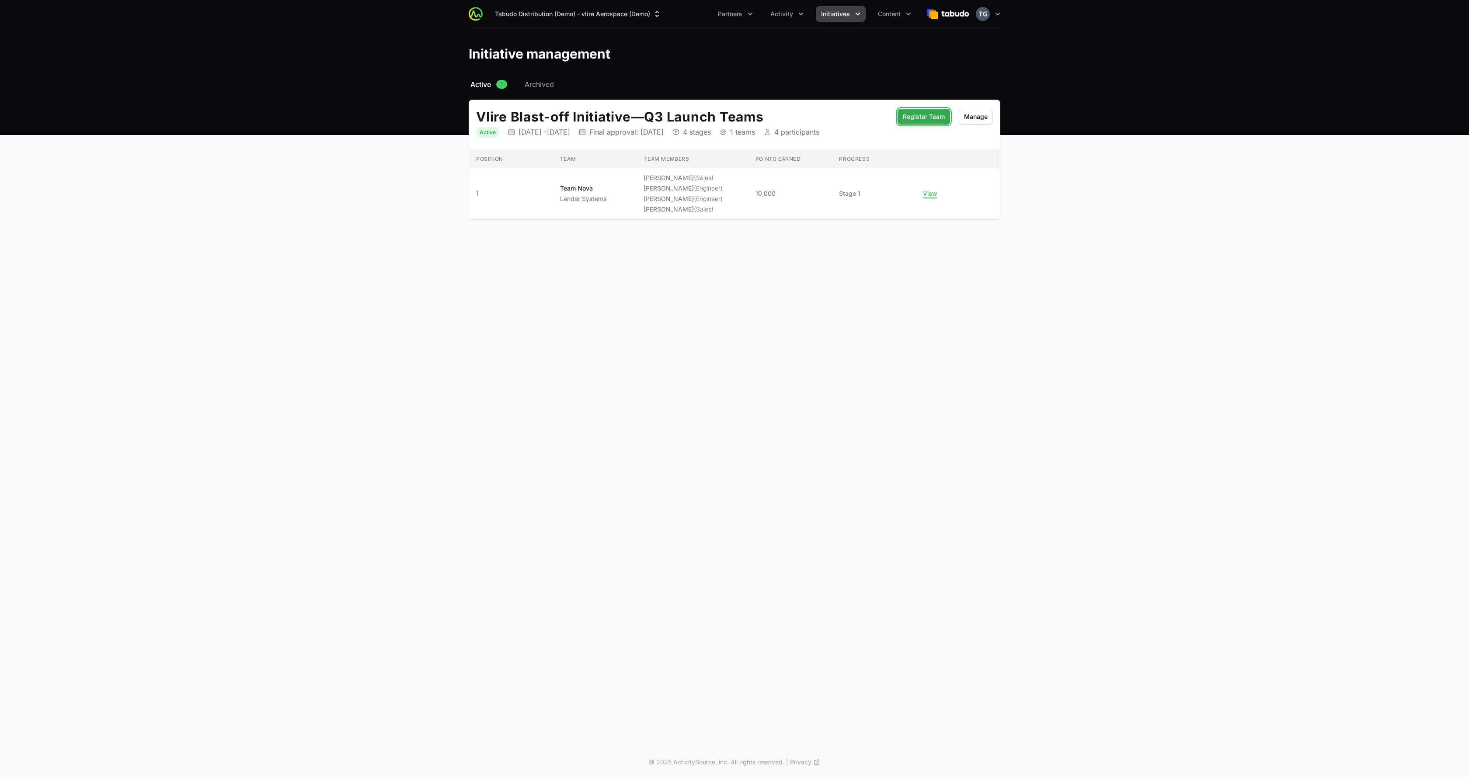
click at [732, 123] on button "Register Team Register Team" at bounding box center [923, 117] width 52 height 16
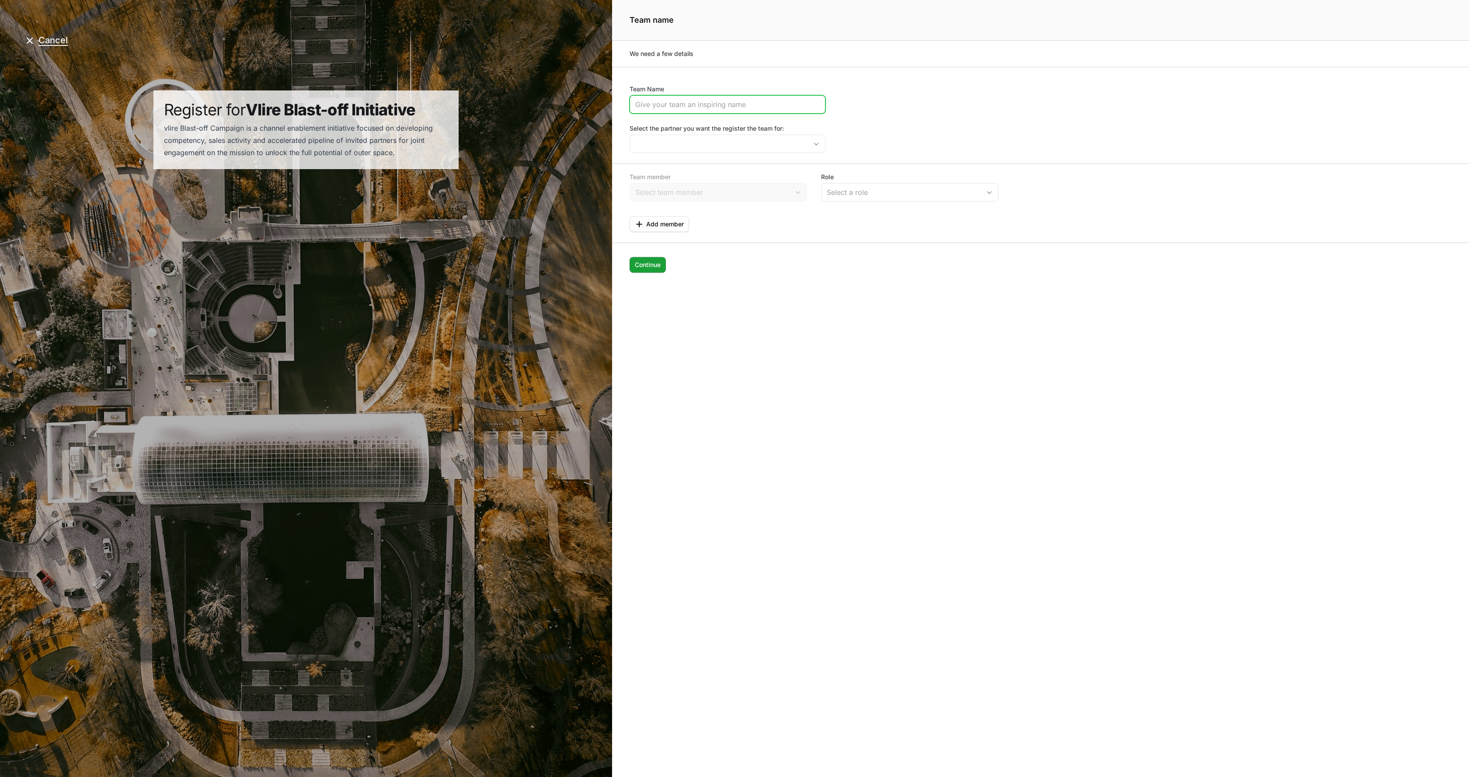
click at [705, 109] on input "Team Name" at bounding box center [727, 104] width 184 height 10
type input "Team PocketUX"
drag, startPoint x: 917, startPoint y: 107, endPoint x: 910, endPoint y: 108, distance: 7.0
click at [732, 108] on div "Team Name Team PocketUX Select the partner you want the register the team for:" at bounding box center [1040, 119] width 857 height 68
drag, startPoint x: 634, startPoint y: 153, endPoint x: 641, endPoint y: 151, distance: 7.7
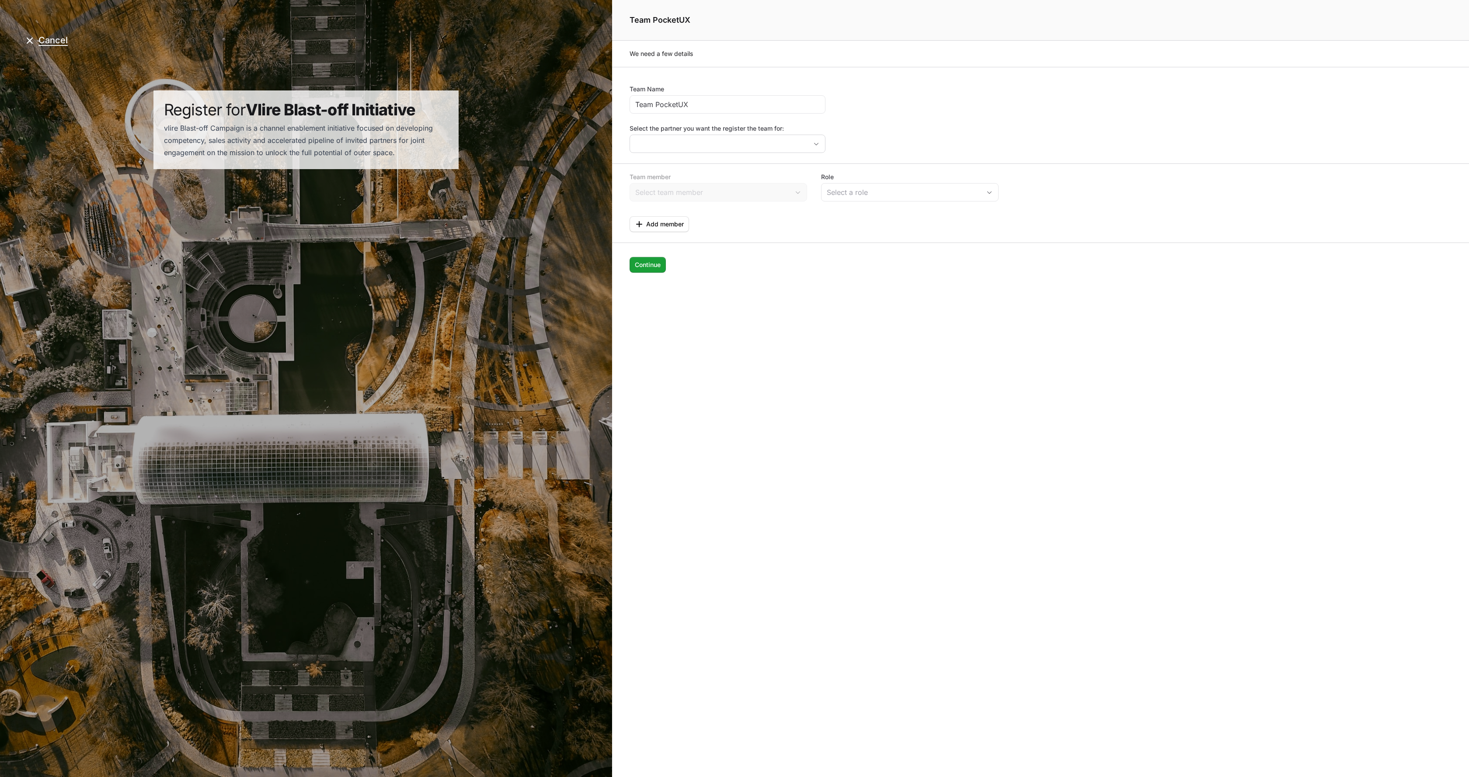
click at [634, 153] on form "Team Name Team PocketUX Select the partner you want the register the team for: …" at bounding box center [1040, 187] width 857 height 241
click at [647, 147] on input "Select the partner you want the register the team for:" at bounding box center [713, 143] width 167 height 17
click at [674, 179] on li "Pocket UX" at bounding box center [727, 179] width 194 height 17
type input "Pocket UX"
click at [692, 190] on input "Team member" at bounding box center [709, 192] width 159 height 17
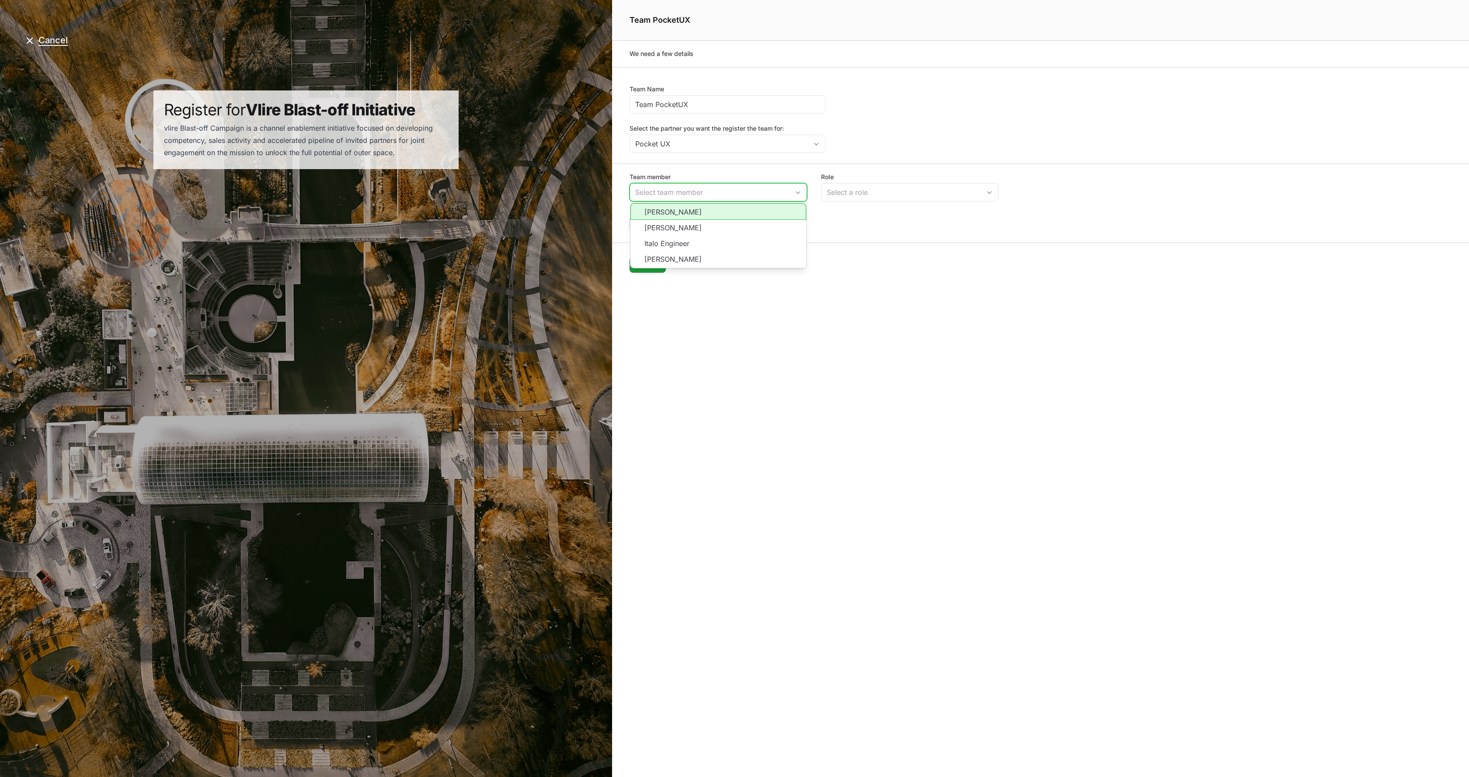
click at [695, 209] on li "Timothy Pocket" at bounding box center [718, 211] width 176 height 17
type input "Timothy Pocket"
click at [732, 199] on button "Select a role" at bounding box center [909, 192] width 177 height 17
drag, startPoint x: 875, startPoint y: 215, endPoint x: 867, endPoint y: 215, distance: 7.9
click at [732, 215] on li "Sales" at bounding box center [910, 211] width 176 height 17
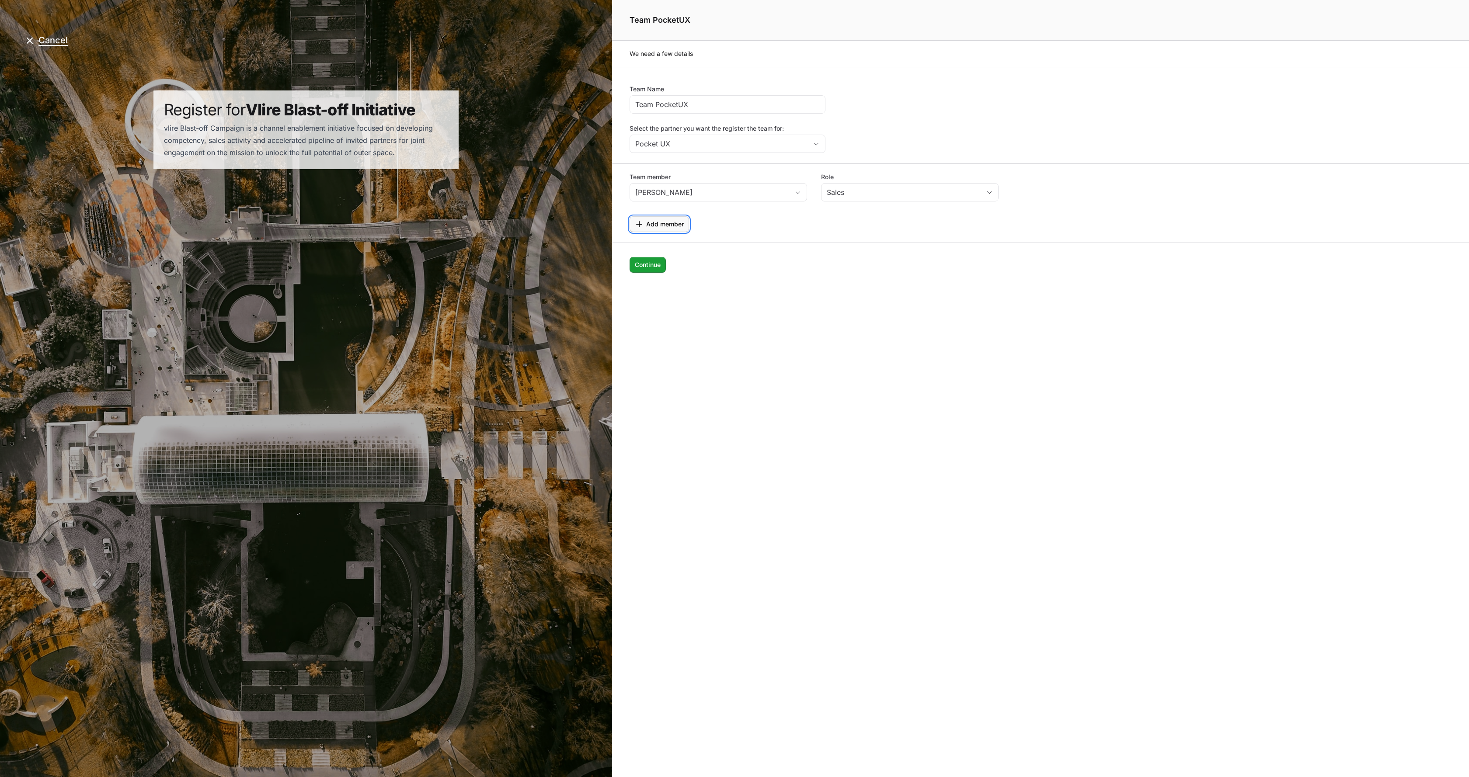
click at [685, 224] on button "Add member Add member" at bounding box center [658, 224] width 59 height 16
click at [716, 226] on input "Team member" at bounding box center [709, 230] width 159 height 17
click at [713, 281] on li "Italo Engineer" at bounding box center [718, 282] width 176 height 16
type input "Italo Engineer"
click at [732, 237] on button "Select a role" at bounding box center [909, 230] width 177 height 17
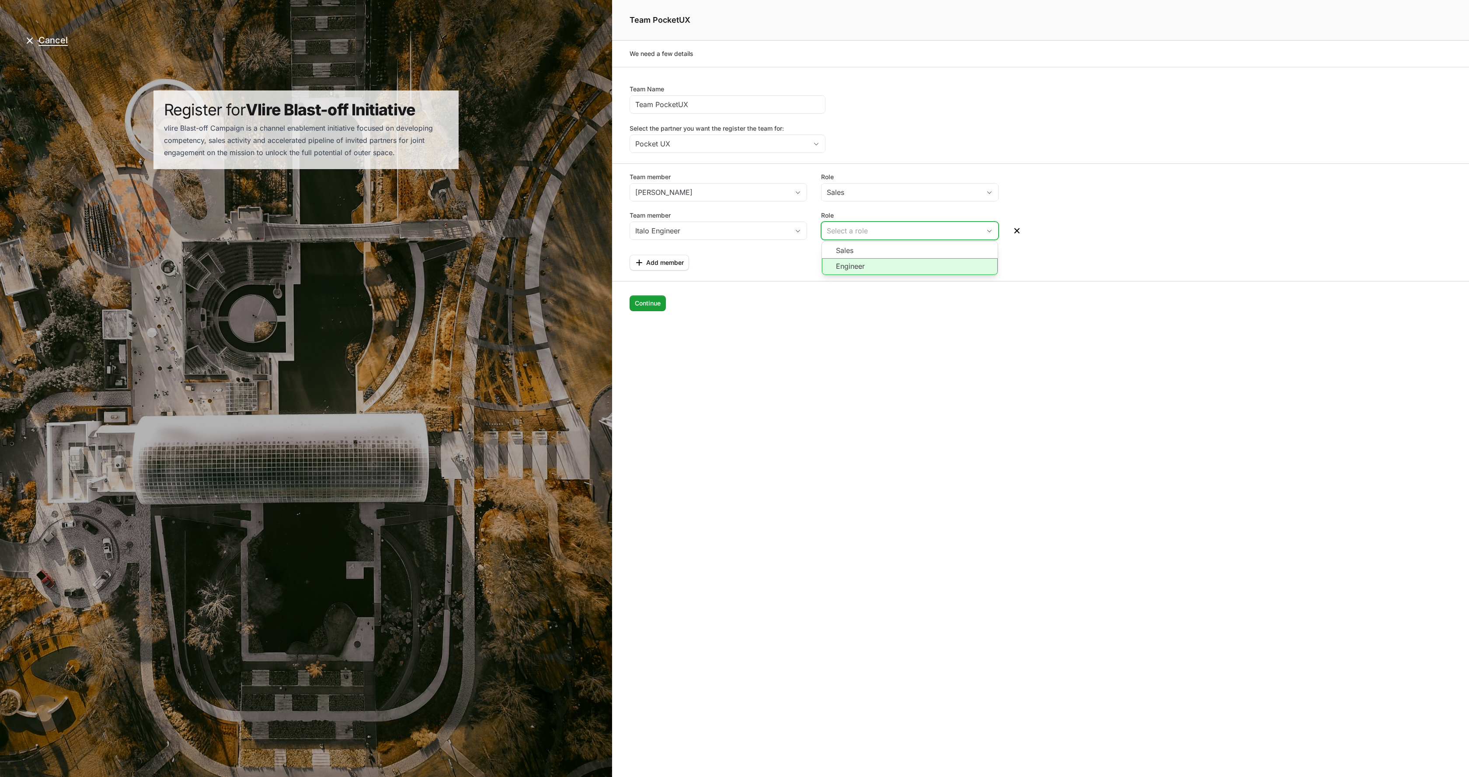
click at [732, 268] on li "Engineer" at bounding box center [910, 266] width 176 height 17
click at [657, 305] on span "Continue" at bounding box center [648, 303] width 26 height 10
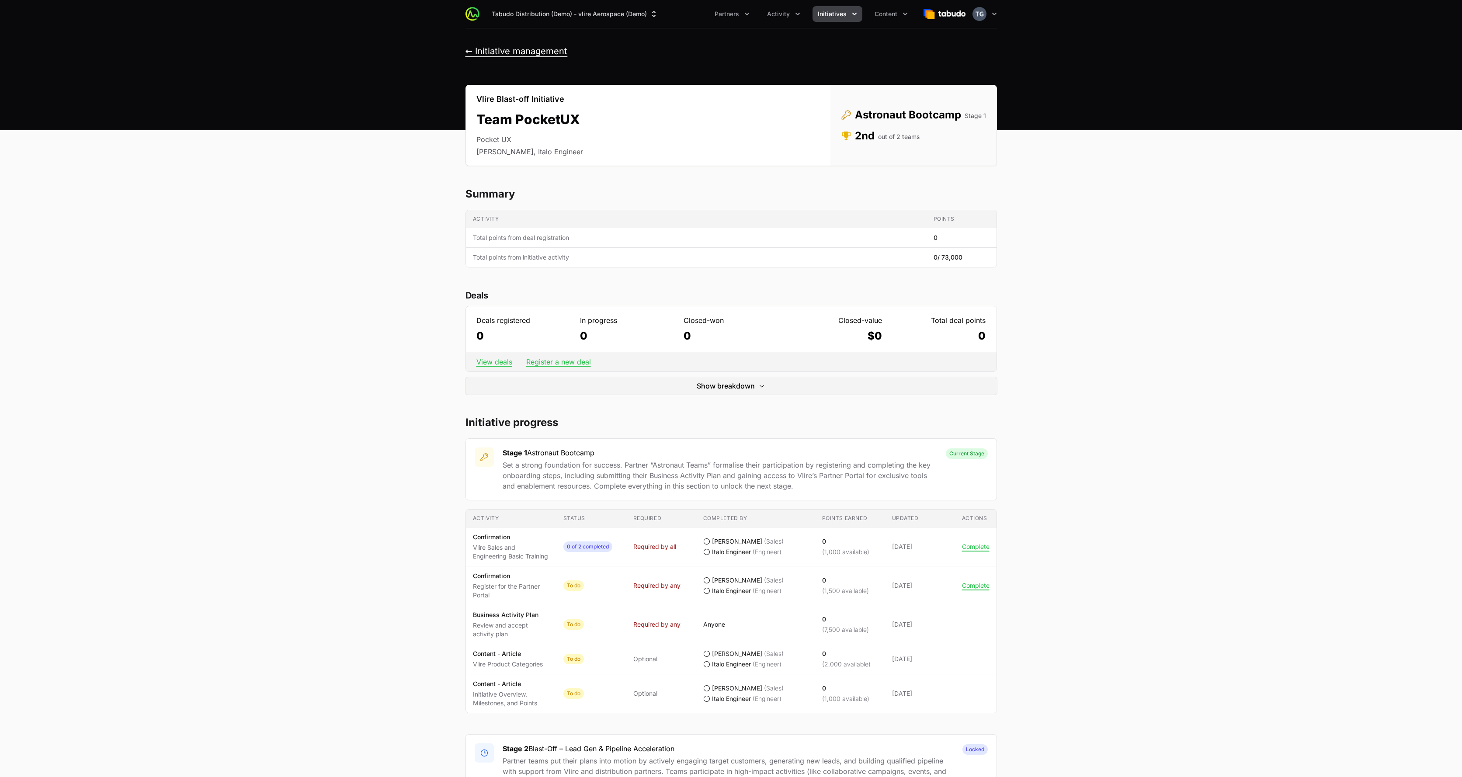
click at [537, 49] on button "← Initiative management" at bounding box center [517, 51] width 102 height 11
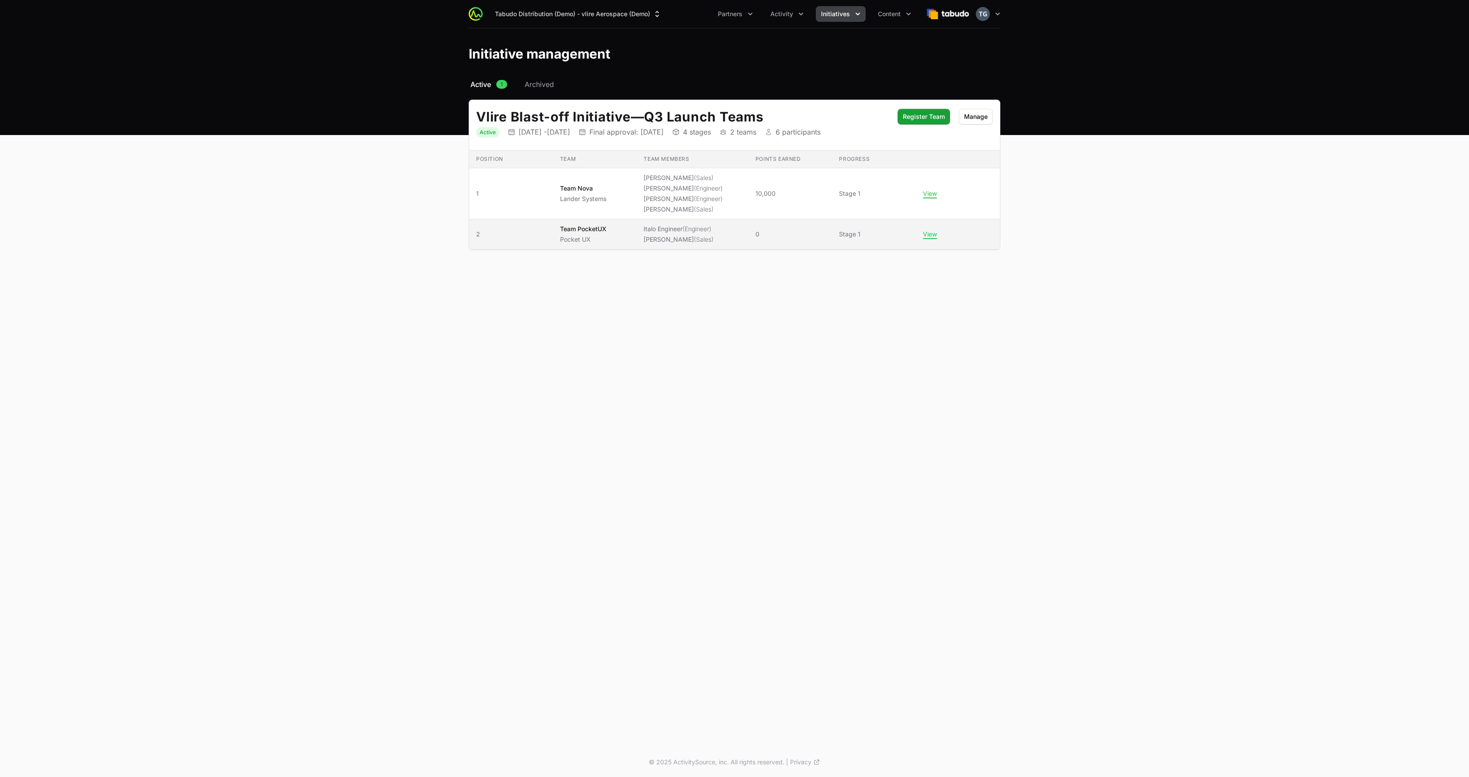
click at [674, 234] on ul "Italo Engineer (Engineer) Timothy Pocket (Sales)" at bounding box center [678, 234] width 70 height 19
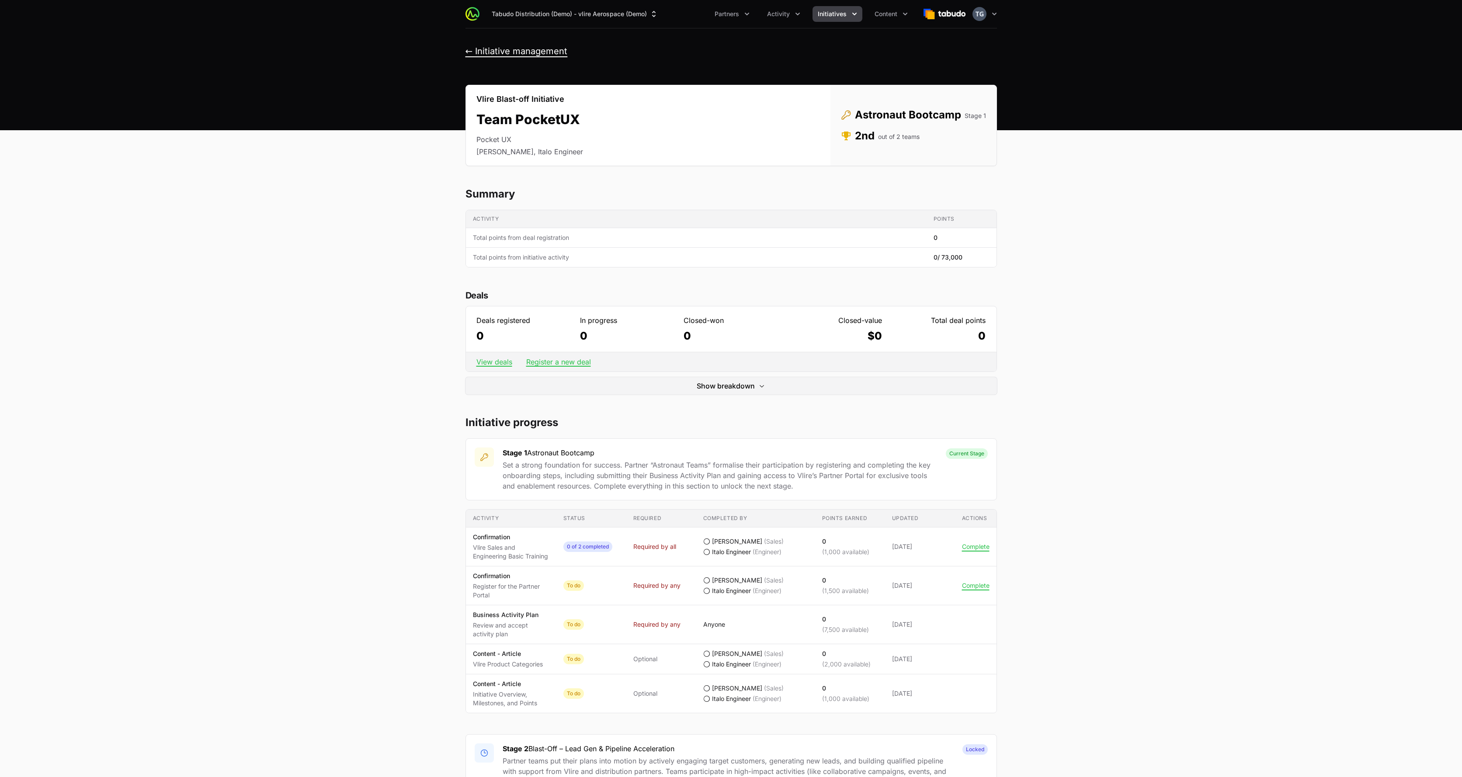
click at [479, 46] on button "← Initiative management" at bounding box center [517, 51] width 102 height 11
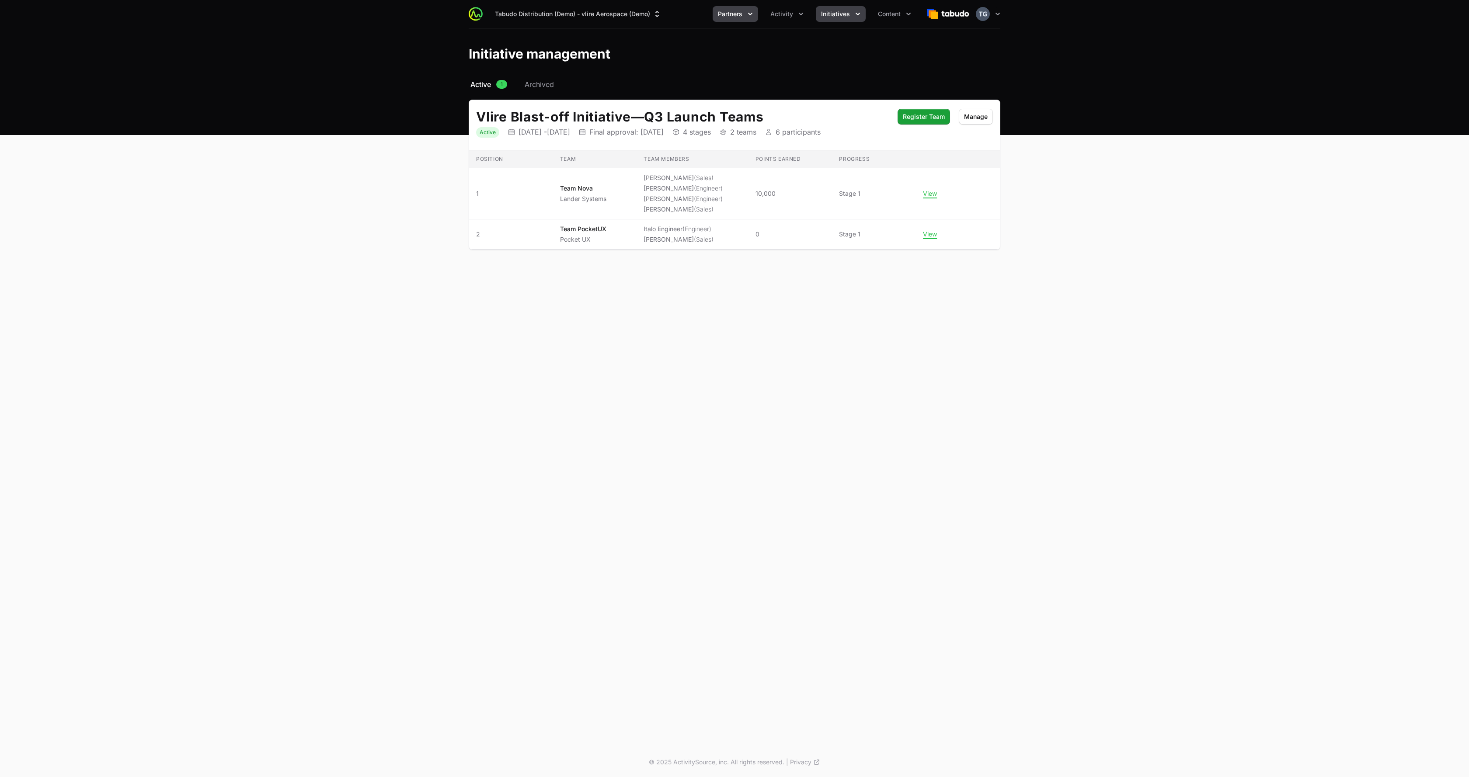
click at [732, 14] on span "Partners" at bounding box center [730, 14] width 24 height 9
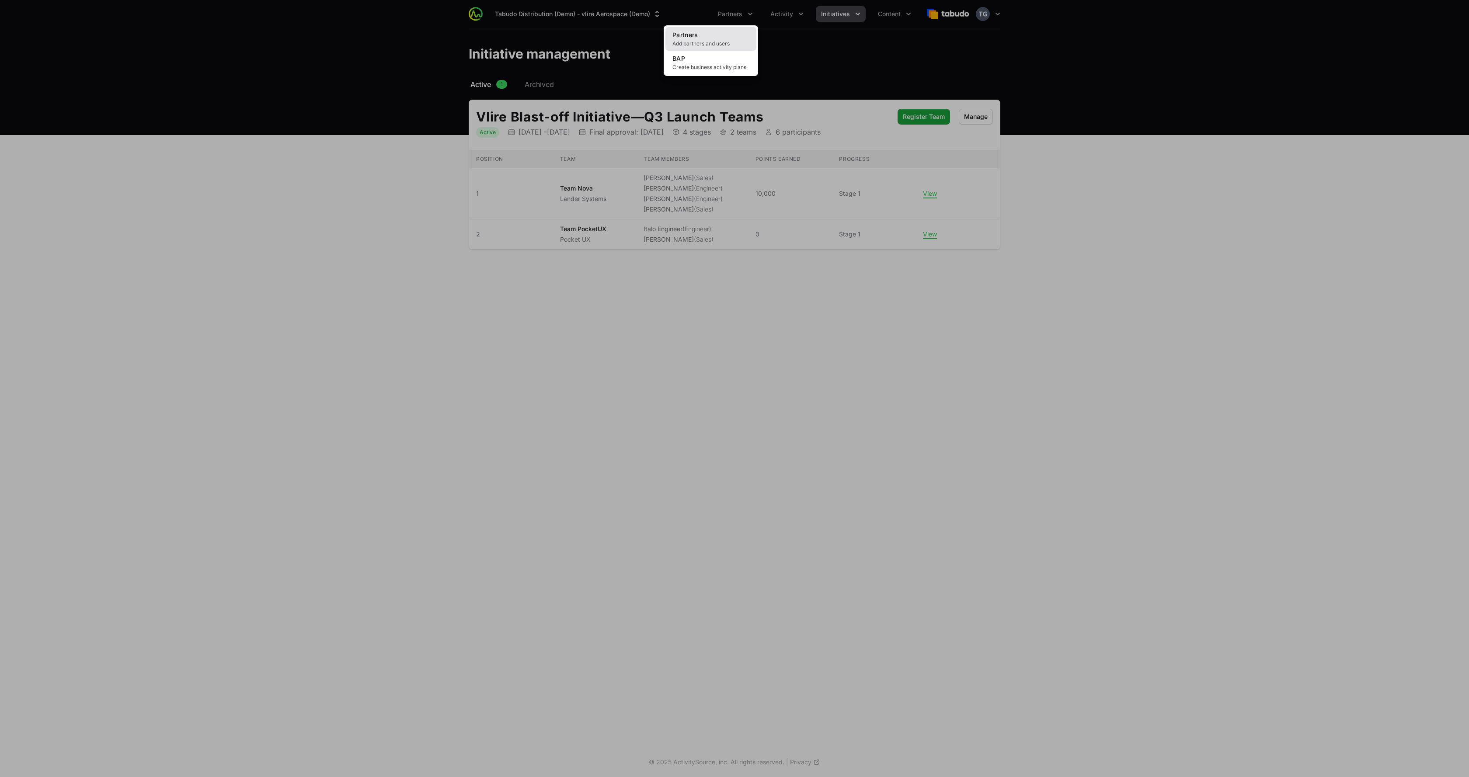
click at [732, 37] on link "Partners Add partners and users" at bounding box center [710, 39] width 91 height 24
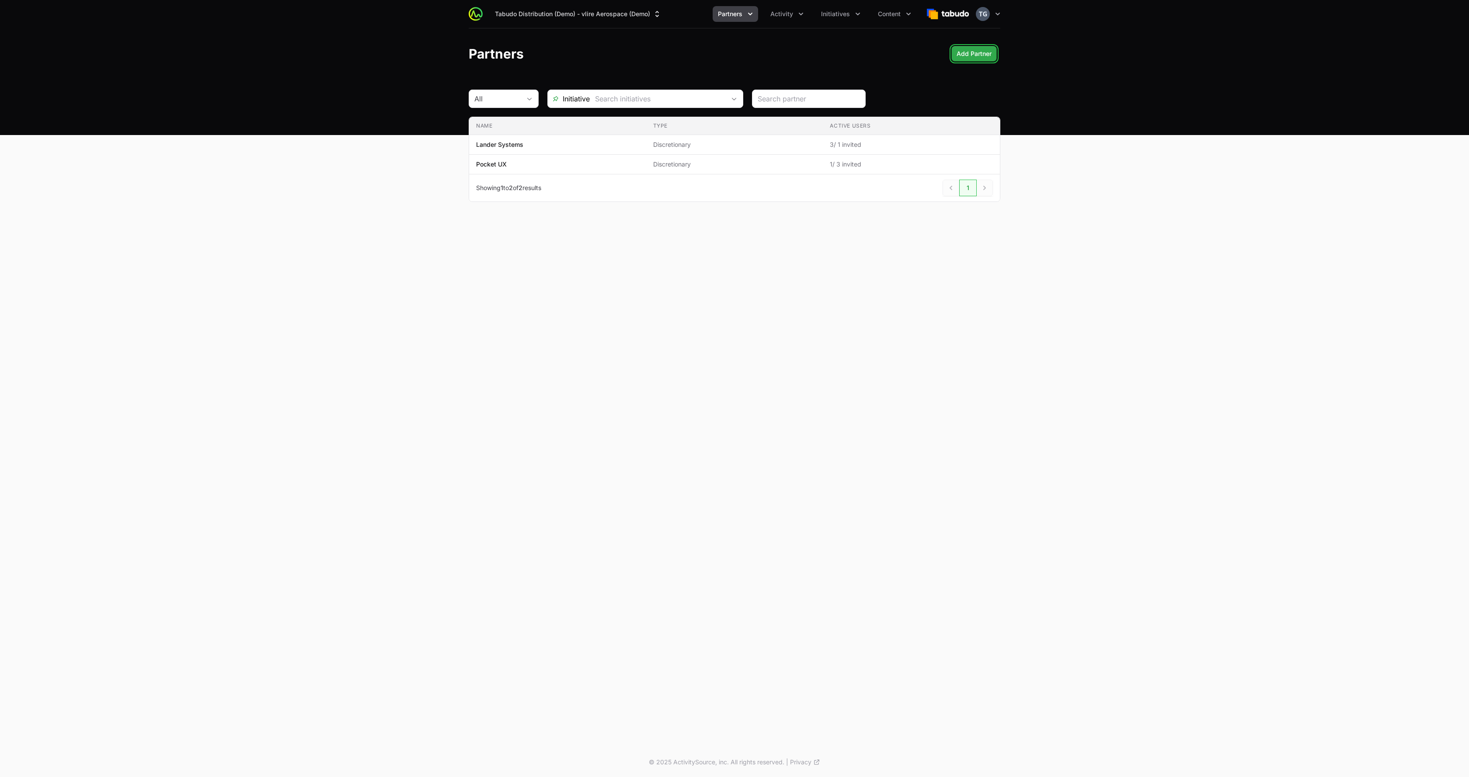
click at [732, 53] on span "Add Partner" at bounding box center [973, 54] width 35 height 10
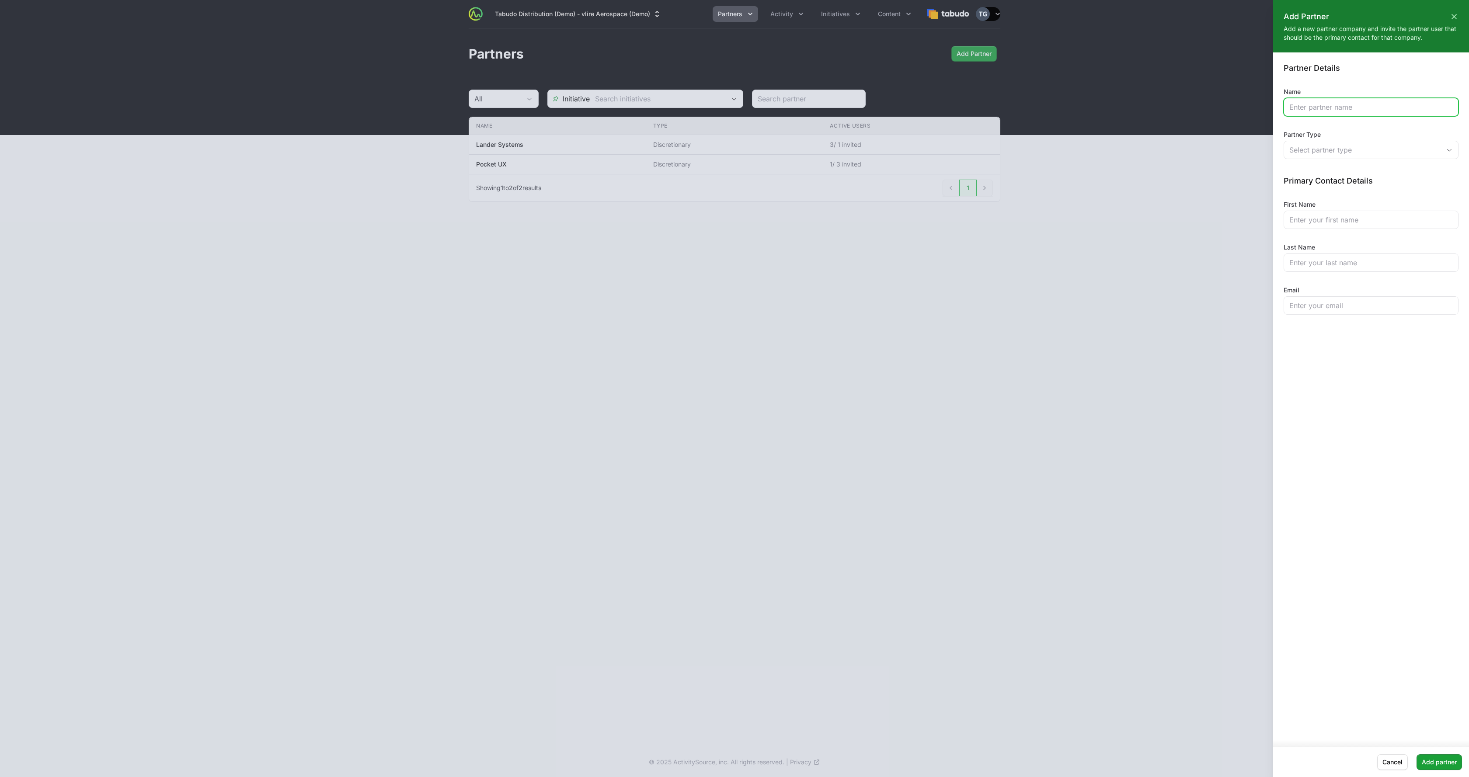
click at [732, 111] on input "Name" at bounding box center [1370, 107] width 163 height 10
type input "Hornblower Aerospace"
click at [732, 45] on div at bounding box center [734, 388] width 1469 height 777
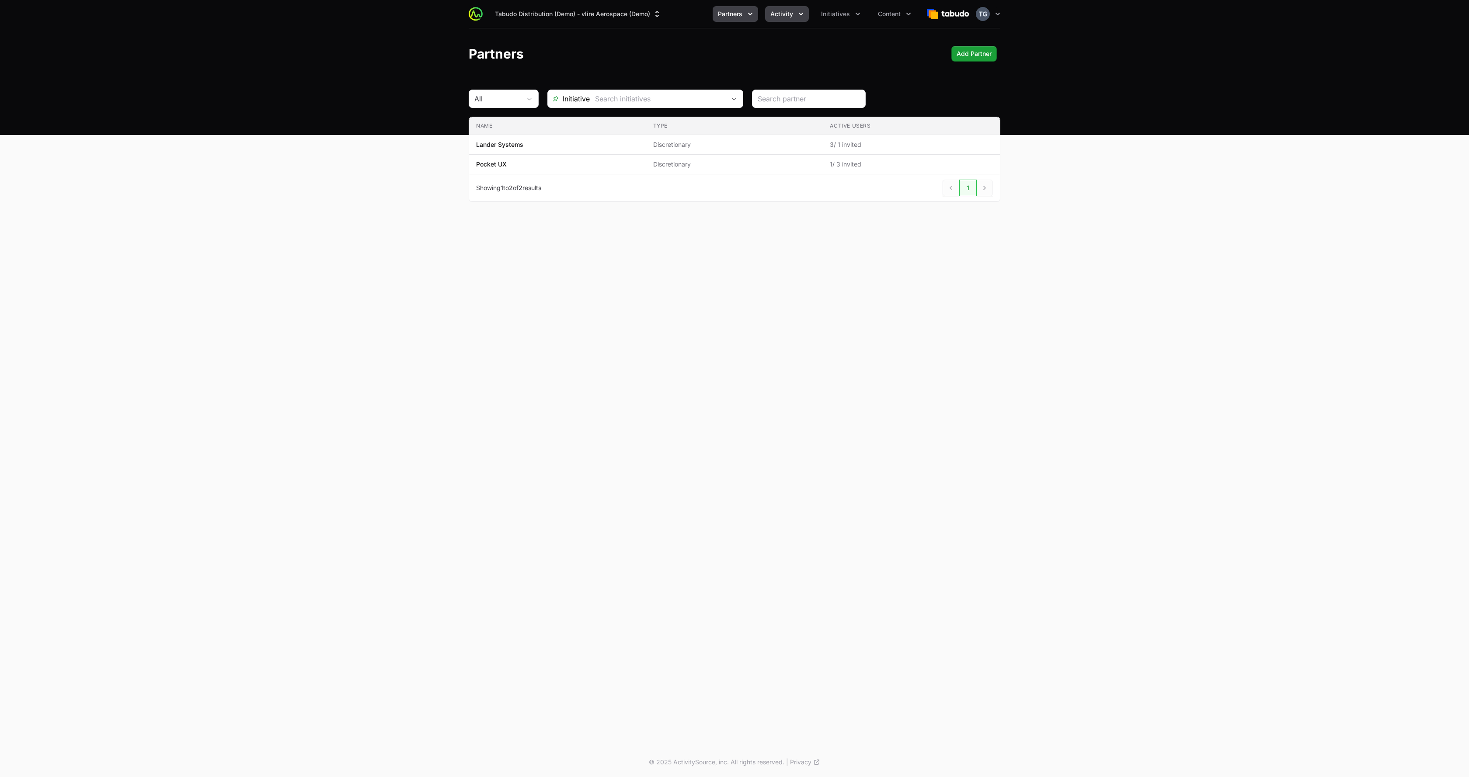
click at [732, 16] on button "Activity" at bounding box center [787, 14] width 44 height 16
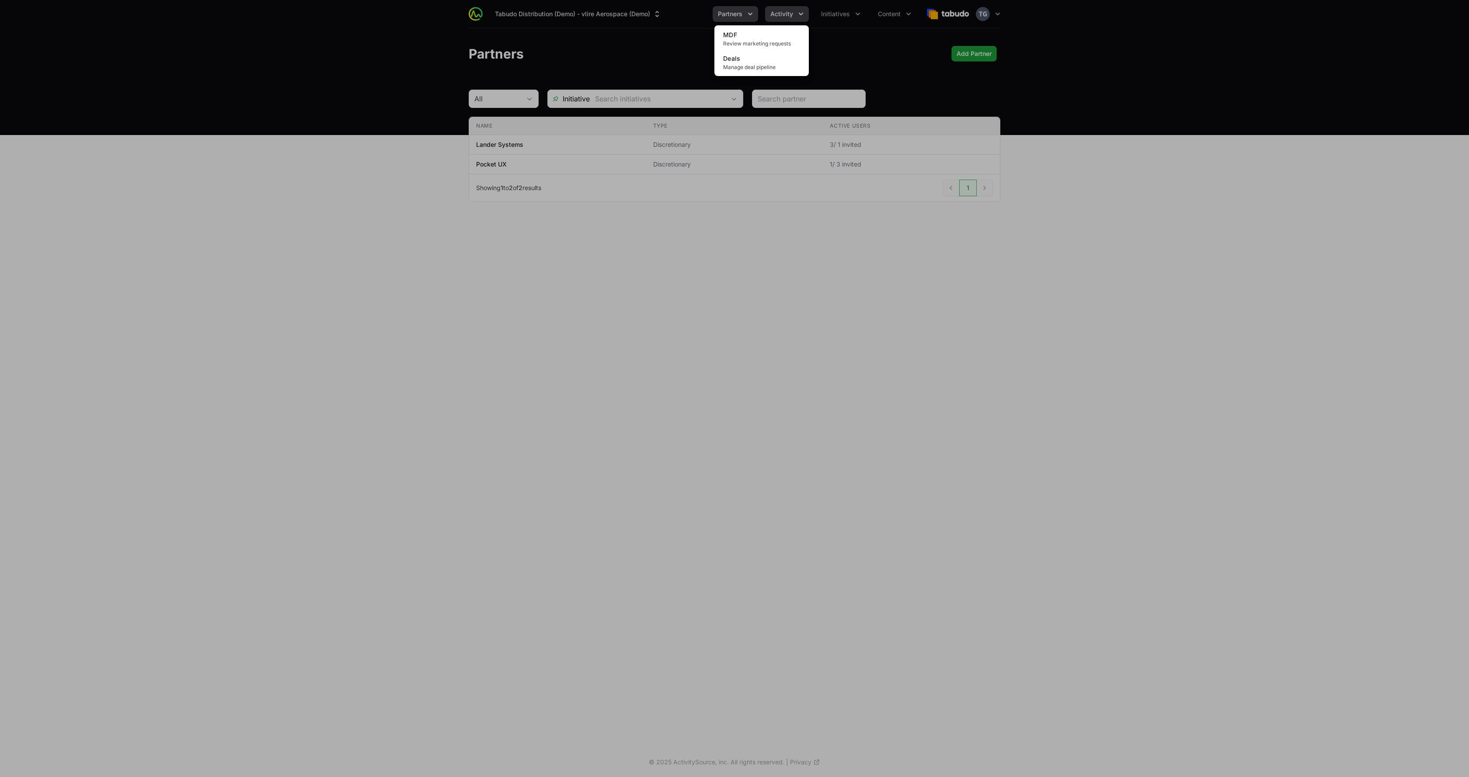
click at [732, 15] on div "Activity menu" at bounding box center [734, 388] width 1469 height 777
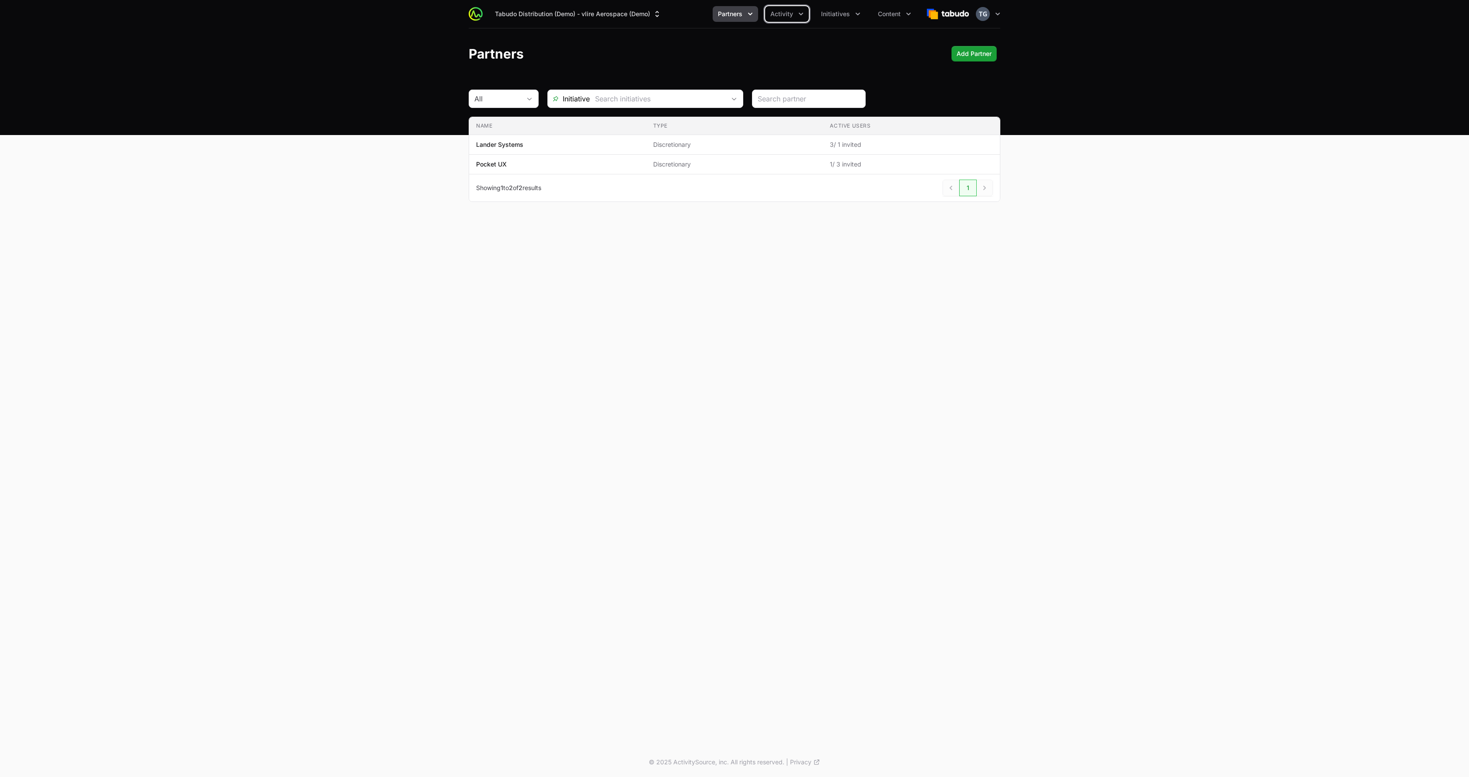
click at [732, 7] on button "Partners" at bounding box center [735, 14] width 45 height 16
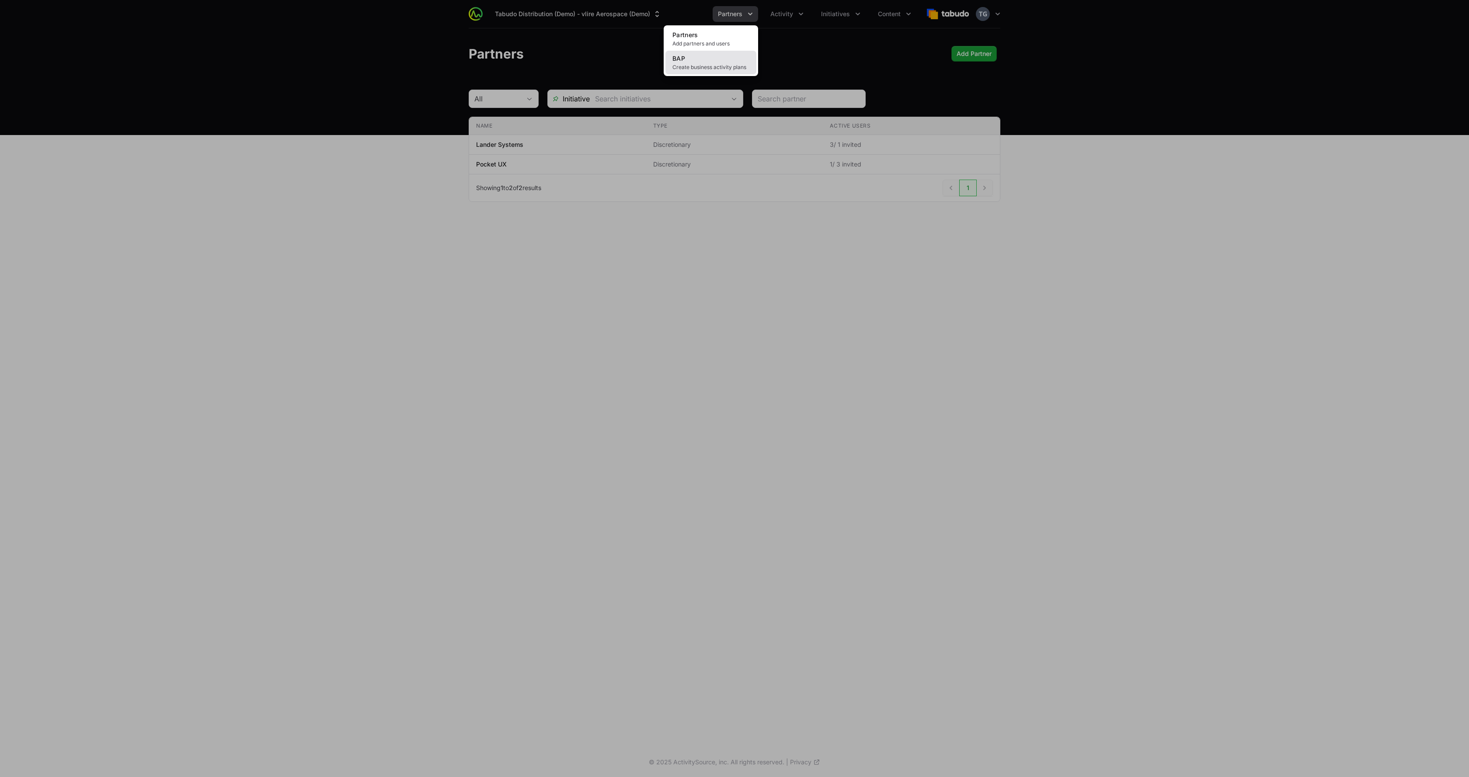
click at [700, 59] on link "BAP Create business activity plans" at bounding box center [710, 63] width 91 height 24
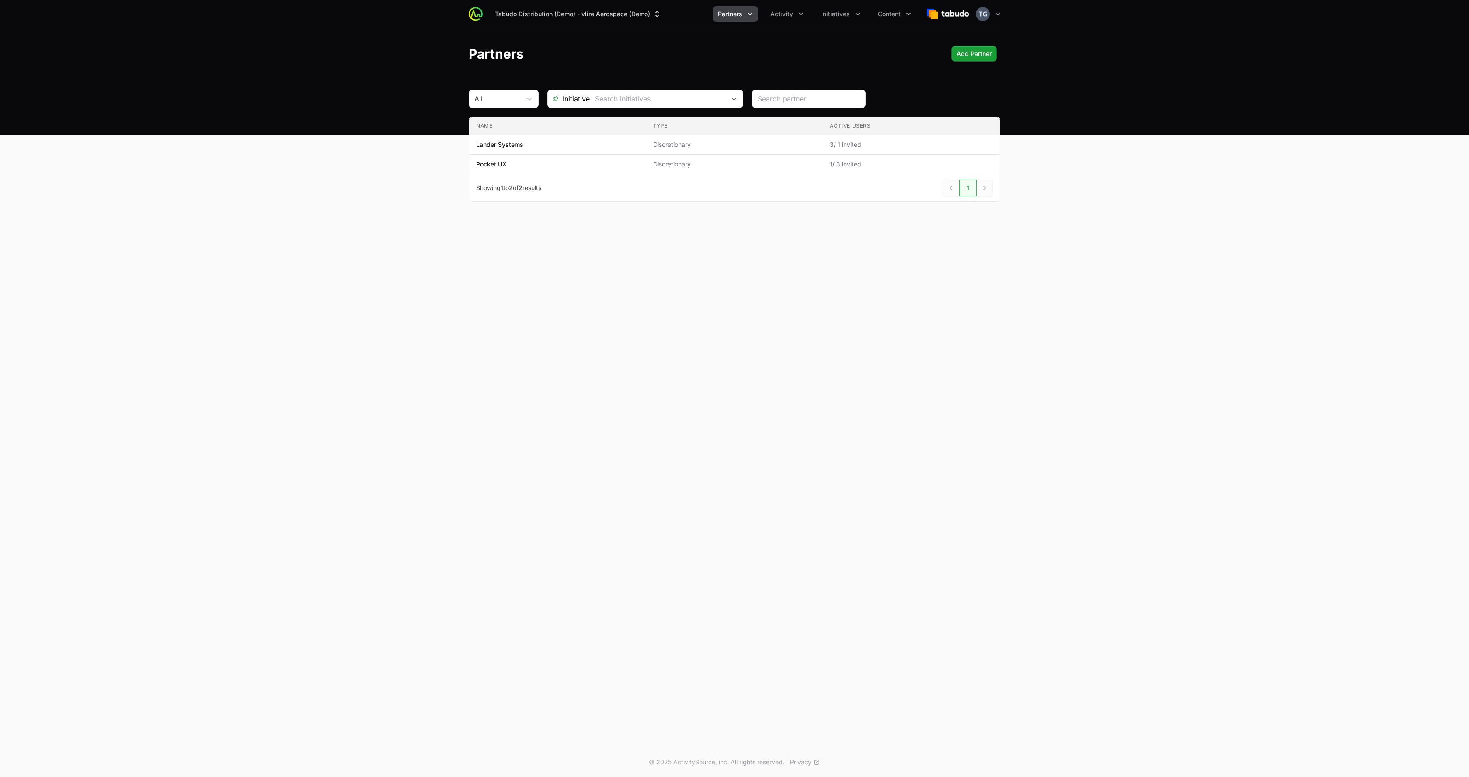
click at [729, 14] on span "Partners" at bounding box center [730, 14] width 24 height 9
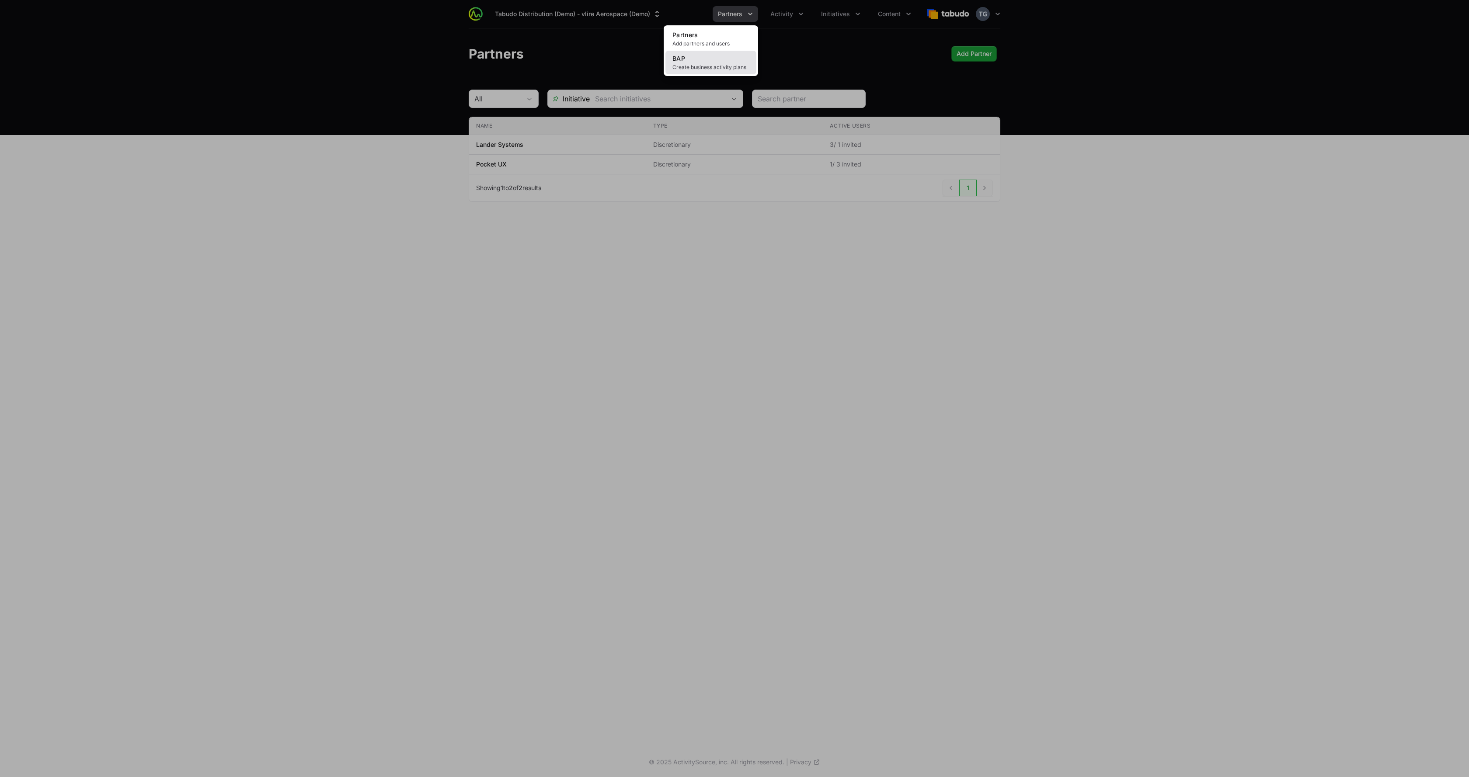
click at [709, 63] on link "BAP Create business activity plans" at bounding box center [710, 63] width 91 height 24
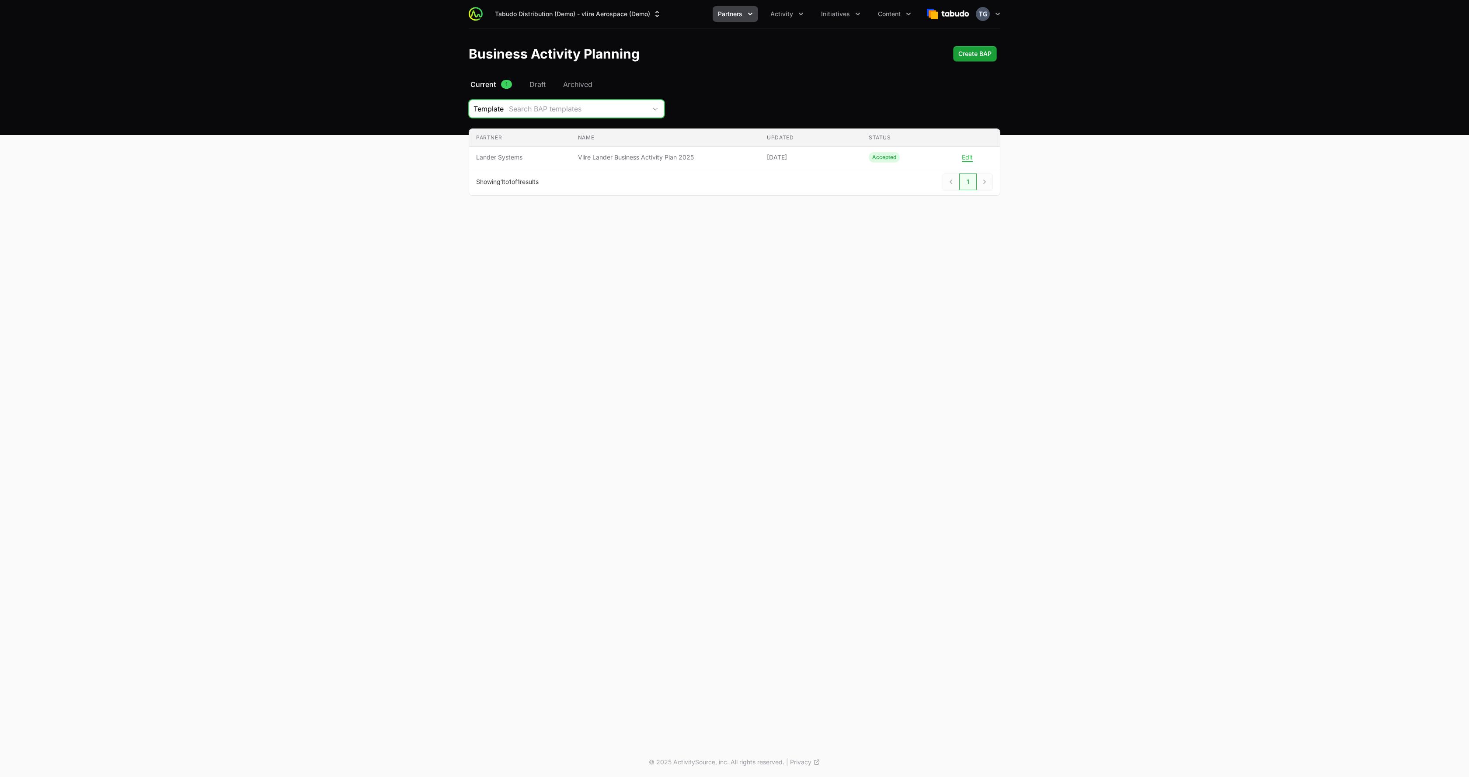
click at [591, 111] on div "Search BAP templates" at bounding box center [578, 109] width 138 height 10
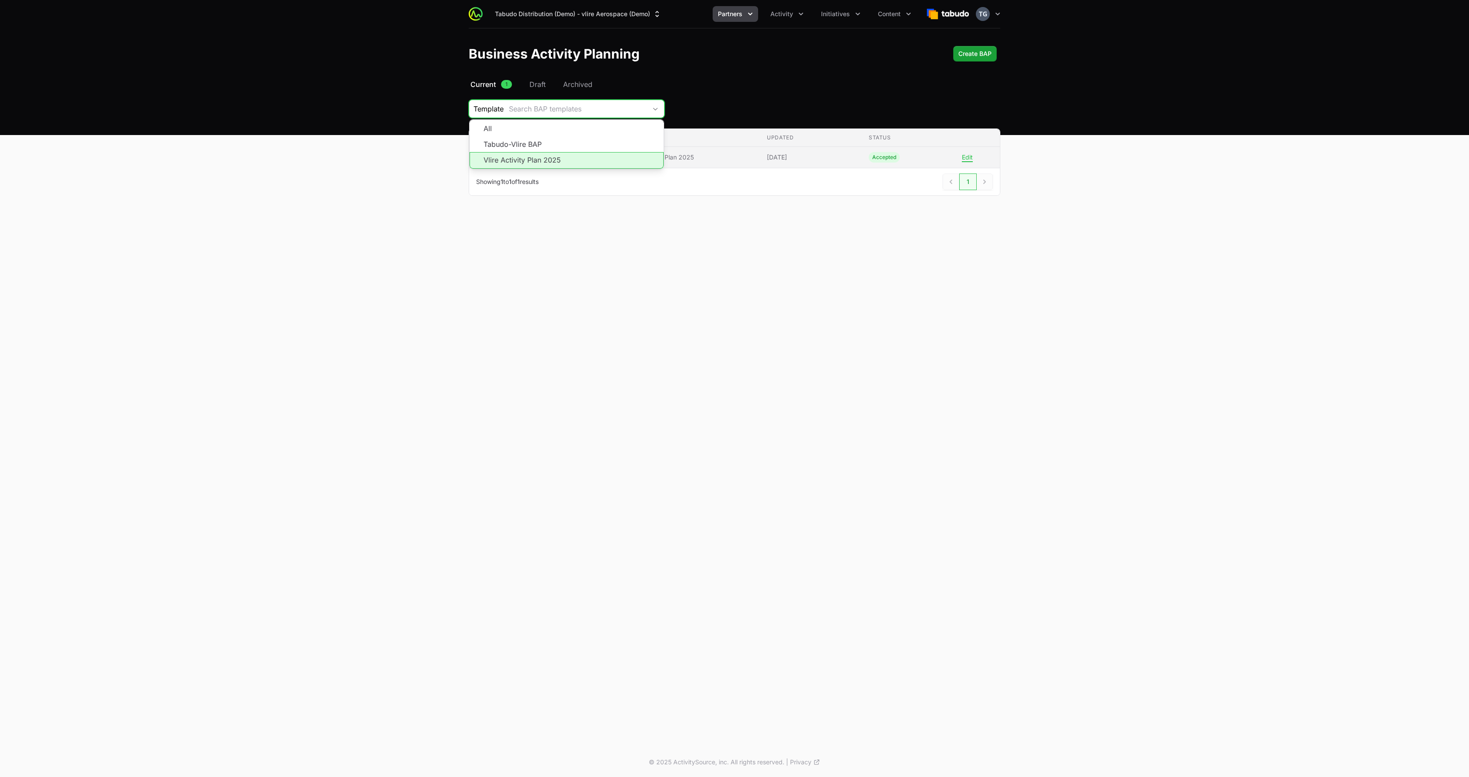
click at [558, 160] on li "Vlire Activity Plan 2025" at bounding box center [566, 160] width 194 height 17
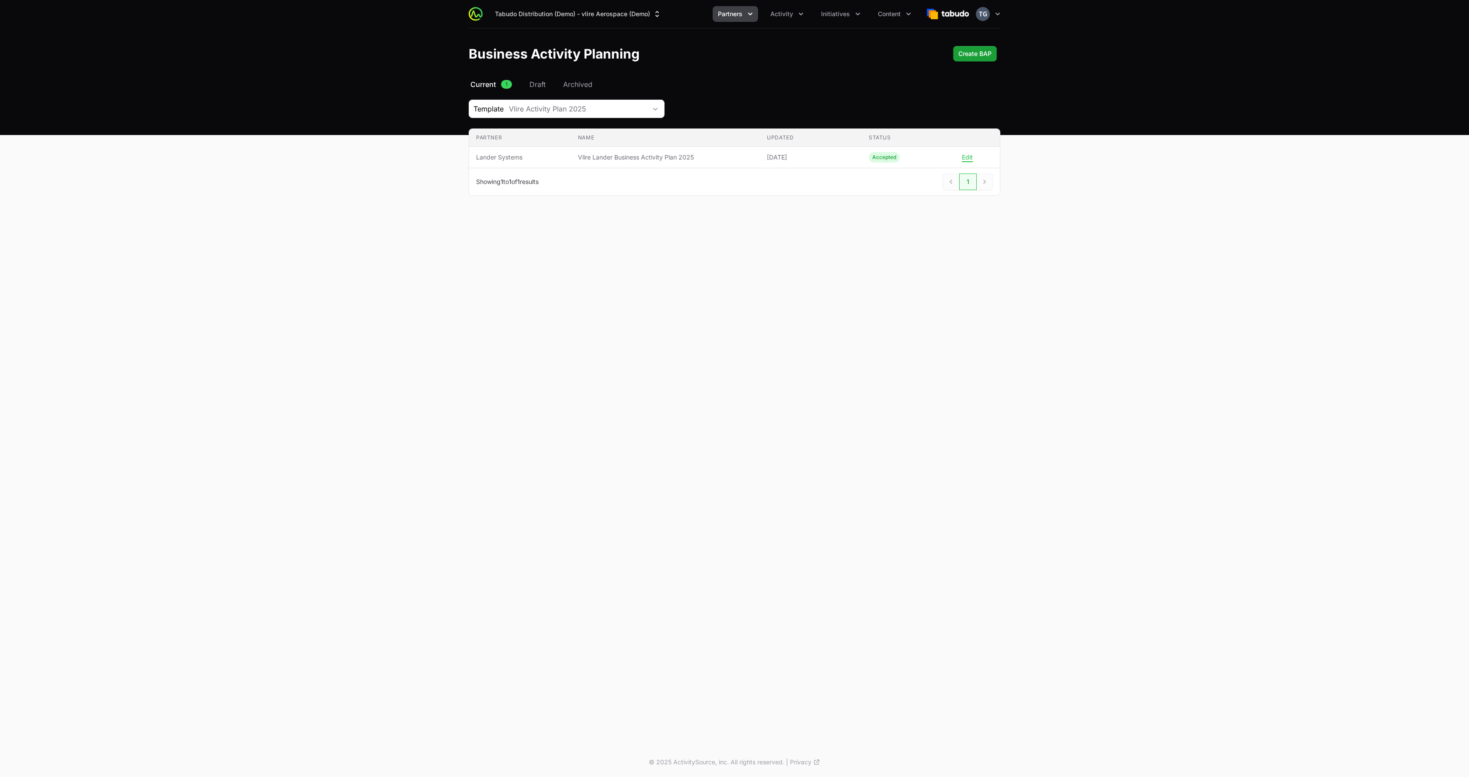
click at [460, 271] on div "Tabudo Distribution (Demo) - vlire Aerospace (Demo) Partners Activity Initiativ…" at bounding box center [734, 373] width 1469 height 747
click at [617, 108] on div "Vlire Activity Plan 2025" at bounding box center [578, 109] width 138 height 10
click at [596, 144] on li "Tabudo-Vlire BAP" at bounding box center [566, 144] width 194 height 16
click at [613, 111] on div "Tabudo-Vlire BAP" at bounding box center [578, 109] width 138 height 10
click at [598, 159] on li "Vlire Activity Plan 2025" at bounding box center [566, 160] width 194 height 17
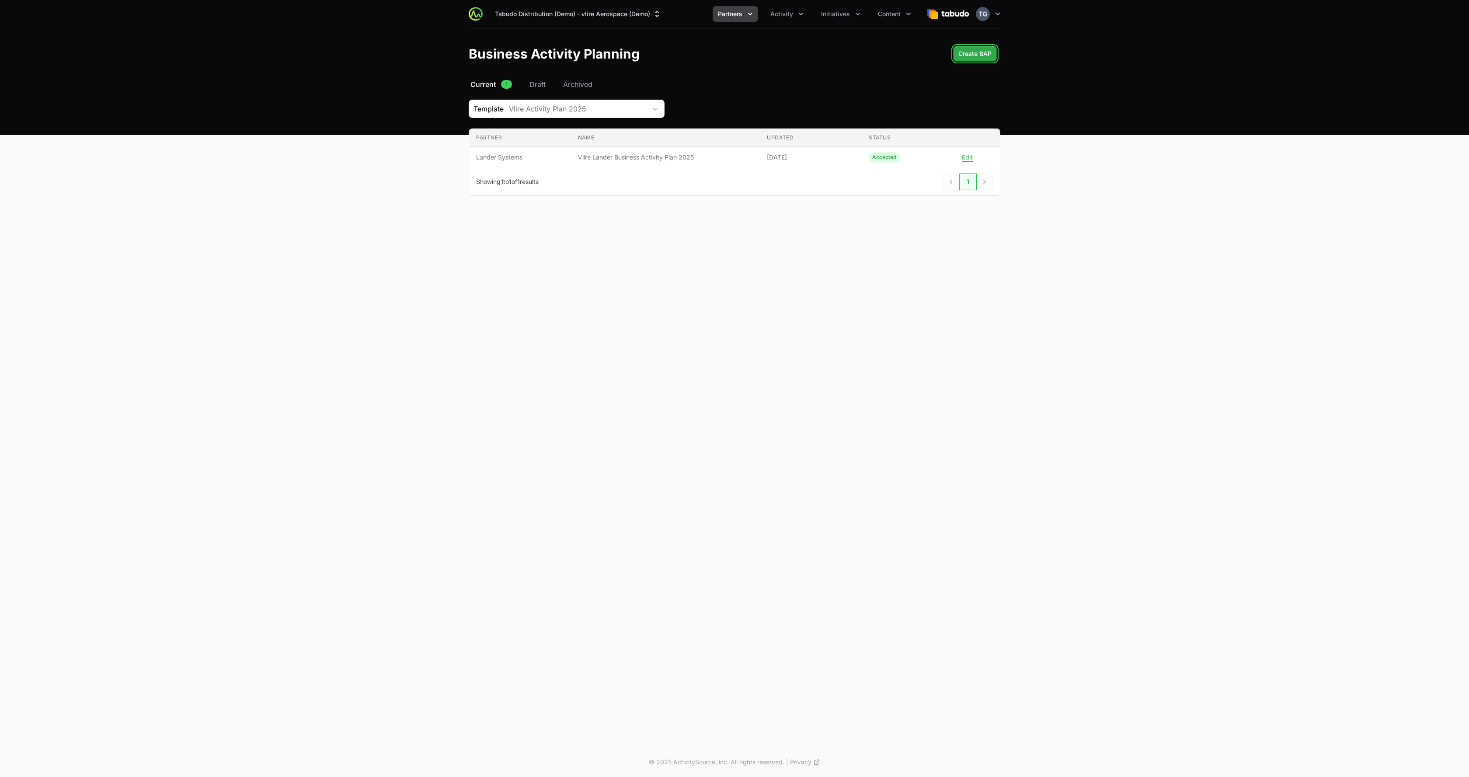
click at [980, 57] on span "Create BAP" at bounding box center [974, 54] width 33 height 10
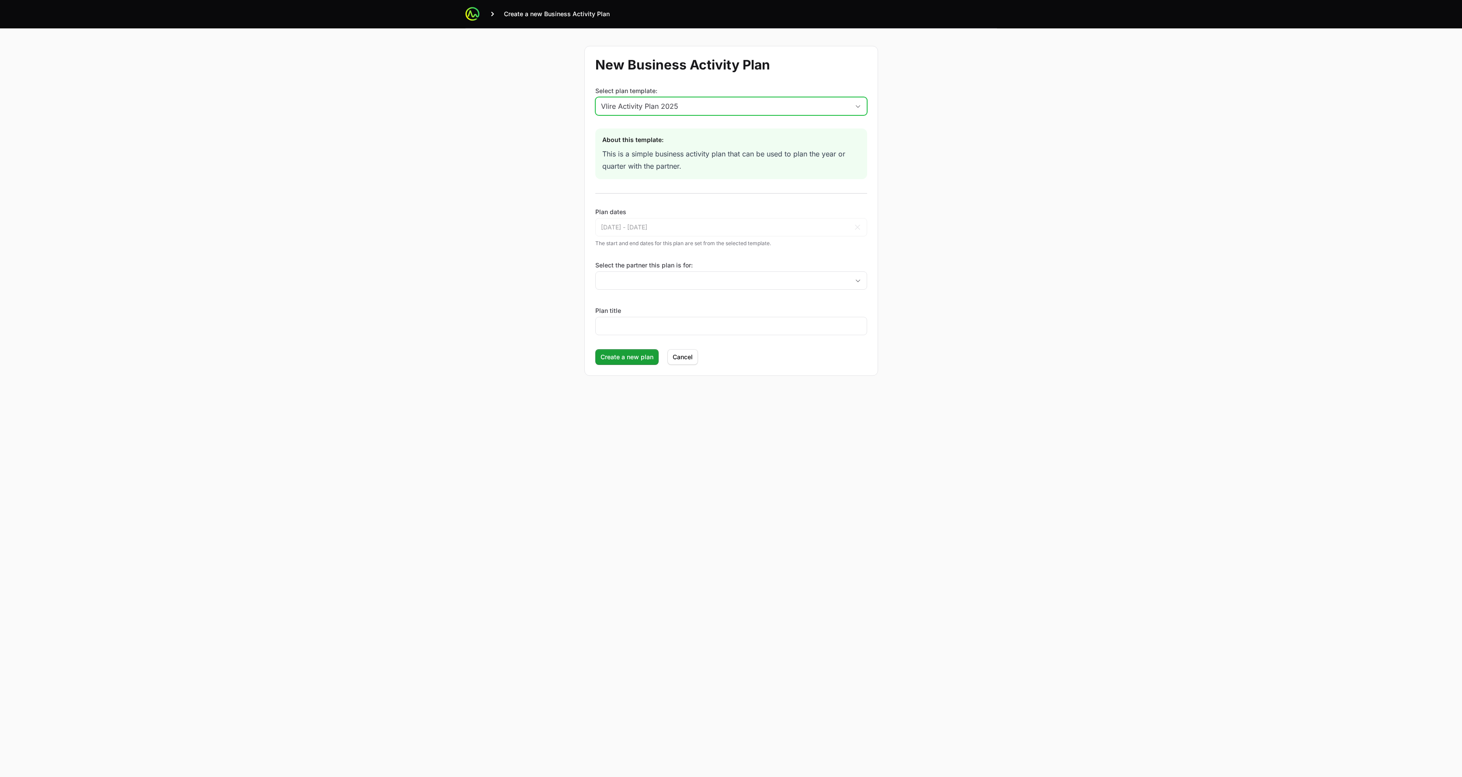
click at [685, 107] on div "Vlire Activity Plan 2025" at bounding box center [725, 106] width 248 height 10
click at [687, 107] on div "Vlire Activity Plan 2025" at bounding box center [725, 106] width 248 height 10
drag, startPoint x: 510, startPoint y: 94, endPoint x: 571, endPoint y: 285, distance: 200.9
click at [509, 96] on div "New Business Activity Plan Select plan template: Vlire Activity Plan 2025 About…" at bounding box center [732, 210] width 560 height 365
click at [679, 356] on span "Cancel" at bounding box center [683, 357] width 20 height 10
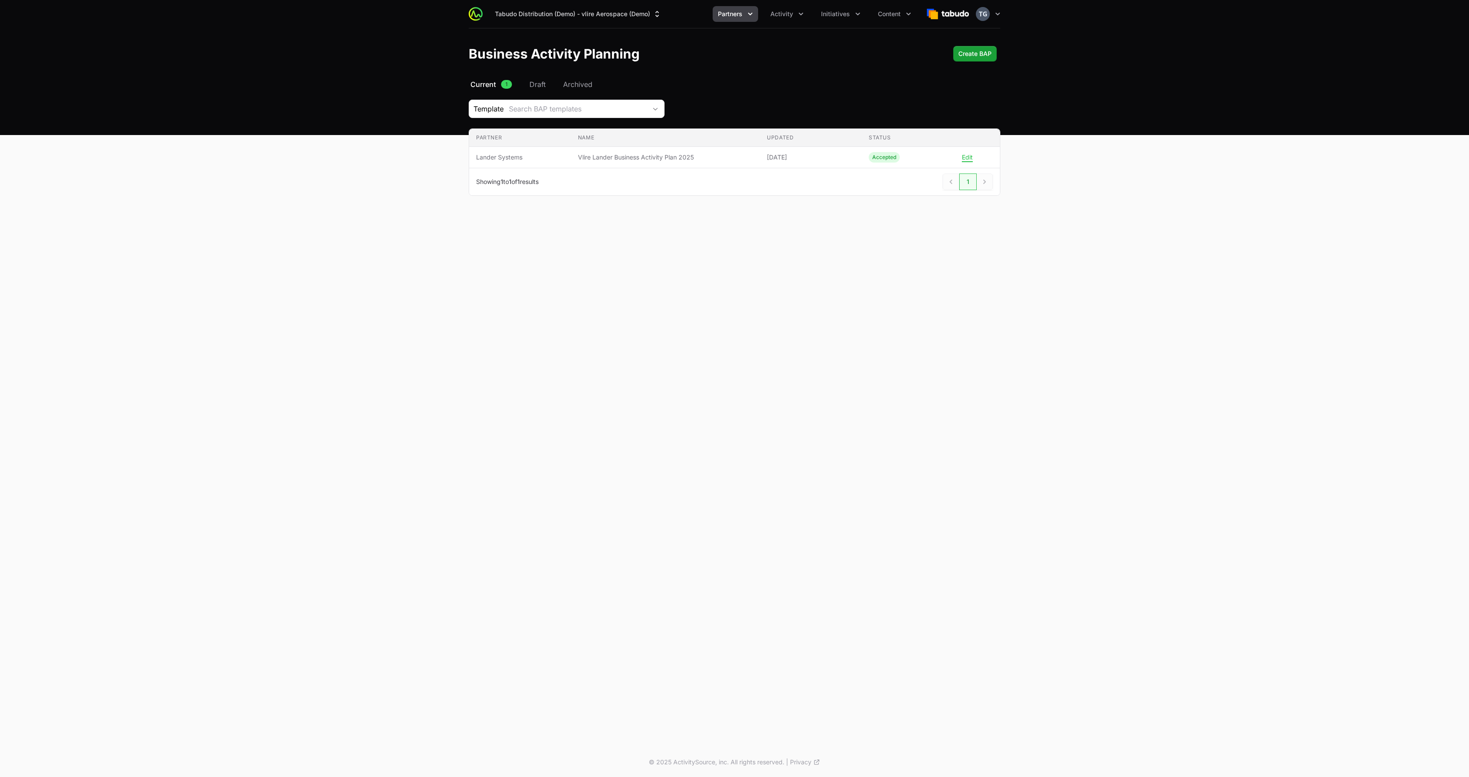
click at [217, 206] on main "Select a tab Current Draft Archived Current 1 Draft Archived Template Search BA…" at bounding box center [734, 148] width 1469 height 138
click at [453, 148] on main "Select a tab Current Draft Archived Current 1 Draft Archived Template Search BA…" at bounding box center [734, 148] width 1469 height 138
click at [965, 55] on span "Create BAP" at bounding box center [974, 54] width 33 height 10
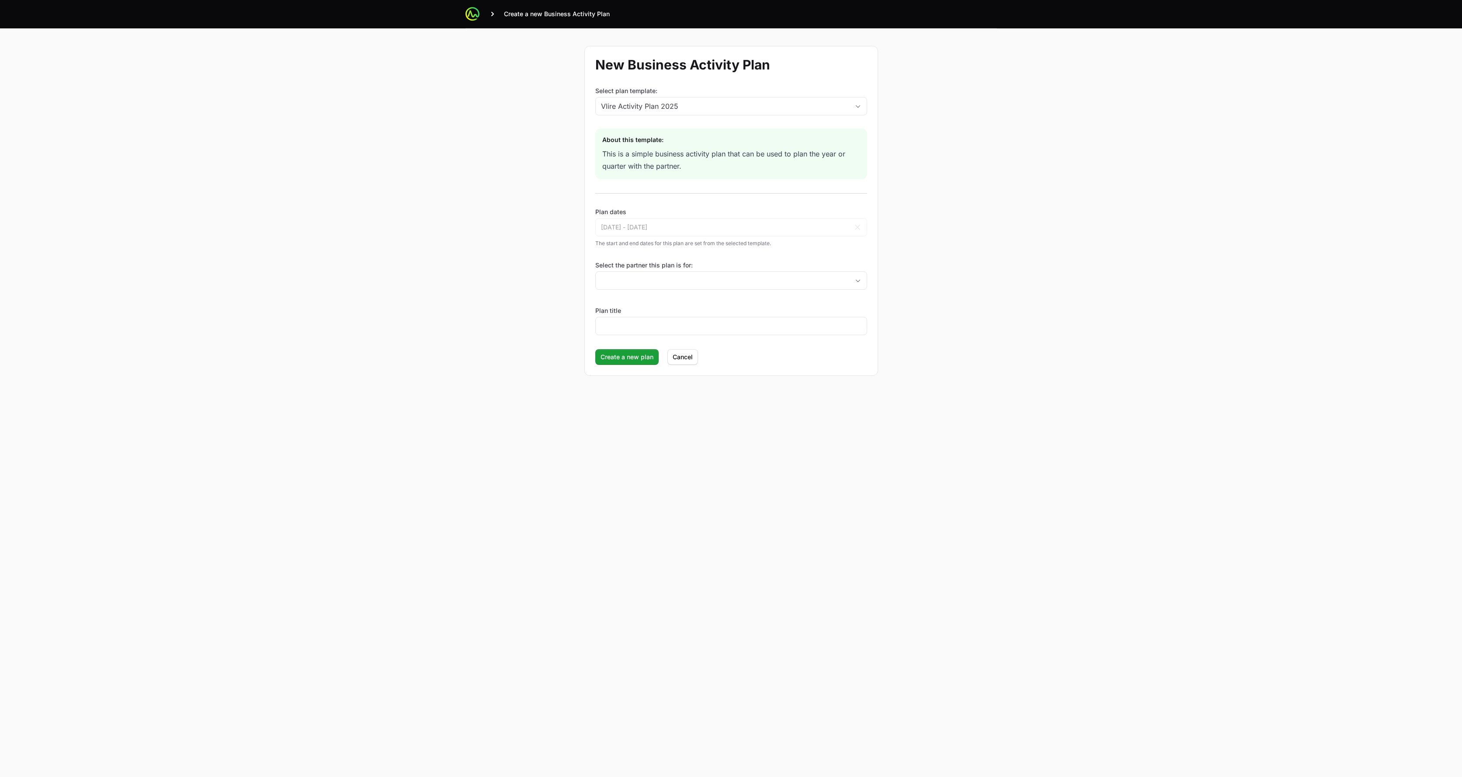
click at [726, 92] on label "Select plan template:" at bounding box center [731, 91] width 272 height 9
click at [726, 97] on button "Vlire Activity Plan 2025" at bounding box center [731, 105] width 271 height 17
click at [724, 105] on div "Vlire Activity Plan 2025" at bounding box center [725, 106] width 248 height 10
click at [724, 104] on div "Vlire Activity Plan 2025" at bounding box center [725, 106] width 248 height 10
click at [556, 111] on div "New Business Activity Plan Select plan template: Vlire Activity Plan 2025 About…" at bounding box center [732, 210] width 560 height 365
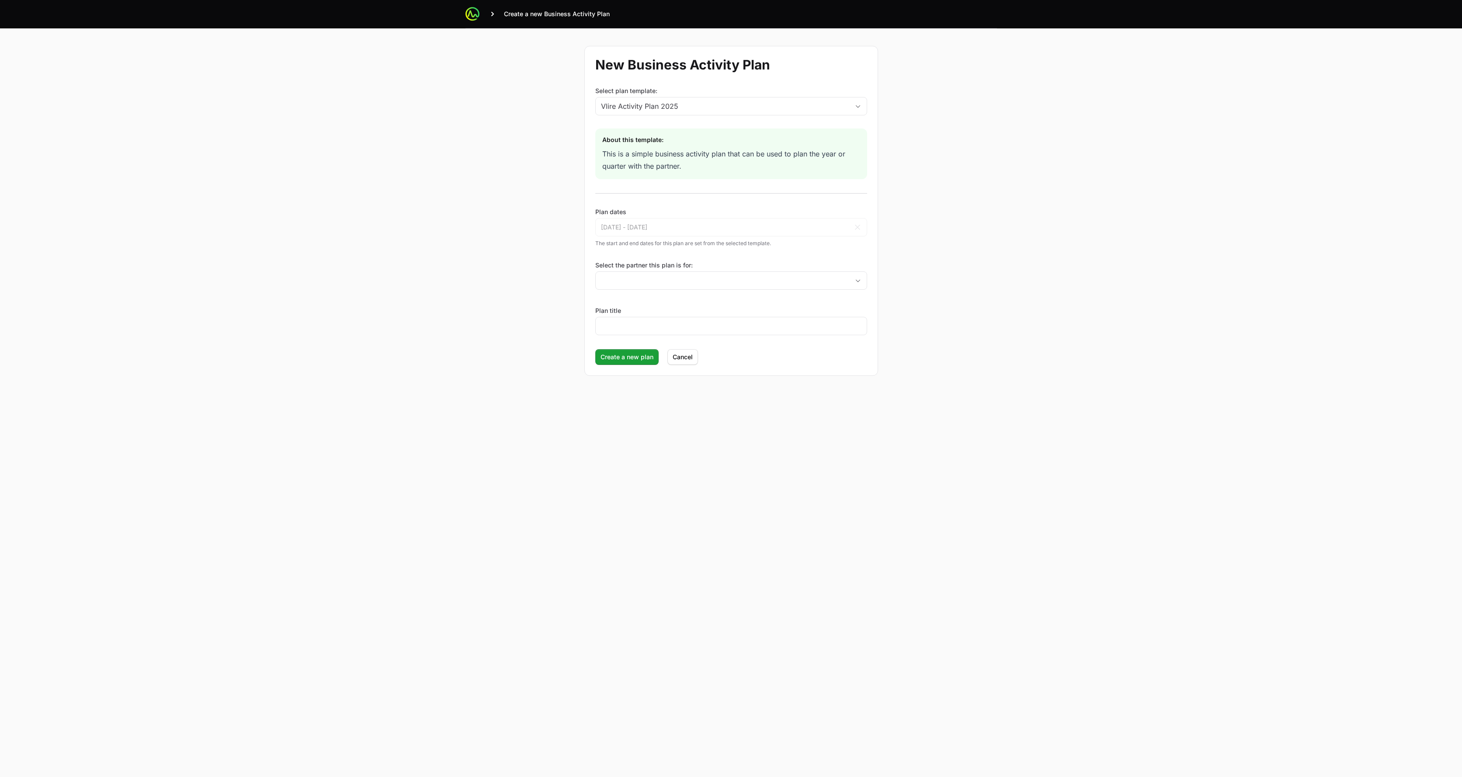
click at [549, 219] on div "New Business Activity Plan Select plan template: Vlire Activity Plan 2025 About…" at bounding box center [732, 210] width 560 height 365
click at [643, 276] on input "Select the partner this plan is for:" at bounding box center [723, 280] width 254 height 17
click at [549, 242] on div "New Business Activity Plan Select plan template: Vlire Activity Plan 2025 About…" at bounding box center [732, 210] width 560 height 365
drag, startPoint x: 471, startPoint y: 25, endPoint x: 473, endPoint y: 20, distance: 5.5
click at [471, 25] on div "Create a new Business Activity Plan" at bounding box center [732, 14] width 532 height 28
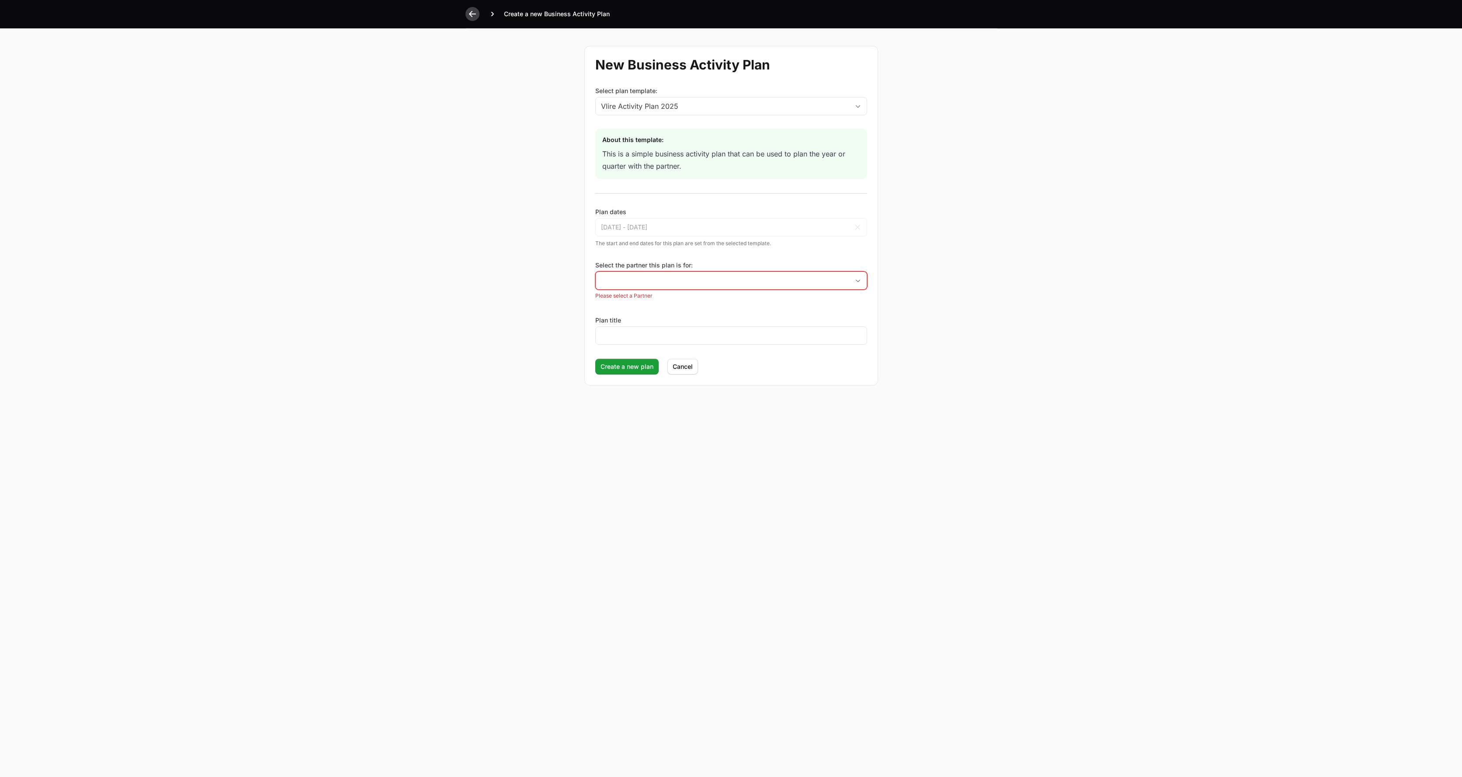
click at [473, 17] on icon at bounding box center [472, 14] width 9 height 9
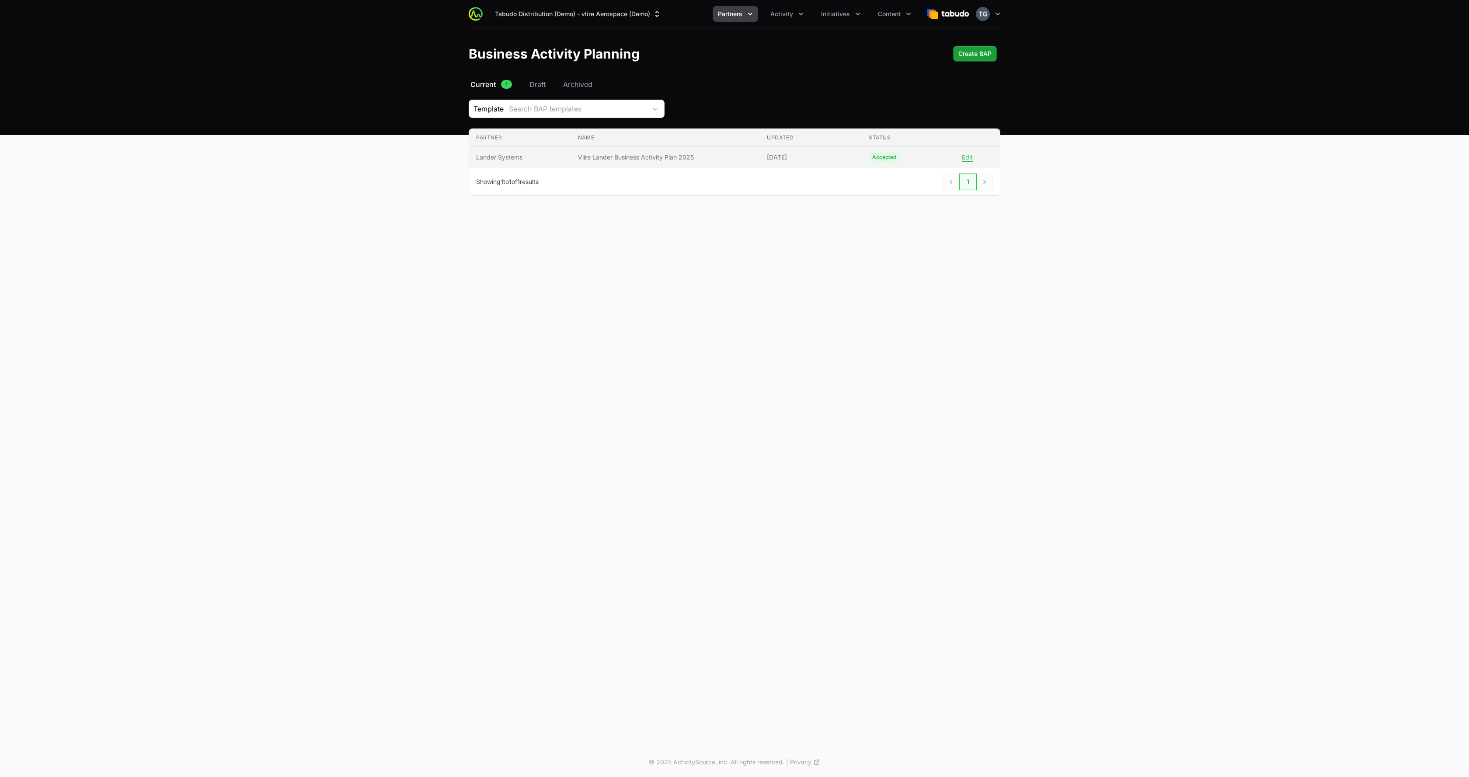
click at [646, 163] on td "Name Vlire Lander Business Activity Plan 2025" at bounding box center [665, 157] width 189 height 21
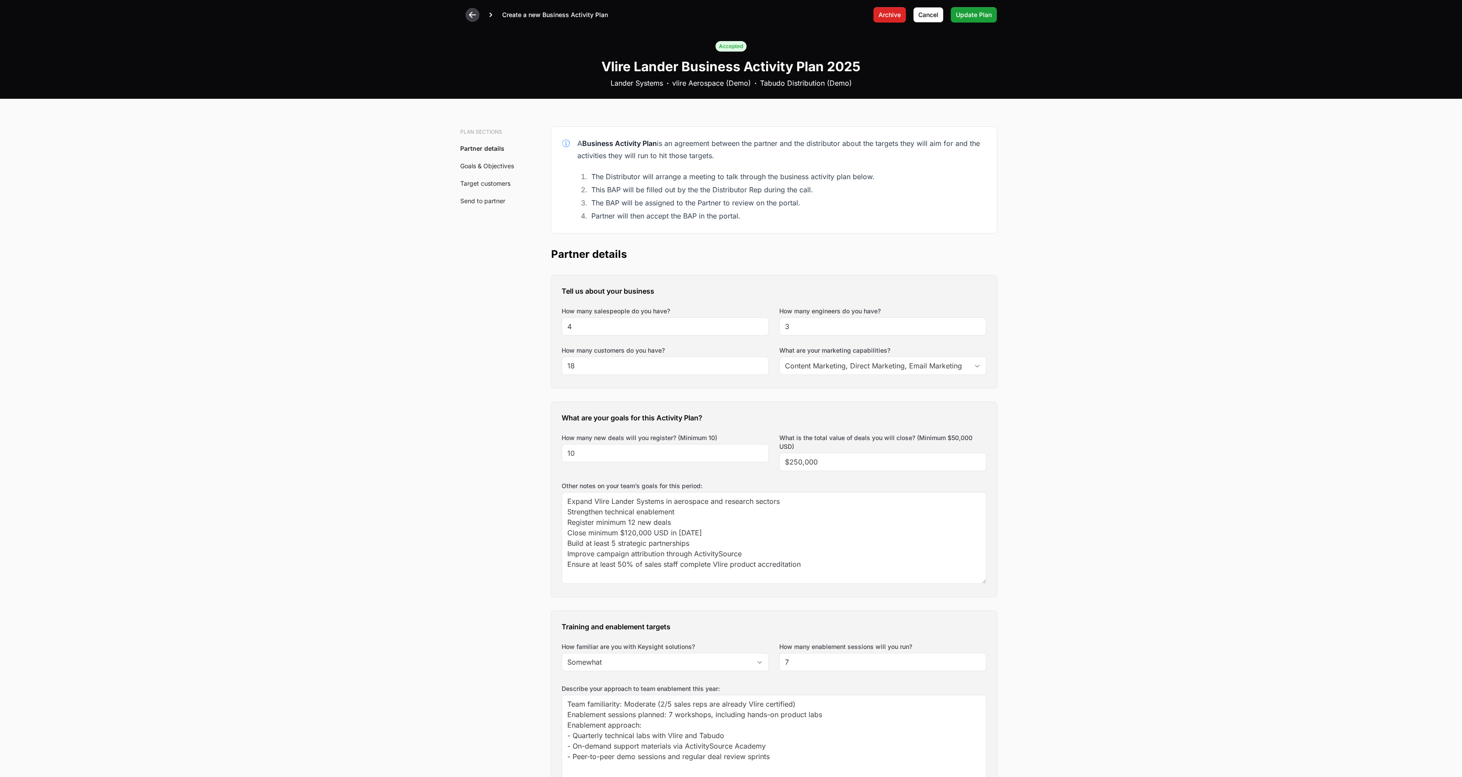
click at [473, 18] on icon at bounding box center [472, 14] width 9 height 9
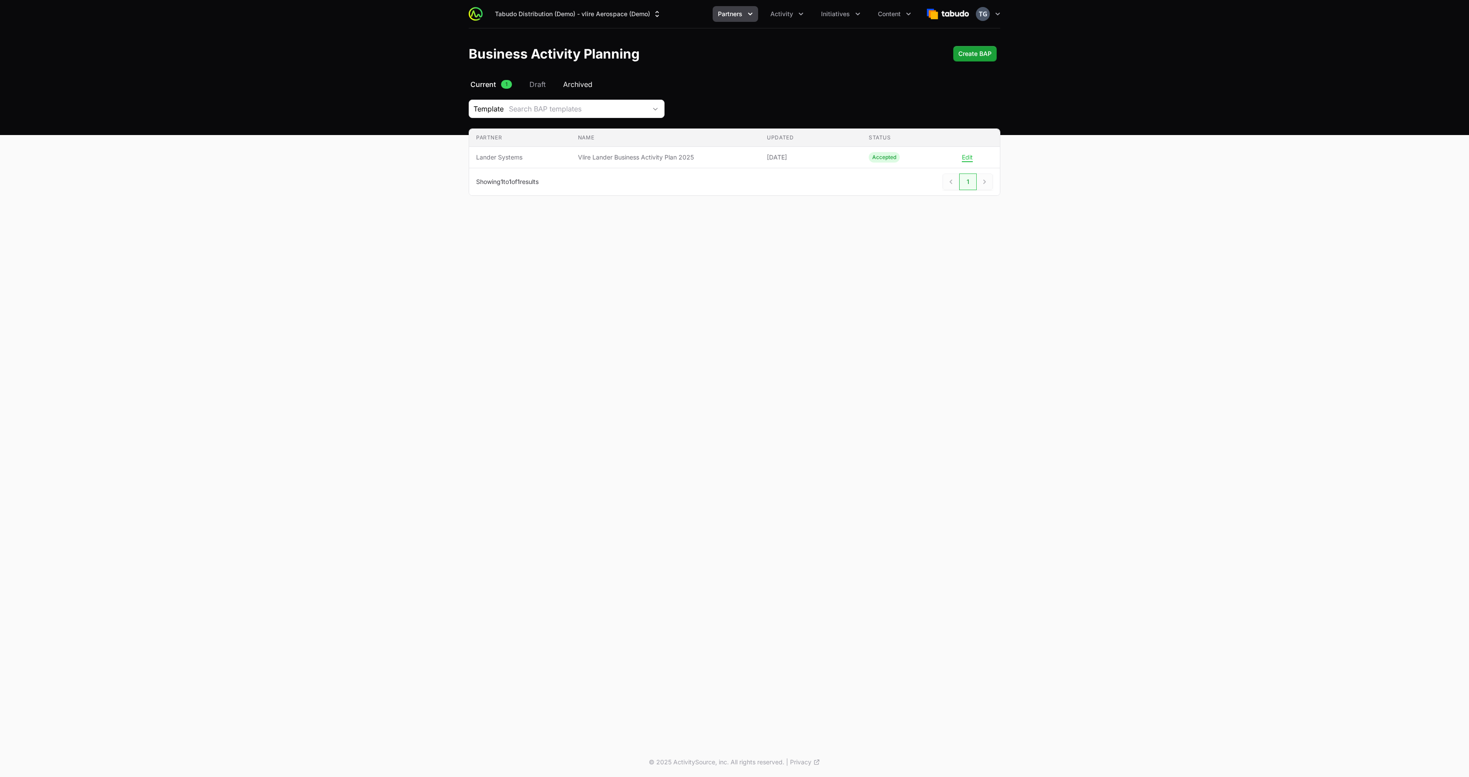
click at [573, 88] on span "Archived" at bounding box center [577, 84] width 29 height 10
click at [541, 84] on span "Draft" at bounding box center [536, 84] width 16 height 10
click at [490, 88] on span "Current" at bounding box center [482, 84] width 24 height 10
click at [627, 105] on div "Search BAP templates" at bounding box center [578, 109] width 138 height 10
click at [687, 104] on div "Template Search BAP templates All Tabudo-Vlire BAP Vlire Activity Plan 2025" at bounding box center [735, 109] width 532 height 18
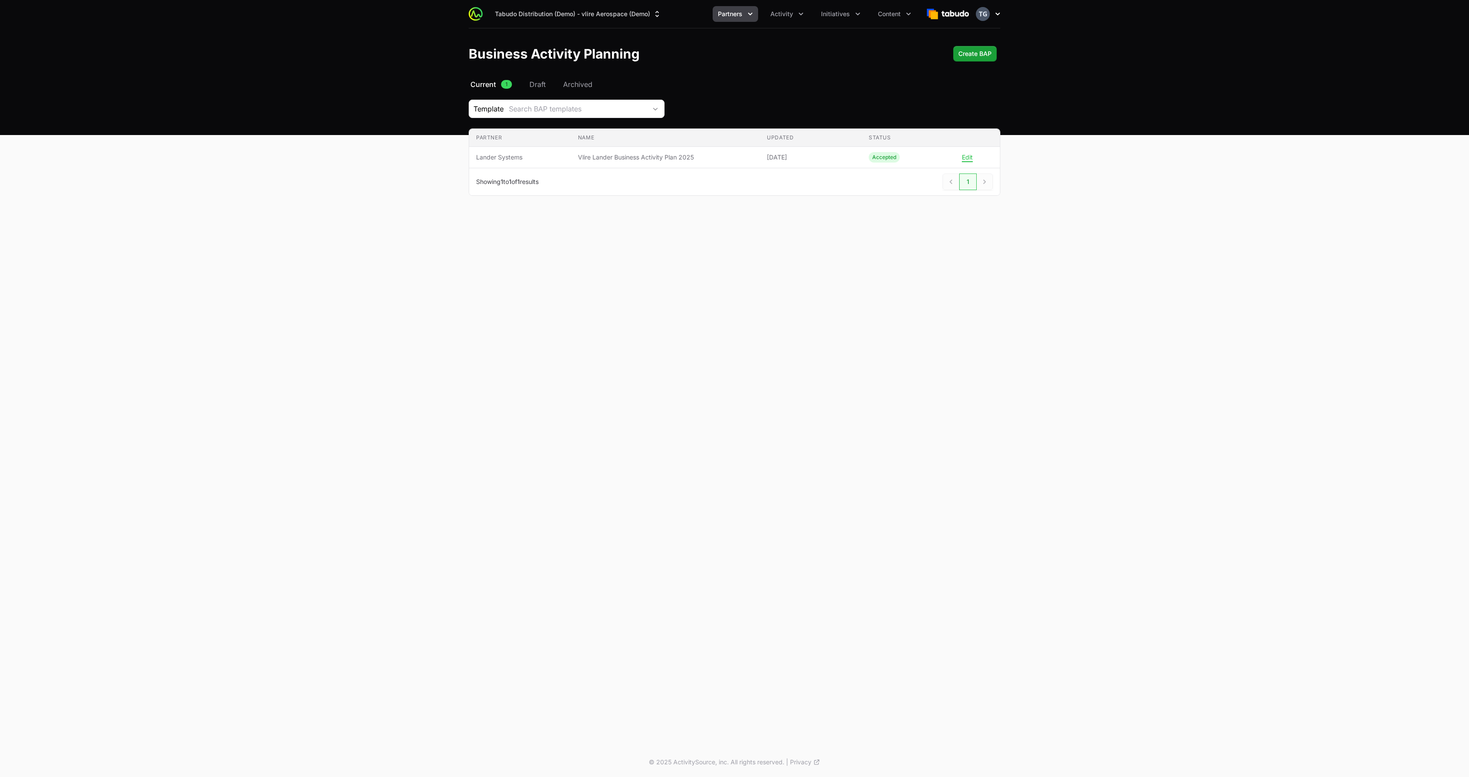
click at [992, 11] on button "Open user menu" at bounding box center [988, 14] width 24 height 14
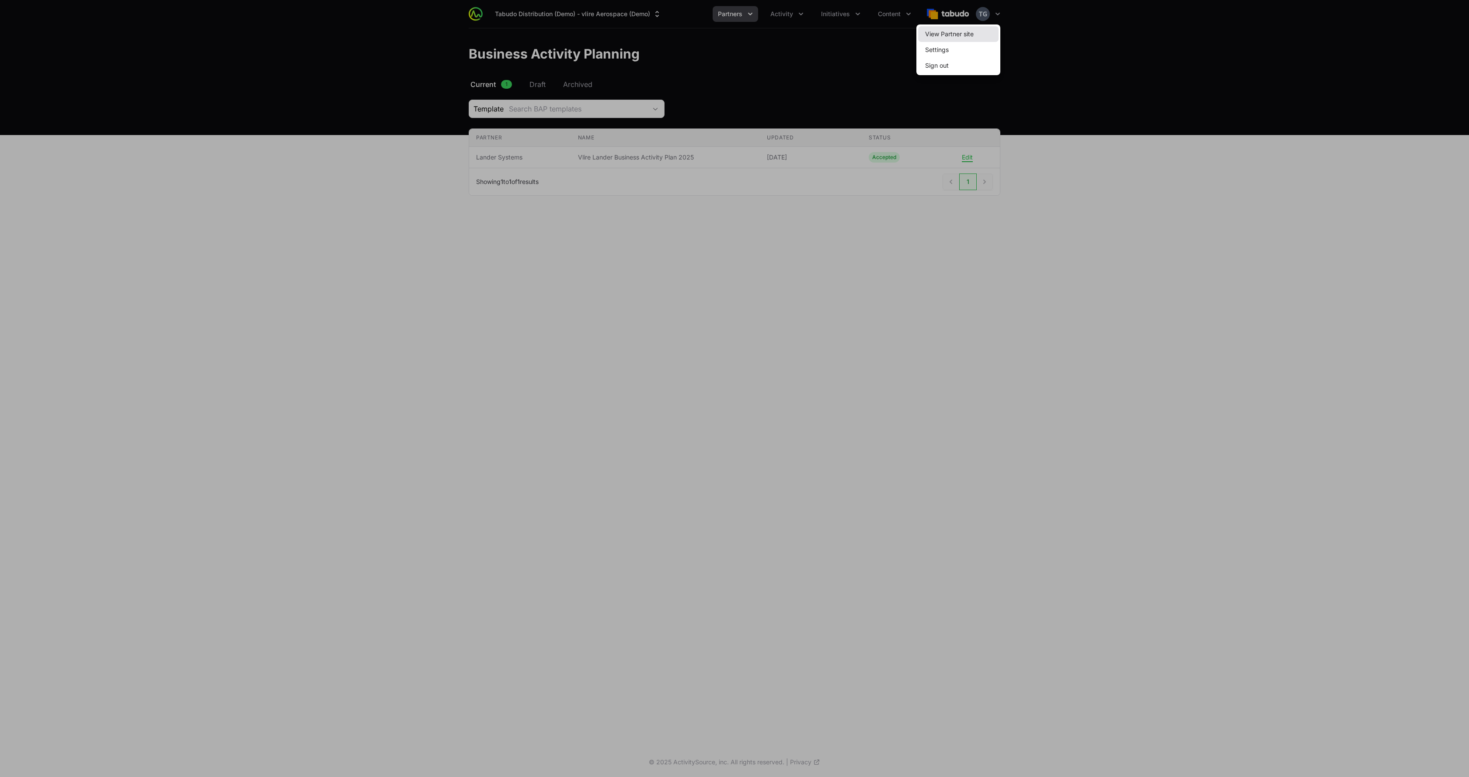
click at [970, 34] on link "View Partner site" at bounding box center [958, 34] width 80 height 16
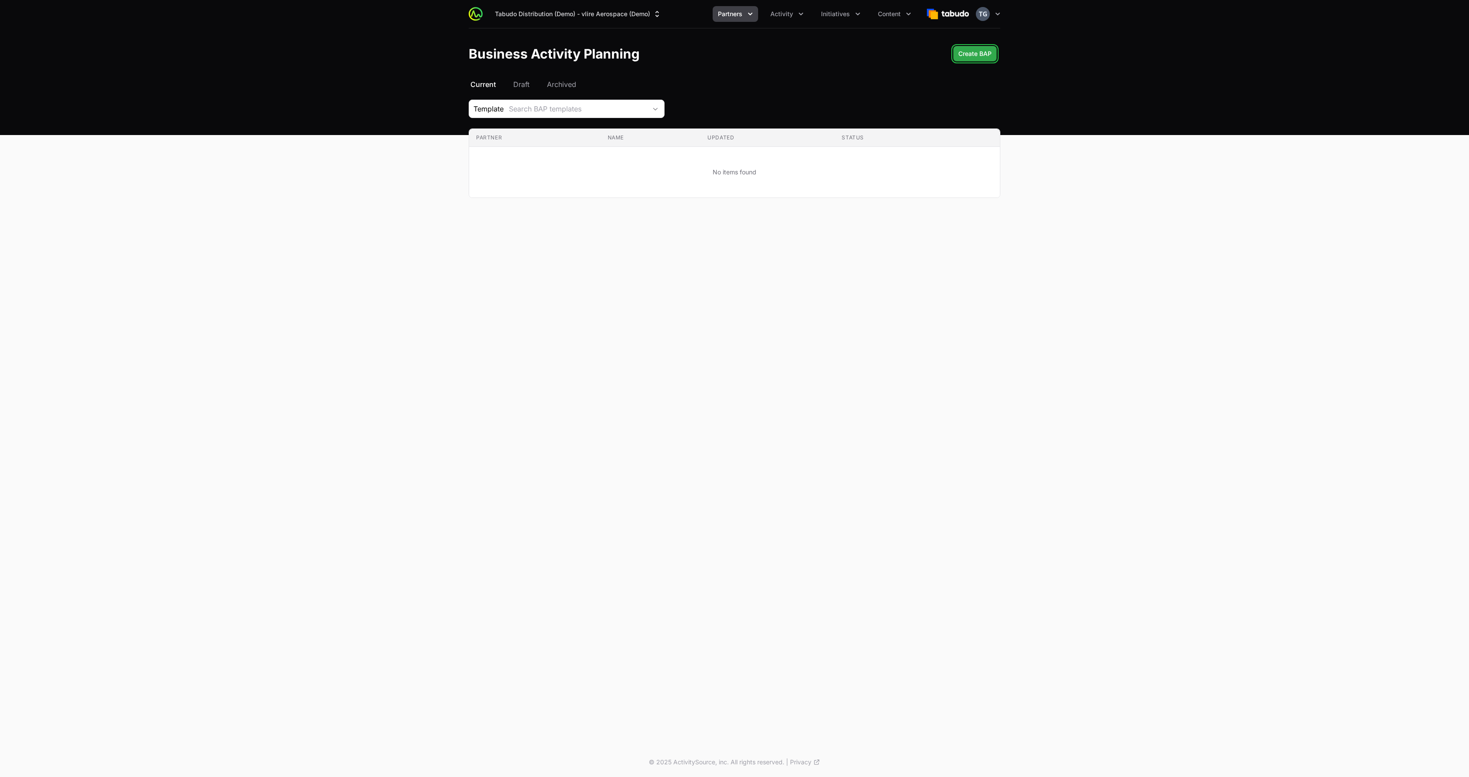
click at [991, 50] on button "Create BAP Create BAP" at bounding box center [975, 54] width 44 height 16
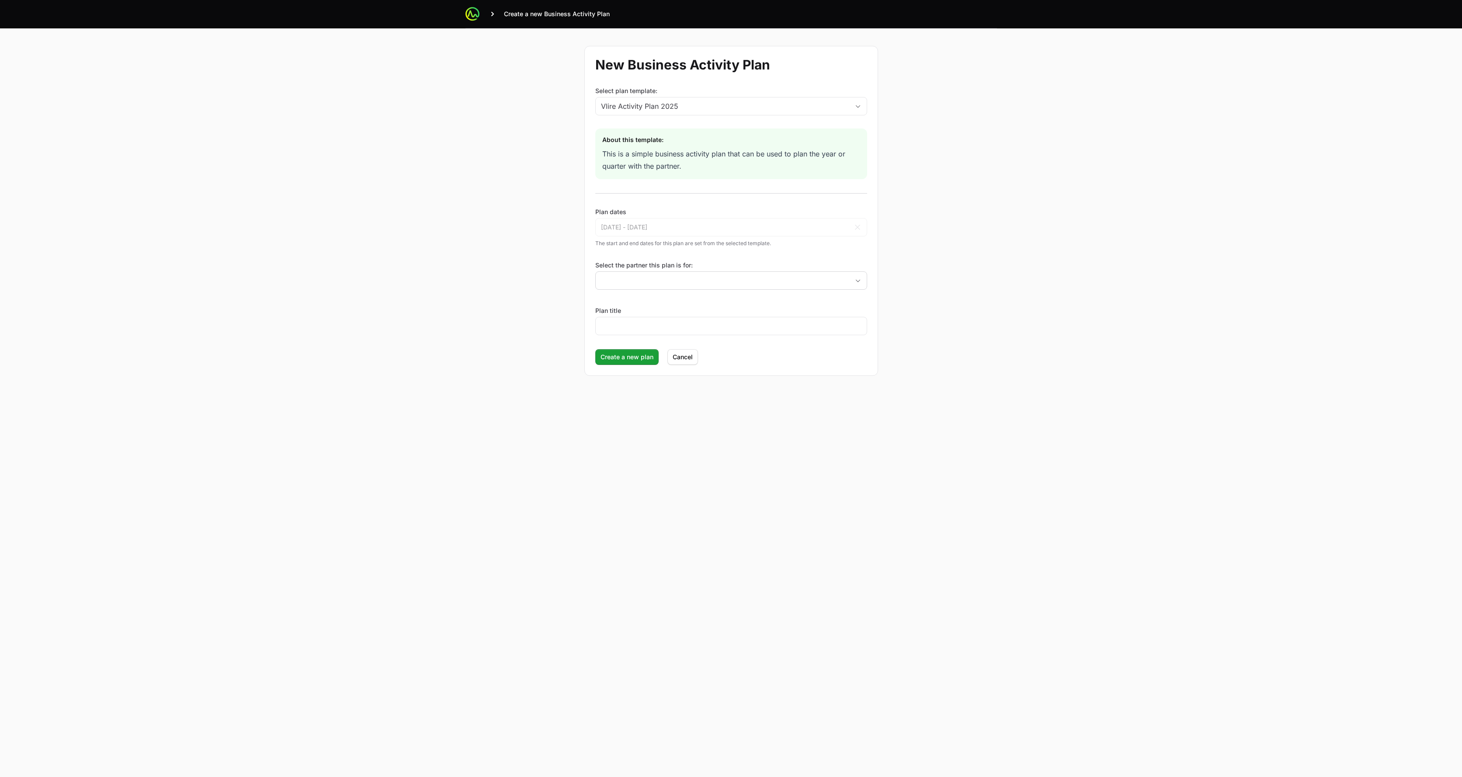
click at [654, 270] on div "Select the partner this plan is for:" at bounding box center [731, 275] width 272 height 29
click at [653, 275] on input "Select the partner this plan is for:" at bounding box center [717, 280] width 243 height 17
click at [650, 315] on li "Pocket UX" at bounding box center [731, 316] width 270 height 17
type input "Pocket UX"
click at [659, 285] on input "Pocket UX" at bounding box center [723, 280] width 254 height 17
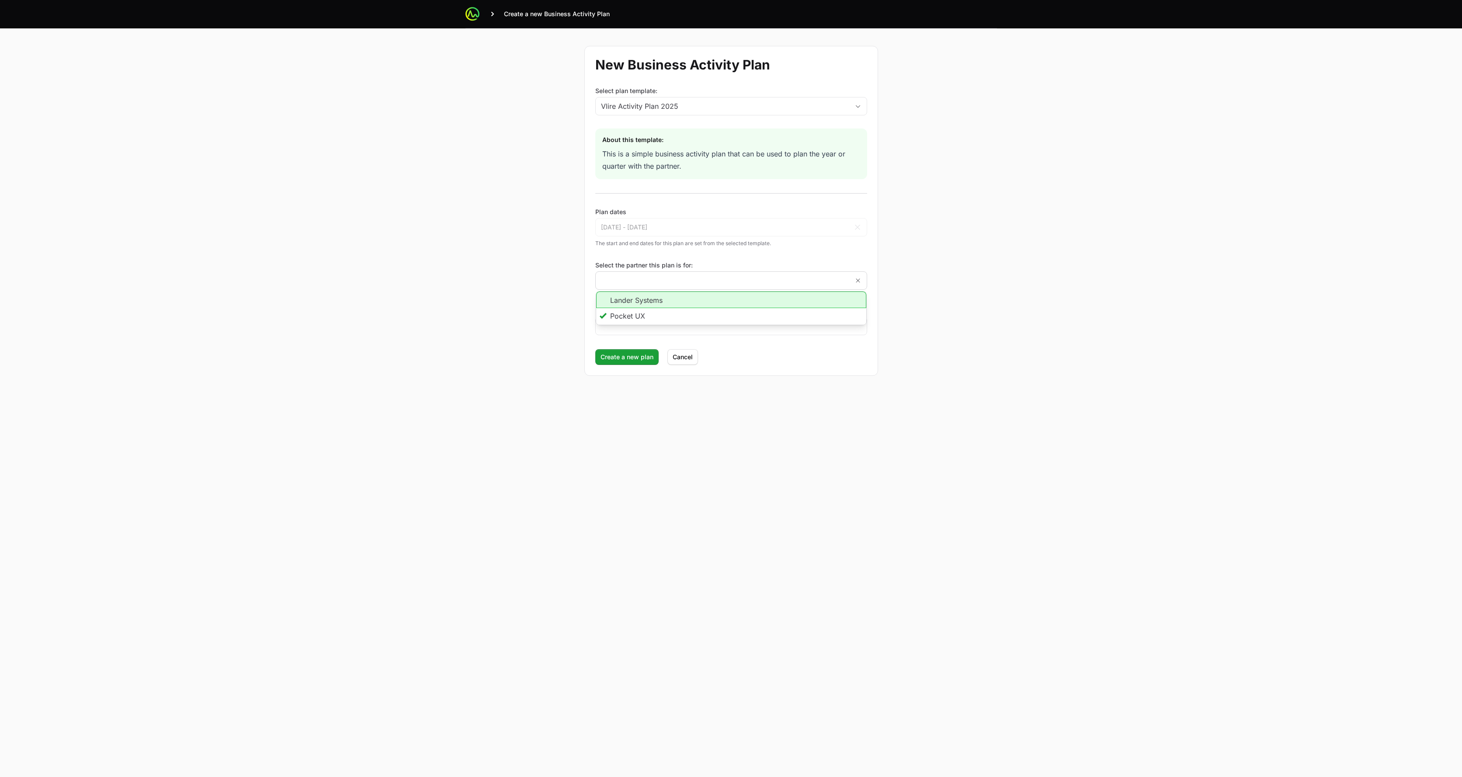
click at [657, 299] on li "Lander Systems" at bounding box center [731, 300] width 270 height 17
type input "Lander Systems"
click at [646, 330] on input "Plan title" at bounding box center [731, 326] width 261 height 10
type input "Vlire Lander Systems BAP 2025"
click at [622, 361] on span "Create a new plan" at bounding box center [627, 357] width 53 height 10
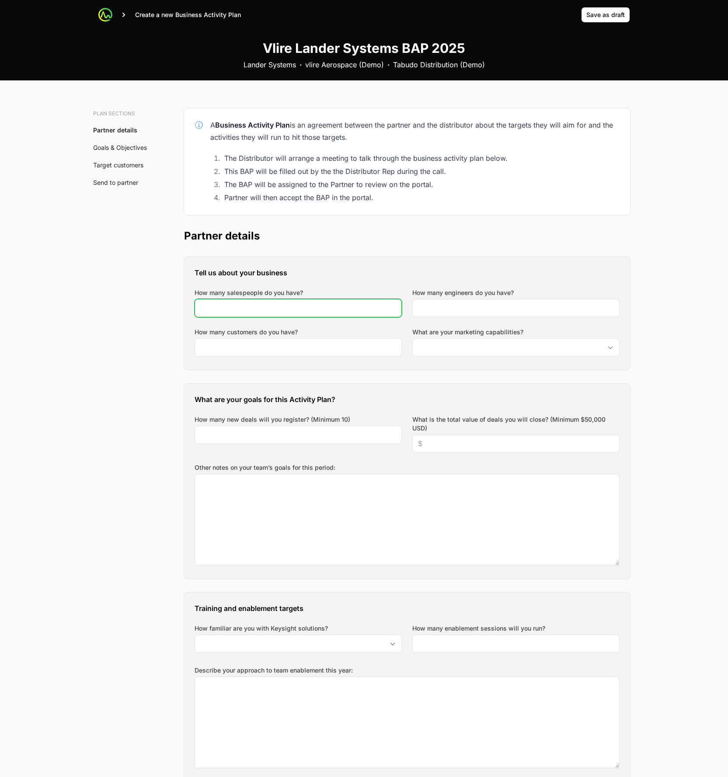
click at [340, 314] on div at bounding box center [298, 308] width 207 height 18
type input "4"
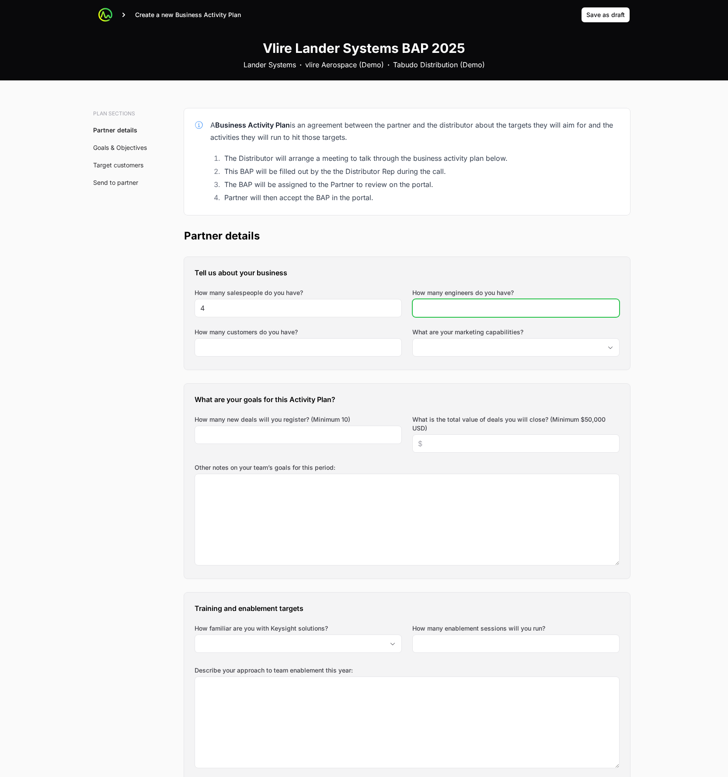
click at [422, 309] on input "How many engineers do you have?" at bounding box center [516, 308] width 196 height 10
type input "3"
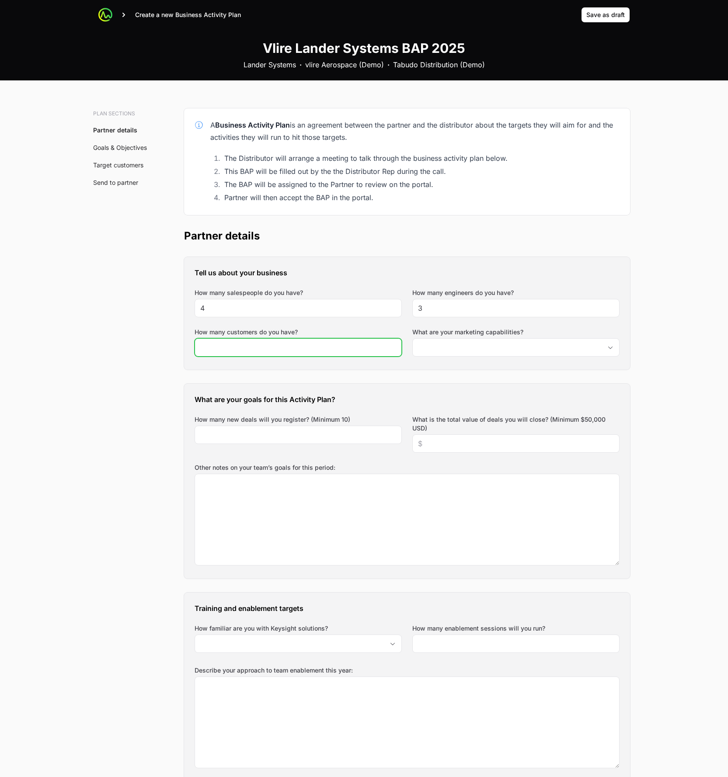
click at [305, 349] on input "How many customers do you have?" at bounding box center [298, 347] width 196 height 10
type input "18"
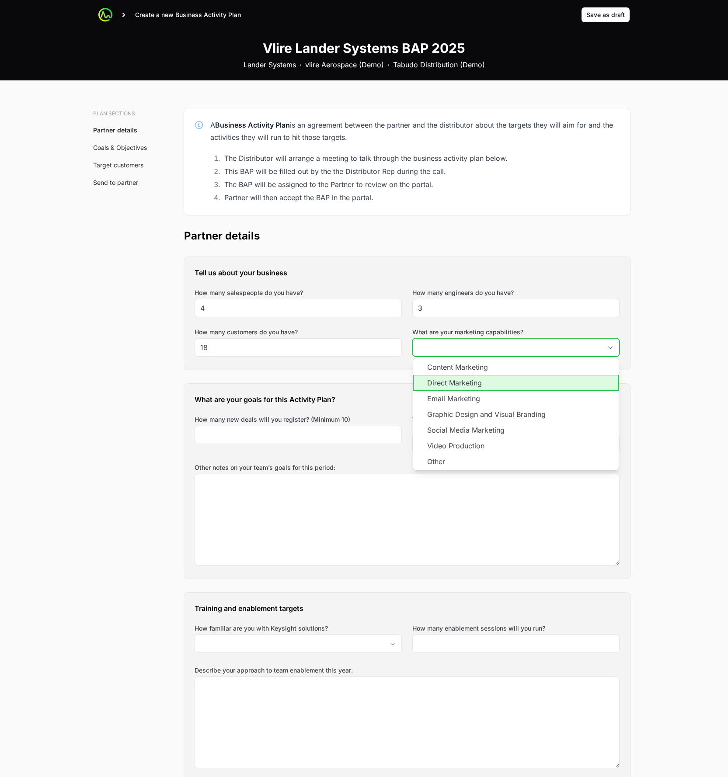
drag, startPoint x: 553, startPoint y: 377, endPoint x: 551, endPoint y: 382, distance: 5.8
click at [552, 377] on li "Direct Marketing" at bounding box center [515, 383] width 205 height 16
drag, startPoint x: 549, startPoint y: 400, endPoint x: 539, endPoint y: 440, distance: 41.0
click at [547, 417] on ul "Content Marketing Direct Marketing Email Marketing Graphic Design and Visual Br…" at bounding box center [515, 414] width 205 height 112
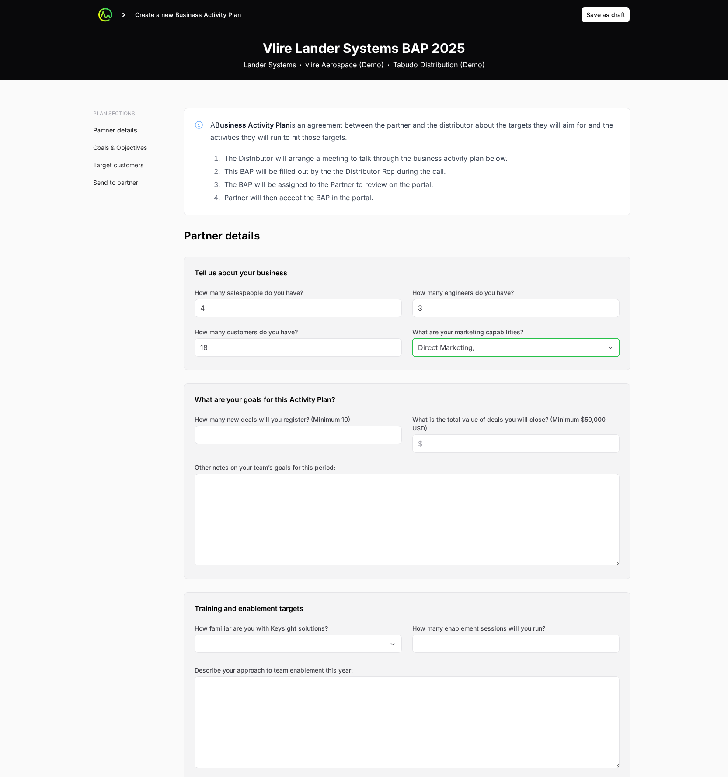
click at [538, 353] on input "Direct Marketing," at bounding box center [507, 347] width 189 height 17
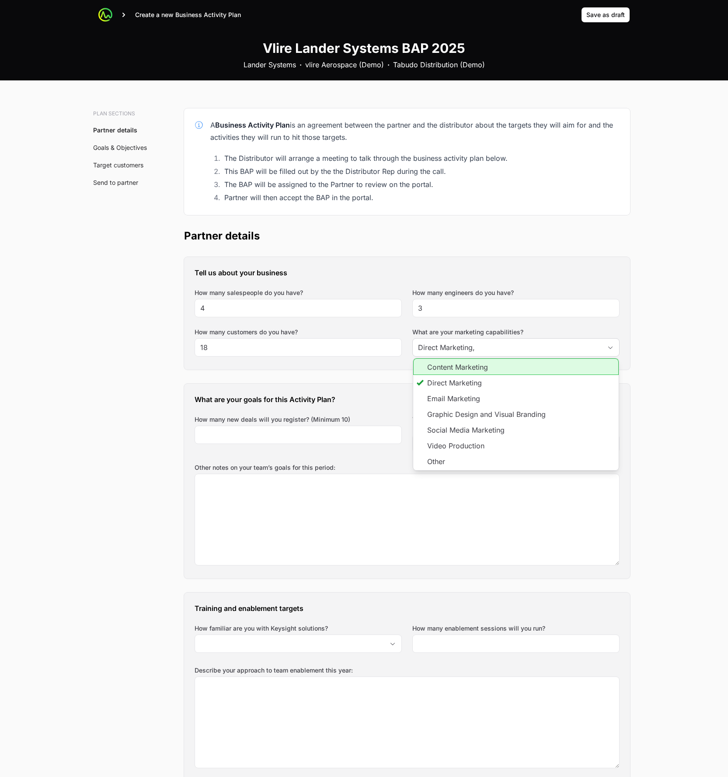
click at [523, 368] on li "Content Marketing" at bounding box center [515, 366] width 205 height 17
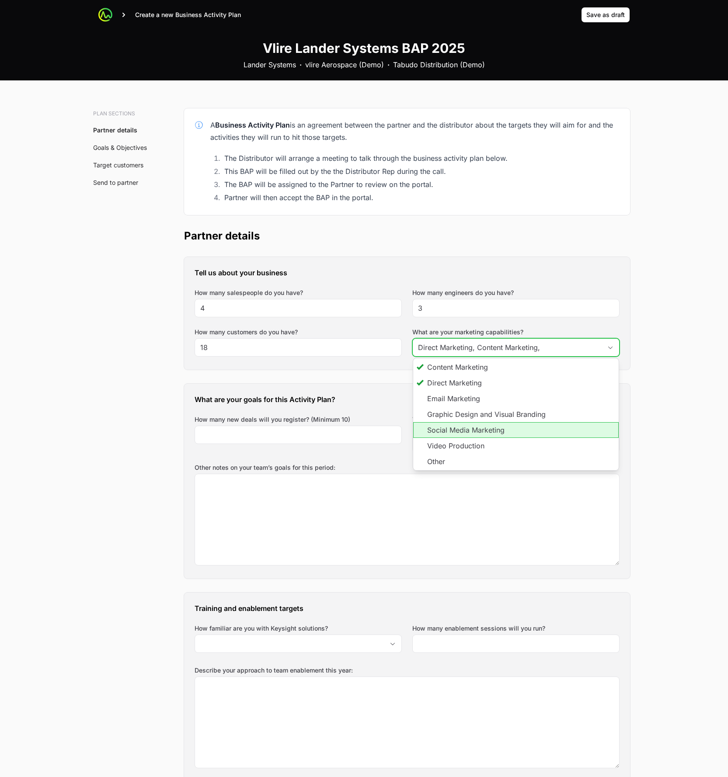
click at [517, 433] on li "Social Media Marketing" at bounding box center [515, 430] width 205 height 16
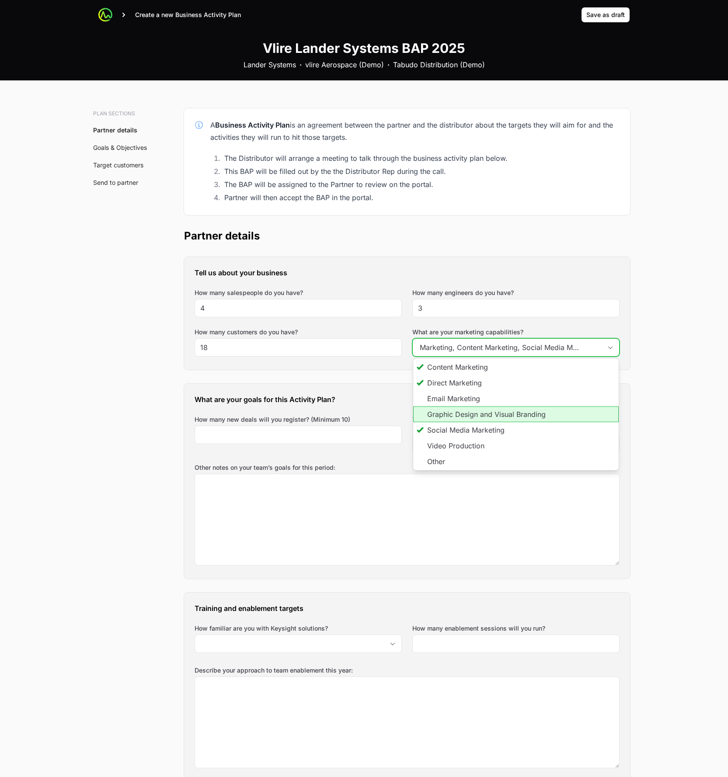
click at [516, 409] on li "Graphic Design and Visual Branding" at bounding box center [515, 415] width 205 height 16
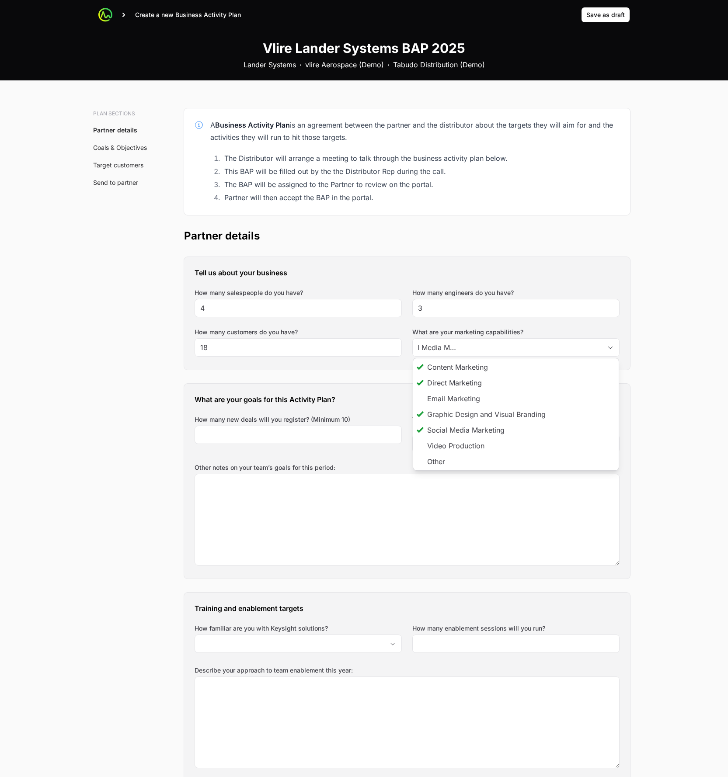
type input "Direct Marketing, Content Marketing, Social Media Marketing, Graphic Design and…"
click at [343, 380] on section "Tell us about your business How many salespeople do you have? 4 How many engine…" at bounding box center [407, 792] width 446 height 1070
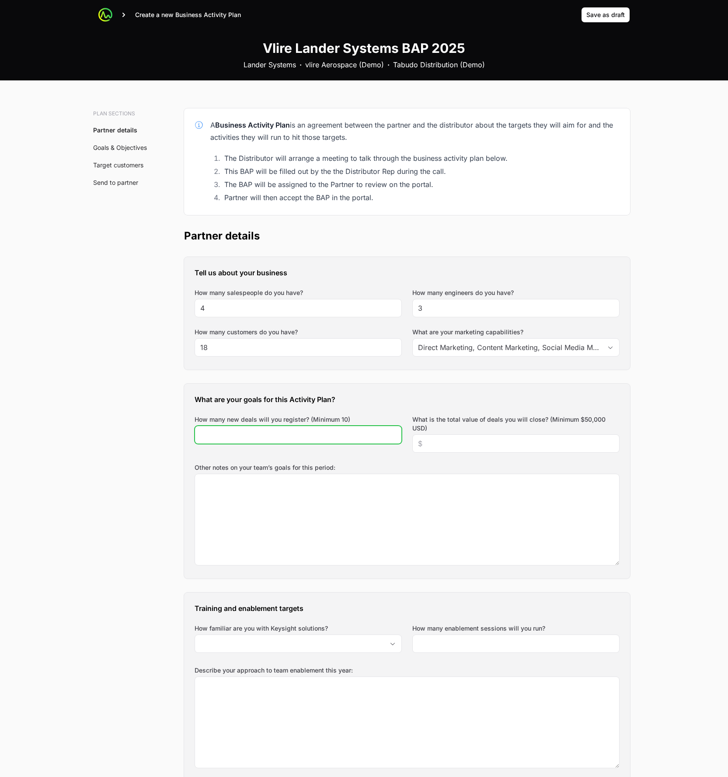
click at [304, 437] on input "How many new deals will you register? (Minimum 10)" at bounding box center [298, 435] width 196 height 10
type input "12"
click at [472, 443] on input "What is the total value of deals you will close? (Minimum $50,000 USD)" at bounding box center [516, 443] width 196 height 10
type input "$120,000"
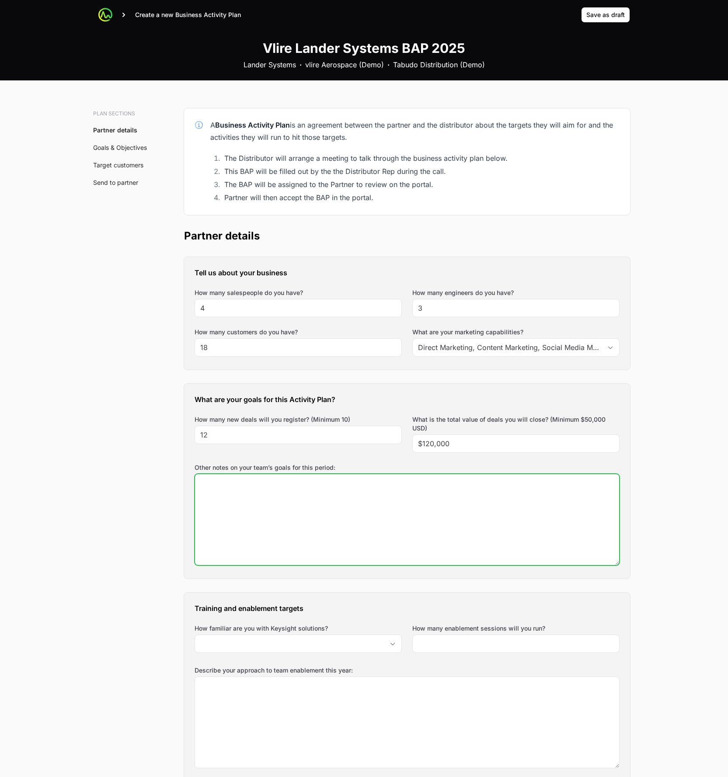
drag, startPoint x: 485, startPoint y: 558, endPoint x: 497, endPoint y: 547, distance: 16.4
click at [488, 557] on textarea "Other notes on your team’s goals for this period:" at bounding box center [407, 519] width 424 height 91
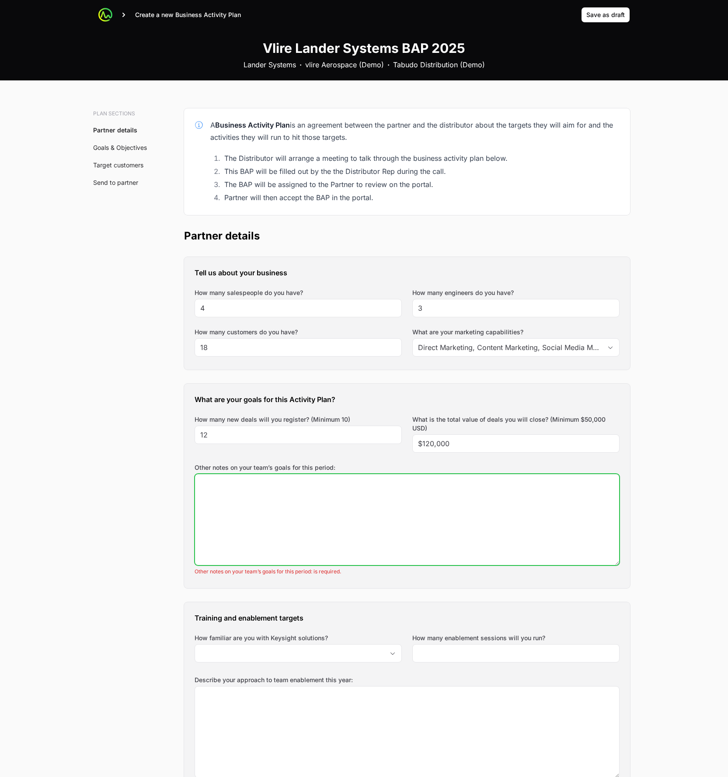
click at [447, 533] on textarea "Other notes on your team’s goals for this period:" at bounding box center [407, 519] width 424 height 91
paste textarea "Main Goals for this Activity Plan: Expand Vlire Lander Systems in aerospace and…"
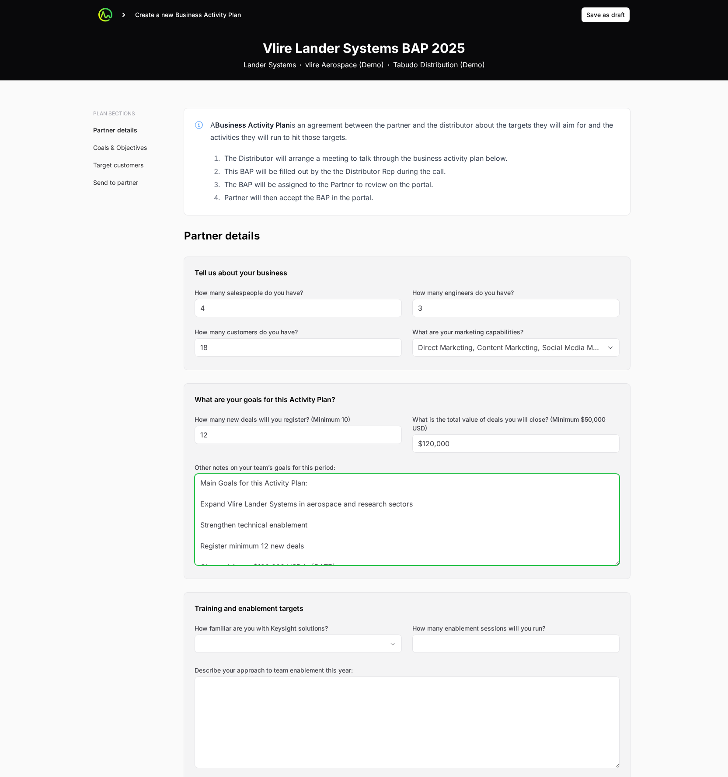
click at [275, 488] on textarea "Main Goals for this Activity Plan: Expand Vlire Lander Systems in aerospace and…" at bounding box center [407, 519] width 424 height 91
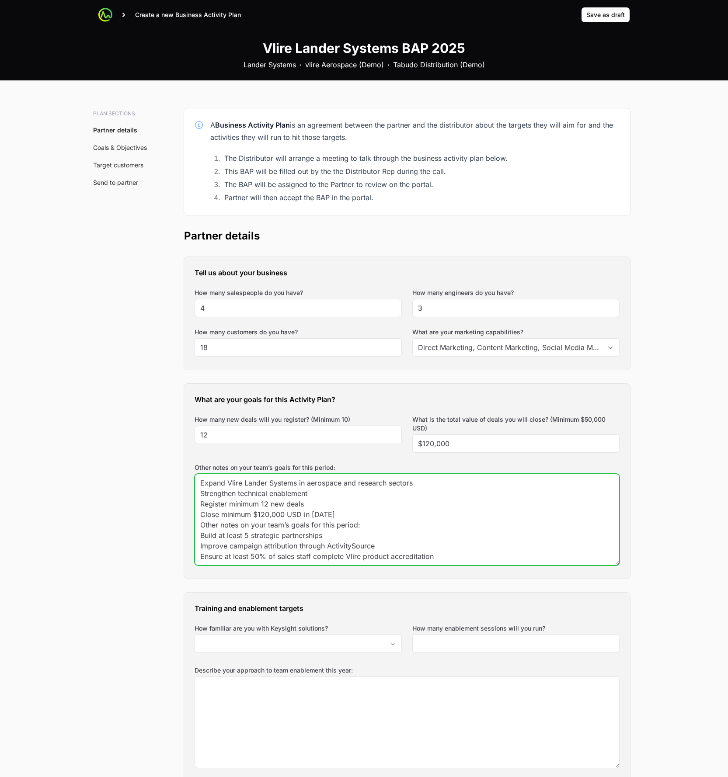
type textarea "Expand Vlire Lander Systems in aerospace and research sectors Strengthen techni…"
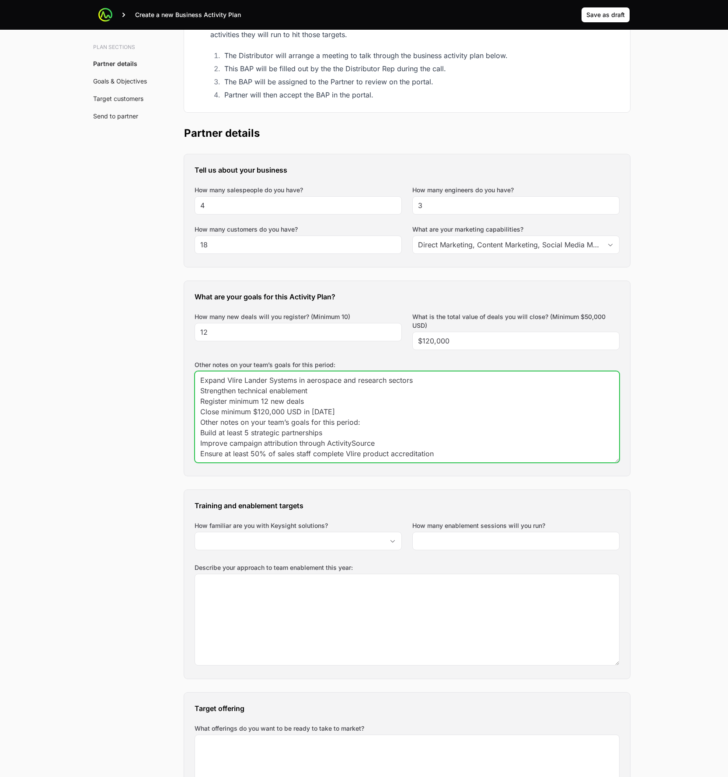
scroll to position [225, 0]
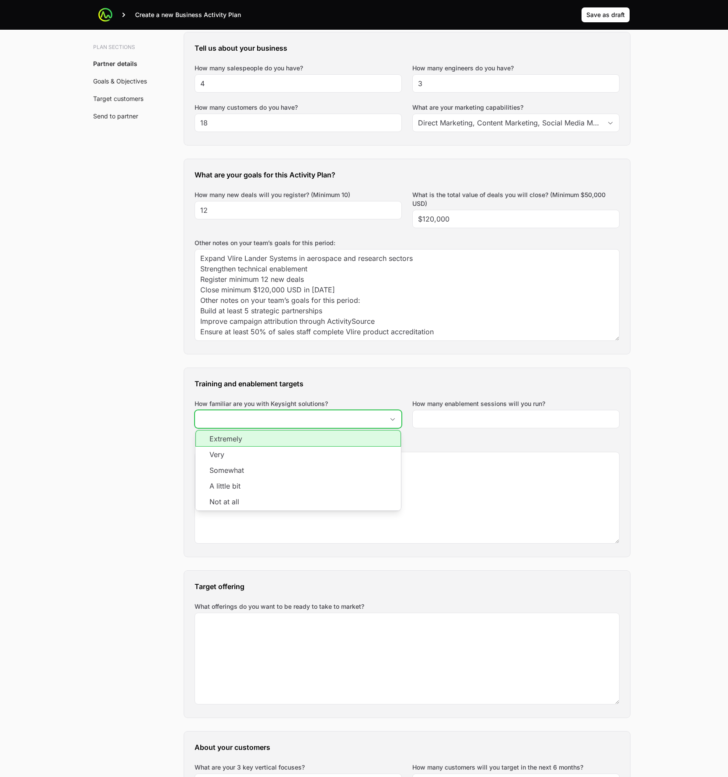
drag, startPoint x: 244, startPoint y: 414, endPoint x: 245, endPoint y: 440, distance: 25.8
click at [243, 414] on input "How familiar are you with Keysight solutions?" at bounding box center [289, 418] width 189 height 17
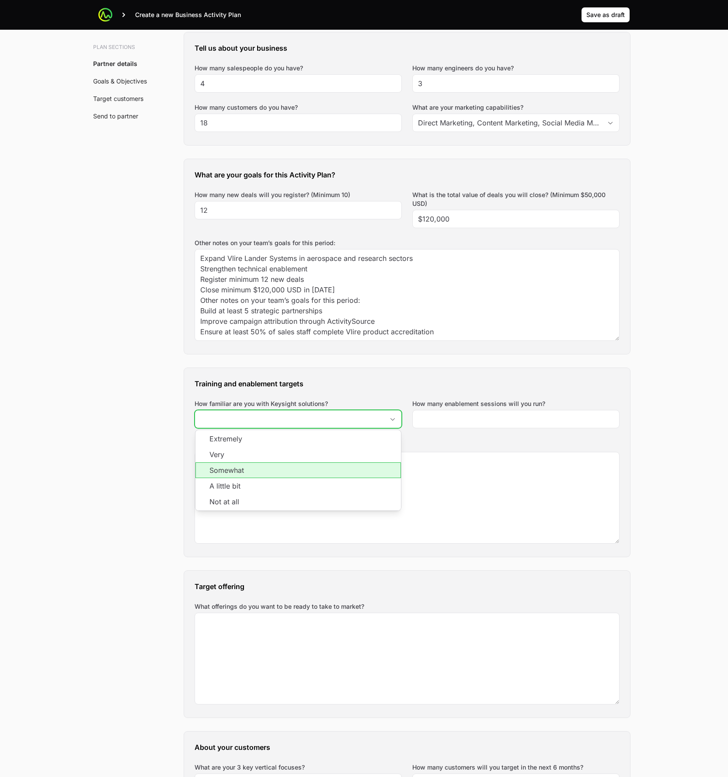
click at [249, 473] on li "Somewhat" at bounding box center [297, 470] width 205 height 16
type input "Somewhat"
click at [508, 422] on input "How many enablement sessions will you run?" at bounding box center [516, 419] width 196 height 10
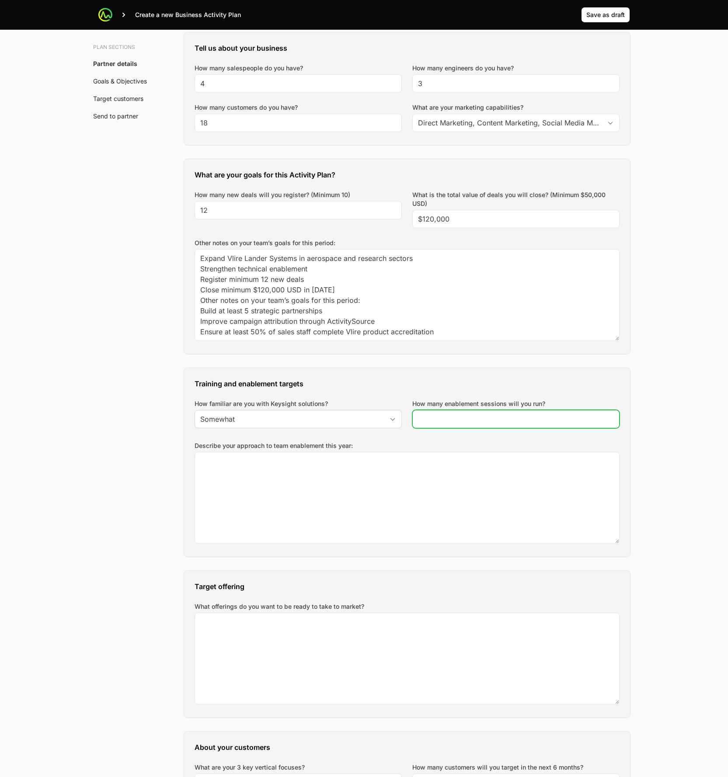
type input "5"
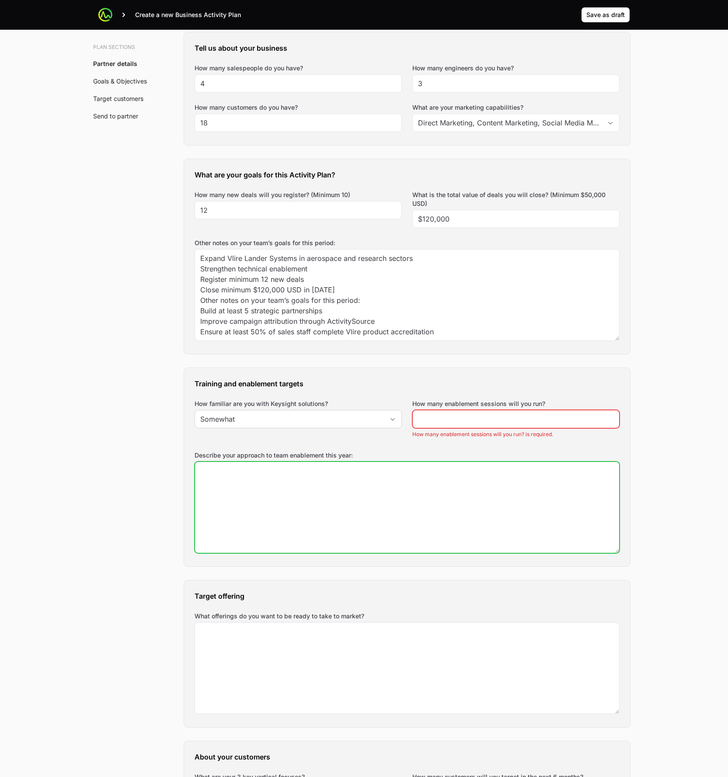
click at [271, 530] on textarea "Describe your approach to team enablement this year:" at bounding box center [407, 507] width 424 height 91
paste textarea "Team familiarity: Moderate (2/5 sales reps are already Vlire certified) Enablem…"
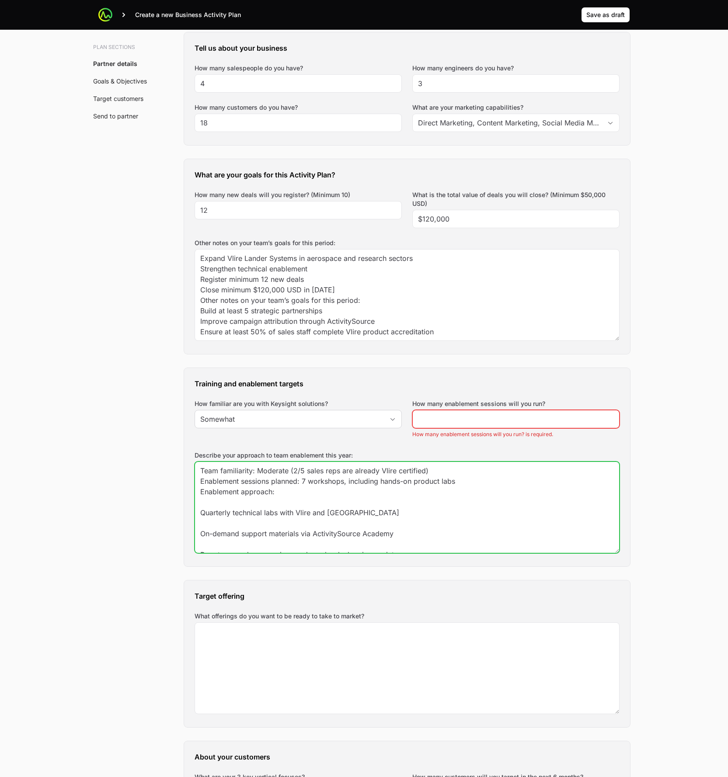
scroll to position [6, 0]
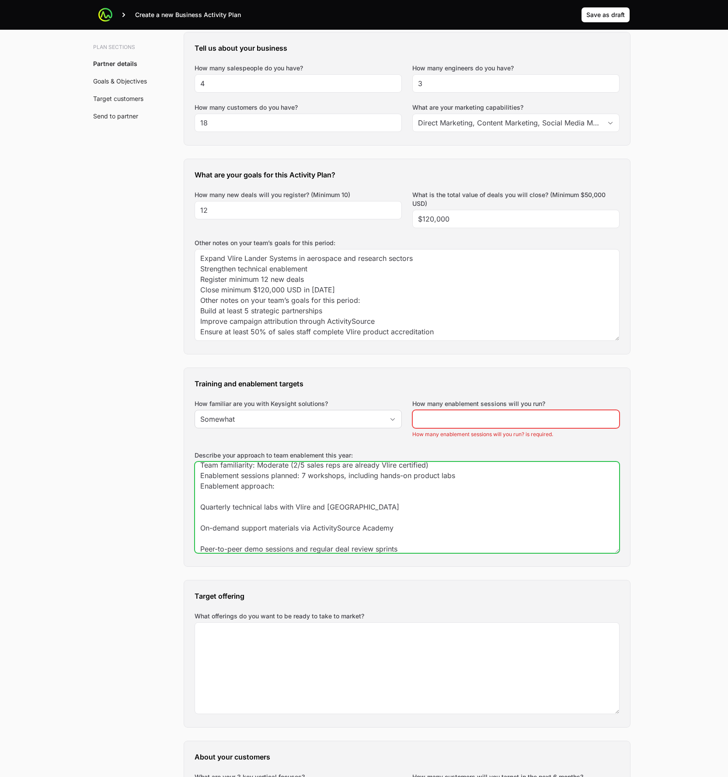
click at [353, 502] on textarea "Team familiarity: Moderate (2/5 sales reps are already Vlire certified) Enablem…" at bounding box center [407, 507] width 424 height 91
type textarea "Team familiarity: Moderate (2/5 sales reps are already Vlire certified) Enablem…"
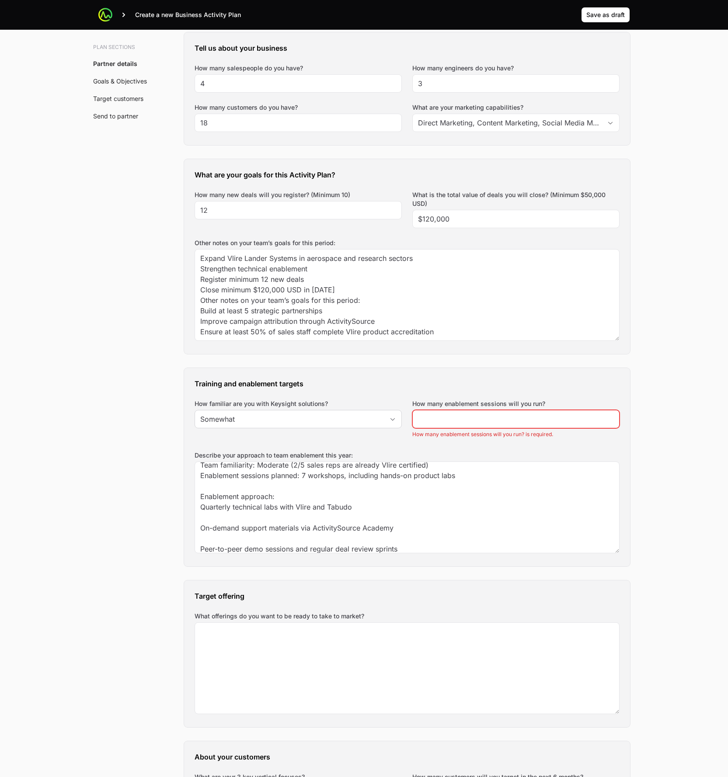
click at [432, 424] on div at bounding box center [515, 419] width 207 height 18
click at [431, 422] on input "How many enablement sessions will you run?" at bounding box center [516, 419] width 196 height 10
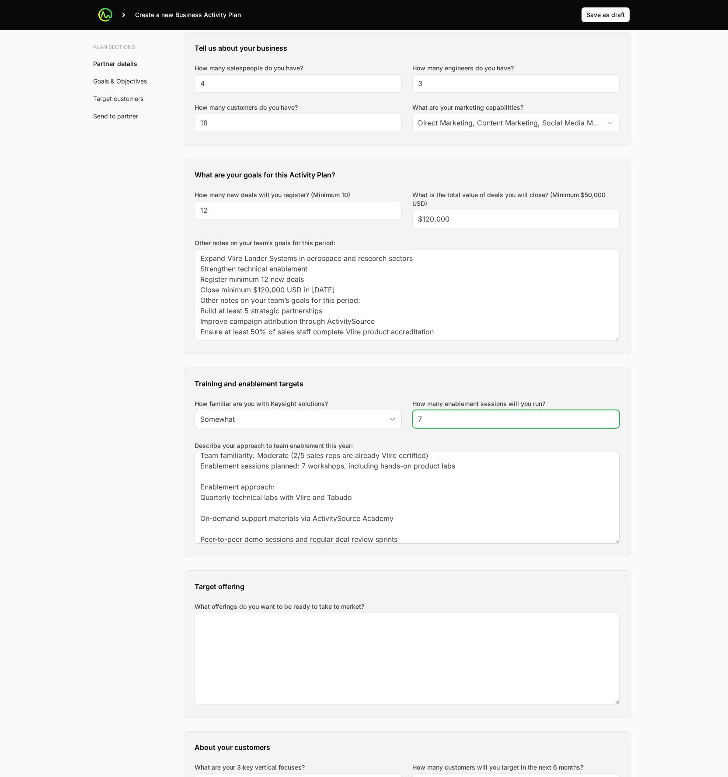
type input "7"
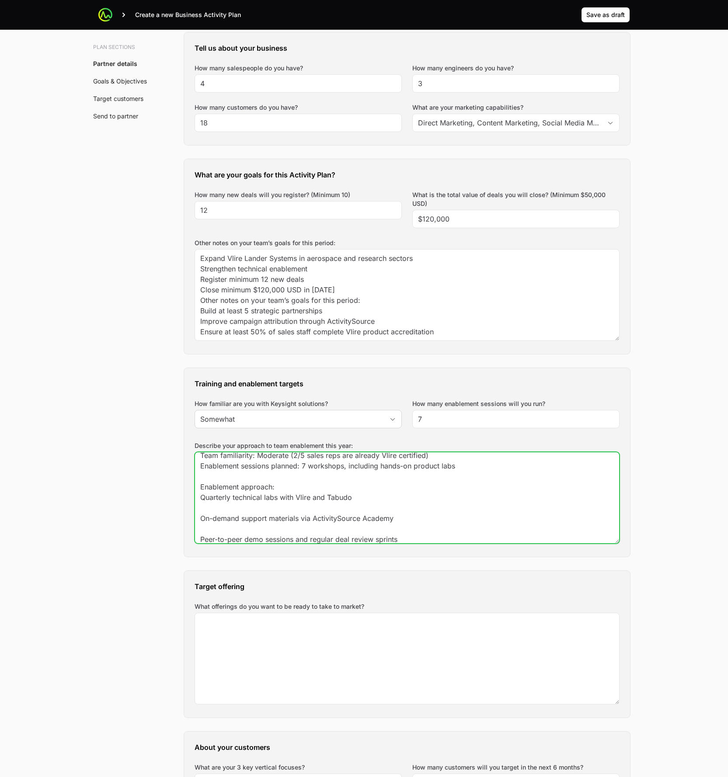
click at [361, 480] on textarea "Team familiarity: Moderate (2/5 sales reps are already Vlire certified) Enablem…" at bounding box center [407, 497] width 424 height 91
click at [320, 511] on textarea "Team familiarity: Moderate (2/5 sales reps are already Vlire certified) Enablem…" at bounding box center [407, 497] width 424 height 91
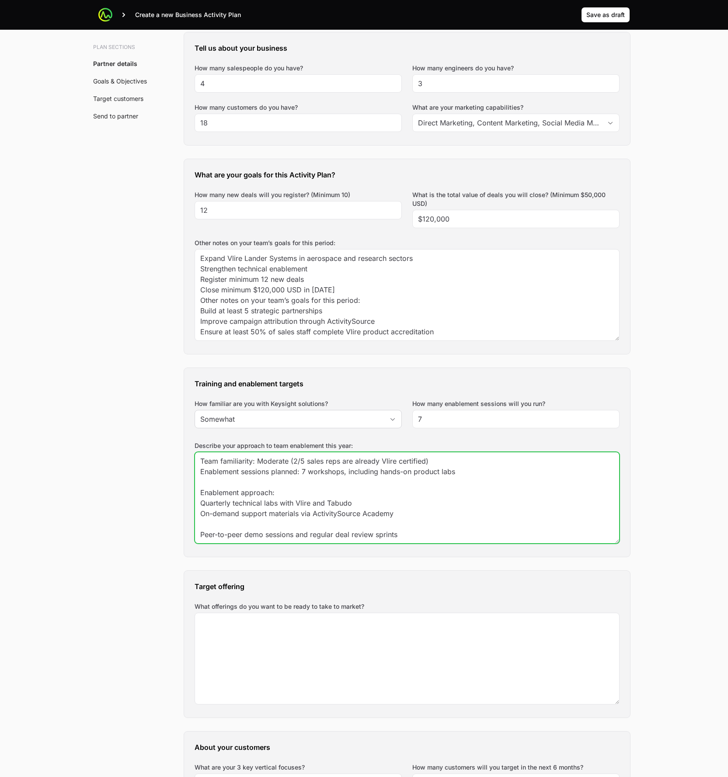
scroll to position [0, 0]
click at [312, 525] on textarea "Team familiarity: Moderate (2/5 sales reps are already Vlire certified) Enablem…" at bounding box center [407, 497] width 424 height 91
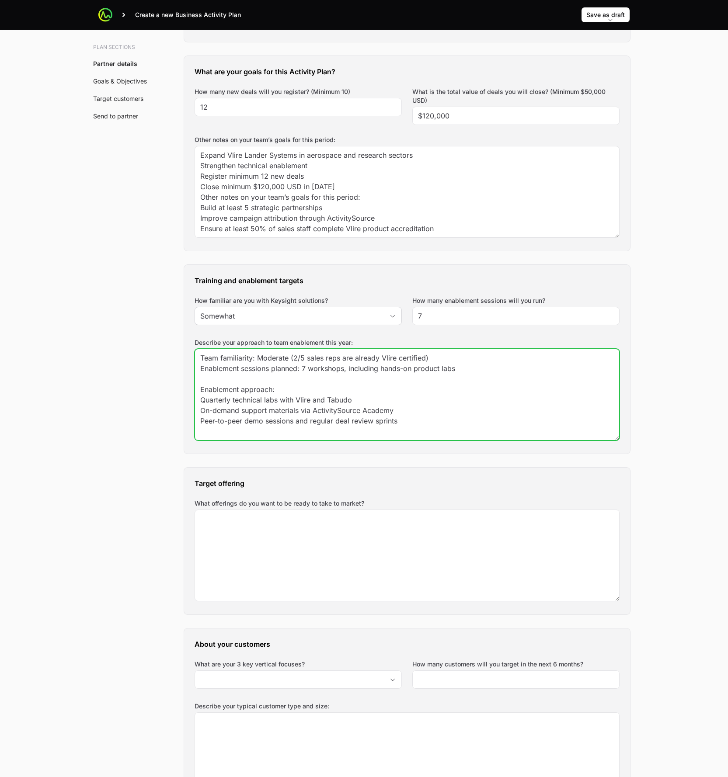
scroll to position [332, 0]
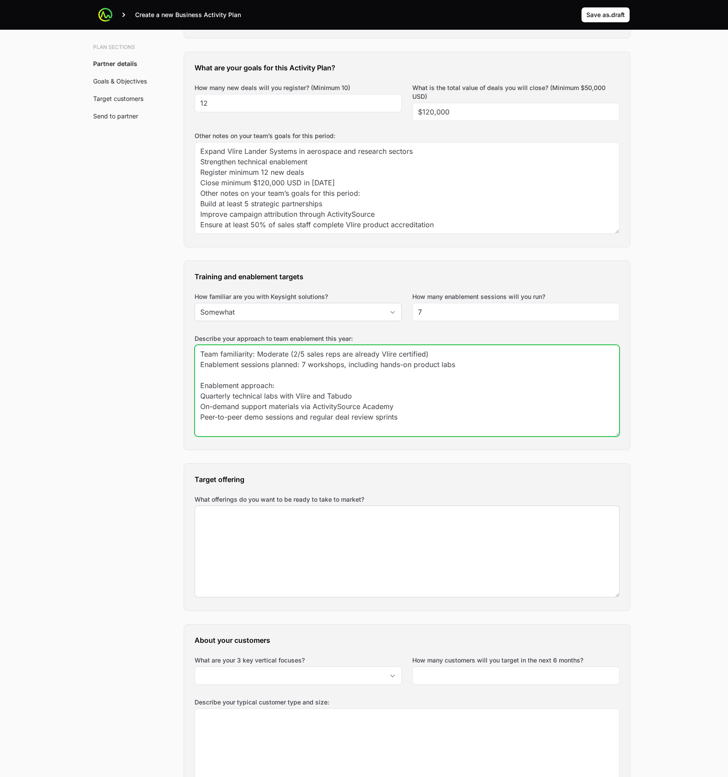
type textarea "Team familiarity: Moderate (2/5 sales reps are already Vlire certified) Enablem…"
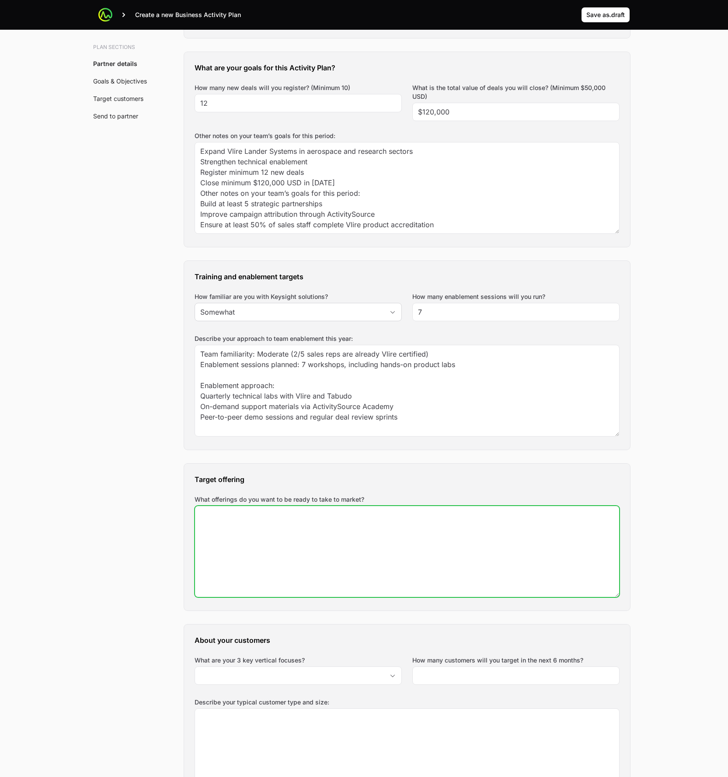
click at [305, 513] on textarea "What offerings do you want to be ready to take to market?" at bounding box center [407, 551] width 424 height 91
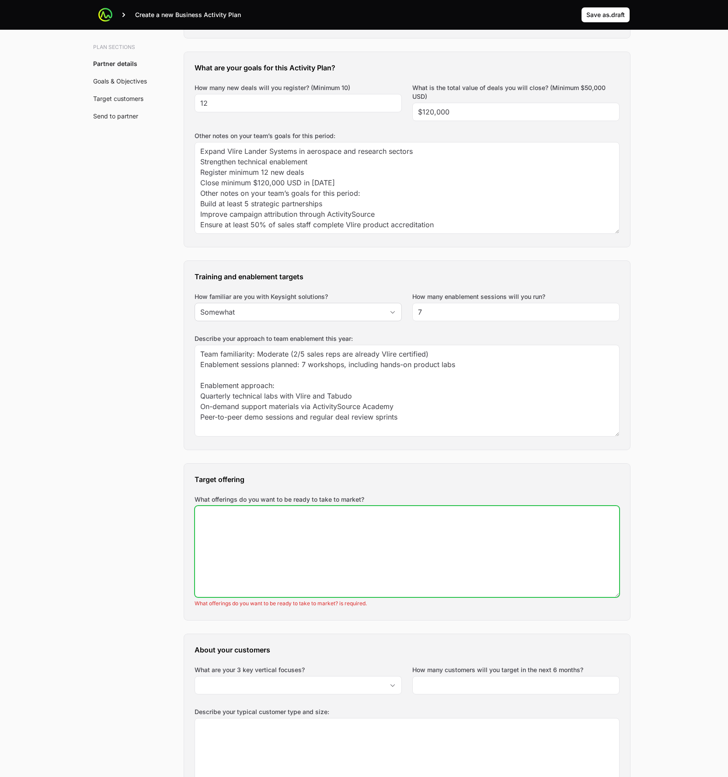
drag, startPoint x: 264, startPoint y: 534, endPoint x: 271, endPoint y: 535, distance: 7.2
click at [266, 534] on textarea "What offerings do you want to be ready to take to market?" at bounding box center [407, 551] width 424 height 91
paste textarea "Market-ready solutions: Vlire Lander Systems: Luna, Mars, and Asteroid variants…"
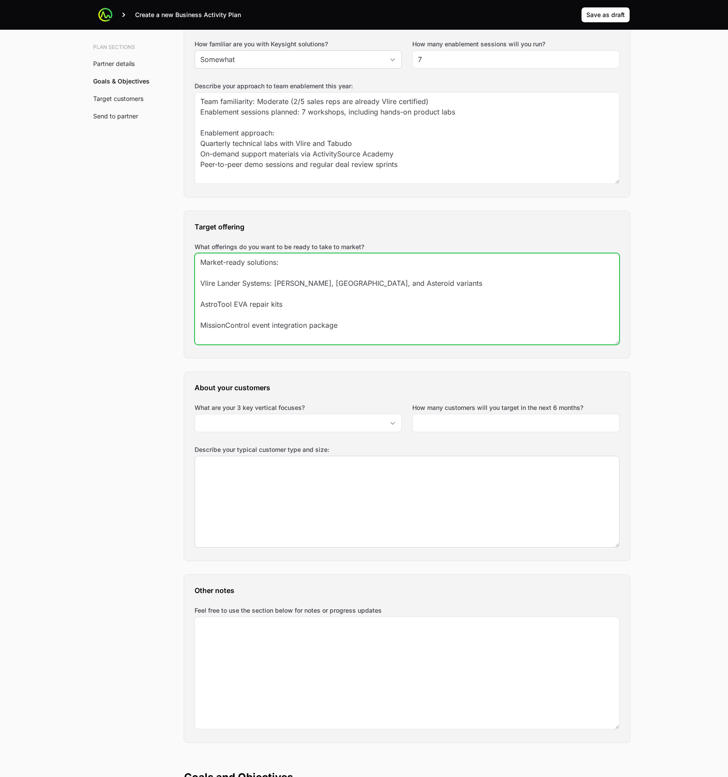
scroll to position [603, 0]
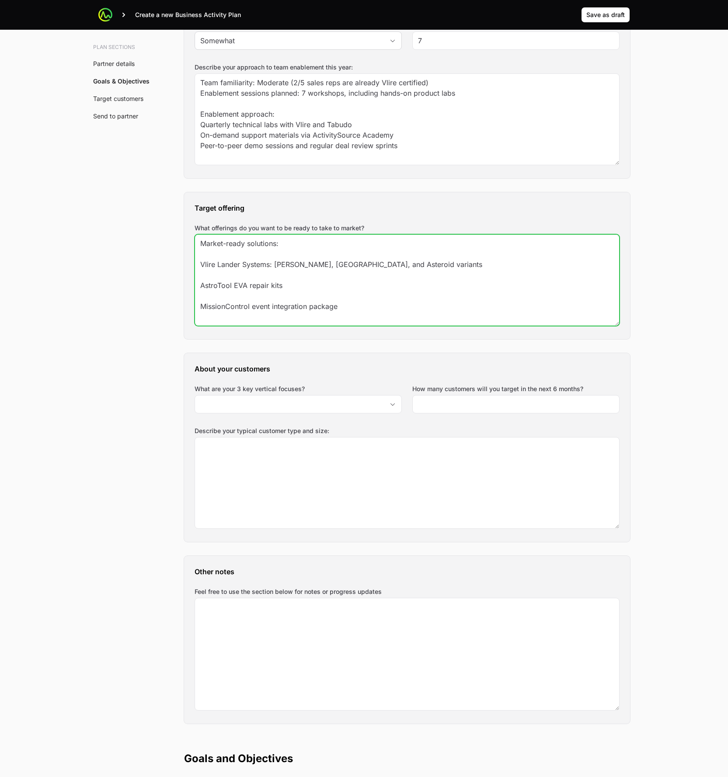
type textarea "Market-ready solutions: Vlire Lander Systems: Luna, Mars, and Asteroid variants…"
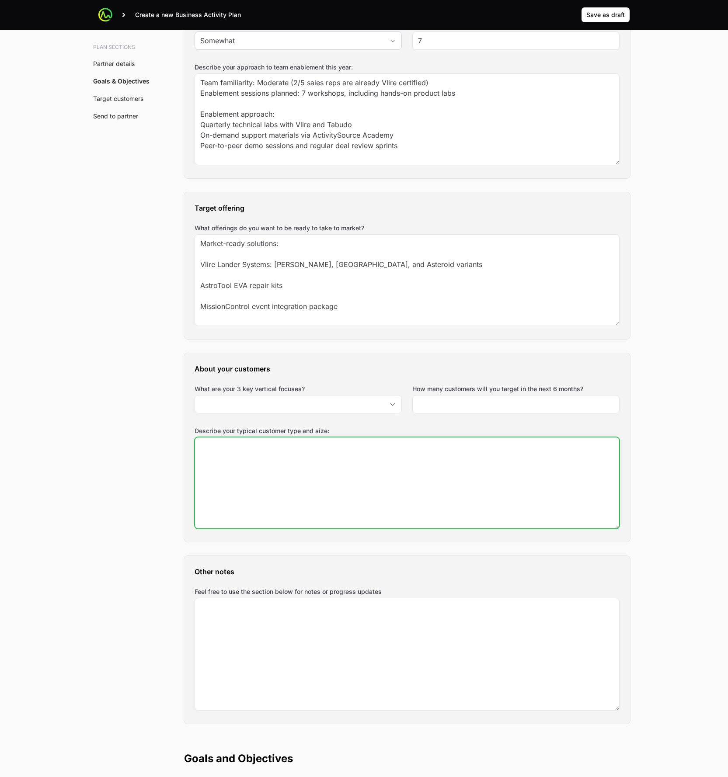
click at [469, 462] on textarea "Describe your typical customer type and size:" at bounding box center [407, 483] width 424 height 91
paste textarea "3 Key verticals: Private aerospace contractors Academic and research labs Comme…"
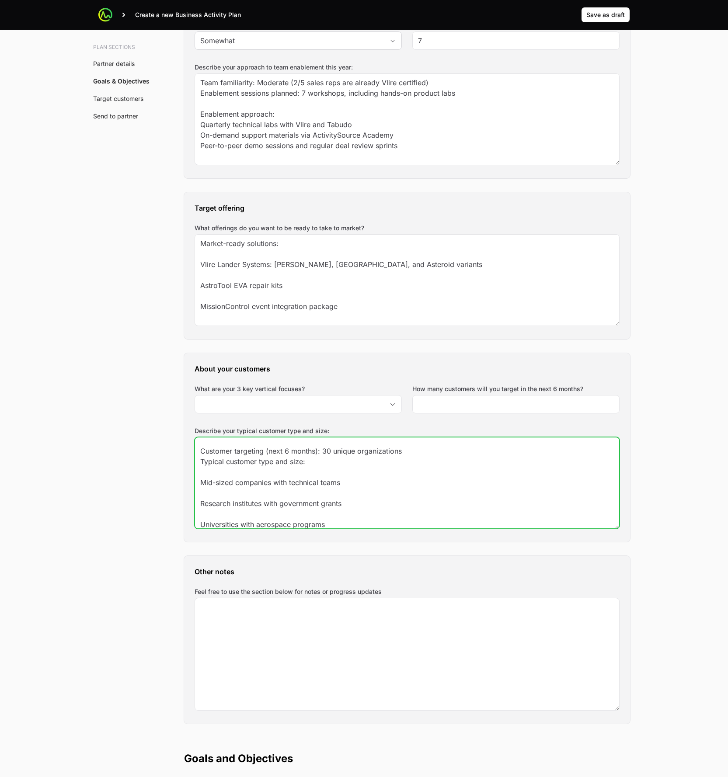
click at [312, 448] on textarea "3 Key verticals: Private aerospace contractors Academic and research labs Comme…" at bounding box center [407, 483] width 424 height 91
type textarea "3 Key verticals: Private aerospace contractors Academic and research labs Comme…"
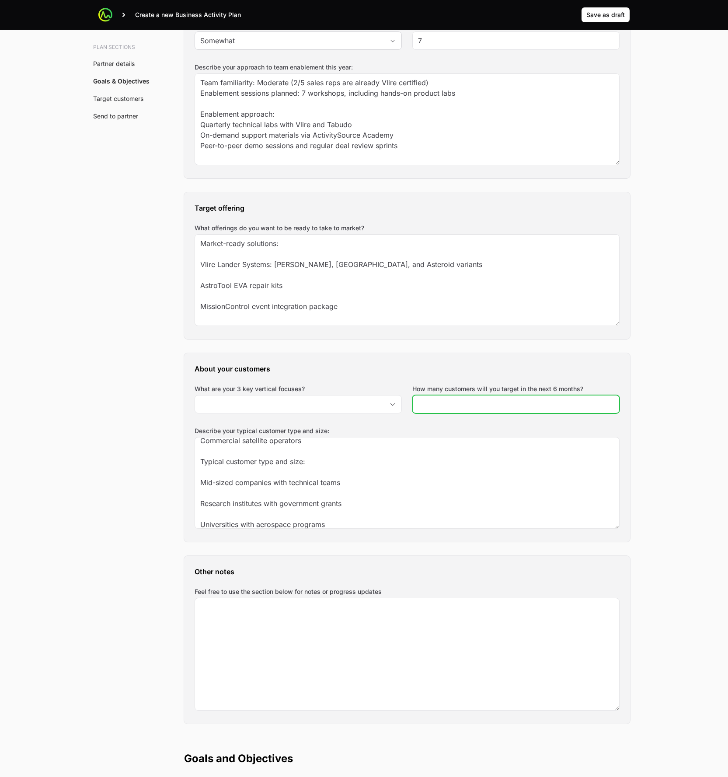
click at [502, 402] on input "How many customers will you target in the next 6 months?" at bounding box center [516, 404] width 196 height 10
type input "30"
click at [346, 398] on input "What are your 3 key vertical focuses?" at bounding box center [289, 404] width 189 height 17
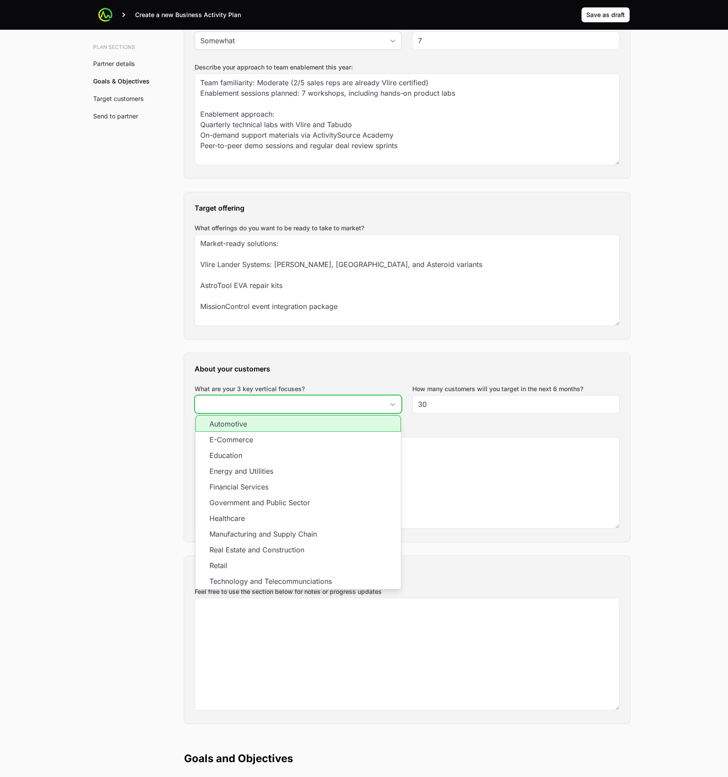
click at [288, 432] on li "E-Commerce" at bounding box center [297, 440] width 205 height 16
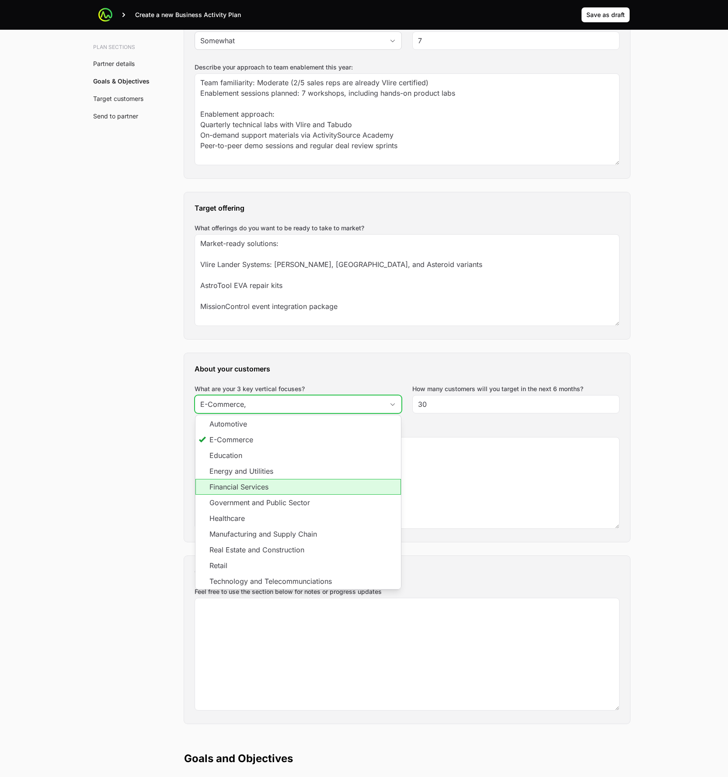
click at [277, 474] on li "Energy and Utilities" at bounding box center [297, 471] width 205 height 16
drag, startPoint x: 273, startPoint y: 487, endPoint x: 271, endPoint y: 496, distance: 9.1
click at [273, 488] on li "Financial Services" at bounding box center [297, 487] width 205 height 16
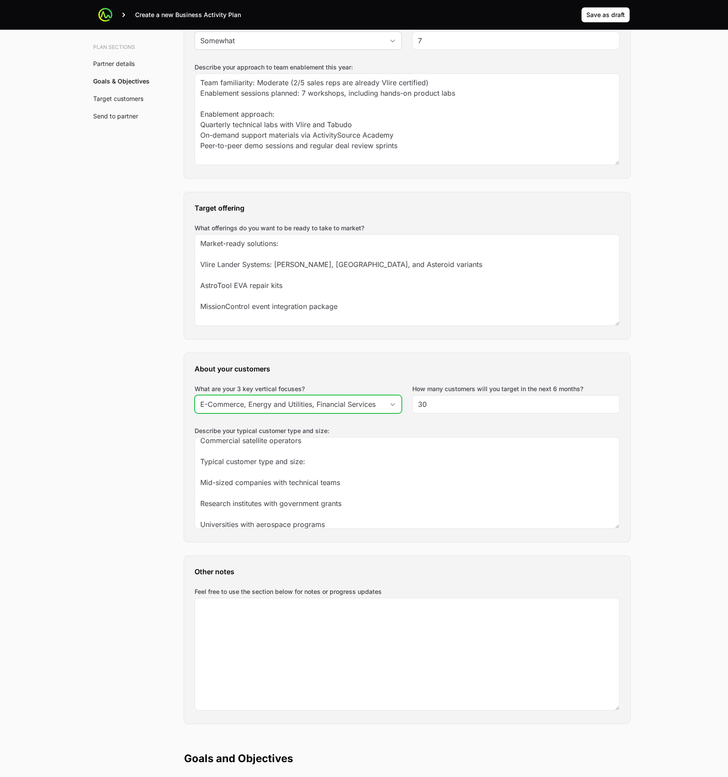
click at [330, 396] on input "E-Commerce, Energy and Utilities, Financial Services" at bounding box center [289, 404] width 189 height 17
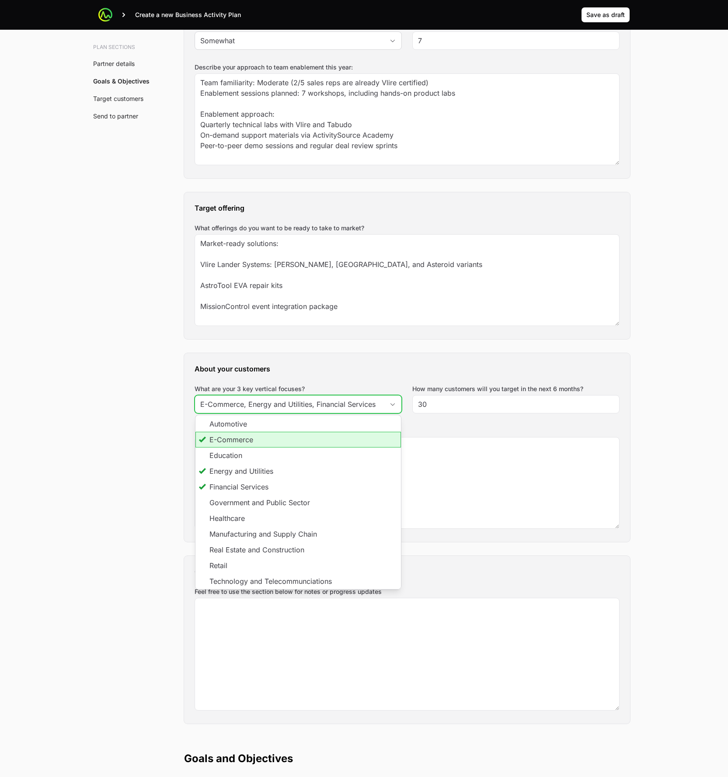
click at [229, 442] on li "E-Commerce" at bounding box center [297, 440] width 205 height 16
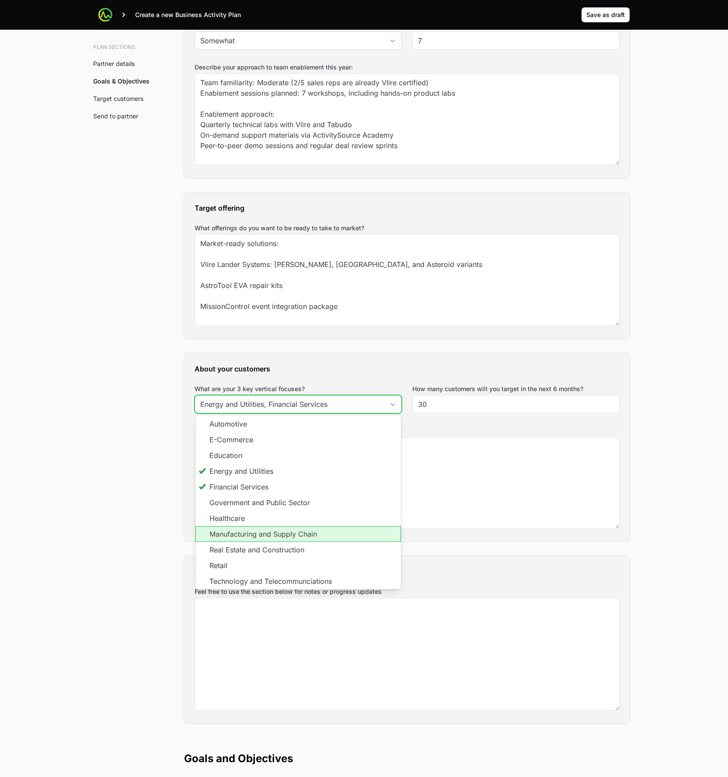
click at [282, 535] on li "Manufacturing and Supply Chain" at bounding box center [297, 534] width 205 height 16
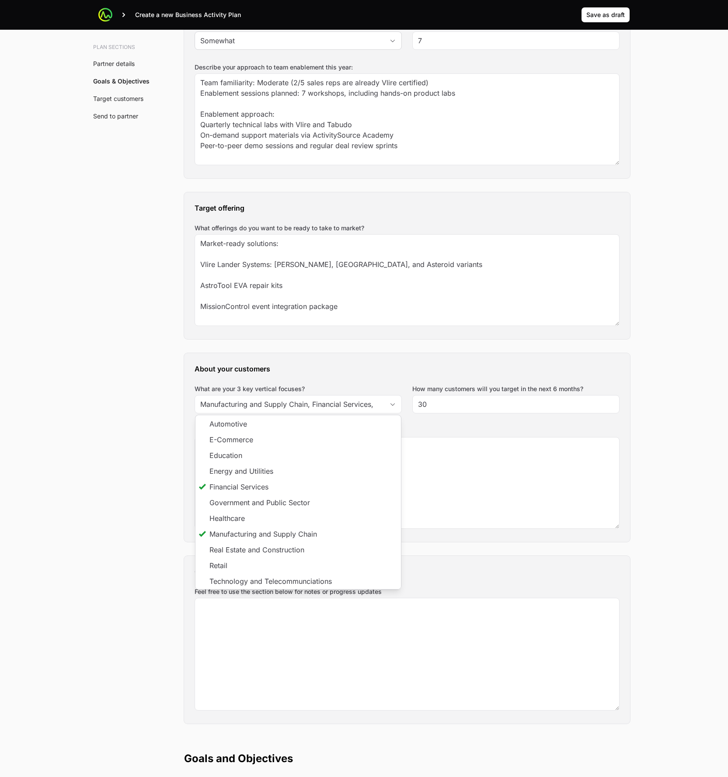
type input "Manufacturing and Supply Chain, Financial Services"
click at [147, 507] on div "Plan sections Partner details Goals & Objectives Target customers Send to partn…" at bounding box center [364, 576] width 560 height 2198
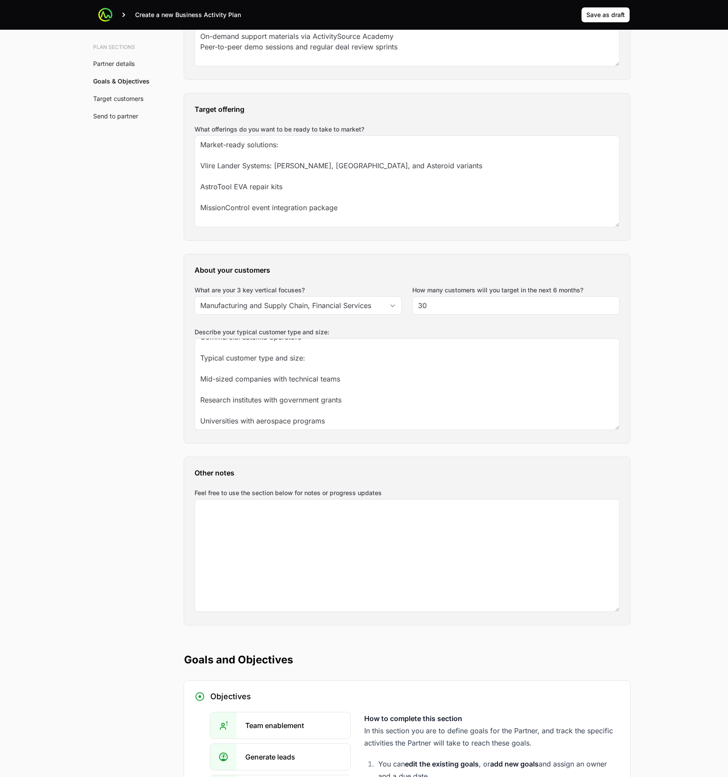
scroll to position [702, 0]
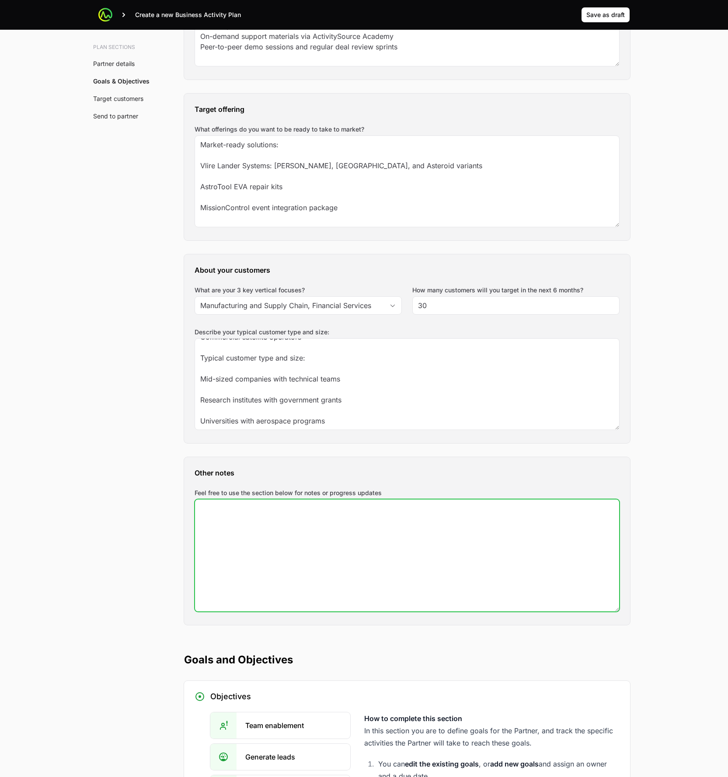
drag, startPoint x: 313, startPoint y: 571, endPoint x: 322, endPoint y: 567, distance: 10.4
click at [313, 571] on textarea "Feel free to use the section below for notes or progress updates" at bounding box center [407, 556] width 424 height 112
paste textarea "Update: Q1 focus on university outreach. New demo event scheduled for Lunar Day…"
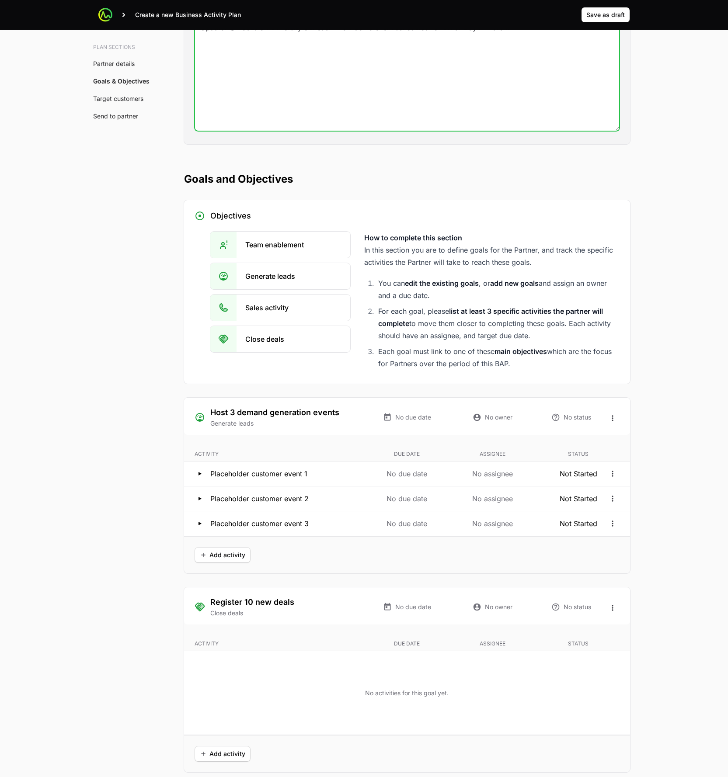
scroll to position [1317, 0]
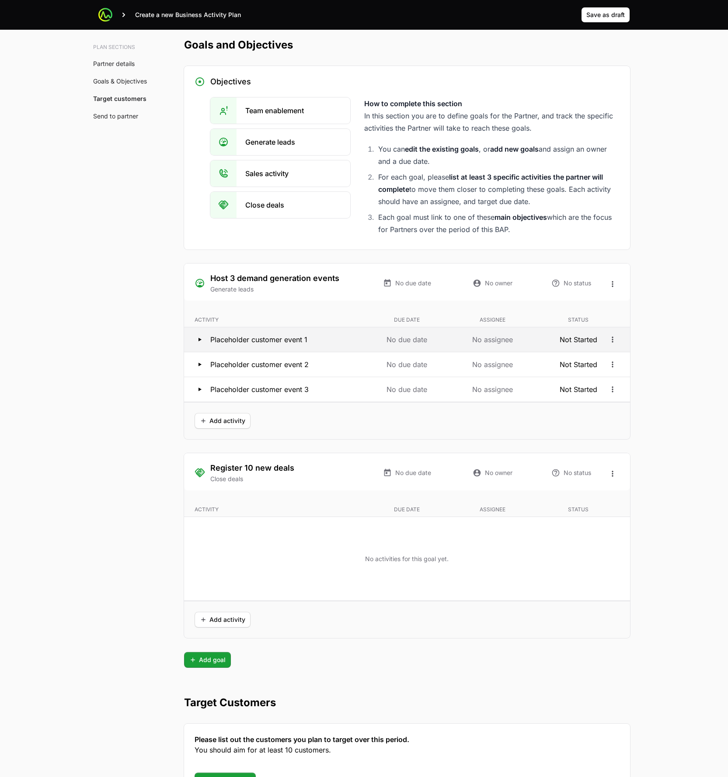
type textarea "Update: Q1 focus on university outreach. New demo event scheduled for Lunar Day…"
click at [197, 340] on icon at bounding box center [200, 339] width 10 height 10
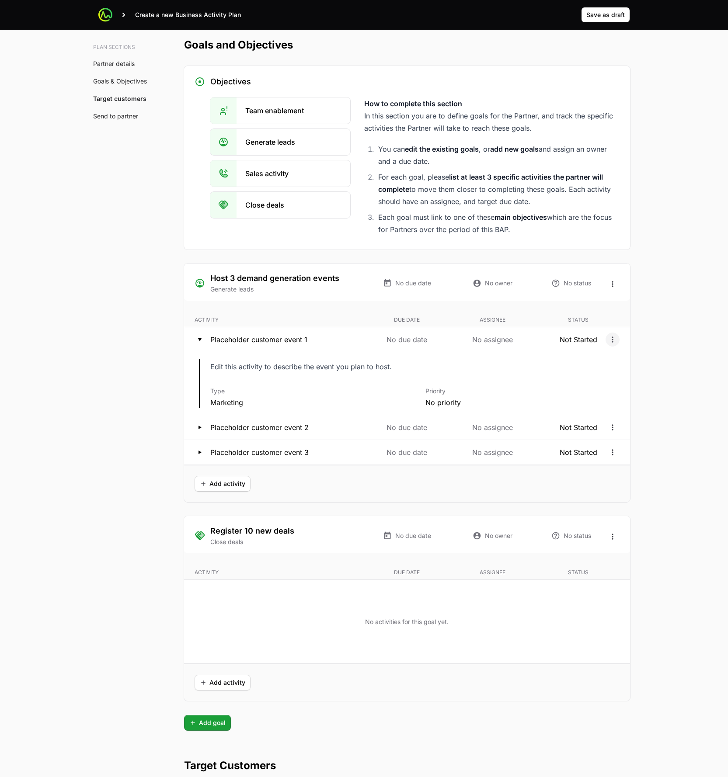
click at [617, 339] on h3 "Placeholder customer event 1 No due date No assignee Not Started" at bounding box center [407, 339] width 446 height 24
click at [613, 338] on icon "Open options" at bounding box center [612, 339] width 9 height 9
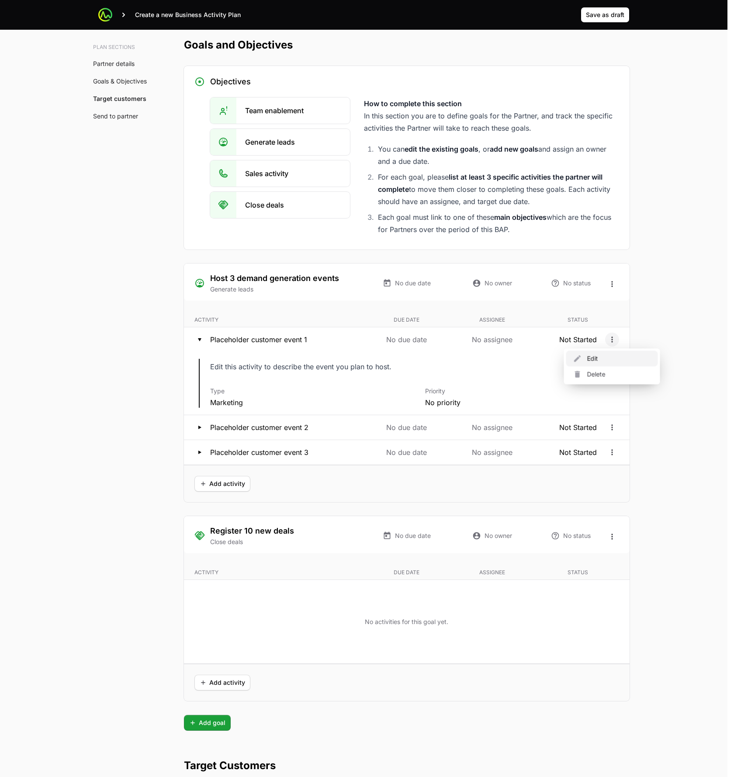
click at [594, 353] on div "Edit" at bounding box center [613, 359] width 92 height 16
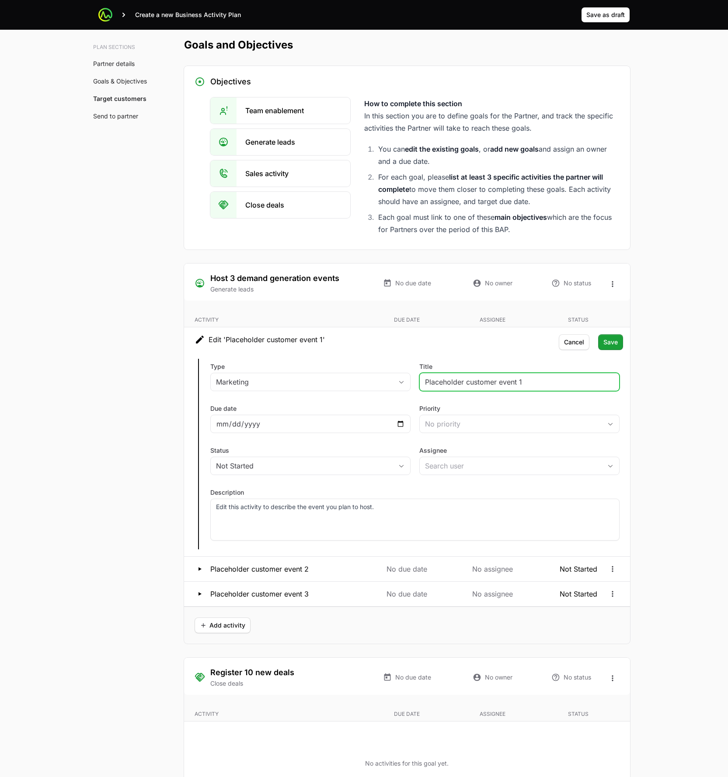
click at [514, 383] on input "Placeholder customer event 1" at bounding box center [519, 382] width 189 height 10
paste input "Lunar Day virtual symposium (March 10, Assignee: Jordan, Status: Planned)"
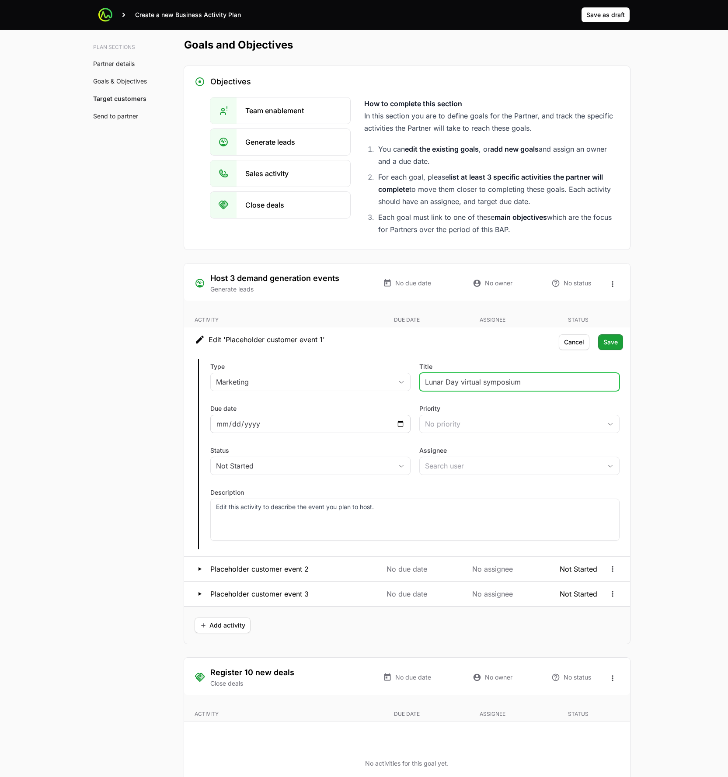
type input "Lunar Day virtual symposium"
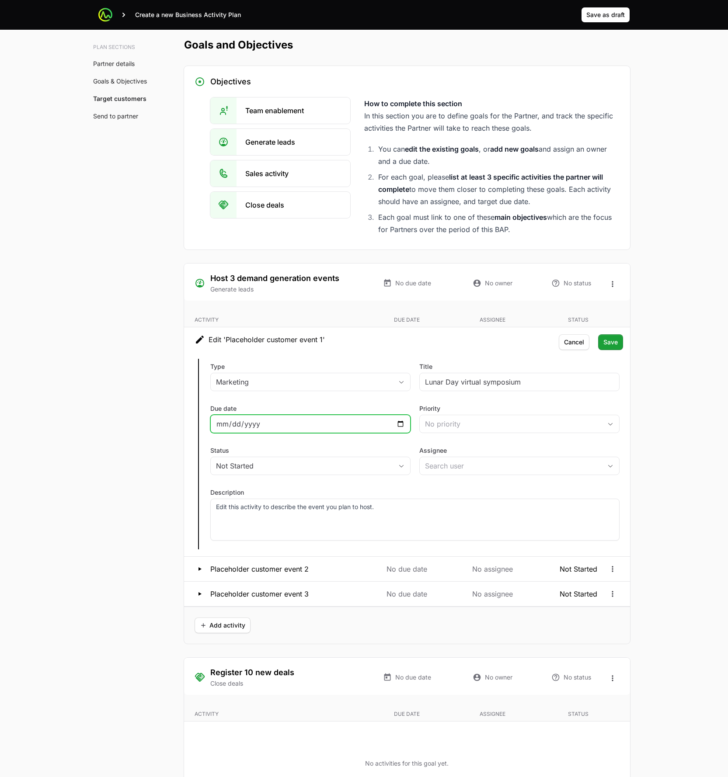
click at [403, 422] on input "Due date" at bounding box center [310, 424] width 189 height 10
type input "2026-03-10"
drag, startPoint x: 499, startPoint y: 461, endPoint x: 498, endPoint y: 468, distance: 7.1
click at [499, 462] on input "Assignee" at bounding box center [511, 465] width 182 height 17
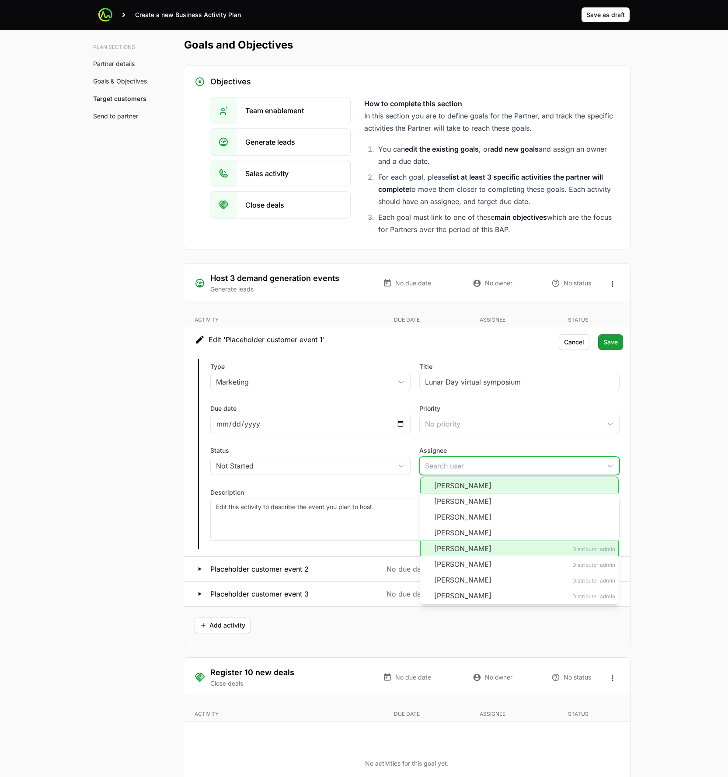
click at [471, 490] on li "Anthony Sexton" at bounding box center [519, 485] width 198 height 17
type input "Anthony Sexton"
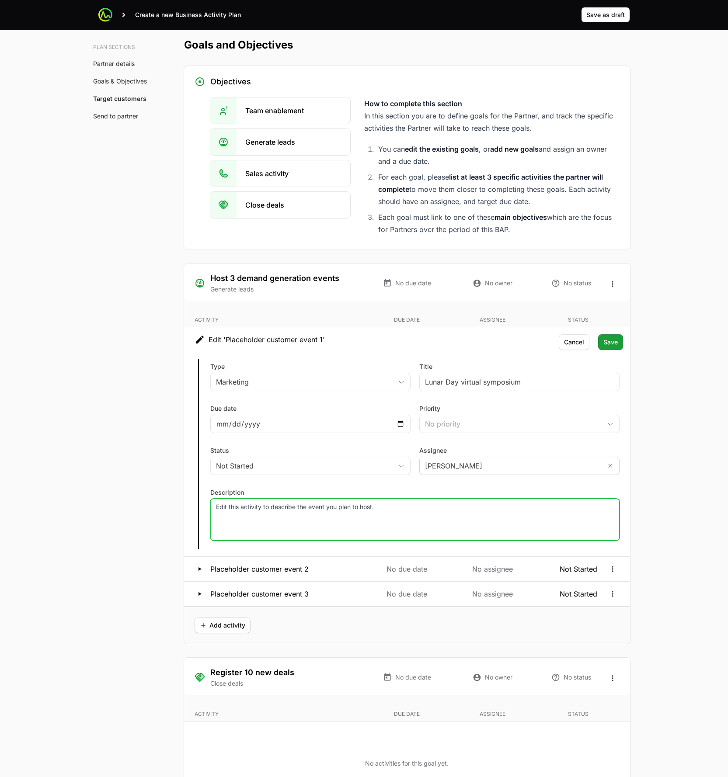
click at [348, 521] on div "Edit this activity to describe the event you plan to host." at bounding box center [414, 520] width 409 height 42
click at [384, 511] on p "Edit this activity to describe the event you plan to host." at bounding box center [415, 507] width 398 height 9
click at [383, 511] on p "Edit this activity to describe the event you plan to host." at bounding box center [415, 507] width 398 height 9
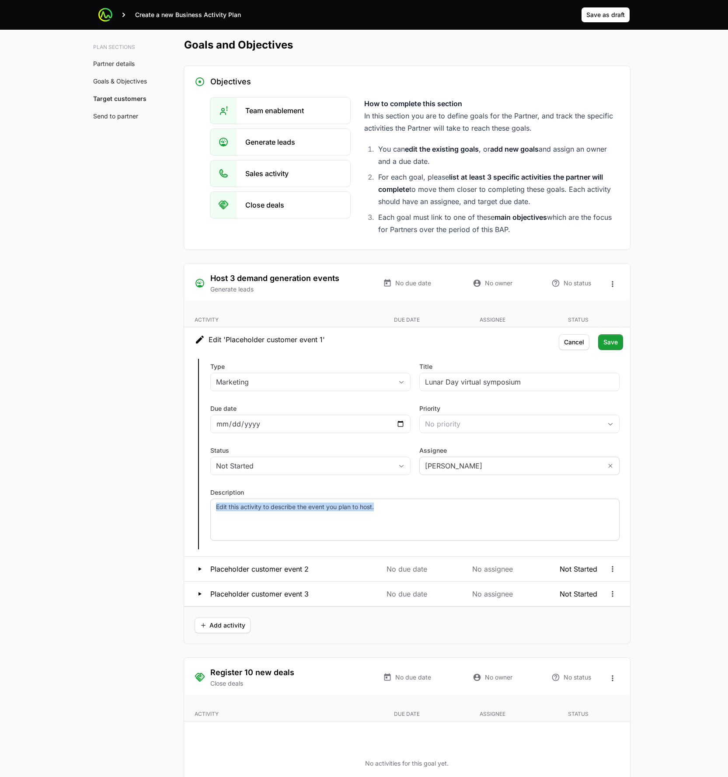
click at [350, 525] on div "Edit this activity to describe the event you plan to host." at bounding box center [414, 520] width 409 height 42
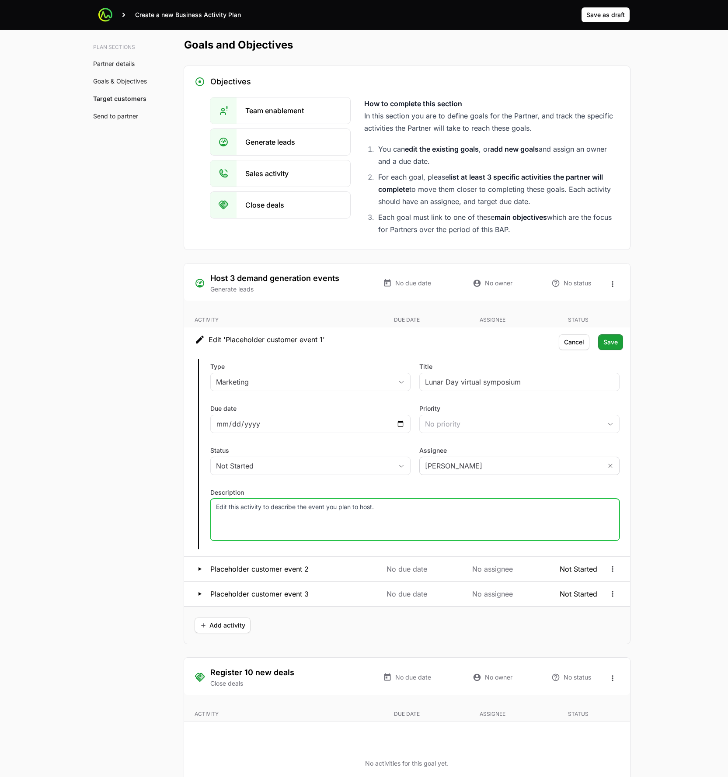
click at [350, 525] on div "Edit this activity to describe the event you plan to host." at bounding box center [414, 520] width 409 height 42
click at [617, 345] on span "Save" at bounding box center [610, 342] width 14 height 10
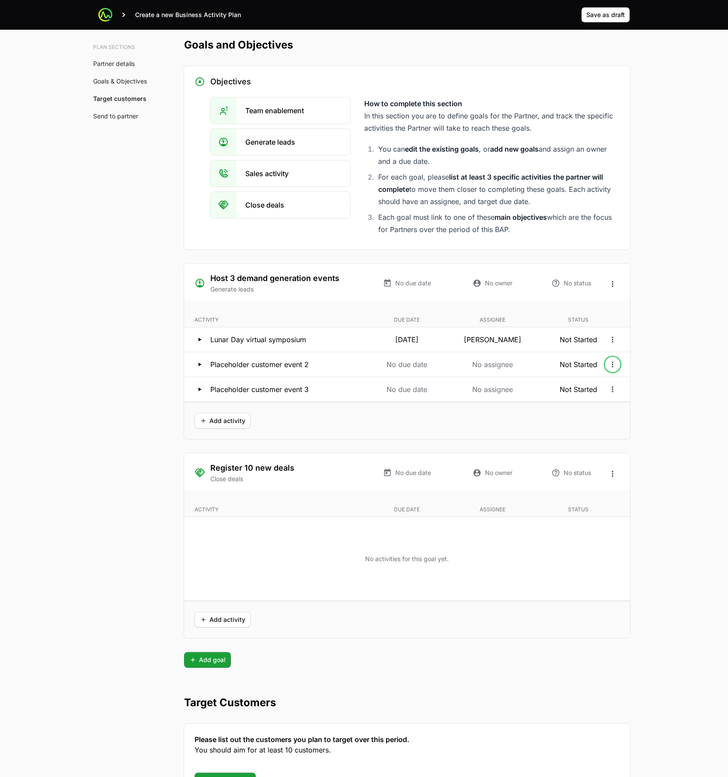
click at [612, 364] on icon "Open options" at bounding box center [612, 364] width 9 height 9
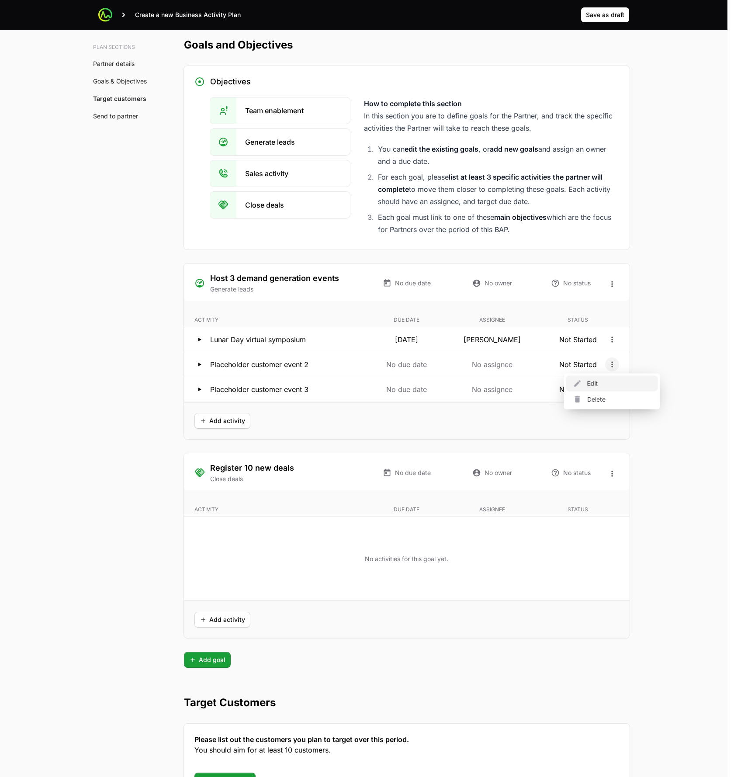
click at [602, 385] on div "Edit" at bounding box center [613, 384] width 92 height 16
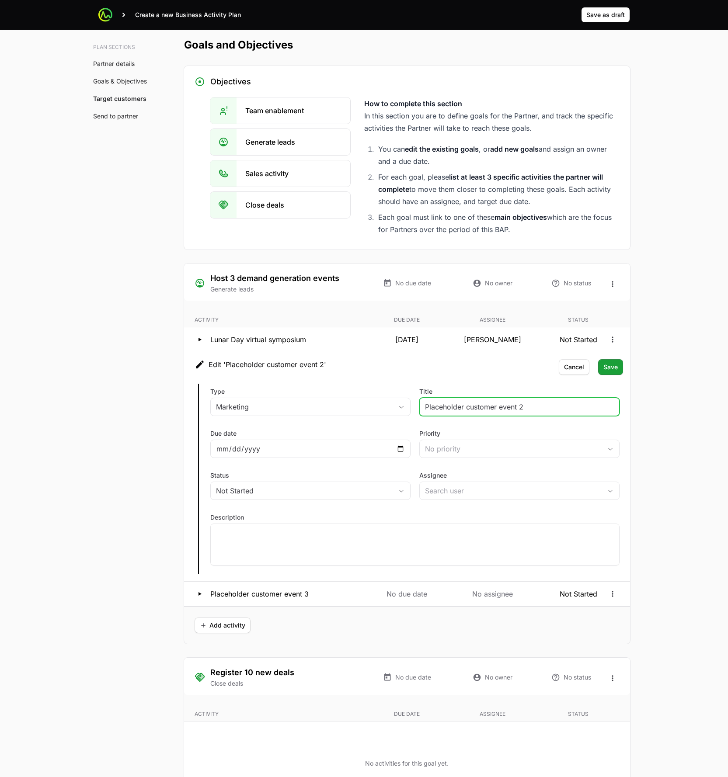
click at [442, 407] on input "Placeholder customer event 2" at bounding box center [519, 407] width 189 height 10
paste input "Industry Roundtable webinar (June 8, Assignee: Ayesha, Status: Not Started)"
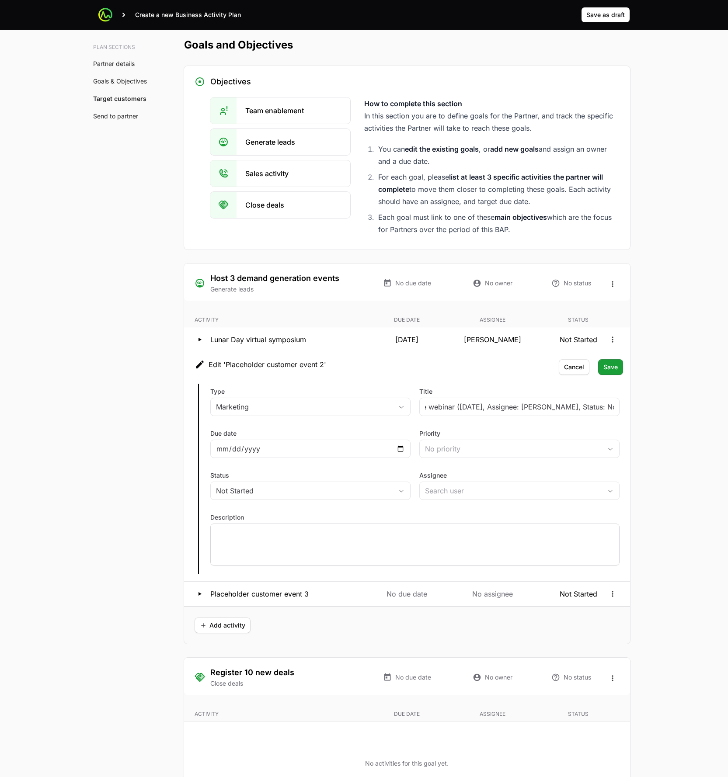
click at [354, 528] on p at bounding box center [415, 532] width 398 height 9
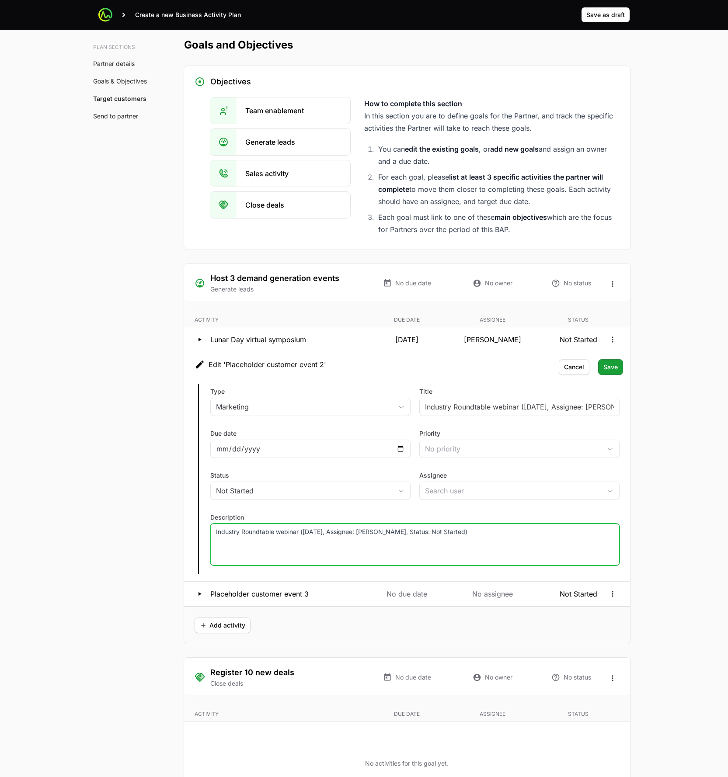
click at [489, 417] on div "Title Industry Roundtable webinar (June 8, Assignee: Ayesha, Status: Not Starte…" at bounding box center [519, 402] width 200 height 31
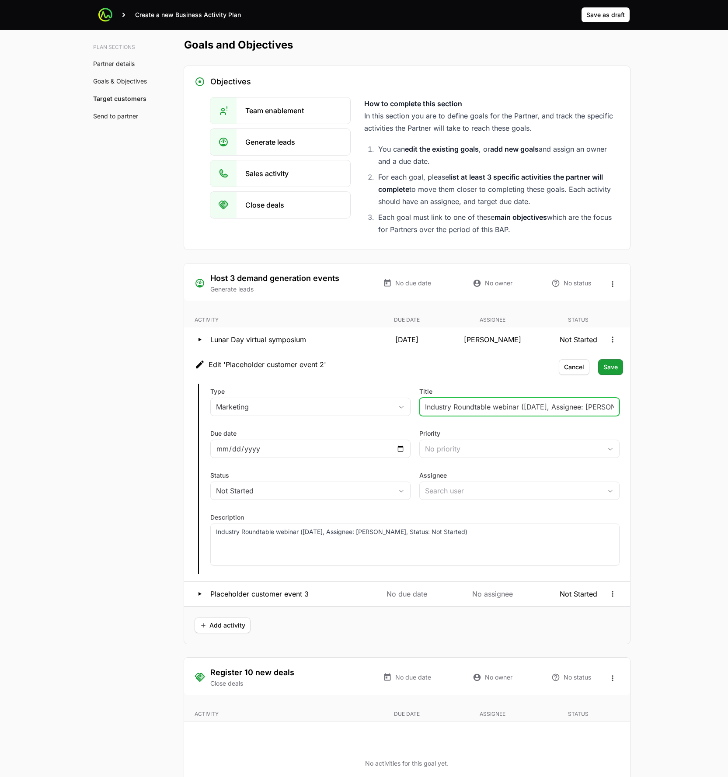
scroll to position [0, 65]
drag, startPoint x: 520, startPoint y: 406, endPoint x: 795, endPoint y: 402, distance: 275.4
type input "Industry Roundtable webinar"
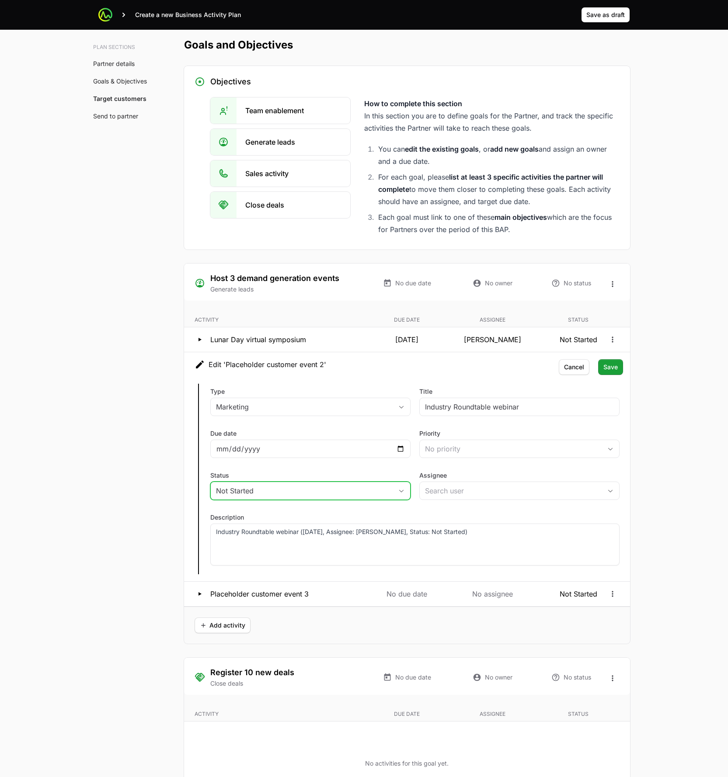
click at [364, 484] on button "Not Started" at bounding box center [310, 490] width 199 height 17
click at [335, 524] on li "In Progress" at bounding box center [310, 526] width 198 height 16
click at [513, 446] on div "No priority" at bounding box center [513, 449] width 177 height 10
drag, startPoint x: 520, startPoint y: 441, endPoint x: 515, endPoint y: 452, distance: 11.0
click at [519, 441] on button "No priority" at bounding box center [519, 448] width 199 height 17
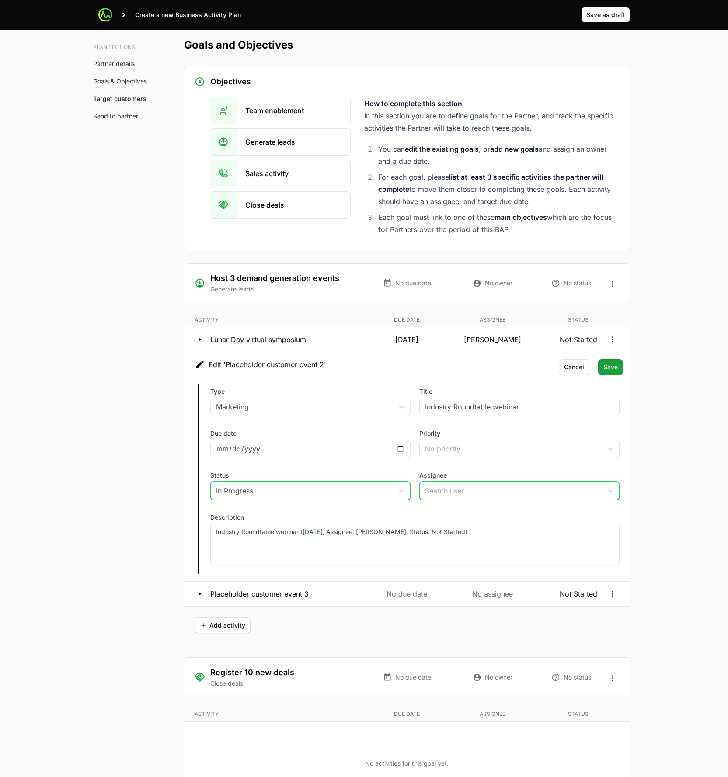
click at [497, 491] on input "Assignee" at bounding box center [511, 490] width 182 height 17
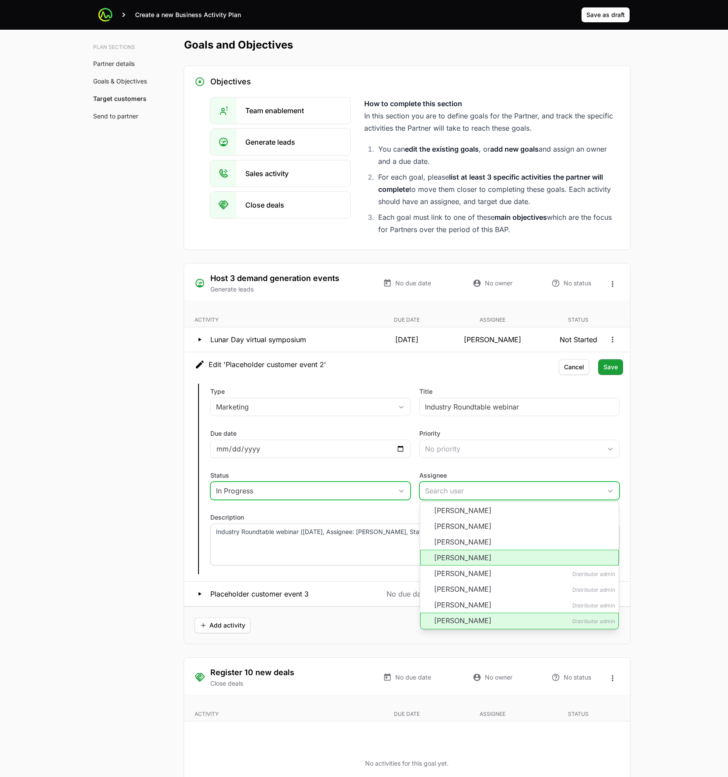
click at [479, 552] on li "[PERSON_NAME]" at bounding box center [519, 558] width 198 height 16
type input "[PERSON_NAME]"
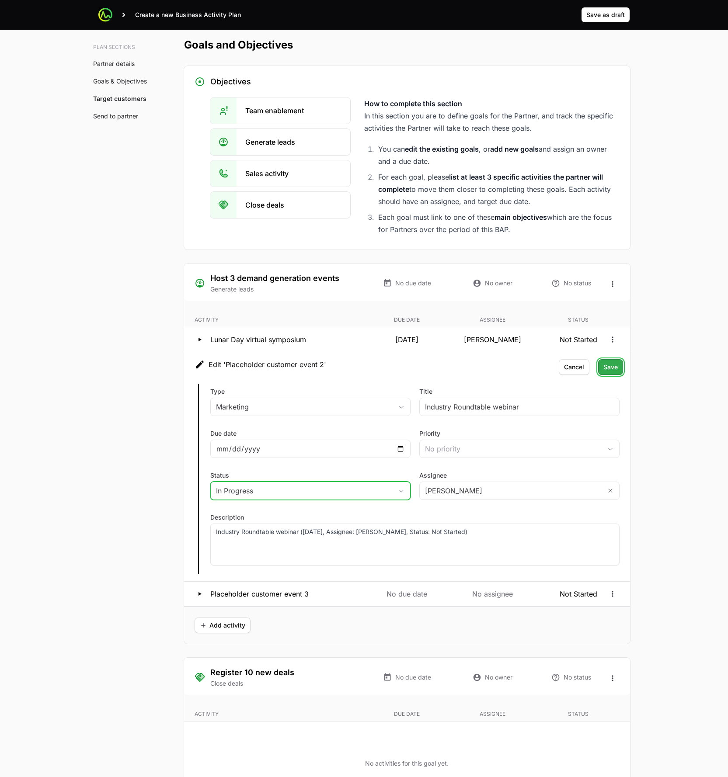
click at [616, 366] on span "Save" at bounding box center [610, 367] width 14 height 10
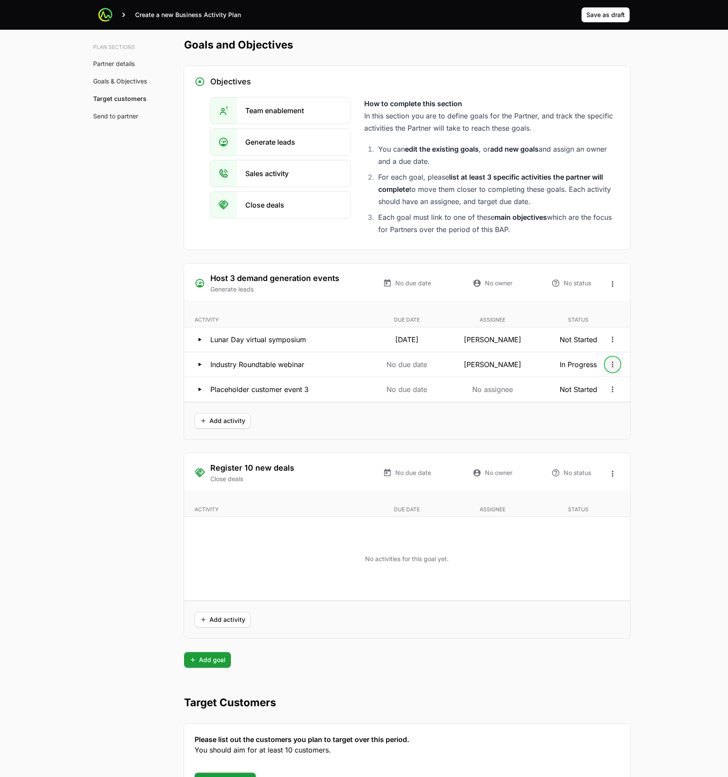
click at [612, 364] on icon "Open options" at bounding box center [612, 364] width 9 height 9
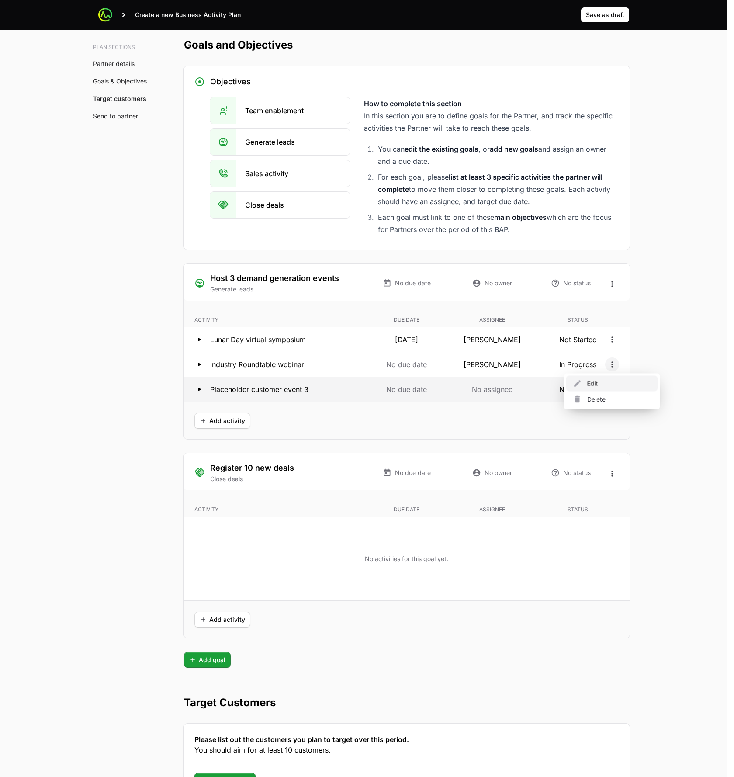
drag, startPoint x: 605, startPoint y: 380, endPoint x: 600, endPoint y: 382, distance: 5.1
click at [605, 380] on div "Edit" at bounding box center [613, 384] width 92 height 16
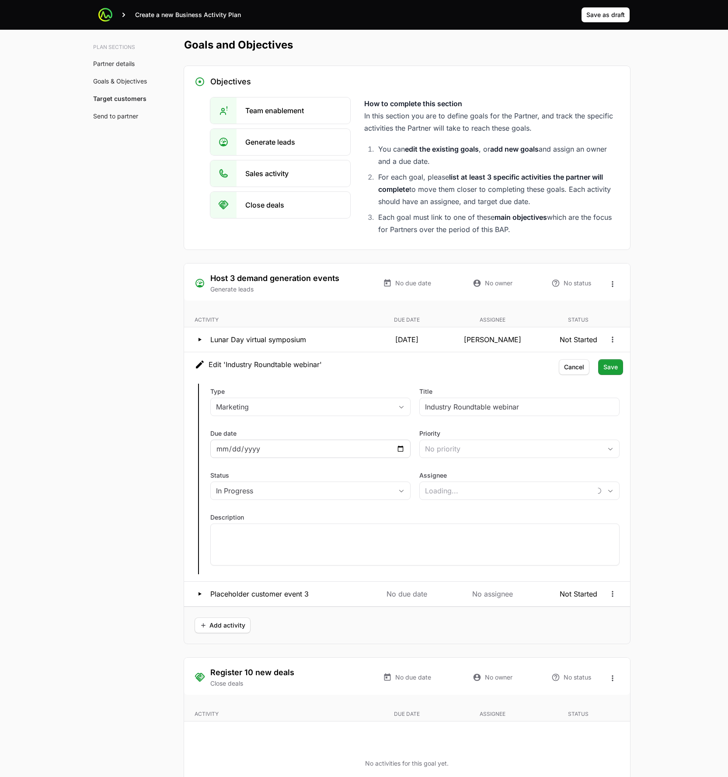
type input "[PERSON_NAME]"
click at [400, 449] on input "Due date" at bounding box center [310, 449] width 189 height 10
type input "2026-06-08"
click at [605, 371] on span "Save" at bounding box center [610, 367] width 14 height 10
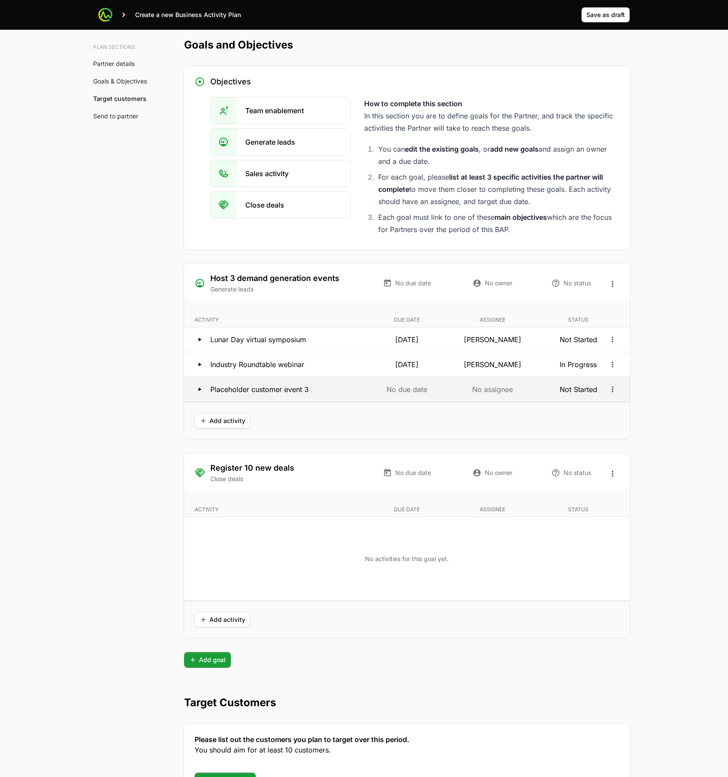
click at [323, 376] on button "Industry Roundtable webinar 08 Jun 2026 Timothy Greig In Progress" at bounding box center [407, 364] width 446 height 24
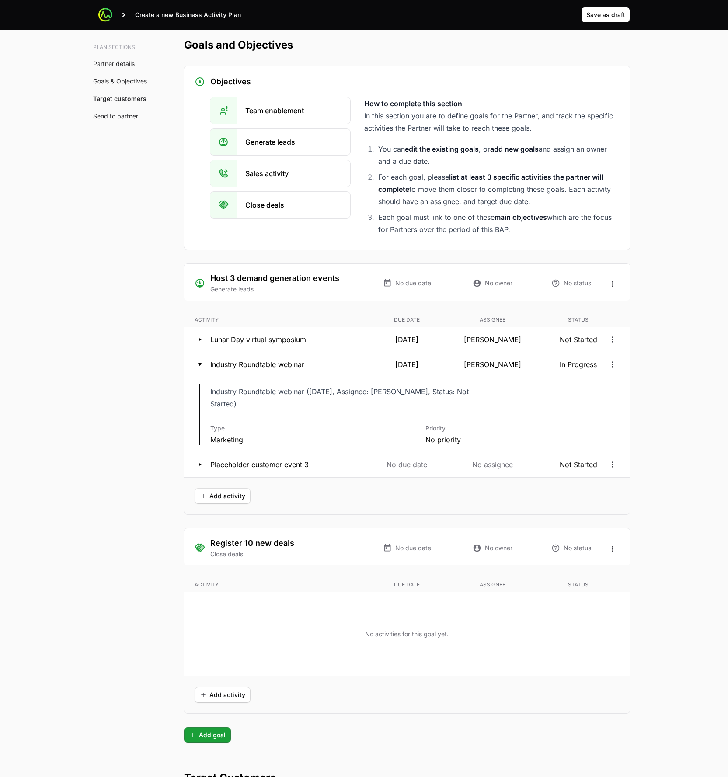
click at [320, 384] on div "Description Industry Roundtable webinar (June 8, Assignee: Ayesha, Status: Not …" at bounding box center [414, 397] width 409 height 26
click at [340, 365] on div "Industry Roundtable webinar" at bounding box center [279, 364] width 168 height 10
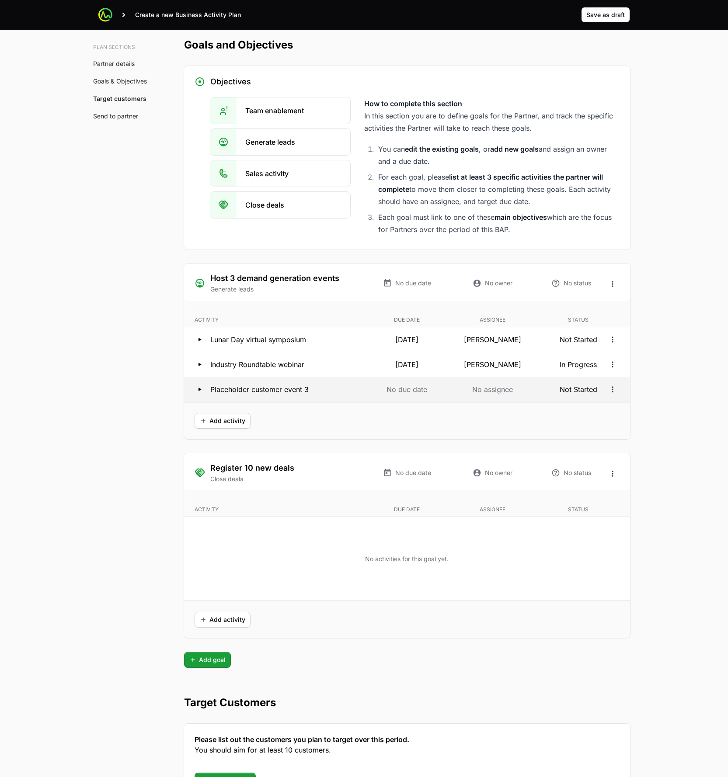
click at [344, 389] on div "Placeholder customer event 3" at bounding box center [279, 389] width 168 height 10
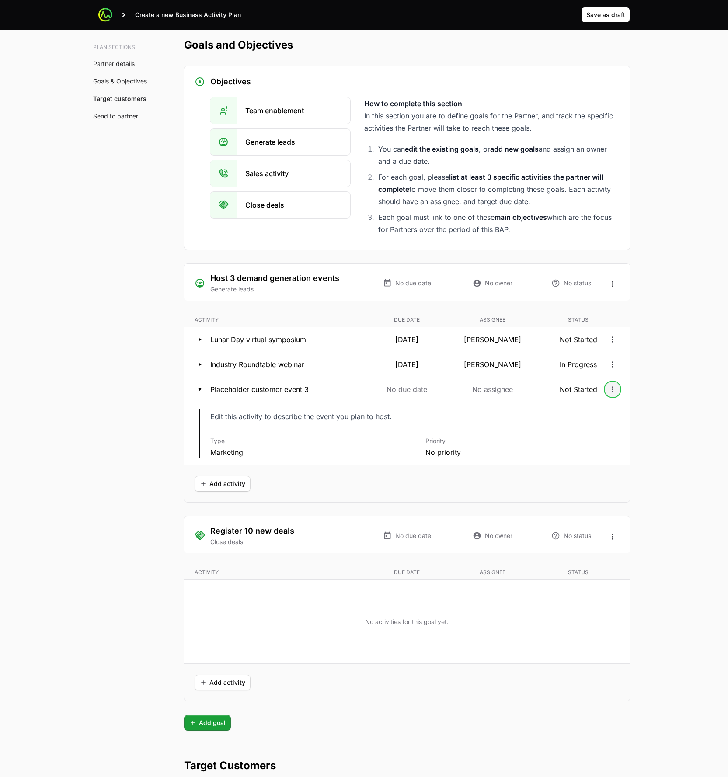
click at [612, 390] on icon "Open options" at bounding box center [612, 389] width 9 height 9
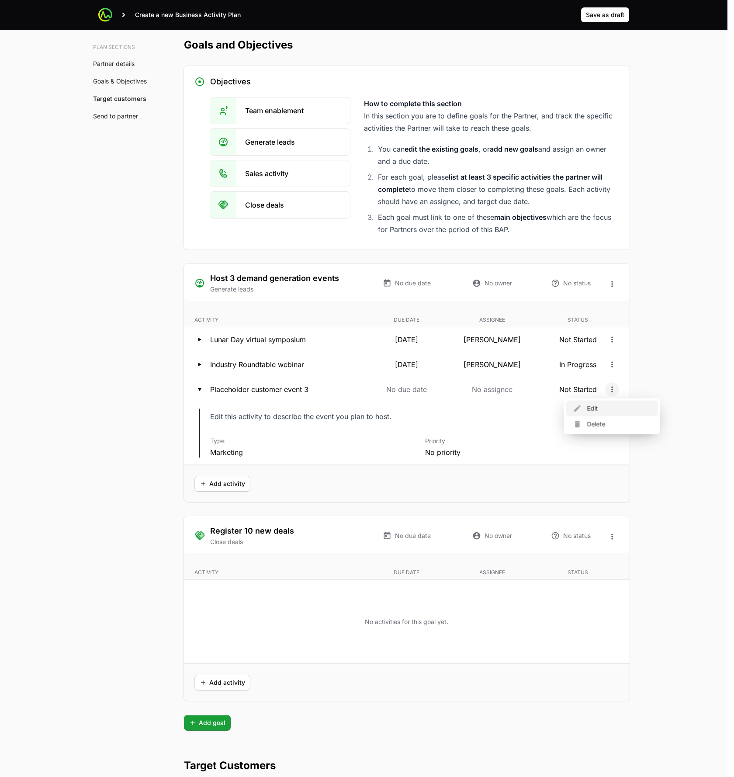
click at [604, 401] on div "Edit" at bounding box center [613, 409] width 92 height 16
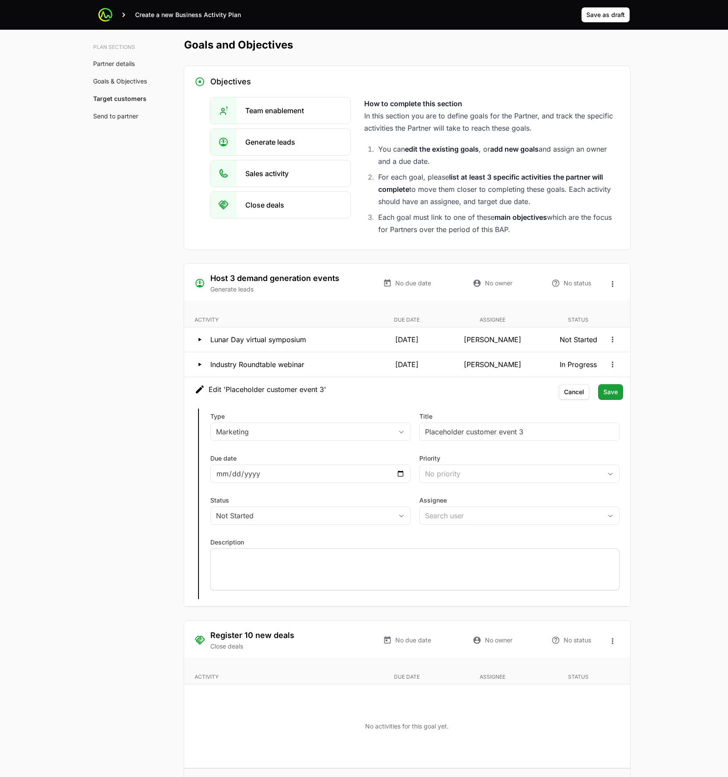
click at [389, 562] on div at bounding box center [414, 570] width 409 height 42
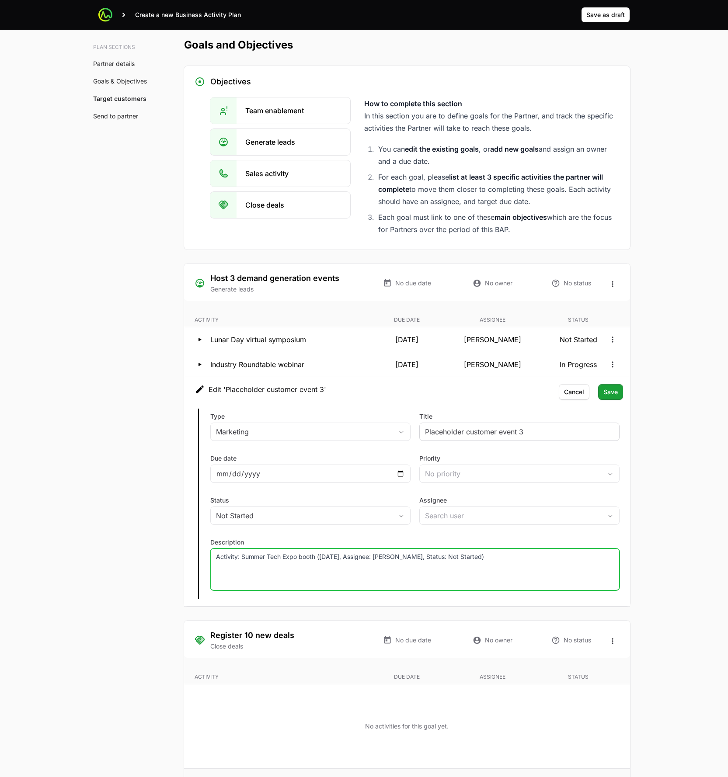
drag, startPoint x: 463, startPoint y: 438, endPoint x: 462, endPoint y: 434, distance: 4.5
click at [463, 438] on div "Placeholder customer event 3" at bounding box center [519, 432] width 200 height 18
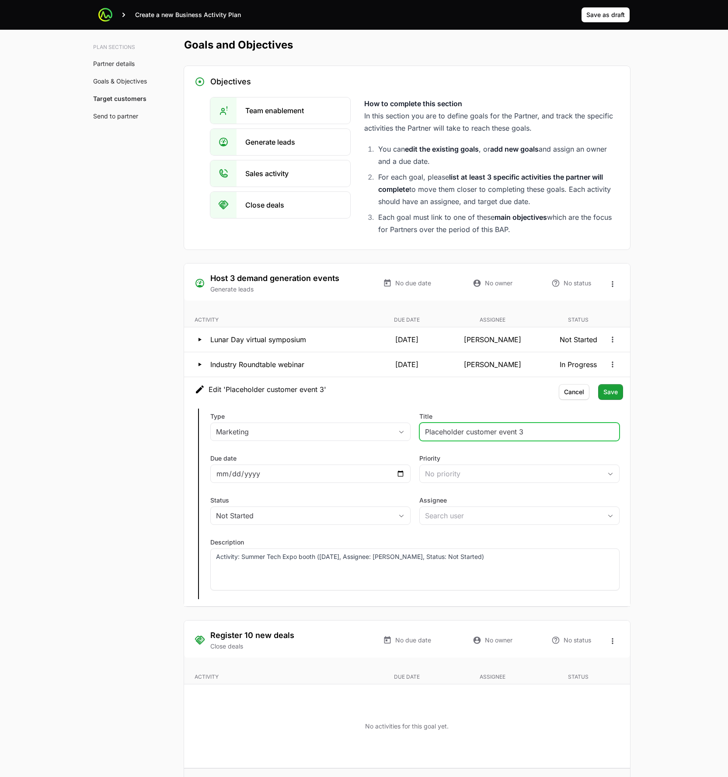
click at [462, 428] on input "Placeholder customer event 3" at bounding box center [519, 432] width 189 height 10
paste input "Activity: Summer Tech Expo booth (August 25, Assignee: Li, Status: Not Started)"
type input "Summer Tech Expo booth"
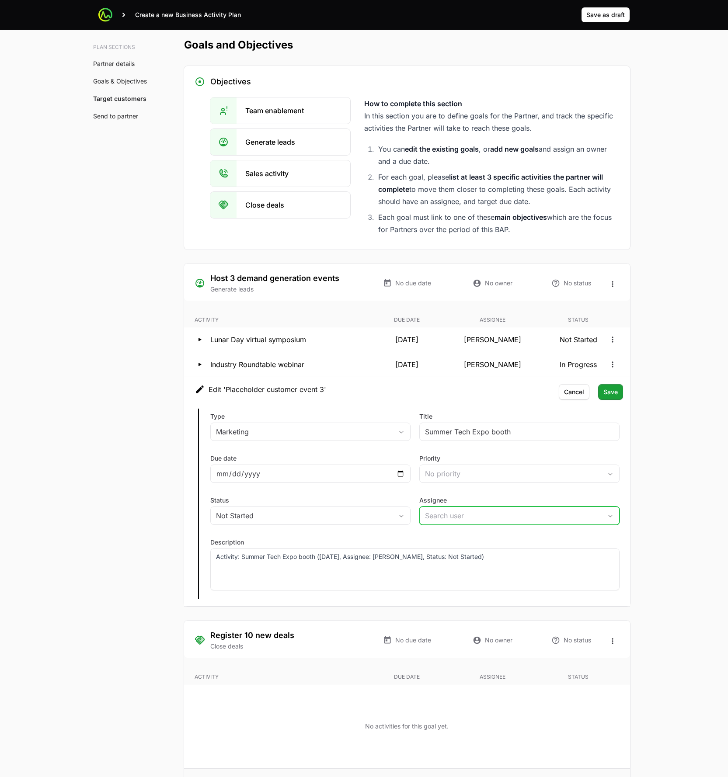
click at [460, 517] on input "Assignee" at bounding box center [511, 515] width 182 height 17
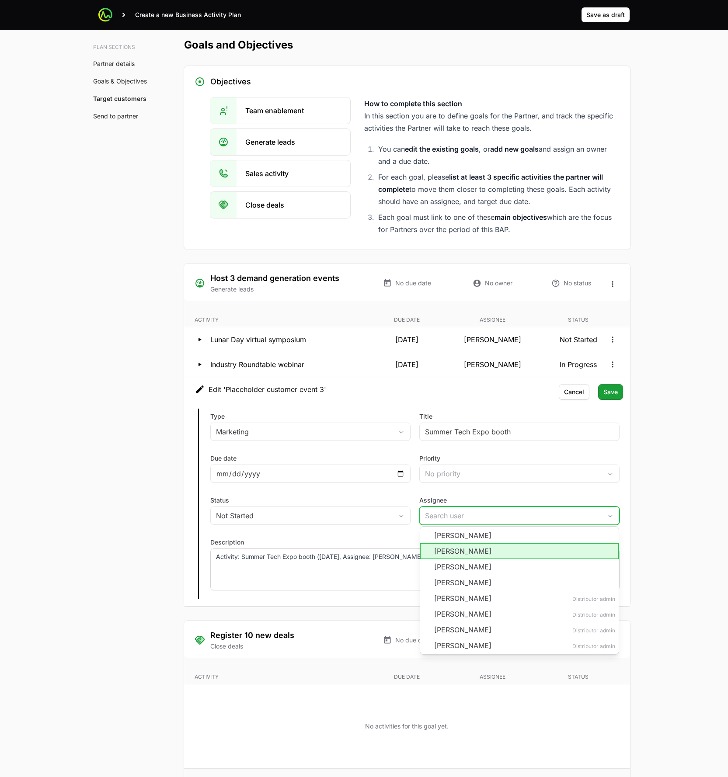
click at [469, 554] on li "Nathaniel Hornblower" at bounding box center [519, 551] width 198 height 16
type input "Nathaniel Hornblower"
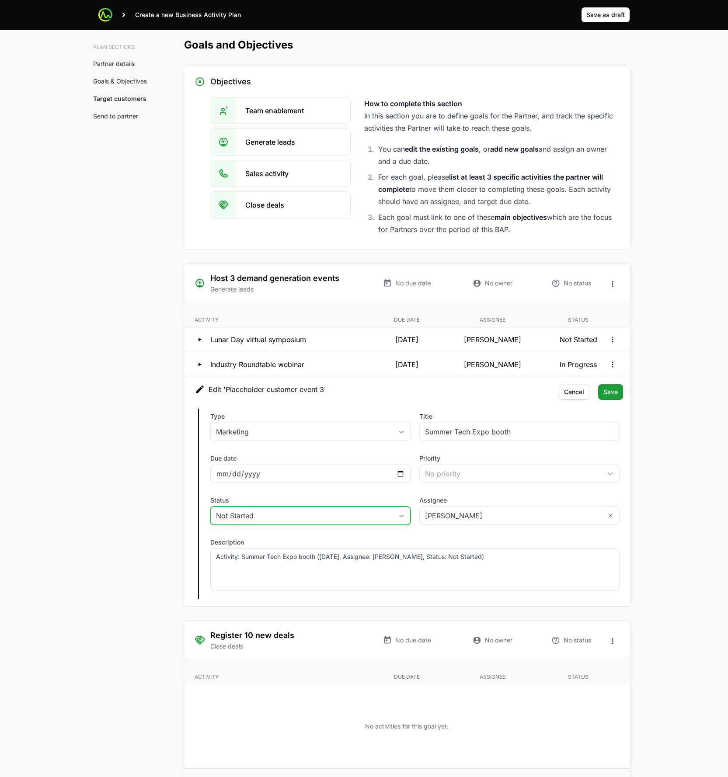
click at [276, 516] on div "Not Started" at bounding box center [304, 516] width 177 height 10
click at [259, 553] on li "In Progress" at bounding box center [310, 551] width 198 height 16
click at [622, 394] on div "Edit 'Placeholder customer event 3' Type Marketing Title Summer Tech Expo booth…" at bounding box center [407, 491] width 446 height 229
click at [607, 393] on span "Save" at bounding box center [610, 392] width 14 height 10
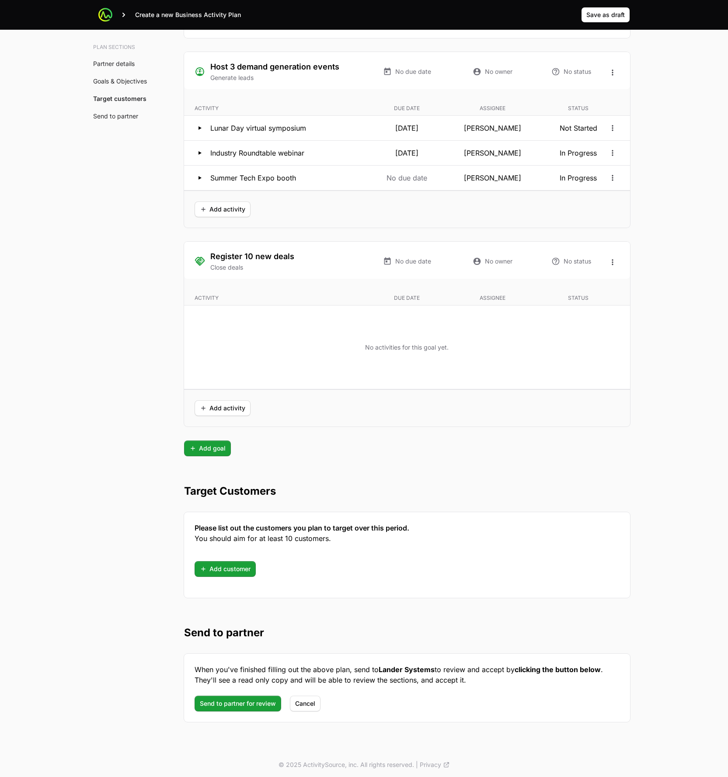
scroll to position [1531, 0]
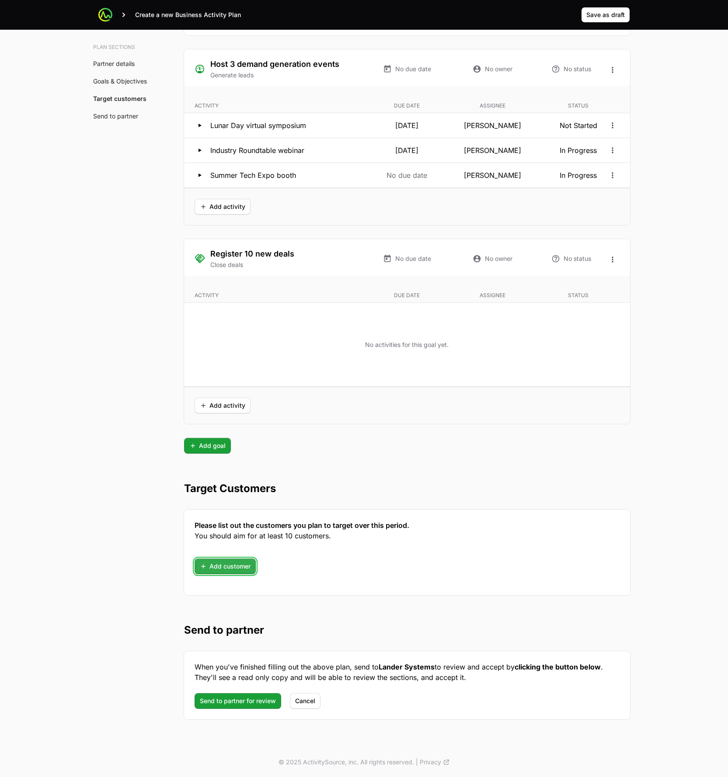
click at [232, 564] on span "Add customer" at bounding box center [225, 566] width 51 height 10
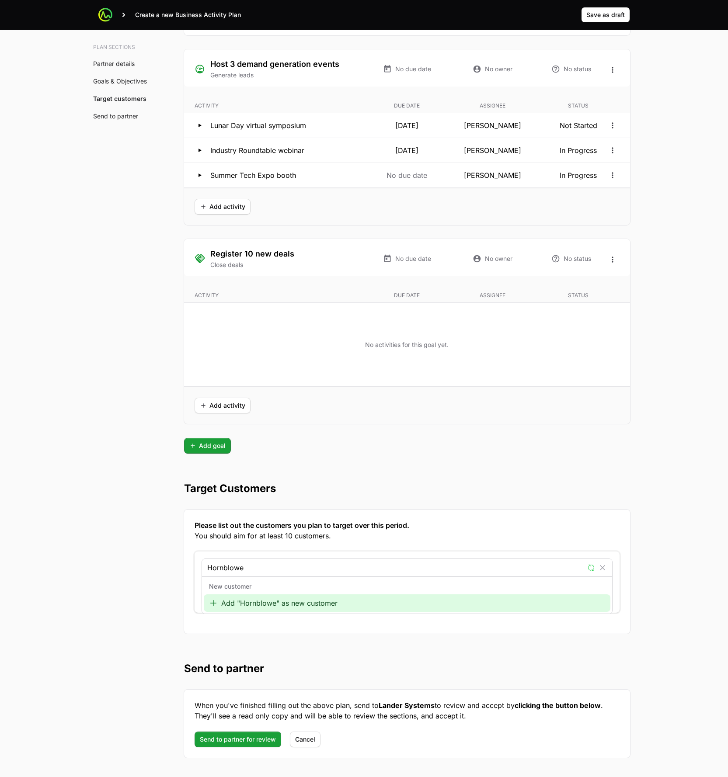
type input "Hornblower"
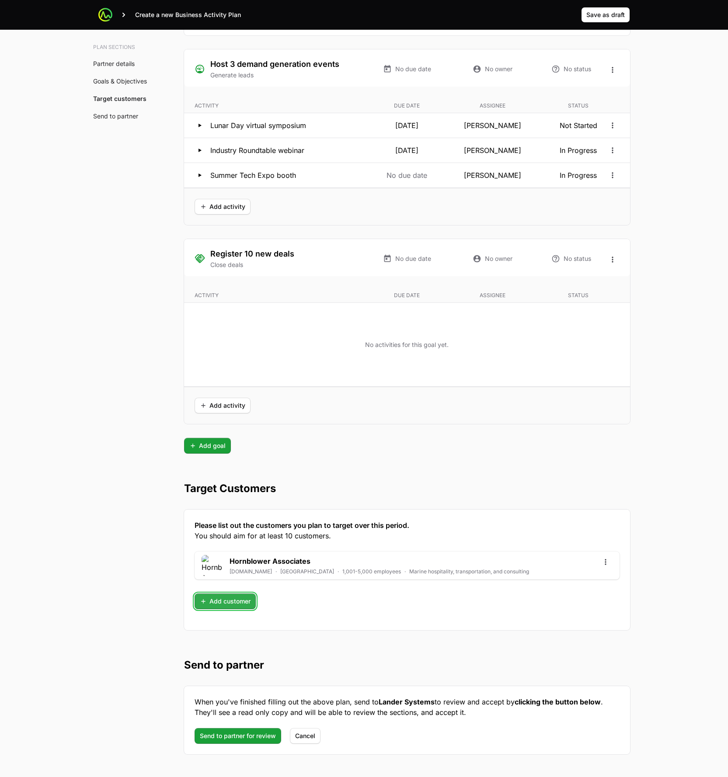
click at [227, 600] on span "Add customer" at bounding box center [225, 601] width 51 height 10
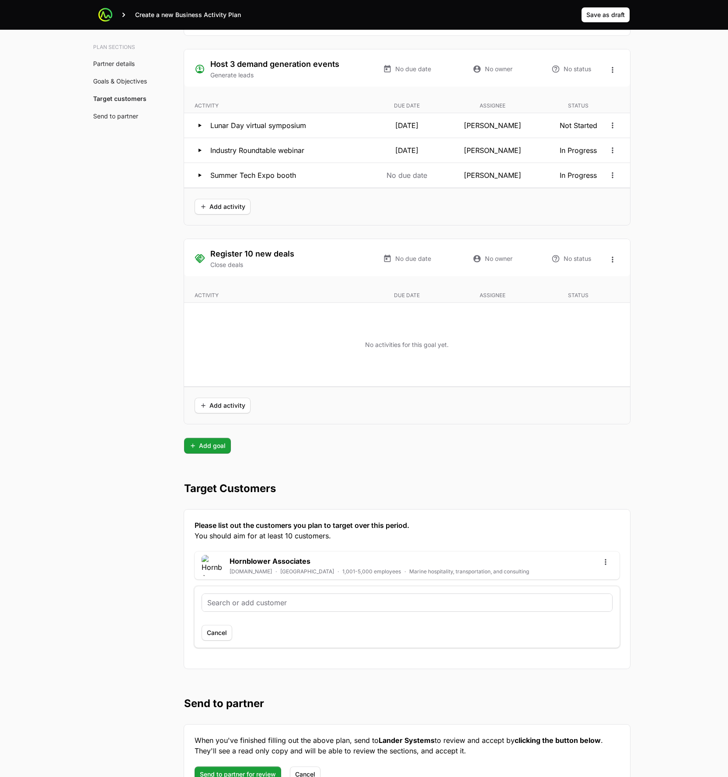
drag, startPoint x: 234, startPoint y: 601, endPoint x: 237, endPoint y: 607, distance: 6.5
click at [236, 603] on input "text" at bounding box center [407, 603] width 400 height 10
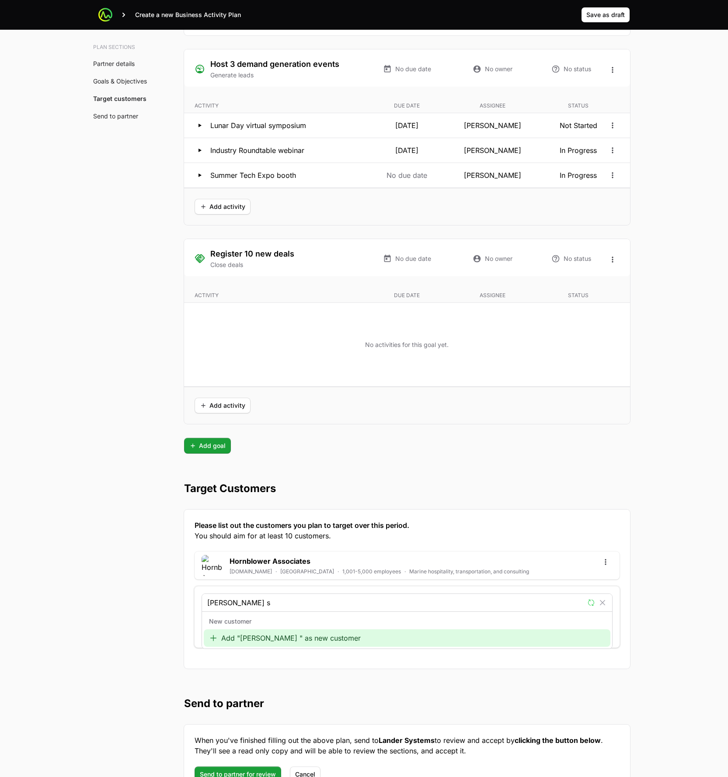
type input "Barone sa"
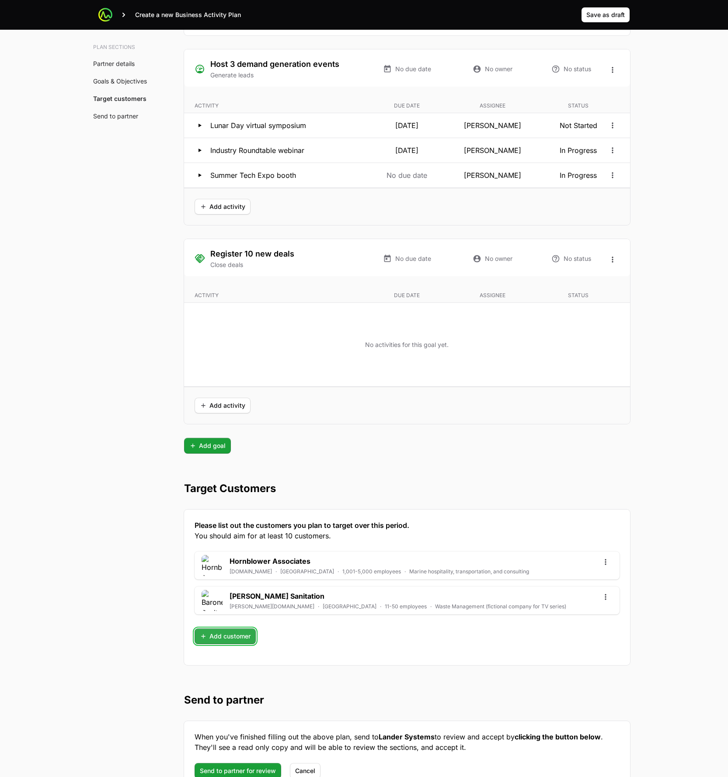
click at [213, 637] on span "Add customer" at bounding box center [225, 636] width 51 height 10
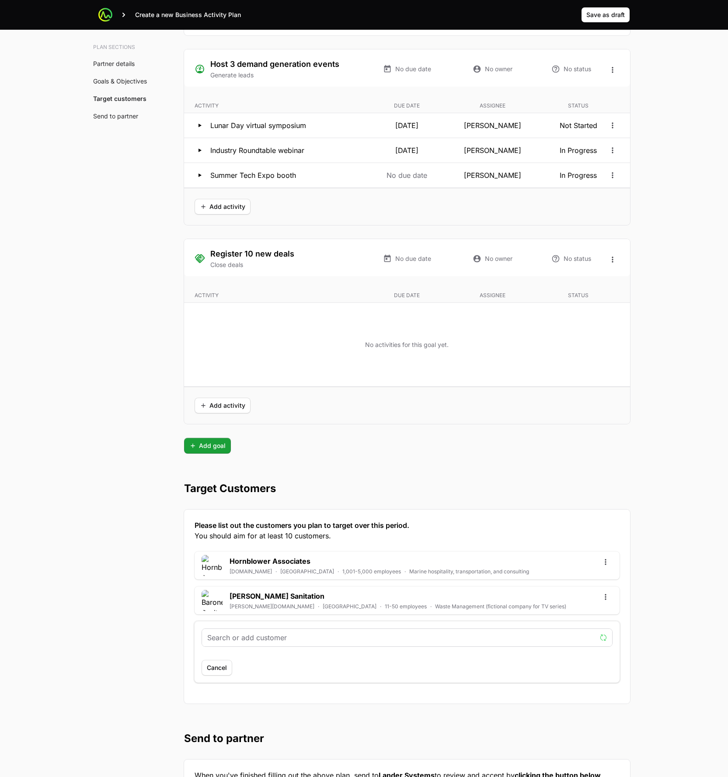
click at [228, 641] on input "text" at bounding box center [401, 638] width 389 height 10
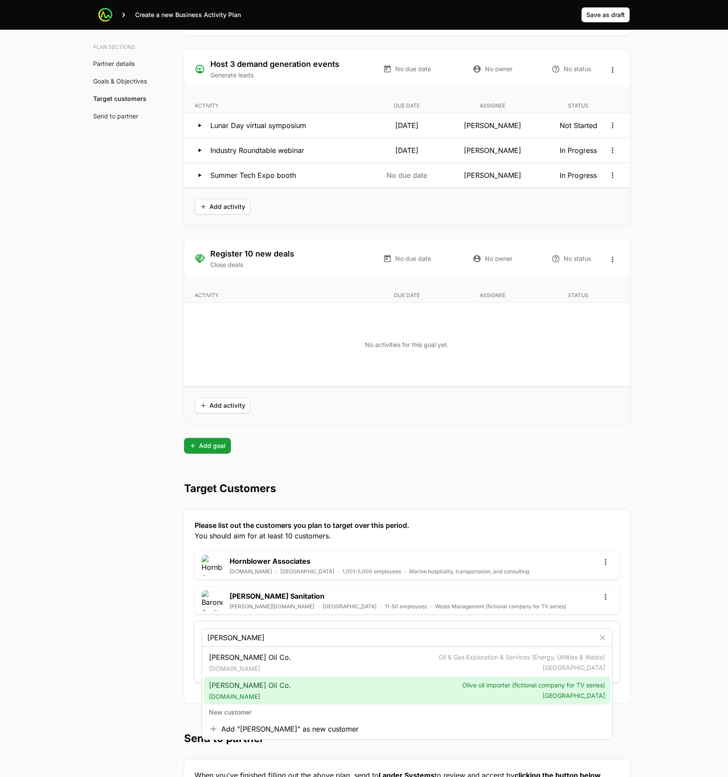
type input "Genco pura"
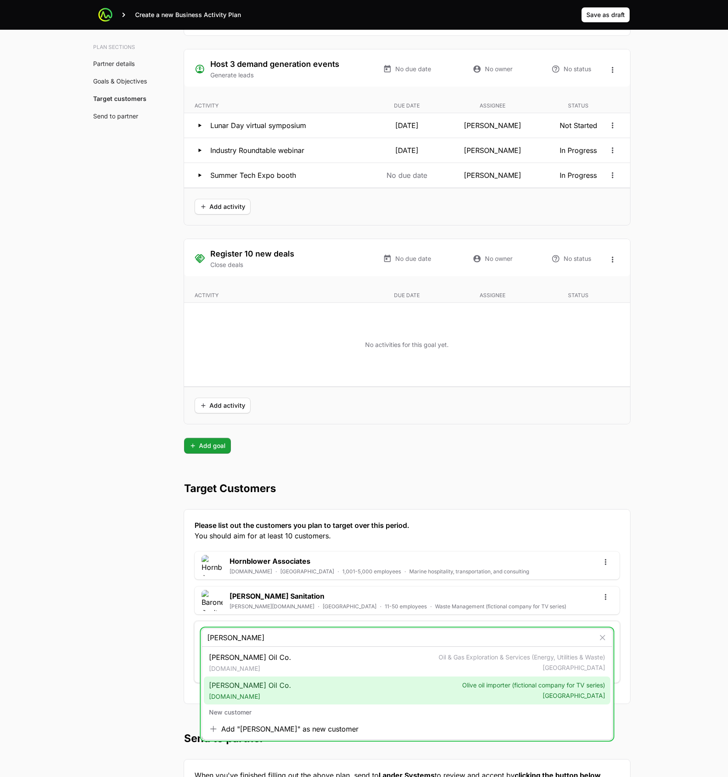
click at [328, 688] on div "Genco Pura Oil Co. genco-pura.com Olive oil importer (fictional company for TV …" at bounding box center [407, 691] width 407 height 28
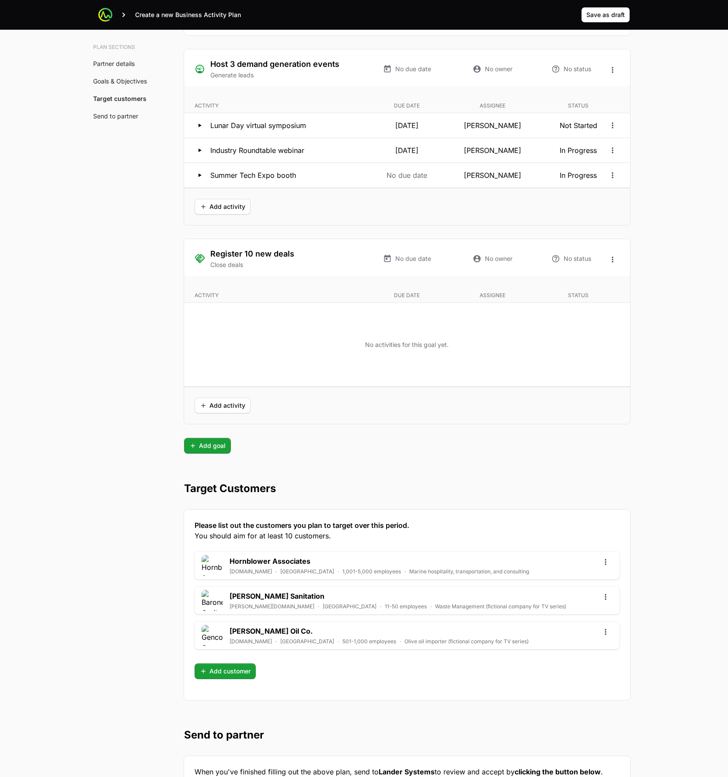
scroll to position [1636, 0]
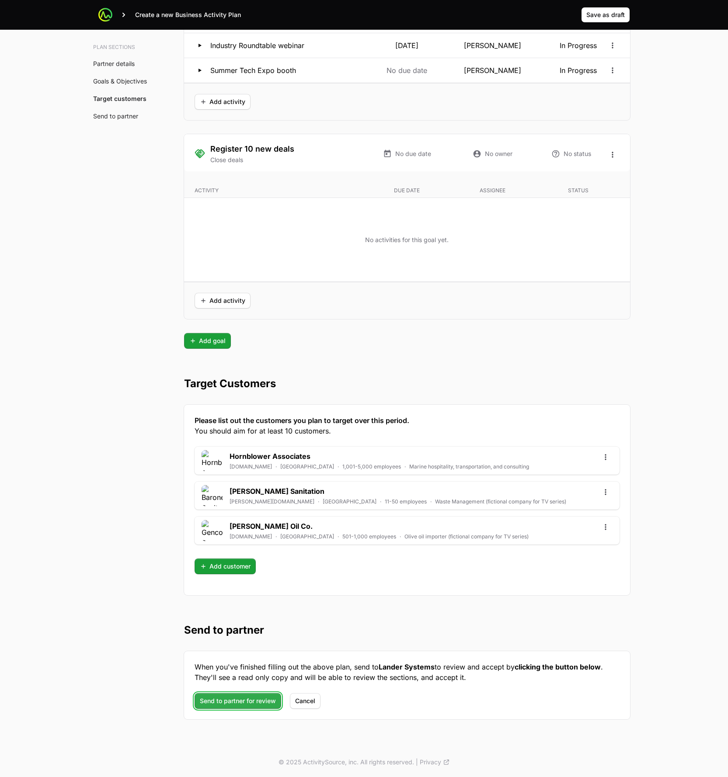
click at [238, 702] on span "Send to partner for review" at bounding box center [238, 701] width 76 height 10
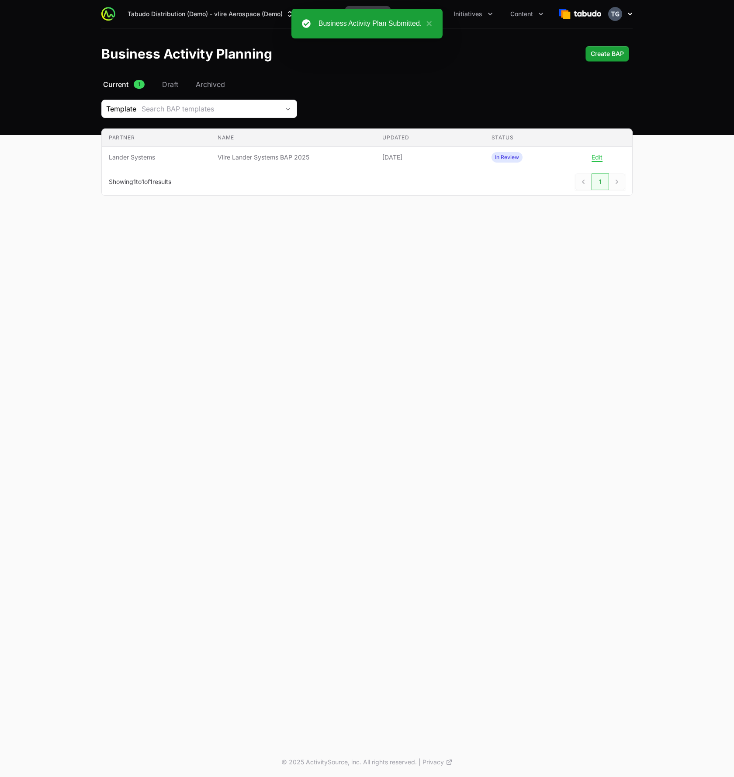
click at [614, 11] on img "button" at bounding box center [615, 14] width 14 height 14
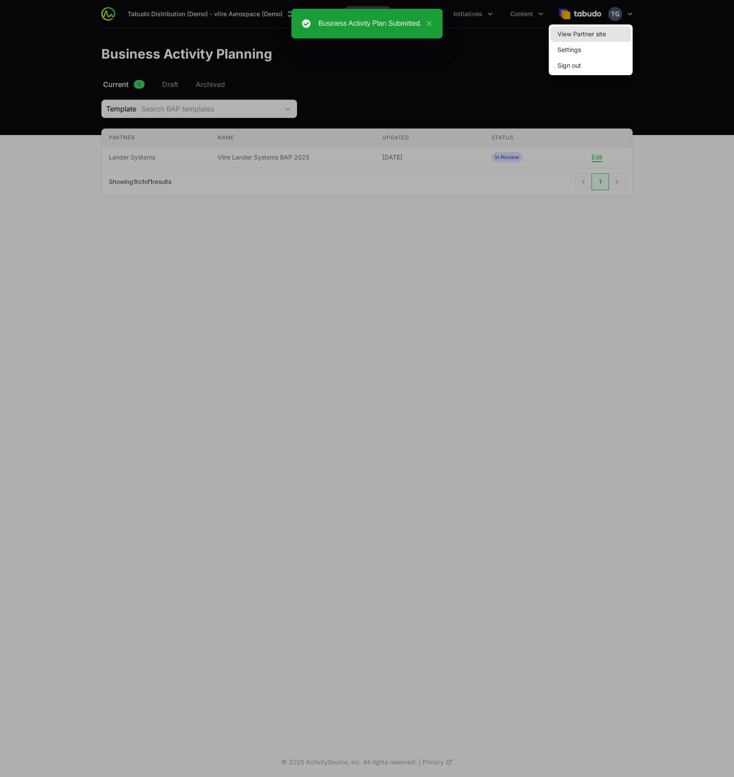
click at [606, 35] on link "View Partner site" at bounding box center [591, 34] width 80 height 16
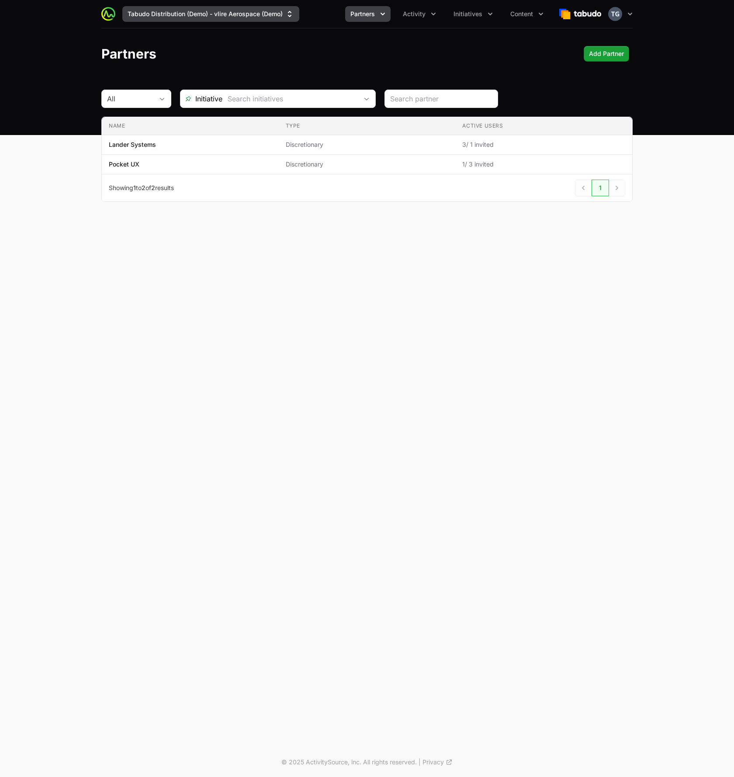
click at [208, 6] on button "Tabudo Distribution (Demo) - vlire Aerospace (Demo)" at bounding box center [210, 14] width 177 height 16
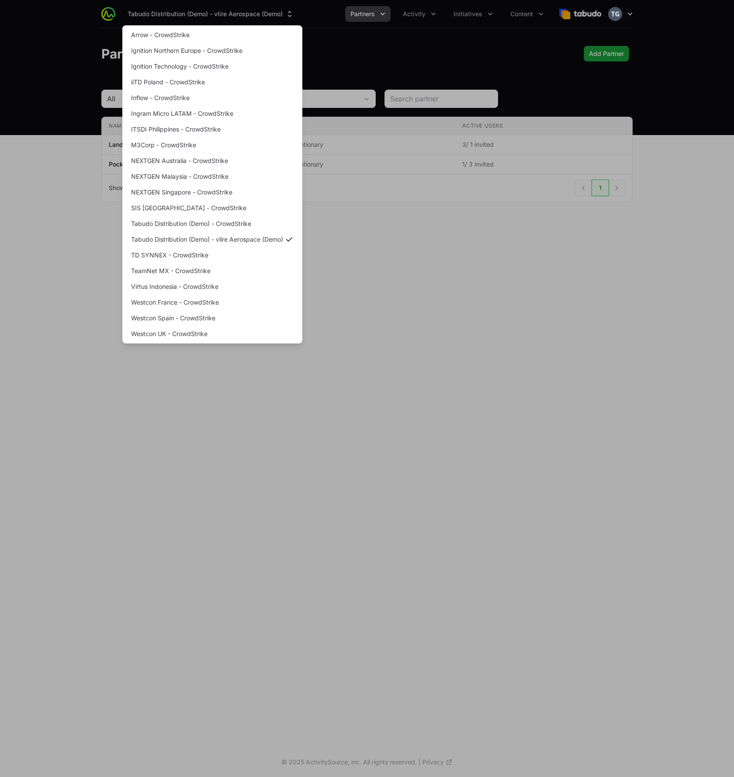
click at [209, 9] on div "Supplier switch menu" at bounding box center [367, 388] width 734 height 777
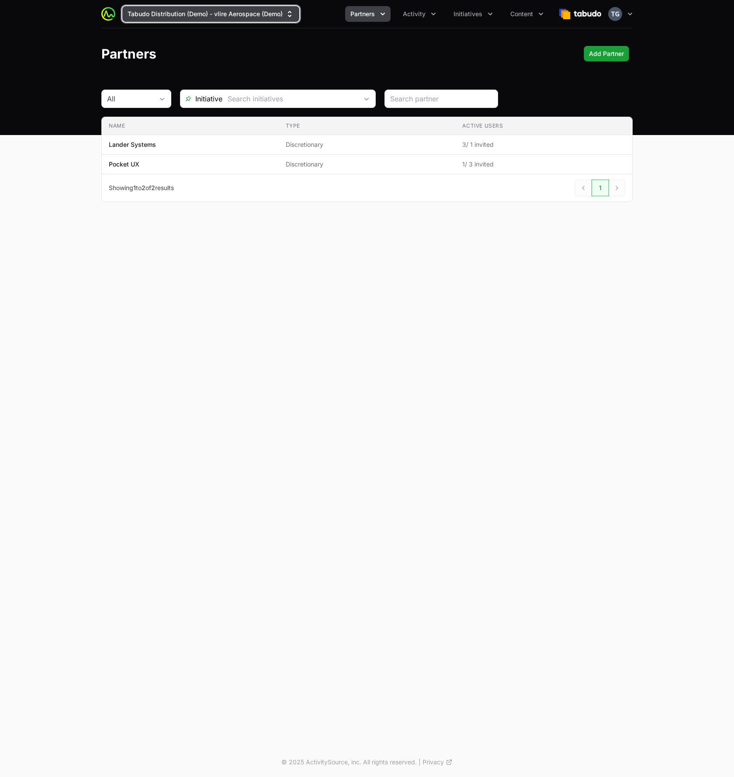
click at [295, 15] on button "Tabudo Distribution (Demo) - vlire Aerospace (Demo)" at bounding box center [210, 14] width 177 height 16
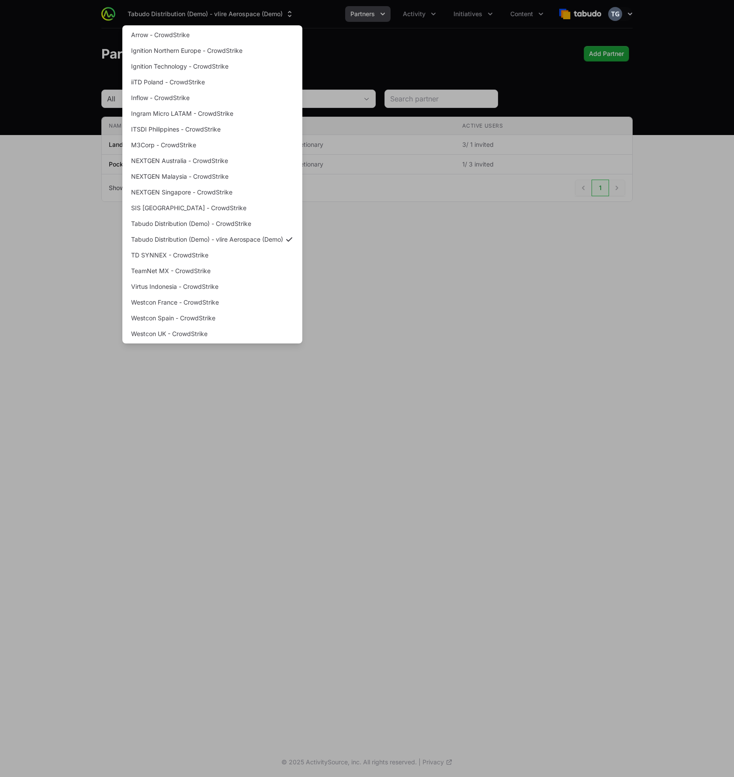
click at [295, 14] on div "Supplier switch menu" at bounding box center [367, 388] width 734 height 777
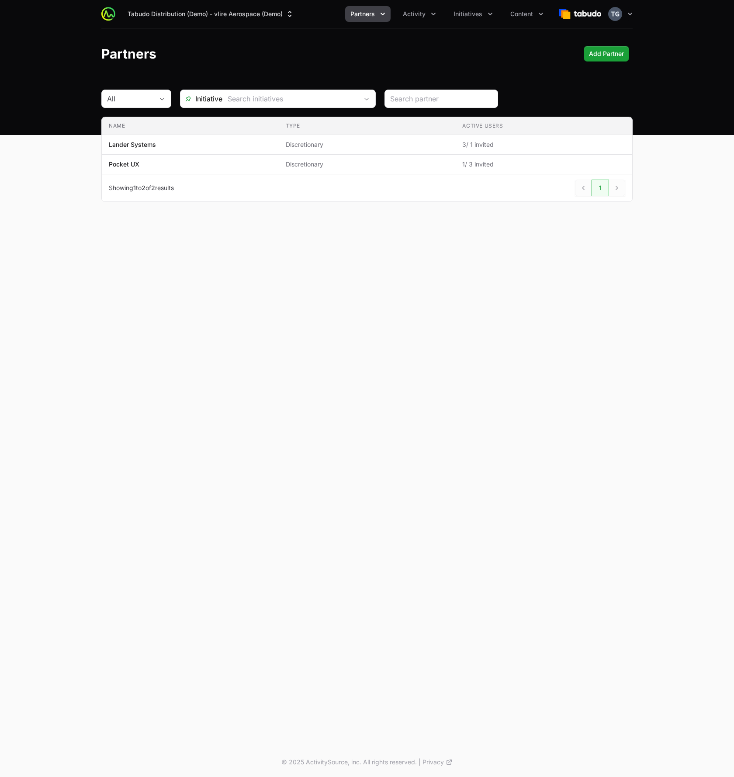
click at [319, 42] on header "Partners Add Partner Add Partner" at bounding box center [367, 53] width 734 height 51
click at [218, 151] on td "Name Lander Systems" at bounding box center [190, 145] width 177 height 20
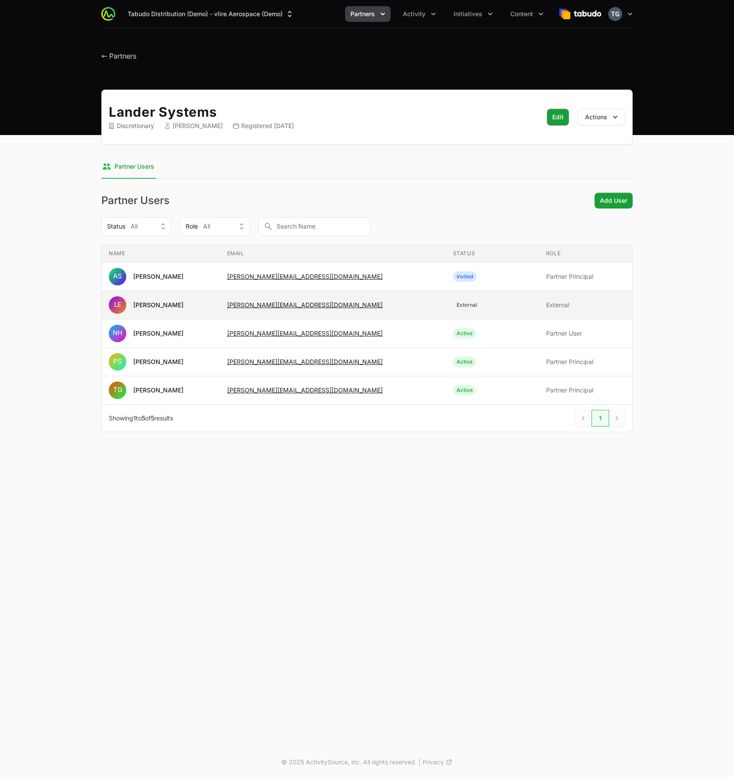
drag, startPoint x: 239, startPoint y: 311, endPoint x: 377, endPoint y: 305, distance: 138.3
click at [377, 305] on tr "Name LE Lauren Epsom Email timothy+admindemo@landersystems.com Status External …" at bounding box center [367, 305] width 531 height 28
copy tr "Email timothy+admindemo@landersystems.com"
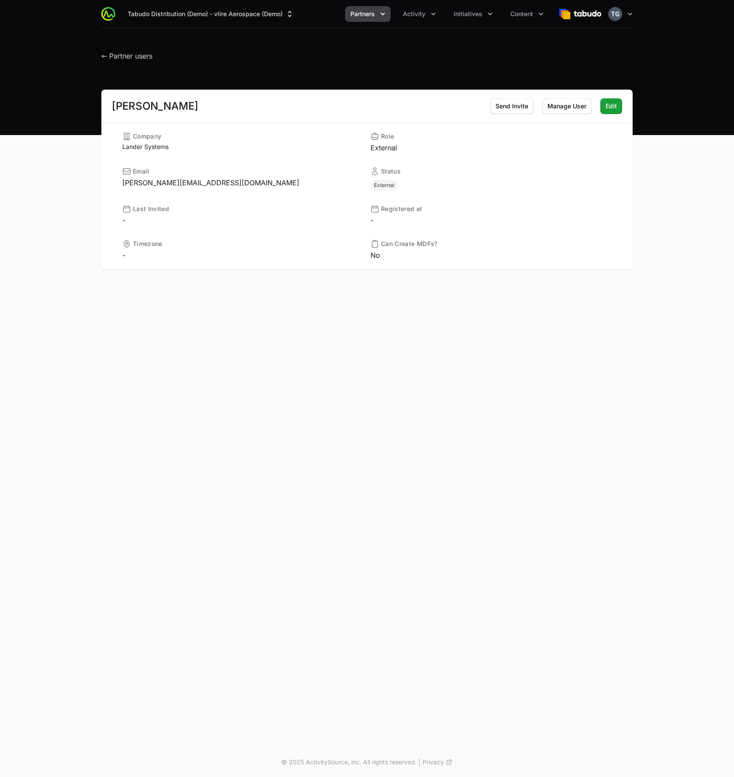
click at [168, 183] on dd "timothy+admindemo@landersystems.com" at bounding box center [242, 182] width 241 height 10
copy dl "timothy+admindemo@landersystems.com"
click at [630, 12] on icon "button" at bounding box center [630, 14] width 9 height 9
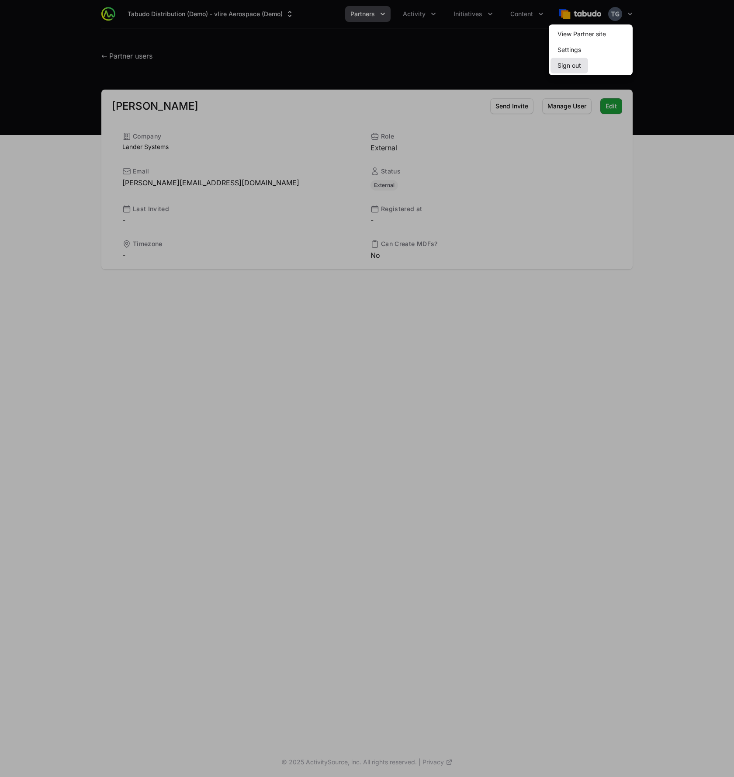
click at [573, 65] on button "Sign out" at bounding box center [570, 66] width 38 height 16
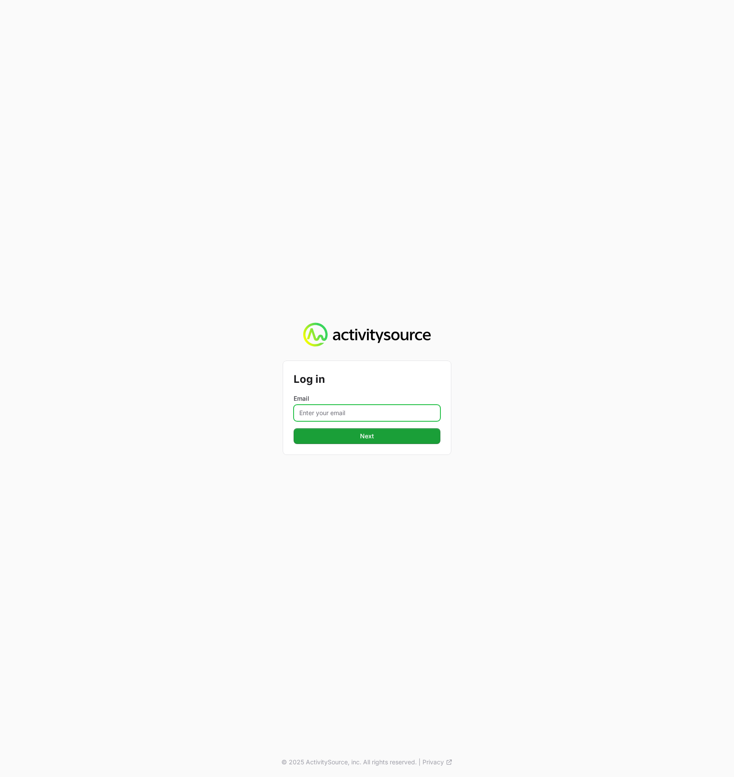
click at [334, 412] on input "Email" at bounding box center [367, 413] width 147 height 17
paste input "timothy+admindemo@landersystems.com"
type input "timothy+admindemo@landersystems.com"
click at [294, 428] on button "Next Next" at bounding box center [367, 436] width 147 height 16
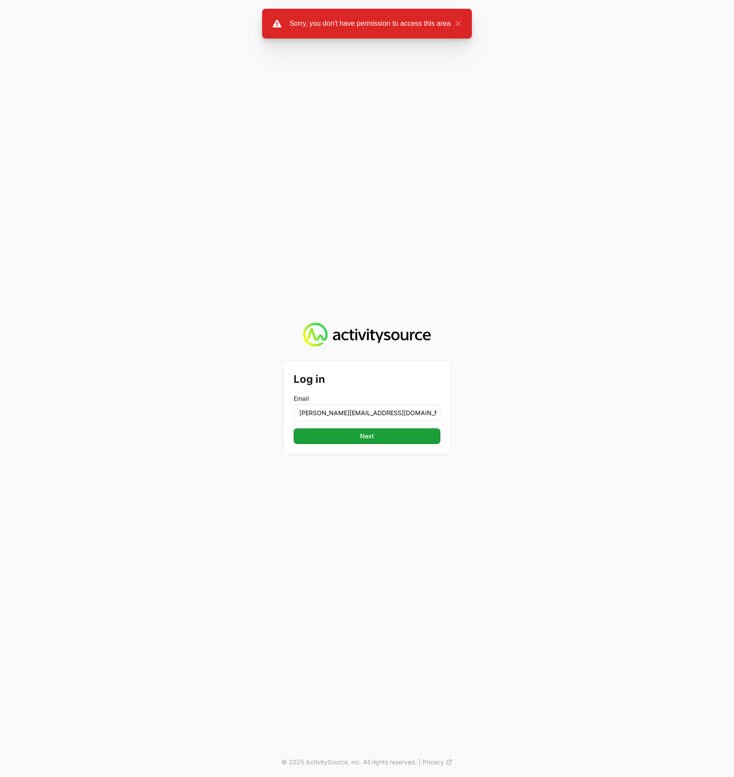
click at [219, 229] on div "Log in Email timothy+admindemo@landersystems.com Next Next © 2025 ActivitySourc…" at bounding box center [367, 388] width 734 height 777
click at [696, 214] on div "Log in Email timothy+admindemo@landersystems.com Next Next © 2025 ActivitySourc…" at bounding box center [367, 388] width 734 height 777
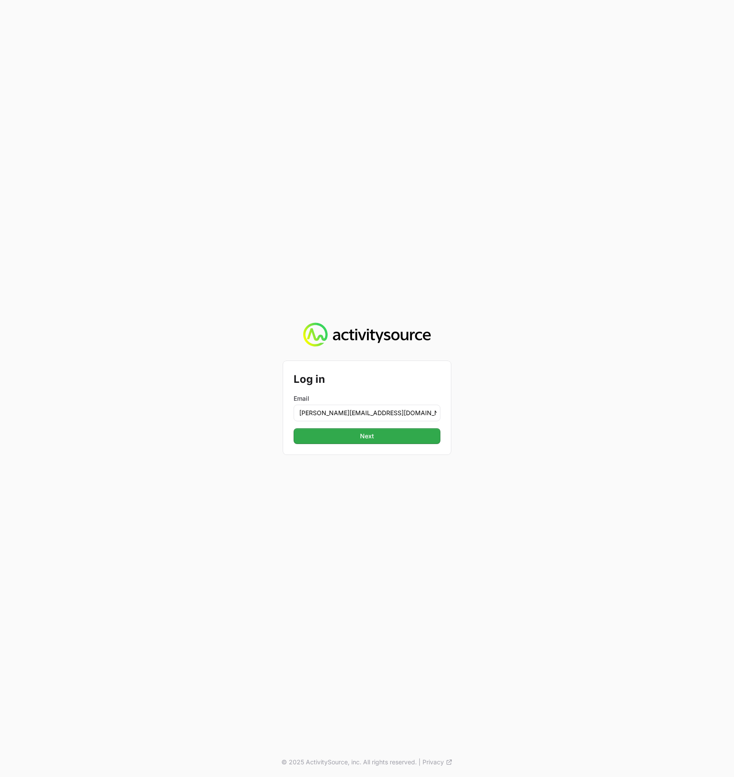
click at [399, 445] on div "Log in Email timothy+admindemo@landersystems.com Next Next" at bounding box center [367, 408] width 168 height 94
click at [400, 441] on button "Next Next" at bounding box center [367, 436] width 147 height 16
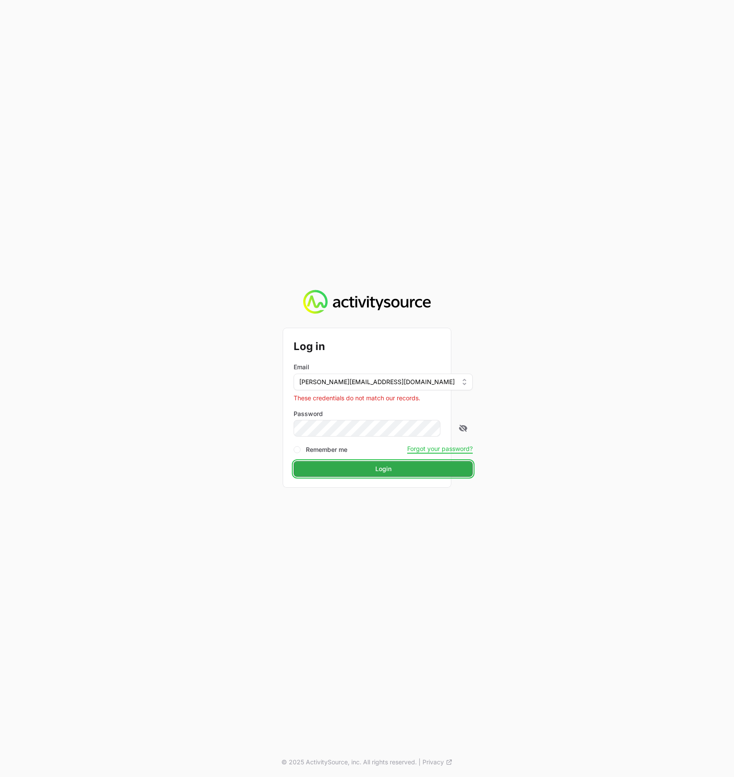
click at [355, 473] on span "Login" at bounding box center [383, 469] width 169 height 10
click at [375, 475] on button "Login Login" at bounding box center [383, 469] width 179 height 16
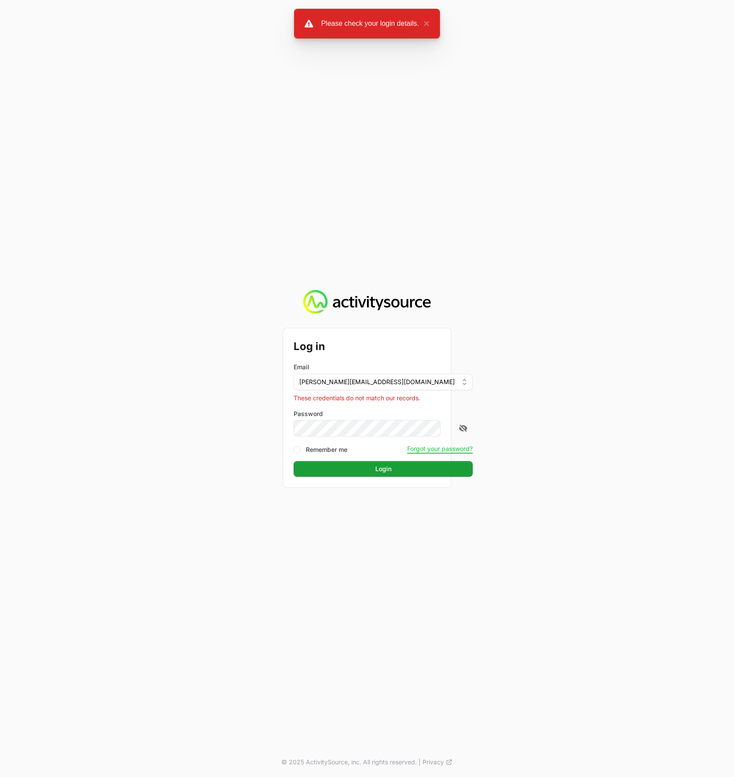
click at [455, 450] on div "Log in Email timothy+admindemo@landersystems.com These credentials do not match…" at bounding box center [367, 388] width 734 height 777
click at [488, 227] on div "Log in Email timothy+admindemo@landersystems.com These credentials do not match…" at bounding box center [367, 388] width 734 height 777
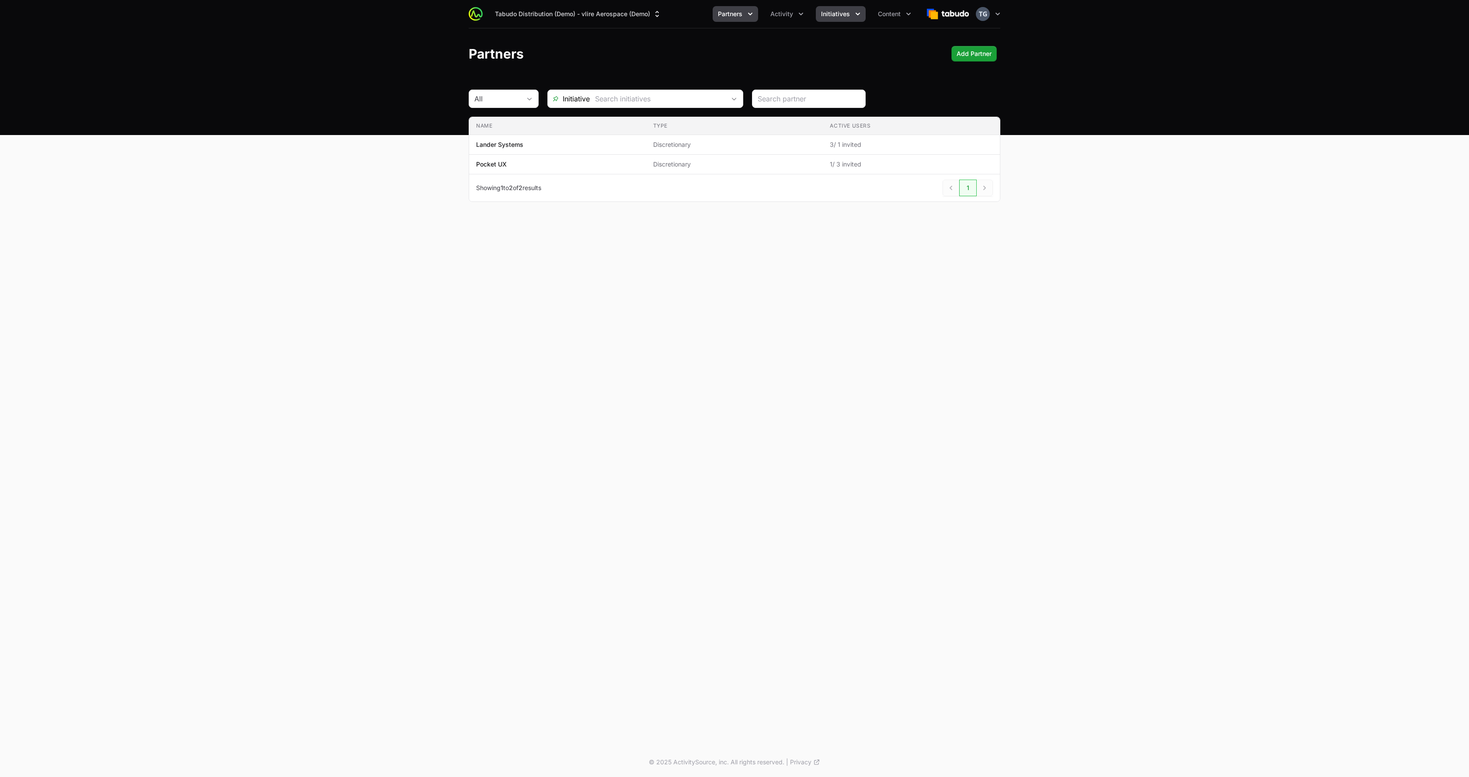
click at [845, 19] on button "Initiatives" at bounding box center [841, 14] width 50 height 16
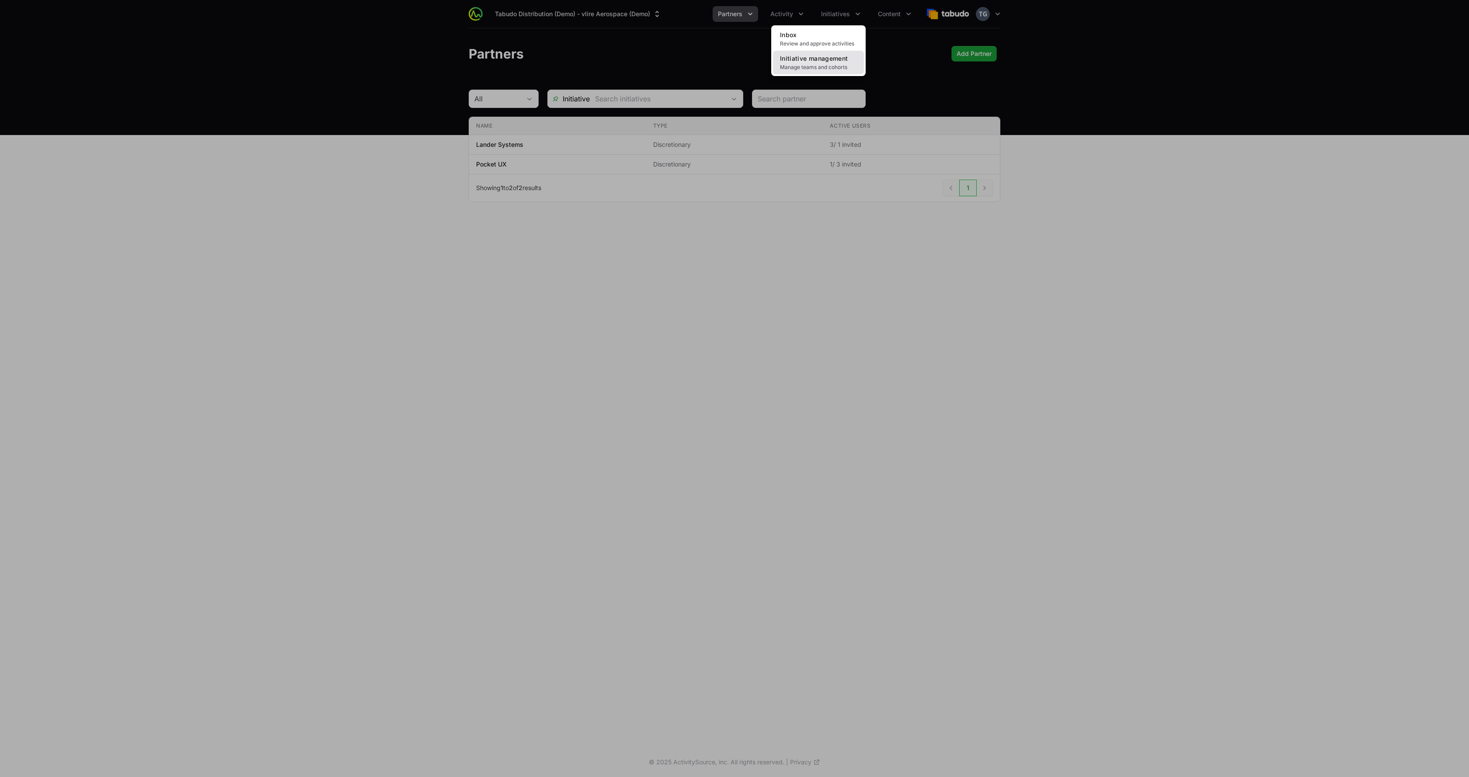
click at [819, 65] on span "Manage teams and cohorts" at bounding box center [818, 67] width 77 height 7
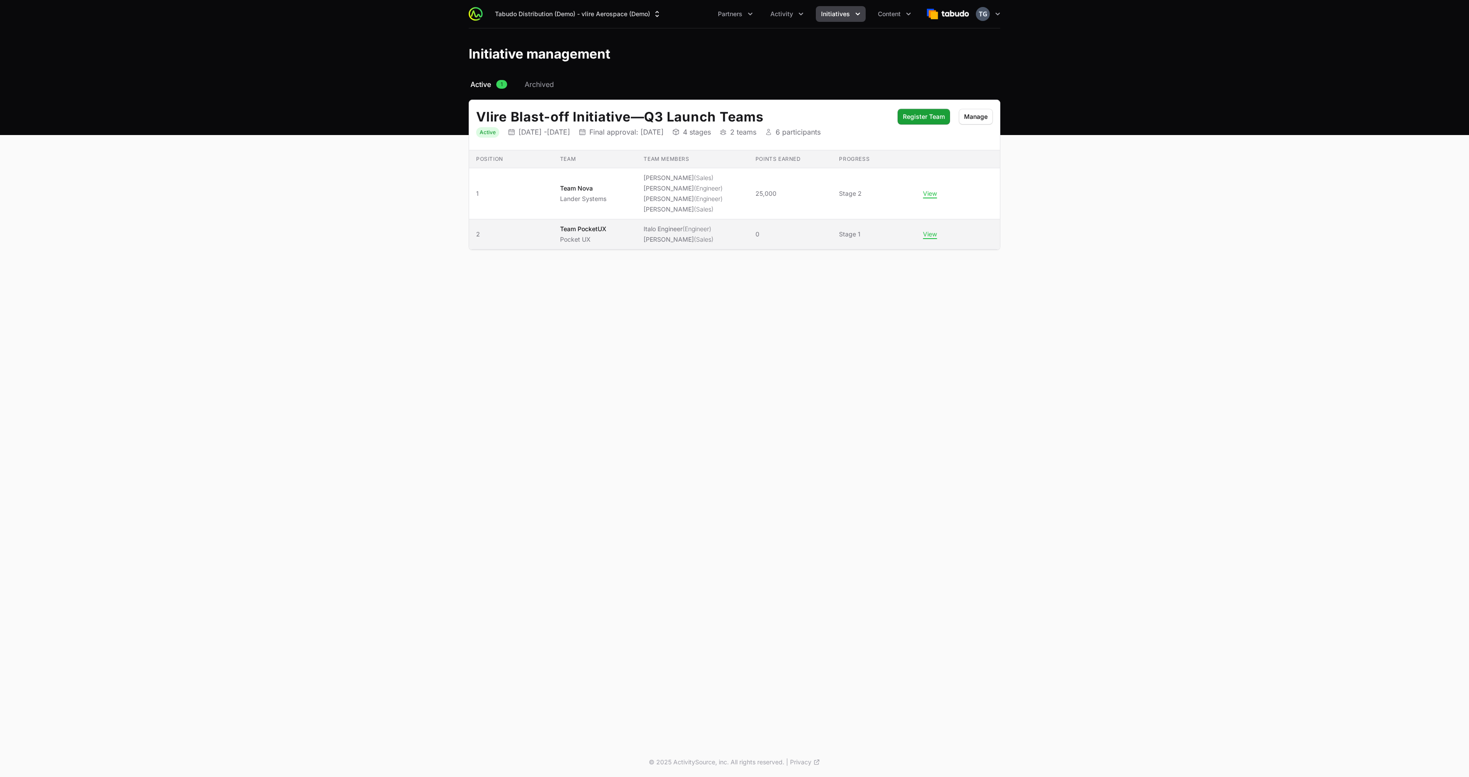
click at [619, 241] on span "Team PocketUX Pocket UX" at bounding box center [595, 234] width 70 height 19
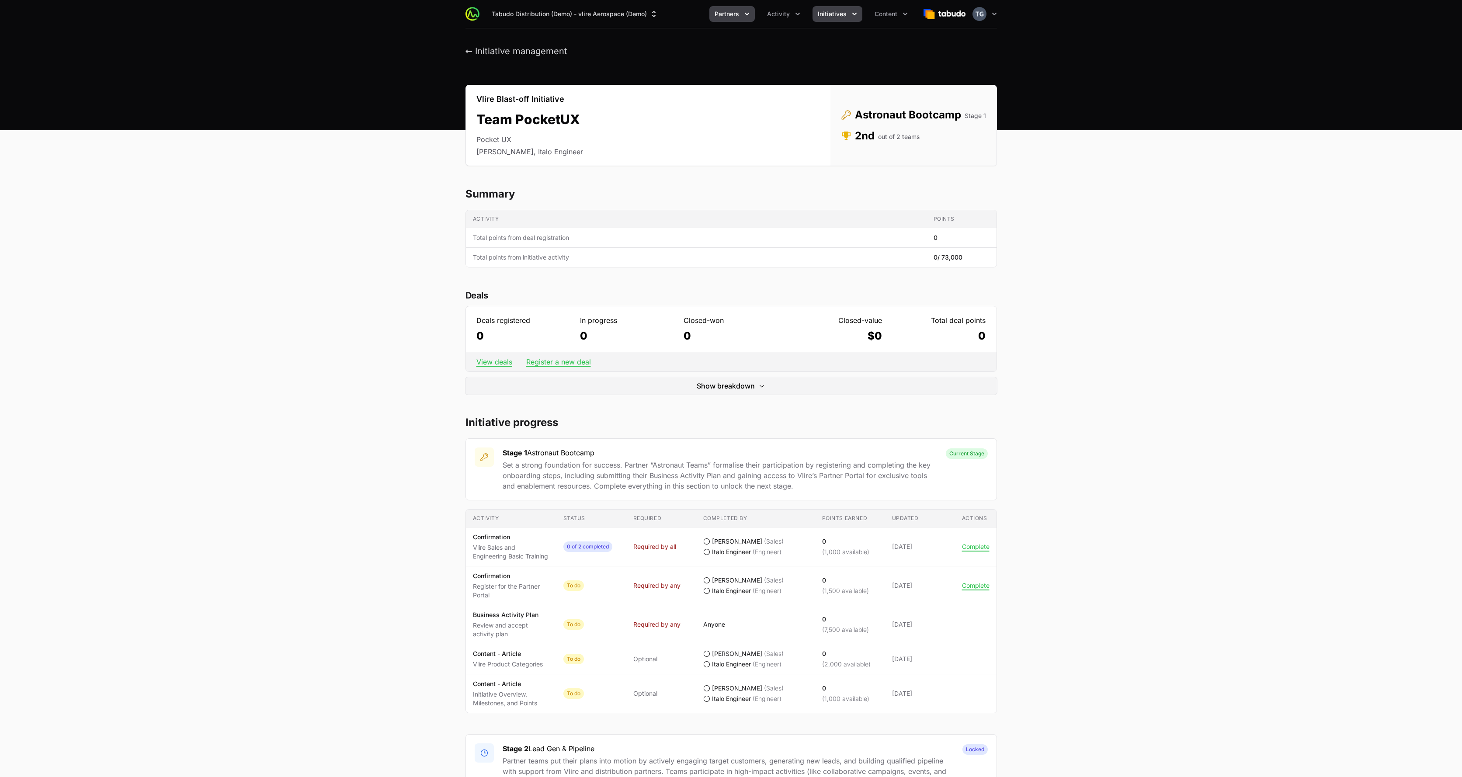
click at [727, 13] on span "Partners" at bounding box center [727, 14] width 24 height 9
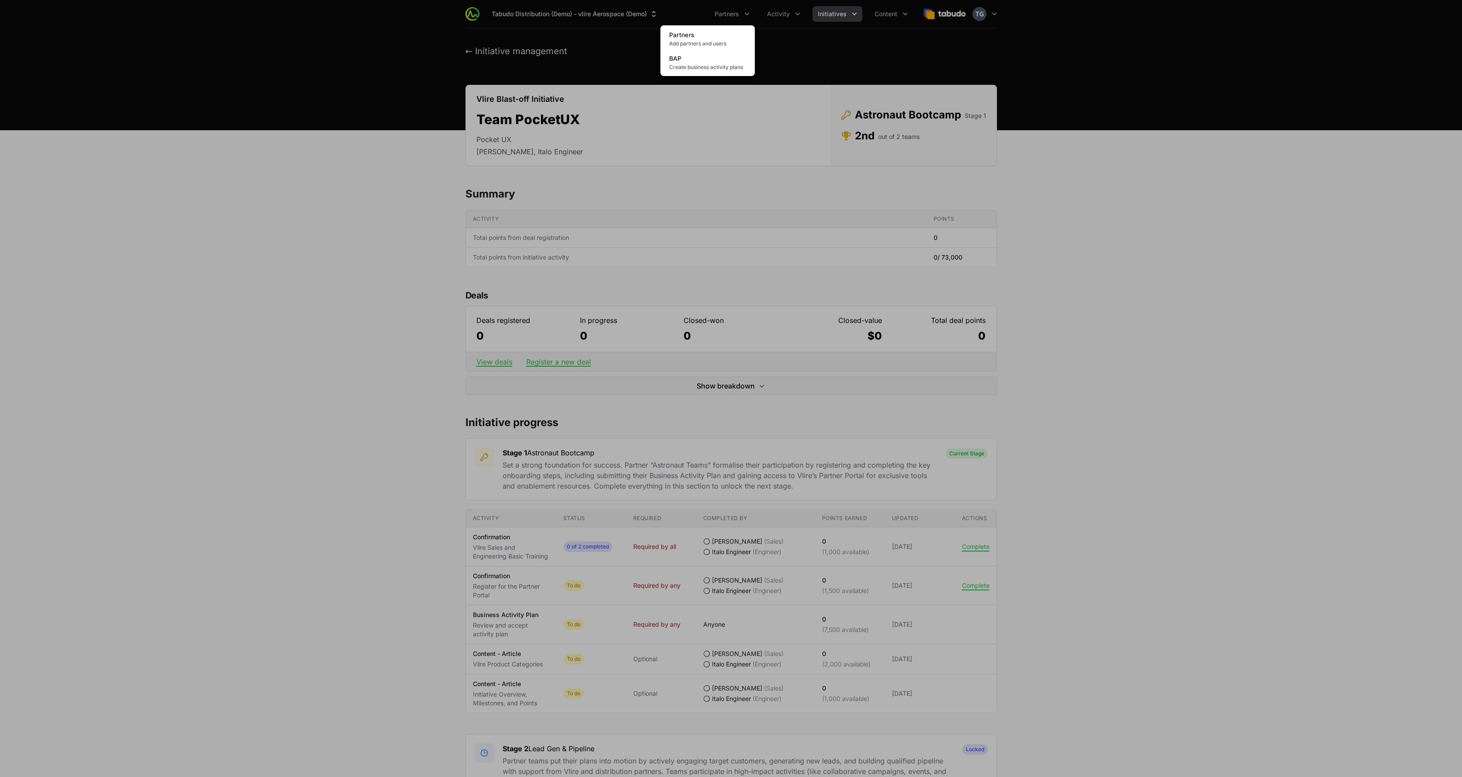
click at [385, 86] on div "Partners menu" at bounding box center [731, 388] width 1462 height 777
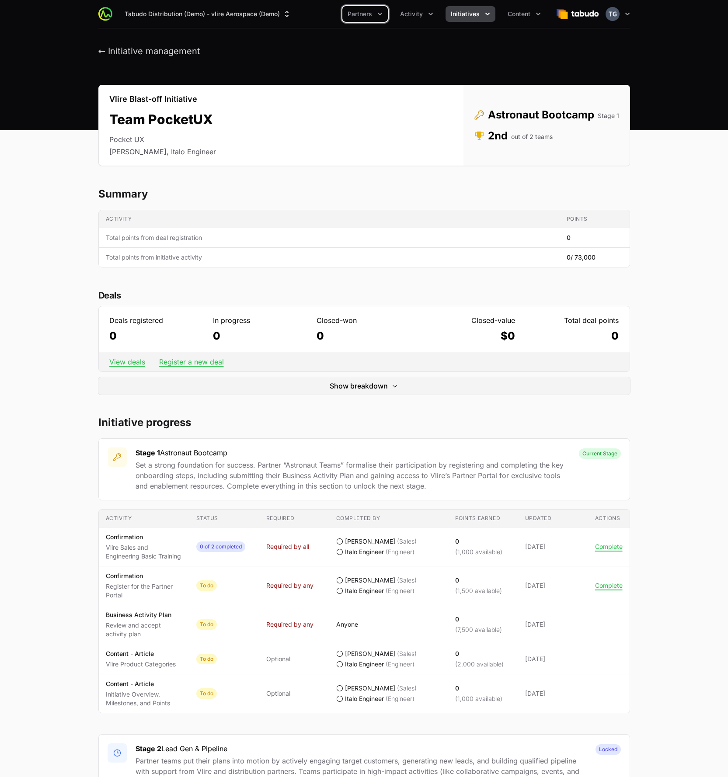
click at [459, 16] on span "Initiatives" at bounding box center [465, 14] width 29 height 9
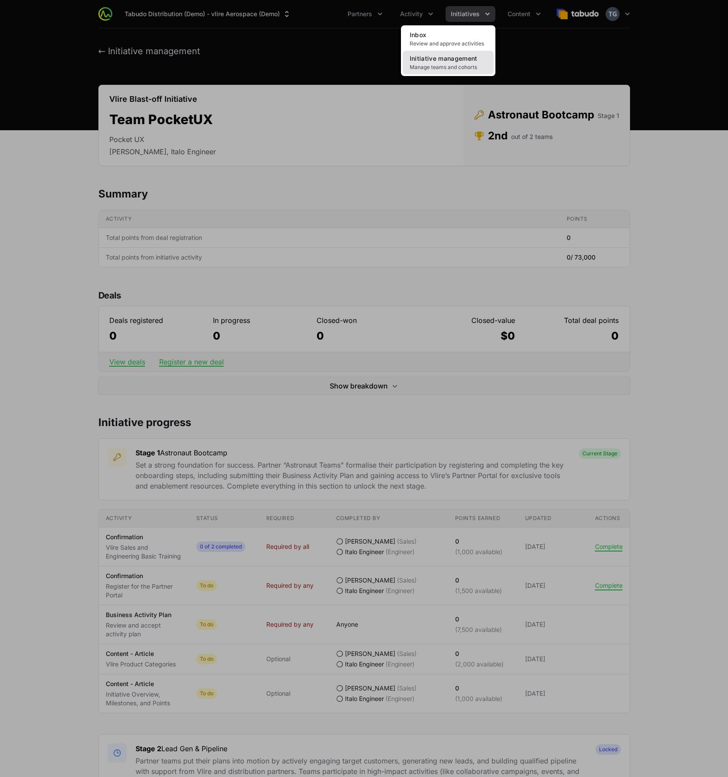
click at [434, 66] on span "Manage teams and cohorts" at bounding box center [448, 67] width 77 height 7
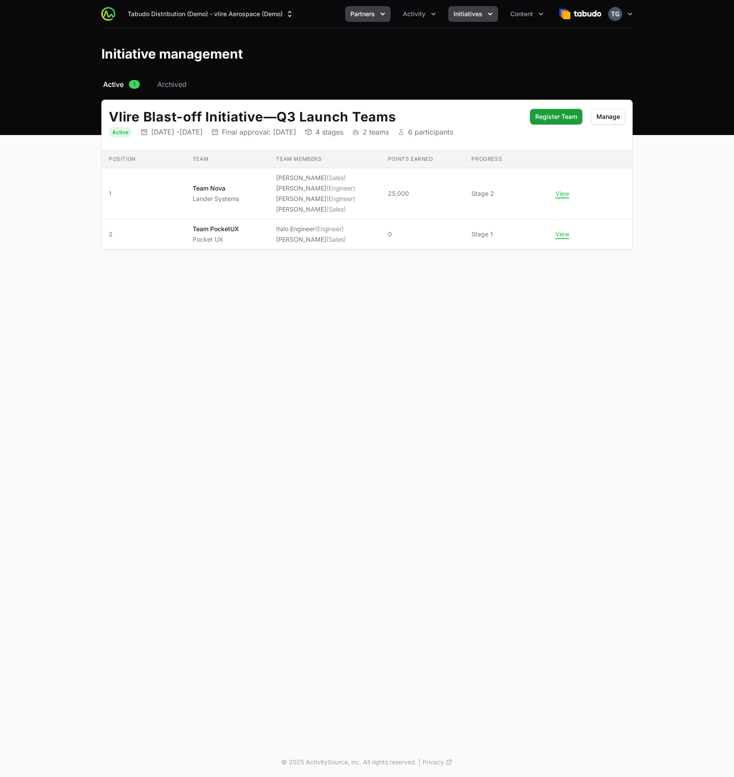
click at [365, 12] on span "Partners" at bounding box center [363, 14] width 24 height 9
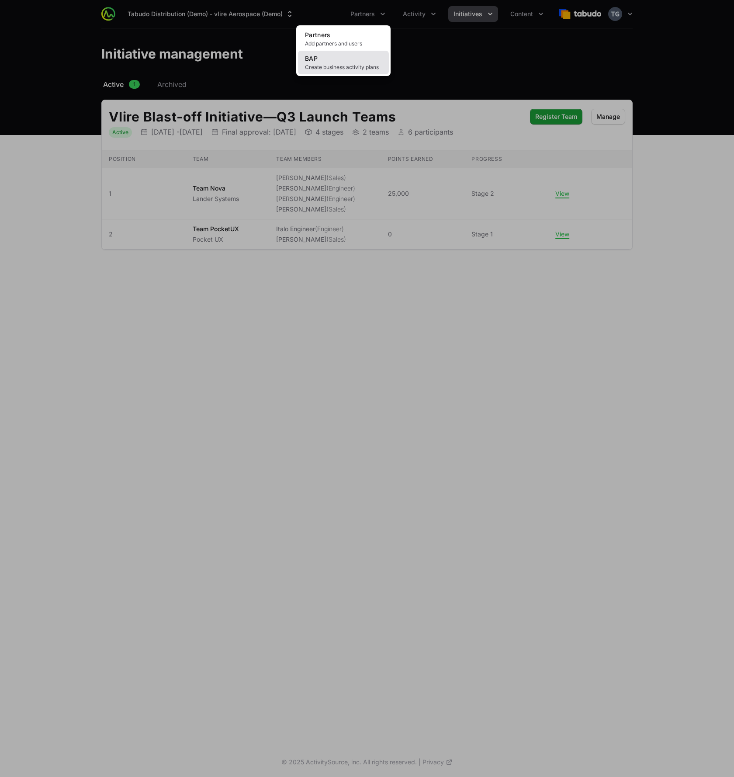
click at [344, 63] on link "BAP Create business activity plans" at bounding box center [343, 63] width 91 height 24
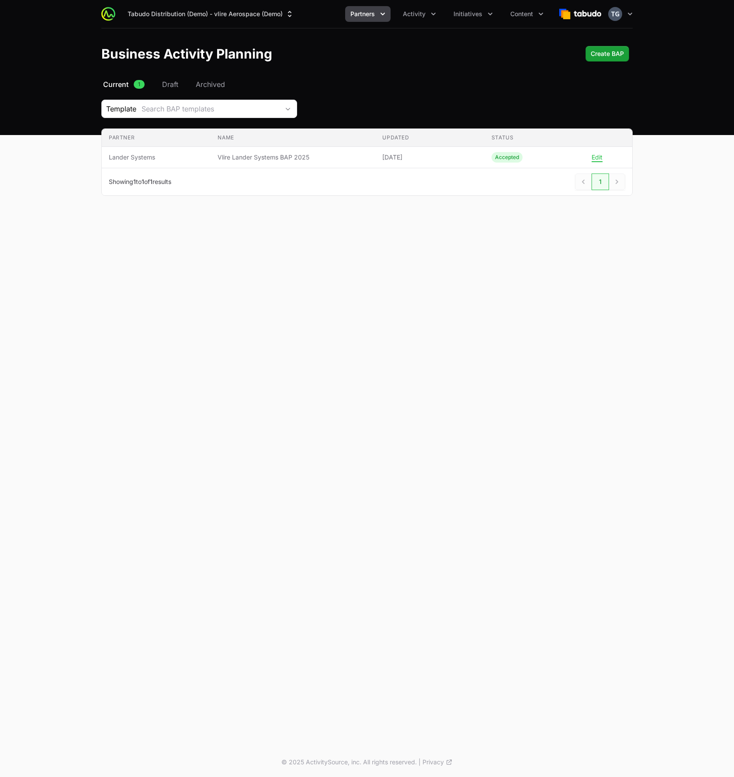
click at [361, 16] on span "Partners" at bounding box center [363, 14] width 24 height 9
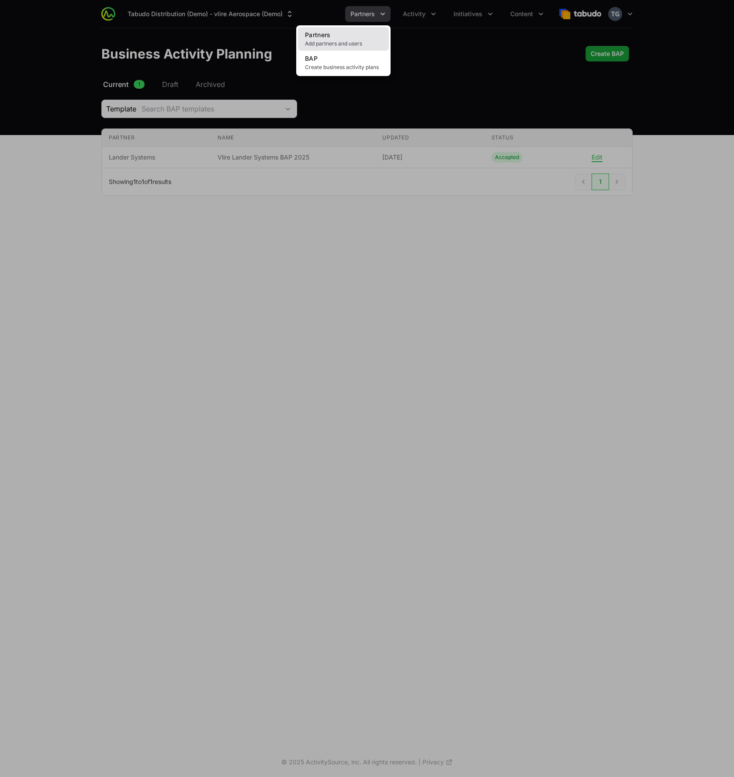
click at [348, 40] on span "Add partners and users" at bounding box center [343, 43] width 77 height 7
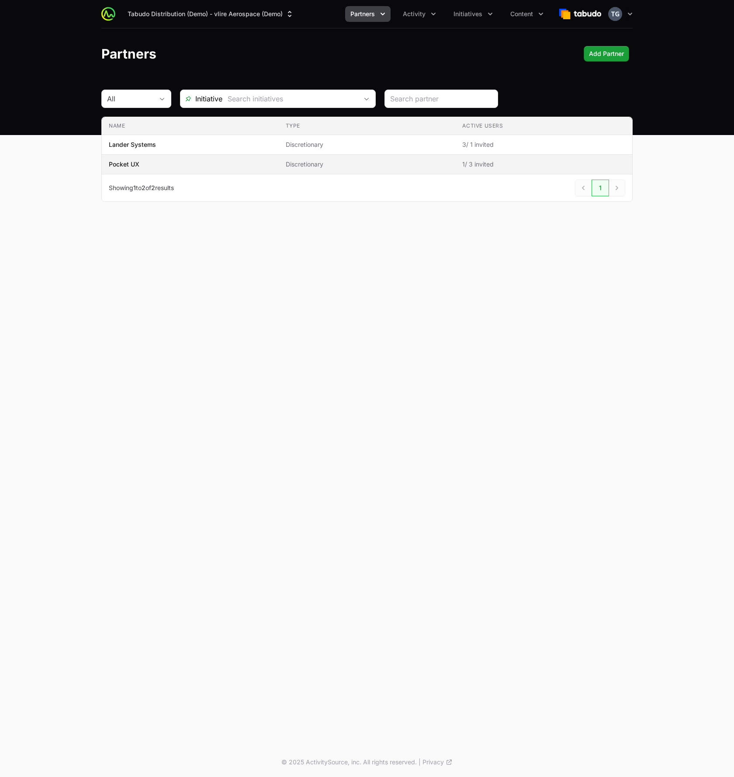
click at [170, 169] on td "Name Pocket UX" at bounding box center [190, 165] width 177 height 20
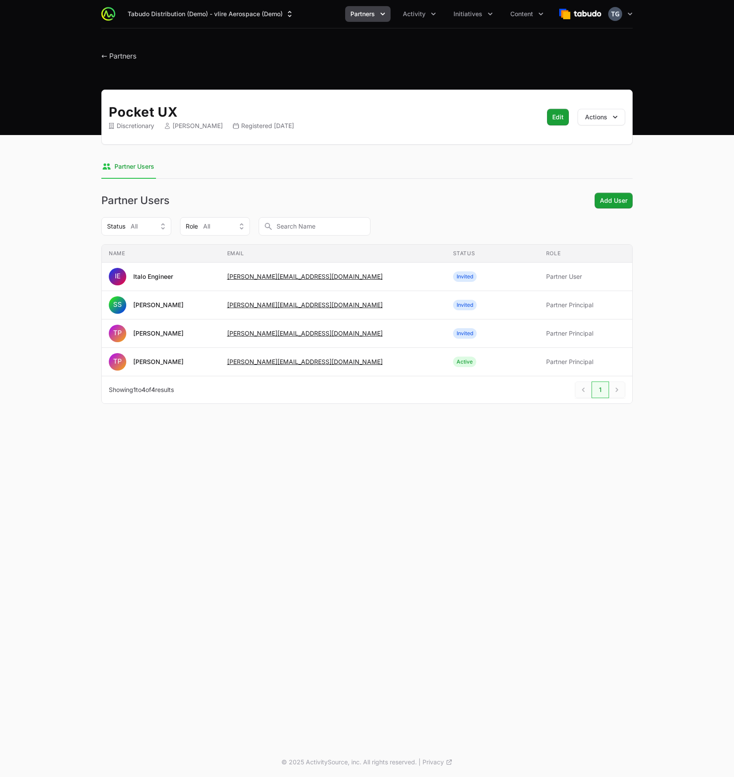
click at [517, 463] on div "Tabudo Distribution (Demo) - vlire Aerospace (Demo) Partners Activity Initiativ…" at bounding box center [367, 373] width 734 height 747
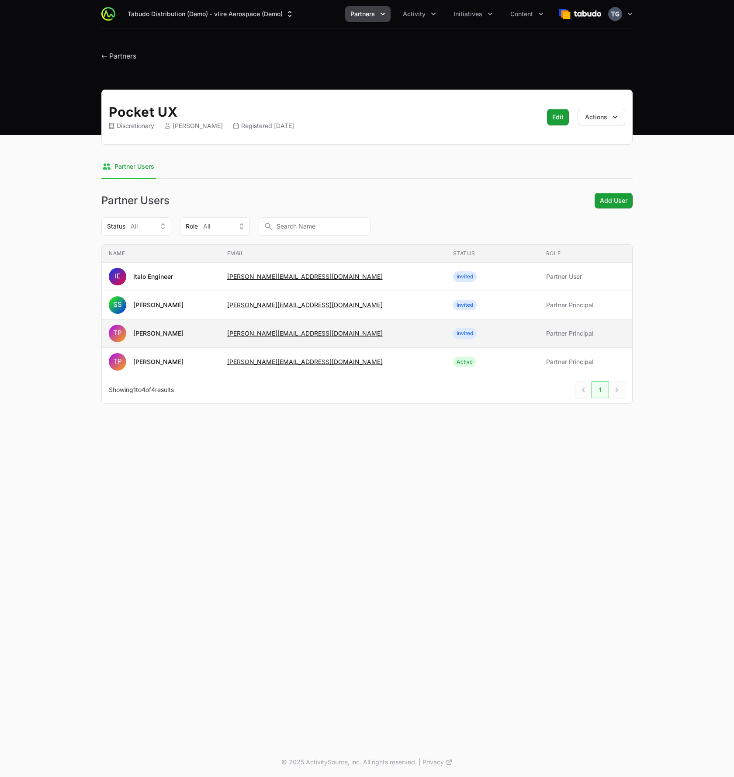
click at [361, 330] on span "[PERSON_NAME][EMAIL_ADDRESS][DOMAIN_NAME]" at bounding box center [333, 333] width 212 height 9
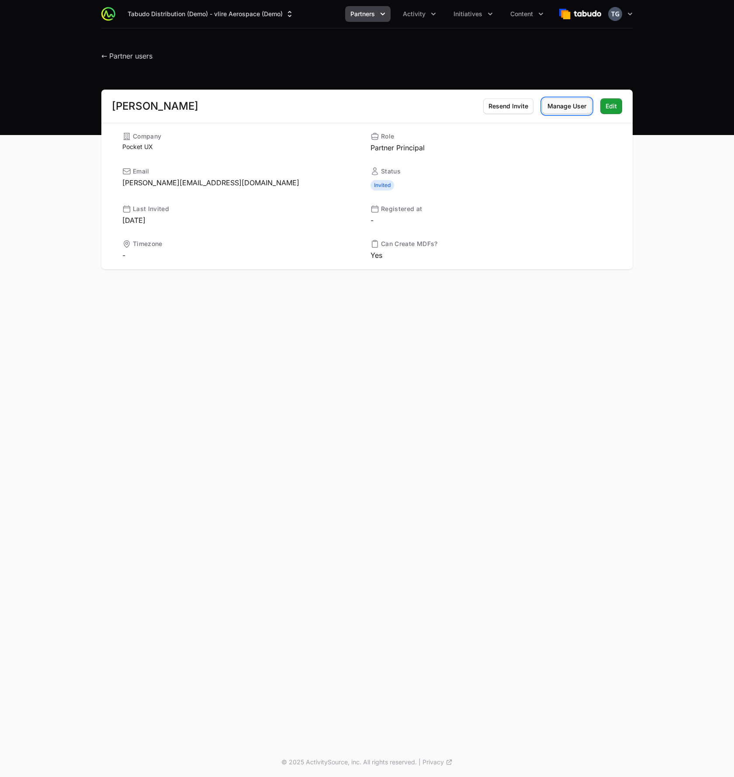
click at [558, 106] on span "Manage User" at bounding box center [567, 106] width 39 height 10
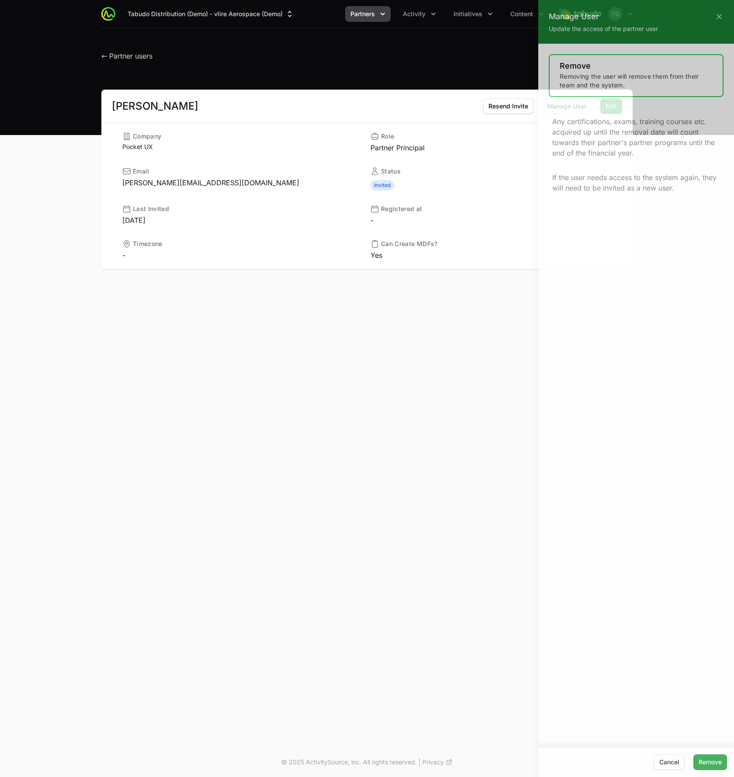
click at [501, 146] on div at bounding box center [367, 388] width 734 height 777
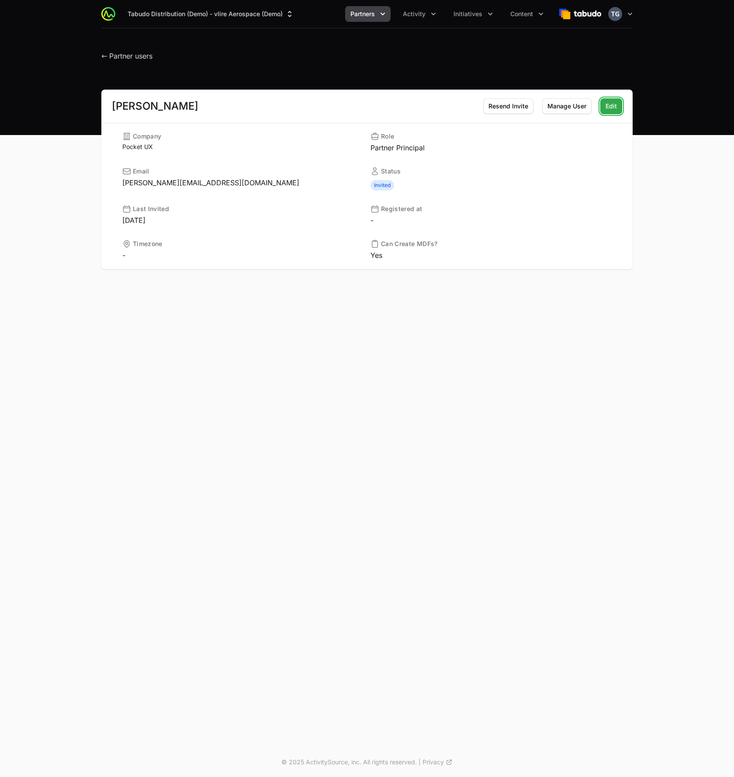
click at [615, 107] on span "Edit" at bounding box center [611, 106] width 11 height 10
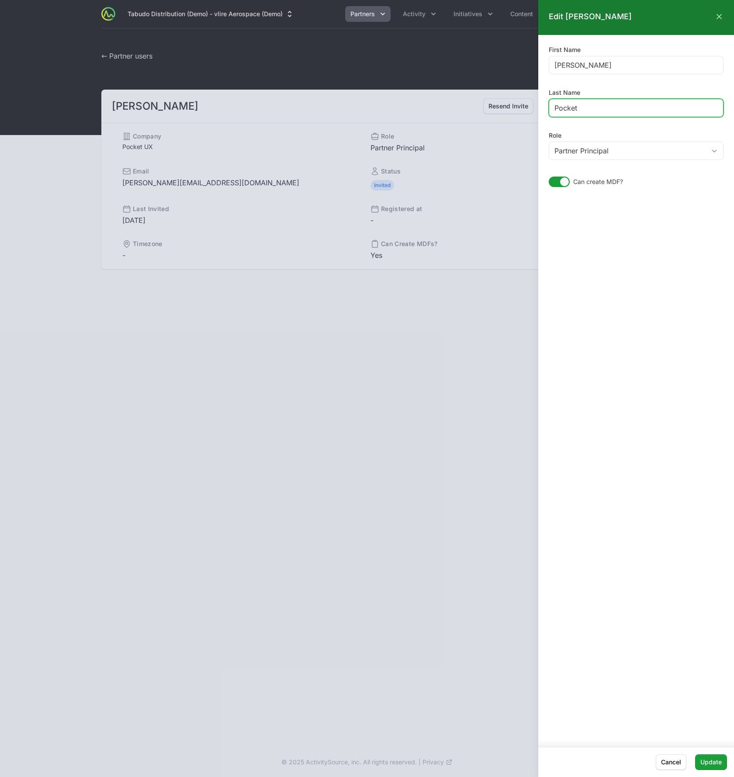
click at [584, 110] on input "Pocket" at bounding box center [636, 108] width 163 height 10
drag, startPoint x: 584, startPoint y: 108, endPoint x: 551, endPoint y: 108, distance: 33.2
click at [551, 108] on div "Pocket" at bounding box center [636, 108] width 175 height 18
type input "Tekcop"
click at [619, 271] on div "First Name [PERSON_NAME] Last Name [PERSON_NAME] Role Partner Principal Can cre…" at bounding box center [637, 387] width 196 height 705
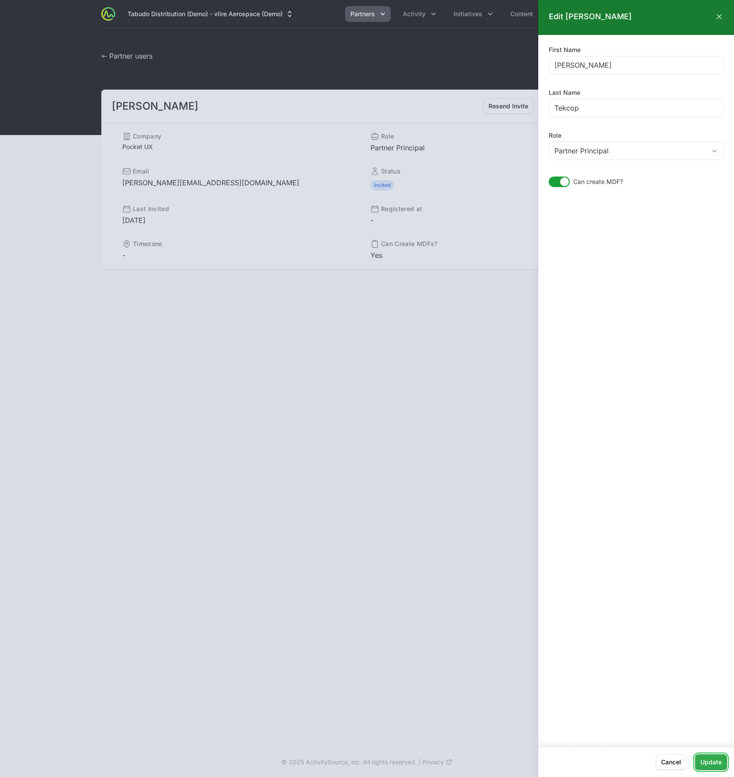
click at [706, 760] on span "Update" at bounding box center [711, 762] width 21 height 10
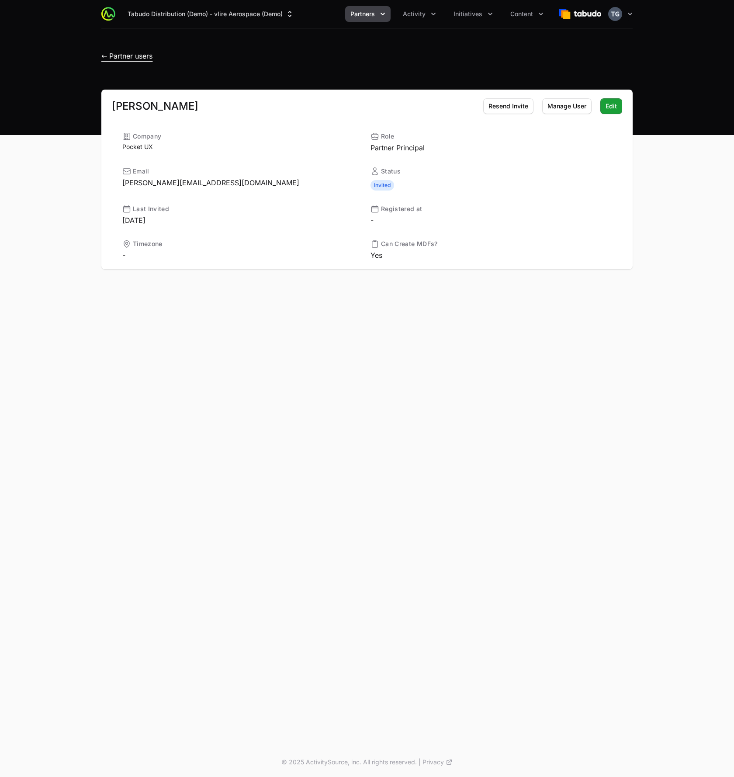
click at [133, 60] on span "← Partner users" at bounding box center [126, 56] width 51 height 9
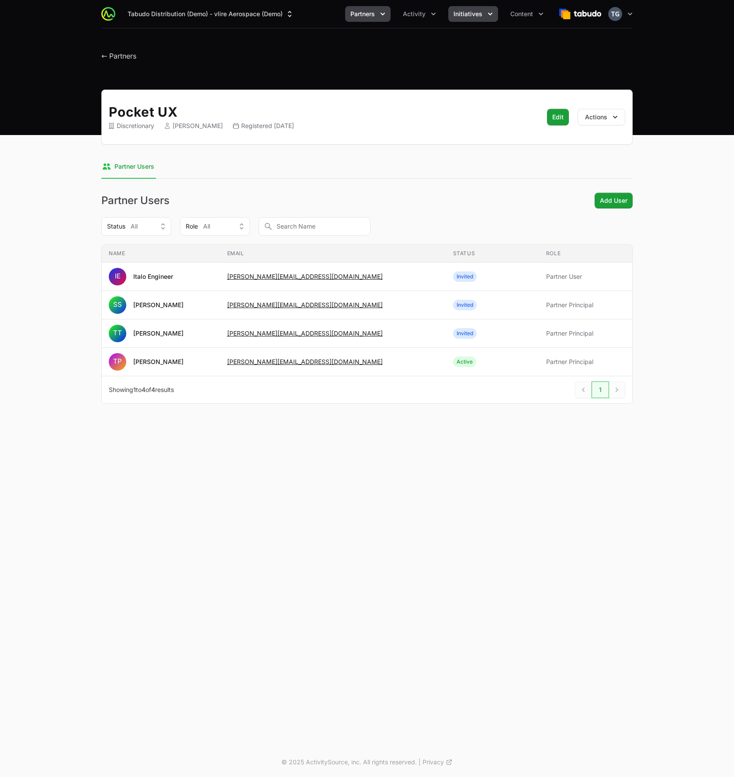
click at [470, 8] on button "Initiatives" at bounding box center [473, 14] width 50 height 16
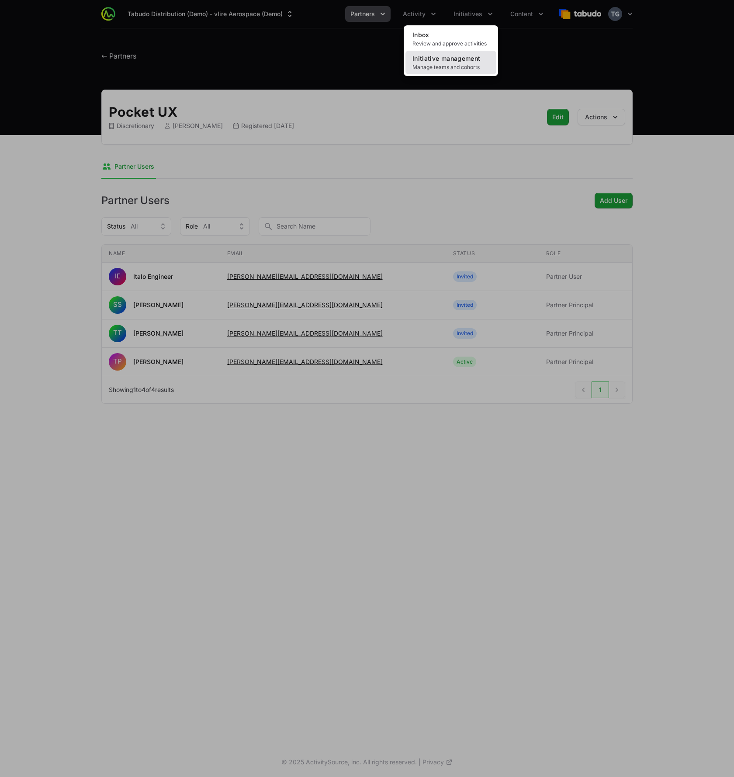
click at [458, 61] on span "Initiative management" at bounding box center [447, 58] width 68 height 7
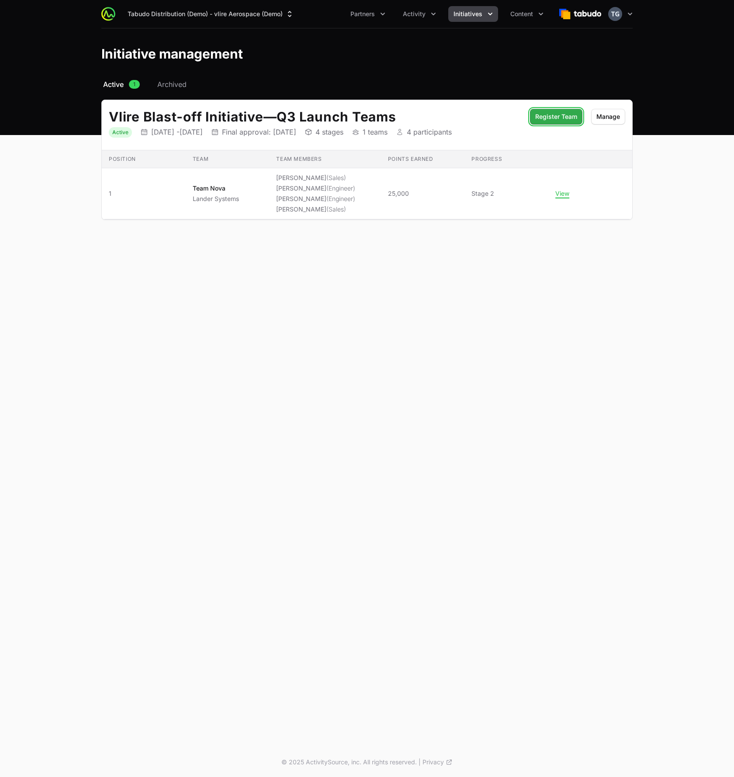
click at [551, 117] on span "Register Team" at bounding box center [556, 116] width 42 height 10
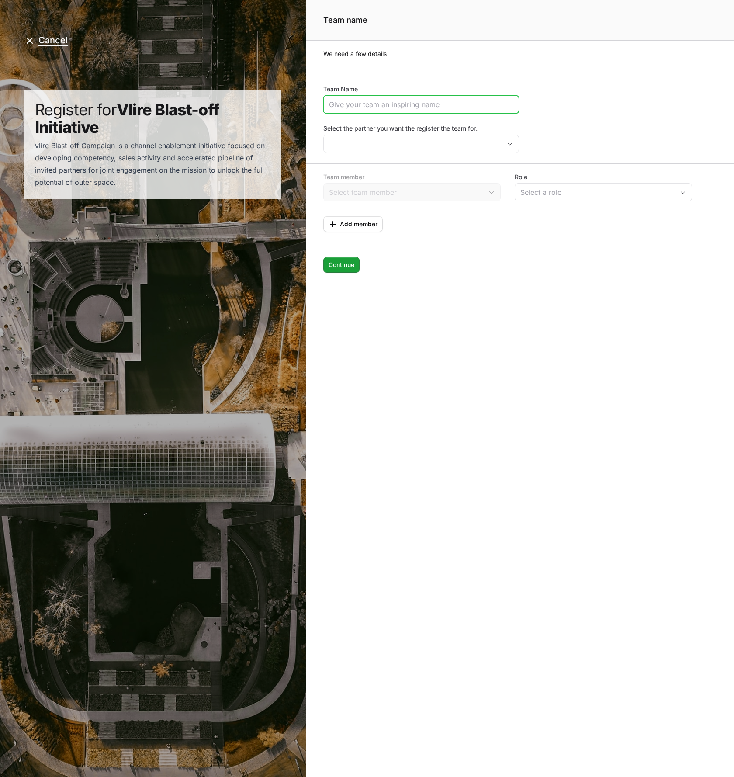
click at [435, 106] on input "Team Name" at bounding box center [421, 104] width 184 height 10
type input "^"
paste input "Pocket Rocket"
type input "Team Pocket Rockets"
click at [596, 37] on div "Team Pocket Rockets" at bounding box center [520, 20] width 428 height 40
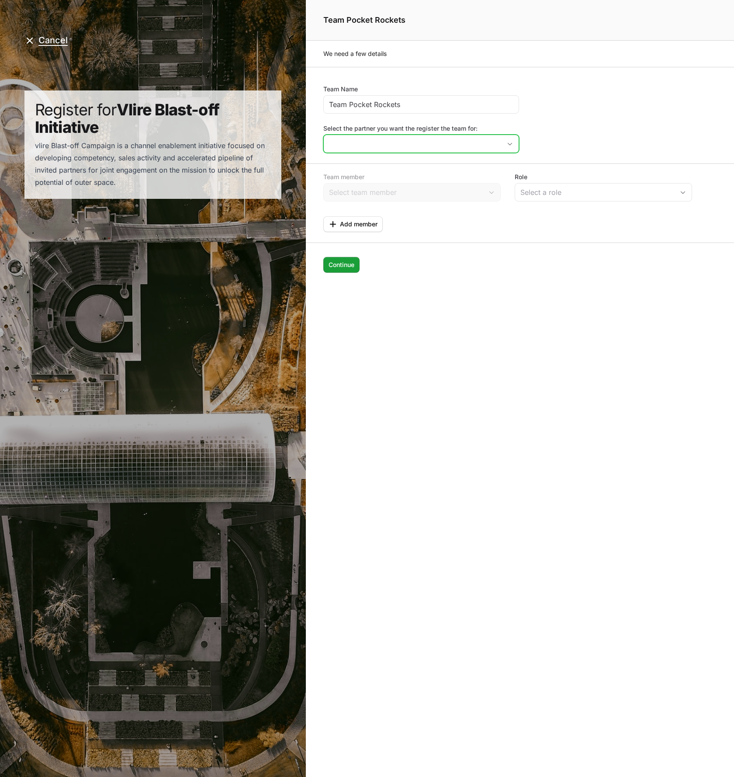
click at [351, 149] on input "Select the partner you want the register the team for:" at bounding box center [412, 143] width 177 height 17
click at [366, 168] on li "Lander Systems" at bounding box center [421, 163] width 194 height 17
type input "Lander Systems"
click at [378, 149] on input "Lander Systems" at bounding box center [412, 143] width 177 height 17
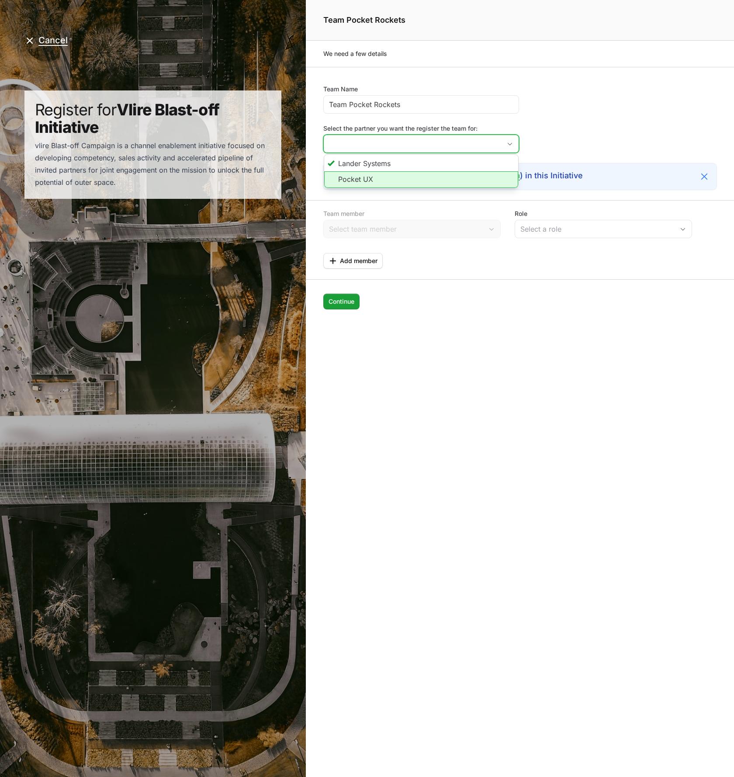
click at [370, 180] on li "Pocket UX" at bounding box center [421, 179] width 194 height 17
type input "Pocket UX"
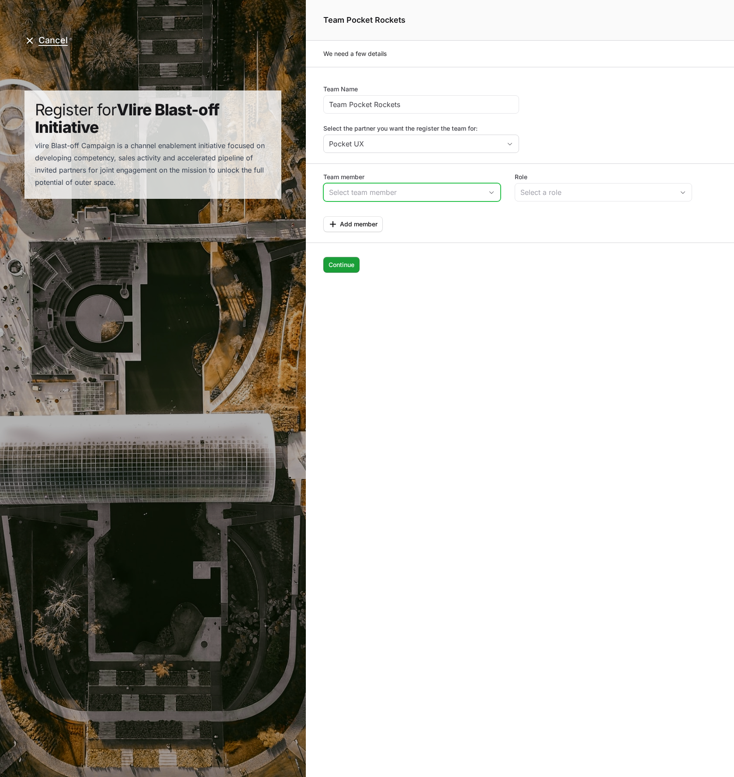
click at [434, 198] on input "Team member" at bounding box center [403, 192] width 159 height 17
click at [402, 263] on li "[PERSON_NAME]" at bounding box center [412, 259] width 176 height 17
type input "[PERSON_NAME]"
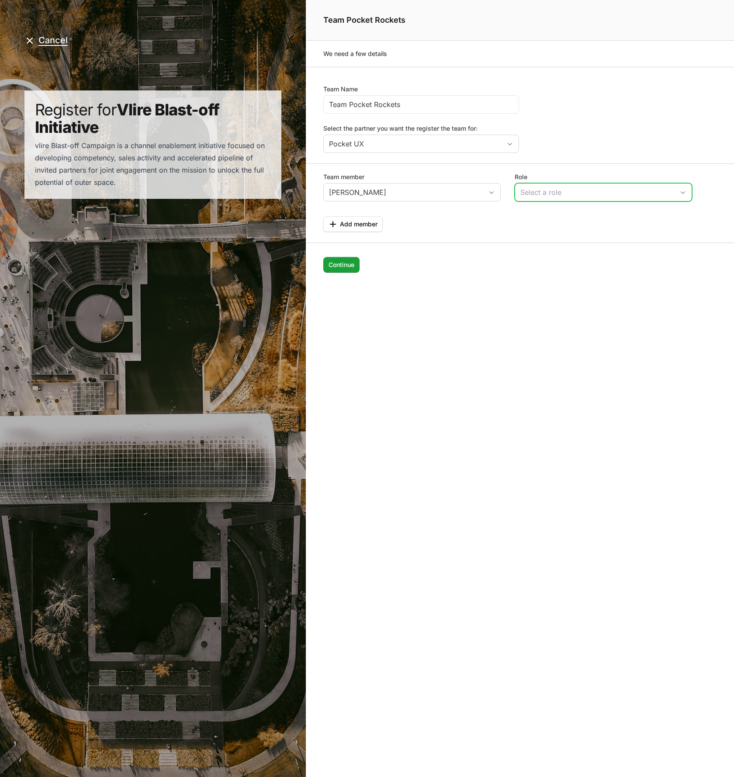
click at [591, 191] on div "Select a role" at bounding box center [598, 192] width 154 height 10
click at [578, 211] on li "Sales" at bounding box center [604, 211] width 176 height 17
click at [368, 222] on span "Add member" at bounding box center [359, 224] width 38 height 10
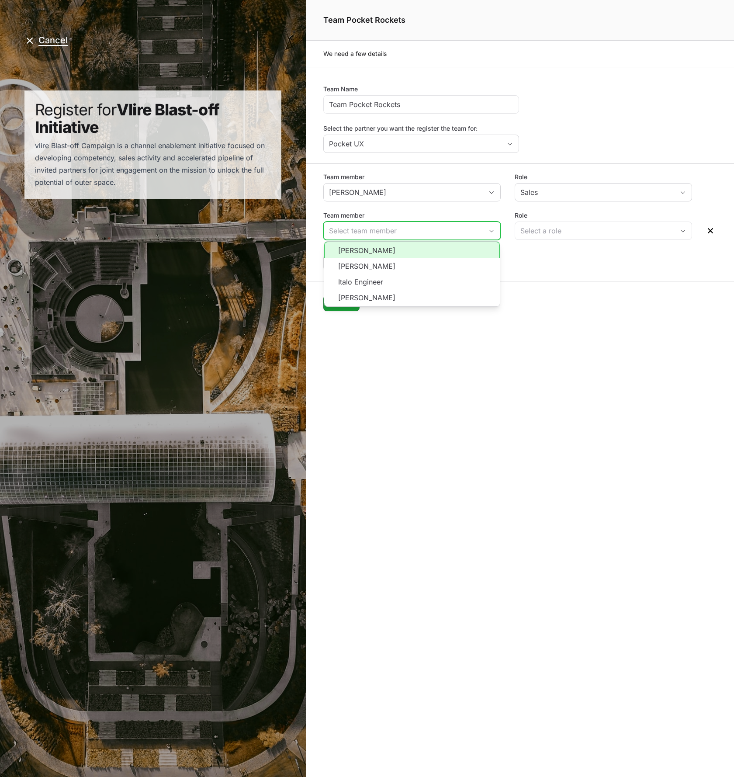
click at [403, 228] on input "Team member" at bounding box center [403, 230] width 159 height 17
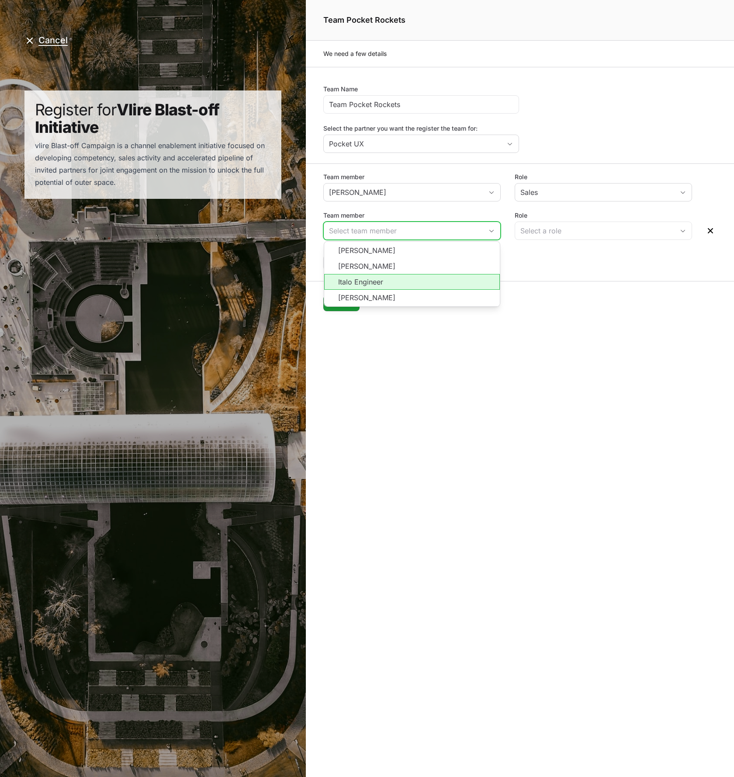
drag, startPoint x: 382, startPoint y: 286, endPoint x: 428, endPoint y: 271, distance: 48.4
click at [382, 286] on li "Italo Engineer" at bounding box center [412, 282] width 176 height 16
type input "Italo Engineer"
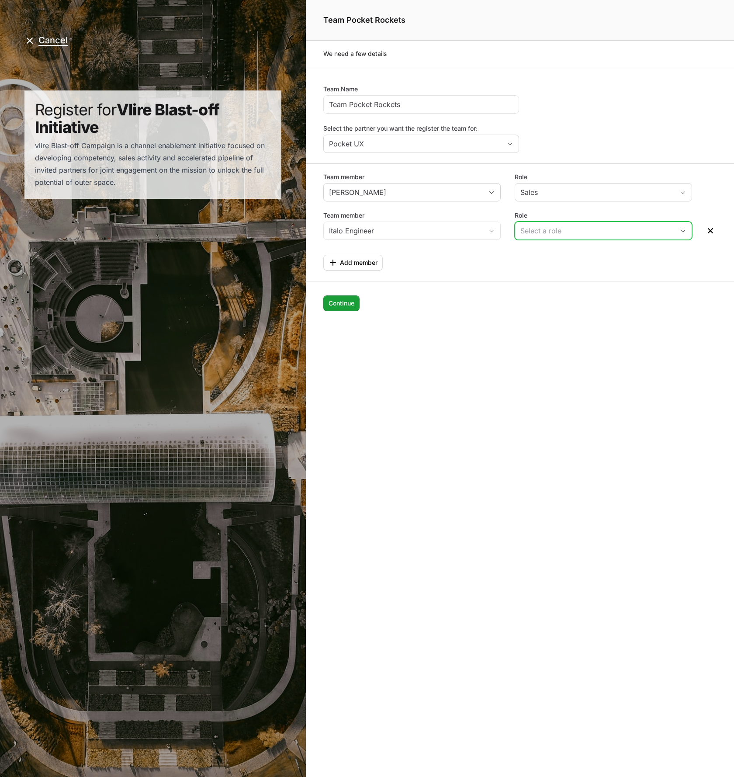
click at [564, 224] on button "Select a role" at bounding box center [603, 230] width 177 height 17
click at [551, 268] on li "Engineer" at bounding box center [604, 266] width 176 height 17
click at [344, 308] on span "Continue" at bounding box center [342, 303] width 26 height 10
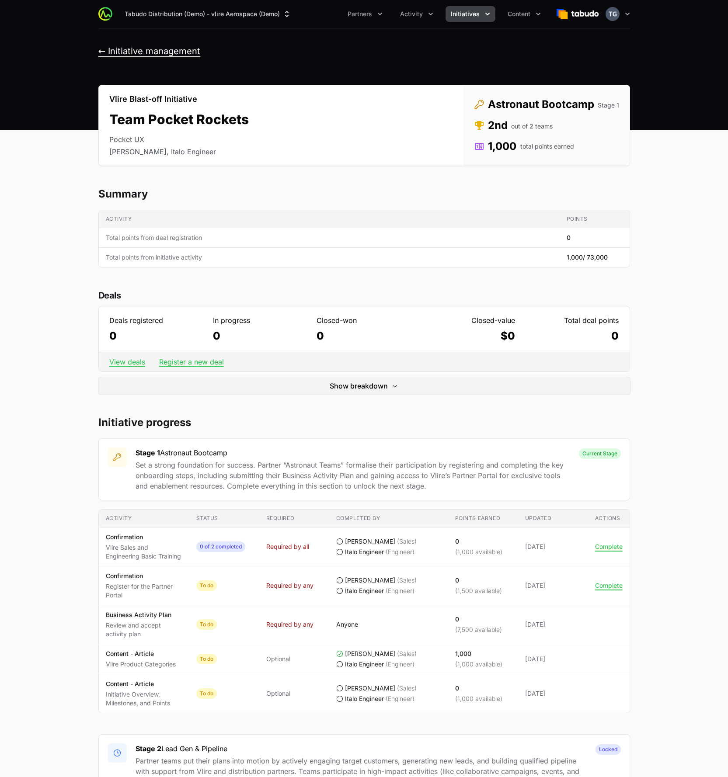
click at [166, 52] on button "← Initiative management" at bounding box center [149, 51] width 102 height 11
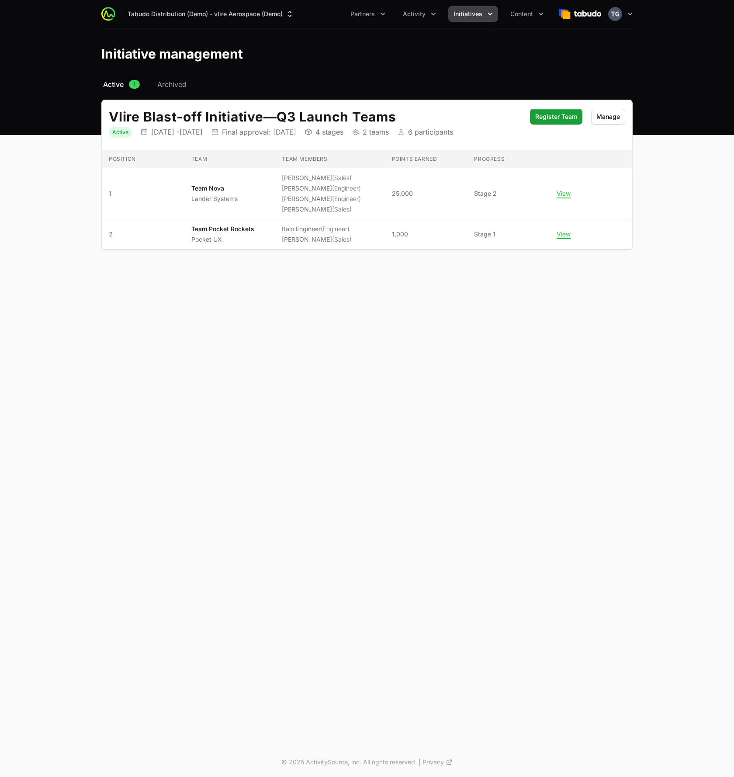
drag, startPoint x: 253, startPoint y: 319, endPoint x: 250, endPoint y: 314, distance: 5.3
click at [253, 319] on div "Tabudo Distribution (Demo) - vlire Aerospace (Demo) Partners Activity Initiativ…" at bounding box center [367, 373] width 734 height 747
click at [375, 10] on span "Partners" at bounding box center [363, 14] width 24 height 9
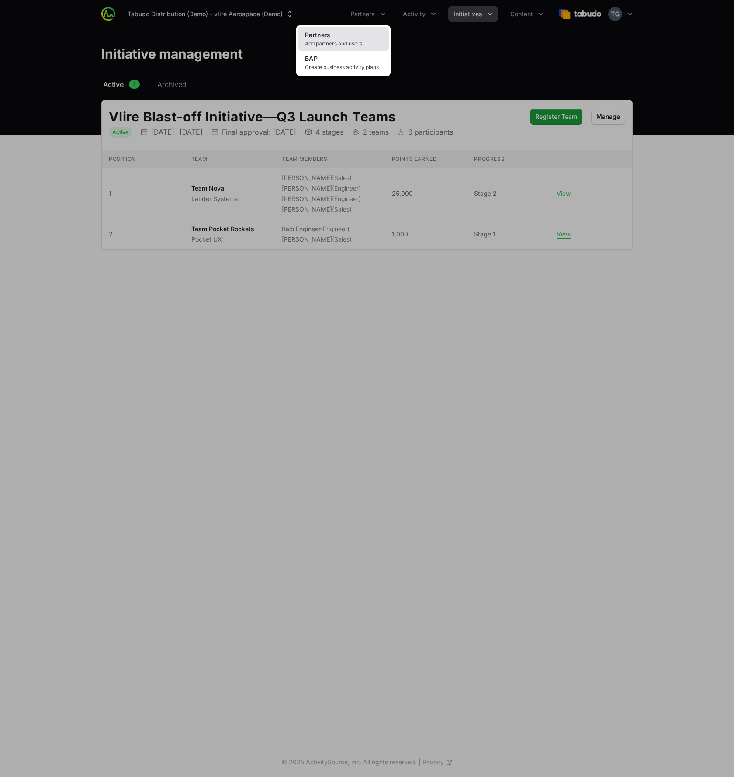
click at [371, 38] on link "Partners Add partners and users" at bounding box center [343, 39] width 91 height 24
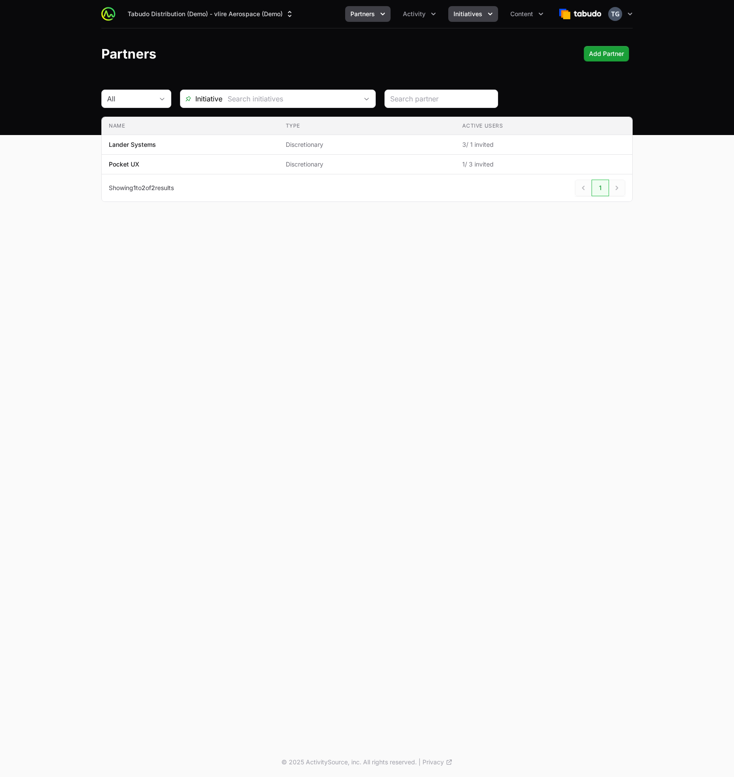
click at [459, 14] on span "Initiatives" at bounding box center [468, 14] width 29 height 9
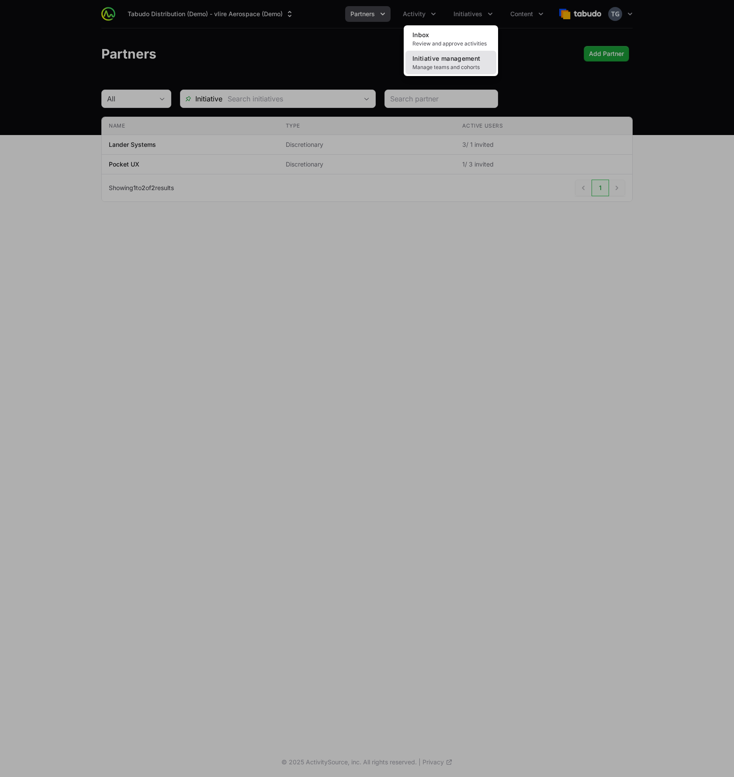
click at [453, 67] on span "Manage teams and cohorts" at bounding box center [451, 67] width 77 height 7
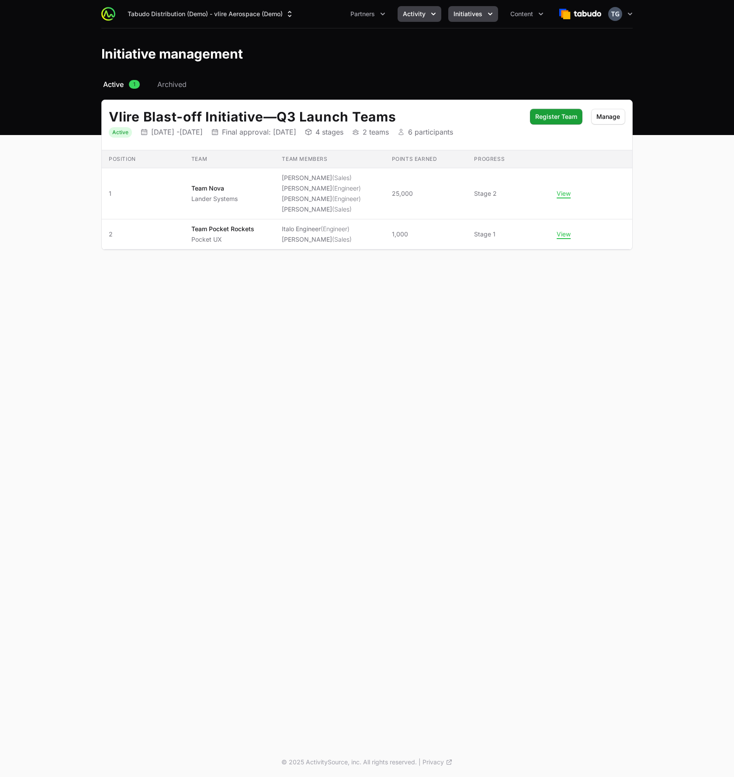
click at [418, 14] on span "Activity" at bounding box center [414, 14] width 23 height 9
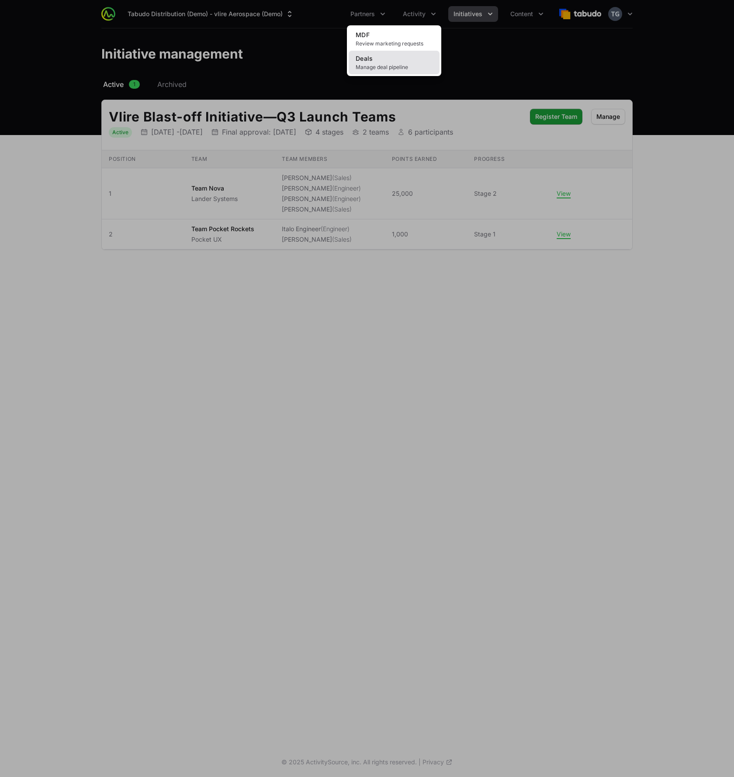
click at [396, 64] on span "Manage deal pipeline" at bounding box center [394, 67] width 77 height 7
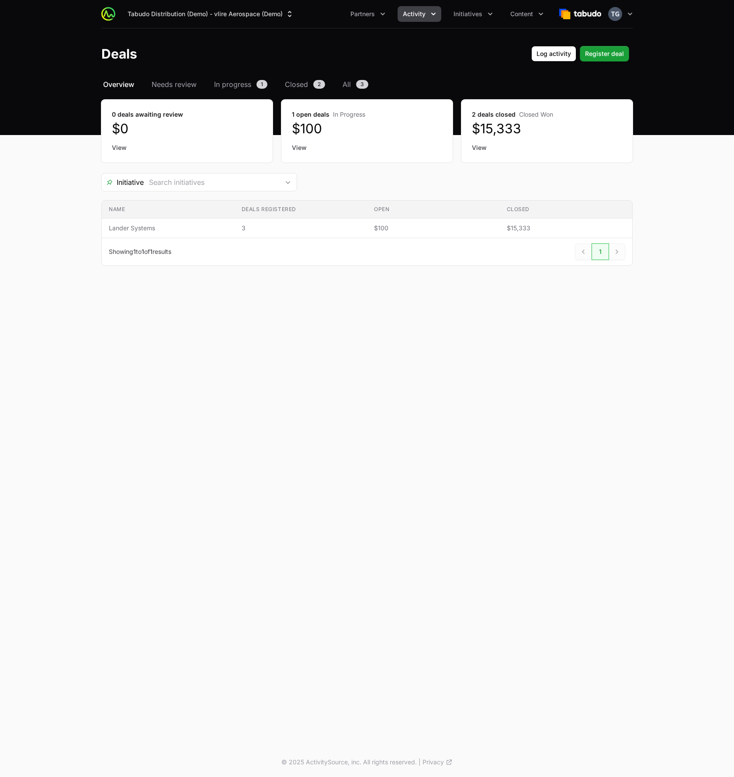
click at [417, 16] on span "Activity" at bounding box center [414, 14] width 23 height 9
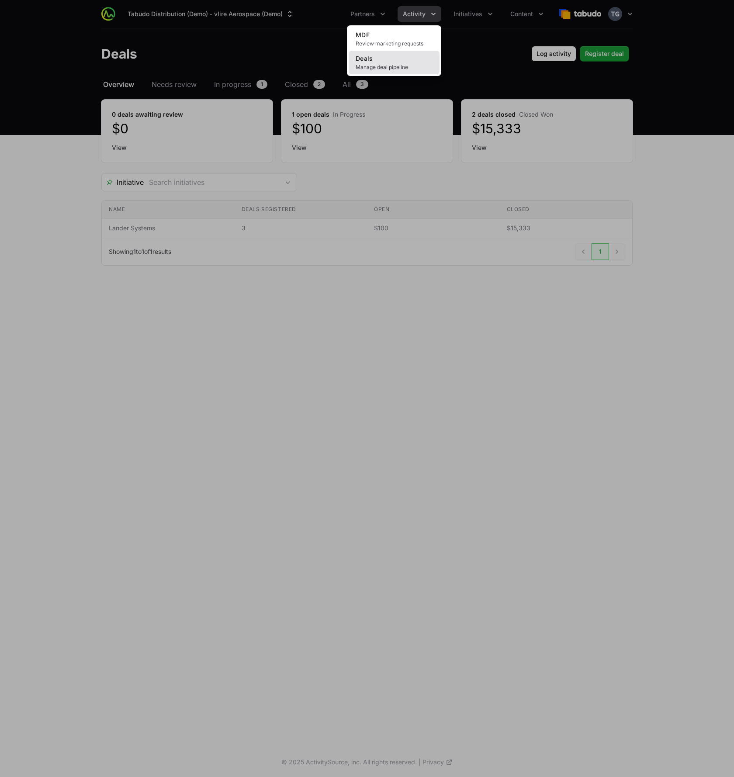
click at [391, 58] on link "Deals Manage deal pipeline" at bounding box center [394, 63] width 91 height 24
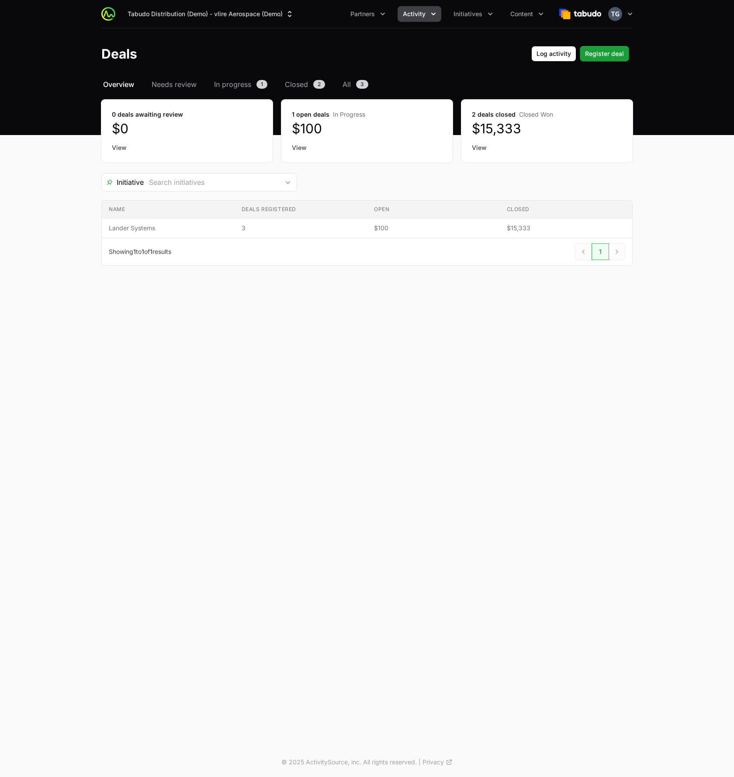
click at [452, 54] on div "Deals Log activity Log activity Register deal Register deal" at bounding box center [367, 54] width 532 height 16
drag, startPoint x: 435, startPoint y: 49, endPoint x: 492, endPoint y: 55, distance: 57.6
click at [436, 49] on div "Deals Log activity Log activity Register deal Register deal" at bounding box center [367, 54] width 532 height 16
click at [607, 52] on span "Register deal" at bounding box center [604, 54] width 39 height 10
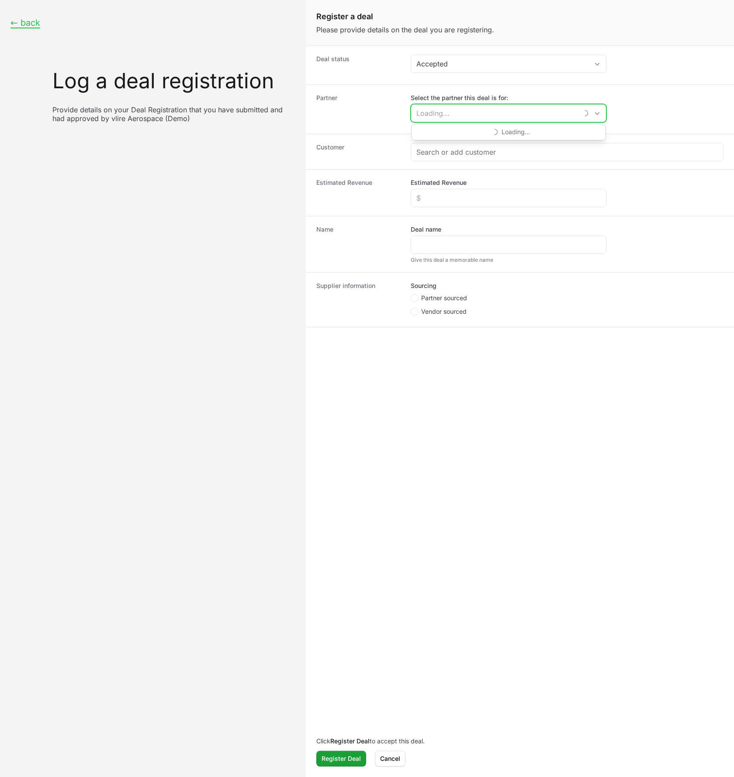
click at [494, 112] on input "Select the partner this deal is for:" at bounding box center [494, 112] width 167 height 17
click at [426, 148] on li "Pocket UX" at bounding box center [509, 149] width 194 height 17
type input "Pocket UX"
click at [486, 116] on input "Pocket UX" at bounding box center [499, 112] width 177 height 17
click at [459, 148] on li "Pocket UX" at bounding box center [509, 149] width 194 height 17
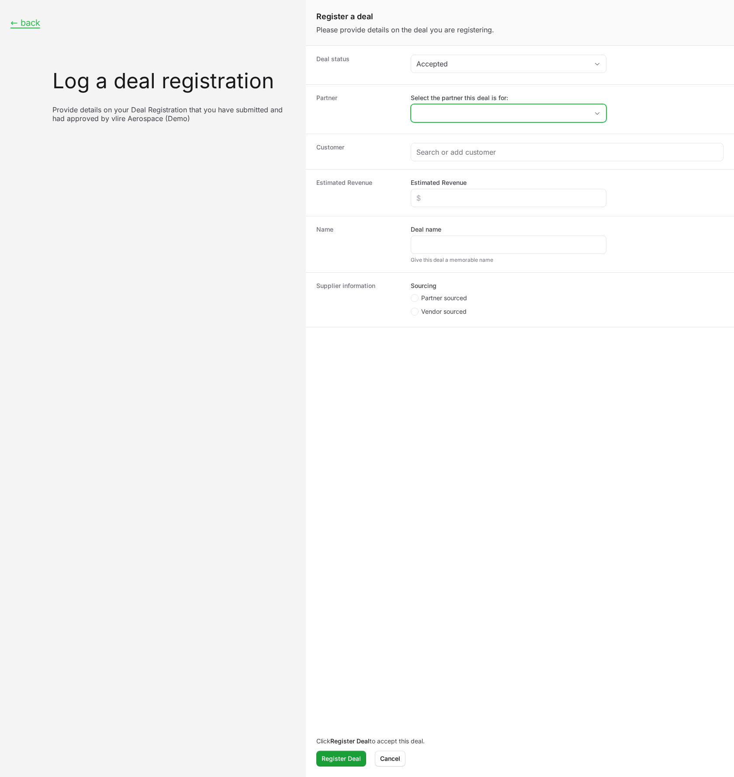
click at [594, 117] on div "Open" at bounding box center [597, 112] width 17 height 17
click at [483, 145] on li "Pocket UX" at bounding box center [509, 149] width 194 height 17
type input "Pocket UX"
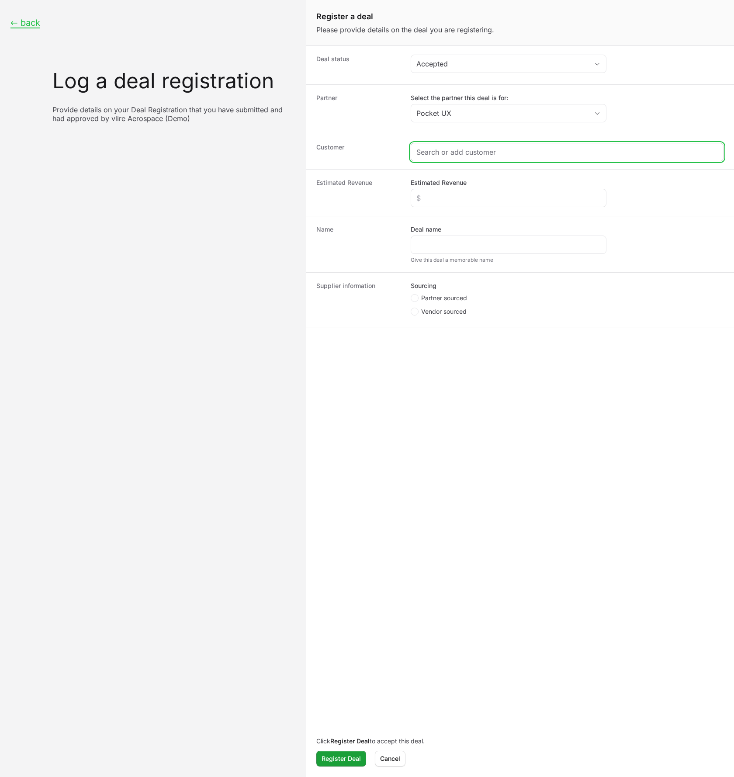
click at [441, 152] on input "Create activity form" at bounding box center [568, 152] width 302 height 10
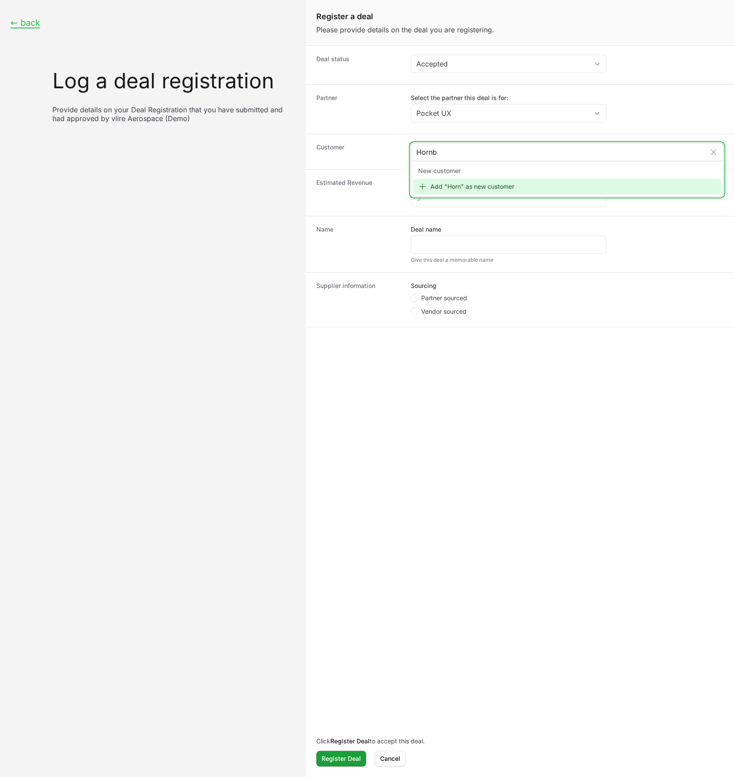
type input "Hornbl"
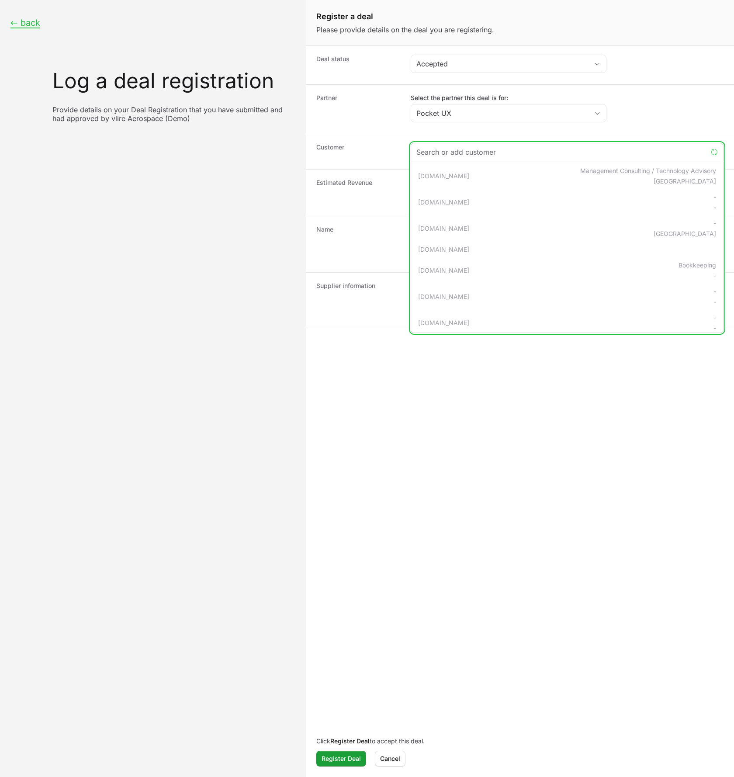
paste input "Lunar Geosciences Lab"
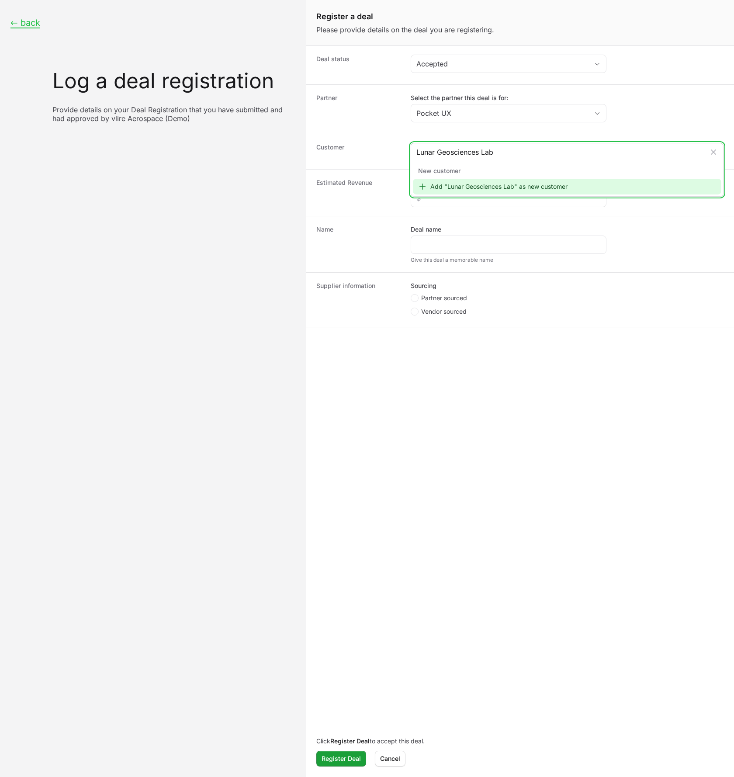
type input "Lunar Geosciences Lab"
click at [507, 186] on div "Add "Lunar Geosciences Lab" as new customer" at bounding box center [567, 187] width 309 height 16
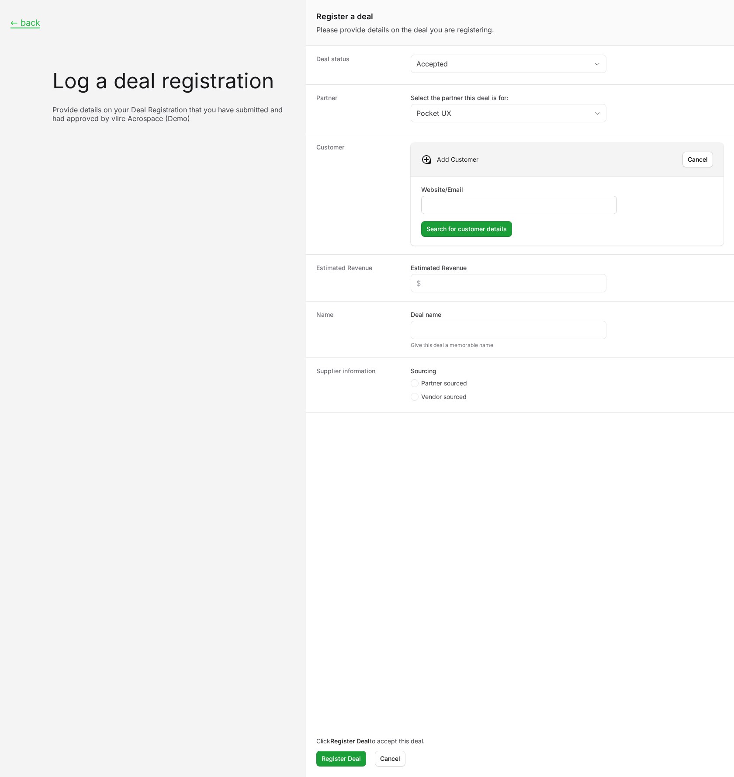
click at [462, 203] on input "Website/Email" at bounding box center [519, 205] width 184 height 10
type input "[DOMAIN_NAME]"
click at [421, 221] on button "Search for customer details Search for customer details" at bounding box center [466, 229] width 91 height 16
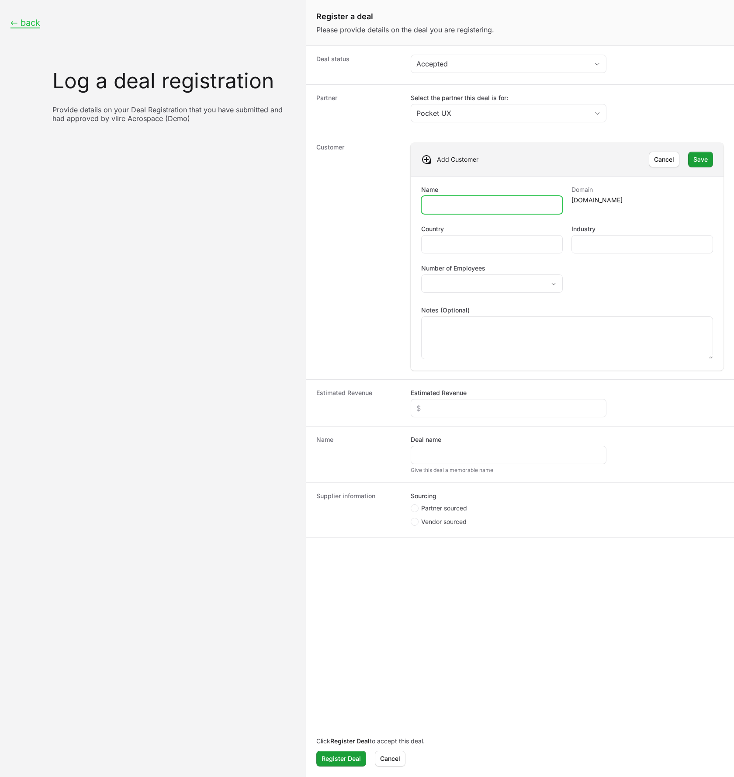
click at [510, 206] on input "Name" at bounding box center [492, 205] width 130 height 10
paste input "Lunar Geosciences Lab"
type input "Lunar Geosciences Lab"
type input "[GEOGRAPHIC_DATA]"
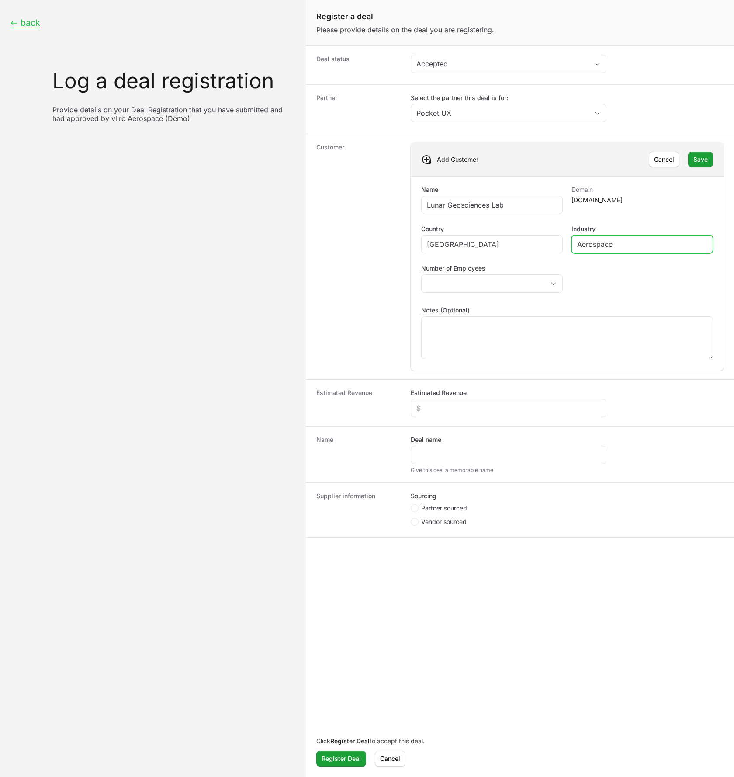
type input "Aerospace"
click at [607, 245] on input "Aerospace" at bounding box center [642, 244] width 130 height 10
type input "S"
type input "Research & Development"
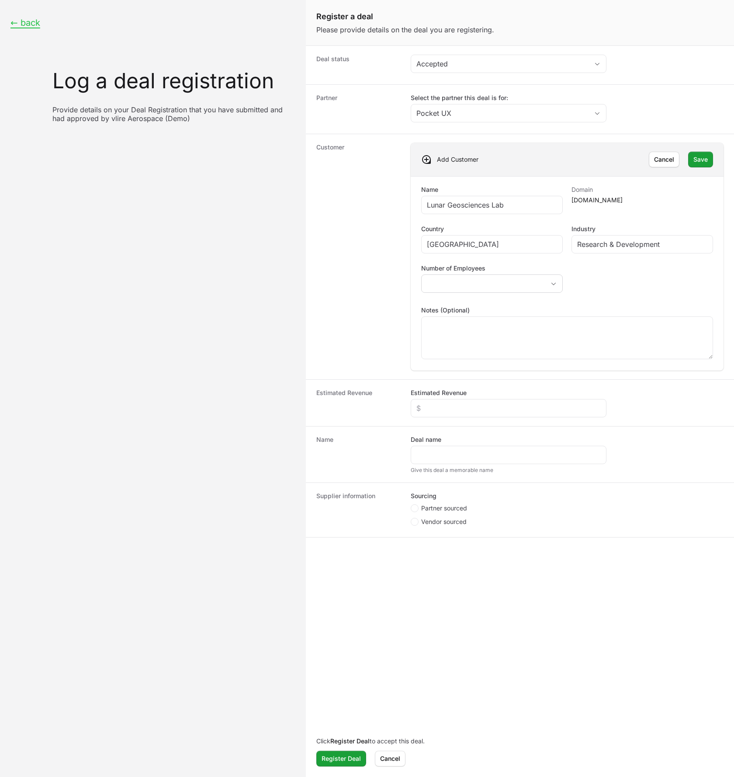
click at [549, 275] on div "placeholder" at bounding box center [492, 284] width 142 height 18
click at [548, 278] on button "placeholder" at bounding box center [492, 283] width 141 height 17
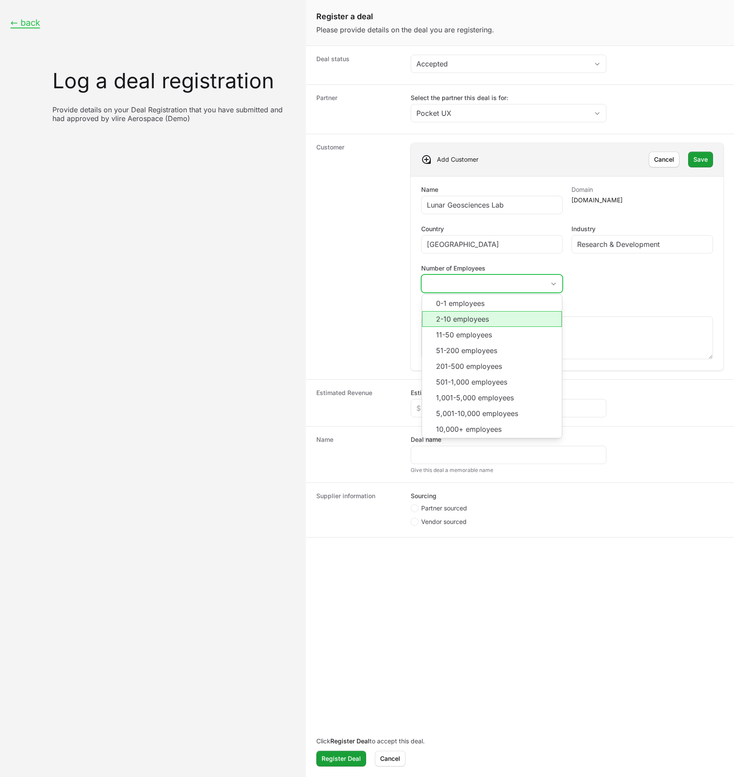
click at [500, 322] on li "2-10 employees" at bounding box center [492, 319] width 140 height 16
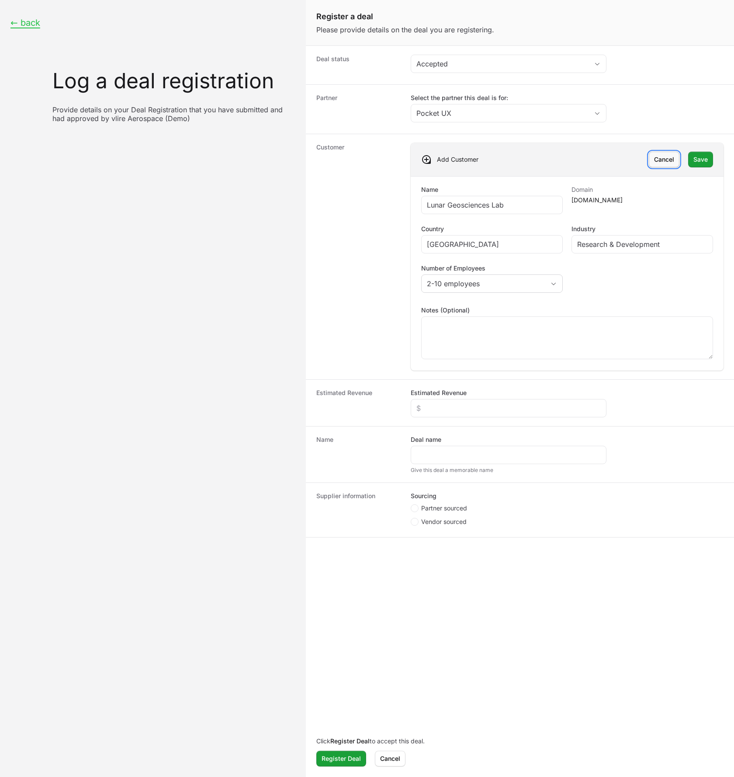
click at [664, 157] on span "Cancel" at bounding box center [664, 159] width 20 height 10
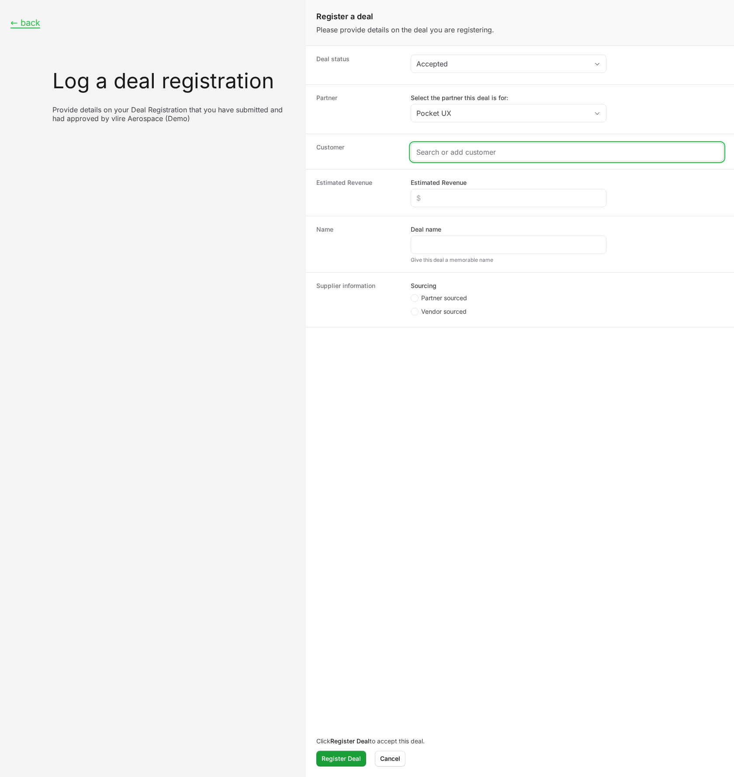
click at [574, 156] on input "Create activity form" at bounding box center [568, 152] width 302 height 10
paste input "[URL][DOMAIN_NAME]"
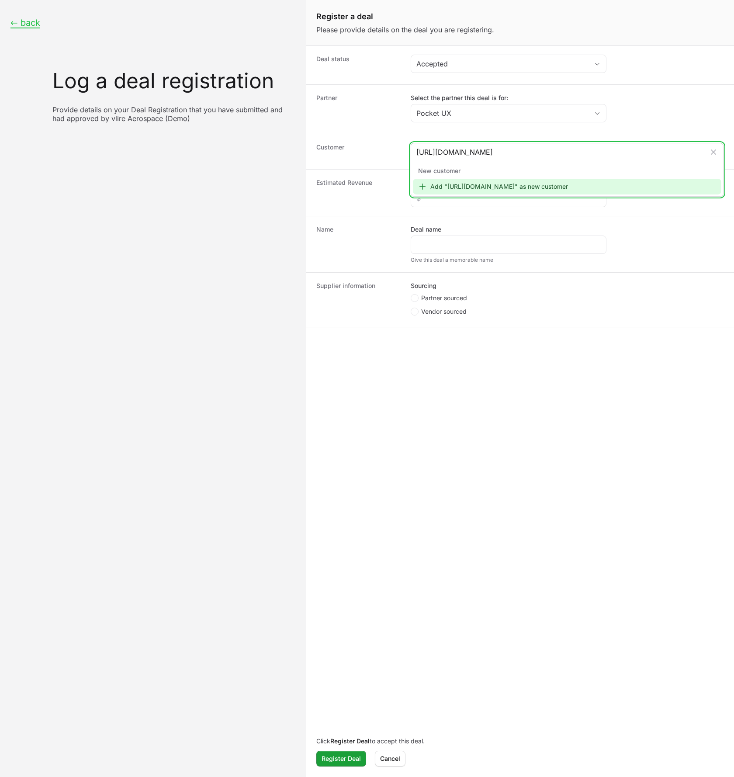
type input "[URL][DOMAIN_NAME]"
click at [485, 188] on div "Add "[URL][DOMAIN_NAME]" as new customer" at bounding box center [567, 187] width 309 height 16
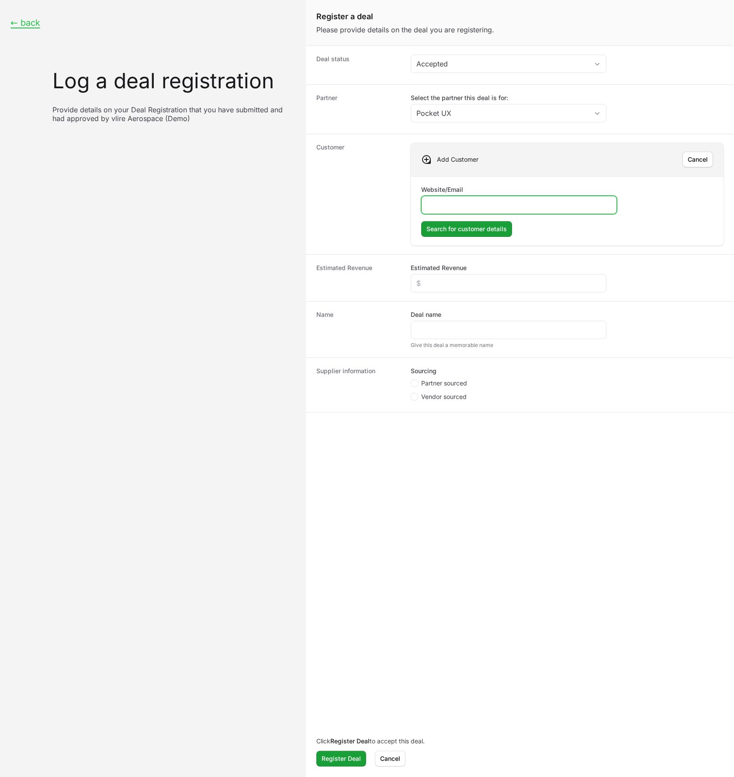
click at [480, 203] on input "Website/Email" at bounding box center [519, 205] width 184 height 10
paste input "[URL][DOMAIN_NAME]"
type input "[URL][DOMAIN_NAME]"
click at [480, 229] on span "Search for customer details" at bounding box center [467, 229] width 80 height 10
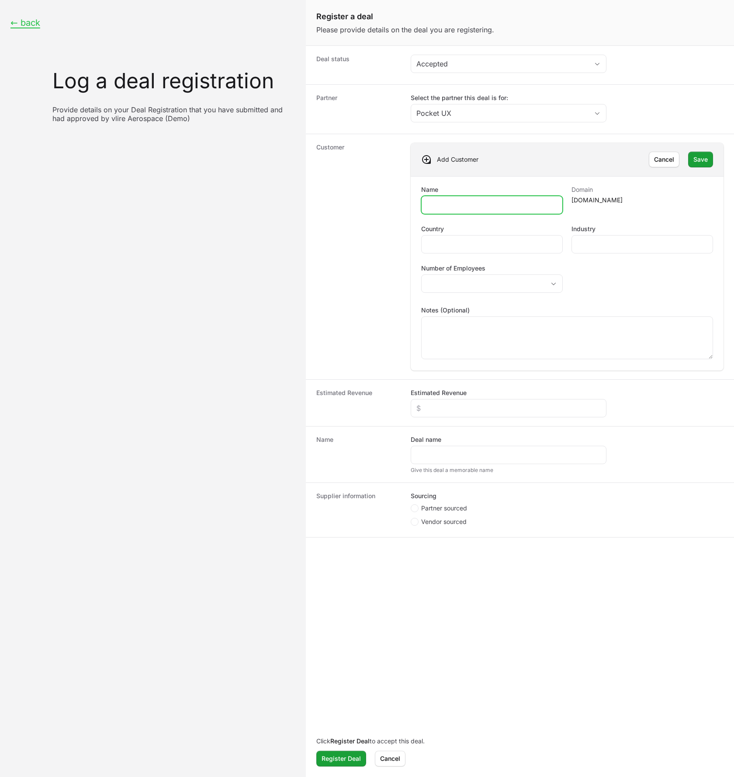
click at [475, 206] on input "Name" at bounding box center [492, 205] width 130 height 10
paste input "Lunar Geosciences Lab"
type input "Lunar Geosciences Lab"
click at [585, 241] on input "Industry" at bounding box center [642, 244] width 130 height 10
paste input "Academic Research / Space Science"
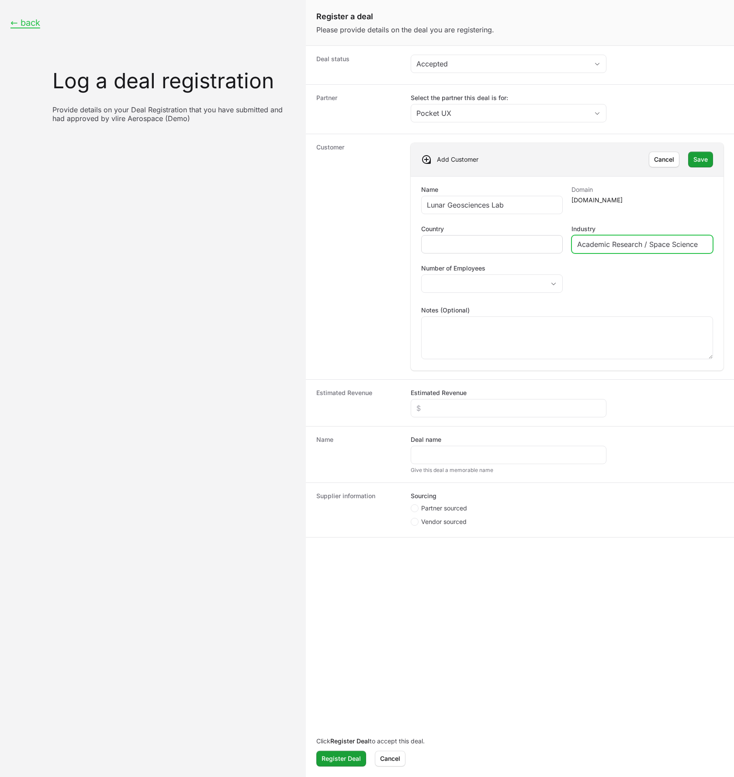
type input "Academic Research / Space Science"
click at [490, 248] on input "Country" at bounding box center [492, 244] width 130 height 10
type input "[GEOGRAPHIC_DATA]"
click at [517, 285] on button "placeholder" at bounding box center [492, 283] width 141 height 17
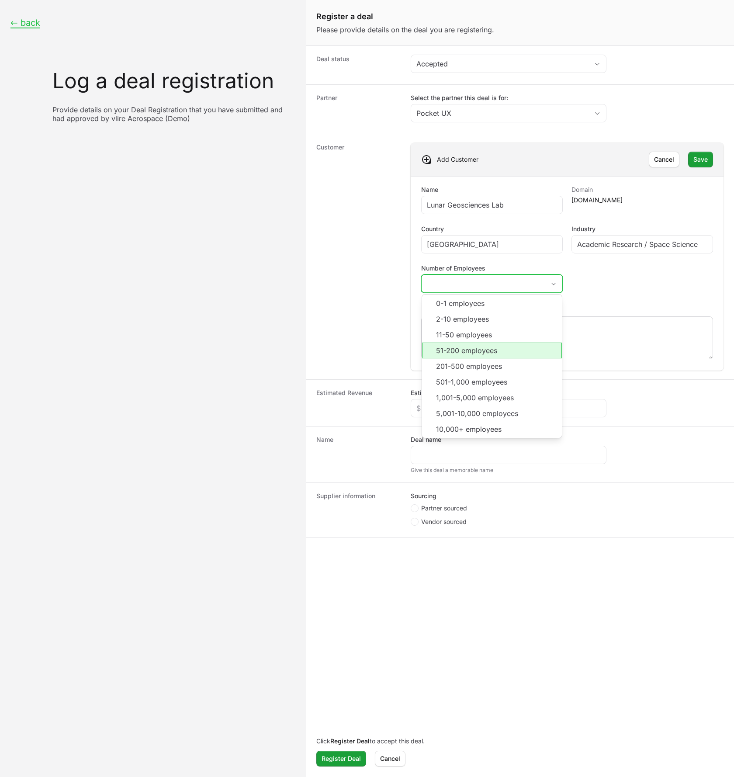
click at [507, 355] on li "51-200 employees" at bounding box center [492, 351] width 140 height 16
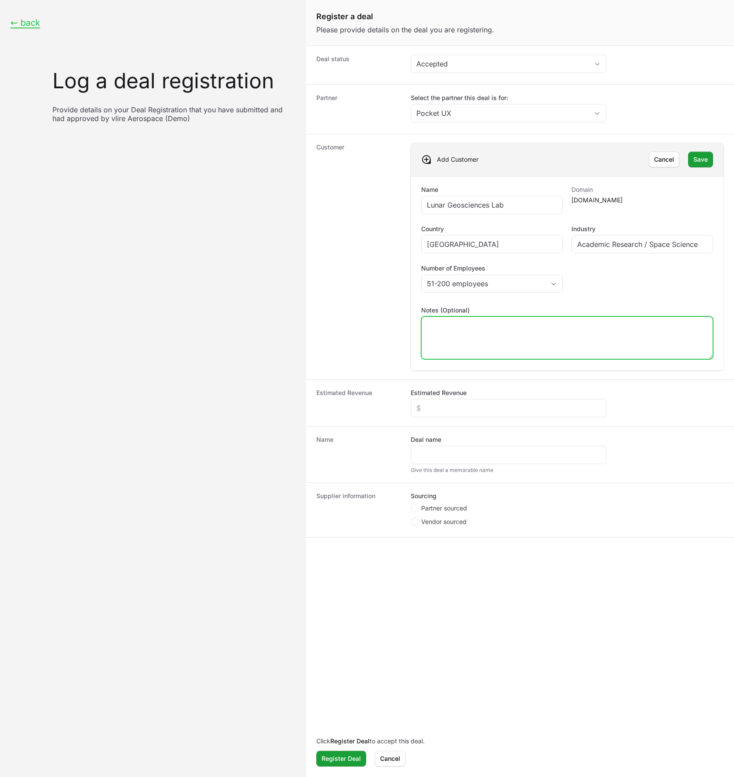
click at [502, 340] on textarea "Notes (Optional)" at bounding box center [567, 338] width 291 height 42
click at [702, 161] on span "Save" at bounding box center [701, 159] width 14 height 10
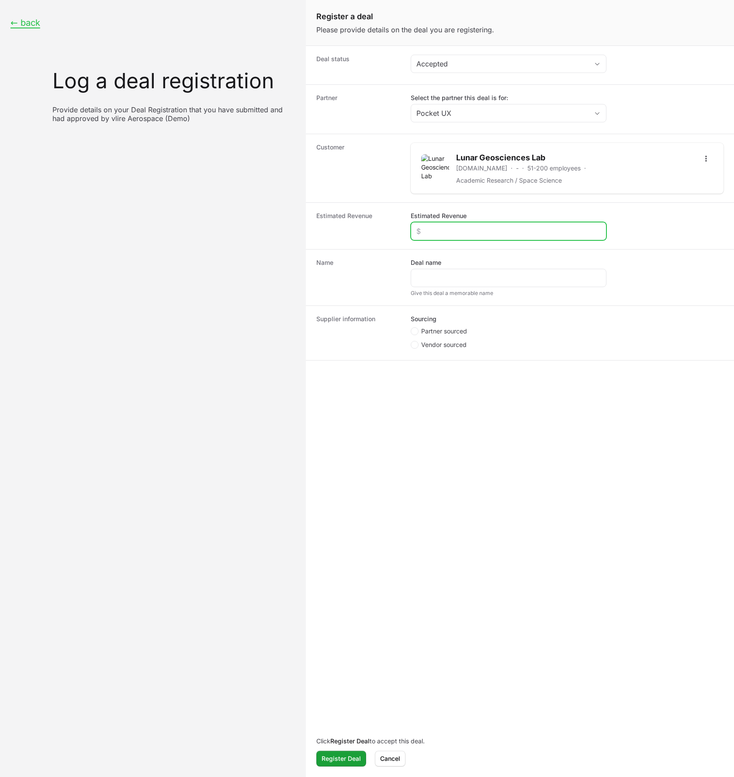
click at [485, 226] on input "Estimated Revenue" at bounding box center [509, 231] width 184 height 10
type input "$45,000"
paste input "LunaLink Data Relay Package for Lunar Survey"
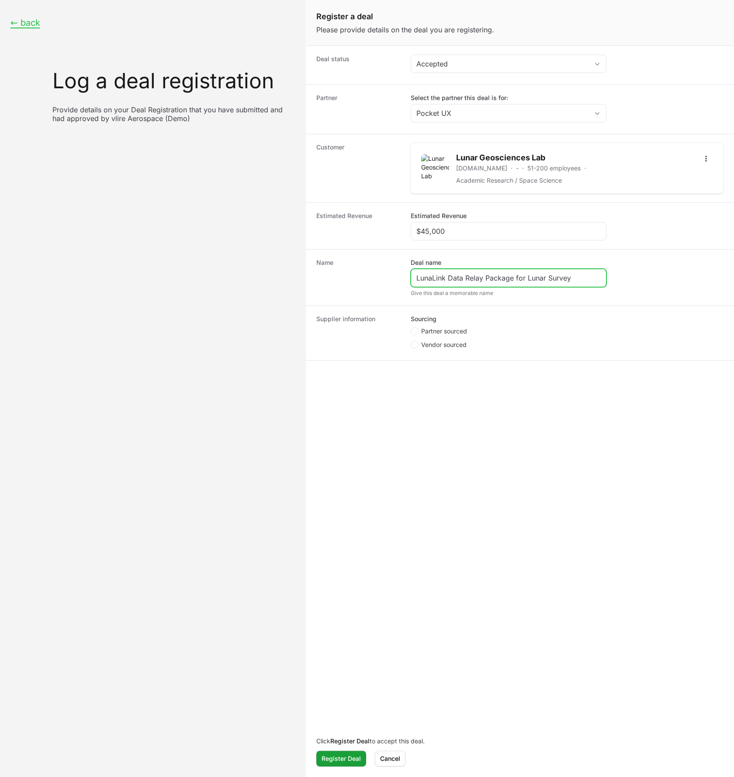
type input "LunaLink Data Relay Package for Lunar Survey"
click at [386, 278] on dt "Name" at bounding box center [358, 277] width 84 height 38
click at [601, 273] on div "LunaLink Data Relay Package for Lunar Survey" at bounding box center [509, 278] width 196 height 18
click at [586, 273] on input "LunaLink Data Relay Package for Lunar Survey" at bounding box center [509, 278] width 184 height 10
click at [429, 330] on span "Partner sourced" at bounding box center [444, 331] width 46 height 9
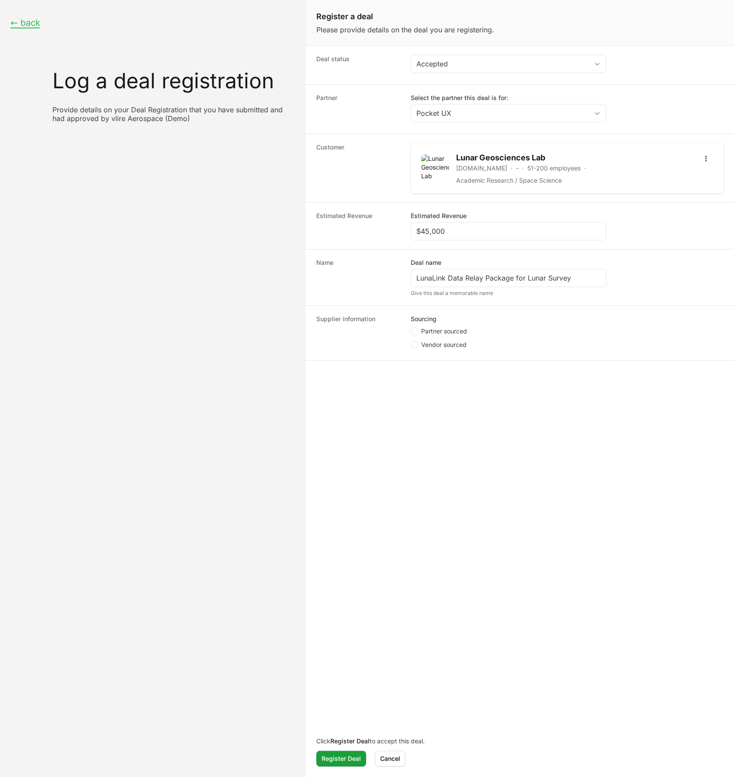
click at [412, 328] on input "Partner sourced" at bounding box center [411, 327] width 1 height 1
radio input "true"
click at [436, 369] on div "Create activity form" at bounding box center [509, 378] width 196 height 18
click at [438, 373] on input "Deal registration code" at bounding box center [509, 378] width 184 height 10
type input "13234234"
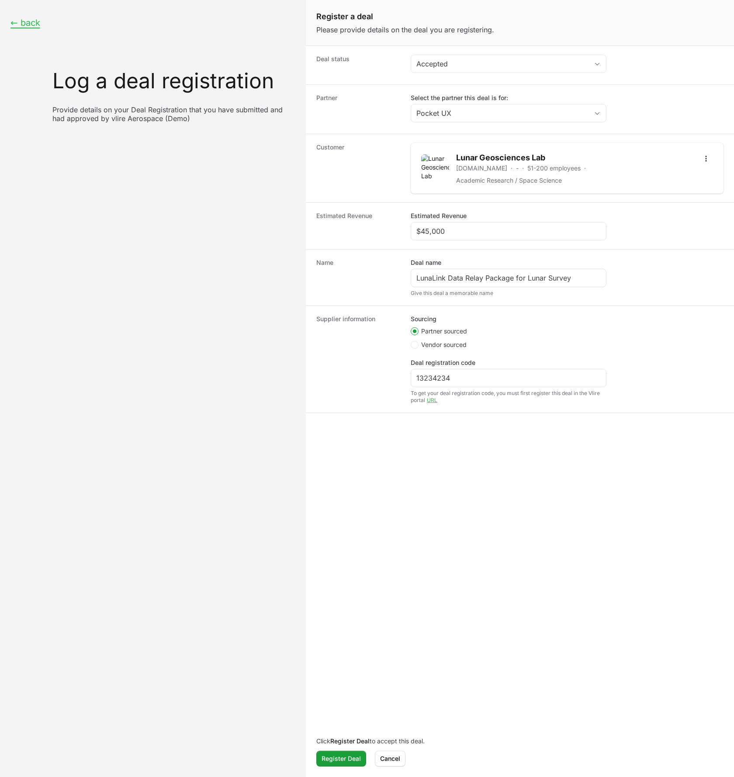
click at [487, 420] on form "Deal status Accepted Partner Select the partner this deal is for: Pocket UX Cus…" at bounding box center [520, 410] width 428 height 730
click at [355, 761] on span "Register Deal" at bounding box center [341, 759] width 39 height 10
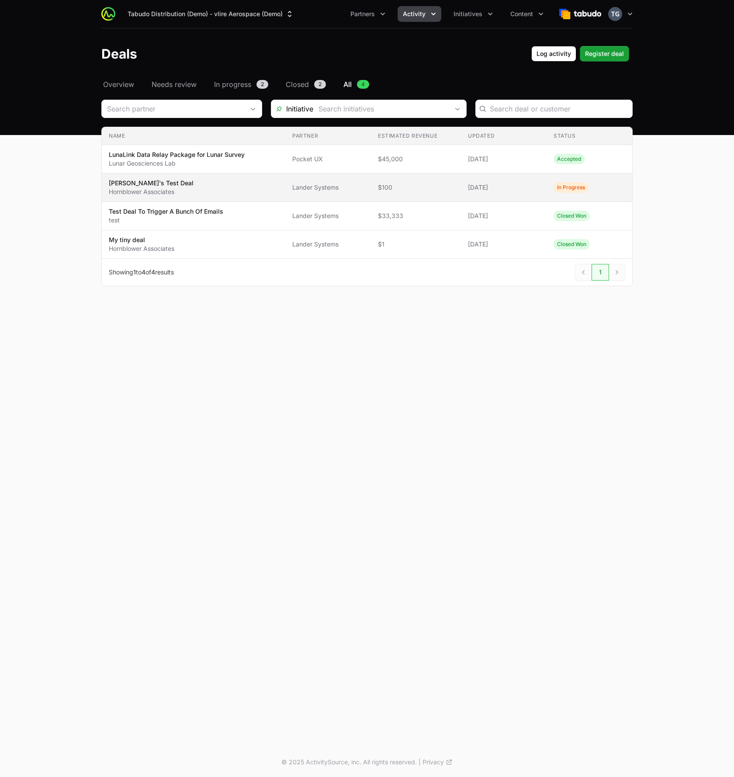
click at [117, 187] on span "[PERSON_NAME]'s Test Deal Hornblower Associates" at bounding box center [151, 187] width 85 height 17
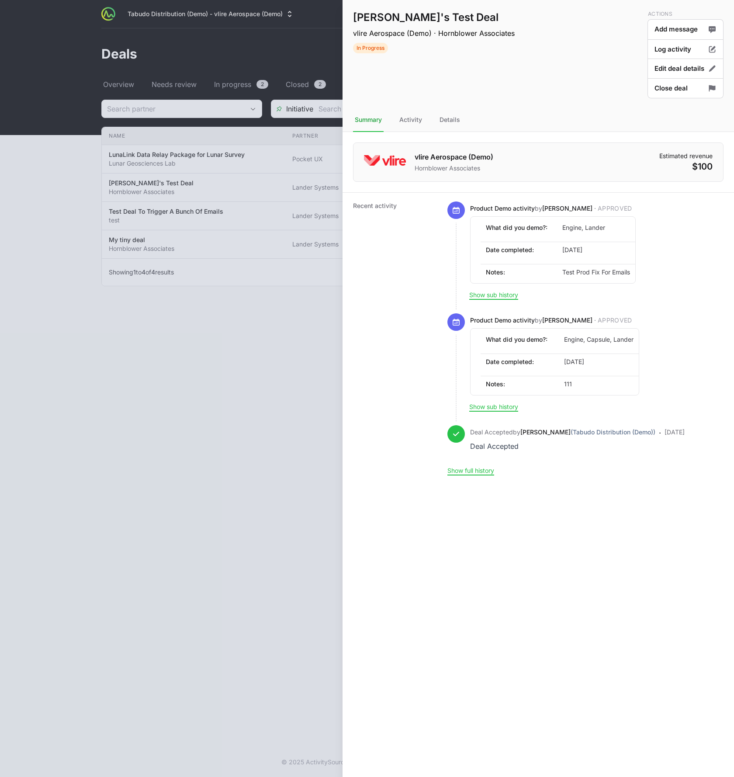
click at [66, 195] on div at bounding box center [367, 388] width 734 height 777
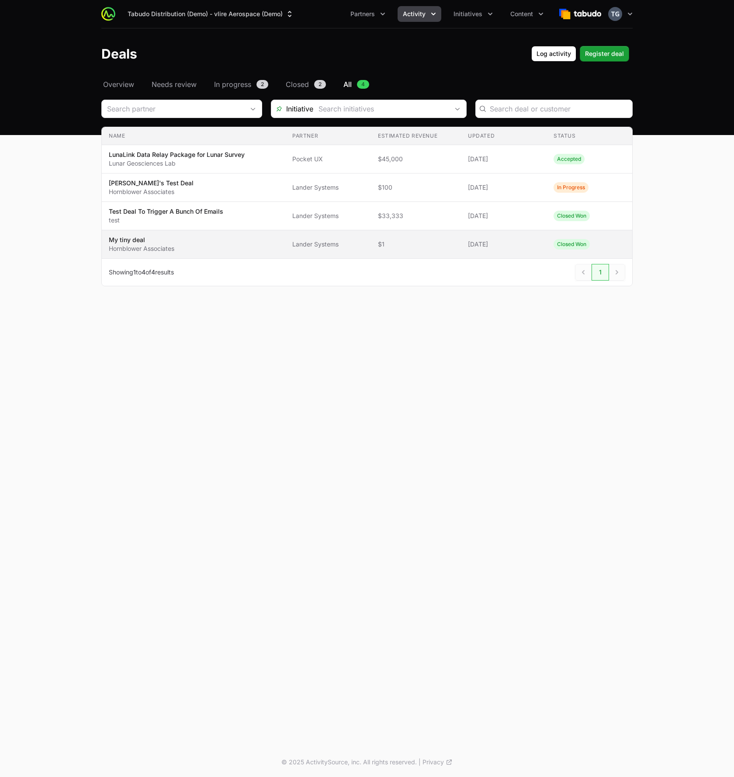
click at [132, 239] on p "My tiny deal" at bounding box center [142, 240] width 66 height 9
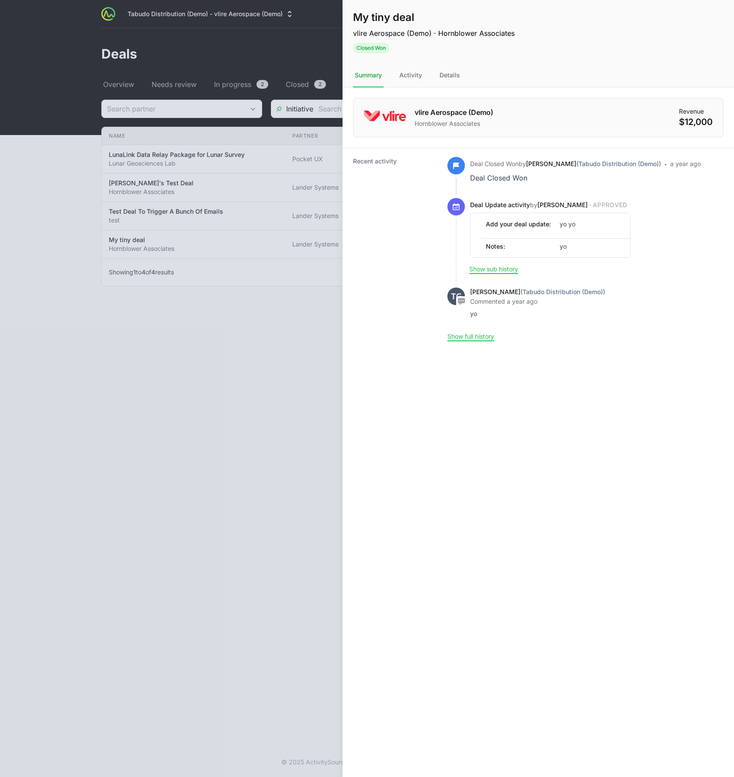
click at [59, 194] on div at bounding box center [367, 388] width 734 height 777
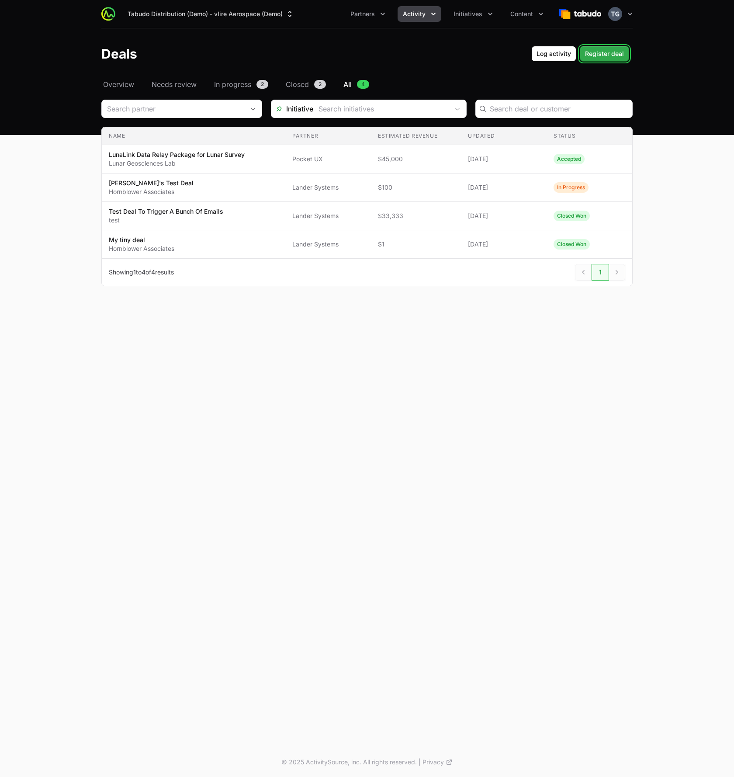
click at [621, 55] on span "Register deal" at bounding box center [604, 54] width 39 height 10
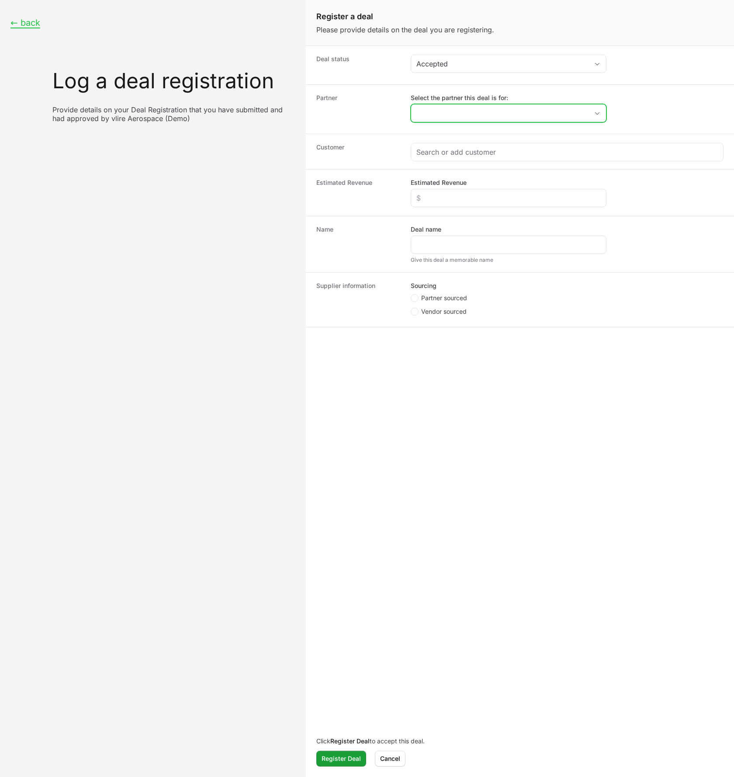
click at [479, 109] on input "Select the partner this deal is for:" at bounding box center [499, 112] width 177 height 17
drag, startPoint x: 477, startPoint y: 137, endPoint x: 472, endPoint y: 138, distance: 5.3
click at [477, 137] on li "Lander Systems" at bounding box center [509, 132] width 194 height 17
type input "Lander Systems"
click at [445, 157] on div "Create activity form" at bounding box center [567, 151] width 312 height 17
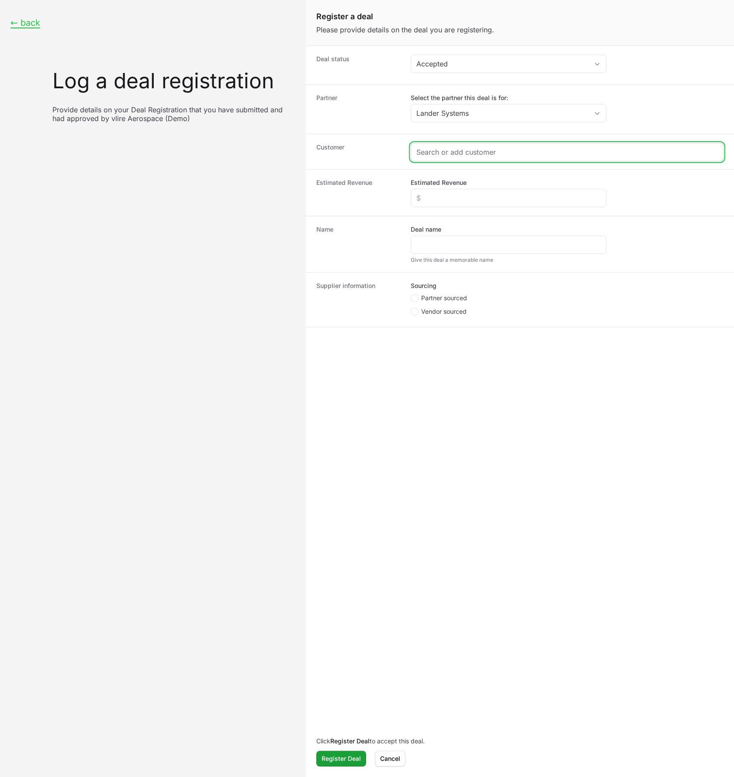
click at [446, 153] on input "Create activity form" at bounding box center [568, 152] width 302 height 10
click at [436, 148] on input "Create activity form" at bounding box center [562, 152] width 291 height 10
paste input "StellarX Commercial Launch"
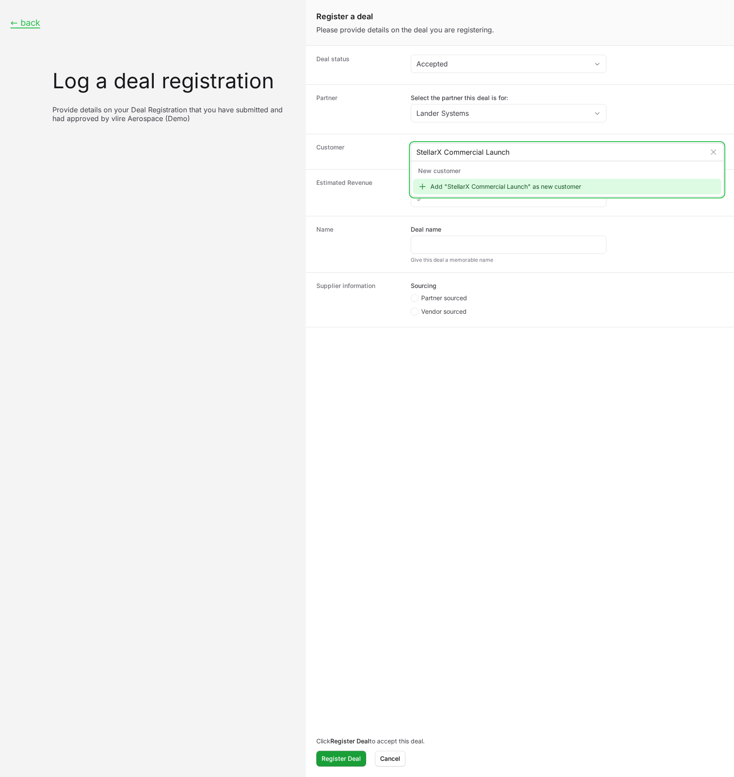
type input "StellarX Commercial Launch"
click at [491, 185] on div "Add "StellarX Commercial Launch" as new customer" at bounding box center [567, 187] width 309 height 16
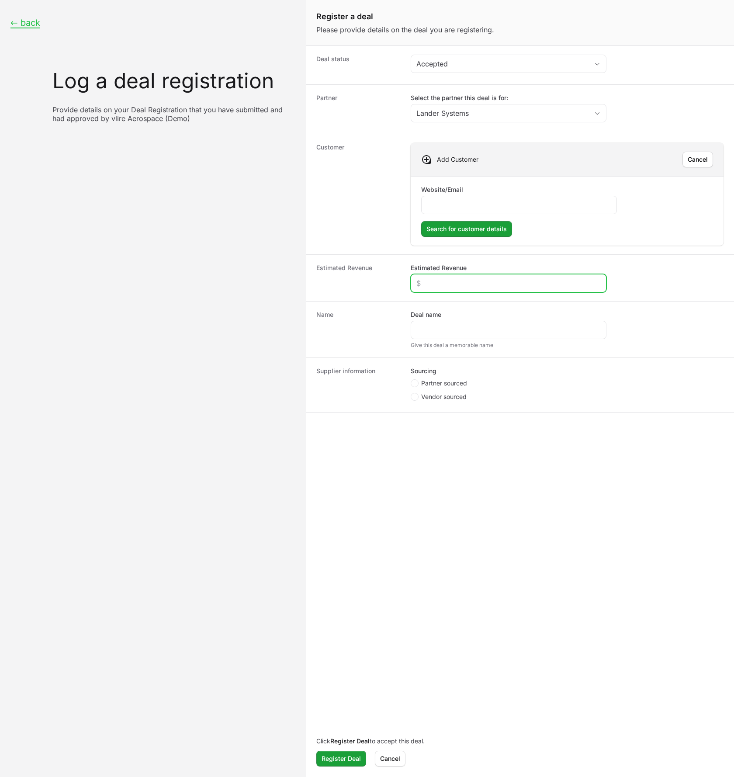
click at [540, 281] on input "Estimated Revenue" at bounding box center [509, 283] width 184 height 10
click at [507, 206] on input "Website/Email" at bounding box center [519, 205] width 184 height 10
paste input "StellarX Commercial Launch"
click at [448, 198] on div "StellarX Commercial Launch" at bounding box center [519, 205] width 196 height 18
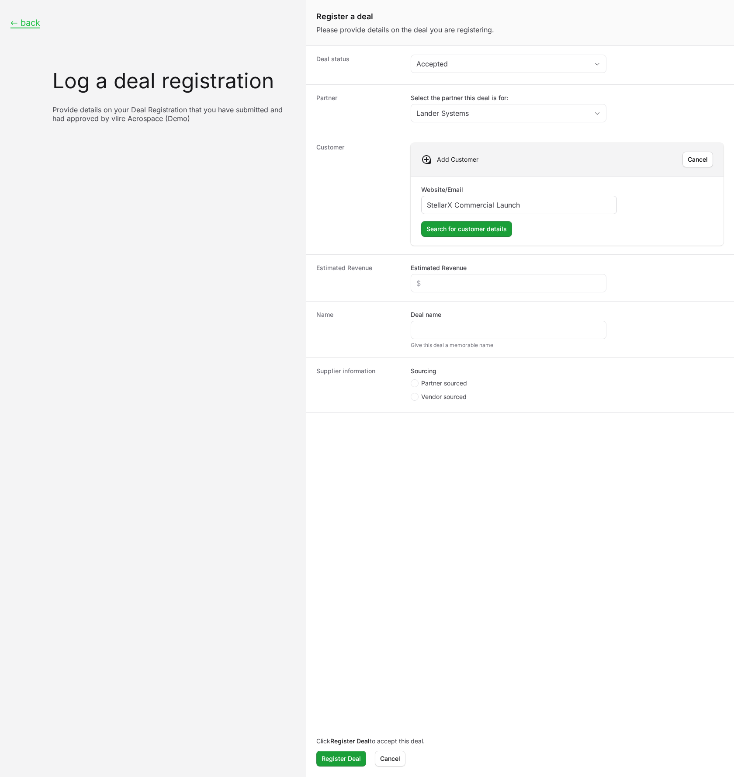
click at [448, 198] on div "StellarX Commercial Launch" at bounding box center [519, 205] width 196 height 18
click at [449, 203] on input "StellarX Commercial Launch" at bounding box center [519, 205] width 184 height 10
paste input "[URL][DOMAIN_NAME]"
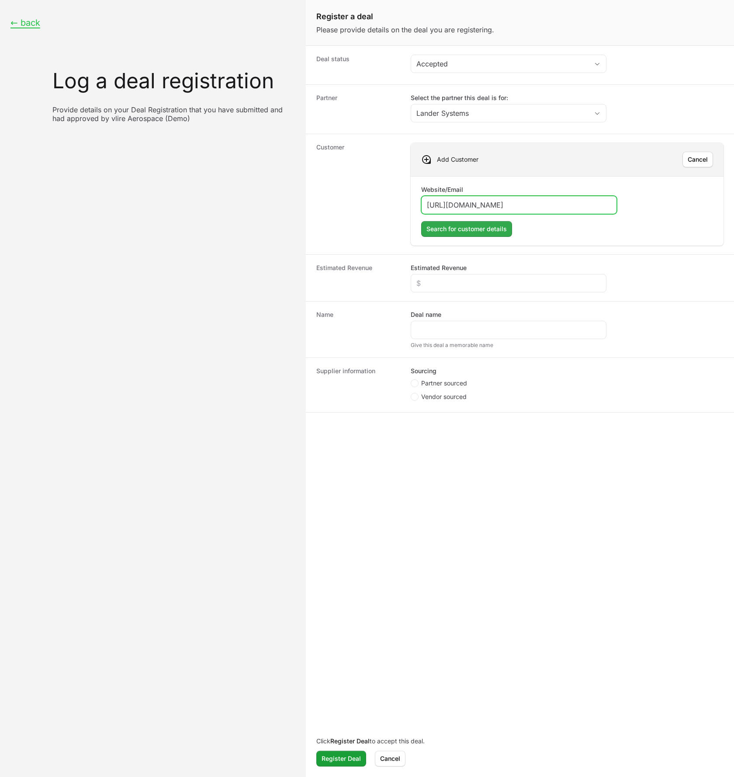
type input "[URL][DOMAIN_NAME]"
click at [462, 229] on span "Search for customer details" at bounding box center [467, 229] width 80 height 10
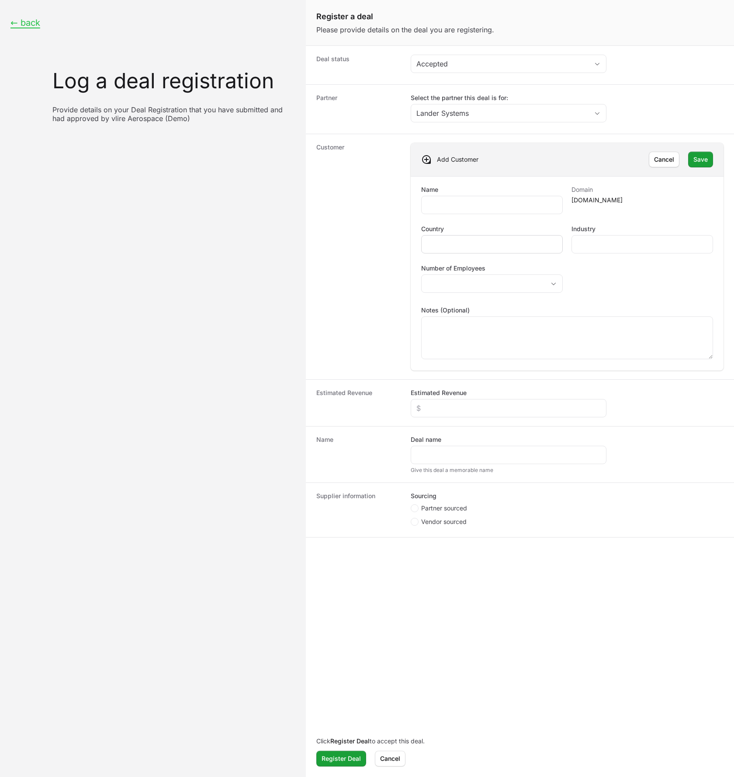
drag, startPoint x: 500, startPoint y: 237, endPoint x: 501, endPoint y: 242, distance: 4.5
click at [500, 237] on div "Create activity form" at bounding box center [492, 244] width 142 height 18
click at [500, 252] on div "Create activity form" at bounding box center [492, 244] width 142 height 18
click at [501, 245] on input "Country" at bounding box center [492, 244] width 130 height 10
paste input "[GEOGRAPHIC_DATA]"
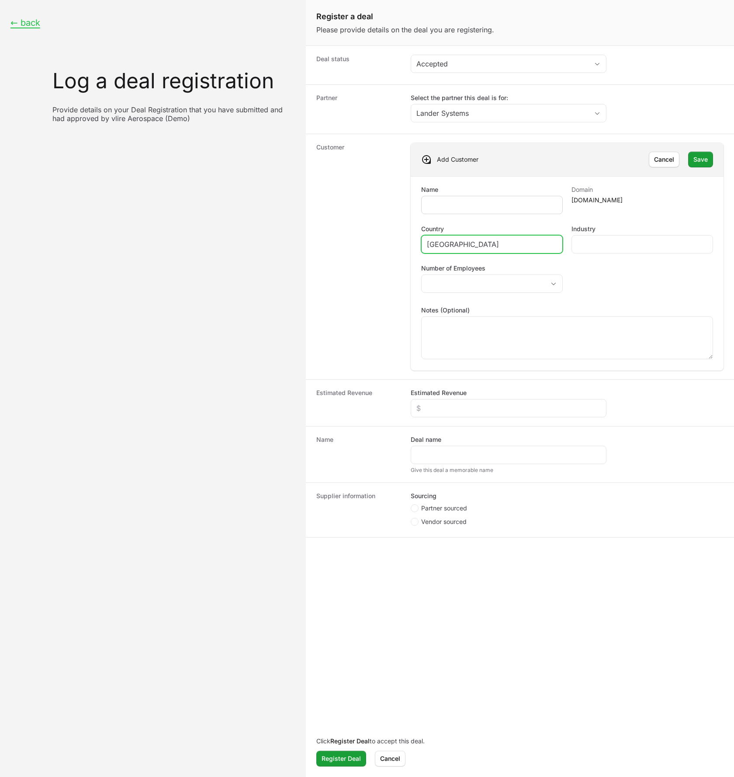
type input "[GEOGRAPHIC_DATA]"
click at [464, 199] on div "Create activity form" at bounding box center [492, 205] width 142 height 18
click at [467, 210] on div "Create activity form" at bounding box center [492, 205] width 142 height 18
click at [476, 209] on input "Name" at bounding box center [492, 205] width 130 height 10
paste input "StellarX Commercial Launch"
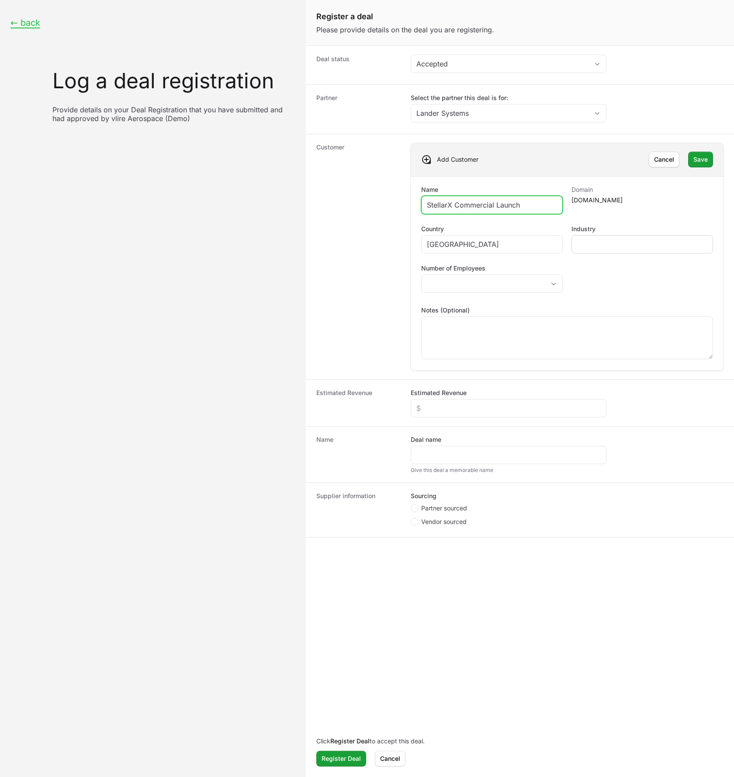
type input "StellarX Commercial Launch"
drag, startPoint x: 600, startPoint y: 242, endPoint x: 645, endPoint y: 243, distance: 45.0
click at [601, 243] on input "Industry" at bounding box center [642, 244] width 130 height 10
click at [638, 242] on input "Industry" at bounding box center [642, 244] width 130 height 10
paste input "Satellite Services / Space Logistics"
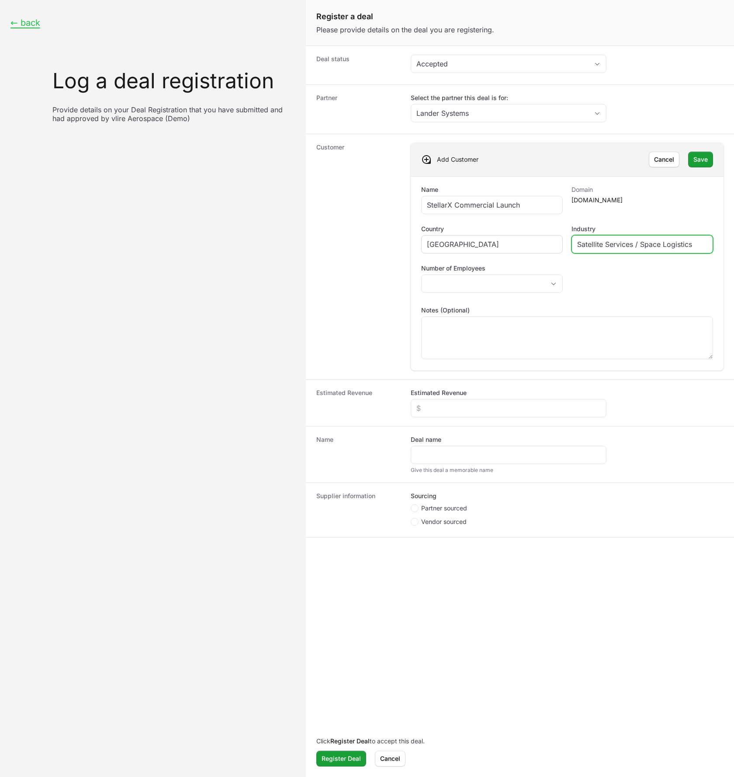
drag, startPoint x: 642, startPoint y: 244, endPoint x: 552, endPoint y: 242, distance: 90.1
click at [553, 243] on div "Name StellarX Commercial Launch Domain [DOMAIN_NAME] Country Luxembourg Industr…" at bounding box center [567, 273] width 292 height 177
type input "Logistics"
click at [498, 287] on button "placeholder" at bounding box center [492, 283] width 141 height 17
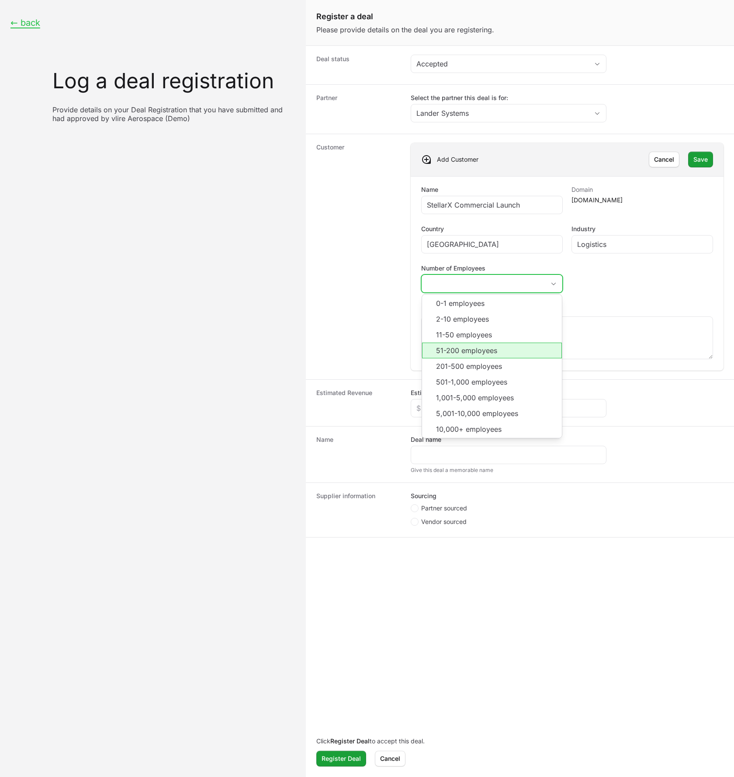
click at [472, 349] on li "51-200 employees" at bounding box center [492, 351] width 140 height 16
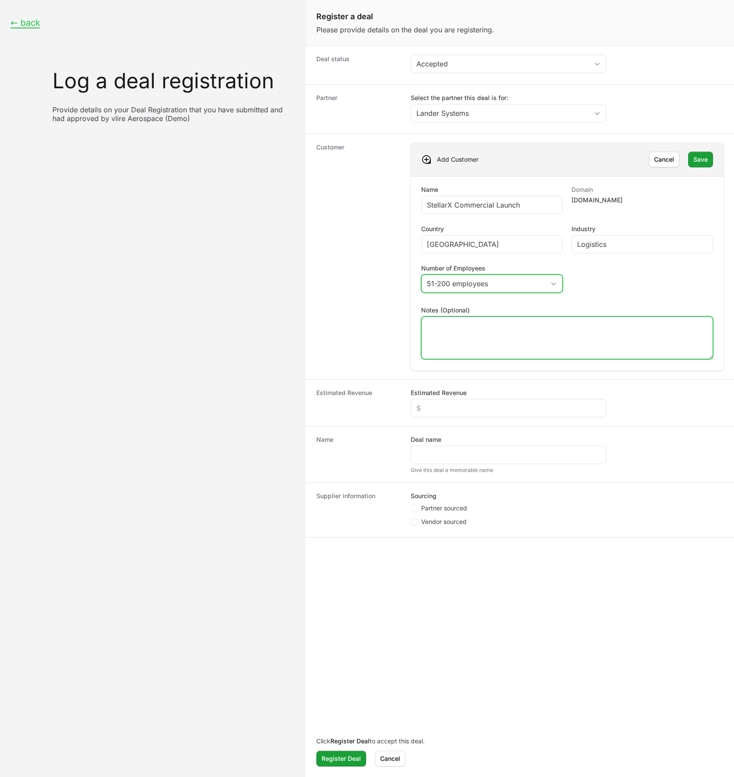
click at [590, 326] on textarea "Notes (Optional)" at bounding box center [567, 338] width 291 height 42
click at [695, 160] on span "Save" at bounding box center [701, 159] width 14 height 10
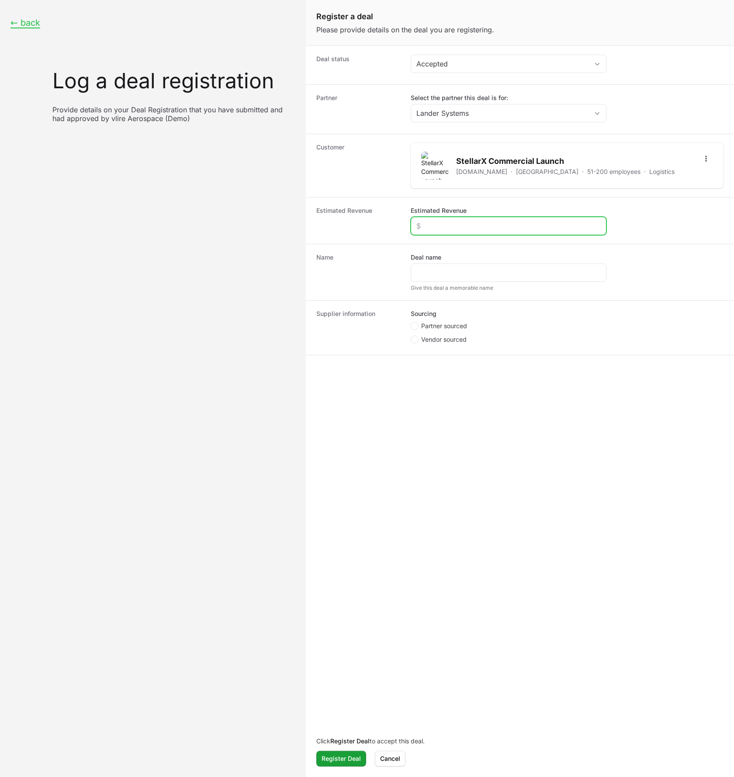
click at [497, 226] on input "Estimated Revenue" at bounding box center [509, 226] width 184 height 10
paste input "$68,500"
type input "$68,500"
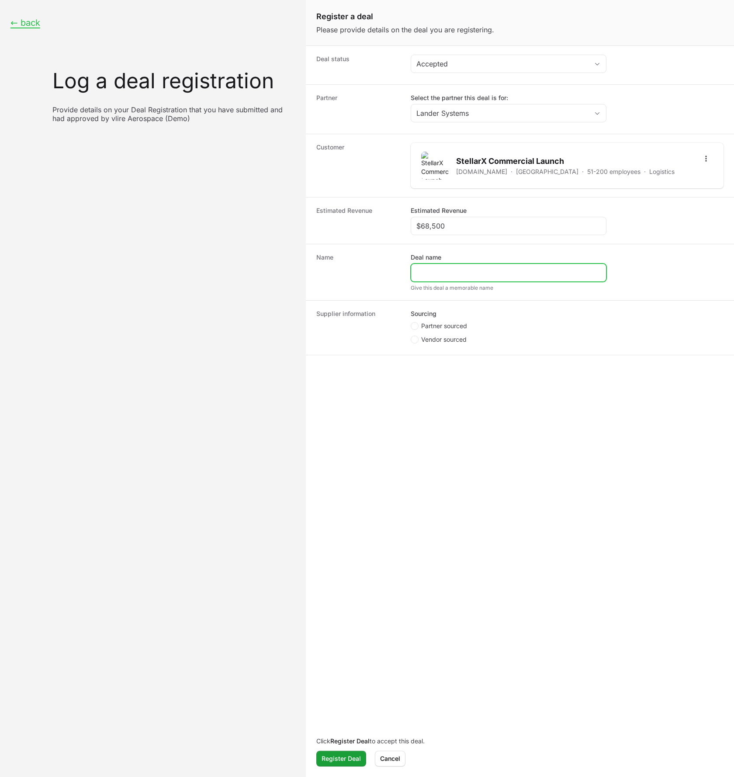
click at [445, 276] on input "Deal name" at bounding box center [509, 273] width 184 height 10
paste input "AstroFleet Automation & [PERSON_NAME]"
type input "AstroFleet Automation & [PERSON_NAME]"
click at [650, 272] on dd "Deal name AstroFleet Automation & [PERSON_NAME] Give this deal a memorable name" at bounding box center [567, 272] width 313 height 38
click at [416, 326] on span "Create activity form" at bounding box center [415, 326] width 8 height 8
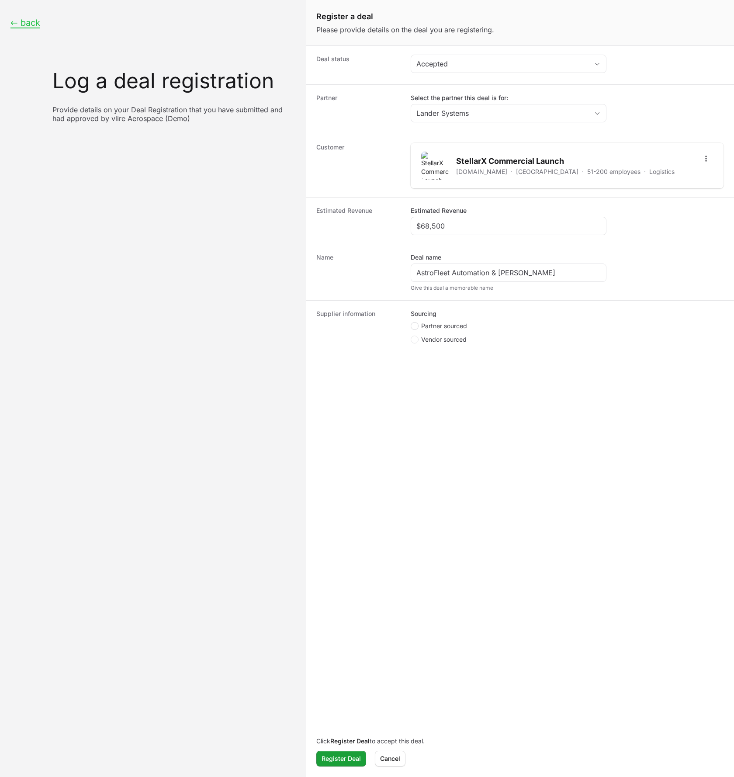
click at [412, 323] on input "Partner sourced" at bounding box center [411, 322] width 1 height 1
radio input "true"
click at [465, 365] on div "Create activity form" at bounding box center [509, 373] width 196 height 18
click at [467, 374] on input "Deal registration code" at bounding box center [509, 373] width 184 height 10
type input "3454353"
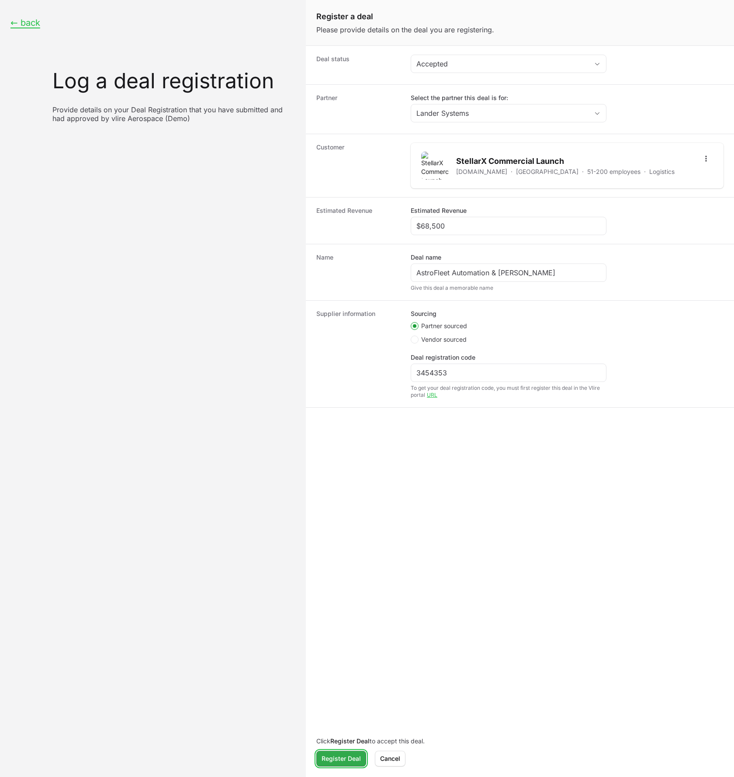
click at [348, 761] on span "Register Deal" at bounding box center [341, 759] width 39 height 10
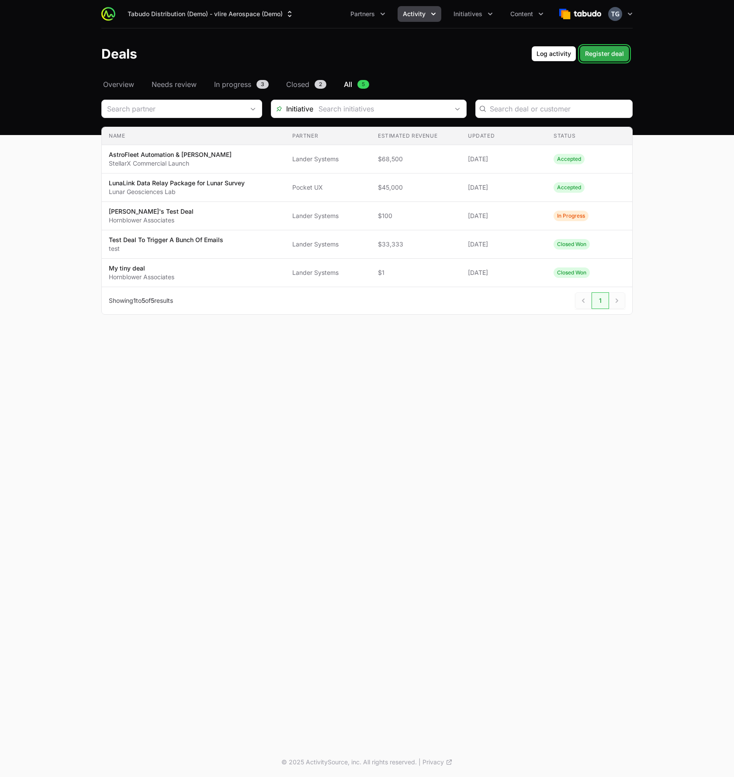
click at [599, 56] on span "Register deal" at bounding box center [604, 54] width 39 height 10
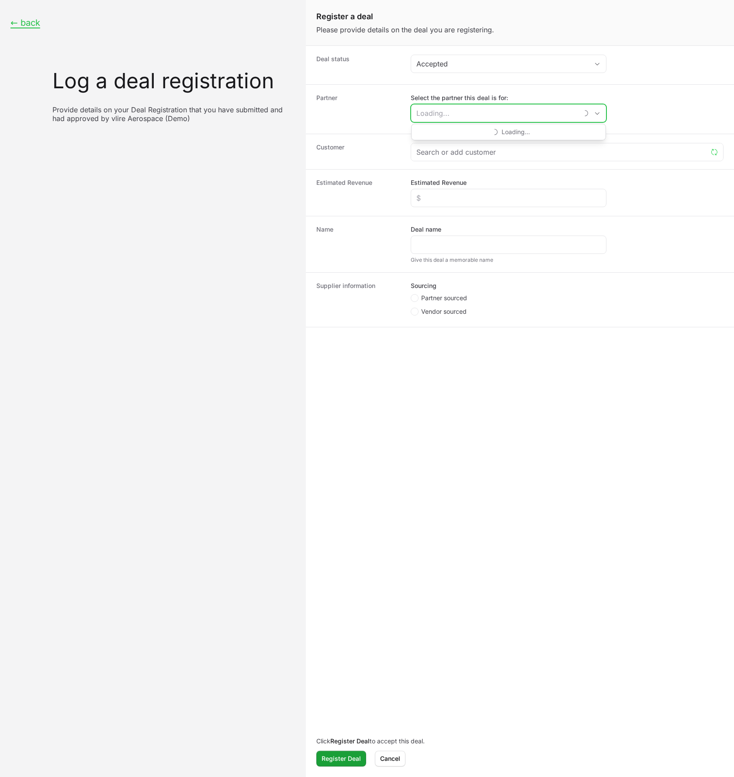
click at [459, 119] on input "Select the partner this deal is for:" at bounding box center [494, 112] width 167 height 17
click at [437, 146] on li "Pocket UX" at bounding box center [509, 149] width 194 height 17
type input "Pocket UX"
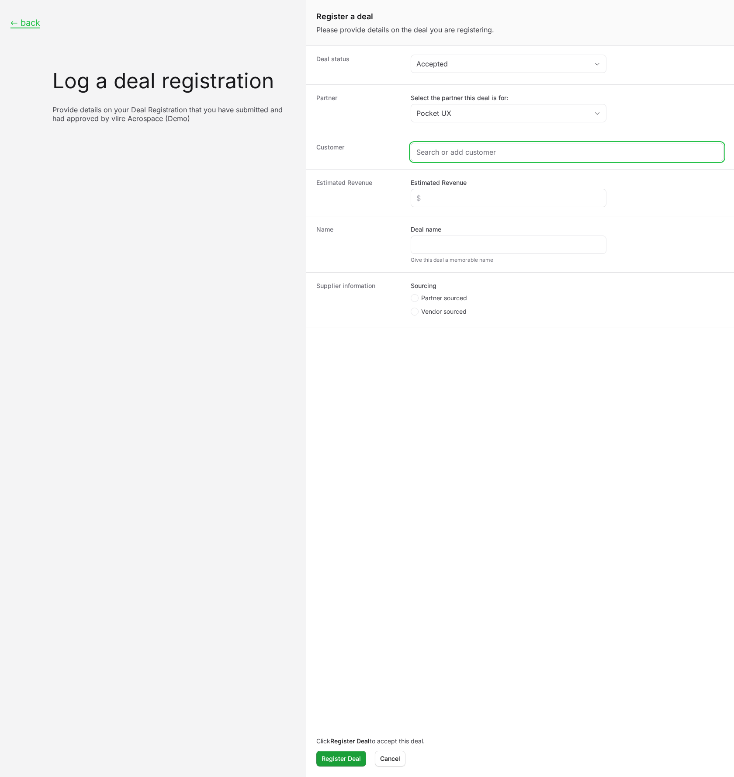
click at [480, 151] on input "Create activity form" at bounding box center [568, 152] width 302 height 10
paste input "Polaris Institute of Orbital Science"
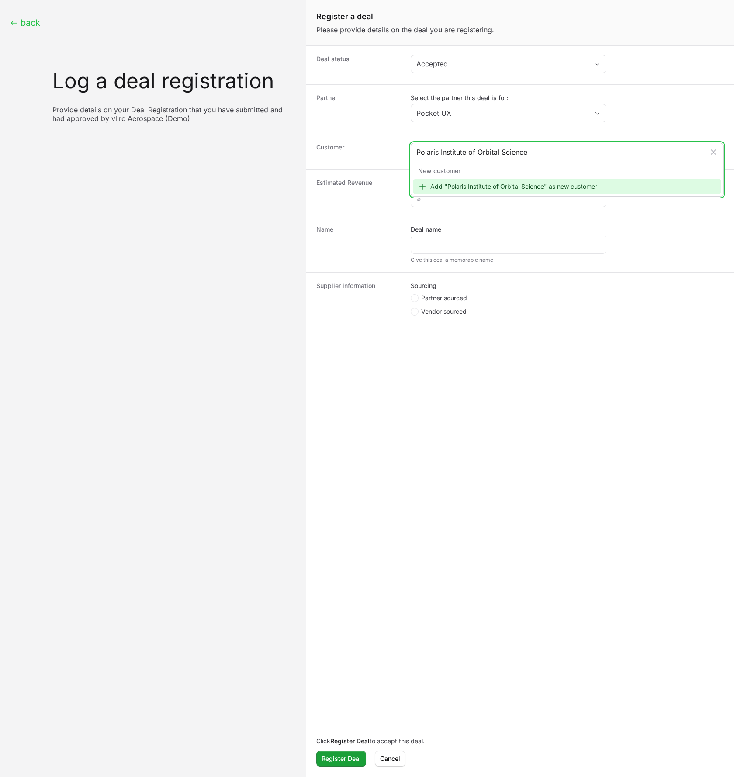
type input "Polaris Institute of Orbital Science"
click at [456, 186] on div "Add "Polaris Institute of Orbital Science" as new customer" at bounding box center [567, 187] width 309 height 16
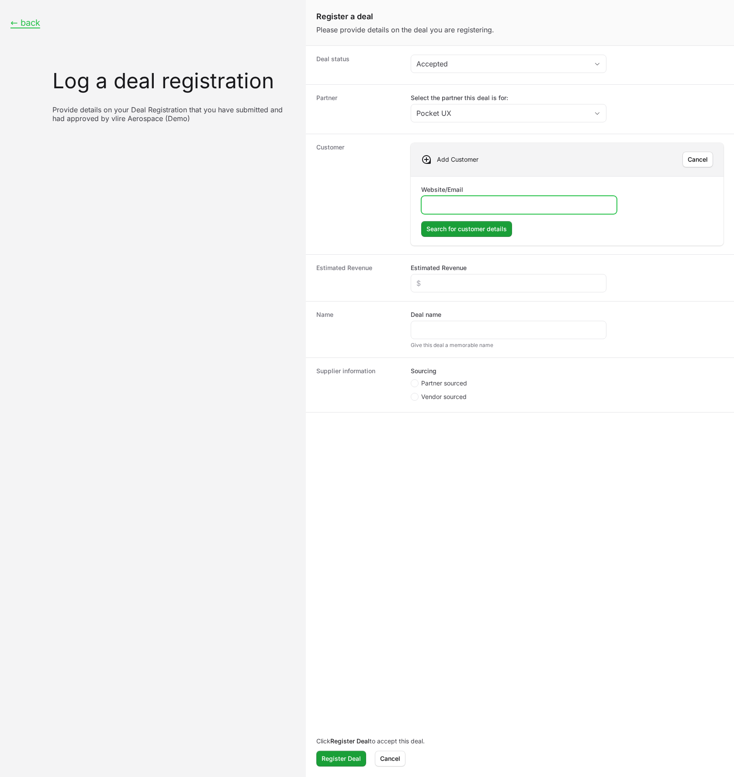
click at [446, 203] on input "Website/Email" at bounding box center [519, 205] width 184 height 10
paste input "[URL][DOMAIN_NAME]"
type input "[URL][DOMAIN_NAME]"
click at [454, 229] on span "Search for customer details" at bounding box center [467, 229] width 80 height 10
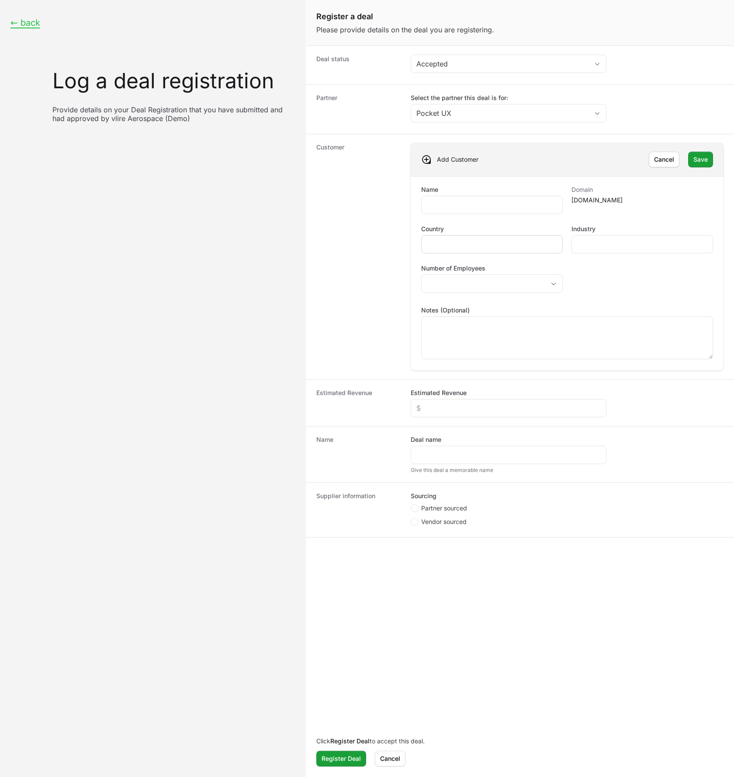
click at [445, 249] on div "Create activity form" at bounding box center [492, 244] width 142 height 18
click at [446, 246] on input "Country" at bounding box center [492, 244] width 130 height 10
type input "[GEOGRAPHIC_DATA]"
click at [676, 245] on input "Industry" at bounding box center [642, 244] width 130 height 10
type input "R"
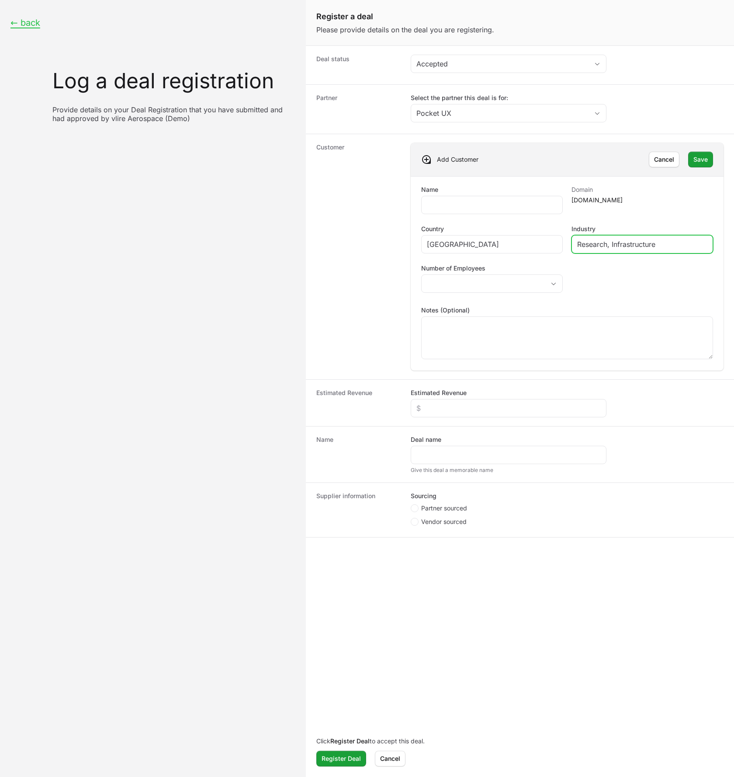
type input "Research, Infrastructure"
click at [446, 200] on input "Name" at bounding box center [492, 205] width 130 height 10
paste input "MissionControl Collaboration Suite"
click at [677, 281] on div "Name MissionControl Collaboration Suite Domain [DOMAIN_NAME] Country Canada Ind…" at bounding box center [567, 273] width 292 height 177
click at [482, 284] on button "placeholder" at bounding box center [492, 283] width 141 height 17
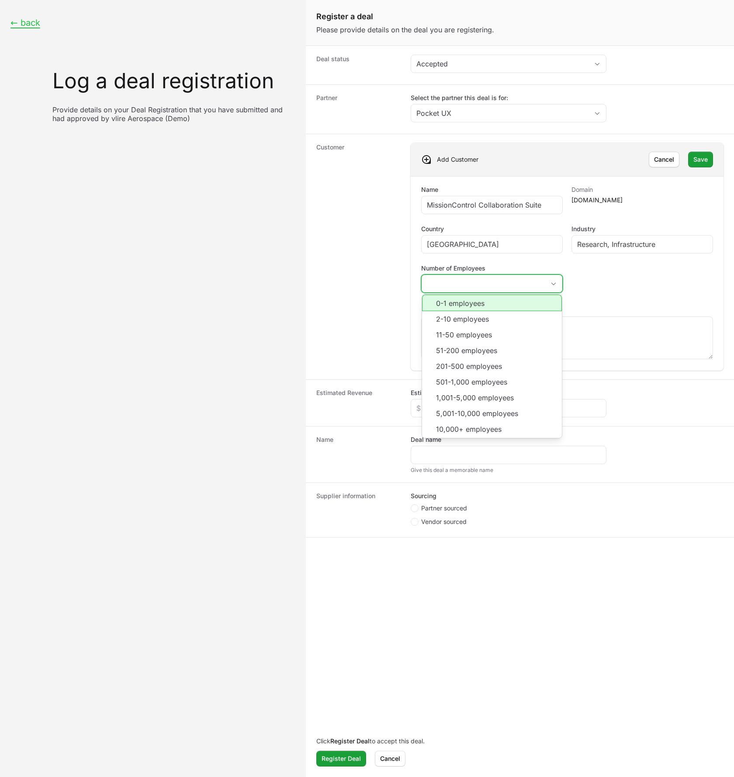
click at [479, 284] on button "placeholder" at bounding box center [492, 283] width 141 height 17
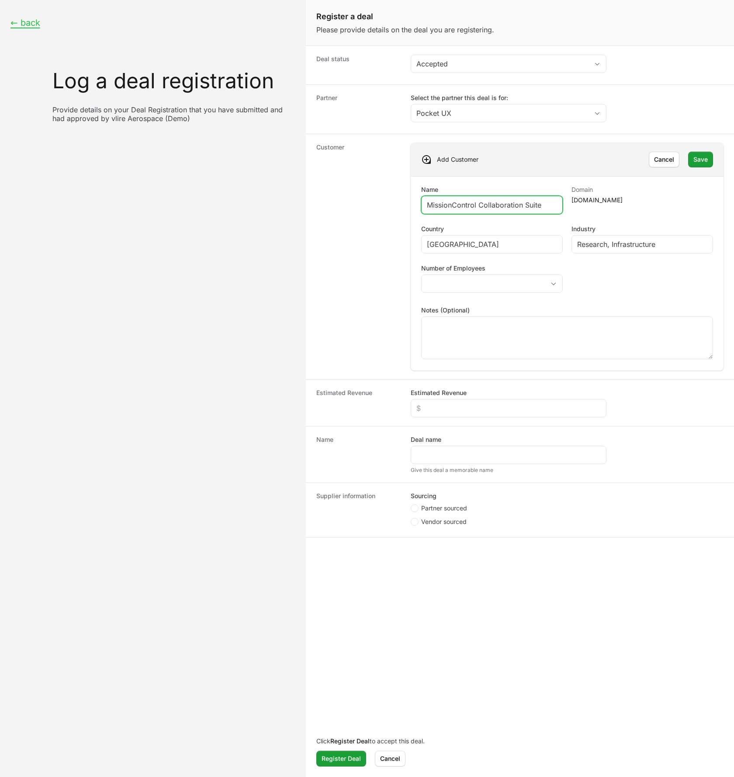
click at [518, 203] on input "MissionControl Collaboration Suite" at bounding box center [492, 205] width 130 height 10
paste input "Polaris Institute of Orbital Scienc"
type input "Polaris Institute of Orbital Science"
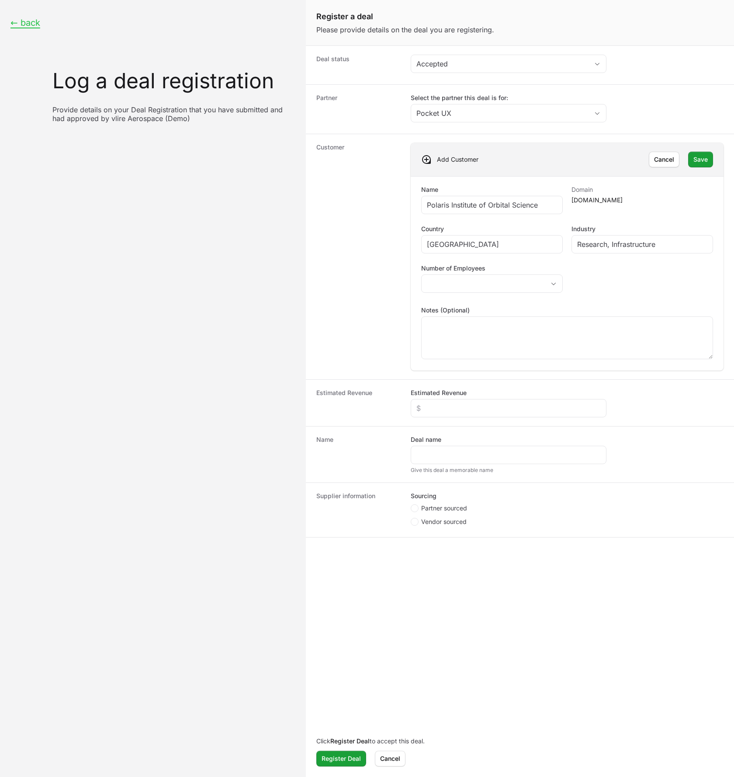
click at [596, 282] on div "Name Polaris Institute of Orbital Science Domain [DOMAIN_NAME] Country Canada I…" at bounding box center [567, 273] width 292 height 177
click at [533, 285] on button "placeholder" at bounding box center [492, 283] width 141 height 17
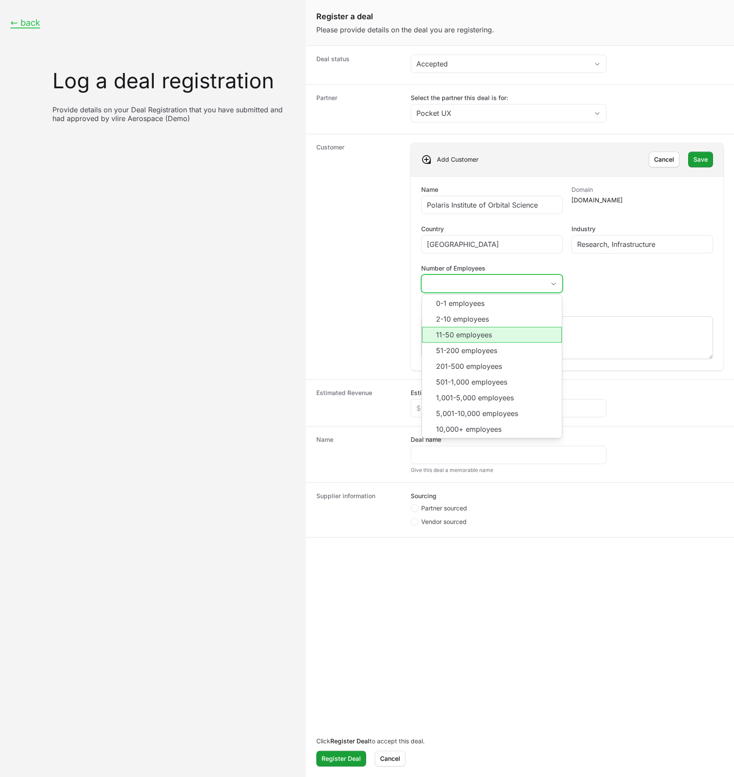
click at [525, 334] on li "11-50 employees" at bounding box center [492, 335] width 140 height 16
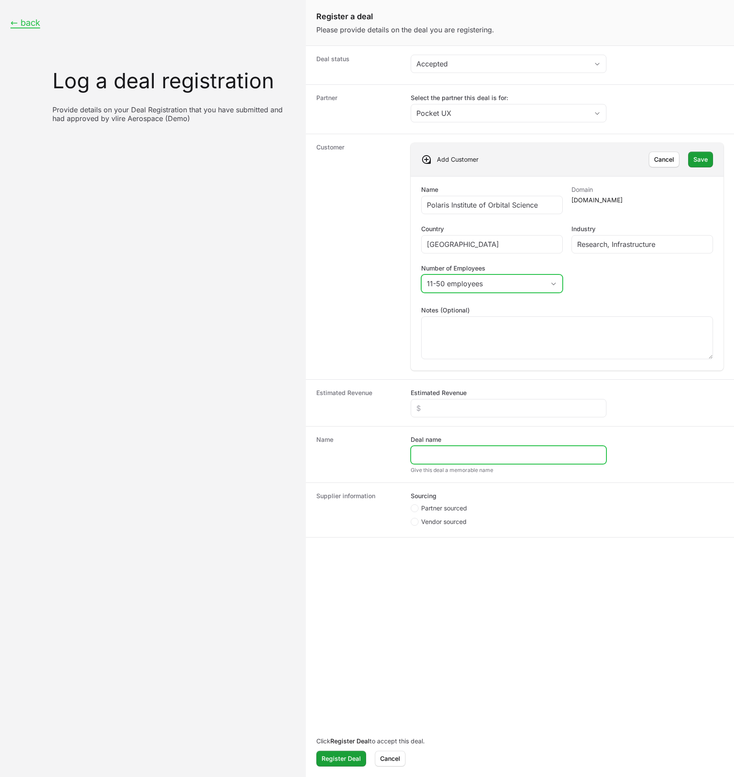
click at [440, 452] on input "Deal name" at bounding box center [509, 455] width 184 height 10
paste input "MissionControl Collaboration Suite"
type input "MissionControl Collaboration Suite"
click at [443, 410] on input "Estimated Revenue" at bounding box center [509, 408] width 184 height 10
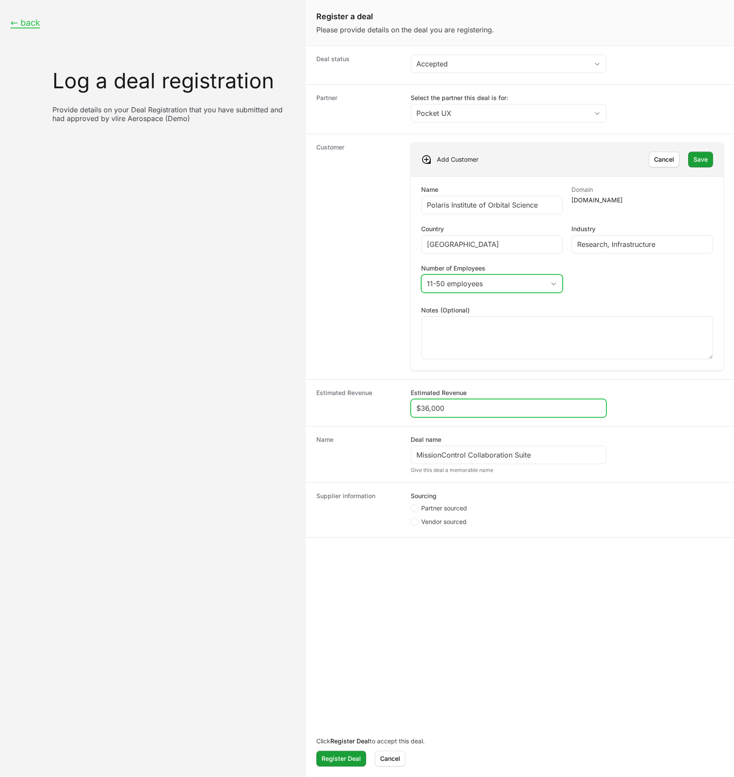
type input "$36,000"
drag, startPoint x: 495, startPoint y: 564, endPoint x: 475, endPoint y: 556, distance: 21.4
click at [494, 564] on form "Deal status Accepted Partner Select the partner this deal is for: Pocket UX Cus…" at bounding box center [520, 410] width 428 height 730
click at [411, 509] on span "Create activity form" at bounding box center [415, 508] width 8 height 8
click at [411, 505] on input "Partner sourced" at bounding box center [411, 504] width 1 height 1
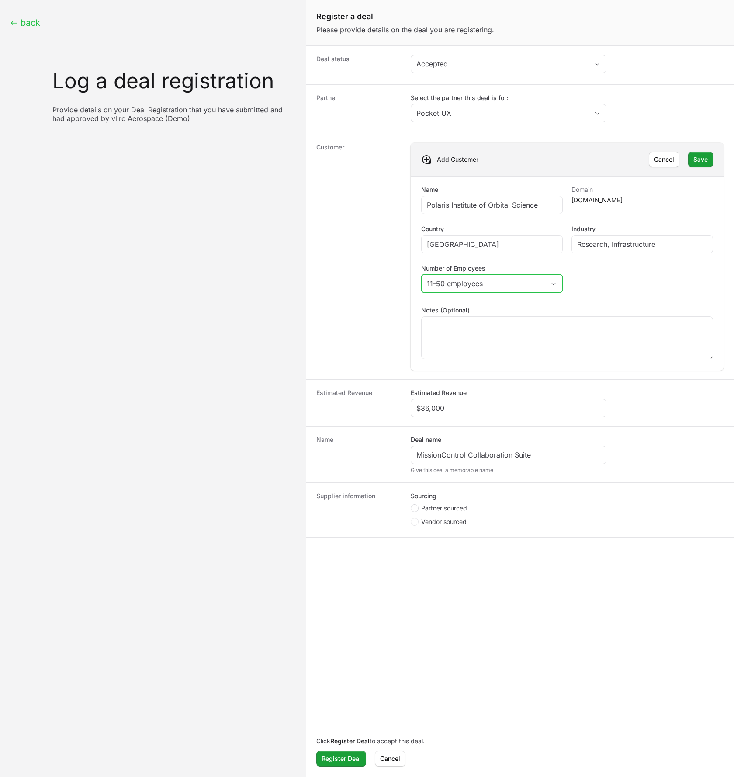
radio input "true"
click at [462, 552] on input "Deal registration code" at bounding box center [509, 555] width 184 height 10
type input "565656"
click at [326, 765] on button "Register Deal Register Deal" at bounding box center [341, 759] width 50 height 16
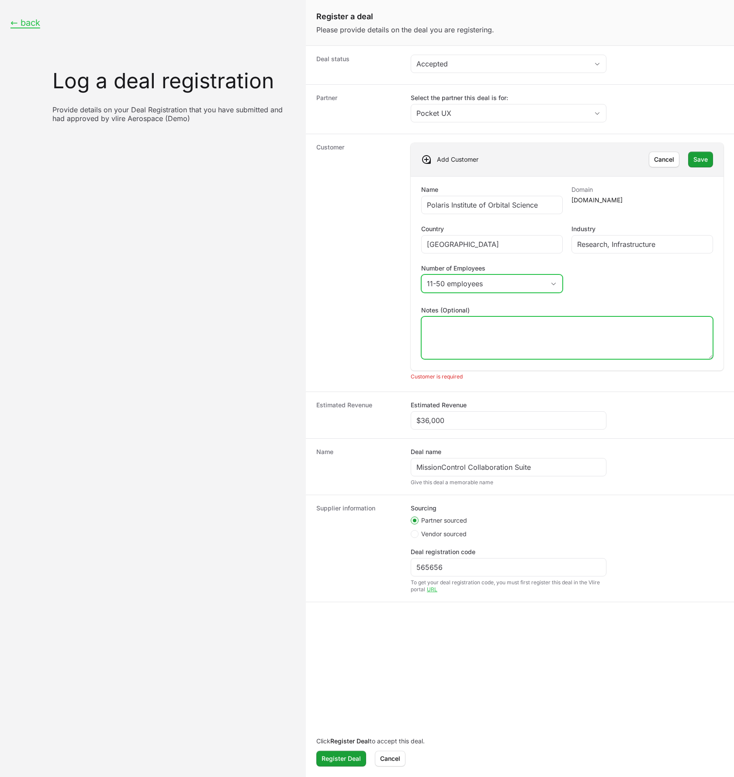
click at [469, 341] on textarea "Notes (Optional)" at bounding box center [567, 338] width 291 height 42
click at [699, 159] on span "Save" at bounding box center [701, 159] width 14 height 10
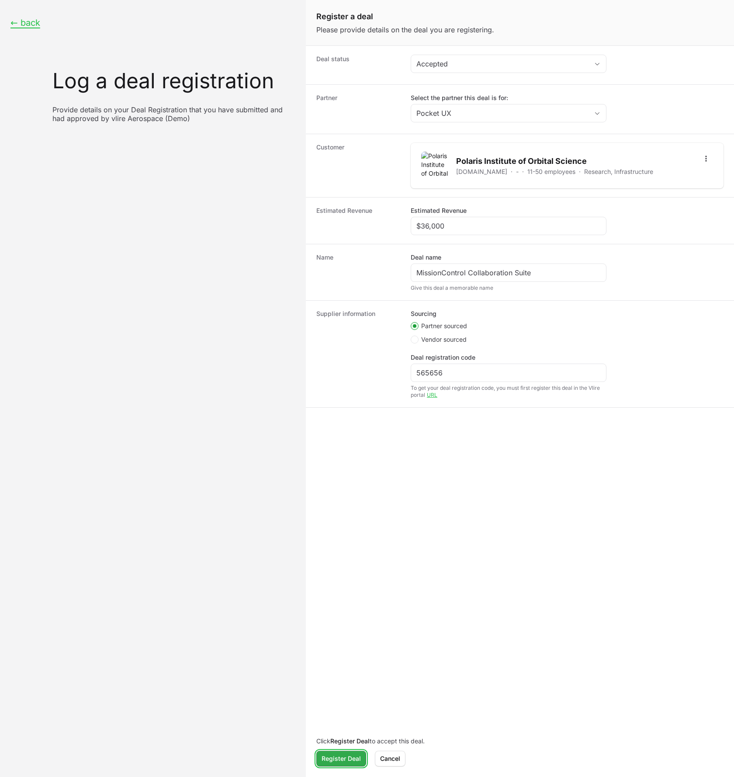
click at [326, 759] on span "Register Deal" at bounding box center [341, 759] width 39 height 10
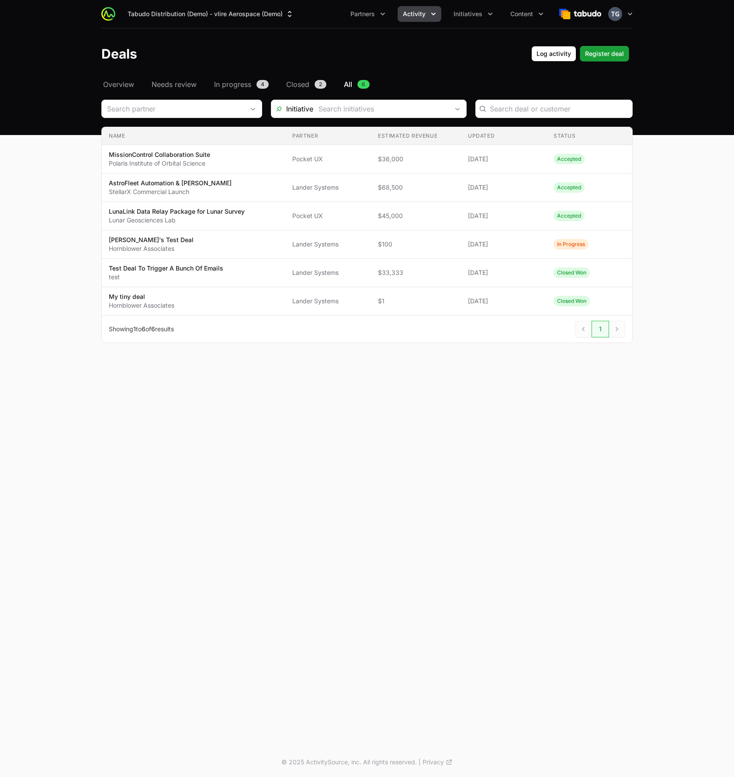
click at [430, 16] on icon "Activity menu" at bounding box center [433, 14] width 9 height 9
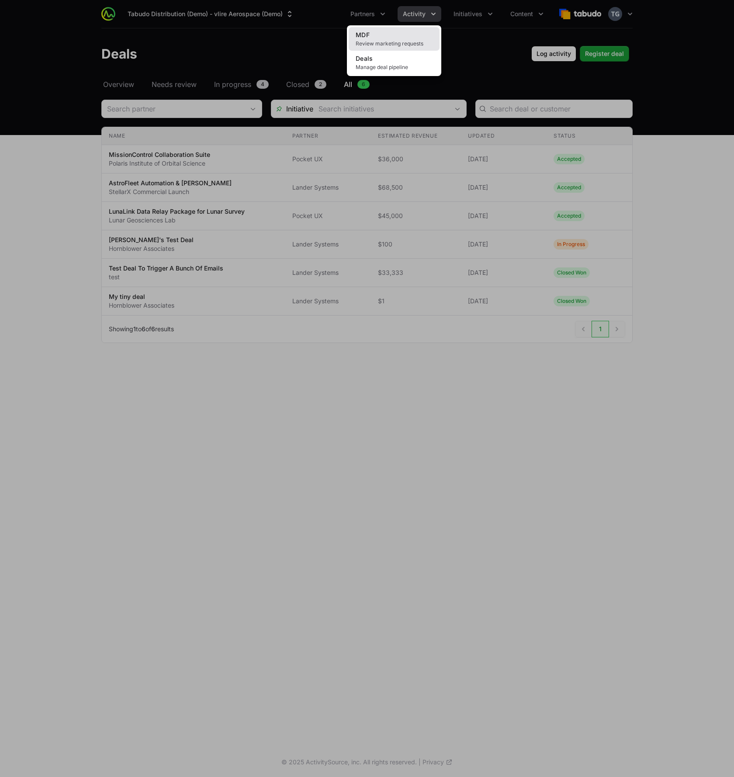
click at [414, 41] on span "Review marketing requests" at bounding box center [394, 43] width 77 height 7
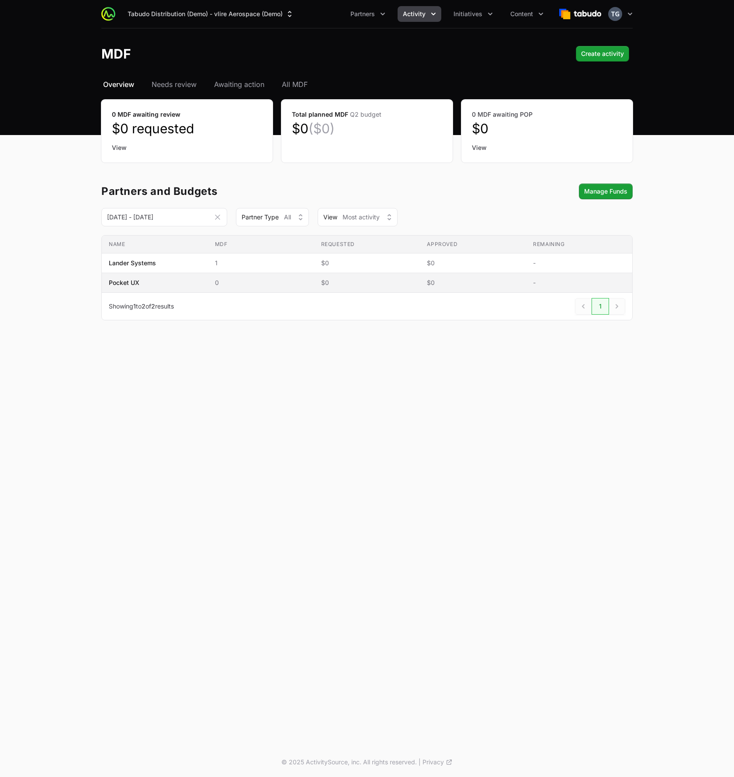
drag, startPoint x: 328, startPoint y: 384, endPoint x: 282, endPoint y: 281, distance: 112.9
click at [329, 385] on div "Tabudo Distribution (Demo) - vlire Aerospace (Demo) Partners Activity Initiativ…" at bounding box center [367, 373] width 734 height 747
click at [350, 74] on header "MDF Create activity Create activity" at bounding box center [367, 53] width 734 height 51
click at [432, 14] on icon "Activity menu" at bounding box center [433, 14] width 4 height 3
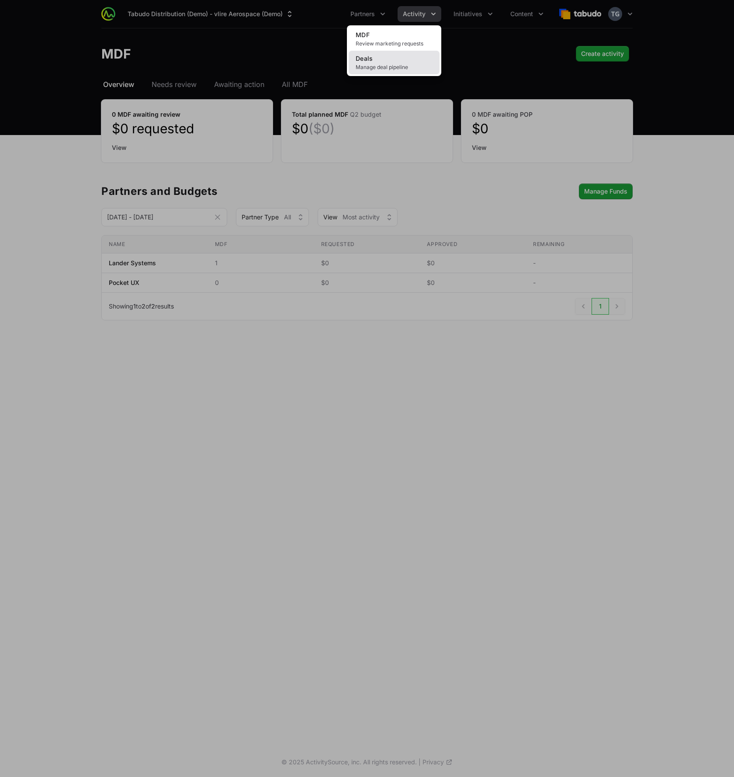
click at [406, 66] on span "Manage deal pipeline" at bounding box center [394, 67] width 77 height 7
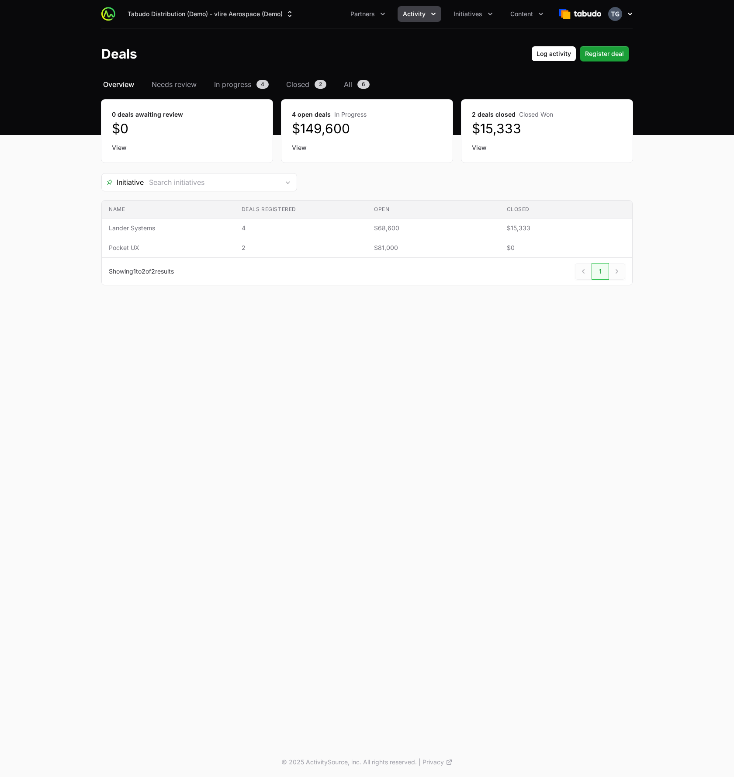
click at [625, 13] on button "Open user menu" at bounding box center [620, 14] width 24 height 14
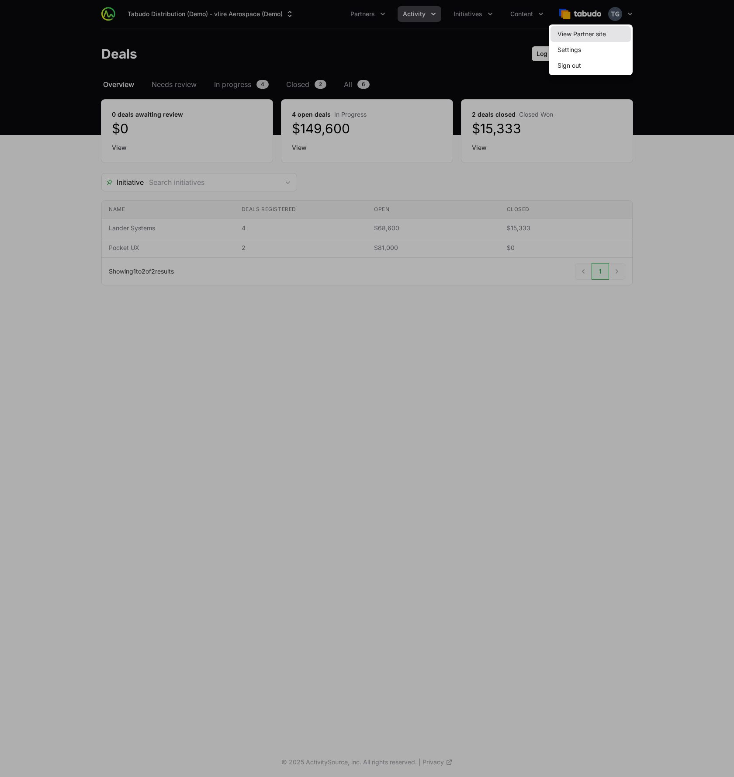
click at [608, 36] on link "View Partner site" at bounding box center [591, 34] width 80 height 16
